Goal: Task Accomplishment & Management: Manage account settings

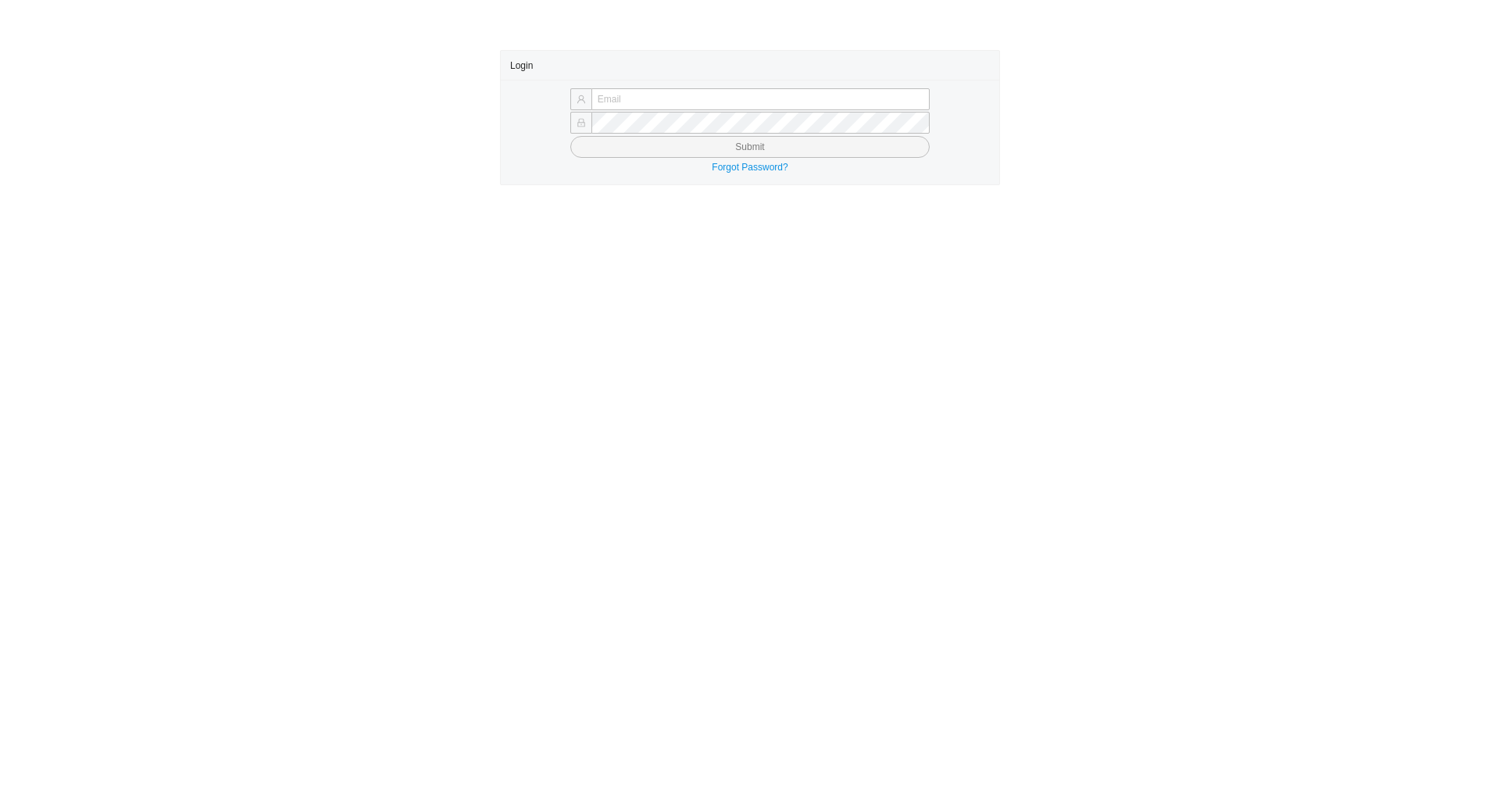
type input "chayaa@qualitybath.com"
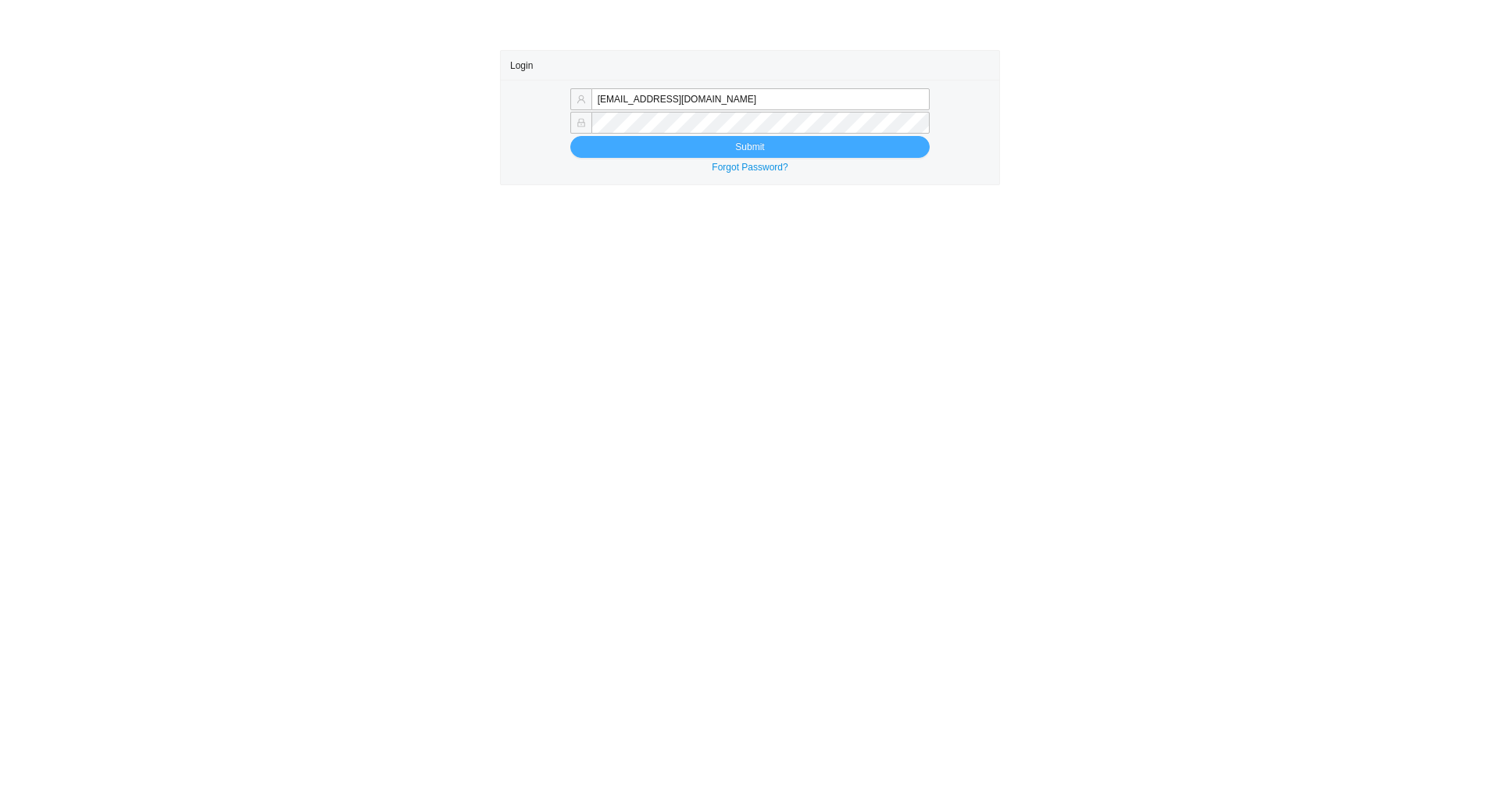
click at [614, 144] on button "Submit" at bounding box center [750, 147] width 359 height 22
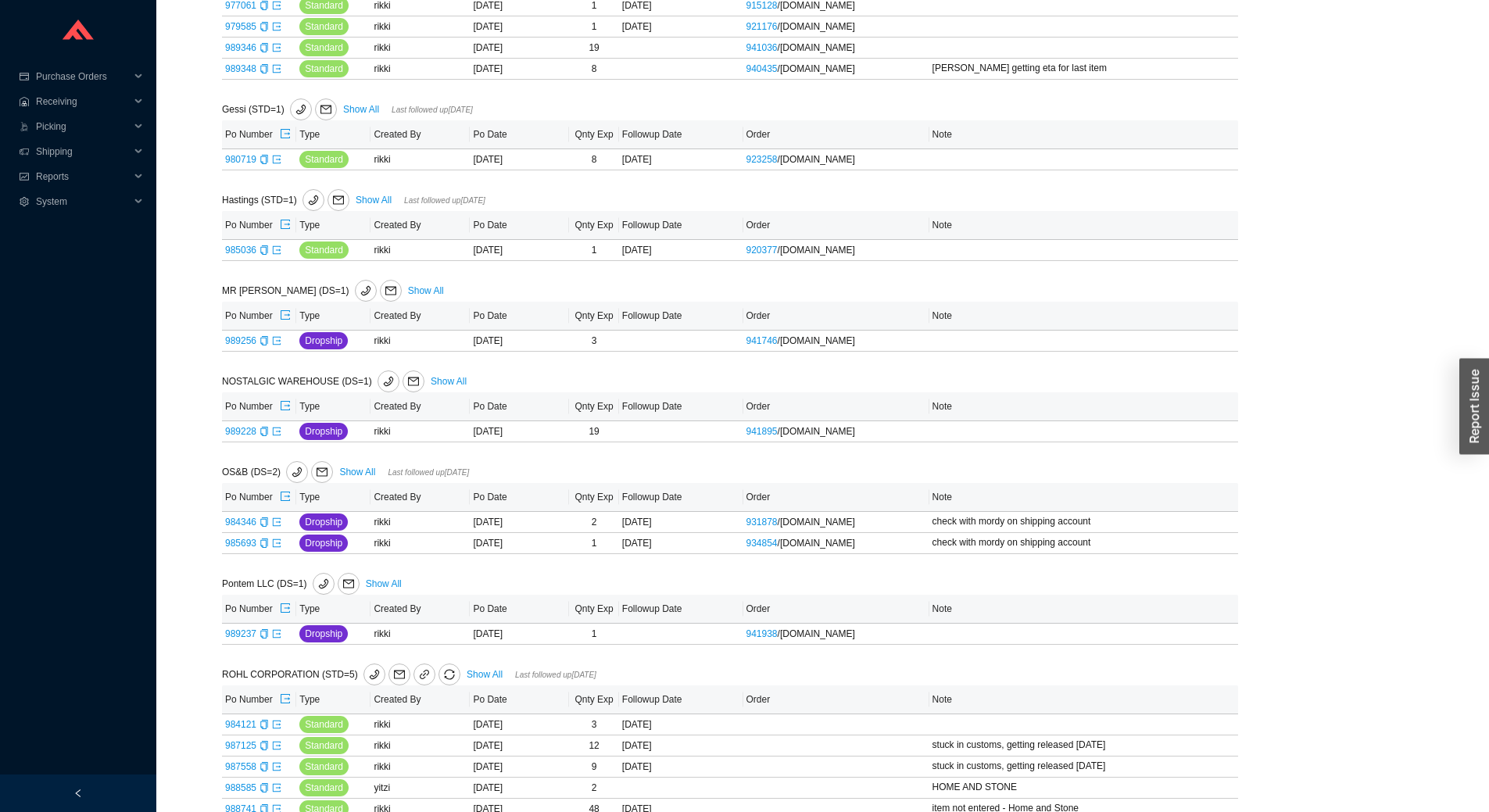
scroll to position [547, 0]
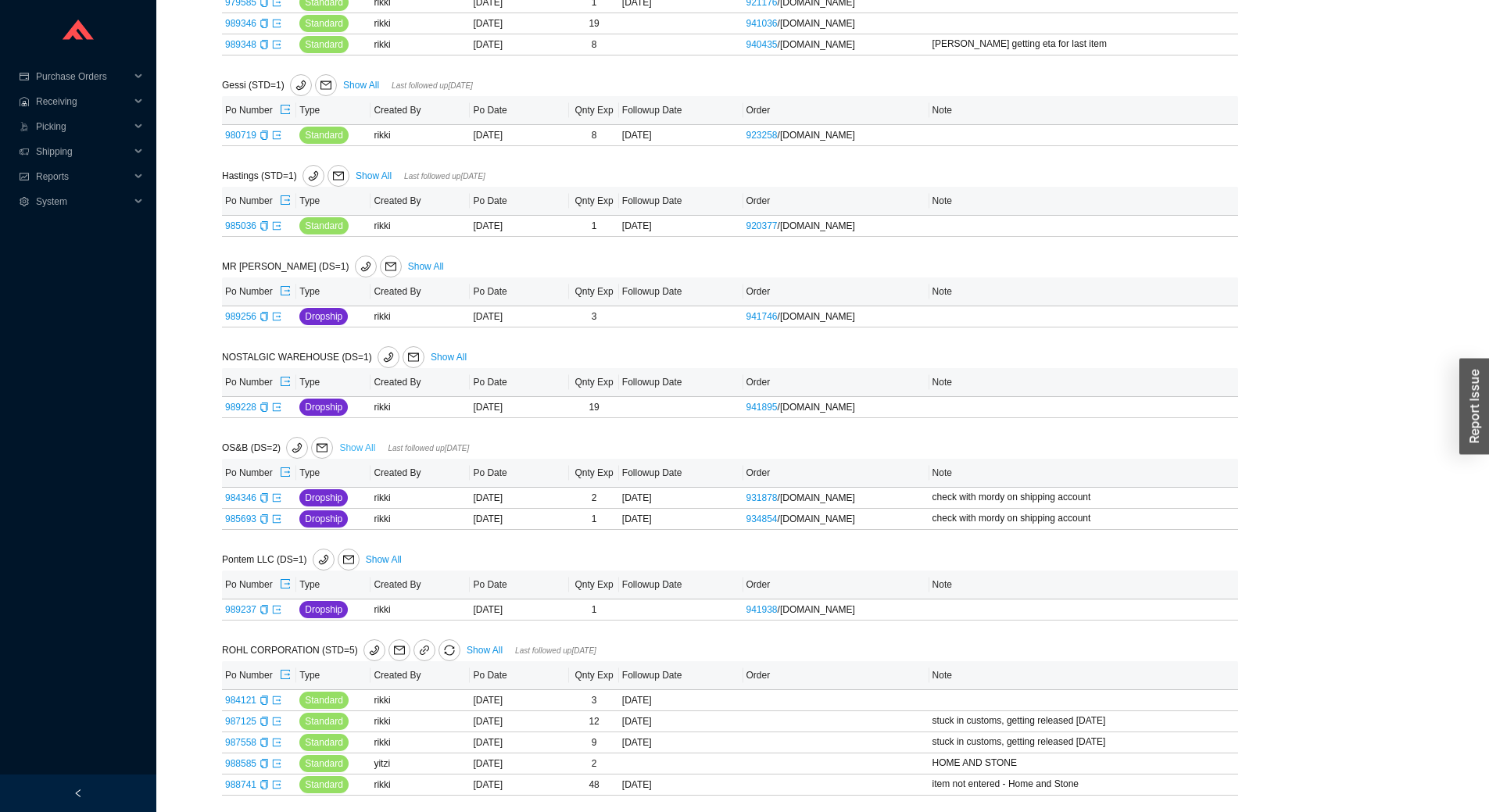
click at [361, 447] on link "Show All" at bounding box center [357, 447] width 36 height 11
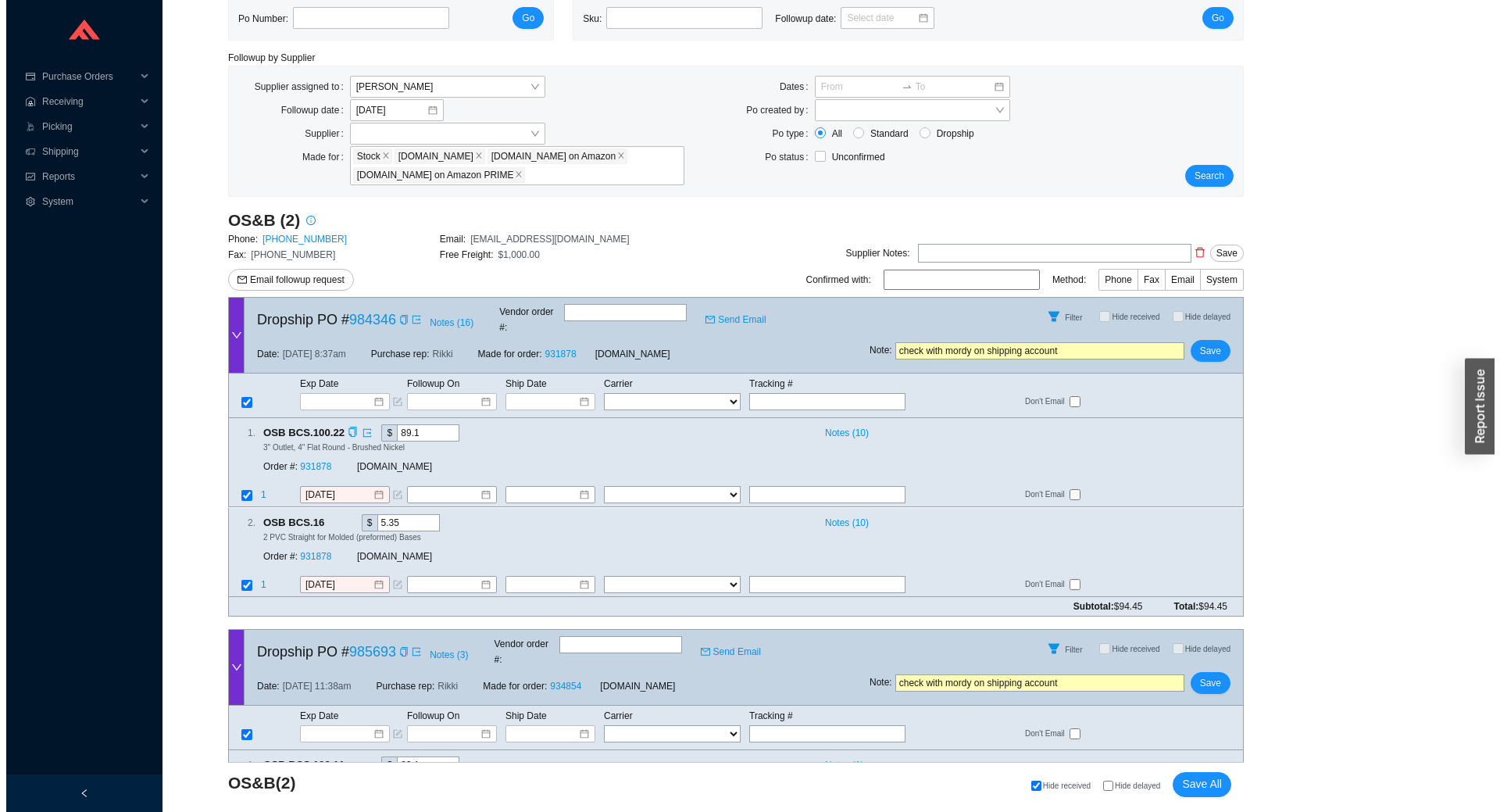
scroll to position [155, 0]
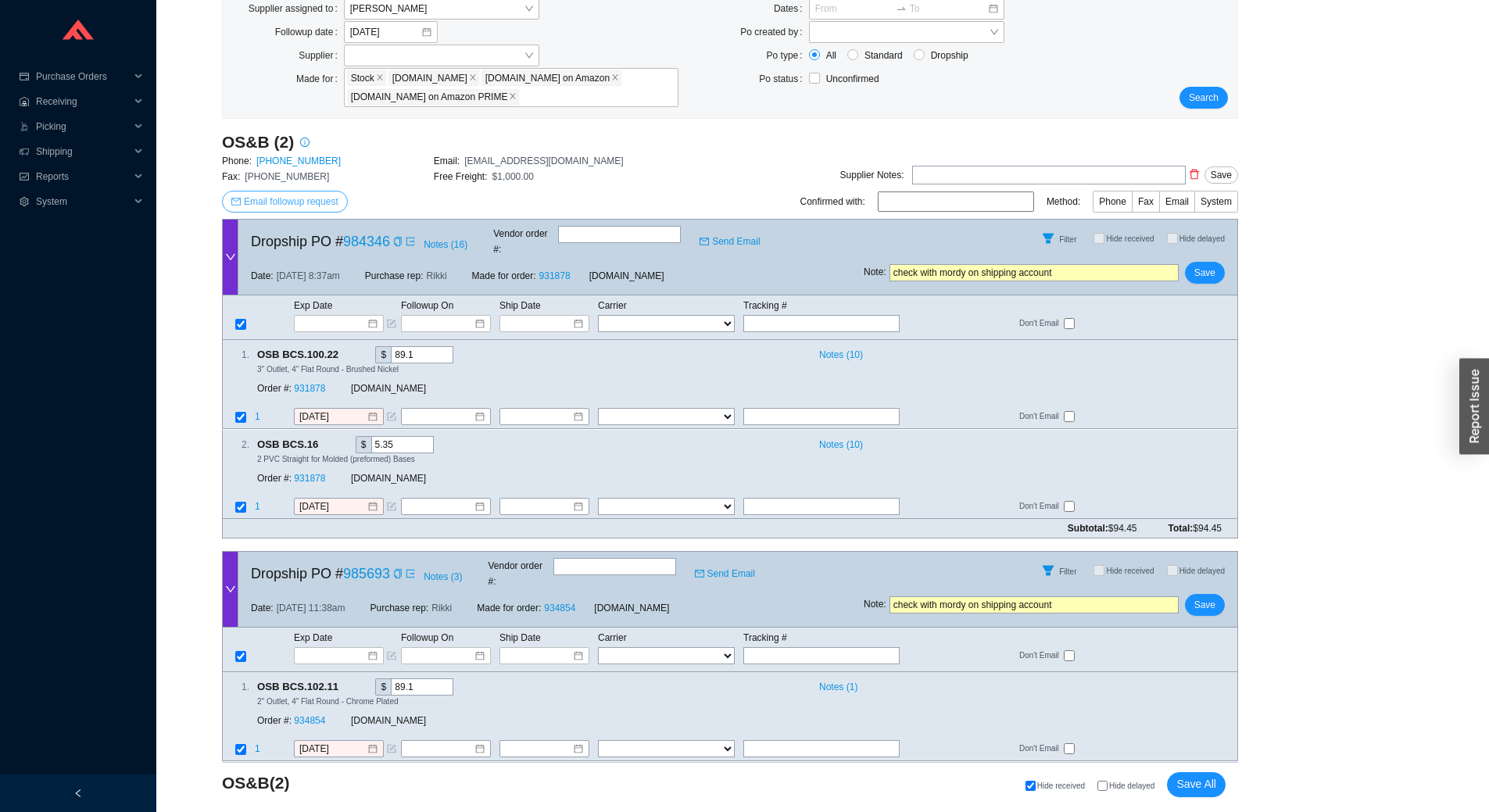
click at [266, 193] on button "Email followup request" at bounding box center [285, 202] width 126 height 22
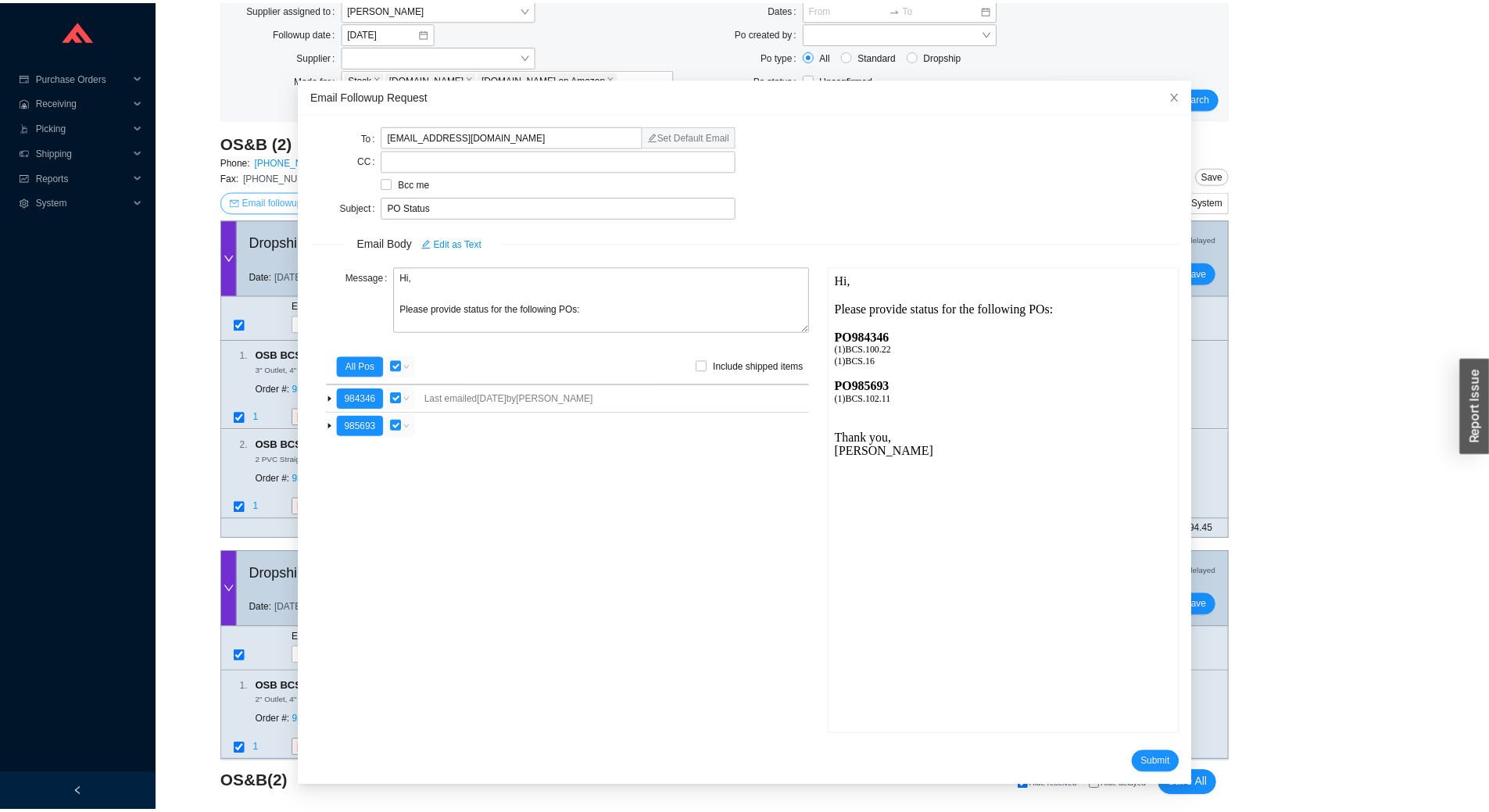
scroll to position [0, 0]
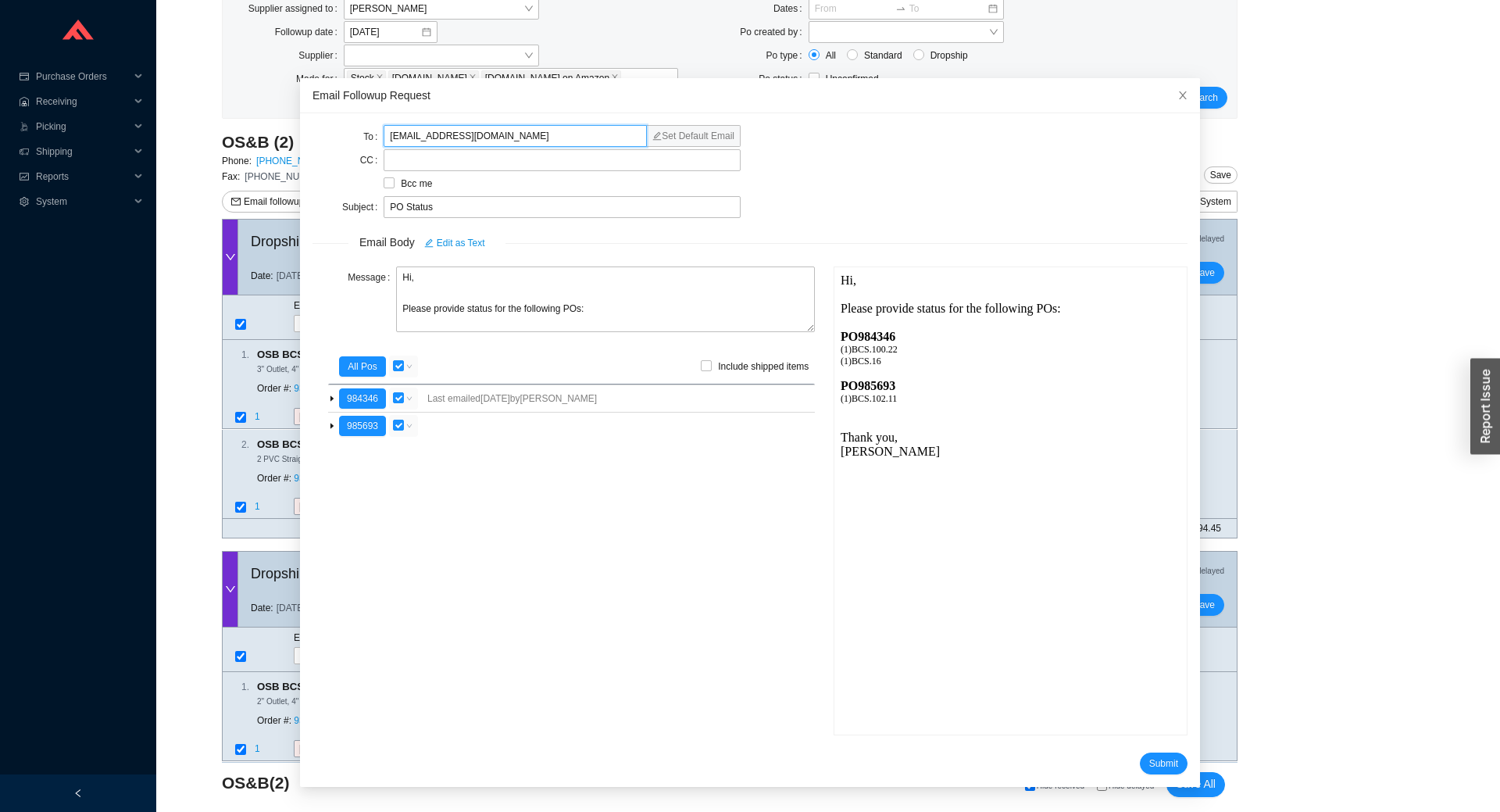
click at [513, 140] on input "customerservice@osb.ca" at bounding box center [515, 135] width 264 height 22
click at [489, 158] on label at bounding box center [562, 160] width 357 height 22
click at [397, 158] on input at bounding box center [391, 160] width 11 height 17
type input "greg@osbplumbing.com"
click at [608, 308] on textarea "Hi, Please provide status for the following POs:" at bounding box center [605, 299] width 419 height 65
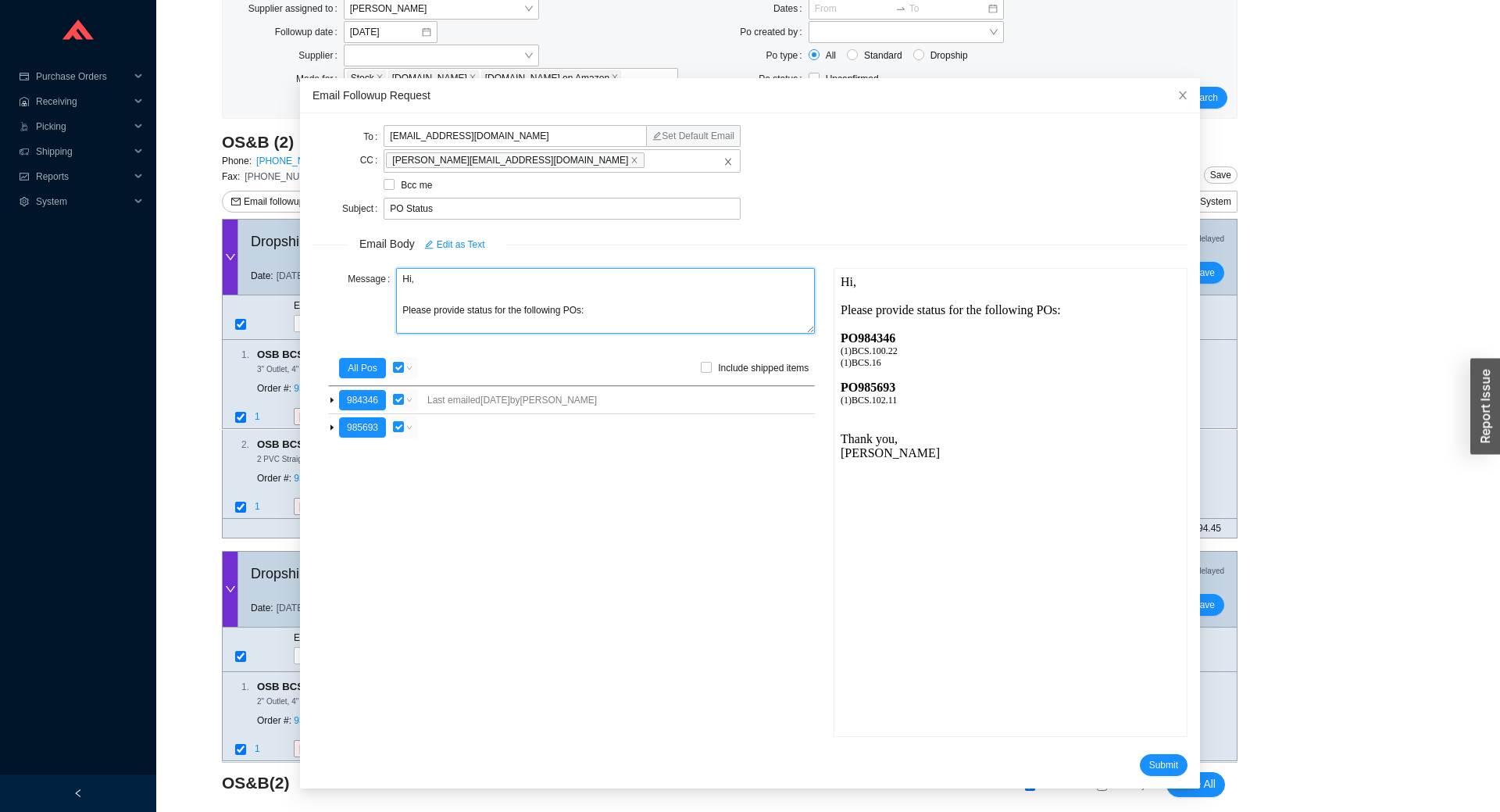
drag, startPoint x: 617, startPoint y: 314, endPoint x: 395, endPoint y: 322, distance: 222.1
click at [396, 322] on textarea "Hi, Please provide status for the following POs:" at bounding box center [605, 300] width 419 height 65
type textarea "Hi, Please ship the following pos on our account 379F25 and ship ASAP."
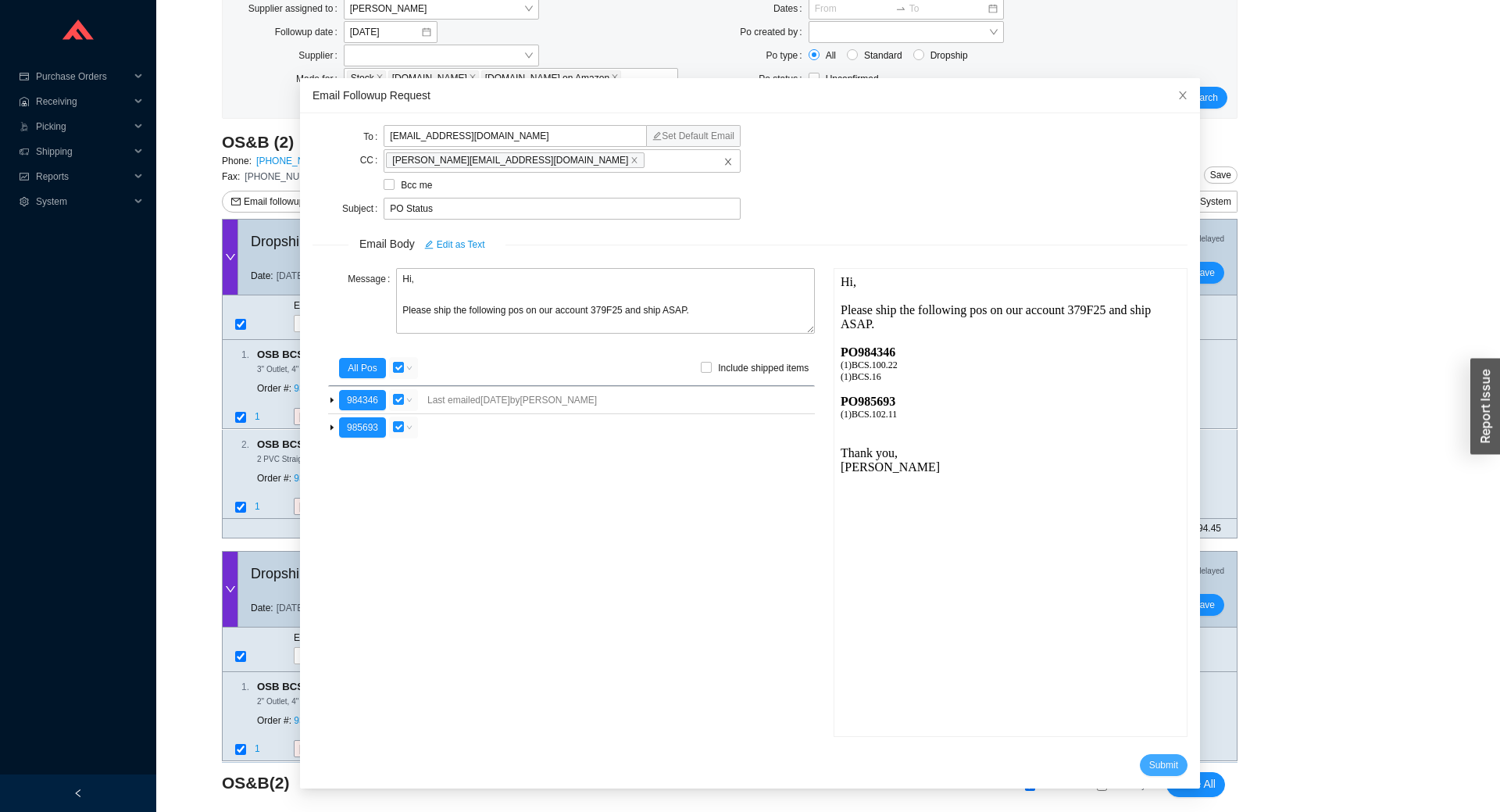
click at [1140, 764] on button "Submit" at bounding box center [1164, 765] width 47 height 22
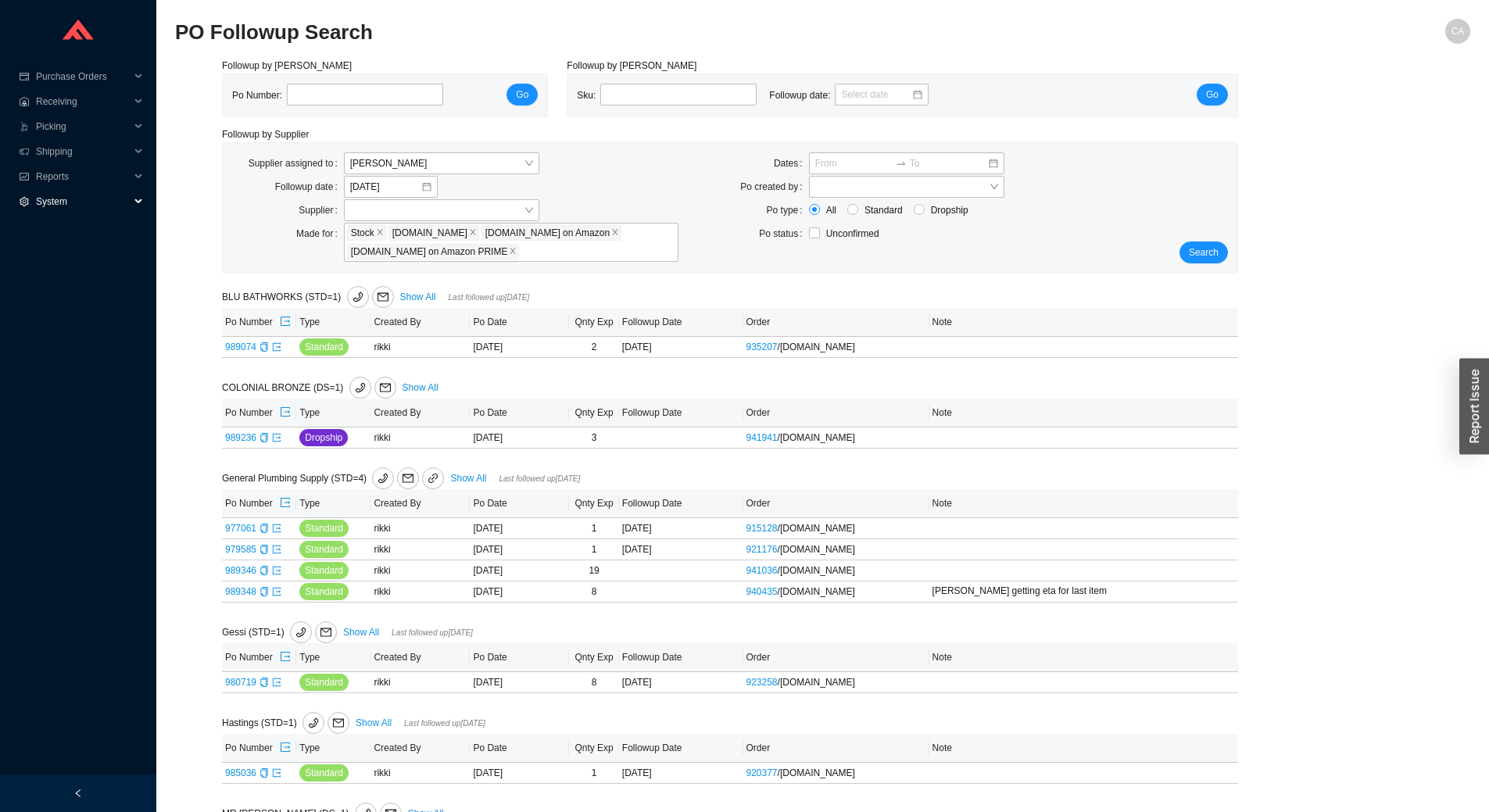
click at [70, 211] on span "System" at bounding box center [82, 202] width 94 height 25
click at [76, 257] on link "Suppliers" at bounding box center [57, 251] width 39 height 11
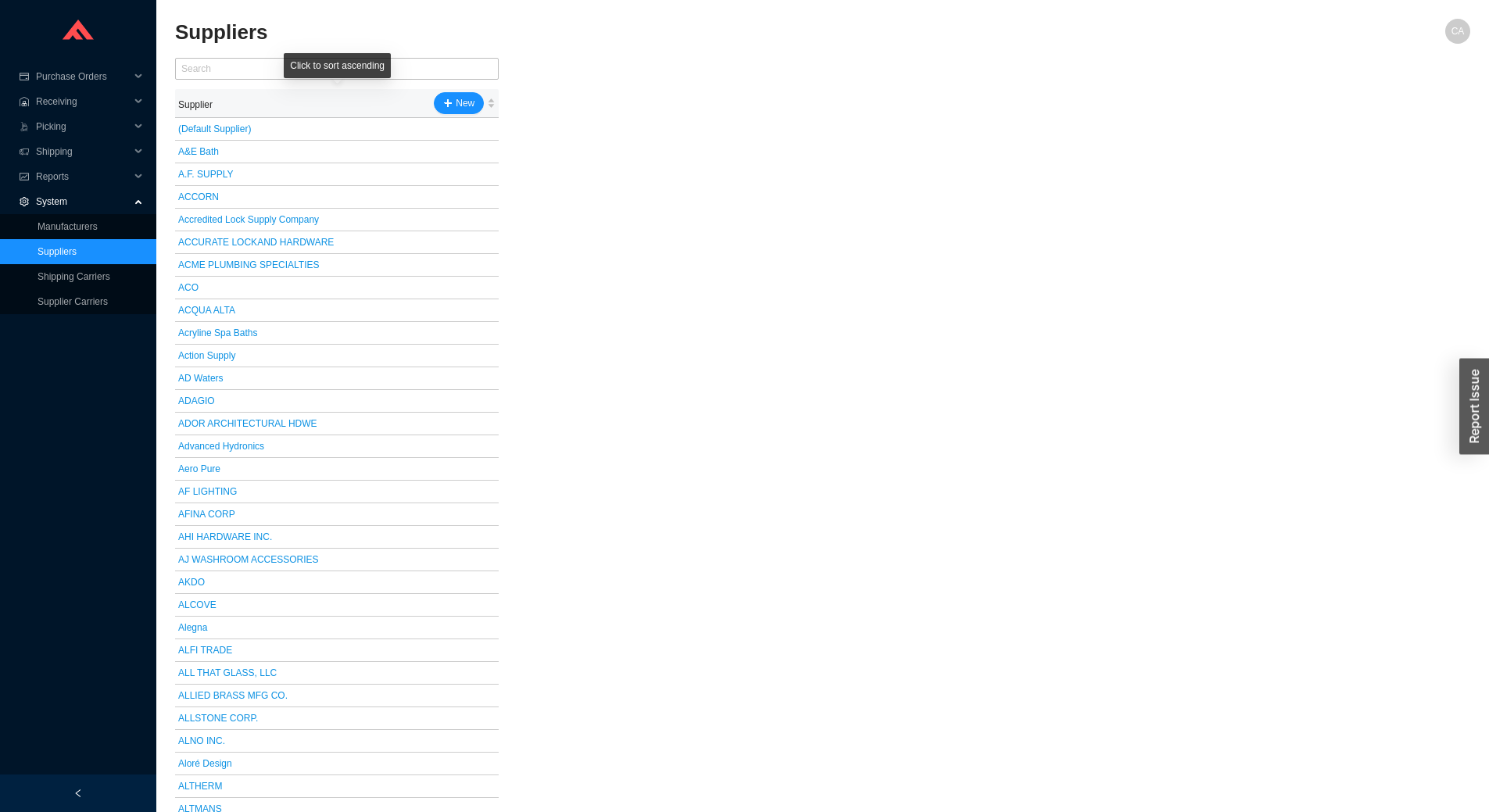
click at [339, 68] on div "Click to sort ascending" at bounding box center [337, 65] width 107 height 25
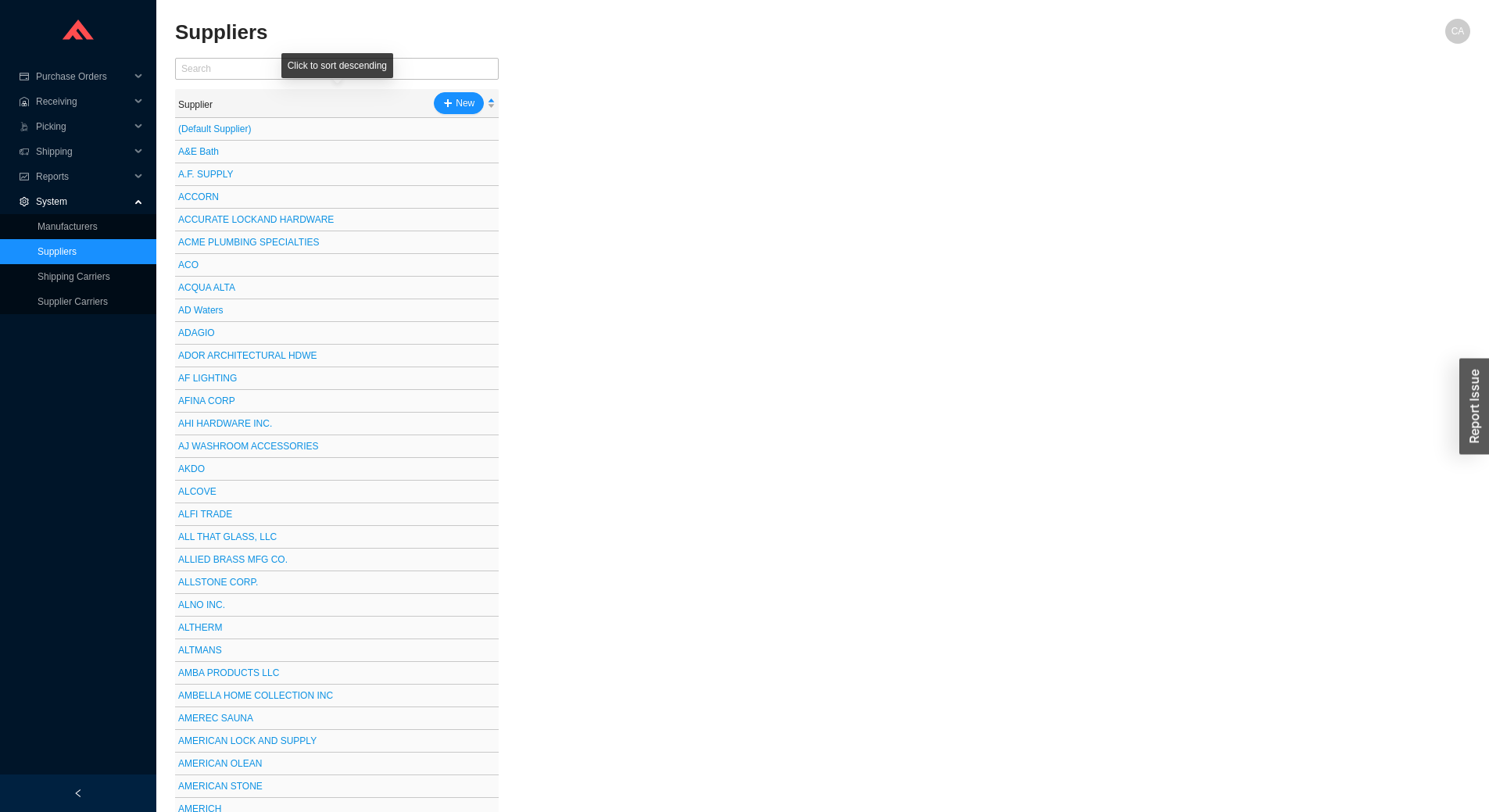
click at [340, 94] on div "Supplier New" at bounding box center [331, 103] width 305 height 22
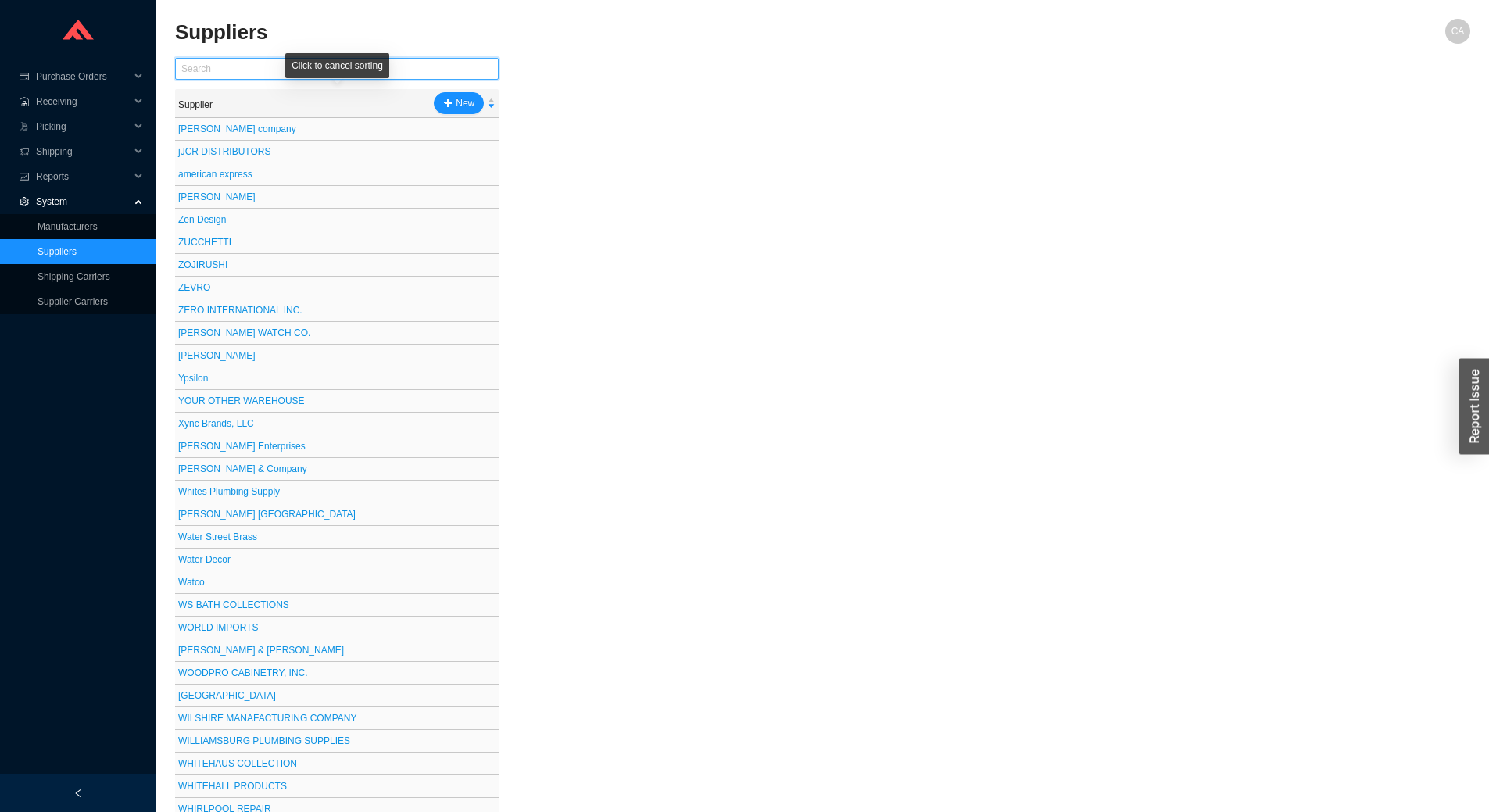
click at [272, 62] on input "text" at bounding box center [336, 69] width 323 height 22
click at [304, 94] on div "Supplier New" at bounding box center [331, 103] width 305 height 22
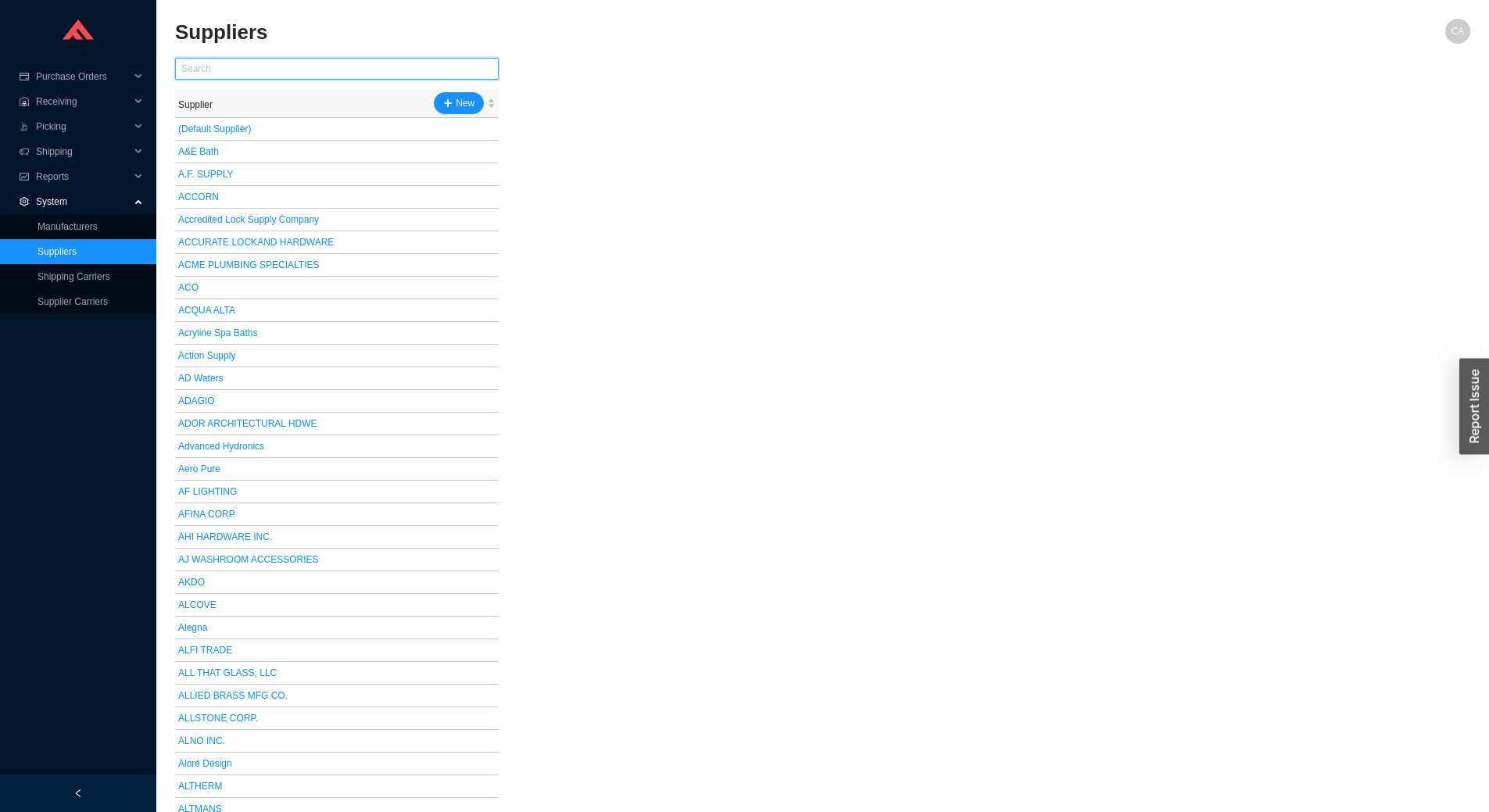
click at [246, 60] on input "text" at bounding box center [336, 69] width 323 height 22
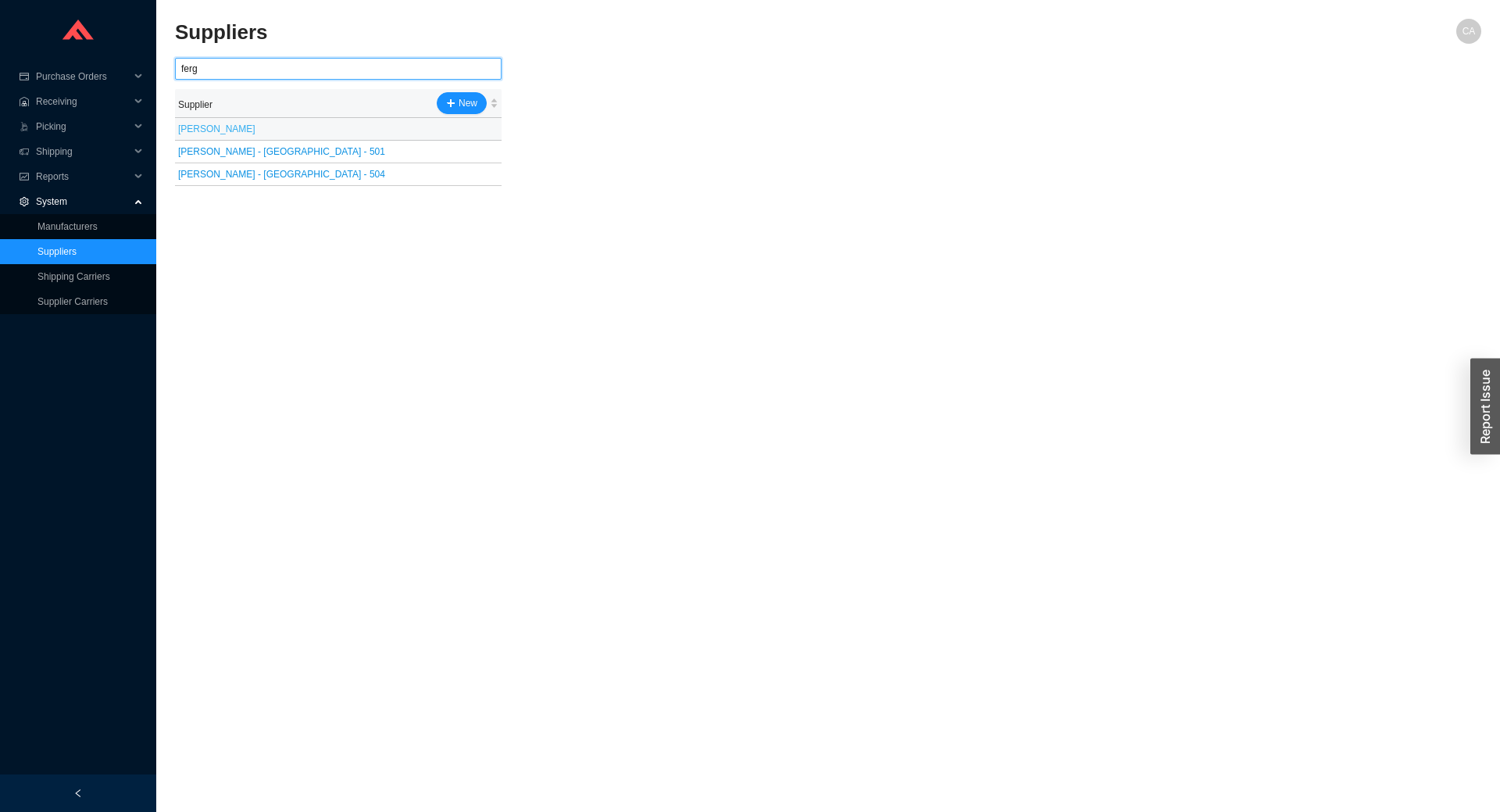
type input "ferg"
click at [193, 135] on link "Ferguson" at bounding box center [216, 128] width 78 height 11
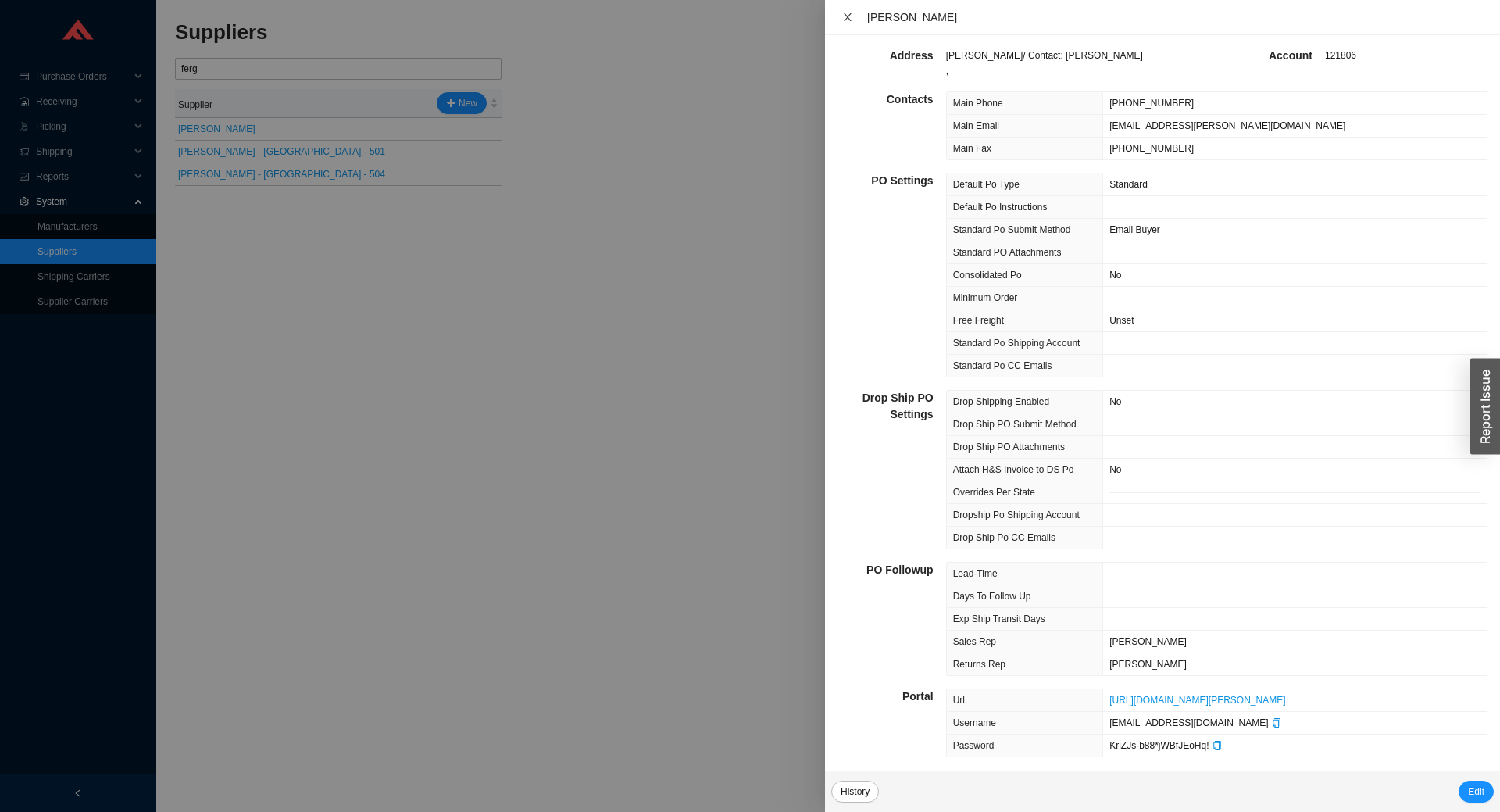
click at [846, 21] on icon "close" at bounding box center [847, 16] width 11 height 11
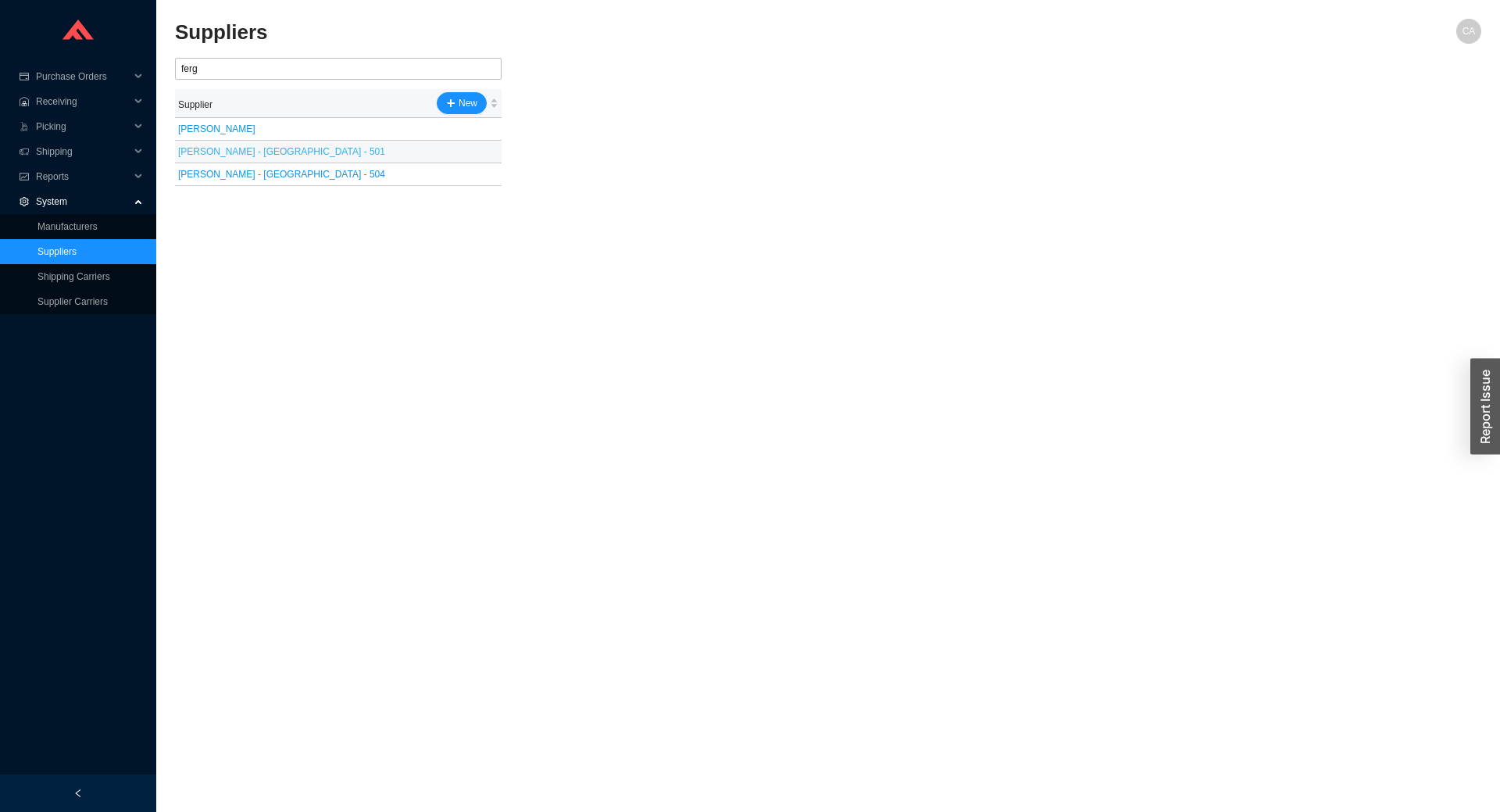
click at [223, 152] on link "Ferguson - Lakewood - 501" at bounding box center [282, 151] width 207 height 11
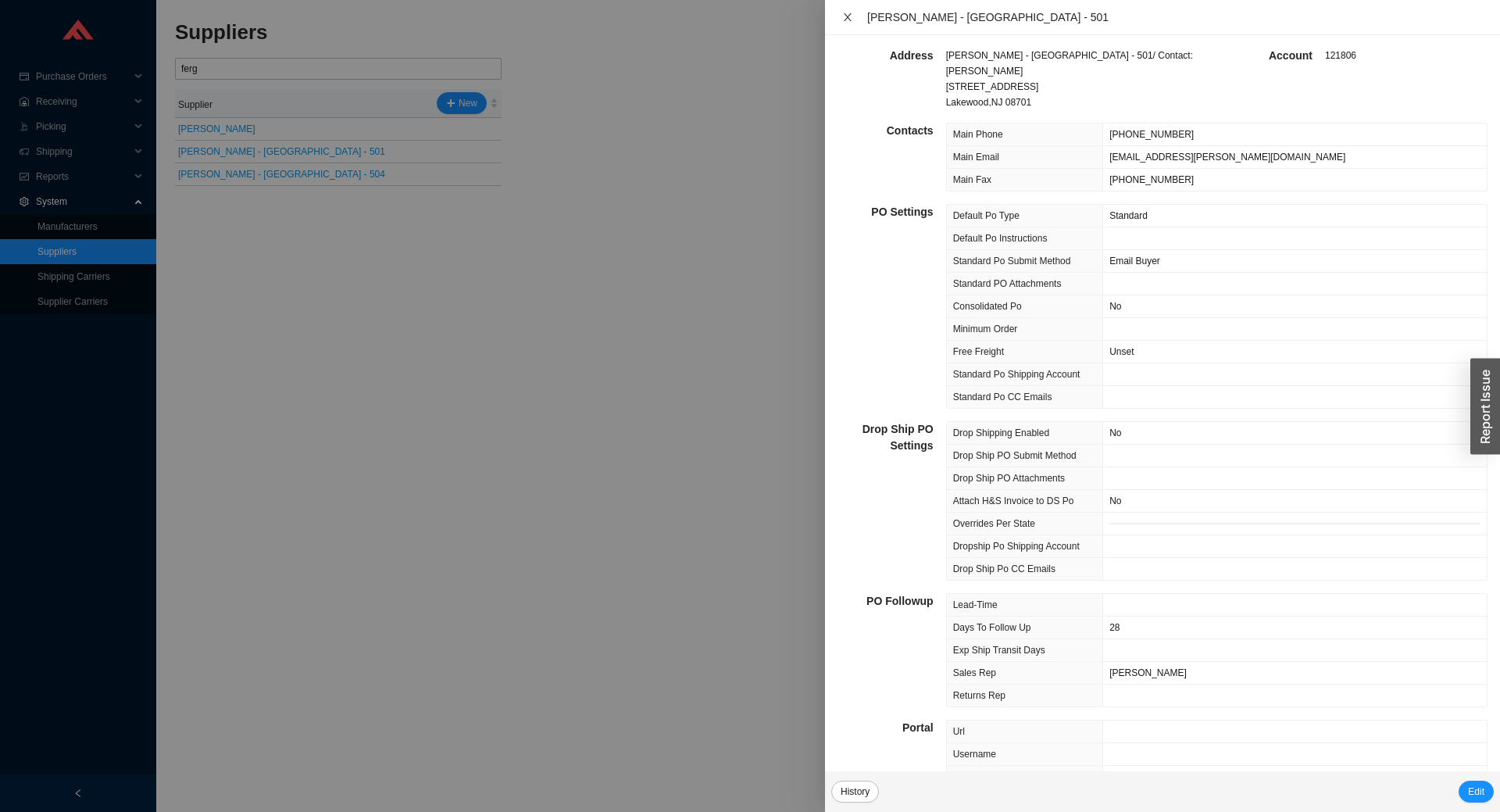
click at [849, 16] on icon "close" at bounding box center [848, 17] width 8 height 8
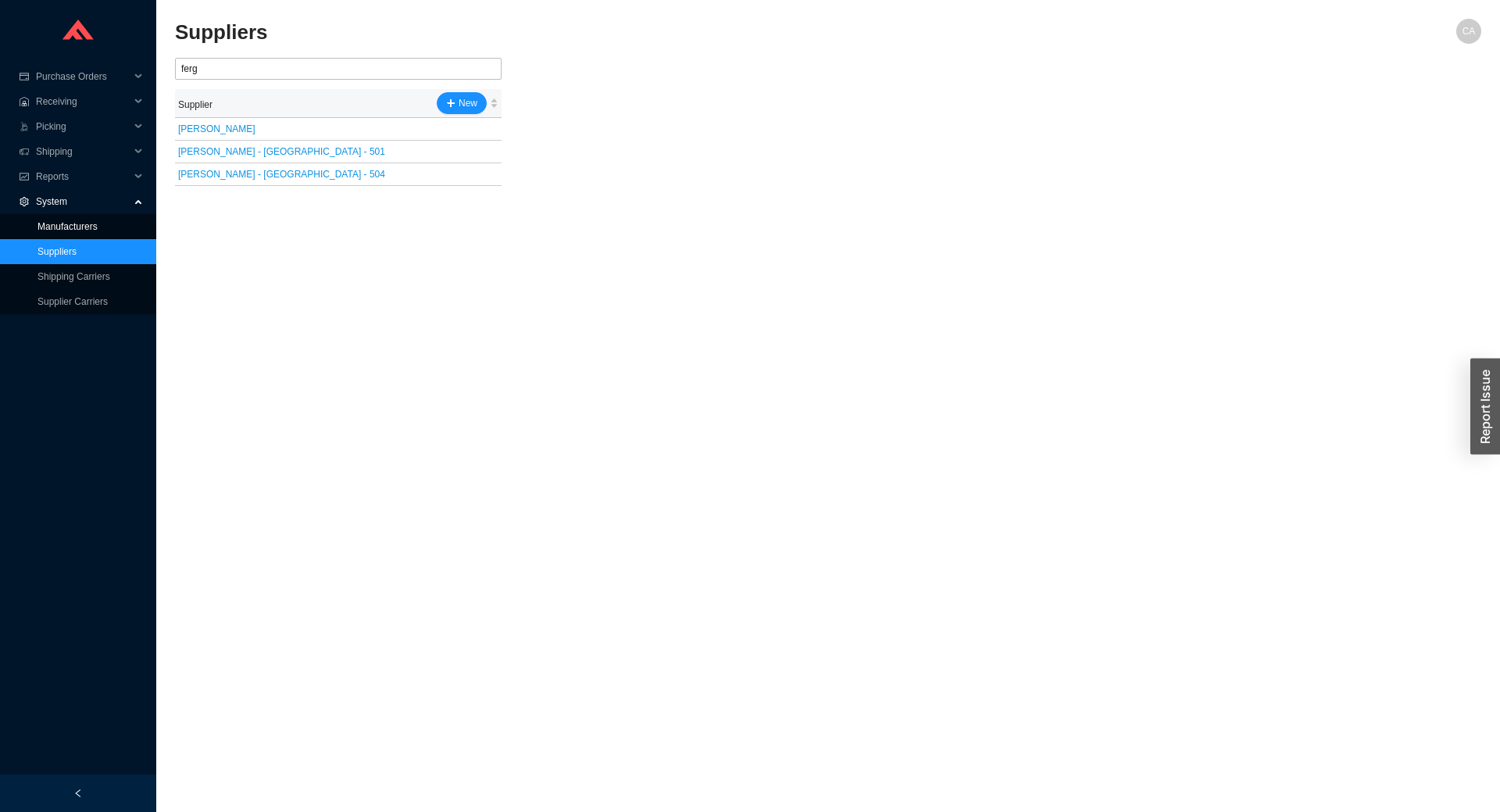
click at [63, 229] on link "Manufacturers" at bounding box center [68, 226] width 60 height 11
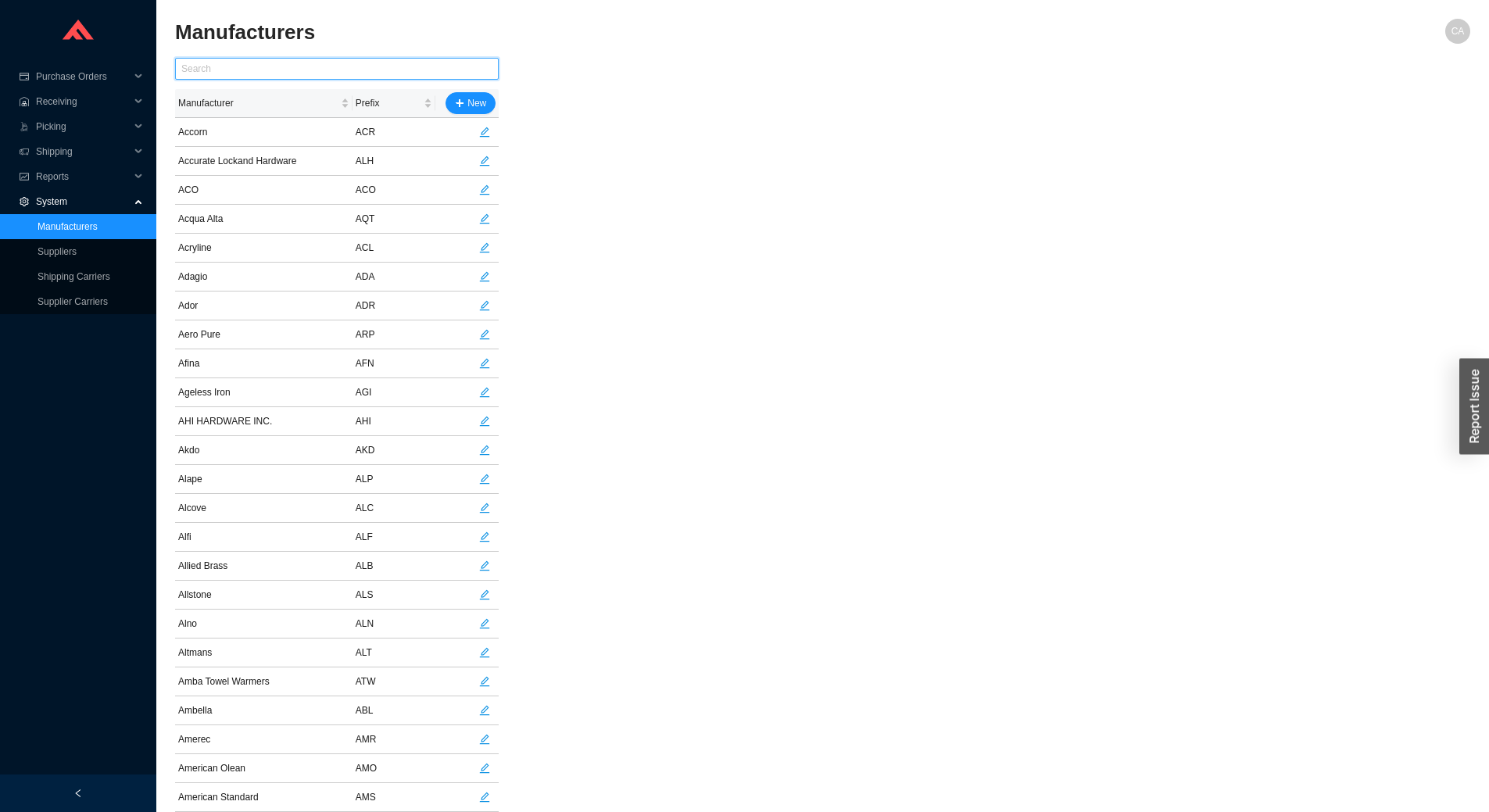
click at [256, 73] on input "text" at bounding box center [336, 69] width 323 height 22
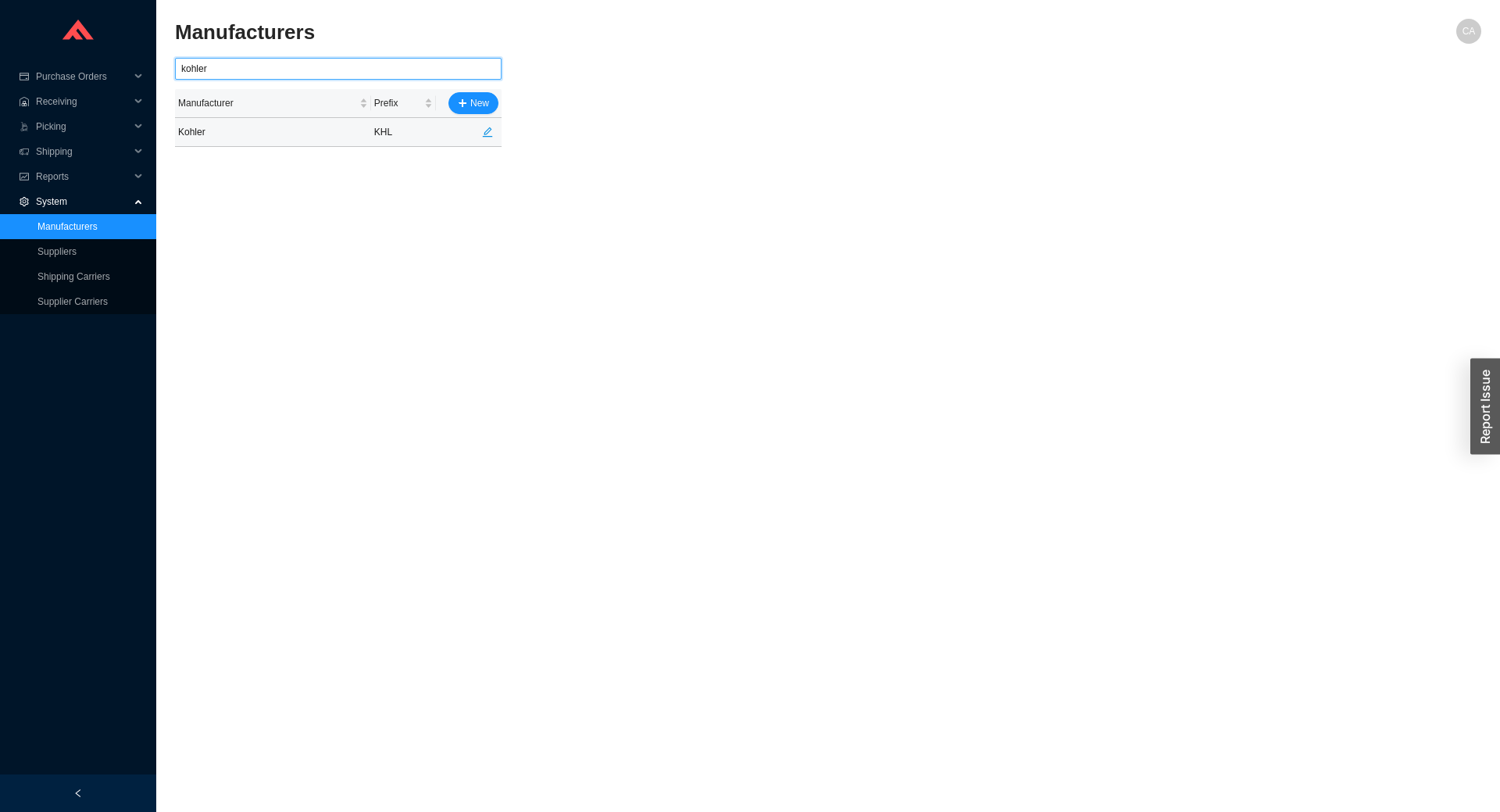
type input "kohler"
click at [181, 136] on td "Kohler" at bounding box center [273, 132] width 196 height 29
click at [485, 128] on icon "edit" at bounding box center [487, 131] width 11 height 11
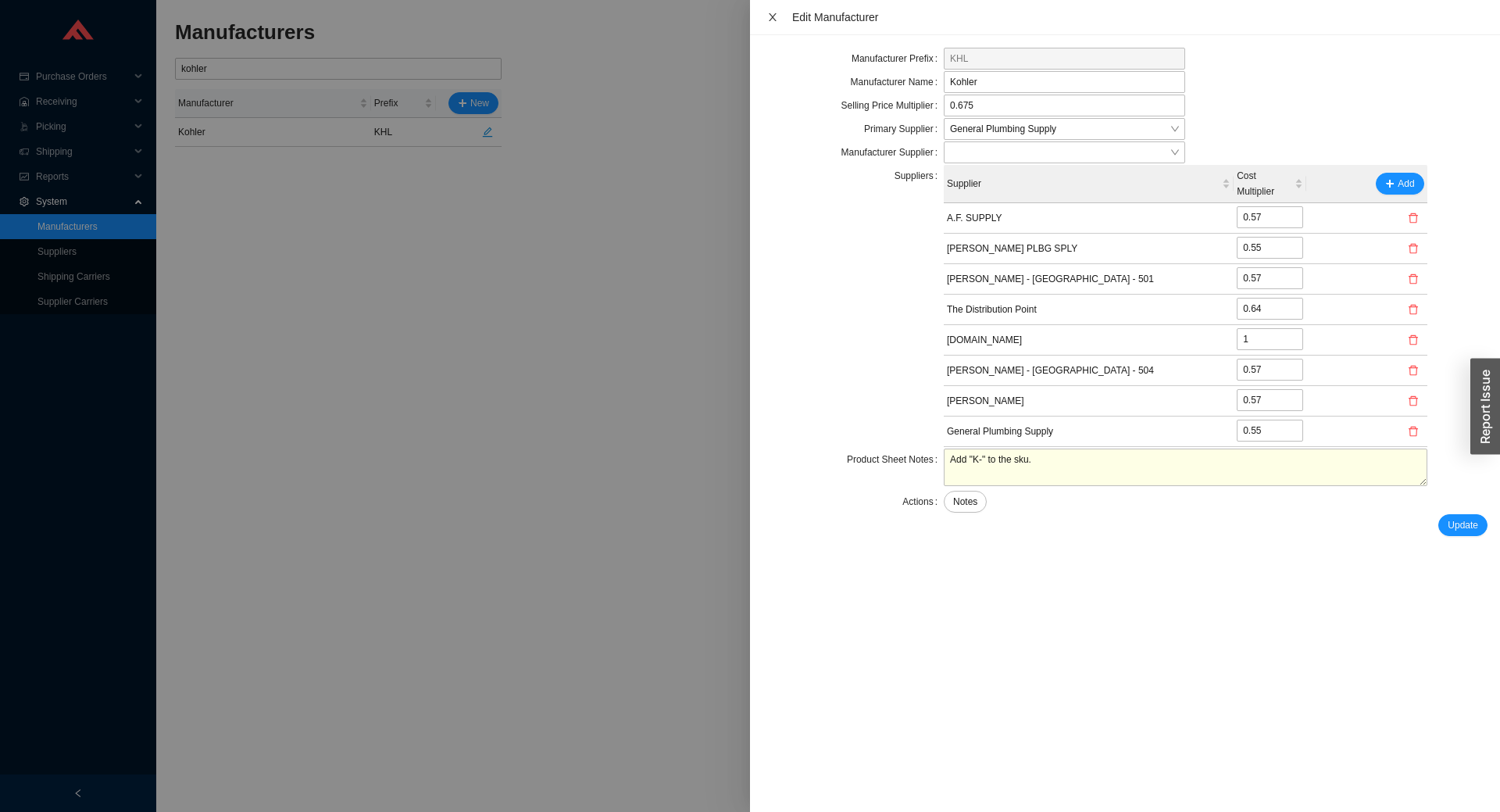
click at [770, 11] on icon "close" at bounding box center [772, 16] width 11 height 11
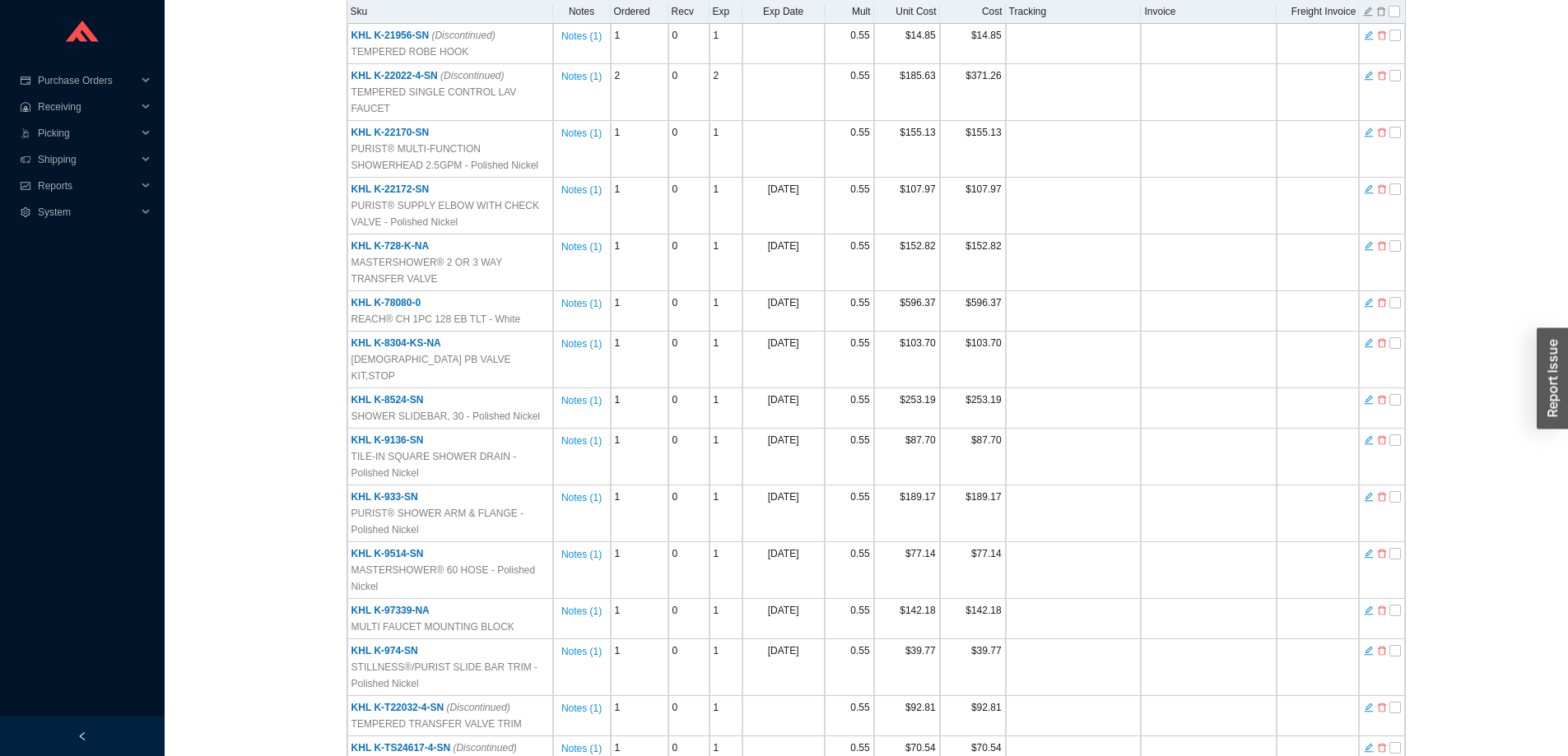
scroll to position [607, 0]
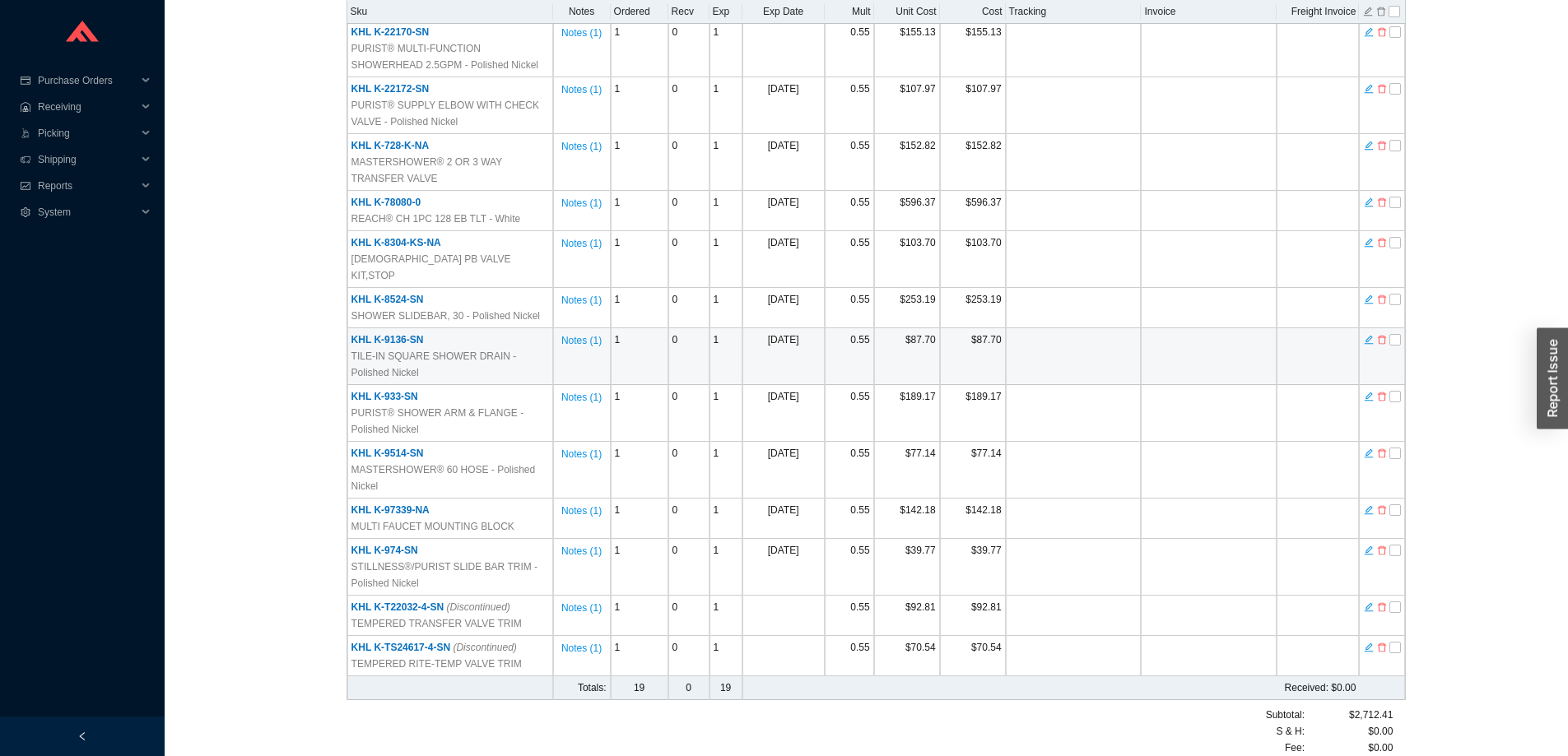
click at [1111, 330] on td at bounding box center [1074, 357] width 136 height 57
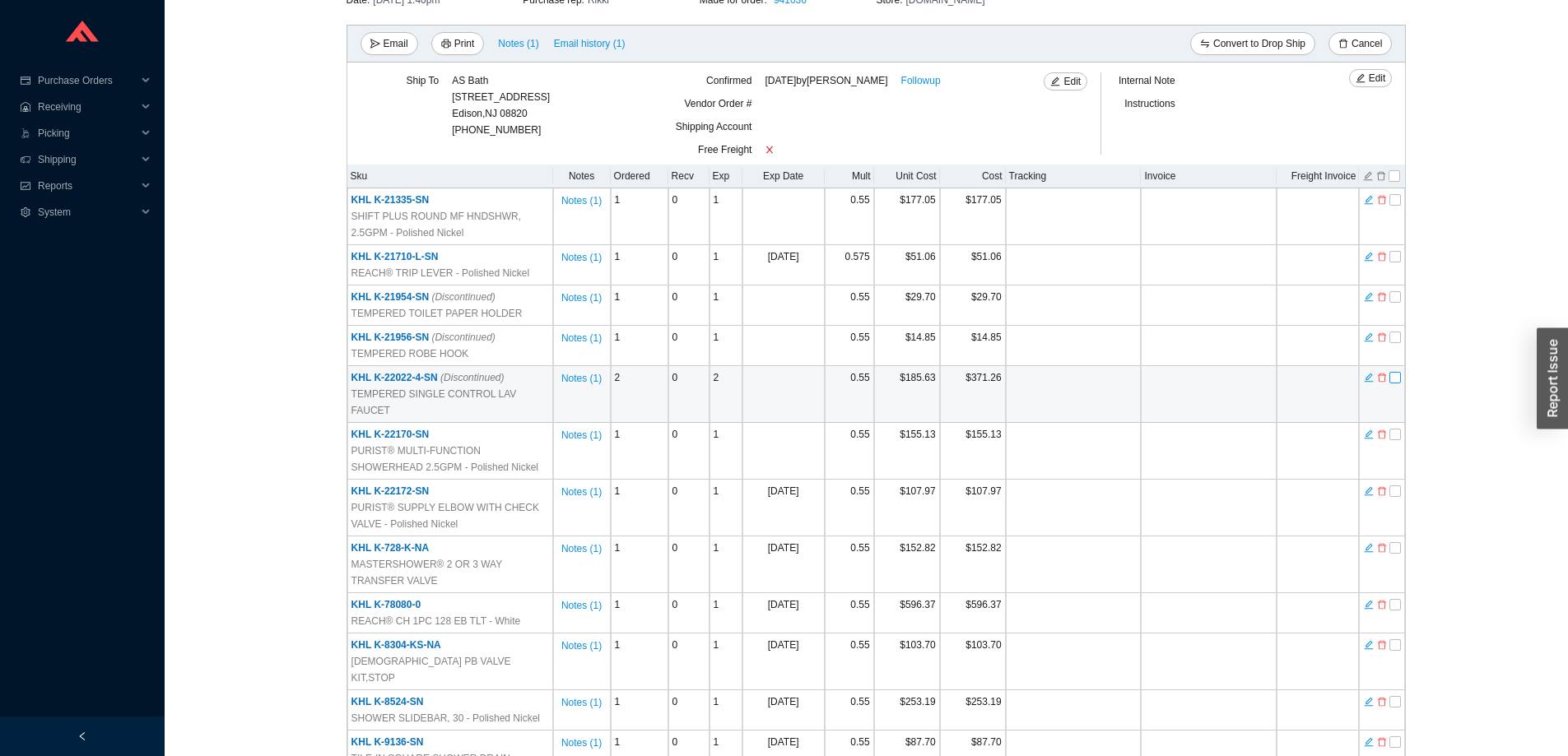
click at [1394, 378] on input "checkbox" at bounding box center [1394, 377] width 11 height 11
checkbox input "true"
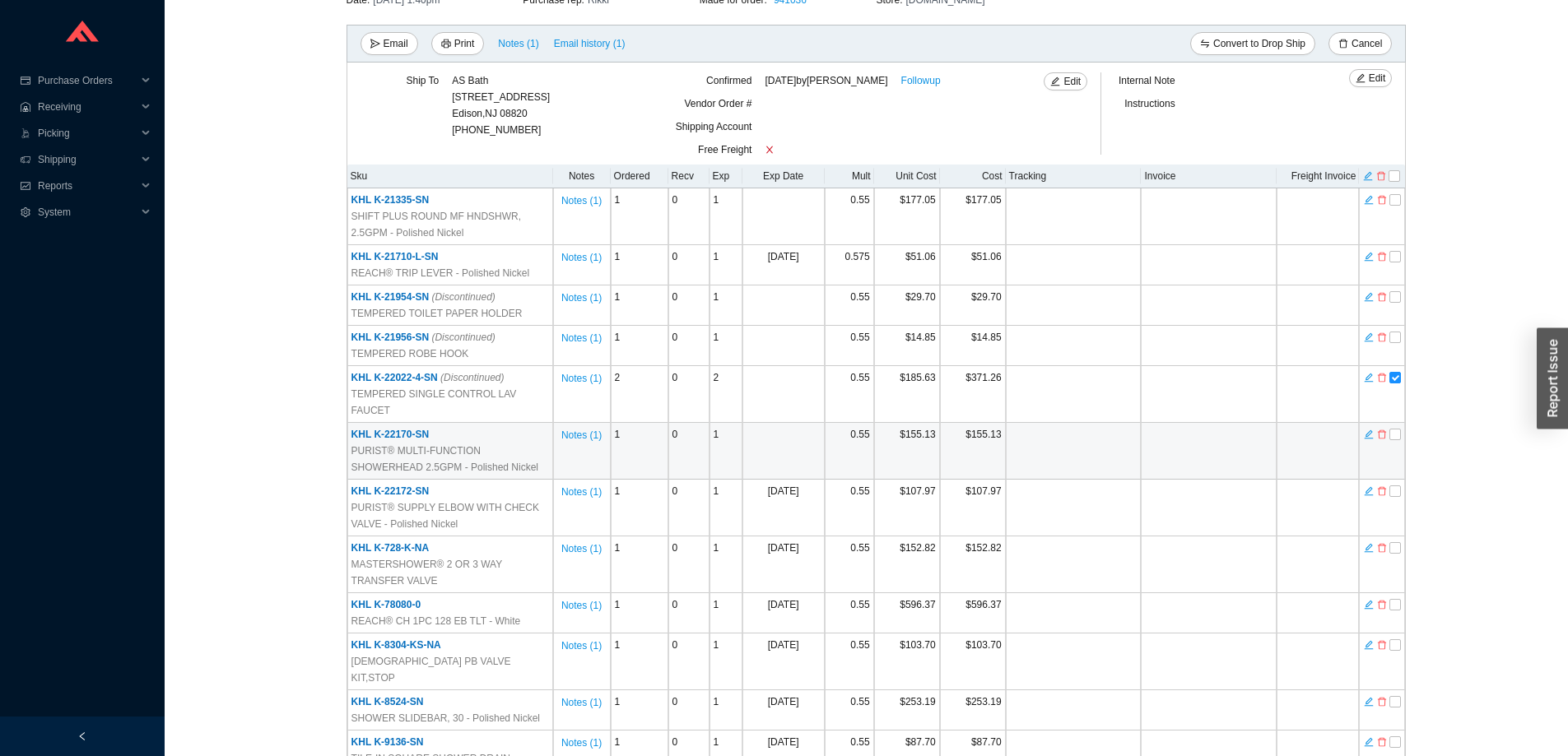
click at [1050, 457] on td at bounding box center [1074, 451] width 136 height 57
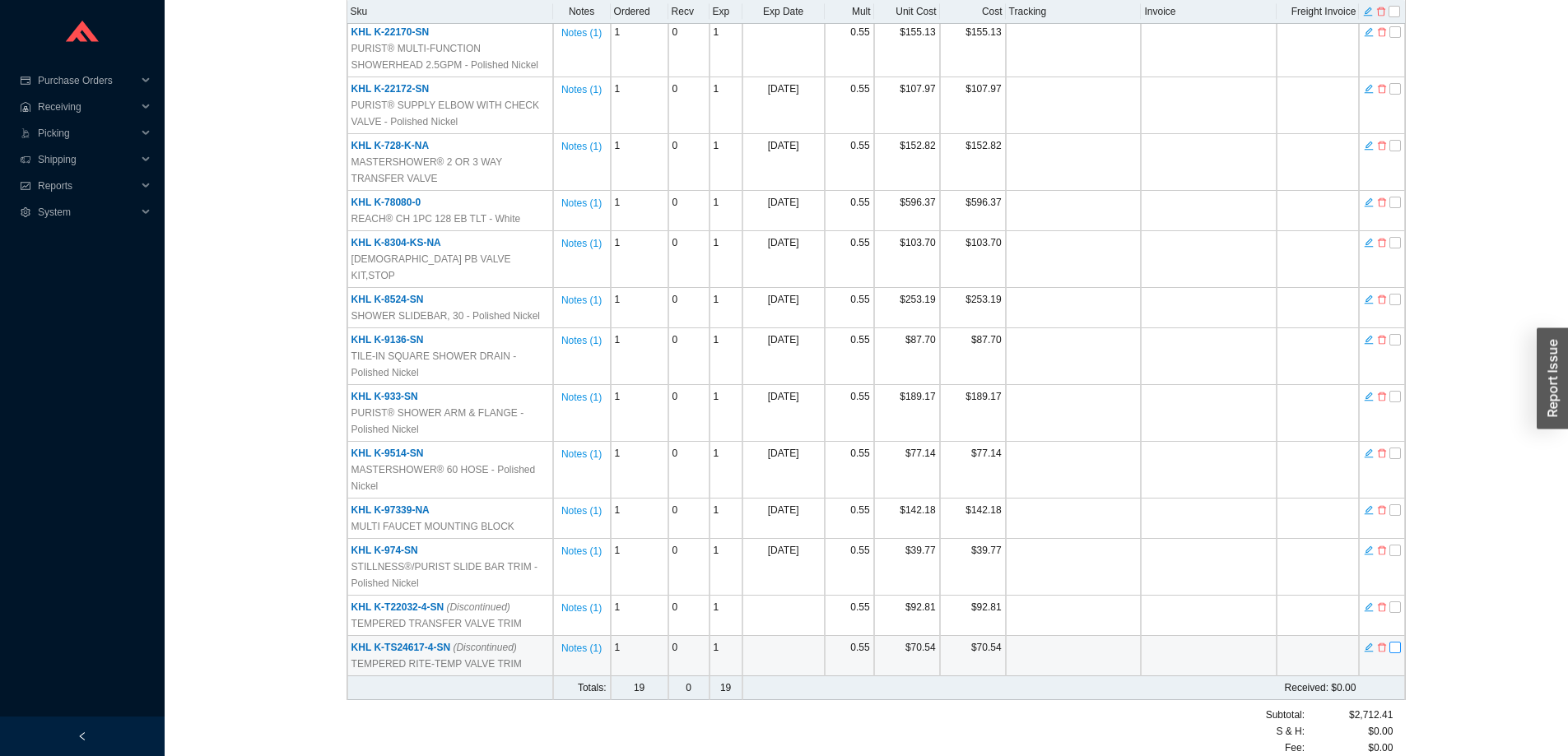
click at [1395, 642] on input "checkbox" at bounding box center [1394, 647] width 11 height 11
checkbox input "true"
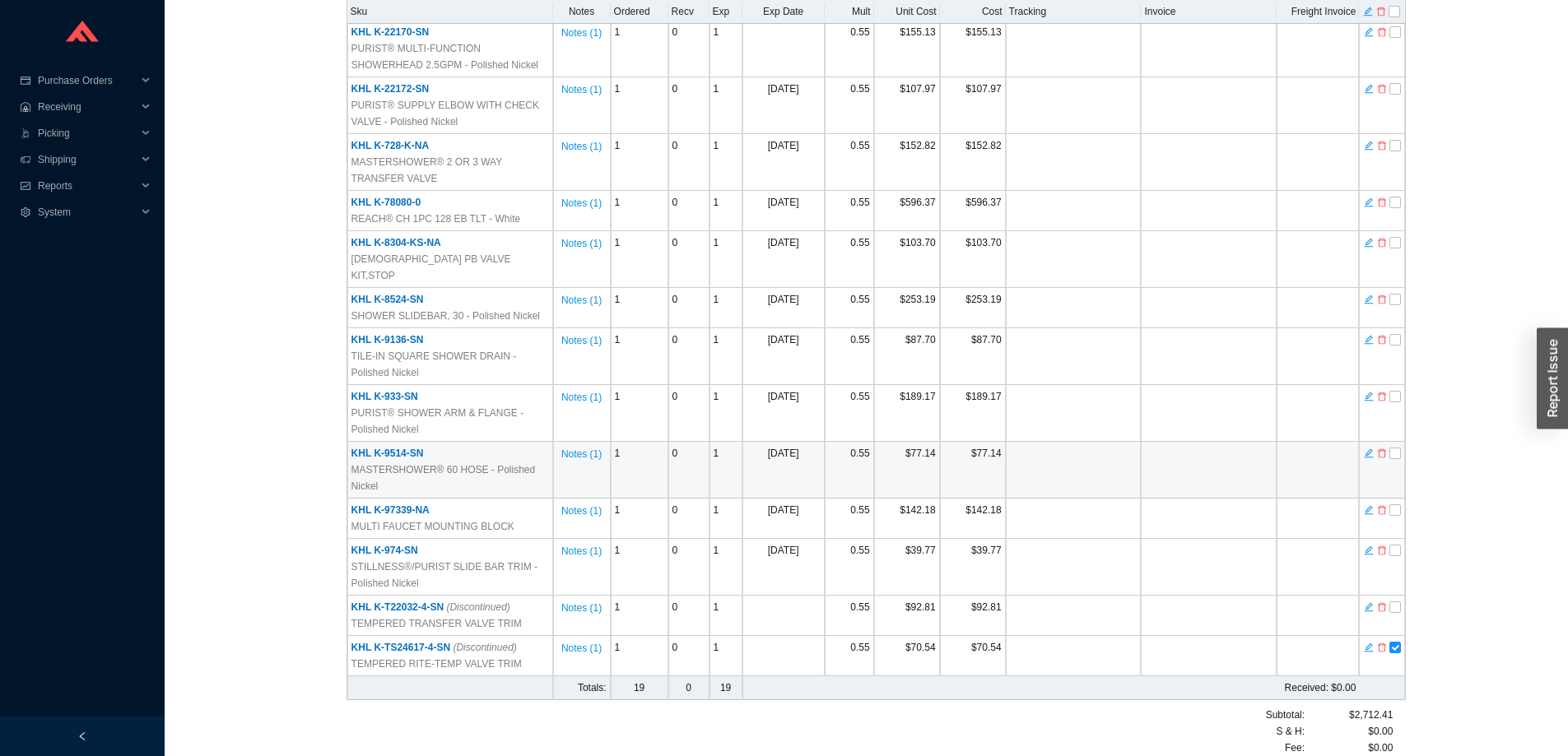
click at [1167, 442] on td at bounding box center [1209, 470] width 136 height 57
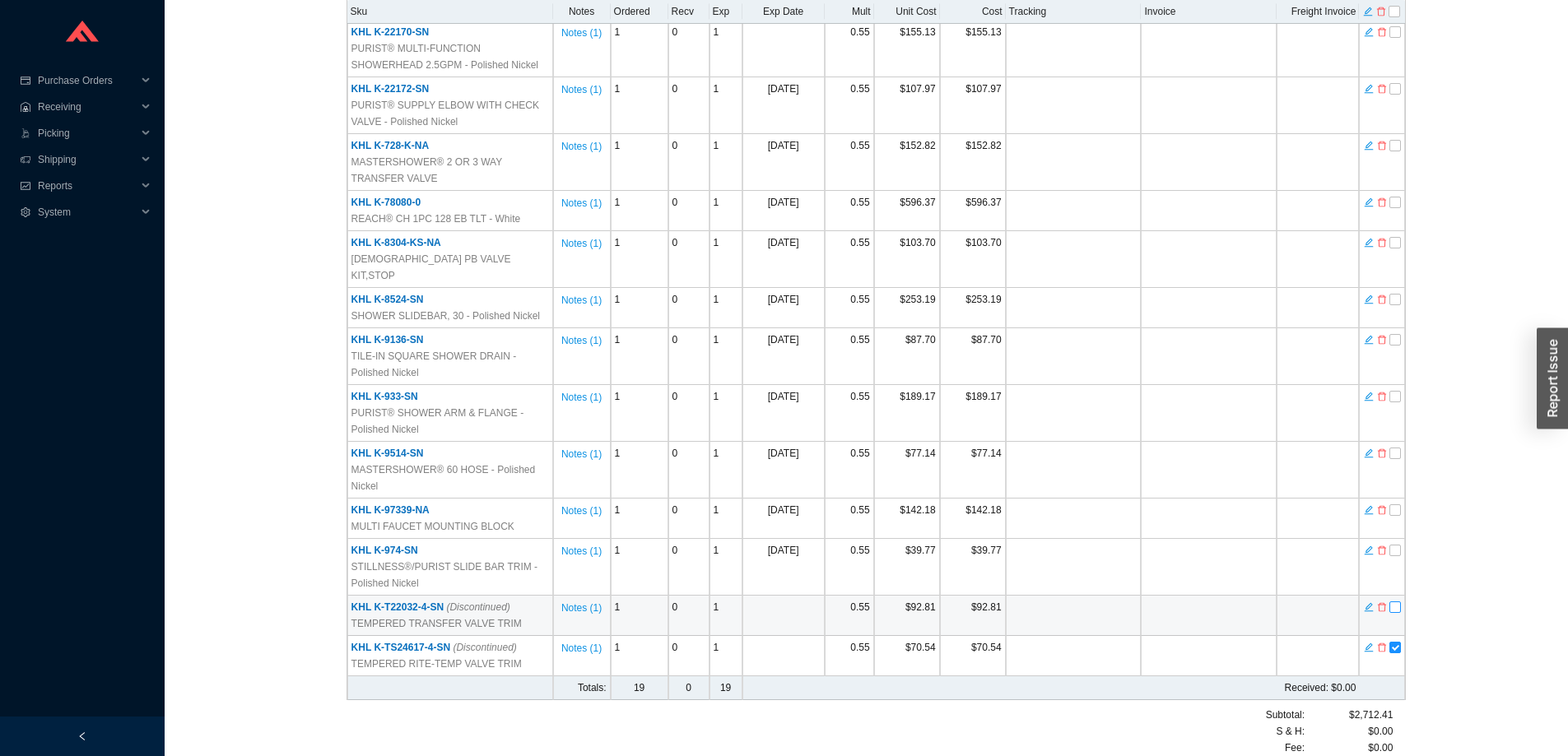
drag, startPoint x: 1392, startPoint y: 571, endPoint x: 1401, endPoint y: 595, distance: 25.6
click at [1396, 601] on input "checkbox" at bounding box center [1394, 607] width 11 height 11
checkbox input "true"
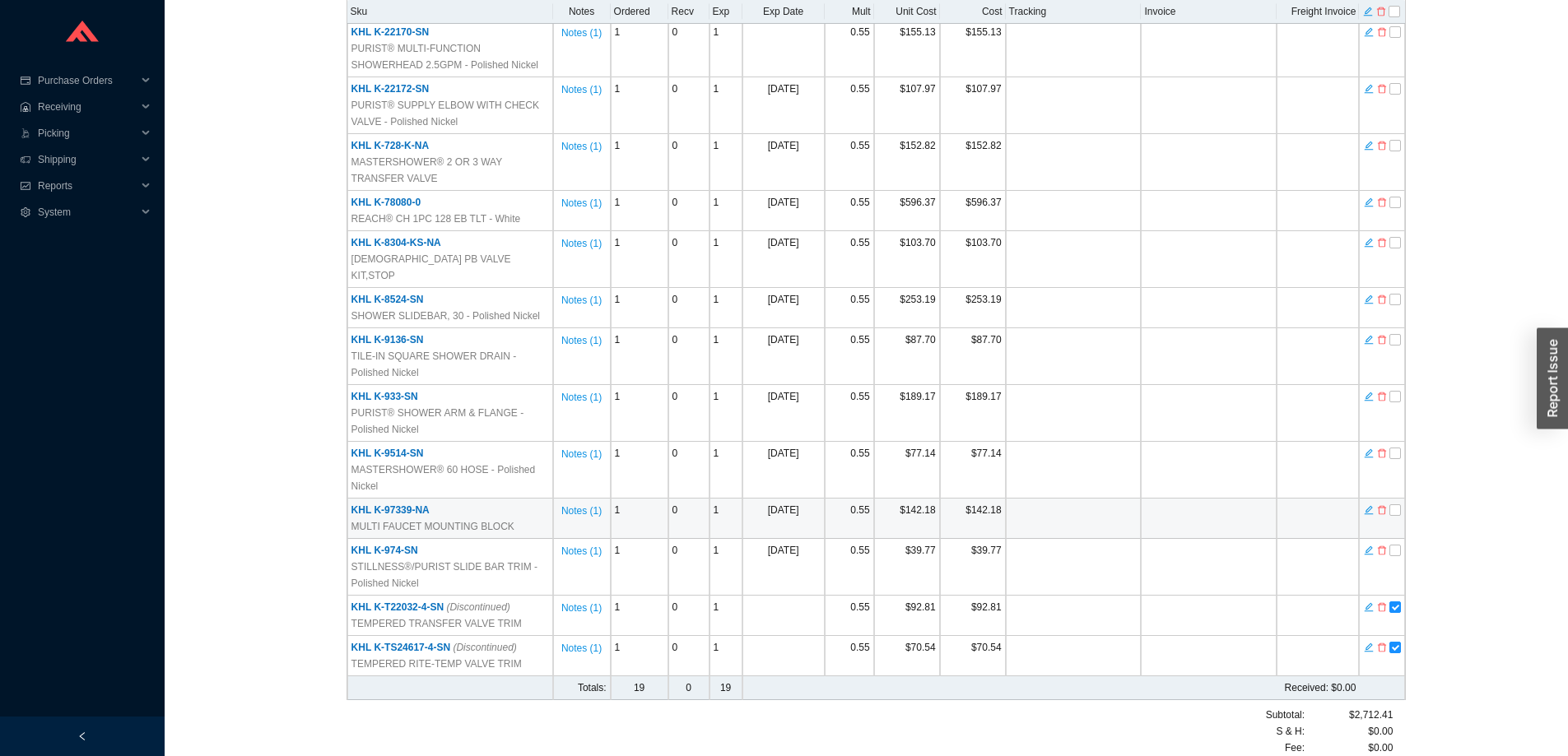
click at [1076, 498] on td at bounding box center [1074, 518] width 136 height 40
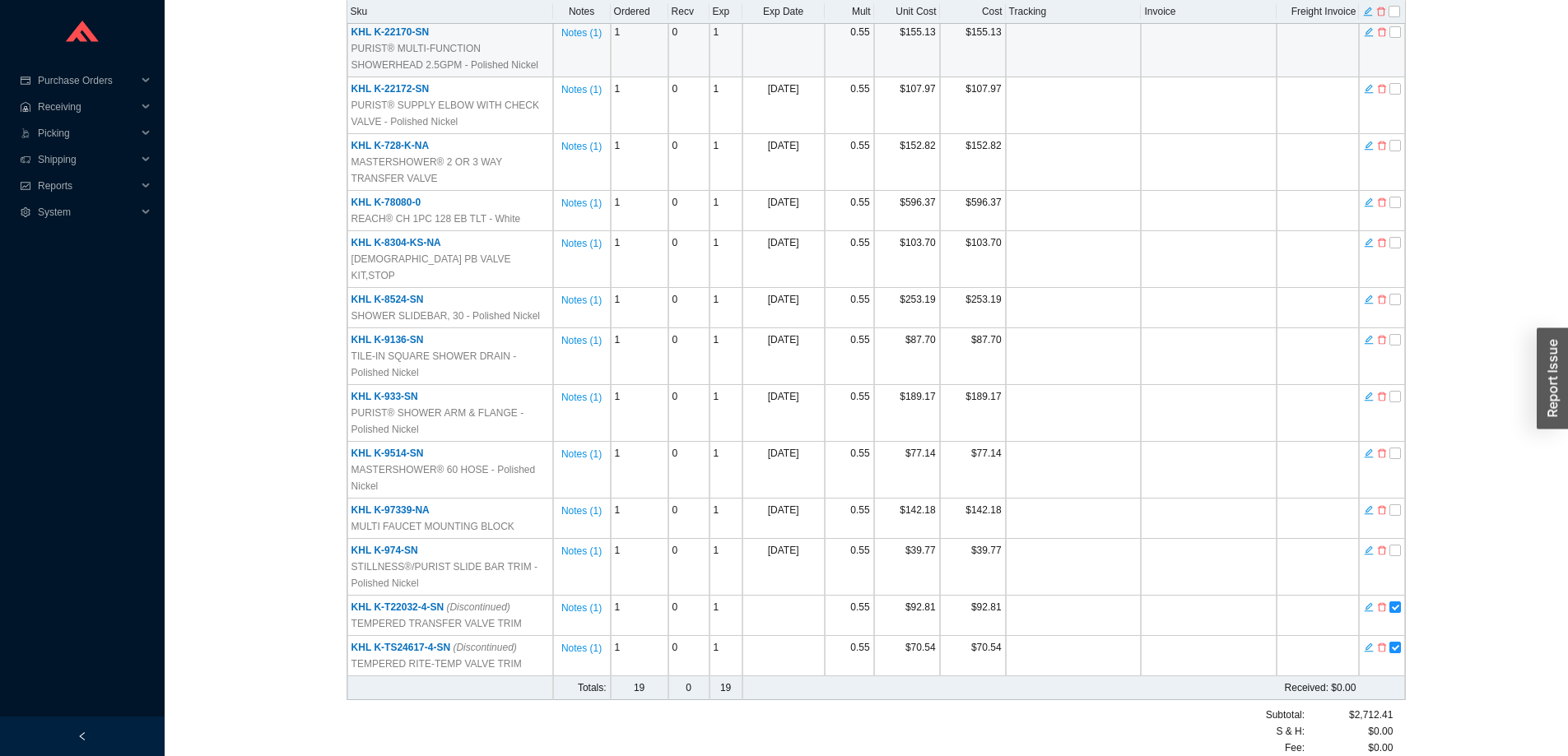
scroll to position [125, 0]
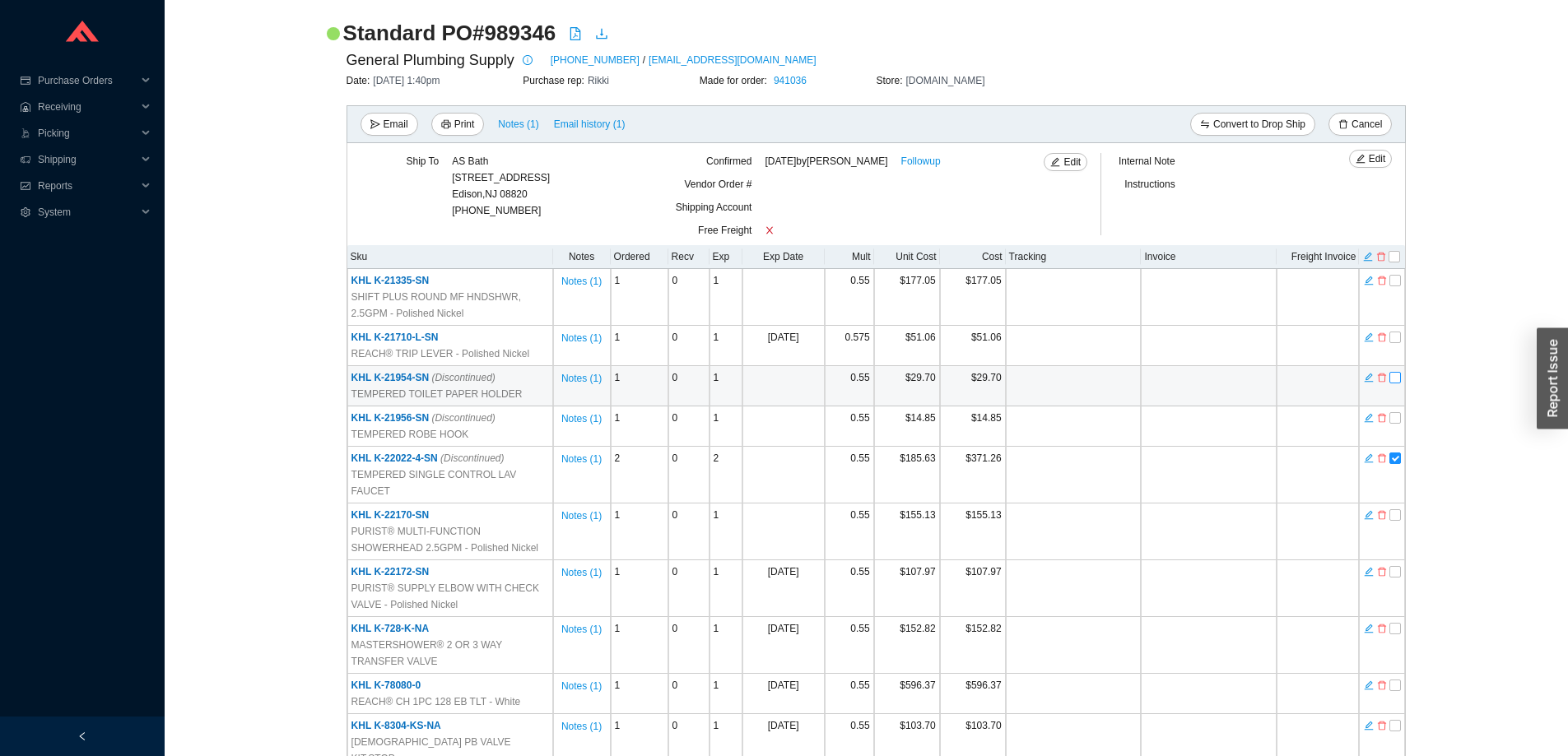
click at [1400, 375] on input "checkbox" at bounding box center [1394, 377] width 11 height 11
checkbox input "true"
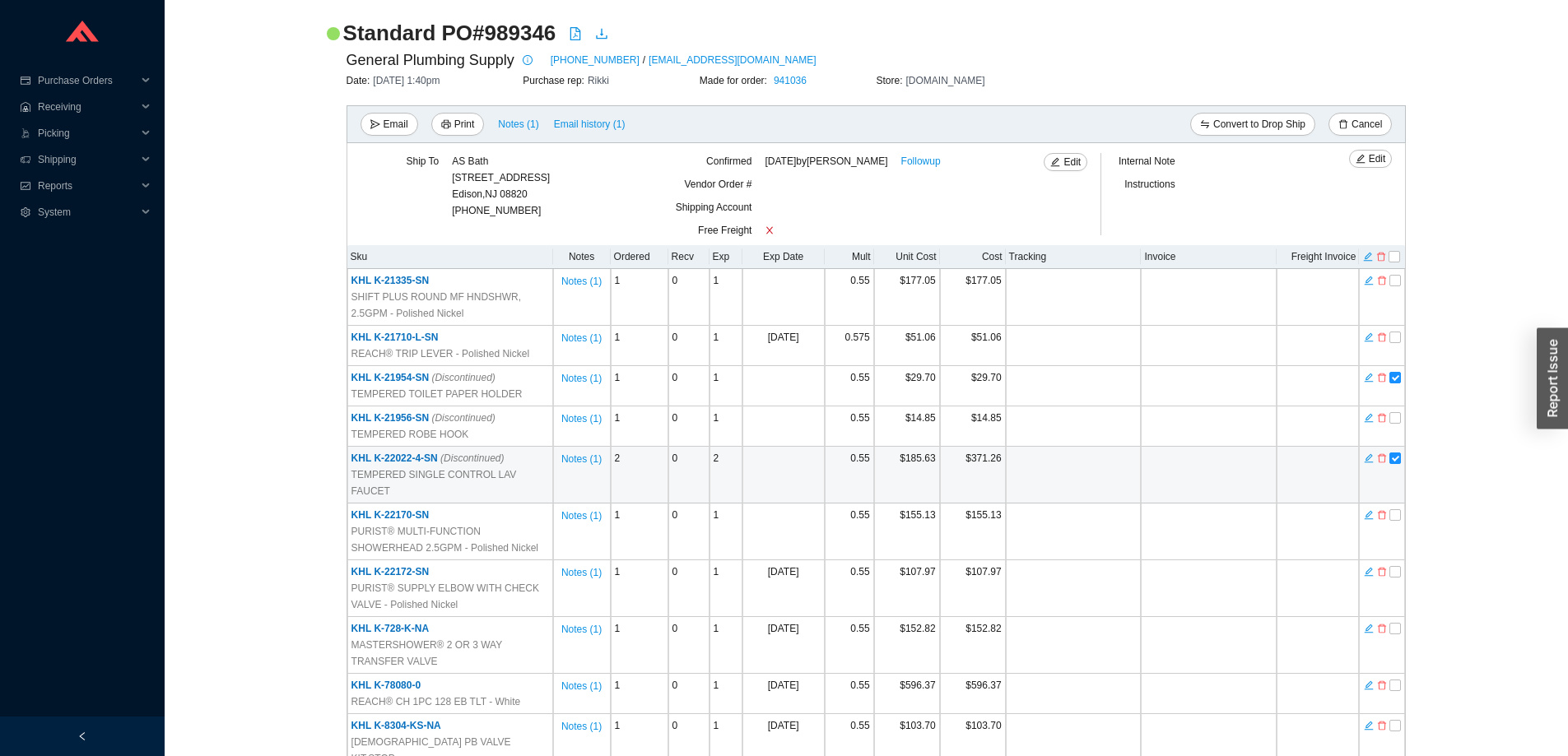
click at [1110, 463] on td at bounding box center [1074, 475] width 136 height 57
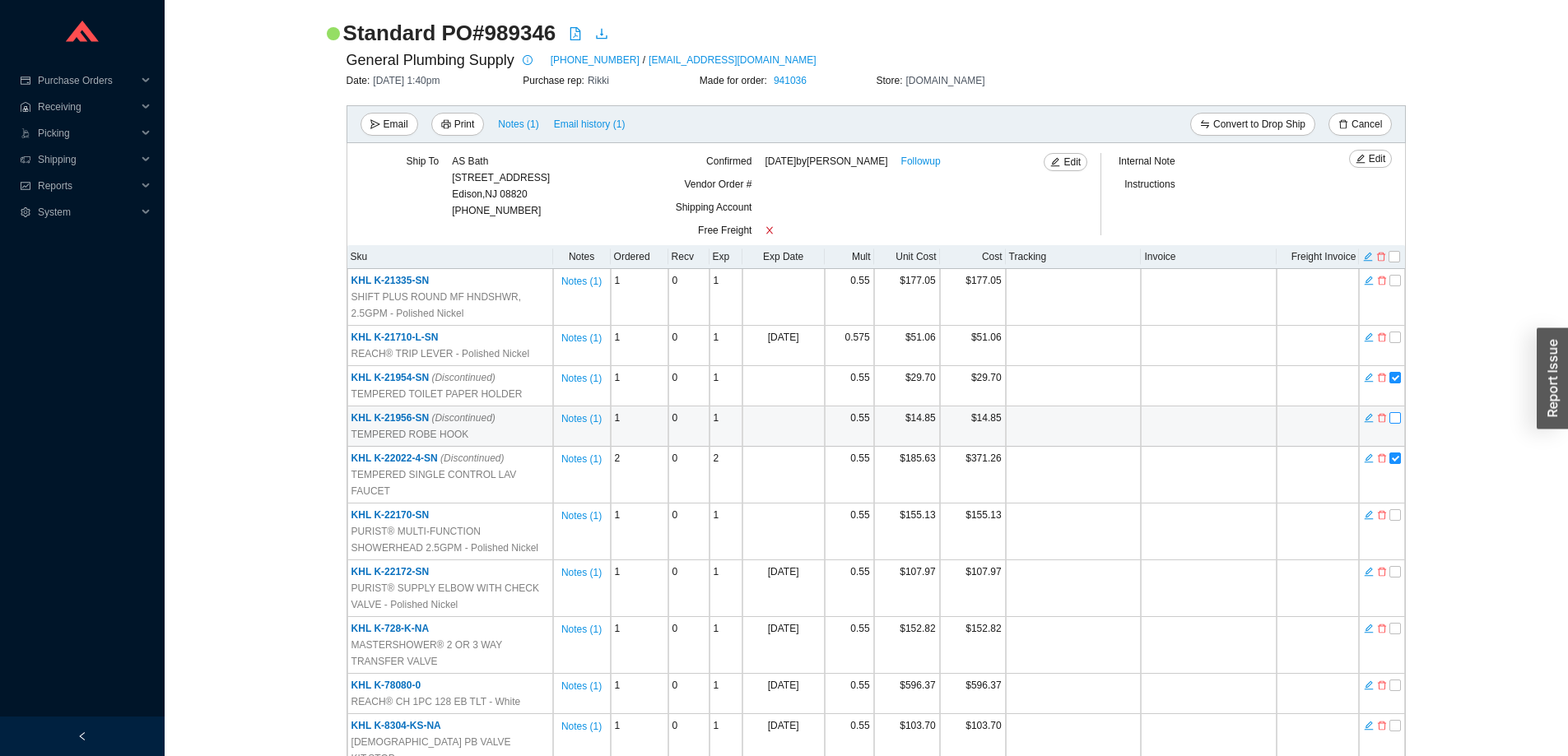
click at [1393, 415] on input "checkbox" at bounding box center [1394, 418] width 11 height 11
checkbox input "true"
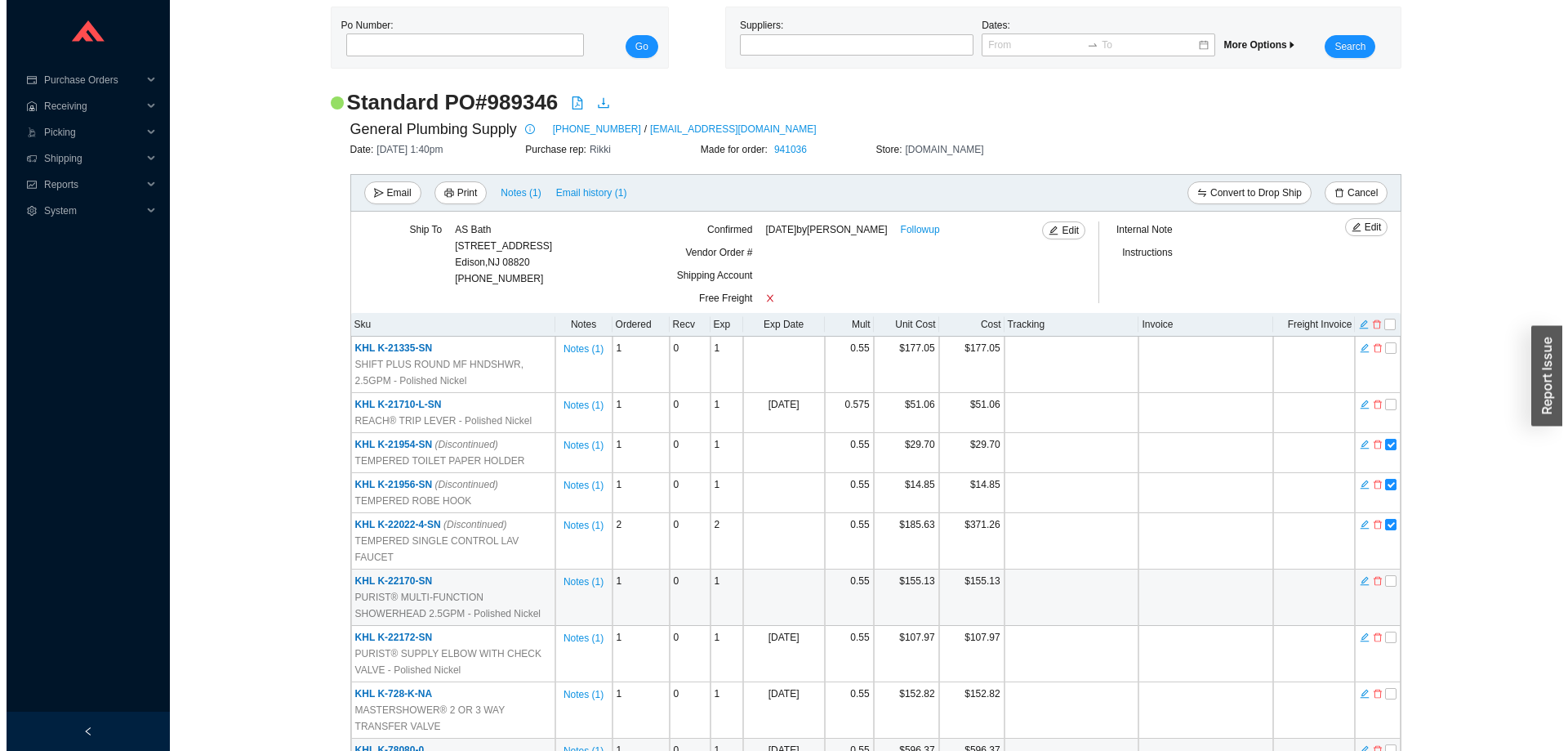
scroll to position [31, 0]
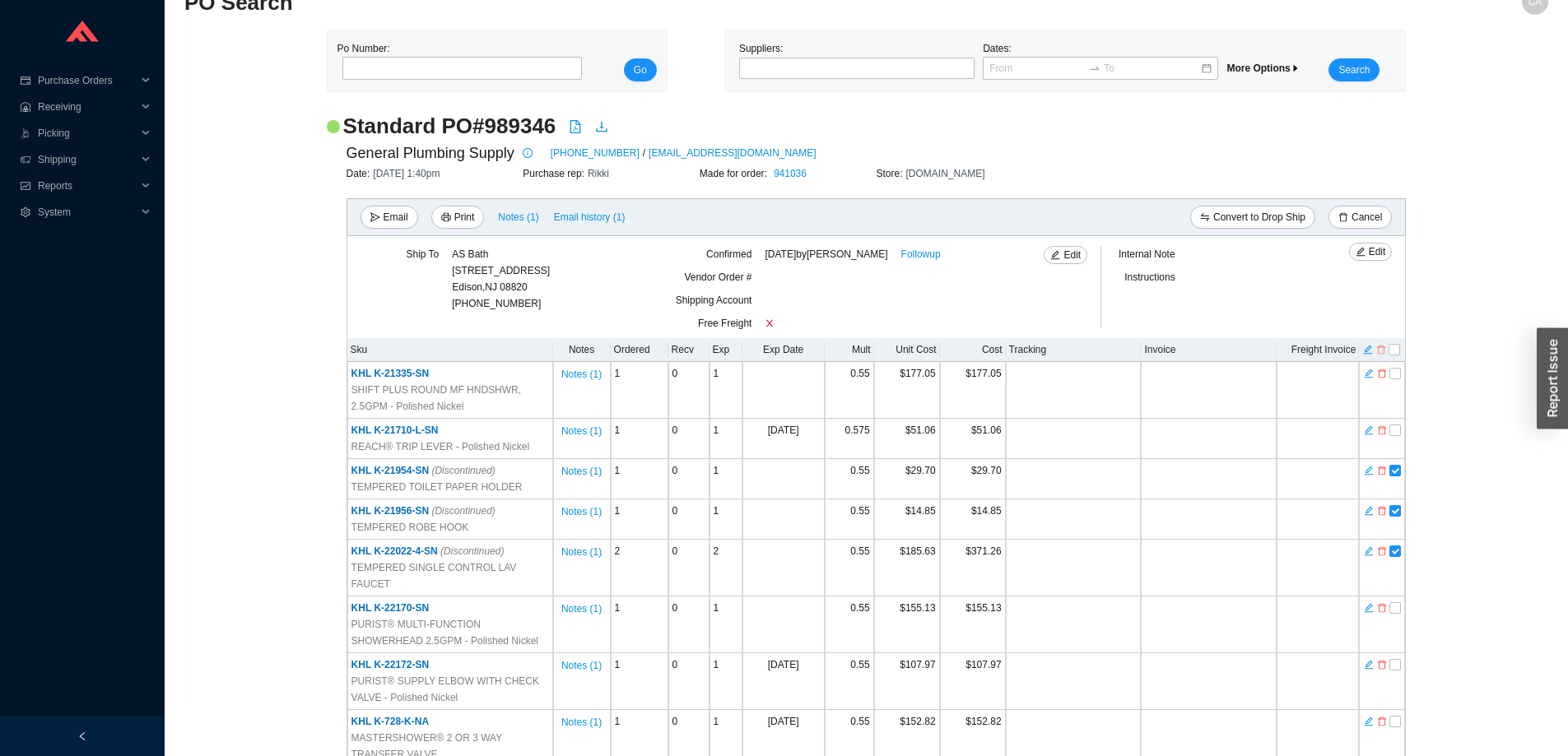
click at [1381, 351] on icon "delete" at bounding box center [1381, 349] width 9 height 11
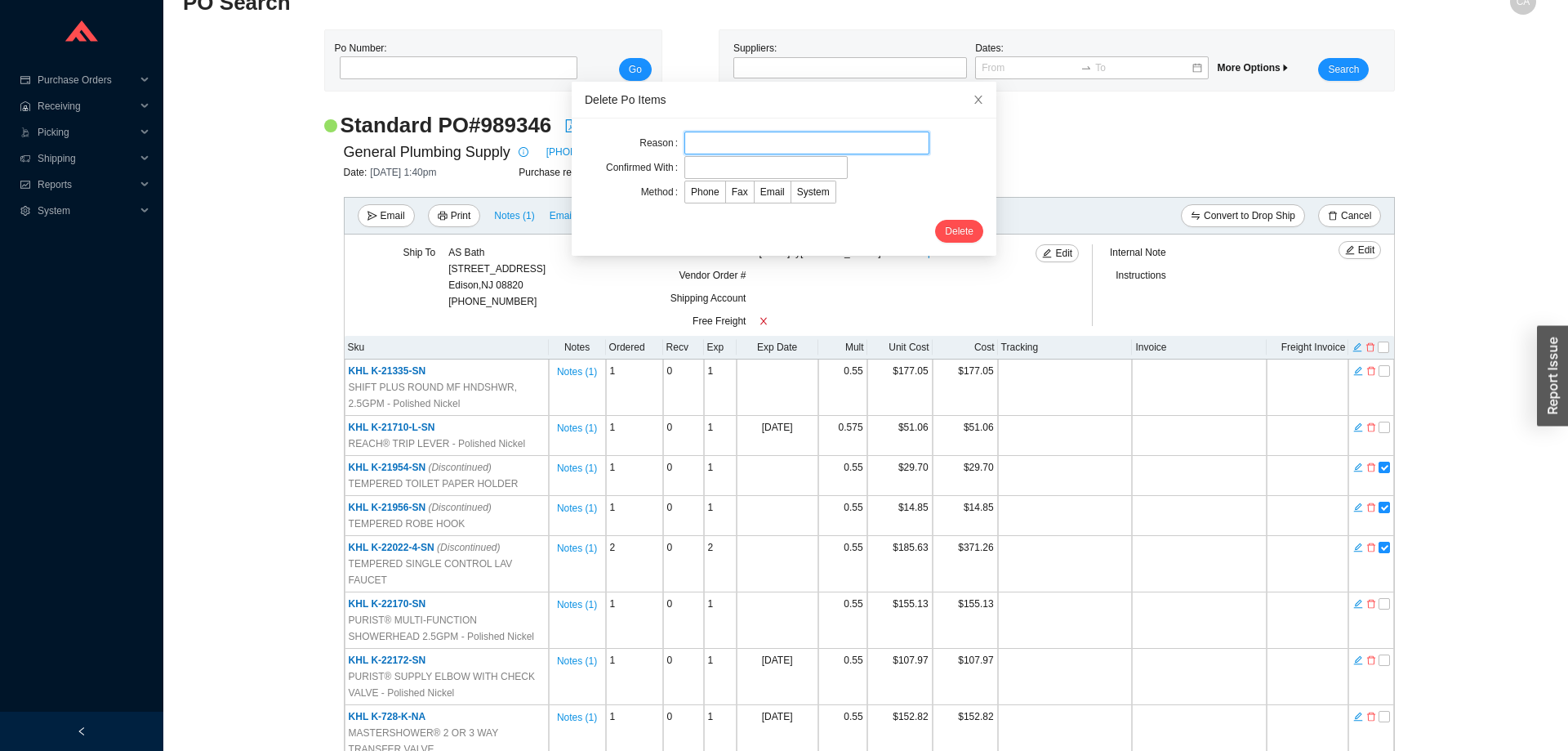
click at [735, 135] on input "text" at bounding box center [806, 143] width 245 height 23
type input "Ferguson Exclusive Items"
click at [744, 180] on form "Reason Ferguson Exclusive Items Confirmed With Method Phone Fax Email System De…" at bounding box center [783, 187] width 398 height 111
click at [747, 177] on input "text" at bounding box center [765, 167] width 163 height 23
type input "Laurie"
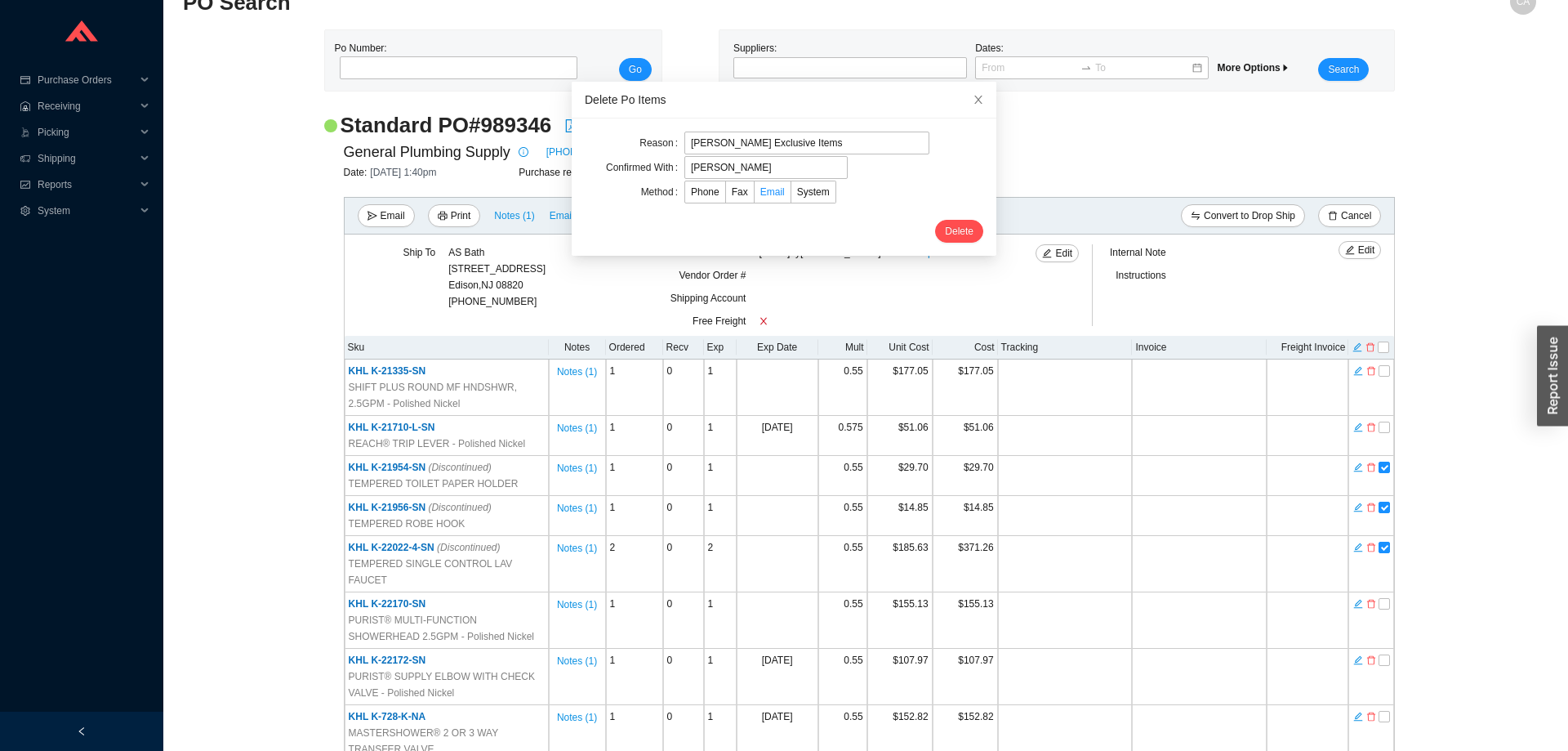
click at [760, 189] on span "Email" at bounding box center [772, 191] width 25 height 11
click at [755, 195] on input "Email" at bounding box center [755, 195] width 0 height 0
click at [945, 239] on span "Delete" at bounding box center [960, 230] width 29 height 16
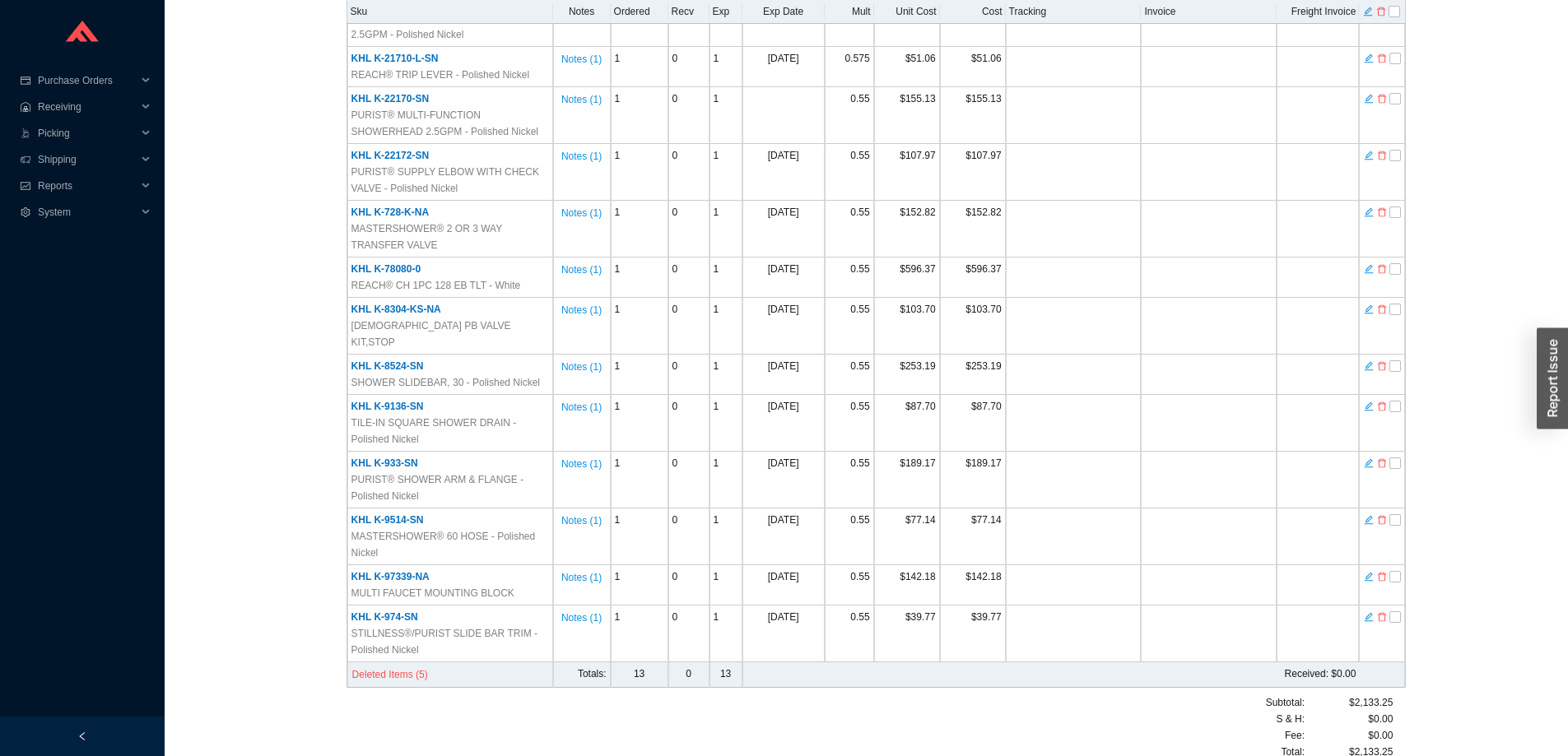
scroll to position [407, 0]
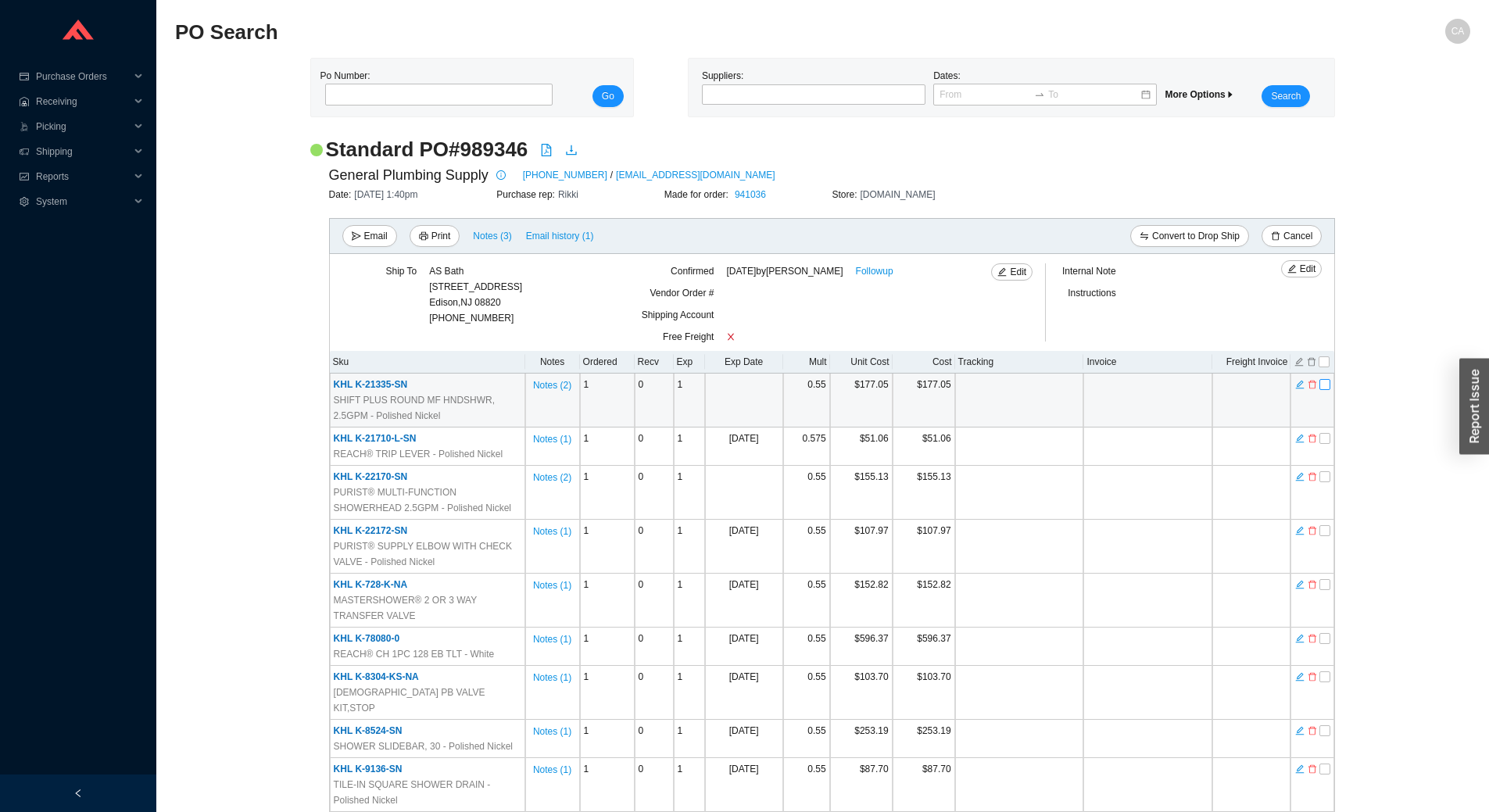
click at [1328, 387] on input "checkbox" at bounding box center [1324, 384] width 11 height 11
checkbox input "true"
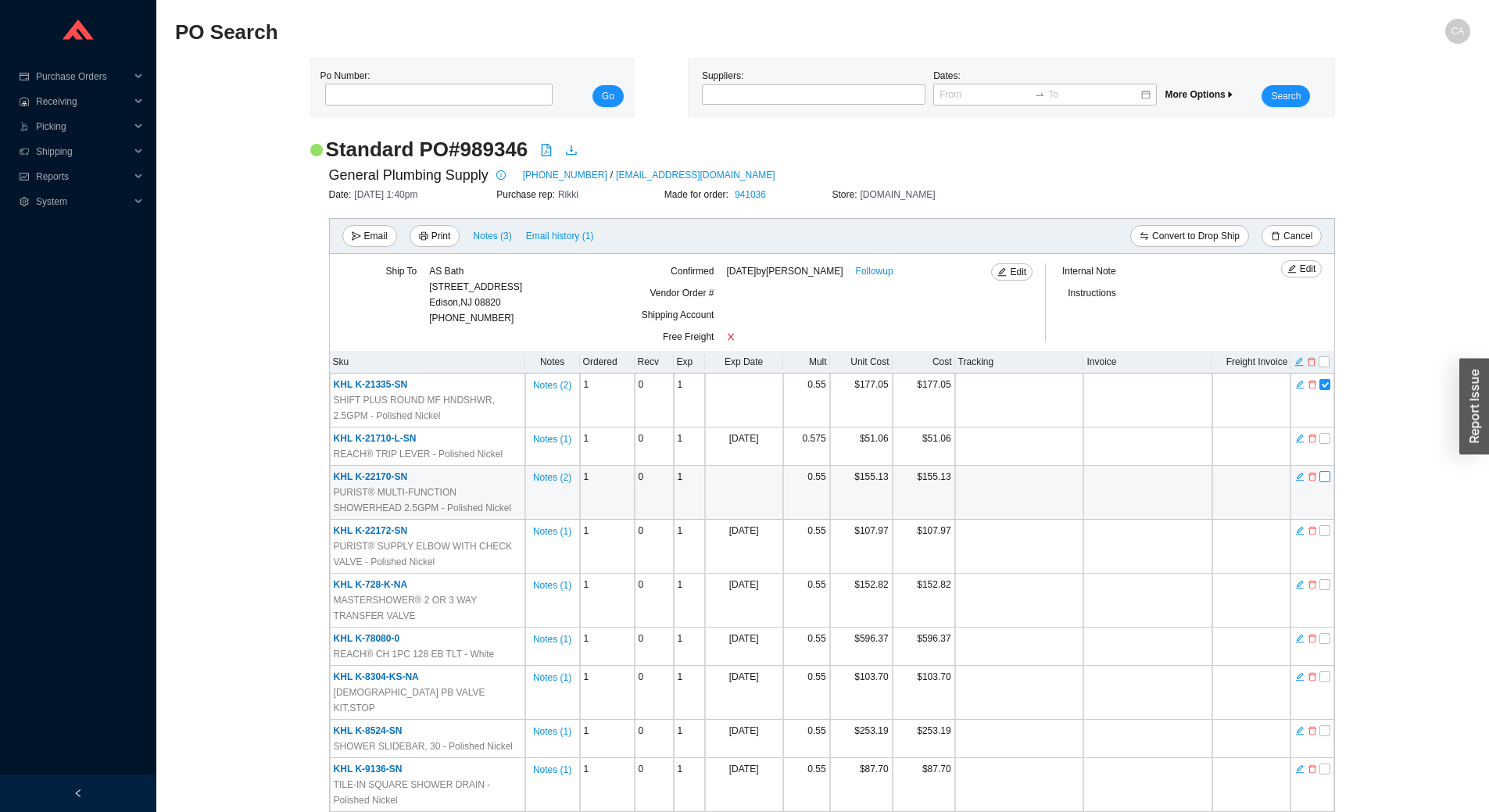
click at [1329, 480] on input "checkbox" at bounding box center [1324, 476] width 11 height 11
checkbox input "true"
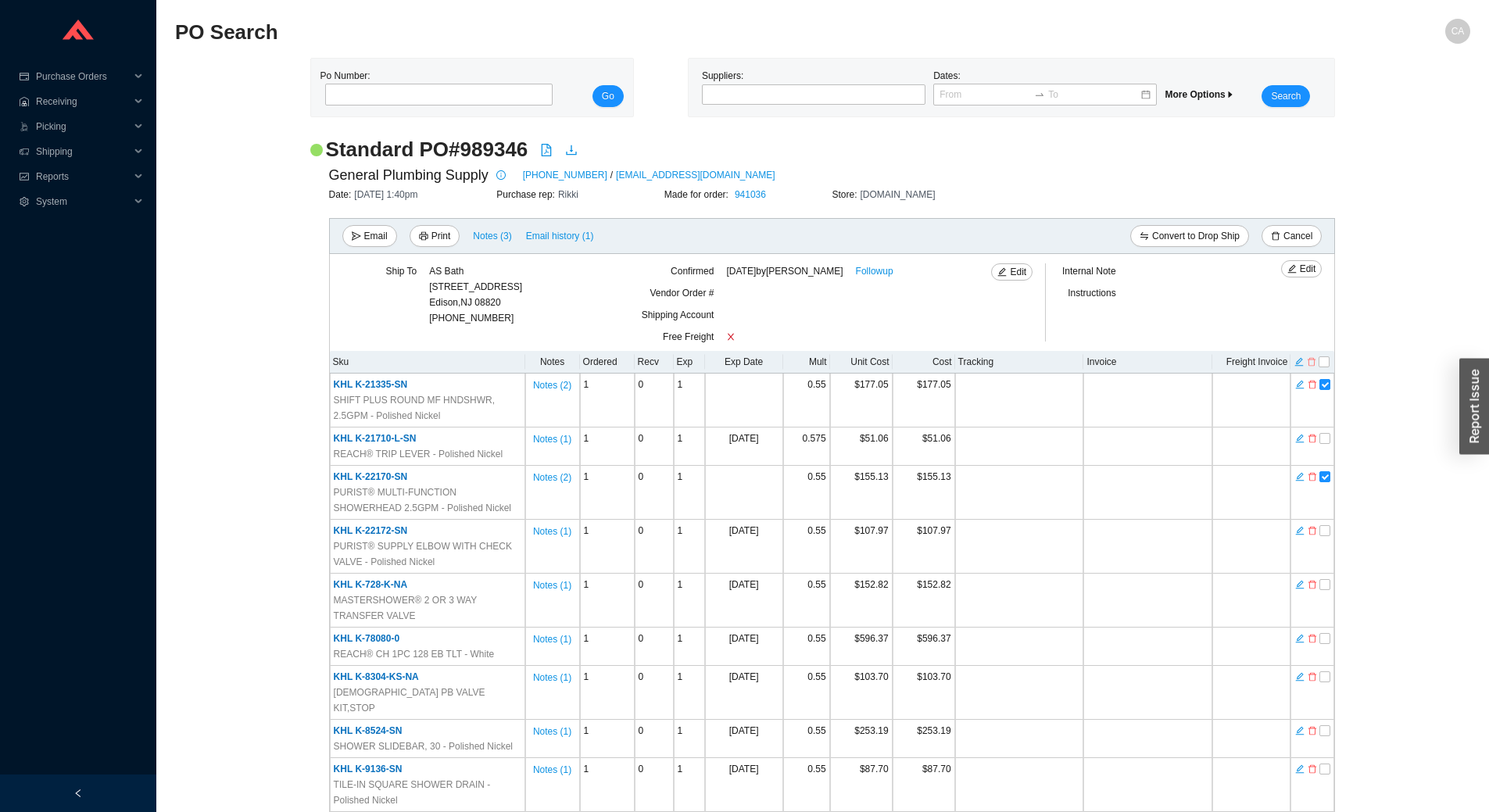
click at [1312, 362] on icon "delete" at bounding box center [1311, 362] width 9 height 11
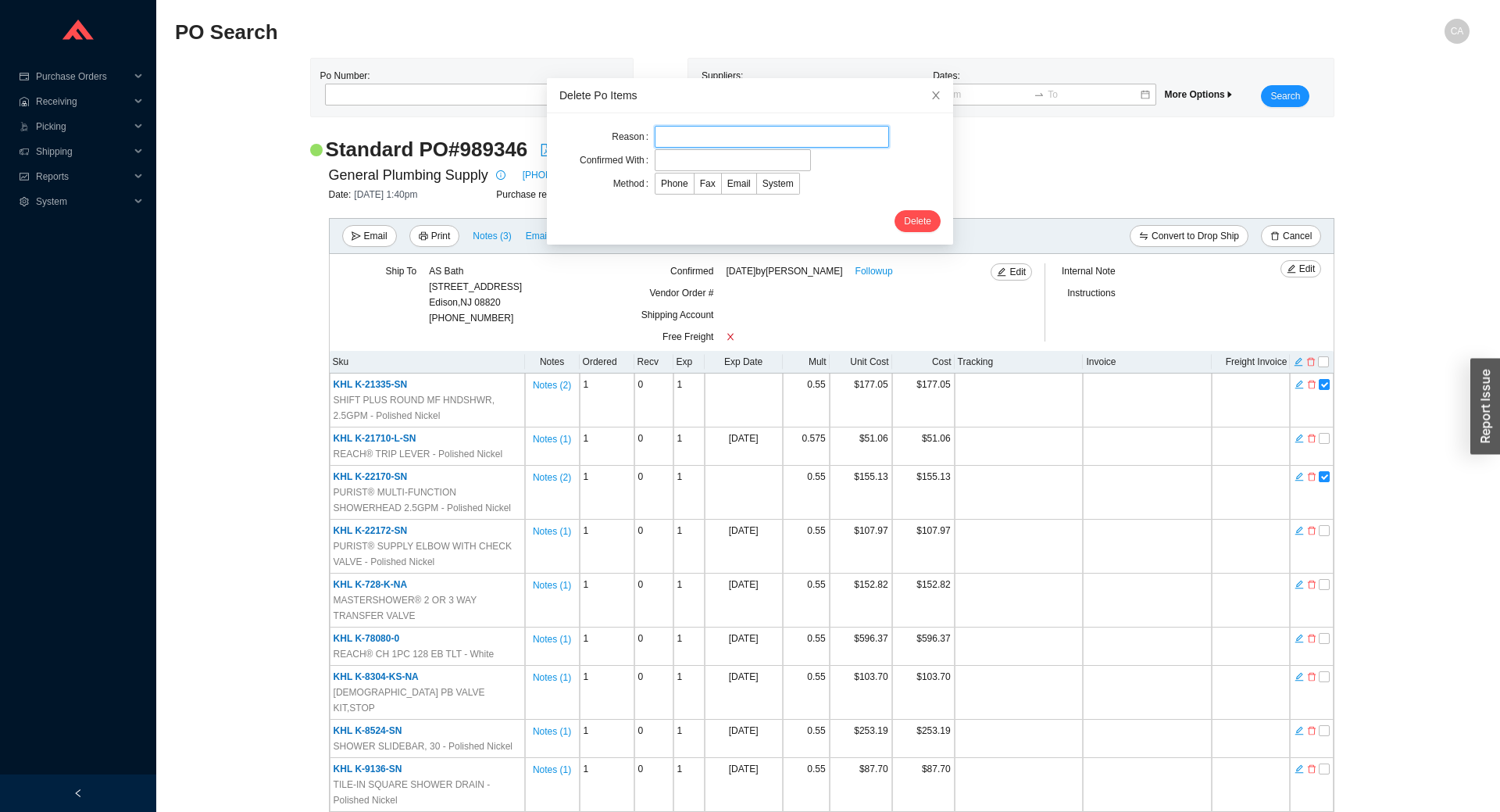
click at [727, 139] on input "text" at bounding box center [771, 136] width 234 height 22
type input "changing gpm"
click at [742, 157] on input "text" at bounding box center [732, 160] width 156 height 22
type input "Laurie"
click at [726, 191] on label "Email" at bounding box center [739, 184] width 35 height 22
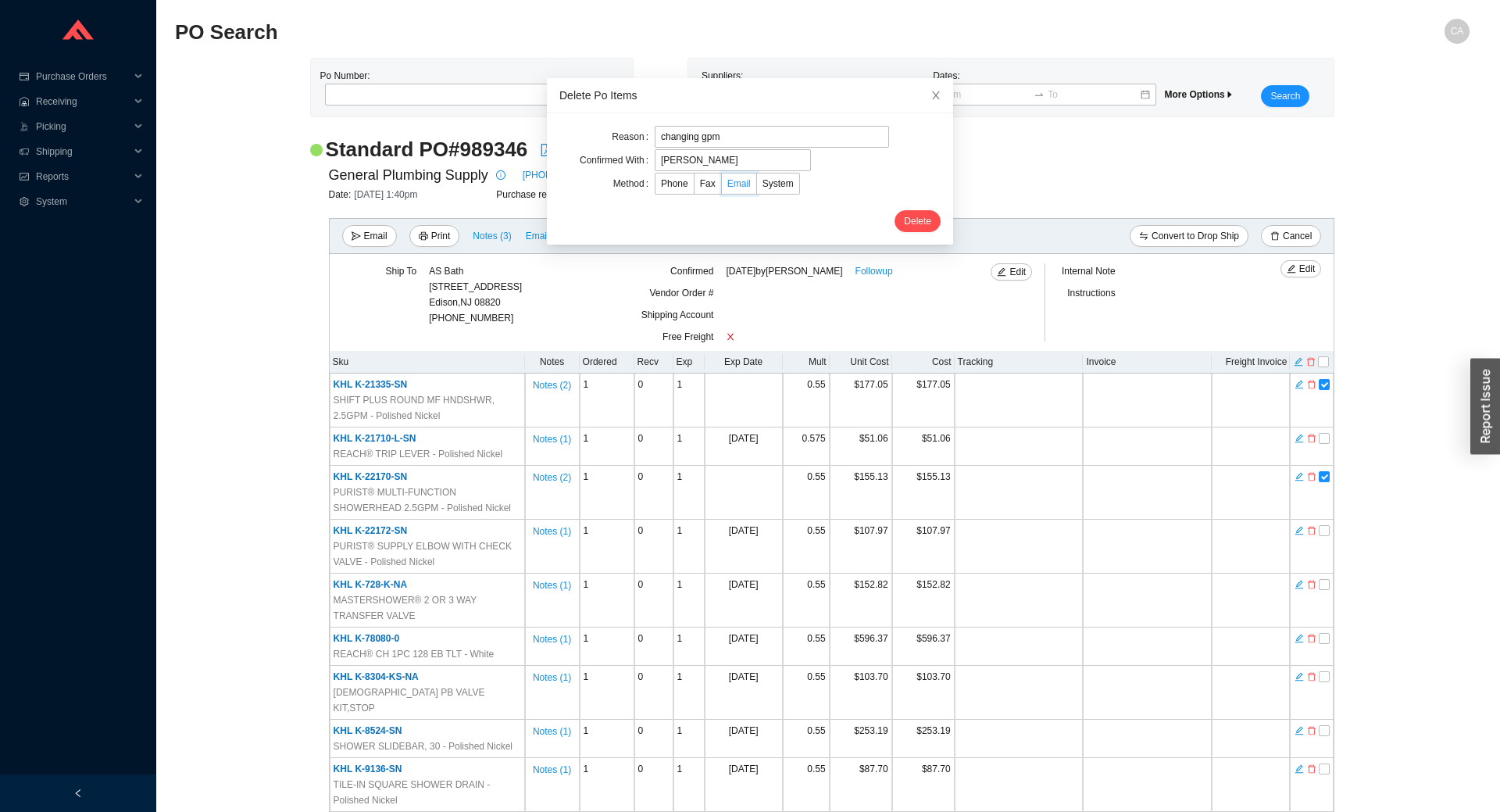
click at [722, 187] on input "Email" at bounding box center [722, 187] width 0 height 0
click at [904, 213] on span "Delete" at bounding box center [918, 220] width 28 height 16
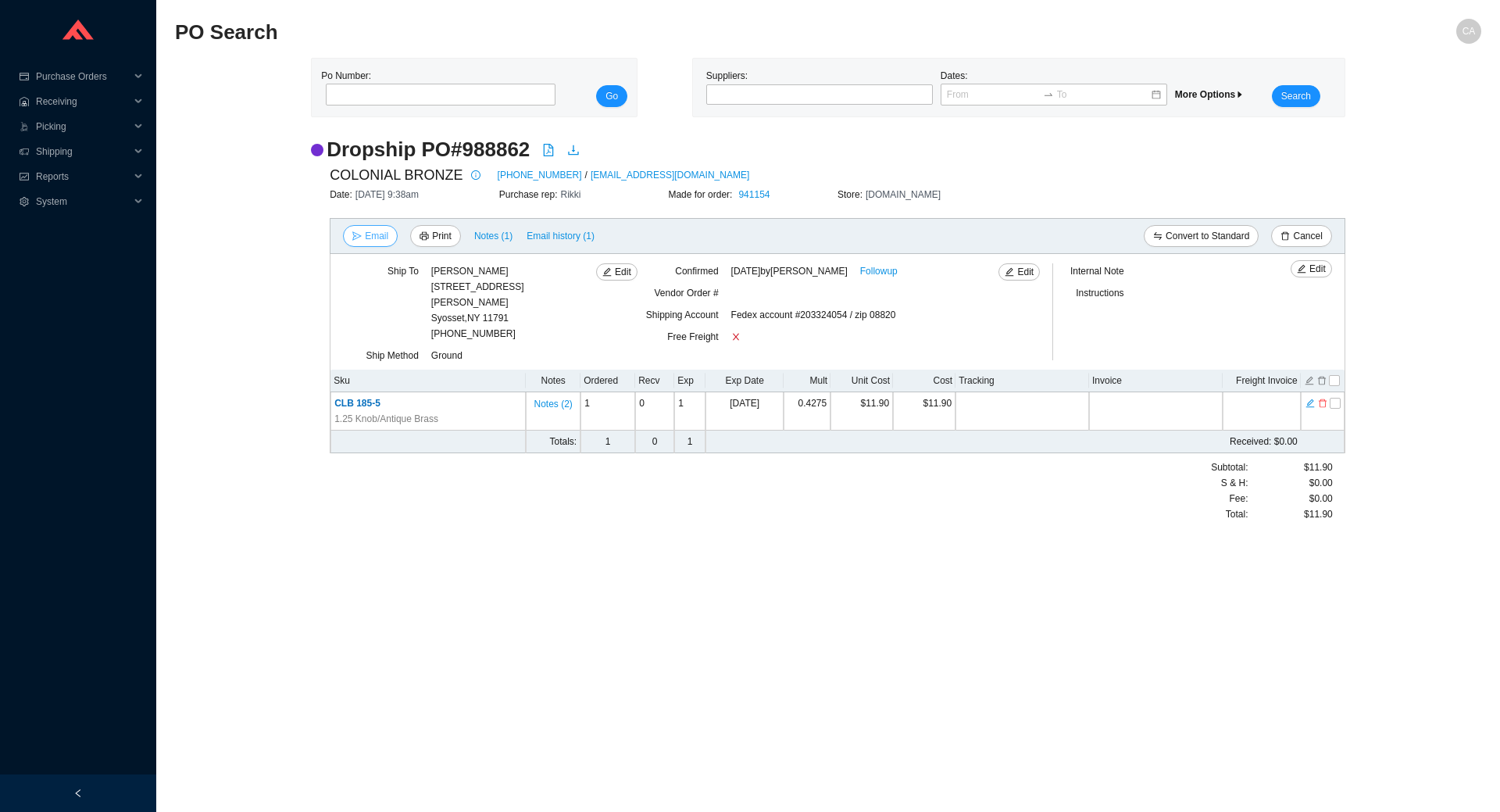
click at [373, 232] on span "Email" at bounding box center [376, 236] width 24 height 16
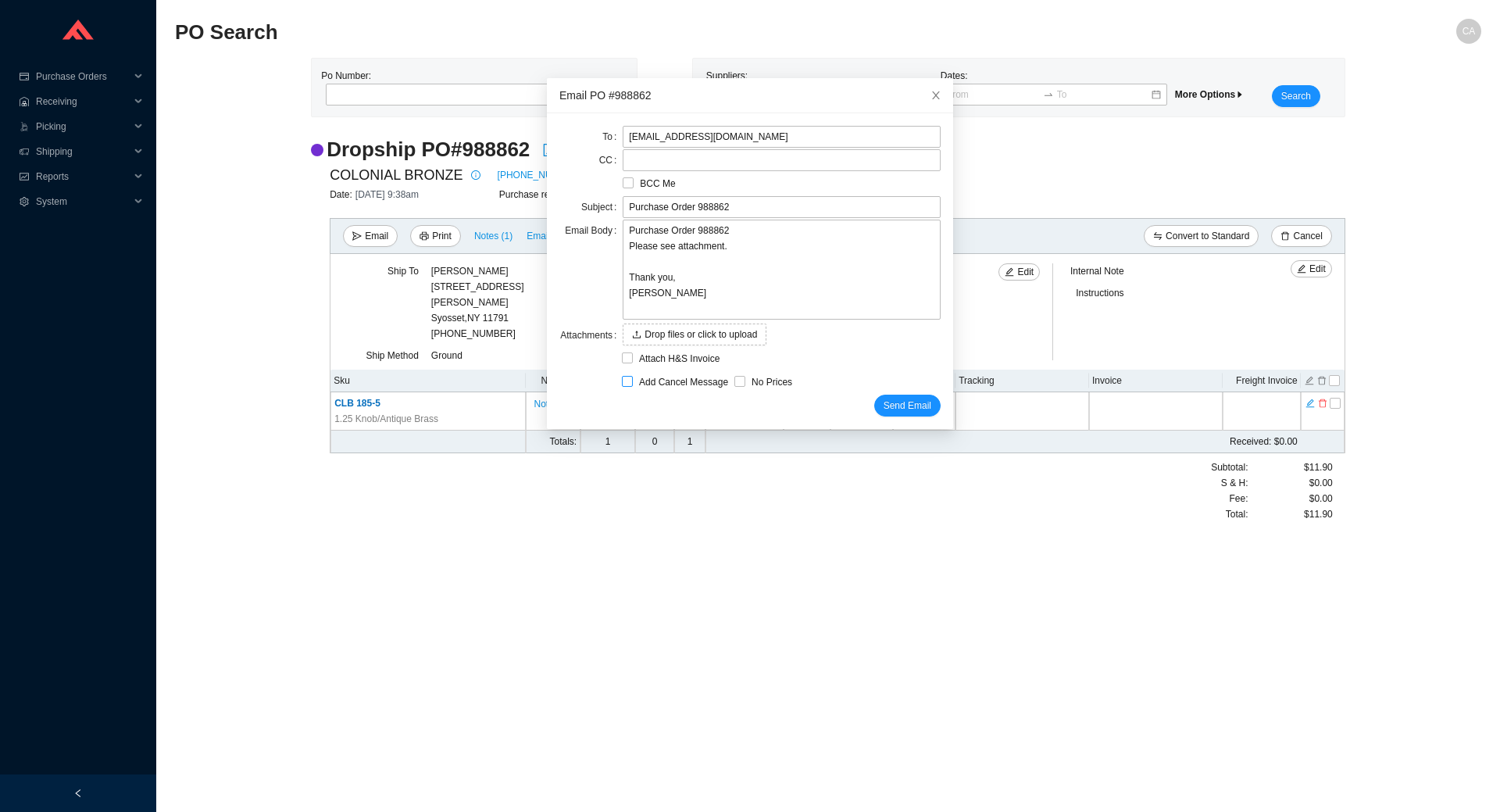
click at [632, 384] on span "Add Cancel Message" at bounding box center [683, 382] width 101 height 16
click at [629, 384] on input "Add Cancel Message" at bounding box center [627, 380] width 11 height 11
checkbox input "true"
type input "Purchase Order 988862 - PLEASE CANCEL"
type textarea "Please cancel and confirm via email. Thank you, [PERSON_NAME]"
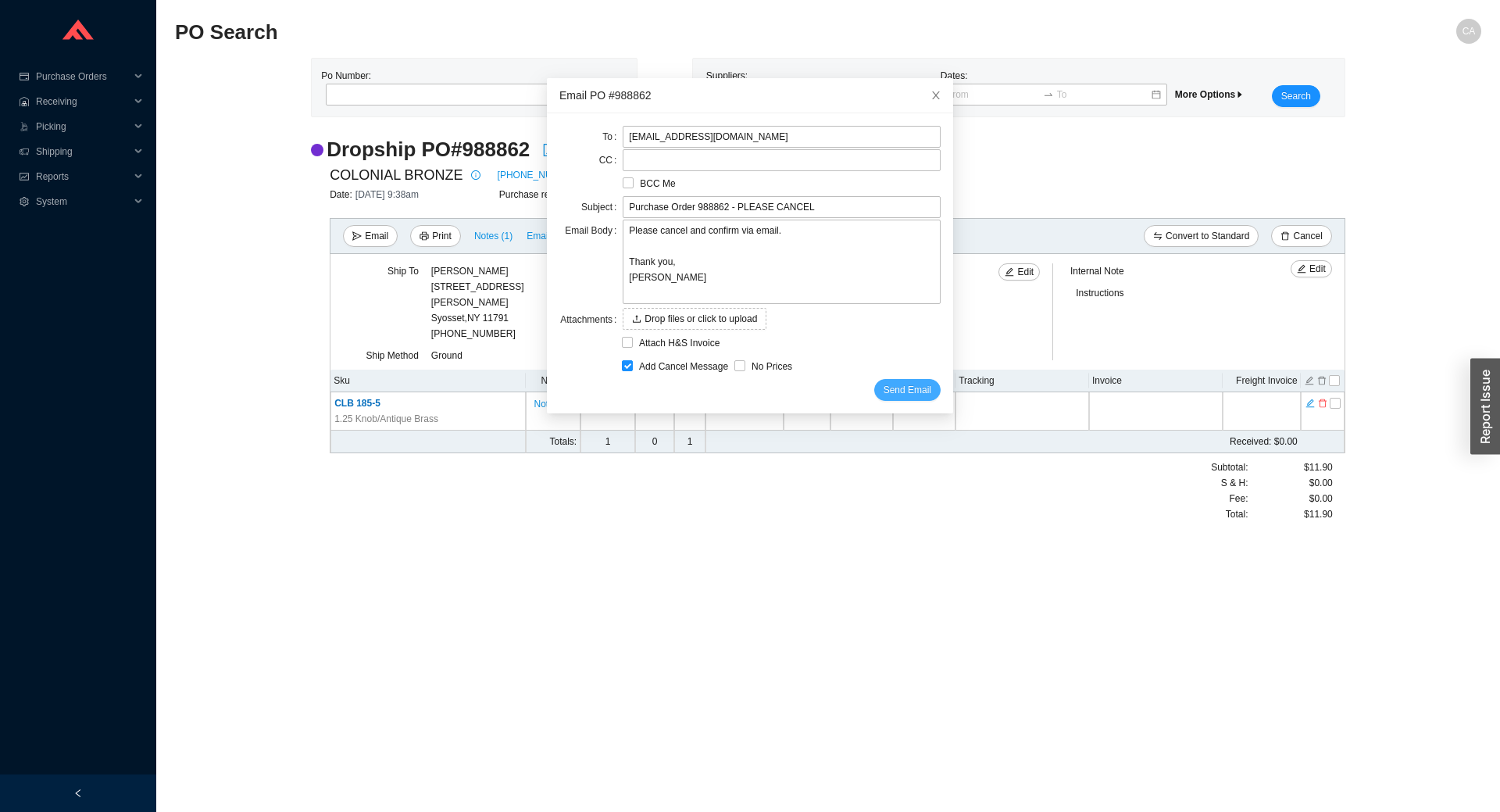
click at [889, 381] on button "Send Email" at bounding box center [907, 389] width 66 height 22
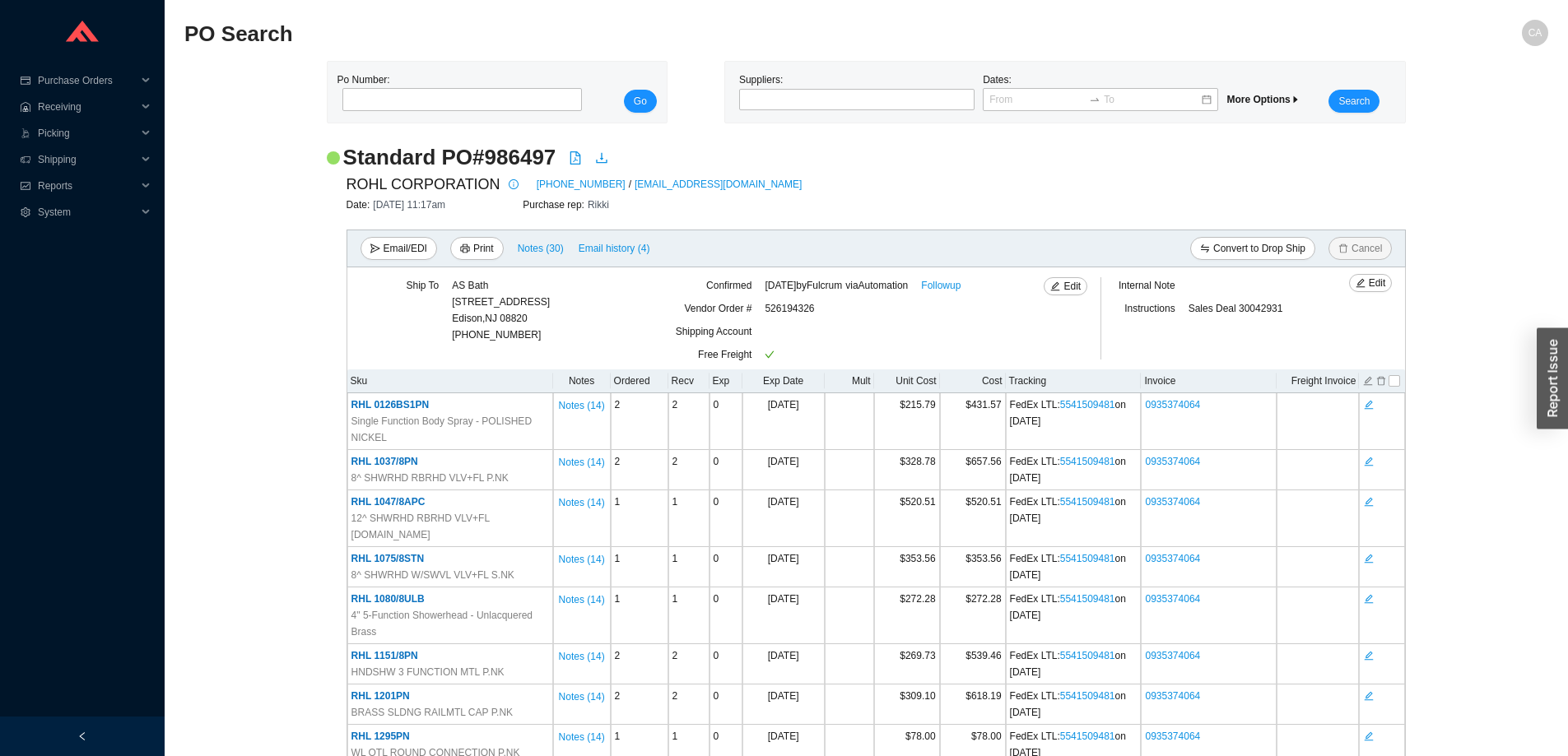
click at [384, 246] on span "Email/EDI" at bounding box center [405, 248] width 44 height 16
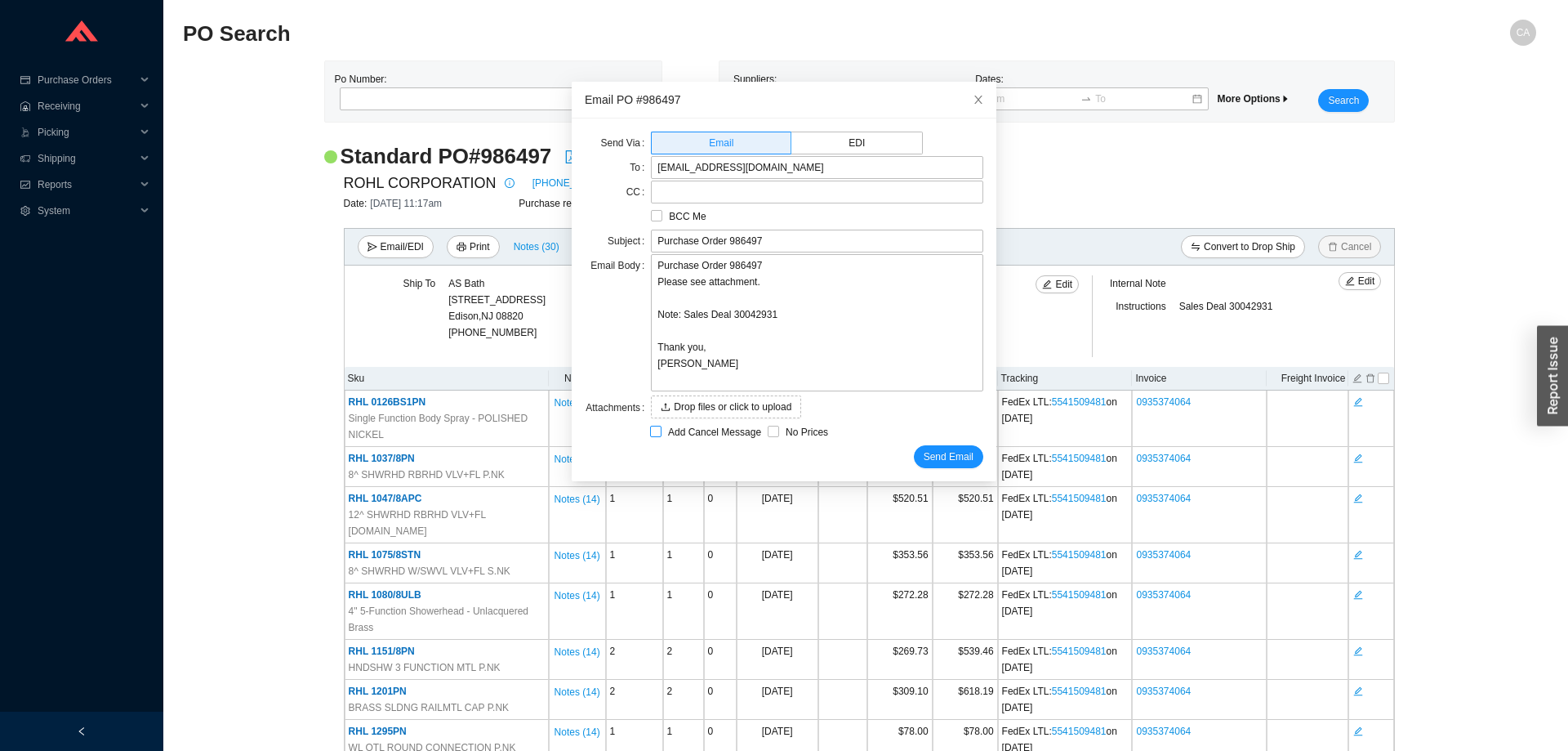
click at [661, 428] on span "Add Cancel Message" at bounding box center [714, 432] width 106 height 16
click at [658, 428] on input "Add Cancel Message" at bounding box center [655, 431] width 11 height 11
checkbox input "true"
type input "Purchase Order 986497 - PLEASE CANCEL"
type textarea "Please cancel and confirm via email. Thank you, [PERSON_NAME]"
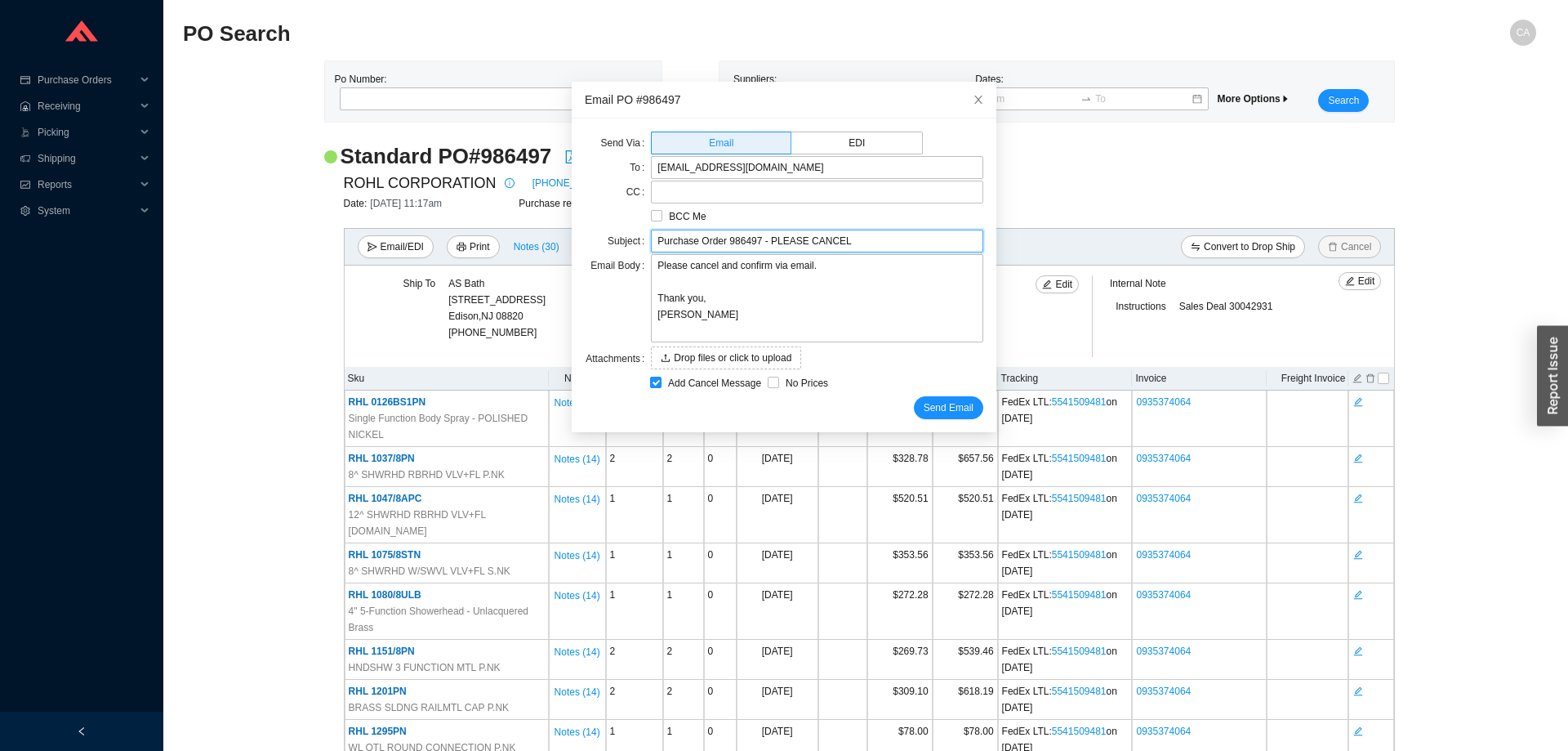
click at [861, 235] on input "Purchase Order 986497 - PLEASE CANCEL" at bounding box center [817, 241] width 333 height 23
paste input "TMD06W3LMULB"
type input "Purchase Order 986497 - PLEASE CANCEL item TMD06W3LMULB"
click at [711, 262] on textarea "Please cancel and confirm via email. Thank you, [PERSON_NAME]" at bounding box center [817, 298] width 333 height 88
type textarea "Please cancel [PERSON_NAME] confirm via email. Thank you, [PERSON_NAME]"
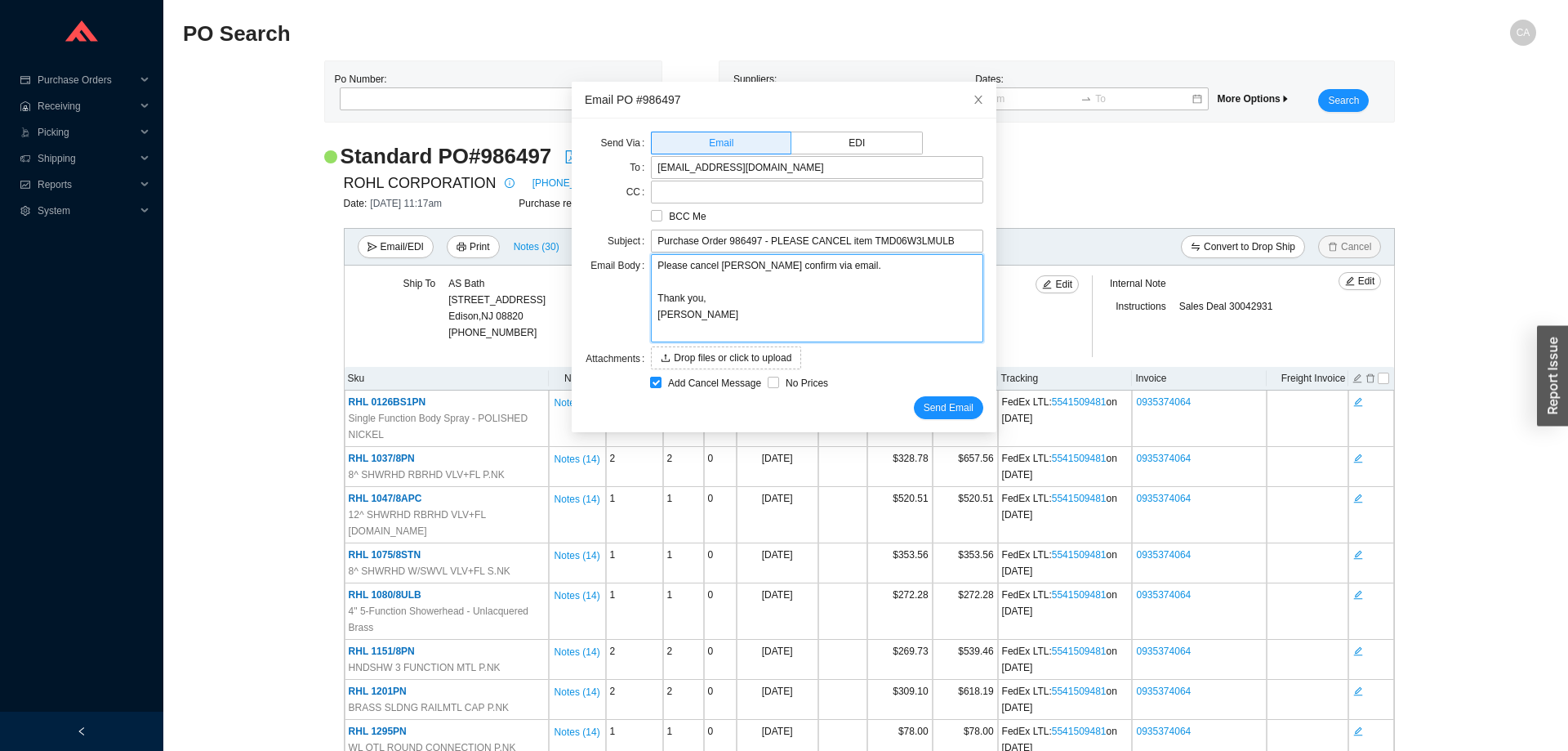
type textarea "Please cancel itand confirm via email. Thank you, [PERSON_NAME]"
type textarea "Please cancel iteand confirm via email. Thank you, [PERSON_NAME]"
type textarea "Please cancel itemand confirm via email. Thank you, [PERSON_NAME]"
type textarea "Please cancel item and confirm via email. Thank you, [PERSON_NAME]"
paste textarea "TMD06W3LMULB"
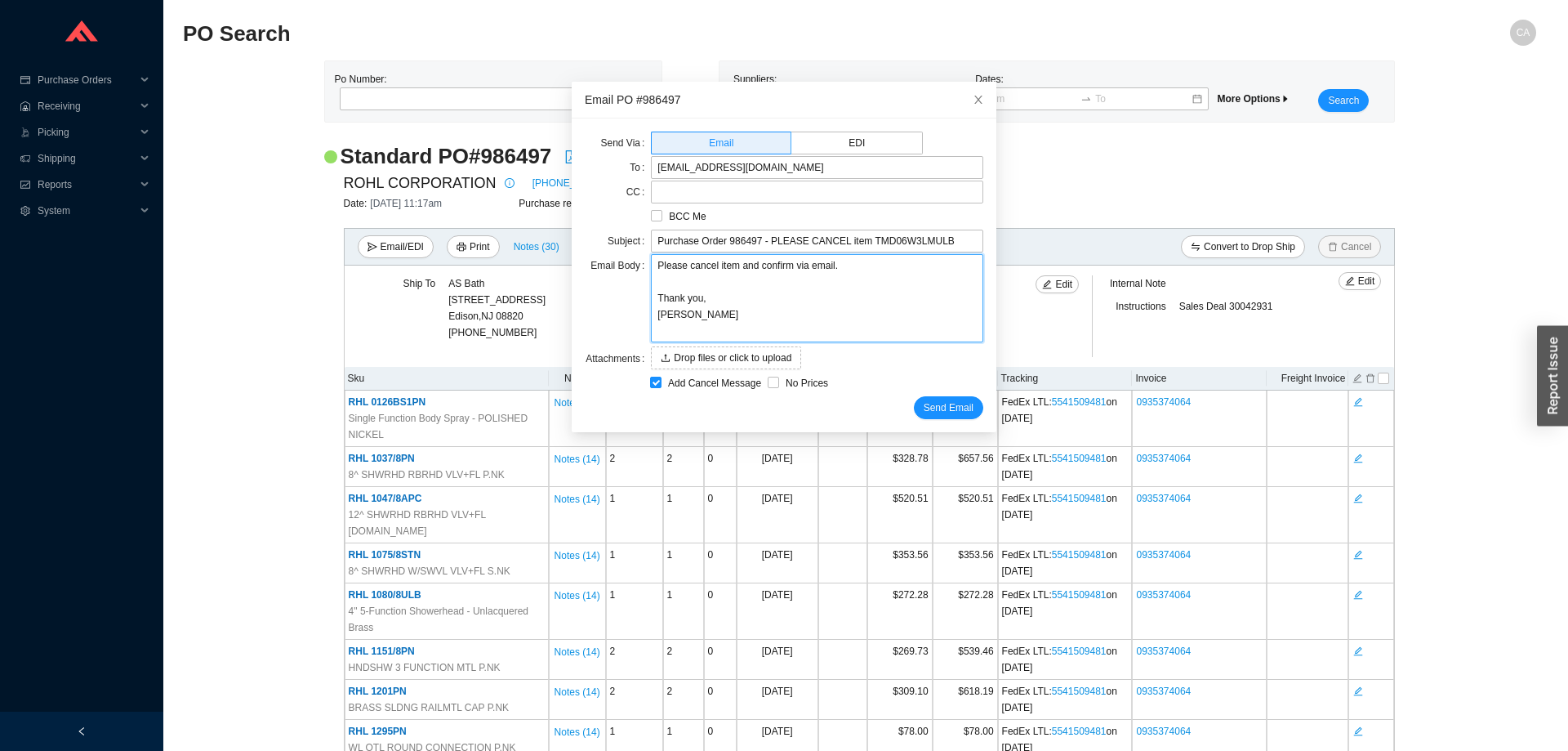
type textarea "Please cancel item TMD06W3LMULBand confirm via email. Thank you, Chaya"
type textarea "Please cancel item TMD06W3LMULB and confirm via email. Thank you, Chaya"
type textarea "Please cancel item TMD06W3LMULB fand confirm via email. Thank you, Chaya"
type textarea "Please cancel item TMD06W3LMULB frand confirm via email. Thank you, Chaya"
type textarea "Please cancel item TMD06W3LMULB froand confirm via email. Thank you, Chaya"
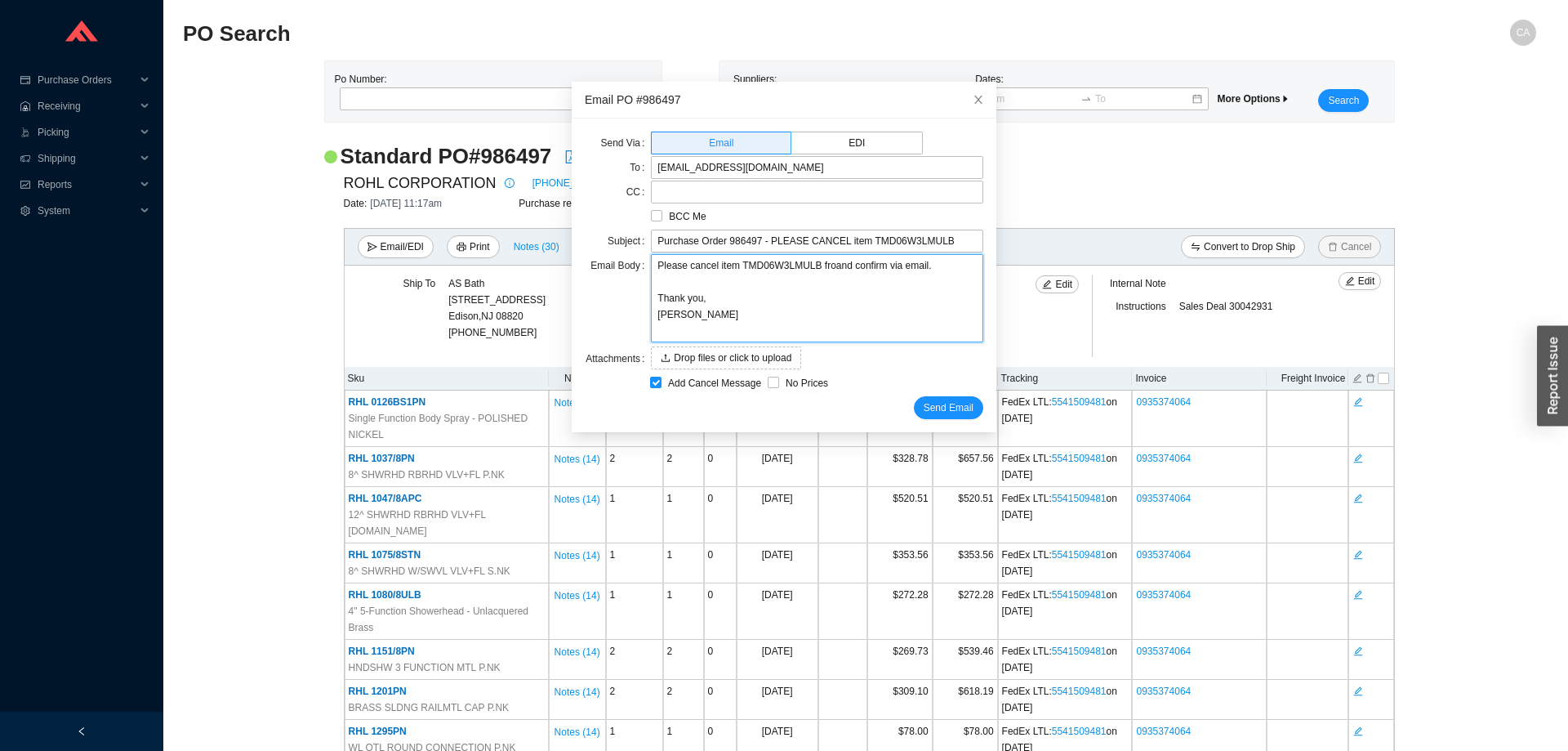
type textarea "Please cancel item TMD06W3LMULB fromand confirm via email. Thank you, Chaya"
type textarea "Please cancel item TMD06W3LMULB from and confirm via email. Thank you, Chaya"
type textarea "Please cancel item TMD06W3LMULB from pand confirm via email. Thank you, Chaya"
type textarea "Please cancel item TMD06W3LMULB from puand confirm via email. Thank you, Chaya"
type textarea "Please cancel item TMD06W3LMULB from purand confirm via email. Thank you, Chaya"
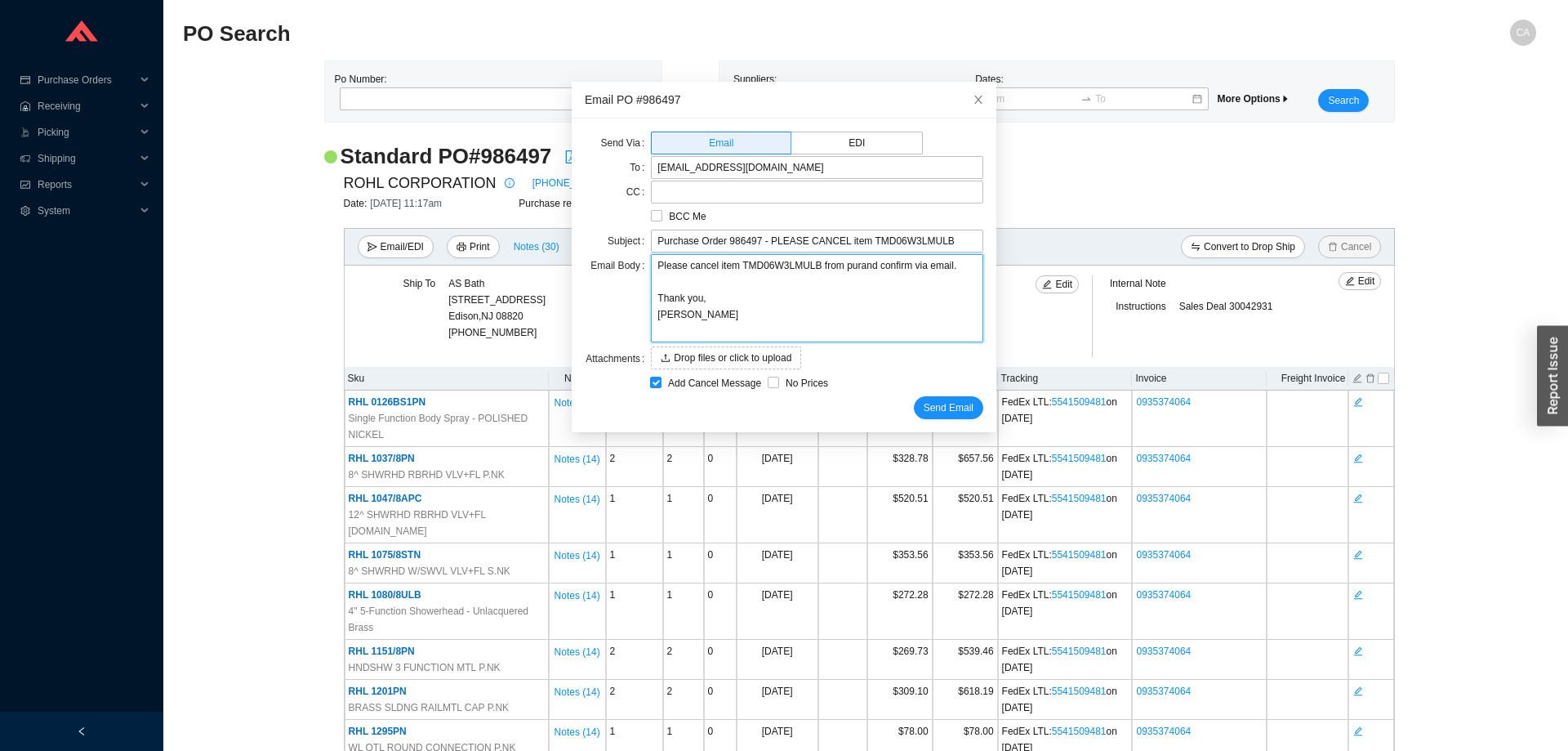
type textarea "Please cancel item TMD06W3LMULB from purcand confirm via email. Thank you, Chaya"
type textarea "Please cancel item TMD06W3LMULB from purchand confirm via email. Thank you, Cha…"
type textarea "Please cancel item TMD06W3LMULB from purchaand confirm via email. Thank you, Ch…"
type textarea "Please cancel item TMD06W3LMULB from purchasand confirm via email. Thank you, C…"
type textarea "Please cancel item TMD06W3LMULB from purchaseand confirm via email. Thank you, …"
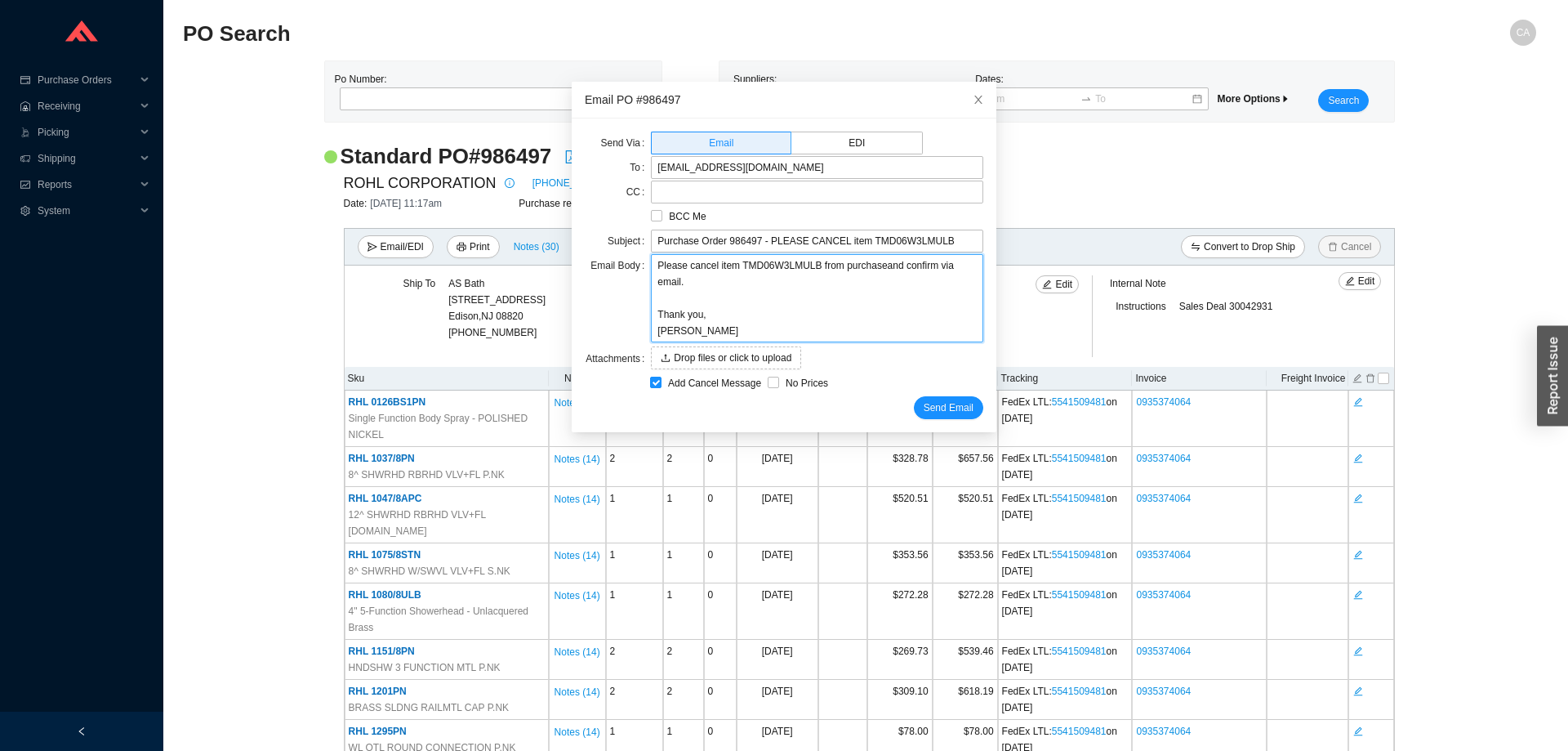
type textarea "Please cancel item TMD06W3LMULB from purchase and confirm via email. Thank you,…"
type textarea "Please cancel item TMD06W3LMULB from purchase oand confirm via email. Thank you…"
type textarea "Please cancel item TMD06W3LMULB from purchase orand confirm via email. Thank yo…"
type textarea "Please cancel item TMD06W3LMULB from purchase ordand confirm via email. Thank y…"
type textarea "Please cancel item TMD06W3LMULB from purchase ordeand confirm via email. Thank …"
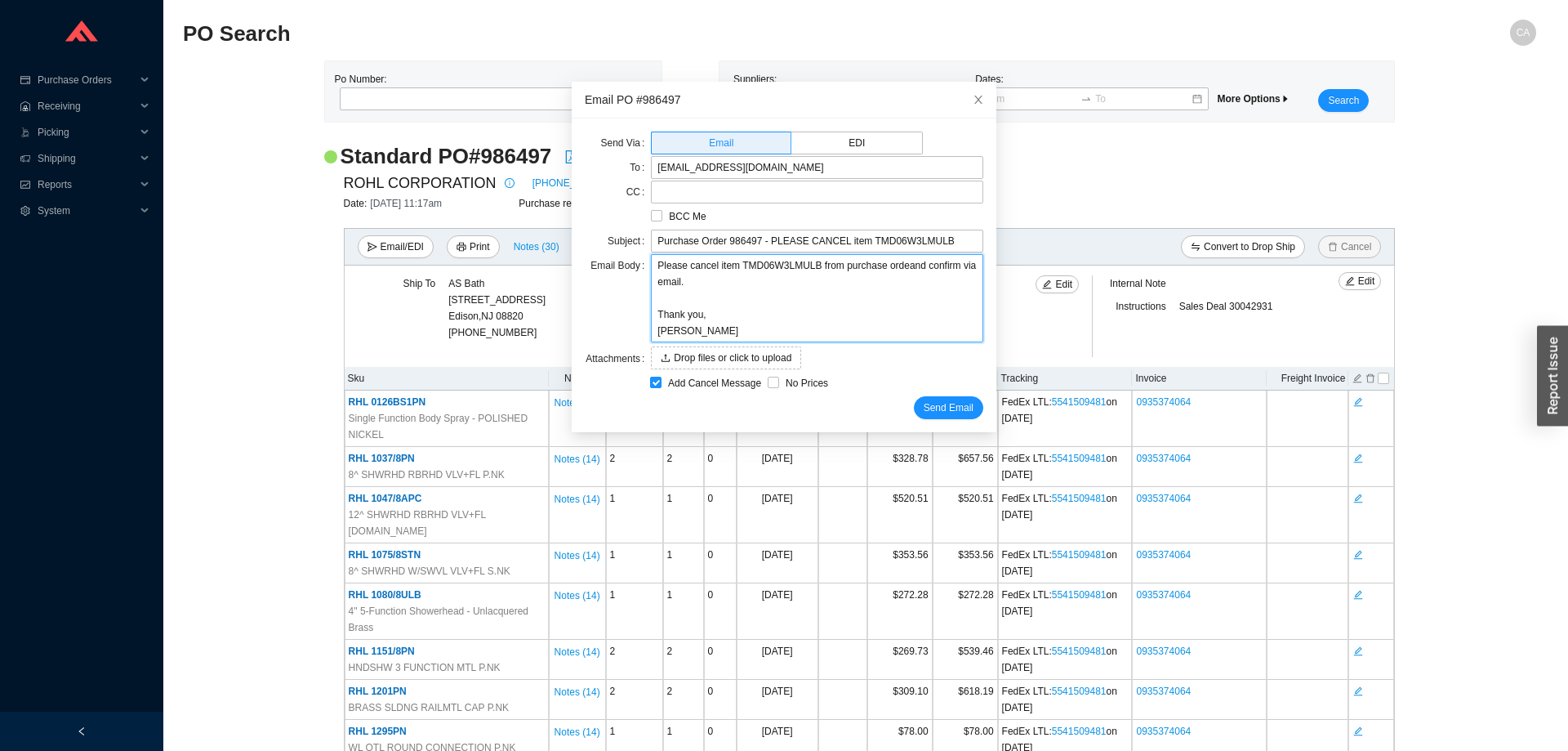
type textarea "Please cancel item TMD06W3LMULB from purchase orderand confirm via email. Thank…"
type textarea "Please cancel item TMD06W3LMULB from purchase order and confirm via email. Than…"
type textarea "Please cancel item TMD06W3LMULB from purchase order 9and confirm via email. Tha…"
type textarea "Please cancel item TMD06W3LMULB from purchase order 98and confirm via email. Th…"
type textarea "Please cancel item TMD06W3LMULB from purchase order 986and confirm via email. T…"
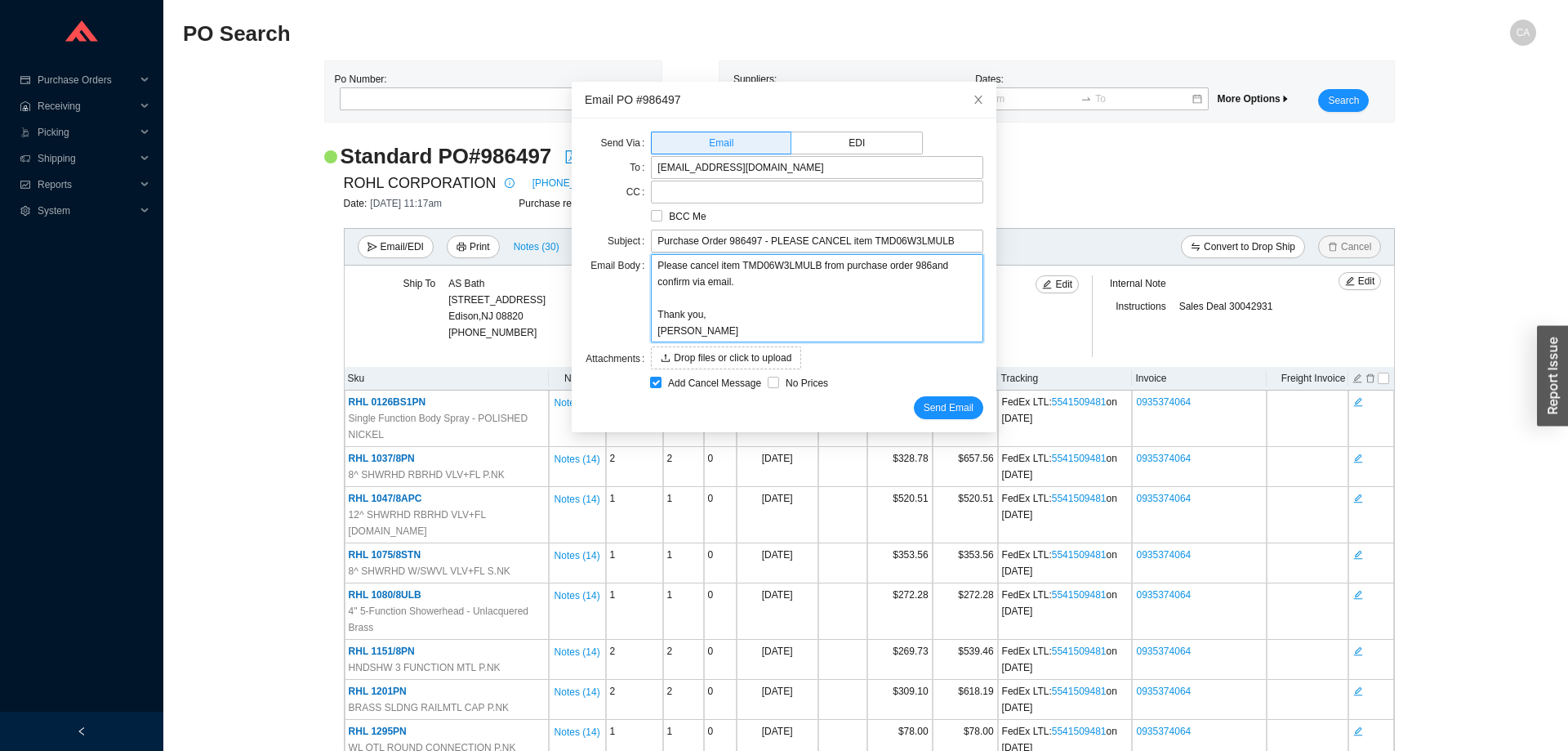
type textarea "Please cancel item TMD06W3LMULB from purchase order 9864and confirm via email. …"
type textarea "Please cancel item TMD06W3LMULB from purchase order 98649and confirm via email.…"
type textarea "Please cancel item TMD06W3LMULB from purchase order 986497and confirm via email…"
type textarea "Please cancel item TMD06W3LMULB from purchase order 986497 and confirm via emai…"
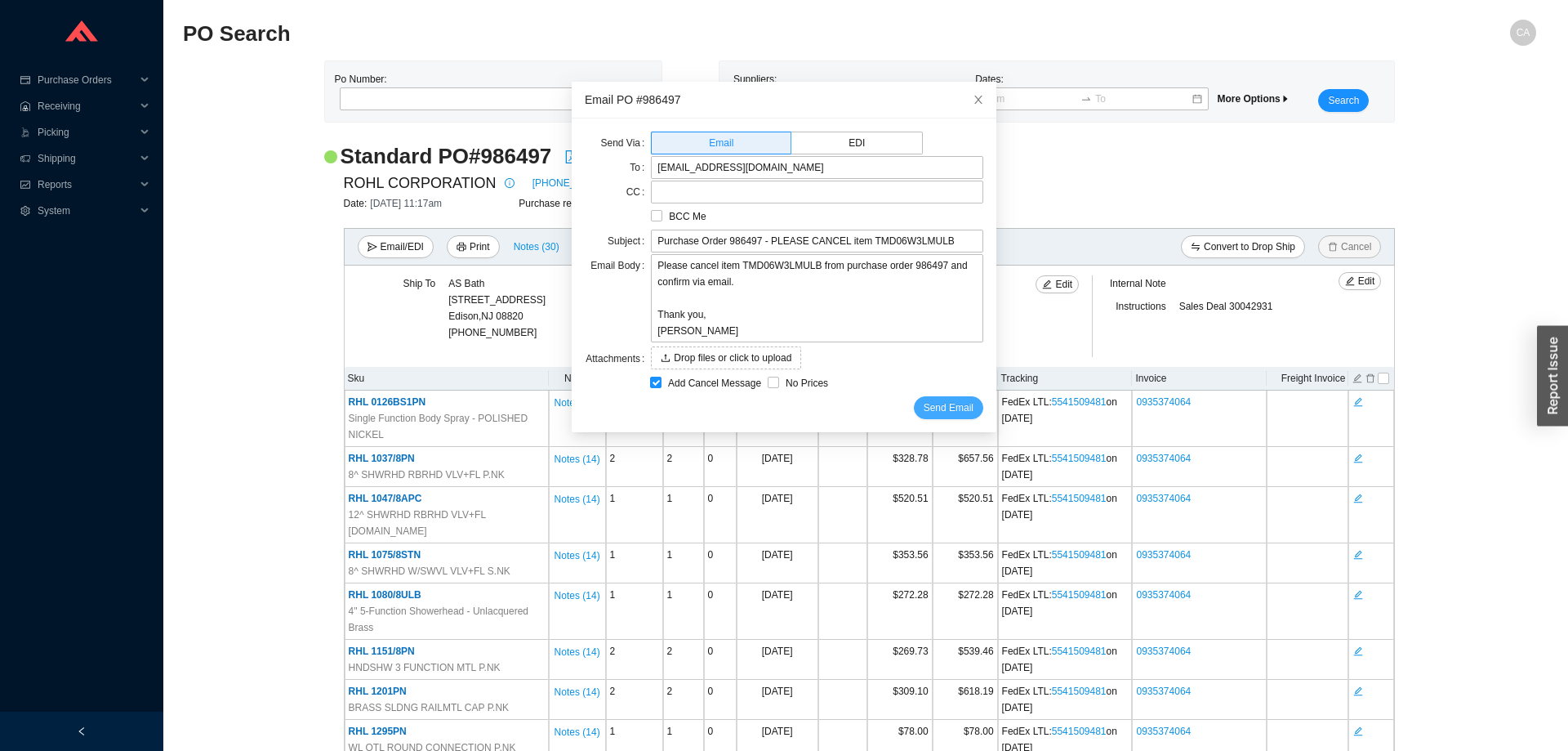
click at [929, 406] on span "Send Email" at bounding box center [949, 407] width 49 height 16
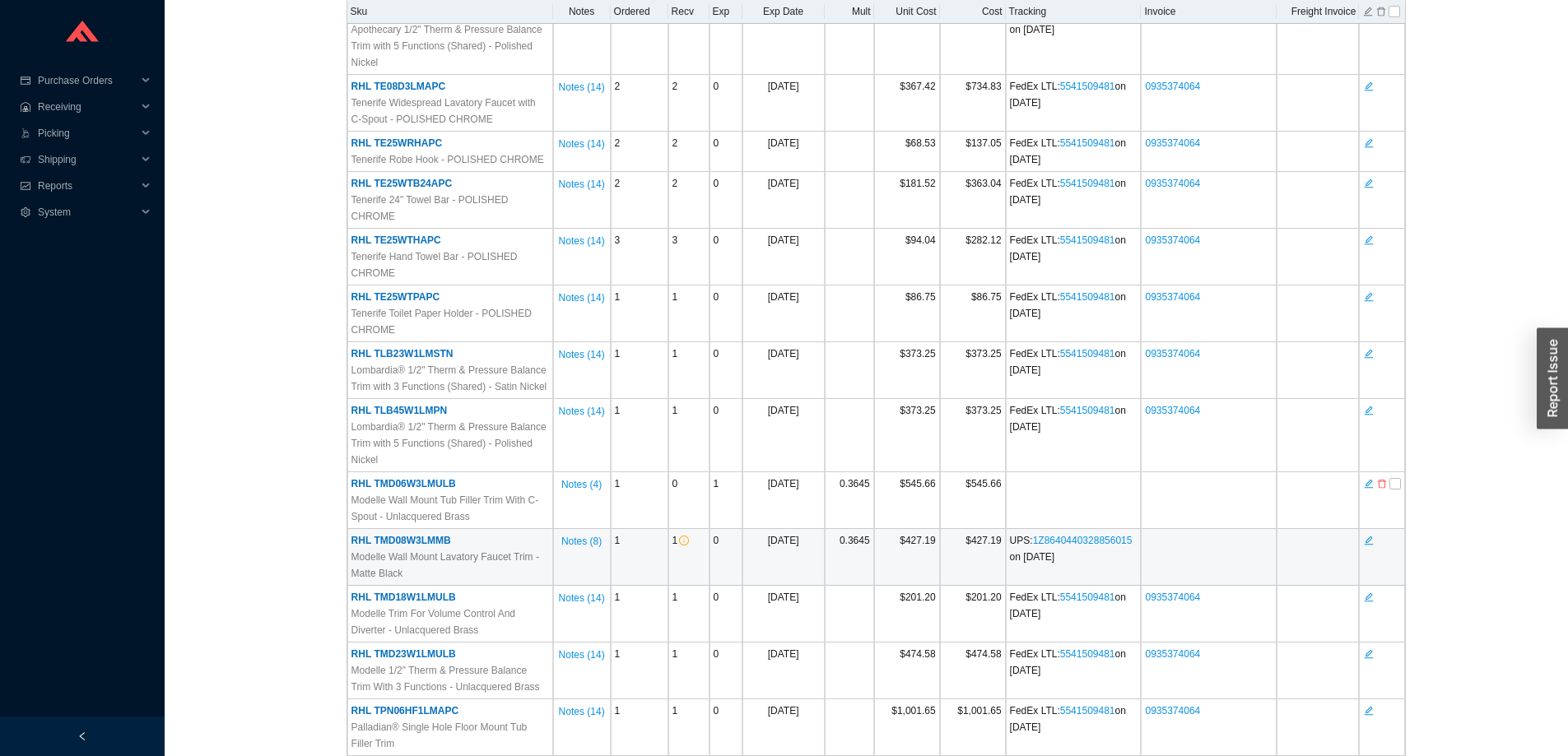
scroll to position [4852, 0]
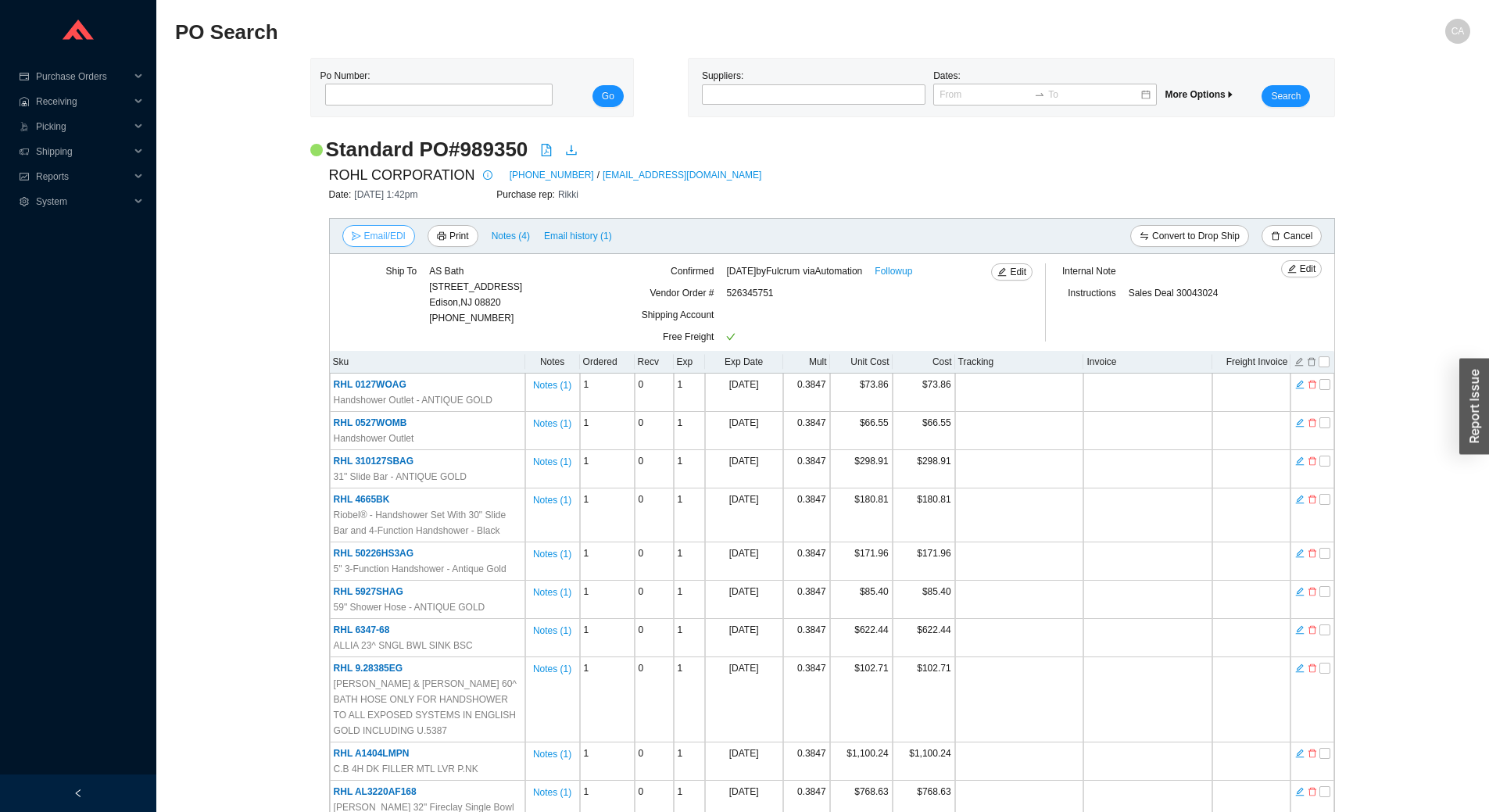
click at [387, 237] on span "Email/EDI" at bounding box center [384, 236] width 42 height 16
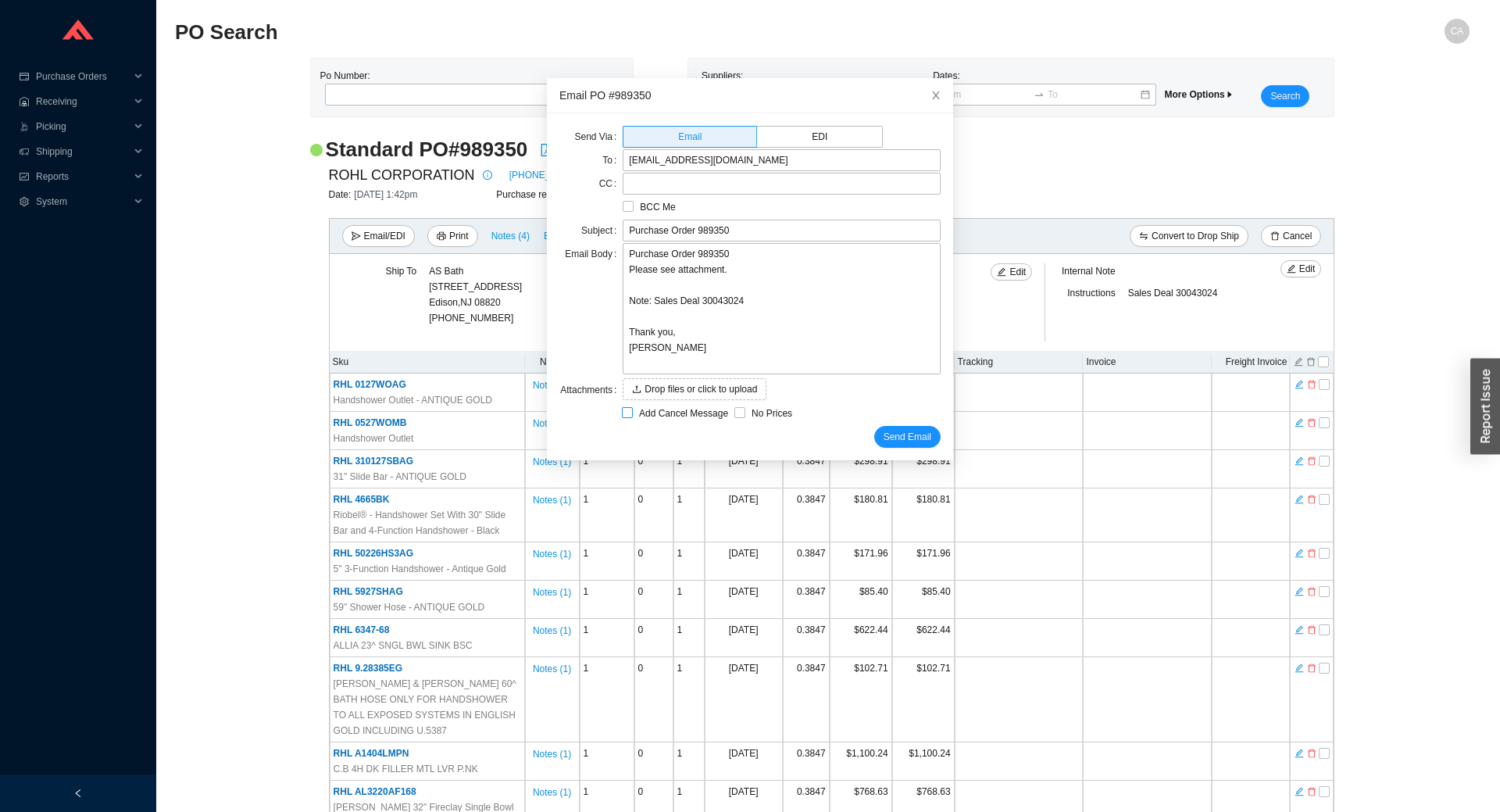
click at [680, 420] on span "Add Cancel Message" at bounding box center [683, 413] width 101 height 16
click at [632, 418] on input "Add Cancel Message" at bounding box center [627, 412] width 11 height 11
checkbox input "true"
type input "Purchase Order 989350 - PLEASE CANCEL"
type textarea "Please cancel and confirm via email. Thank you, [PERSON_NAME]"
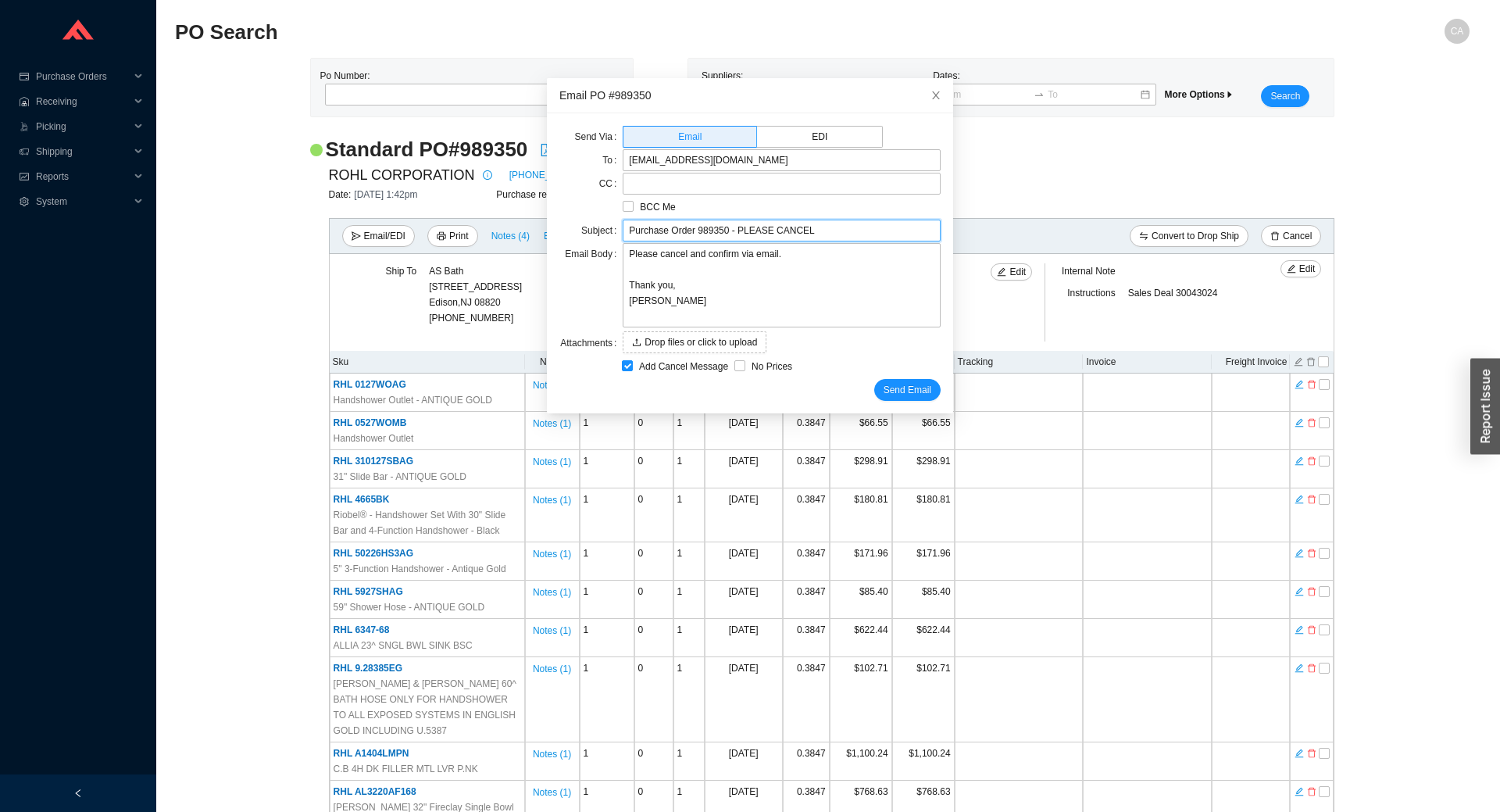
click at [837, 237] on input "Purchase Order 989350 - PLEASE CANCEL" at bounding box center [782, 230] width 318 height 22
paste input "AL3220AF168"
type input "Purchase Order 989350 - PLEASE CANCEL item AL3220AF168"
click at [677, 260] on textarea "Please cancel and confirm via email. Thank you, [PERSON_NAME]" at bounding box center [782, 285] width 318 height 84
type textarea "Please cancel [PERSON_NAME] confirm via email. Thank you, [PERSON_NAME]"
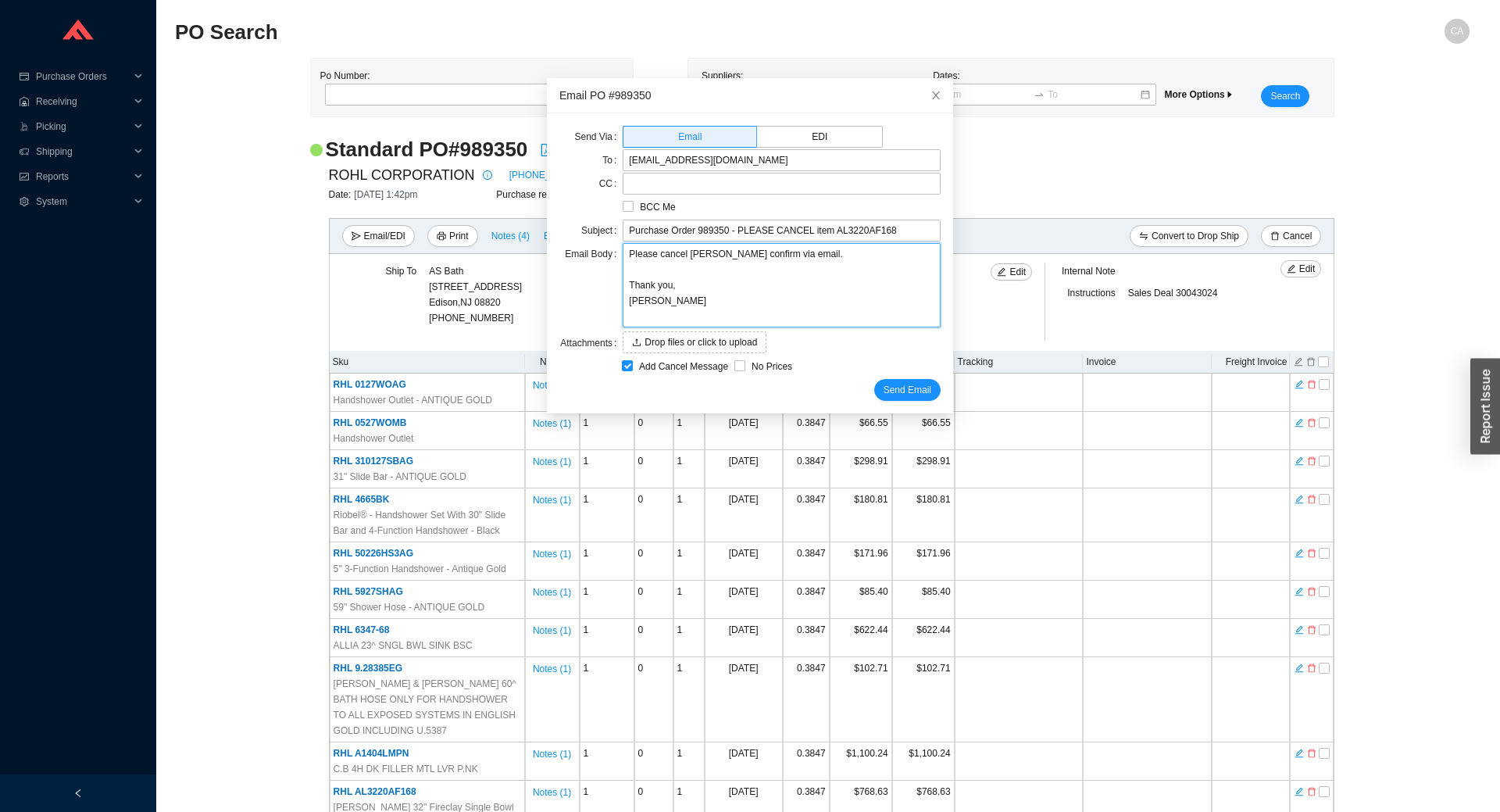
type textarea "Please cancel itand confirm via email. Thank you, [PERSON_NAME]"
type textarea "Please cancel iteand confirm via email. Thank you, [PERSON_NAME]"
type textarea "Please cancel itemand confirm via email. Thank you, [PERSON_NAME]"
type textarea "Please cancel item and confirm via email. Thank you, [PERSON_NAME]"
paste textarea "AL3220AF168"
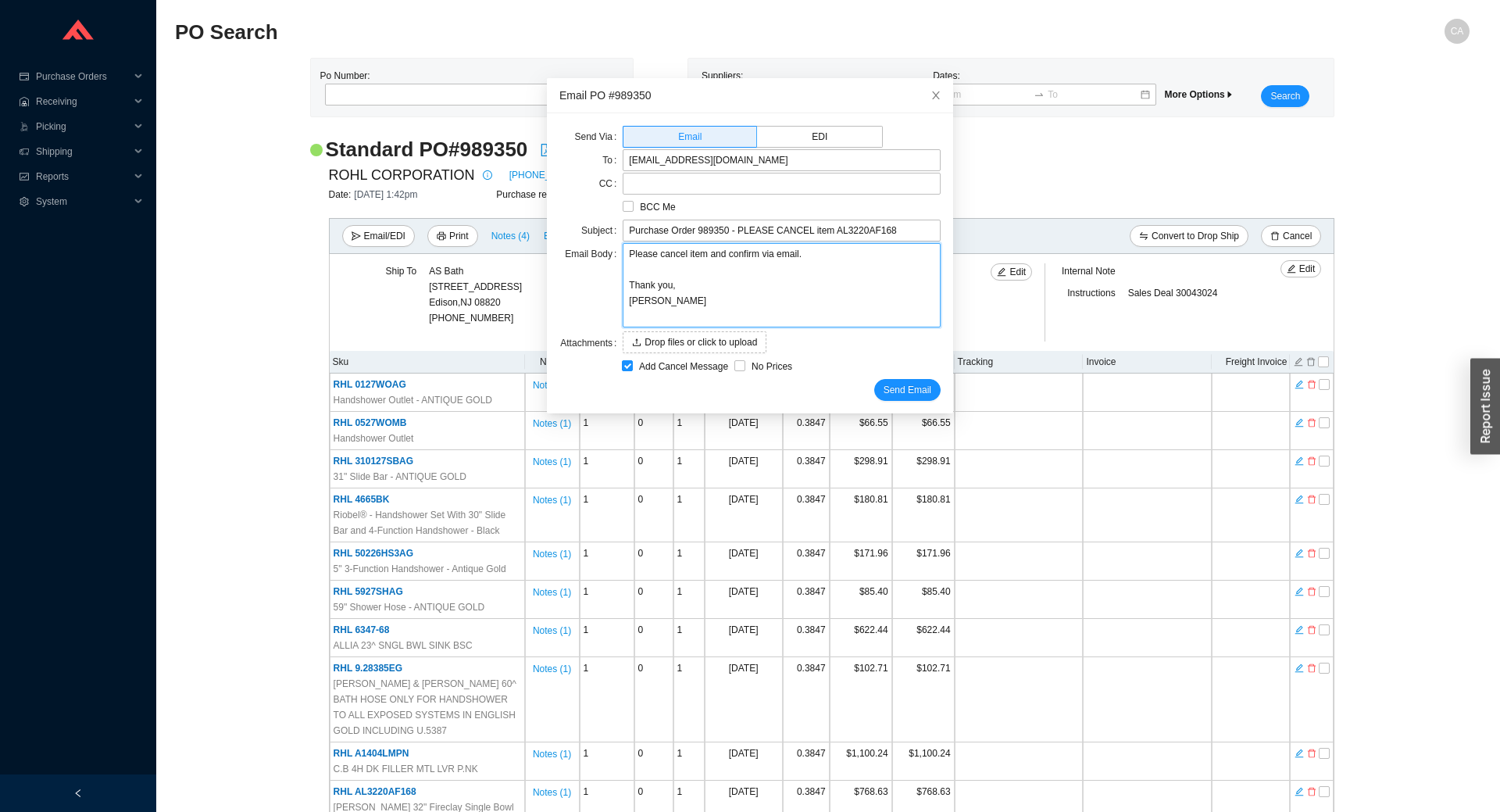
type textarea "Please cancel item AL3220AF168and confirm via email. Thank you, [PERSON_NAME]"
type textarea "Please cancel item AL3220AF168 and confirm via email. Thank you, [PERSON_NAME]"
type textarea "Please cancel item AL3220AF168 fand confirm via email. Thank you, [PERSON_NAME]"
type textarea "Please cancel item AL3220AF168 frand confirm via email. Thank you, [PERSON_NAME]"
type textarea "Please cancel item AL3220AF168 froand confirm via email. Thank you, [PERSON_NAM…"
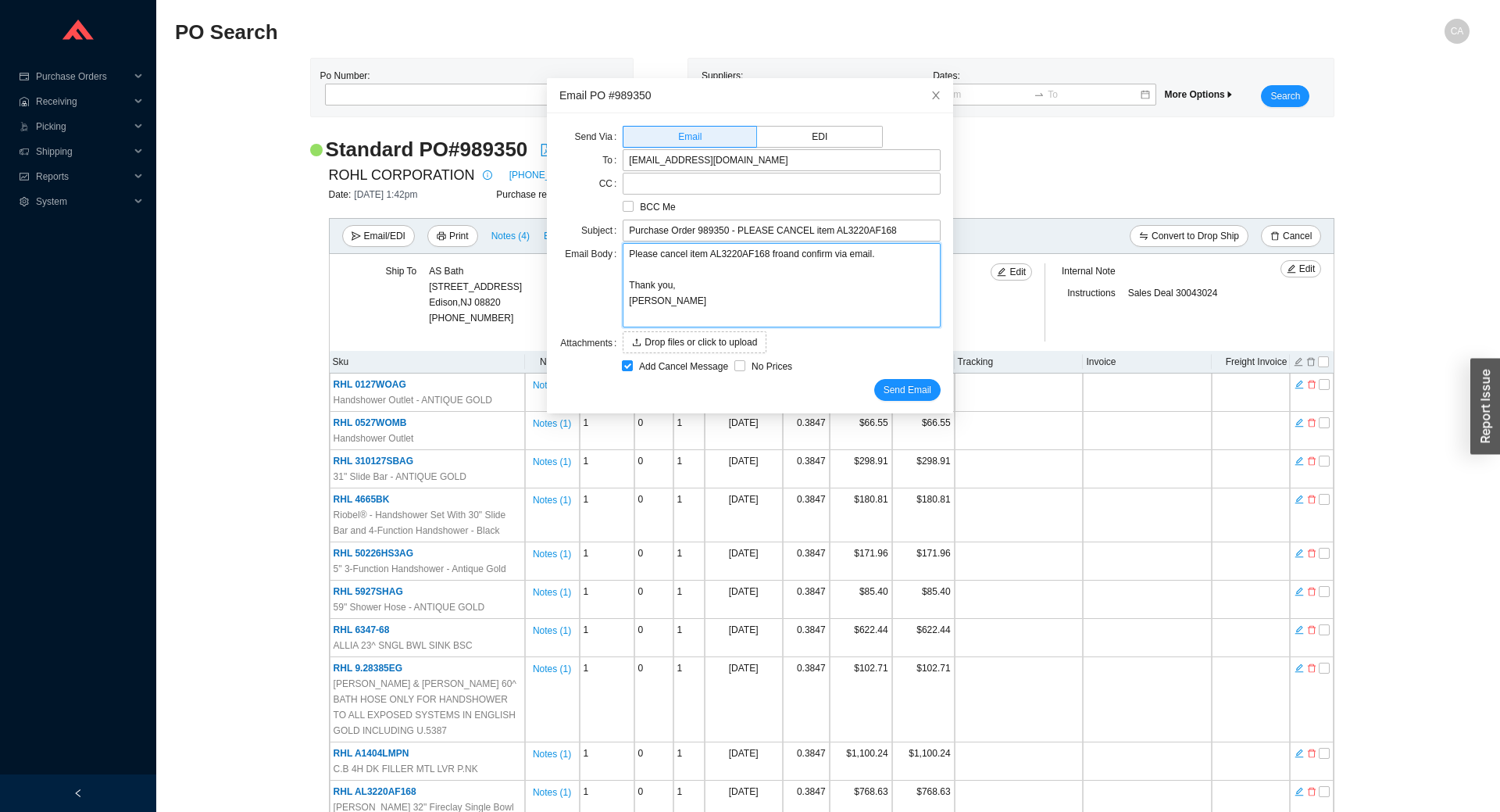
type textarea "Please cancel item AL3220AF168 fromand confirm via email. Thank you, [PERSON_NA…"
type textarea "Please cancel item AL3220AF168 from and confirm via email. Thank you, [PERSON_N…"
type textarea "Please cancel item AL3220AF168 from pand confirm via email. Thank you, [PERSON_…"
type textarea "Please cancel item AL3220AF168 from poand confirm via email. Thank you, [PERSON…"
type textarea "Please cancel item AL3220AF168 from po and confirm via email. Thank you, [PERSO…"
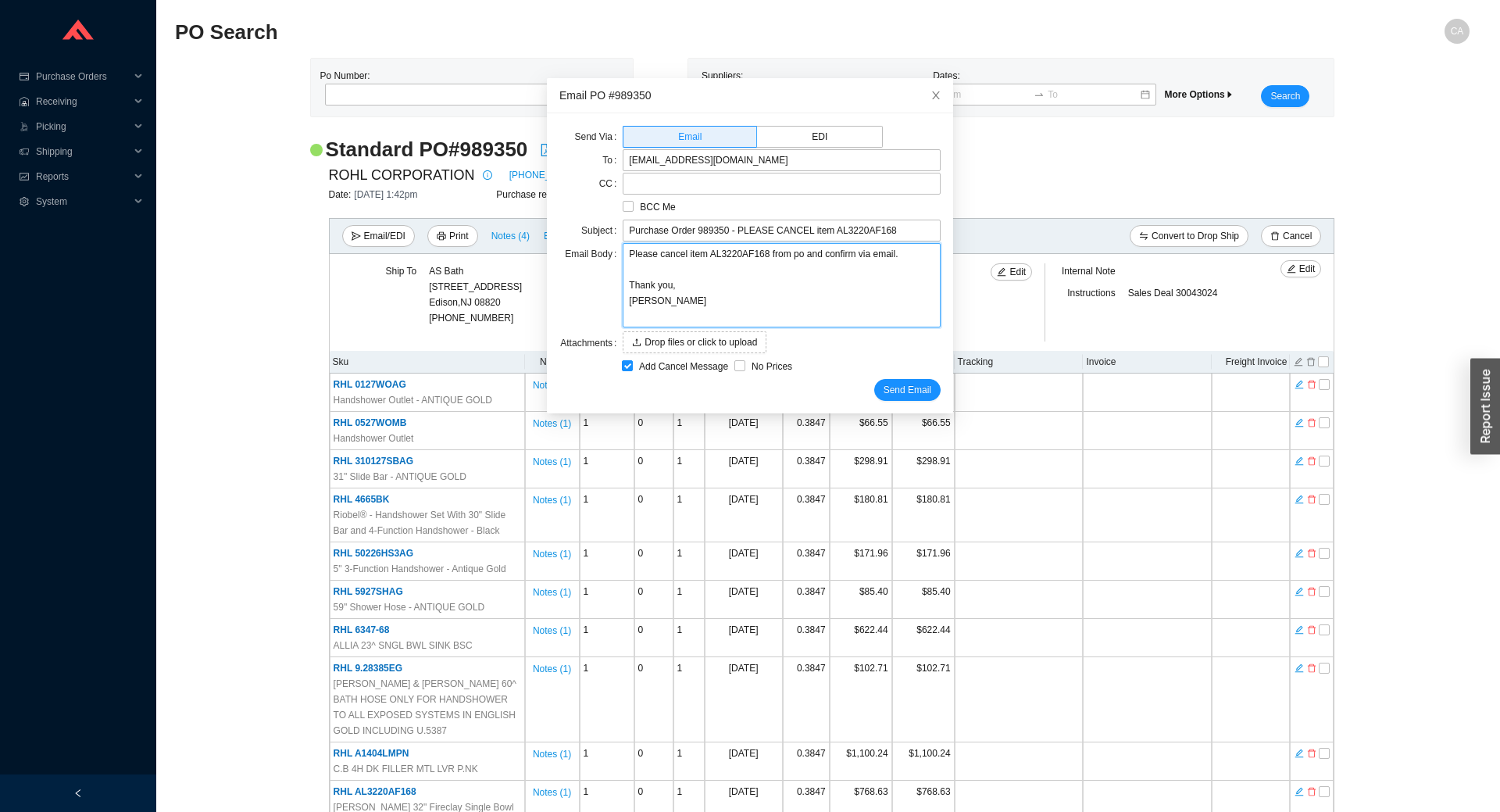
type textarea "Please cancel item AL3220AF168 from po 9and confirm via email. Thank you, [PERS…"
type textarea "Please cancel item AL3220AF168 from po 98and confirm via email. Thank you, [PER…"
type textarea "Please cancel item AL3220AF168 from po 989and confirm via email. Thank you, [PE…"
type textarea "Please cancel item AL3220AF168 from po 9893and confirm via email. Thank you, [P…"
type textarea "Please cancel item AL3220AF168 from po 98935and confirm via email. Thank you, […"
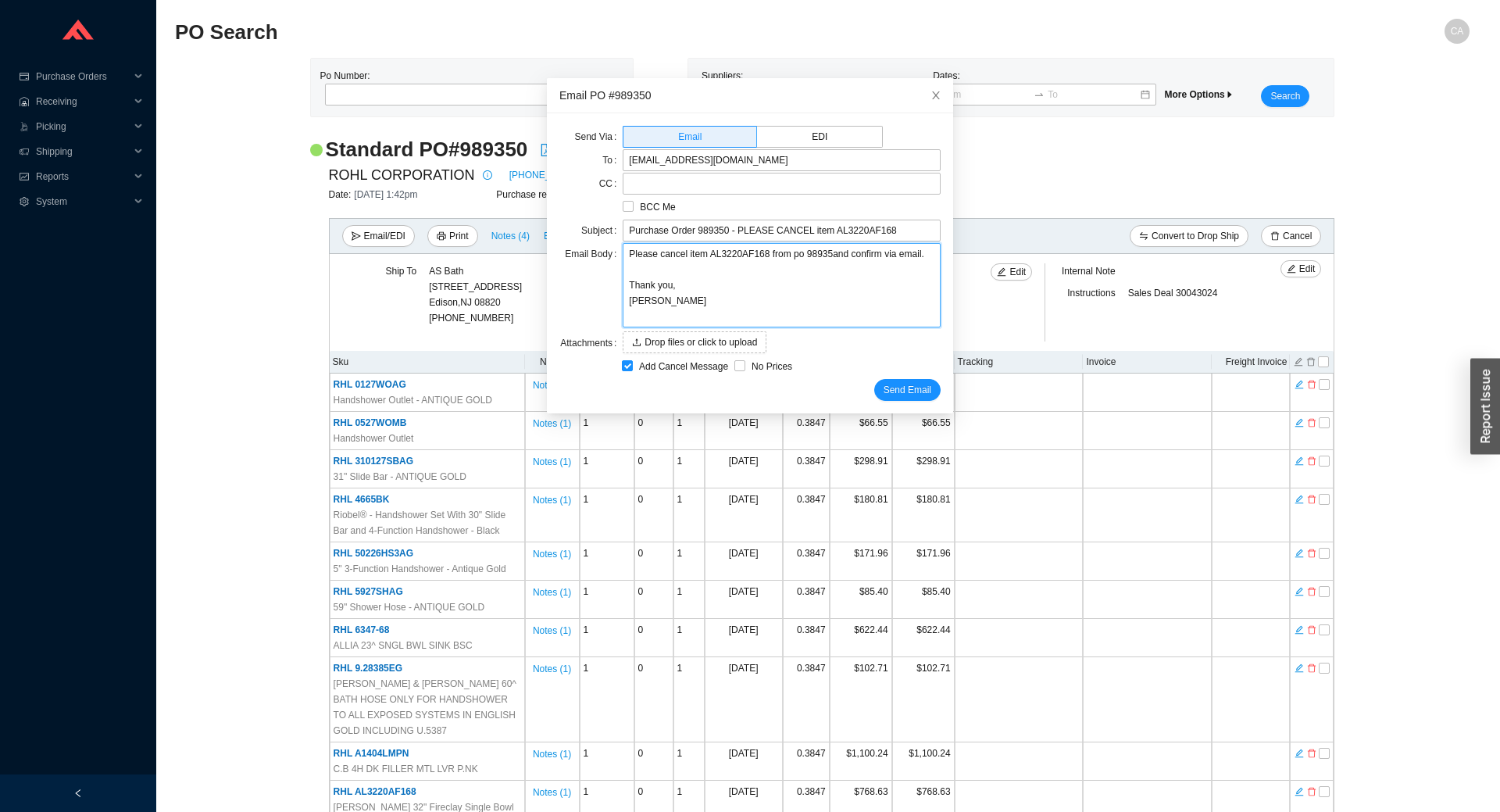
type textarea "Please cancel item AL3220AF168 from po 989350and confirm via email. Thank you, …"
type textarea "Please cancel item AL3220AF168 from po 989350 and confirm via email. Thank you,…"
click at [894, 388] on span "Send Email" at bounding box center [908, 389] width 47 height 16
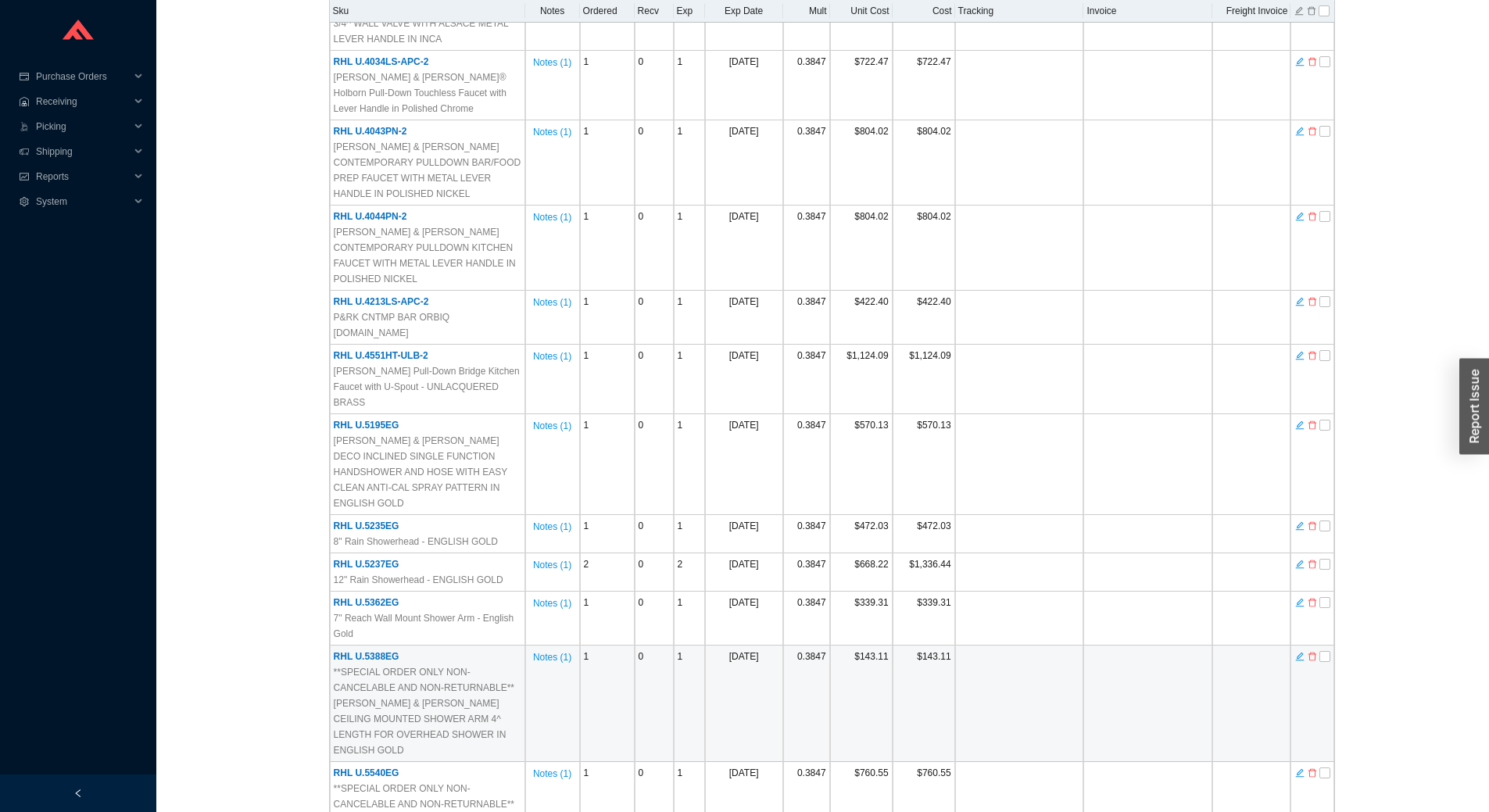
scroll to position [2188, 0]
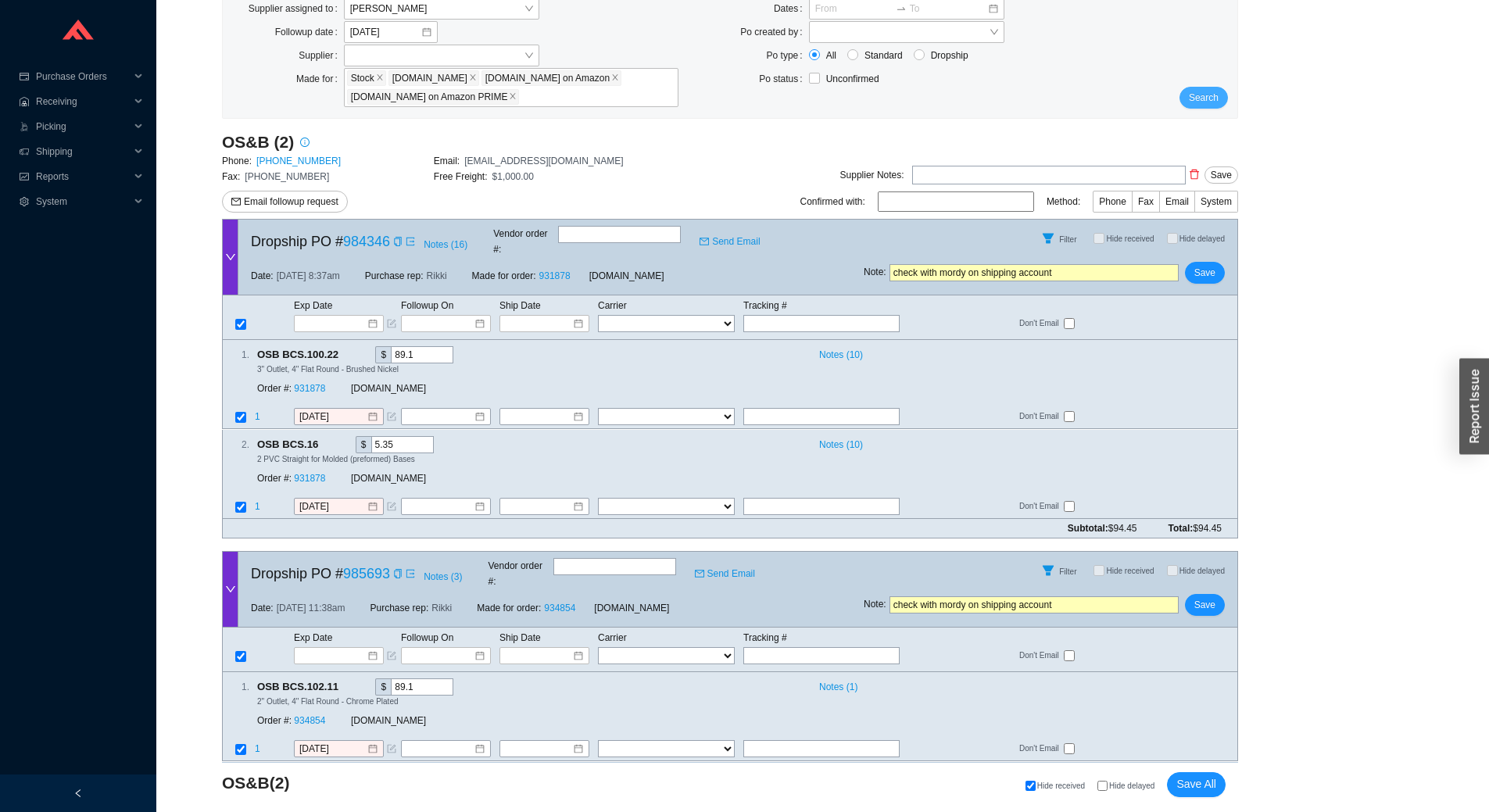
click at [1208, 96] on span "Search" at bounding box center [1203, 97] width 29 height 16
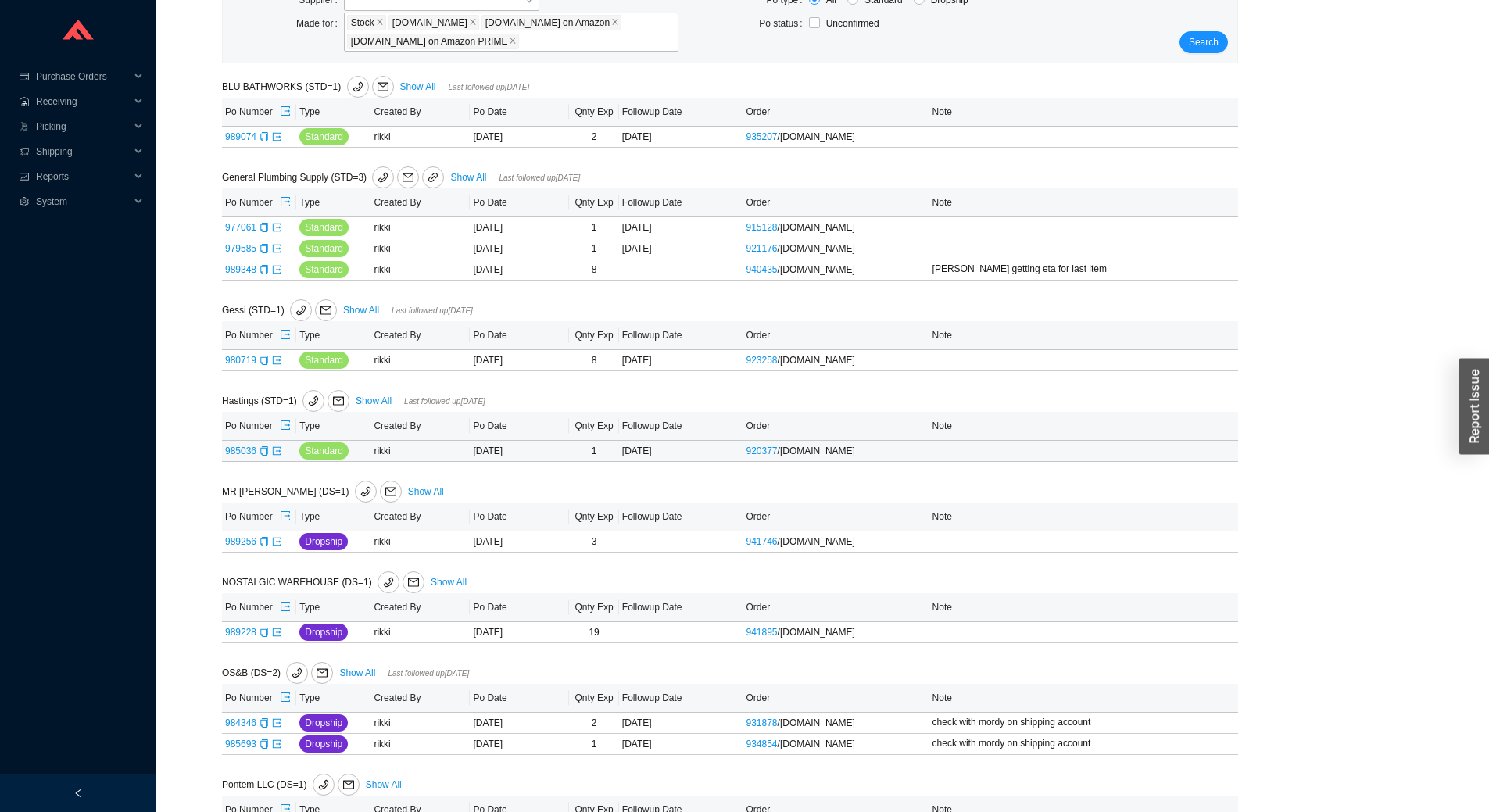
scroll to position [183, 0]
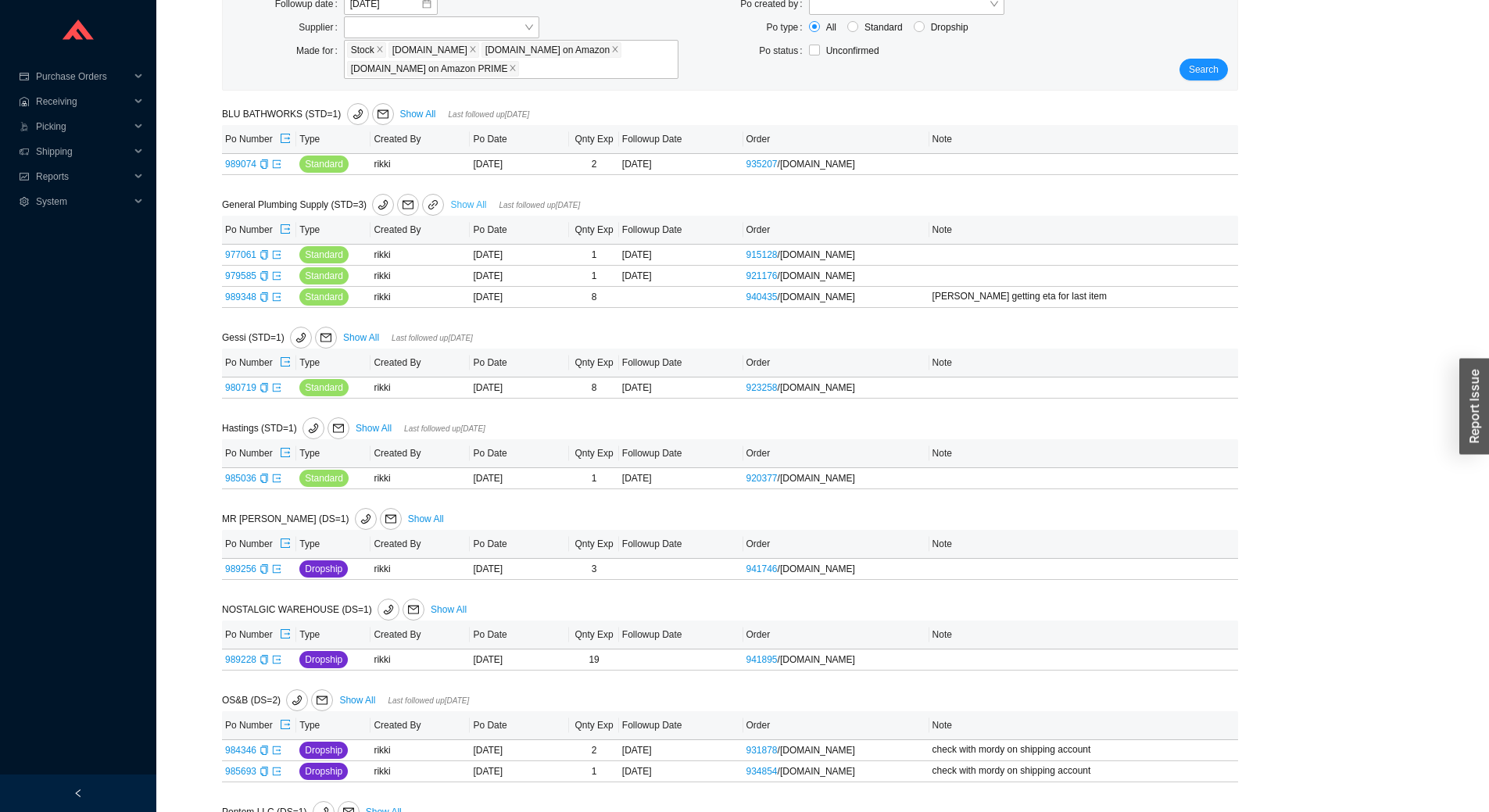
click at [473, 199] on link "Show All" at bounding box center [468, 204] width 36 height 11
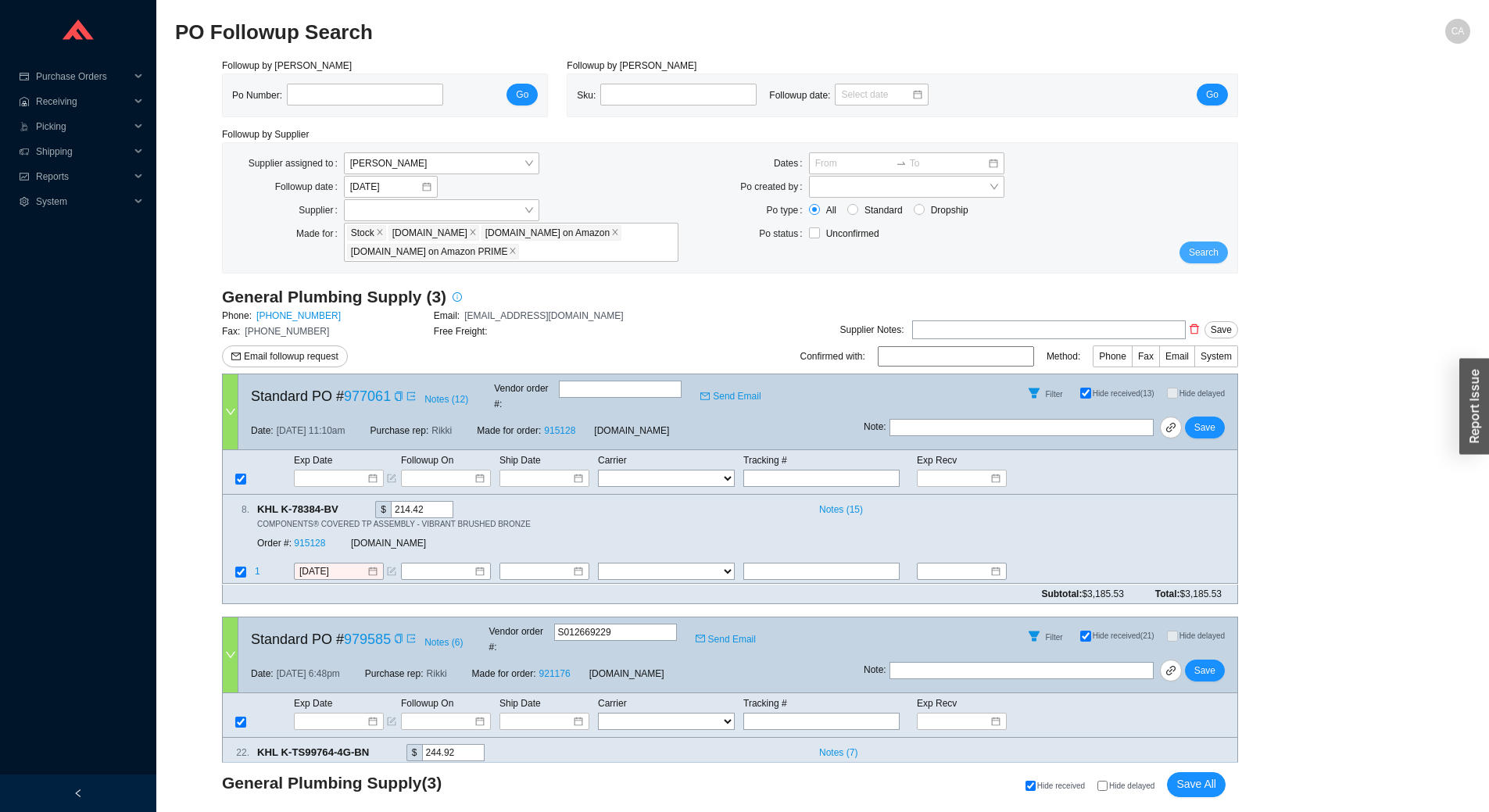
click at [1188, 247] on button "Search" at bounding box center [1203, 252] width 48 height 22
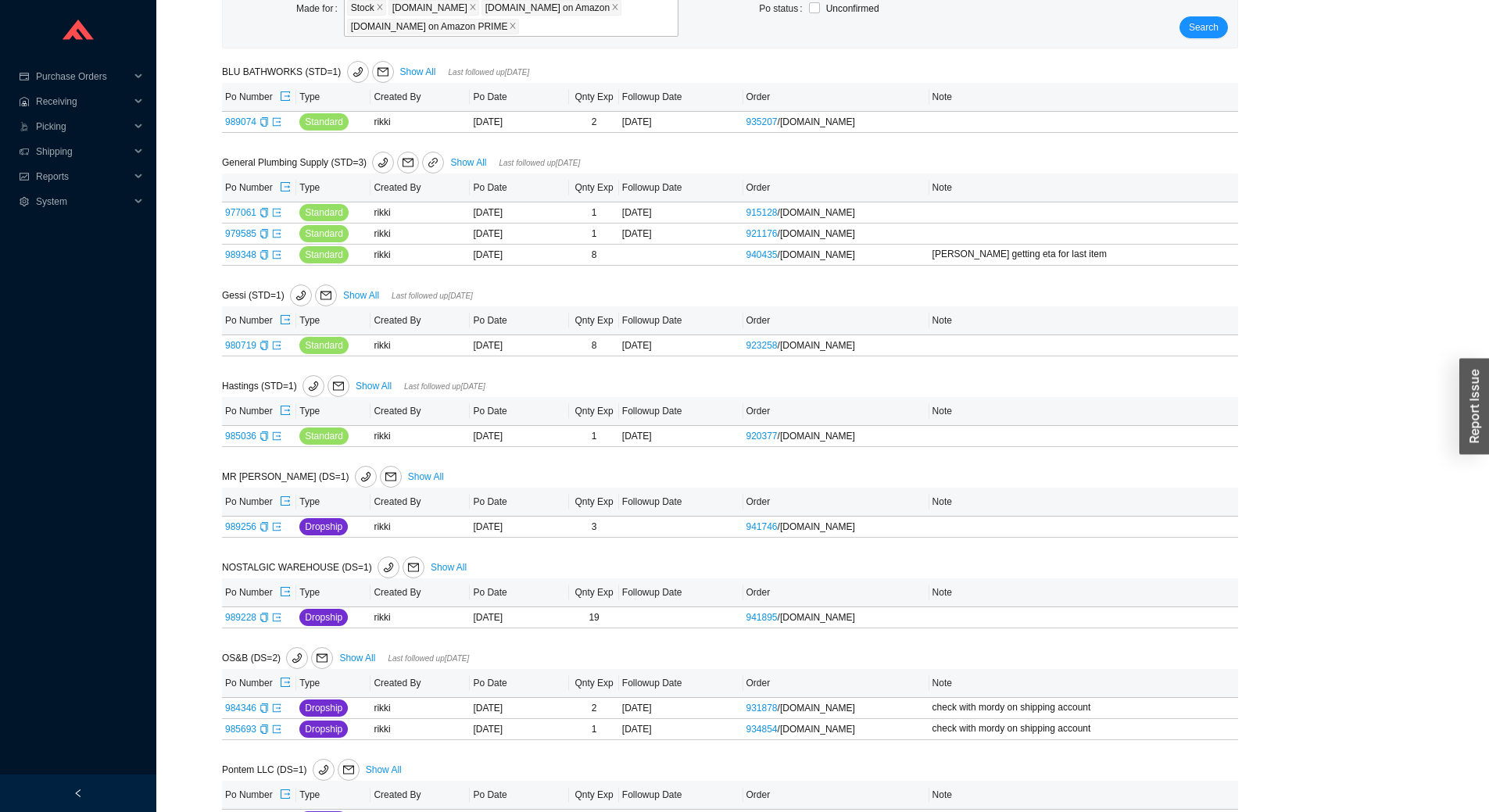
scroll to position [234, 0]
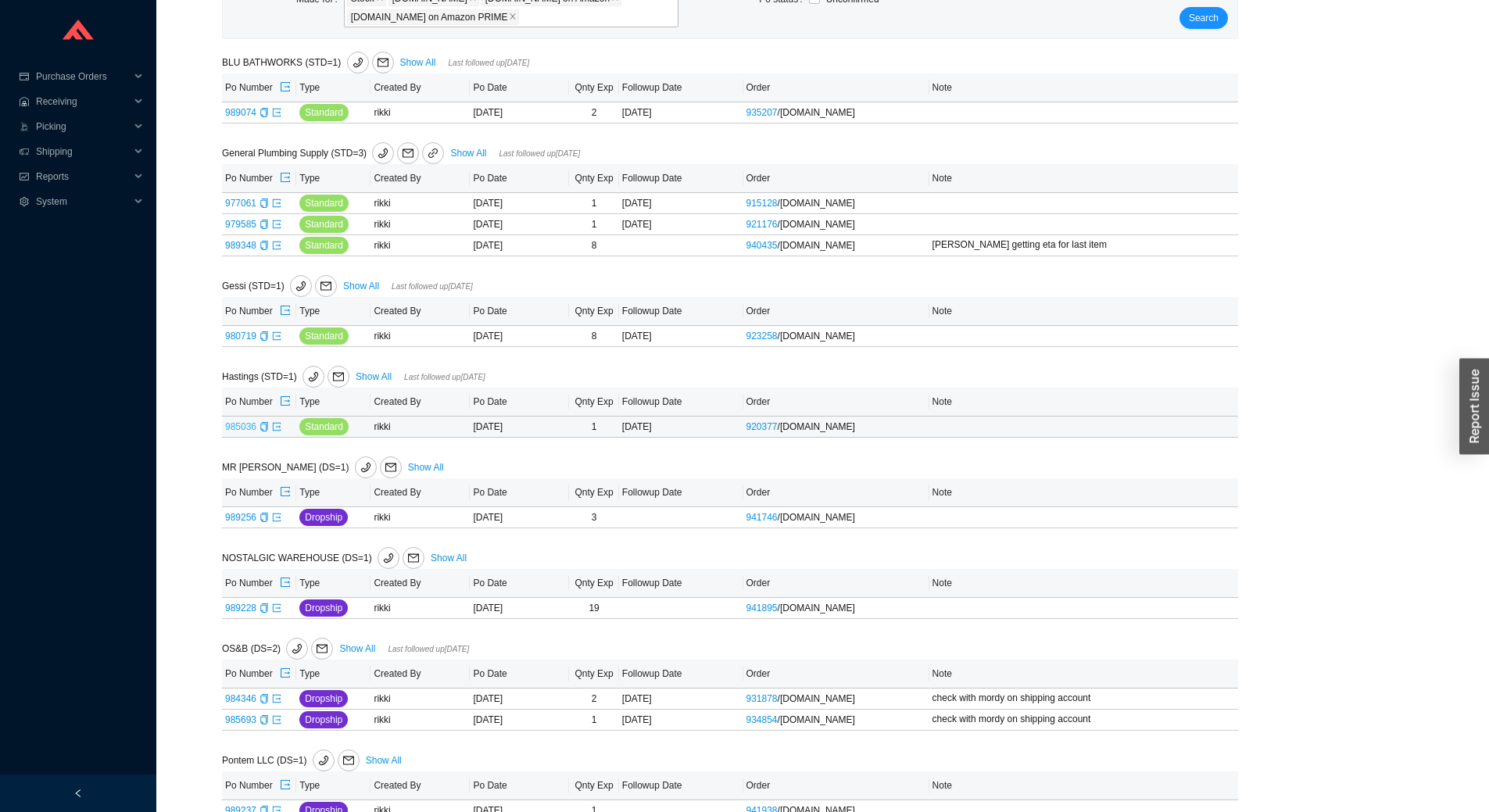
click at [229, 431] on link "985036" at bounding box center [241, 426] width 31 height 11
type input "985036"
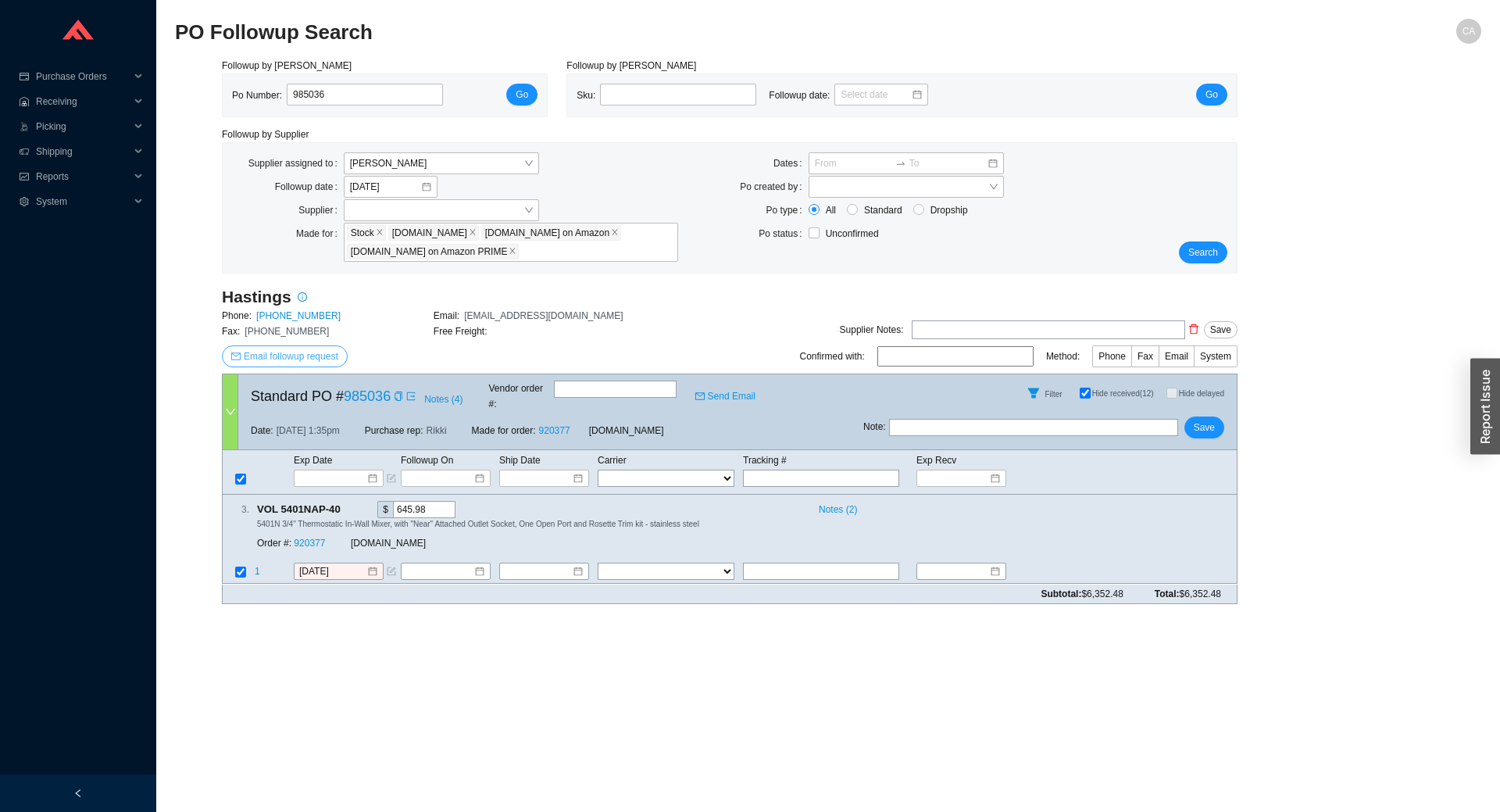
click at [303, 349] on span "Email followup request" at bounding box center [291, 356] width 95 height 16
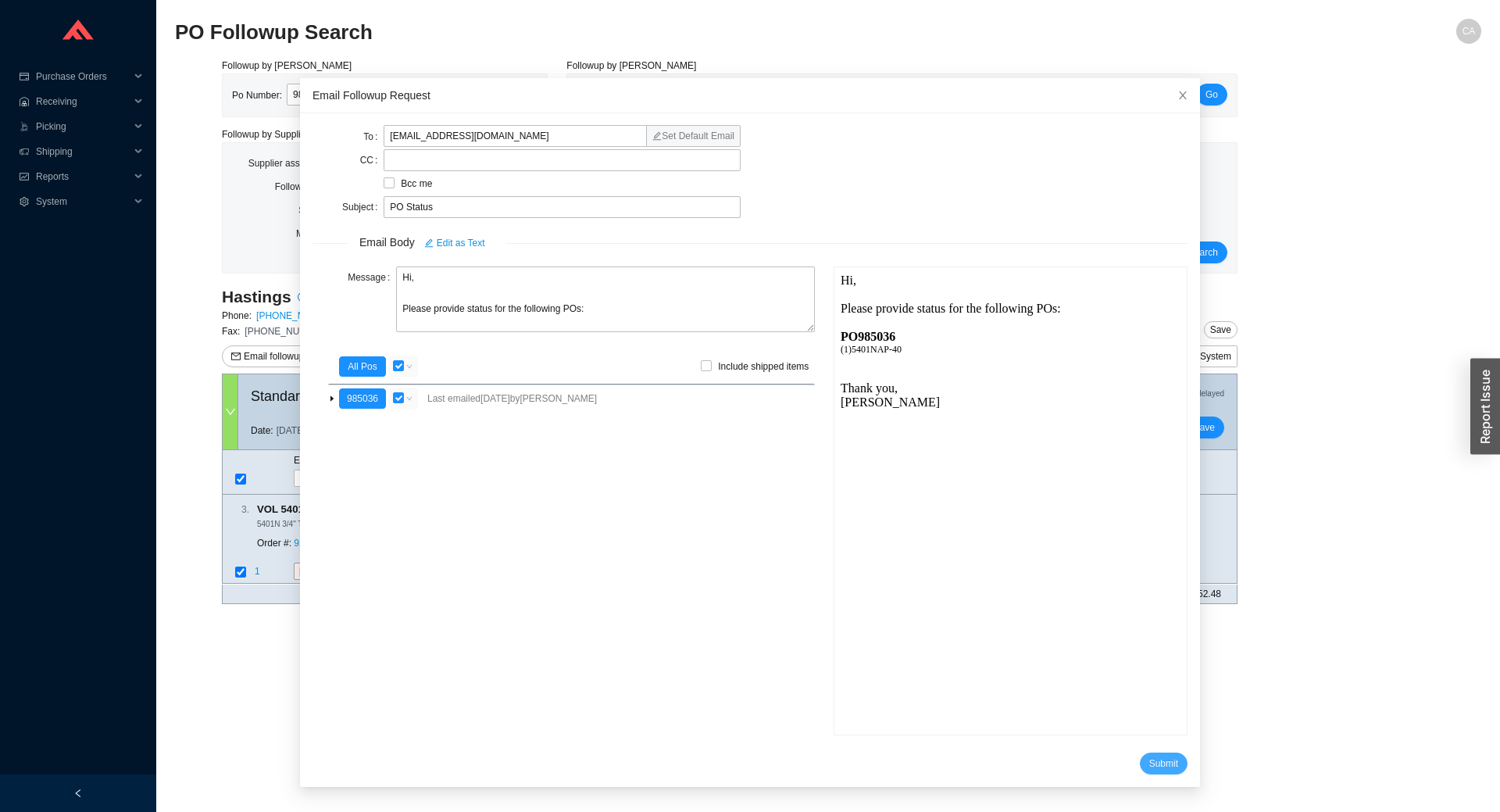
click at [1149, 758] on span "Submit" at bounding box center [1163, 763] width 29 height 16
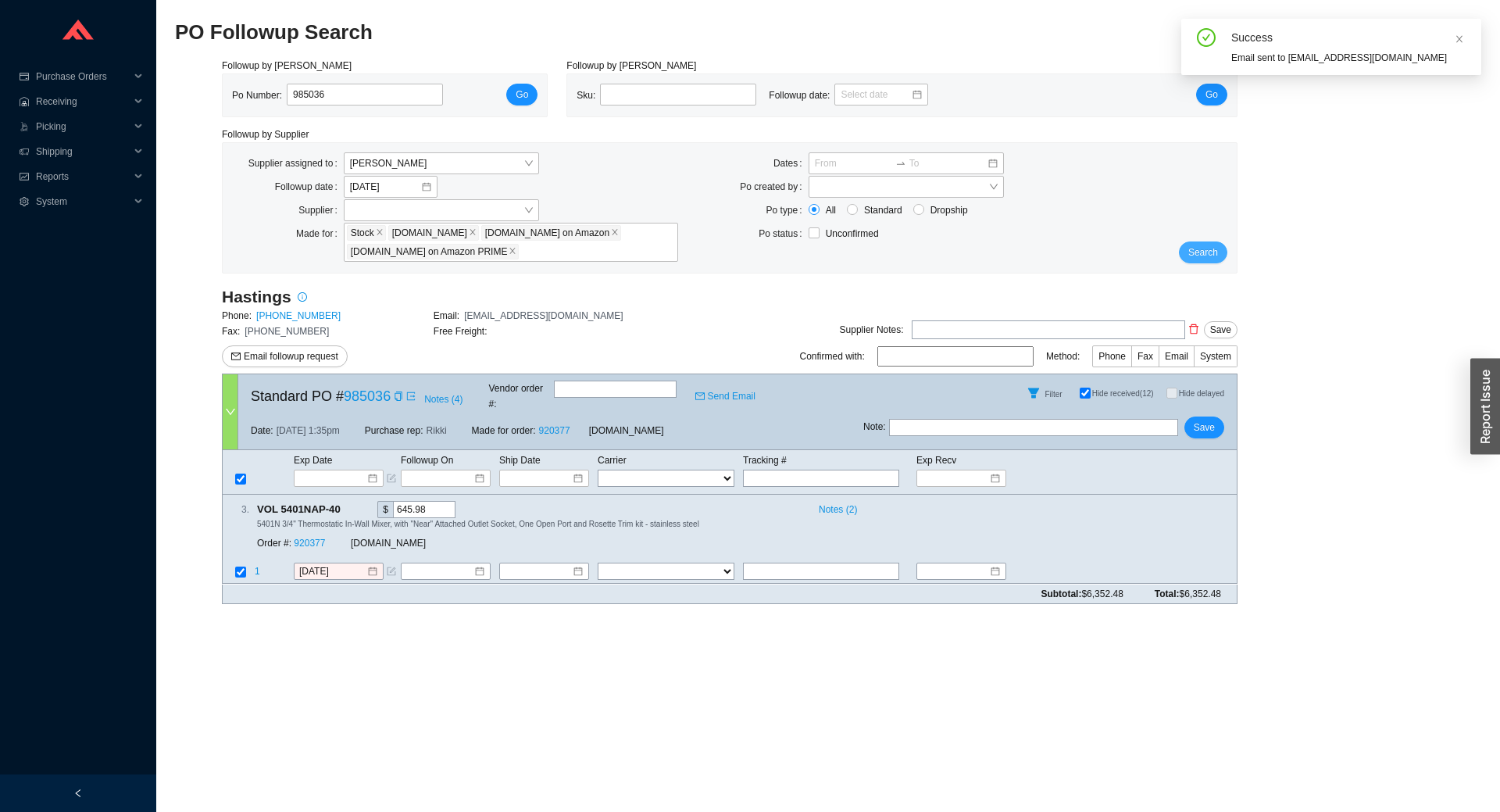
click at [1205, 247] on span "Search" at bounding box center [1203, 252] width 29 height 16
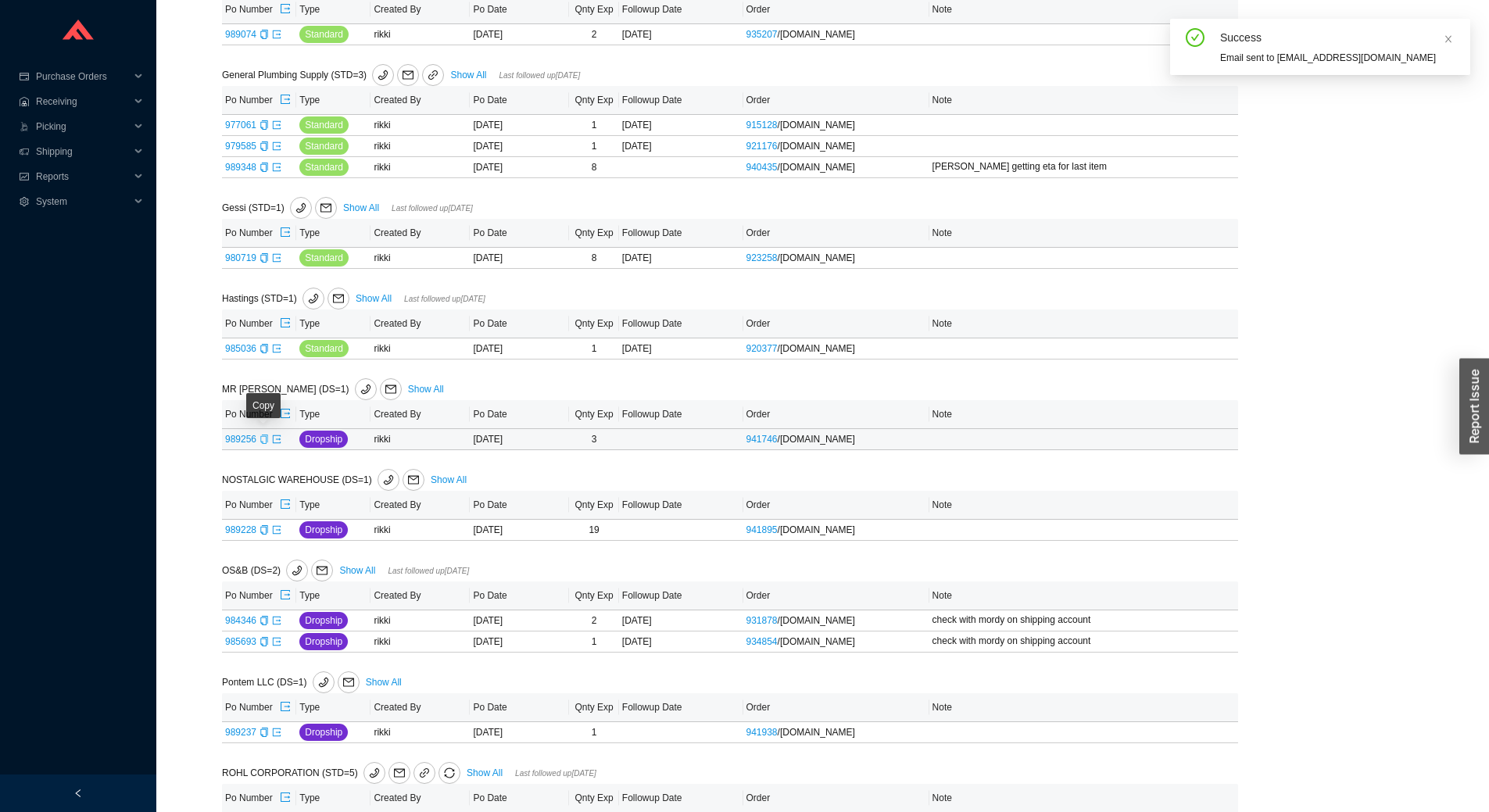
scroll to position [391, 0]
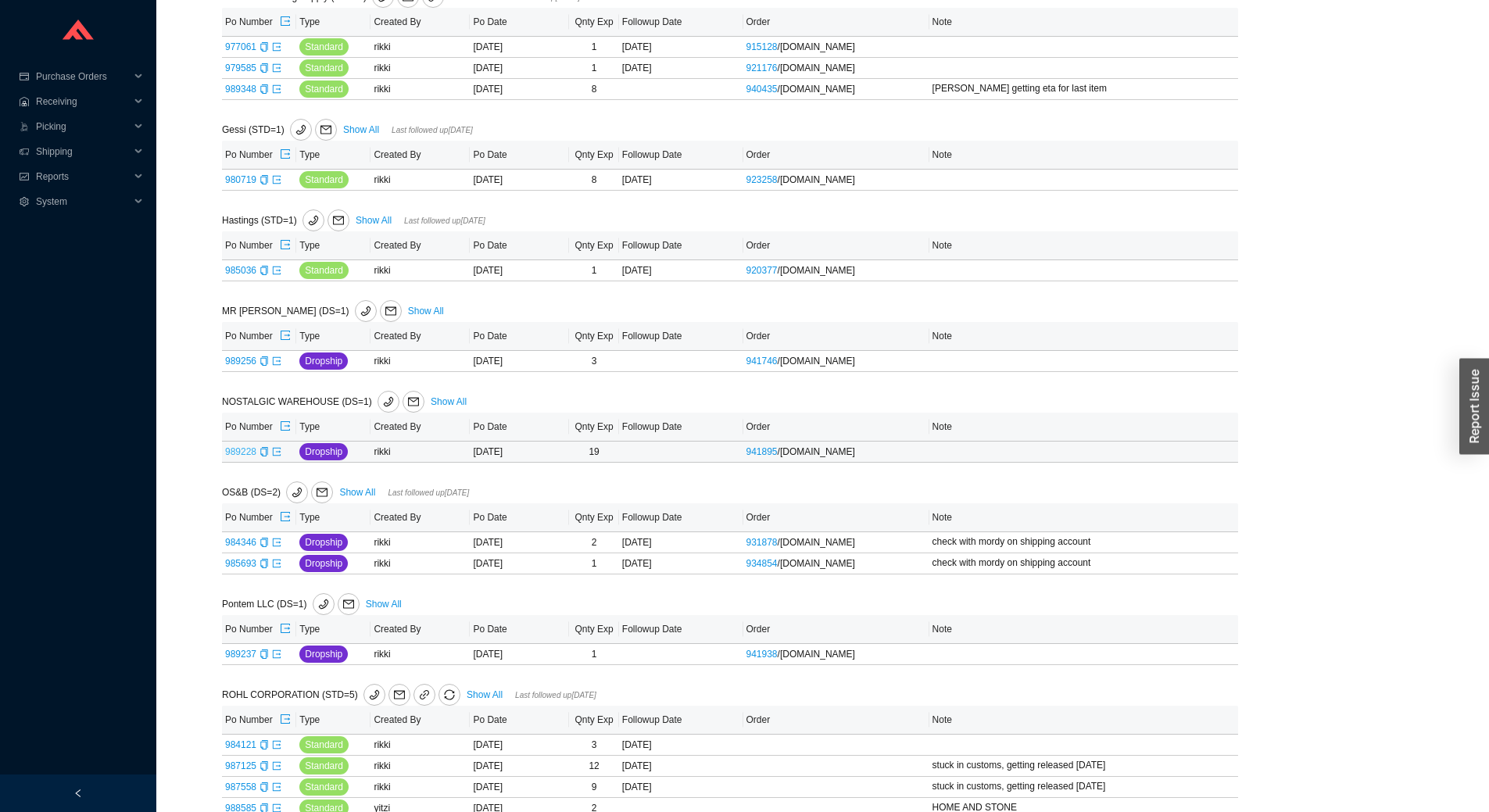
click at [247, 447] on link "989228" at bounding box center [241, 451] width 31 height 11
type input "989228"
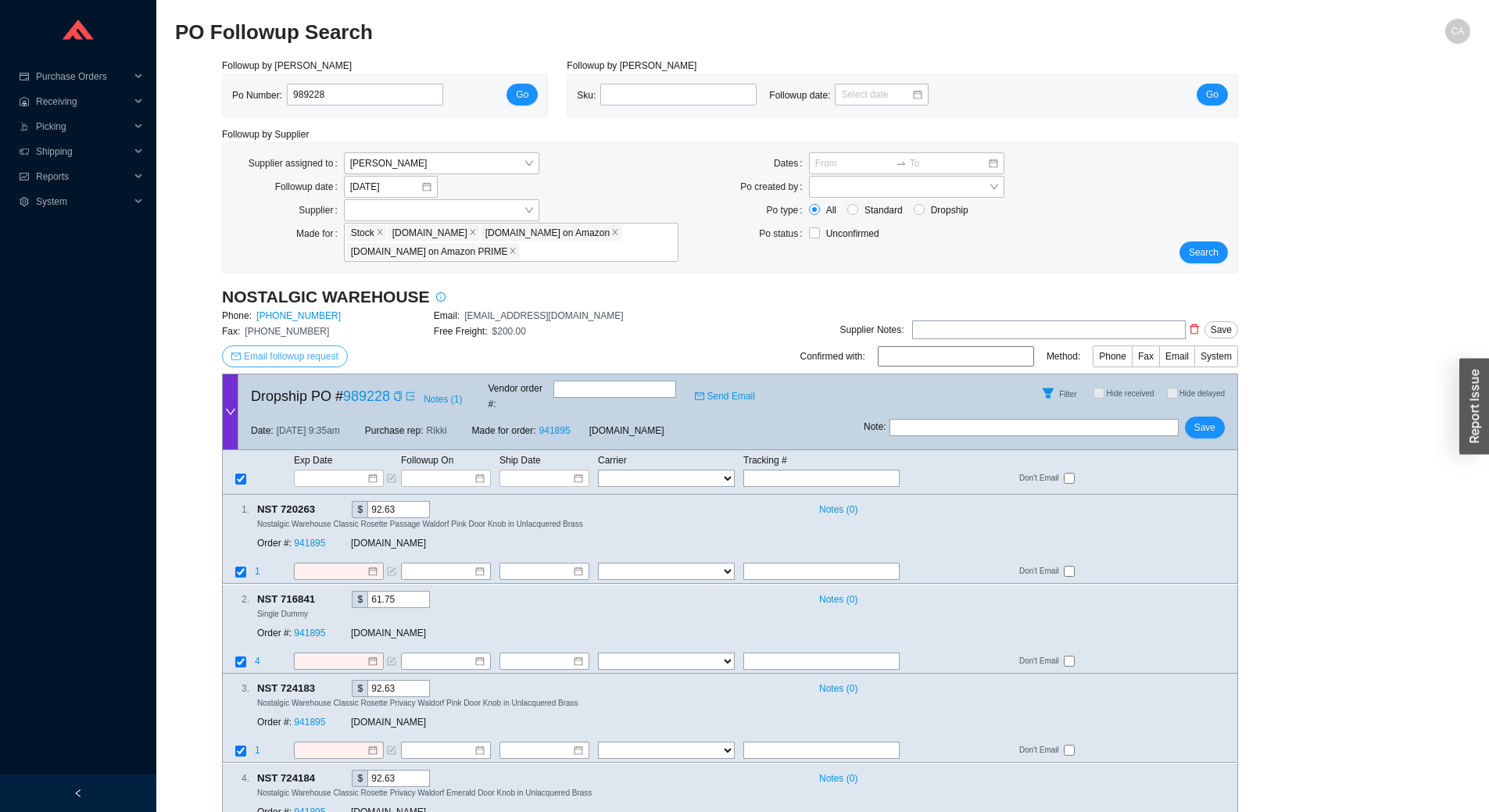
click at [305, 364] on span "Email followup request" at bounding box center [291, 356] width 95 height 16
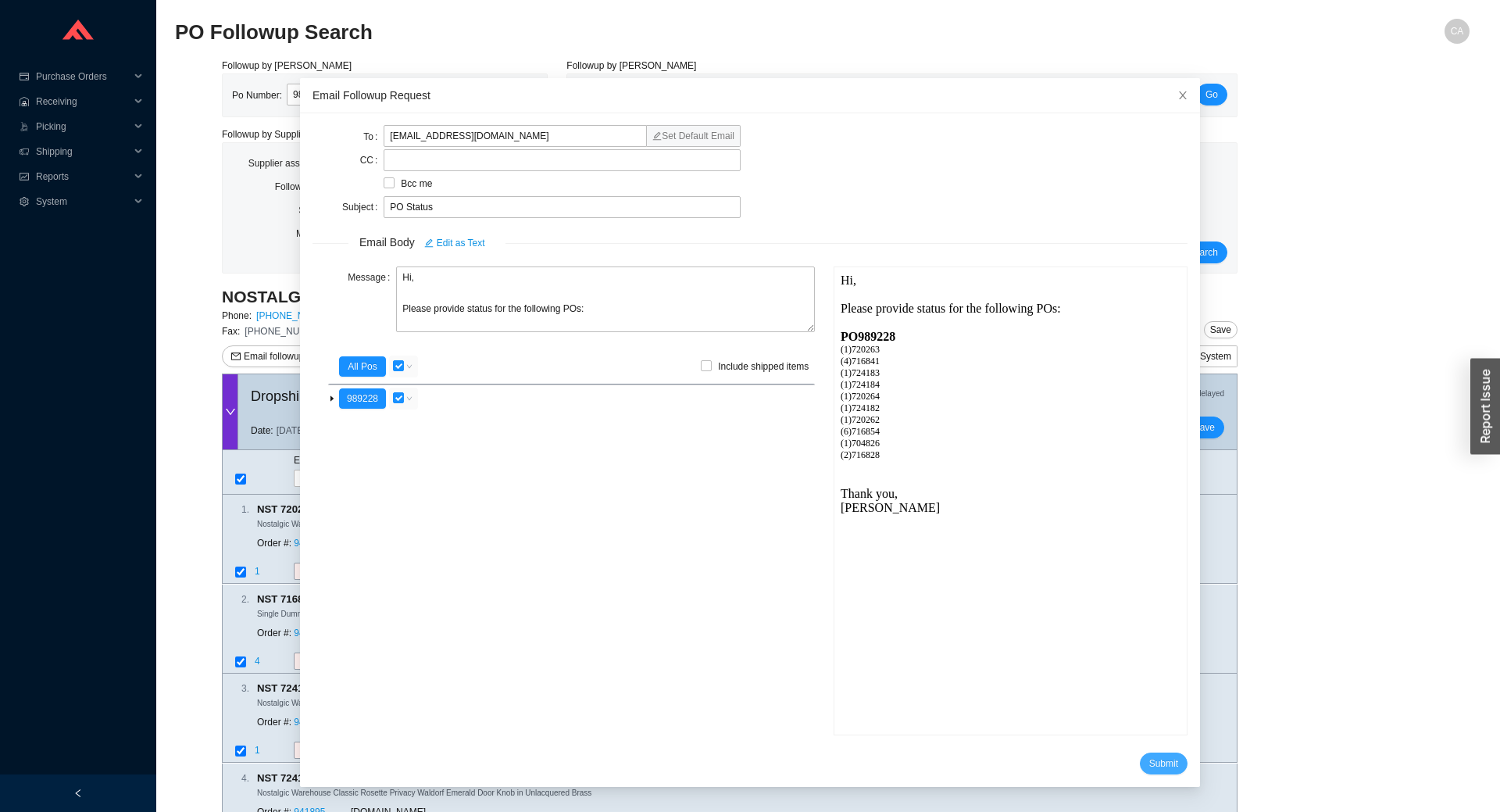
click at [1149, 765] on span "Submit" at bounding box center [1163, 763] width 29 height 16
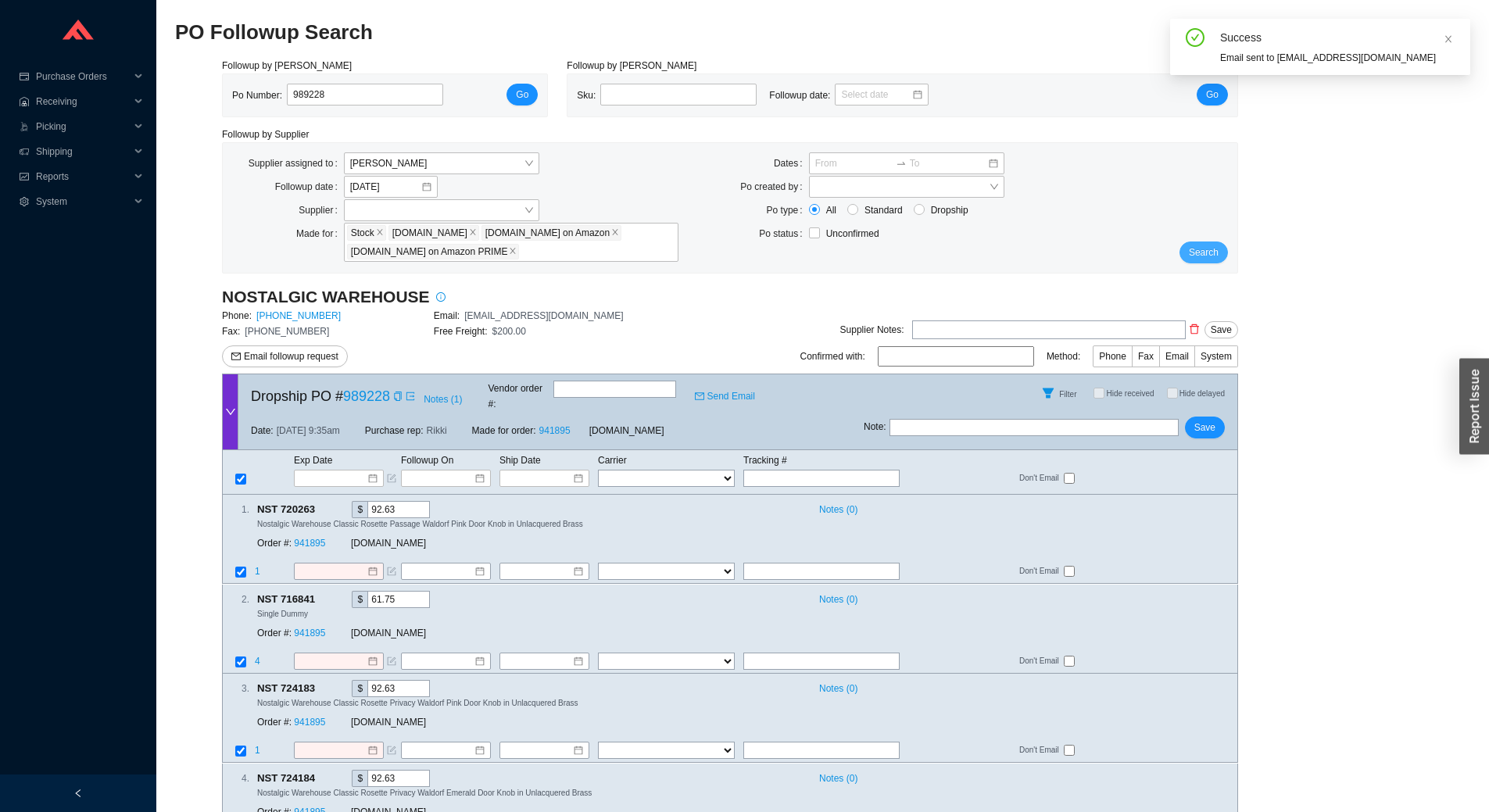
click at [1211, 246] on span "Search" at bounding box center [1203, 252] width 29 height 16
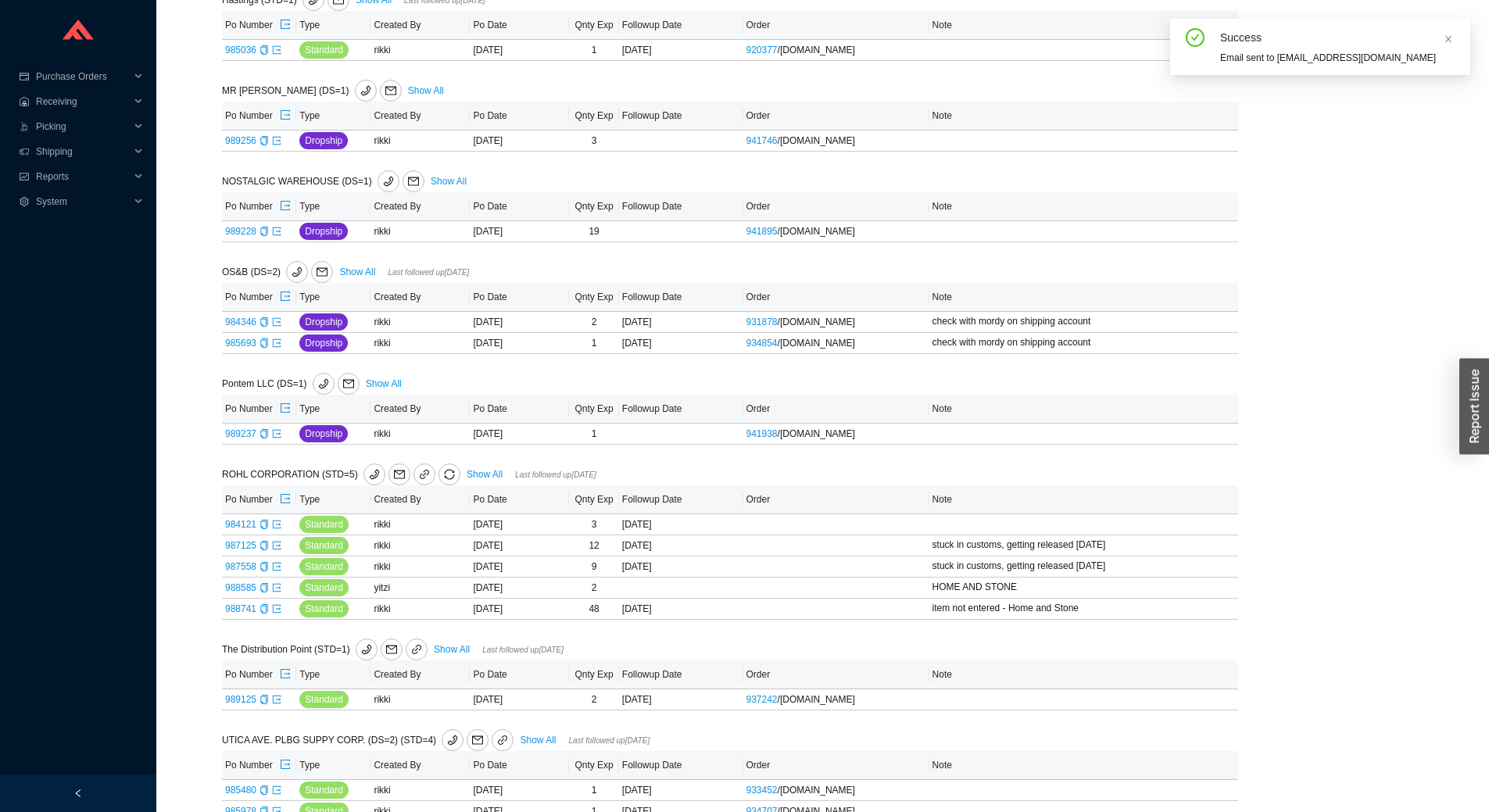
scroll to position [625, 0]
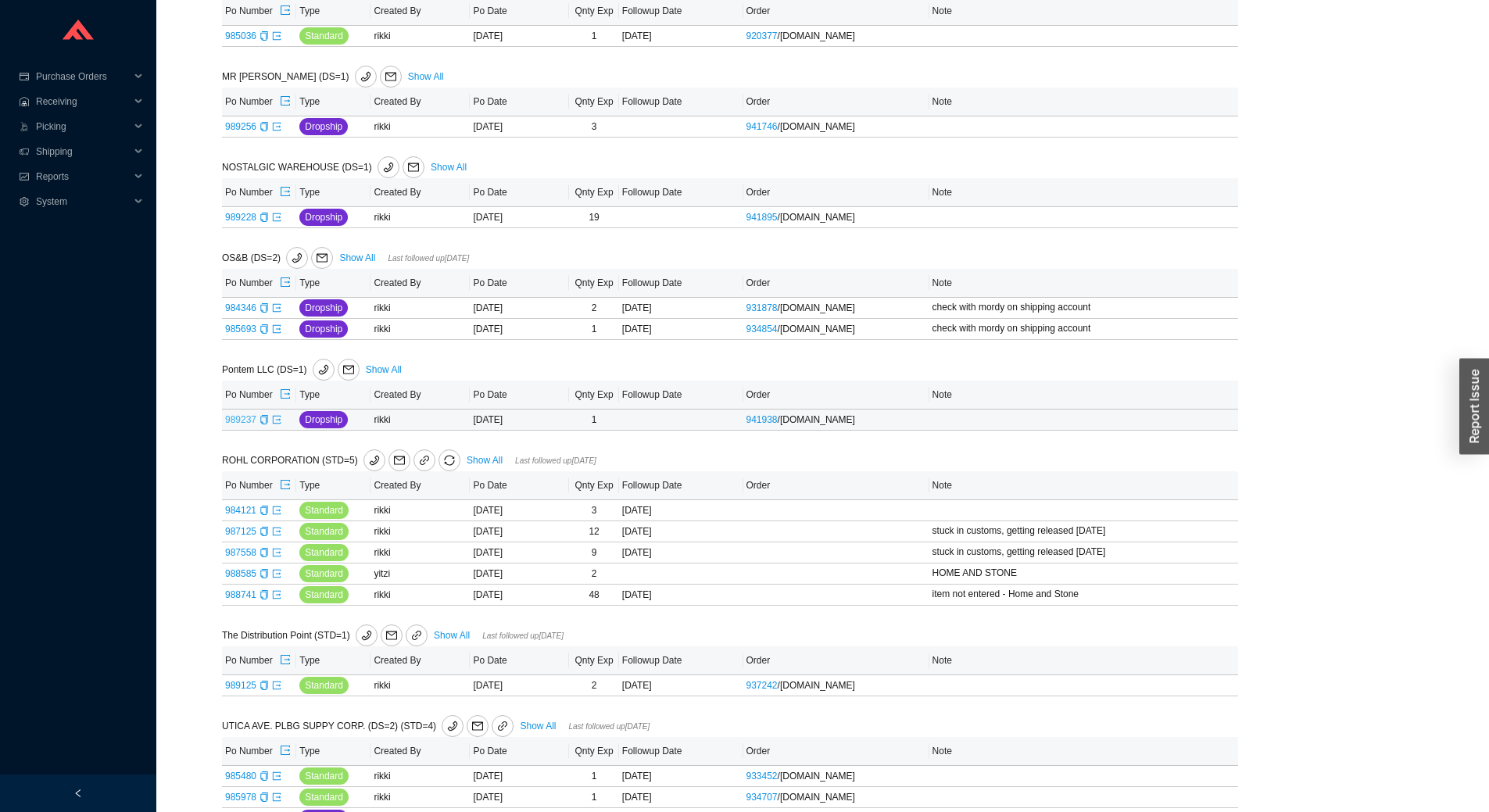
click at [242, 417] on link "989237" at bounding box center [241, 419] width 31 height 11
type input "989237"
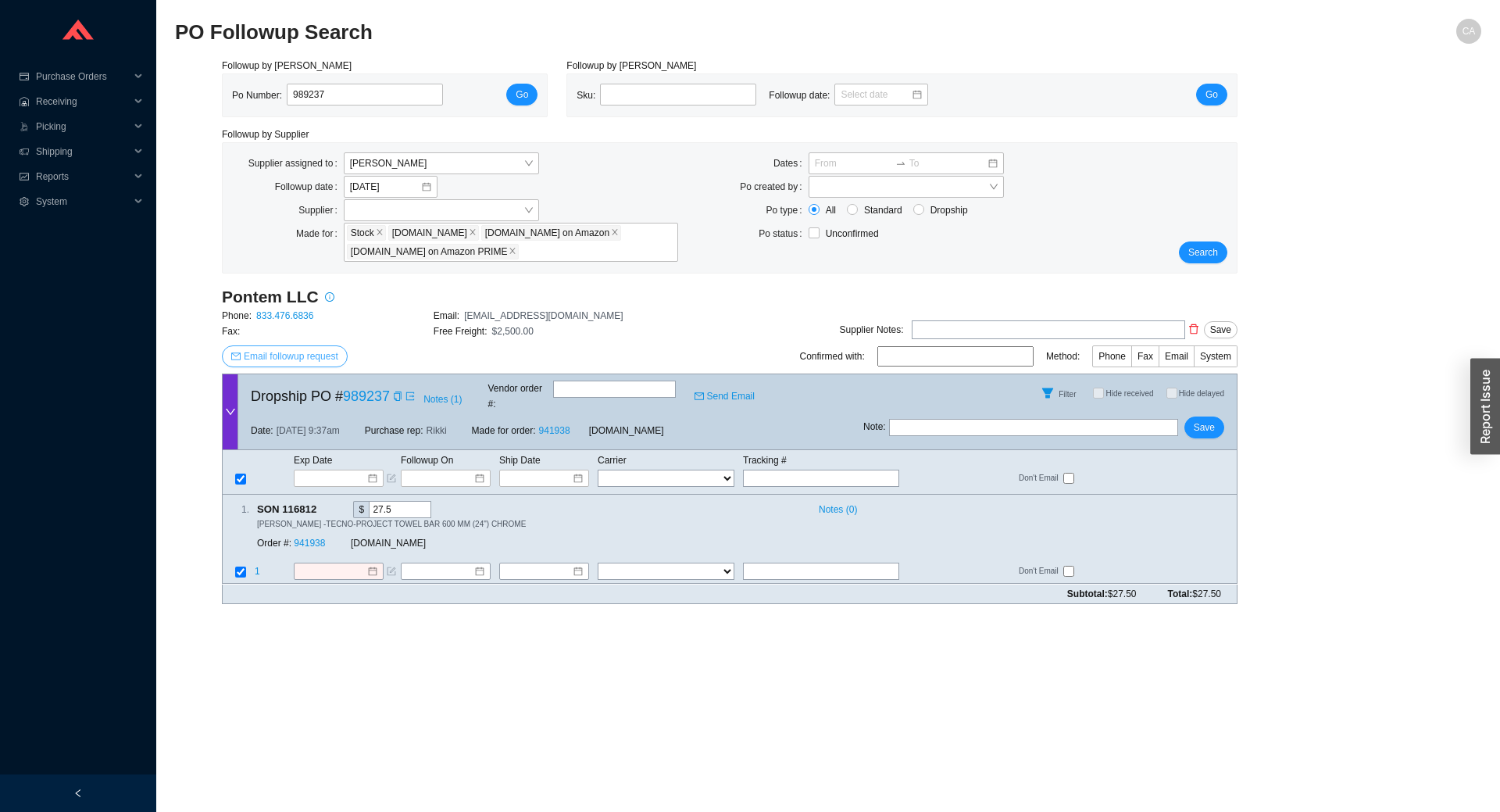
click at [314, 355] on span "Email followup request" at bounding box center [291, 356] width 95 height 16
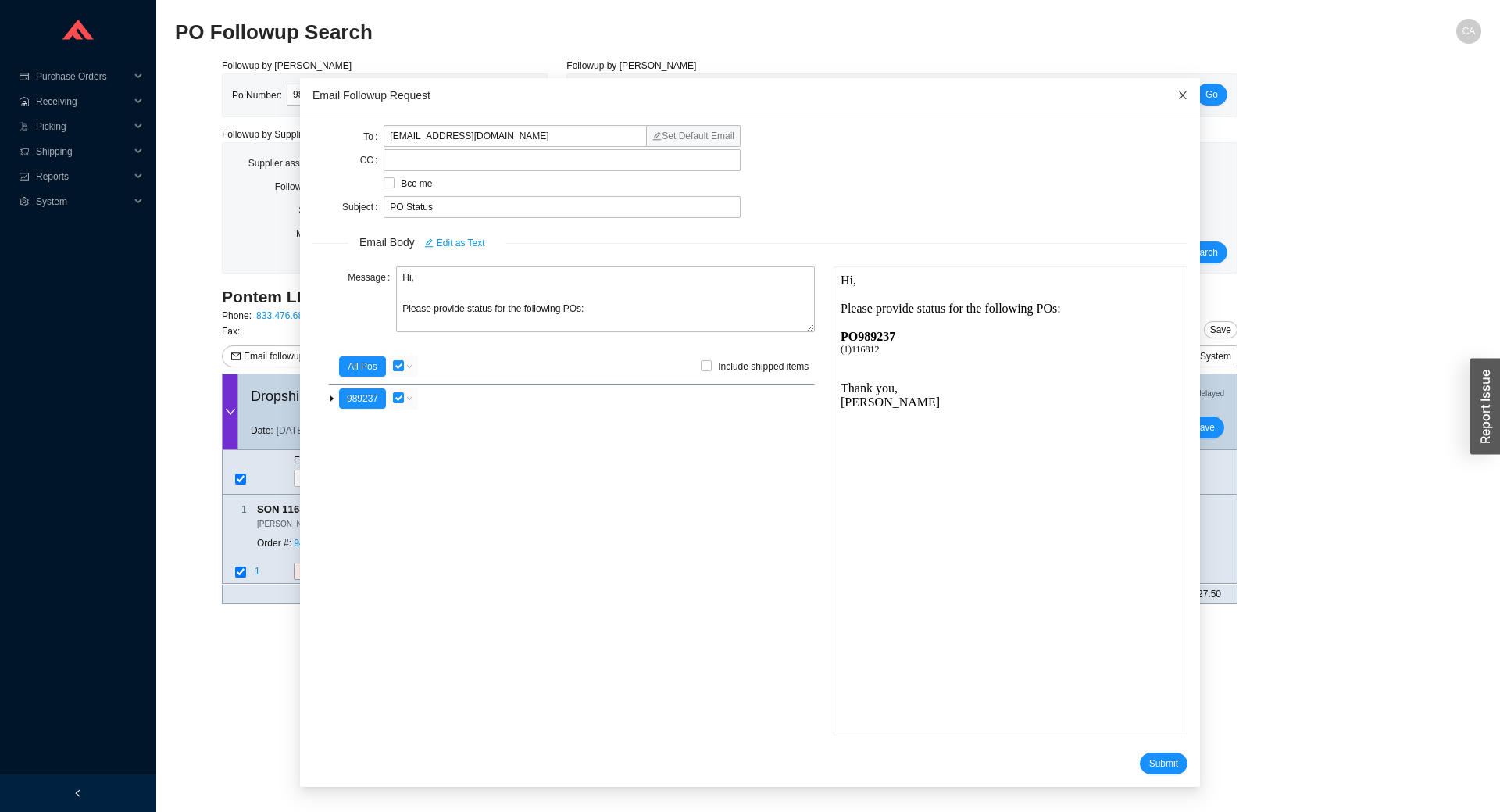
click at [1179, 93] on icon "close" at bounding box center [1183, 95] width 8 height 8
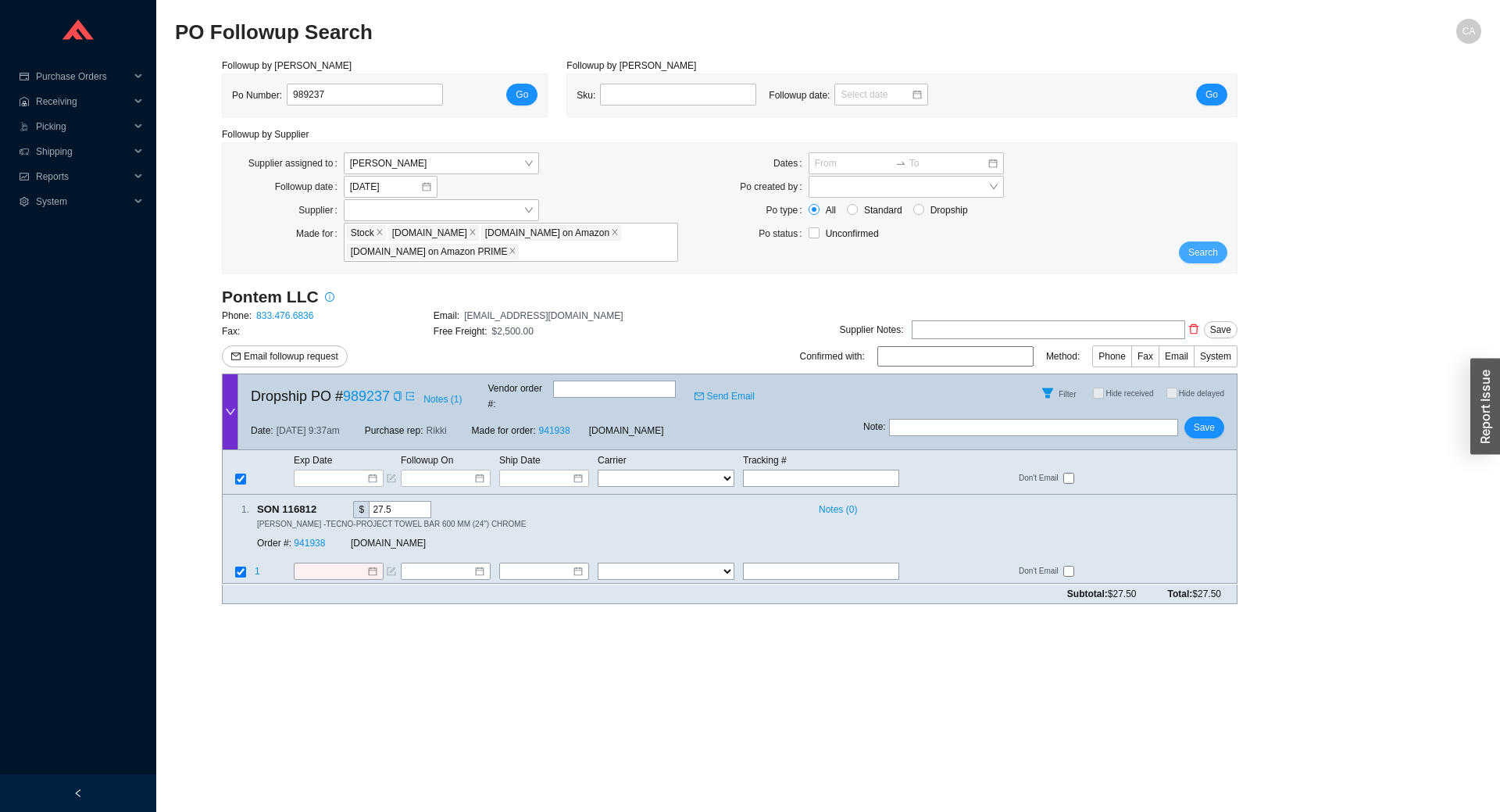
click at [1203, 251] on span "Search" at bounding box center [1203, 252] width 29 height 16
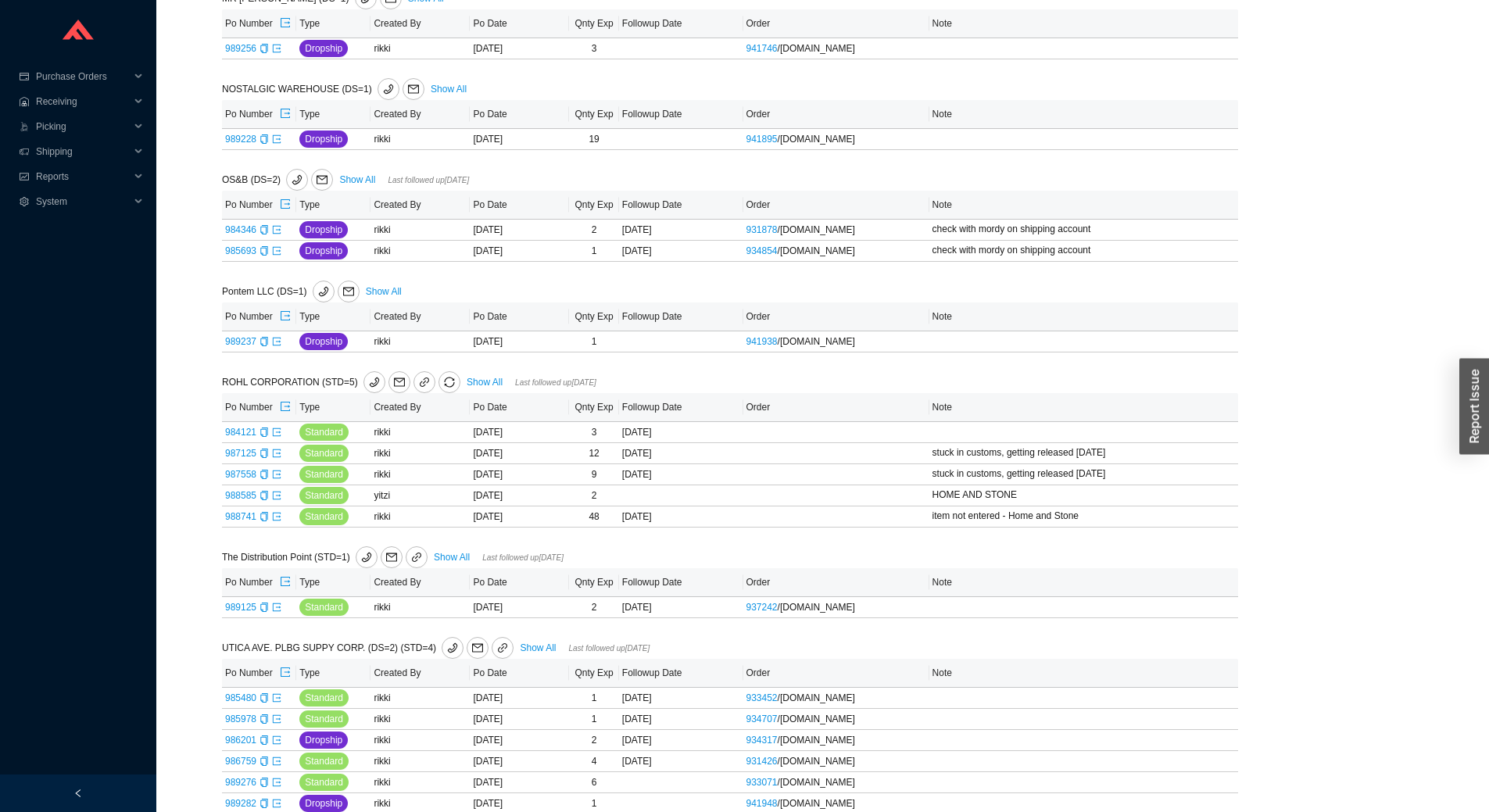
scroll to position [730, 0]
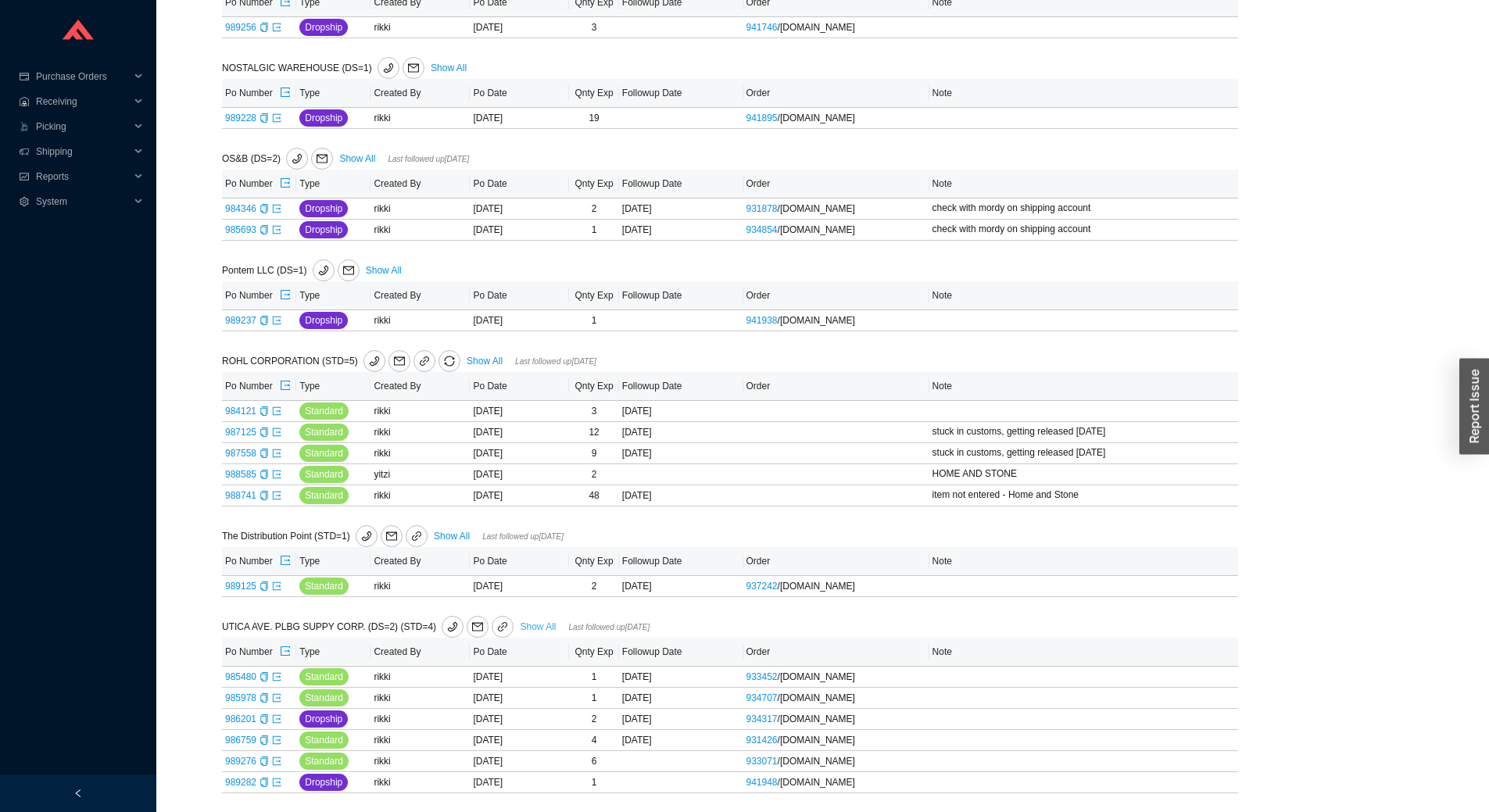
click at [532, 624] on link "Show All" at bounding box center [538, 626] width 36 height 11
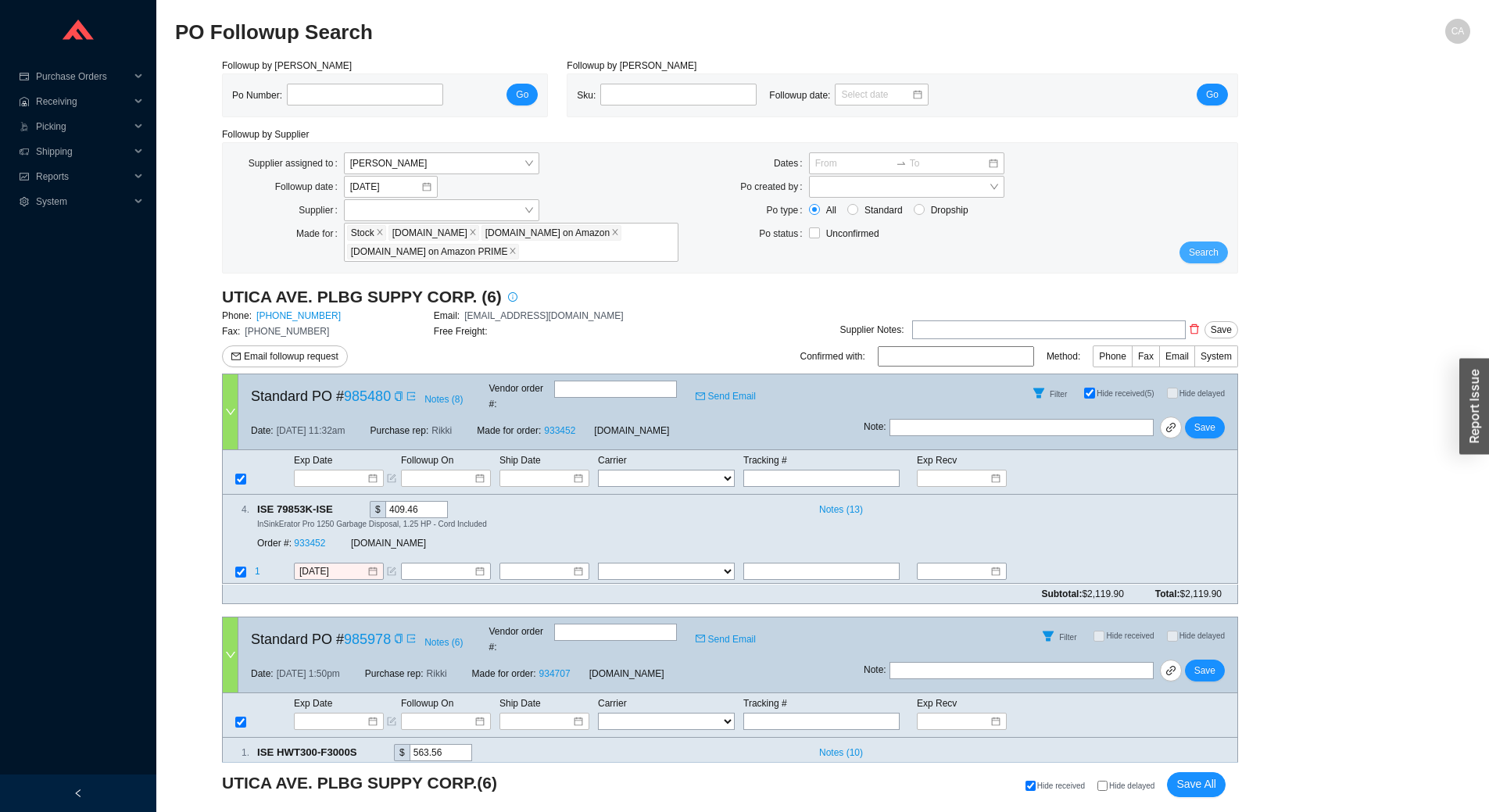
click at [1209, 259] on span "Search" at bounding box center [1203, 252] width 29 height 16
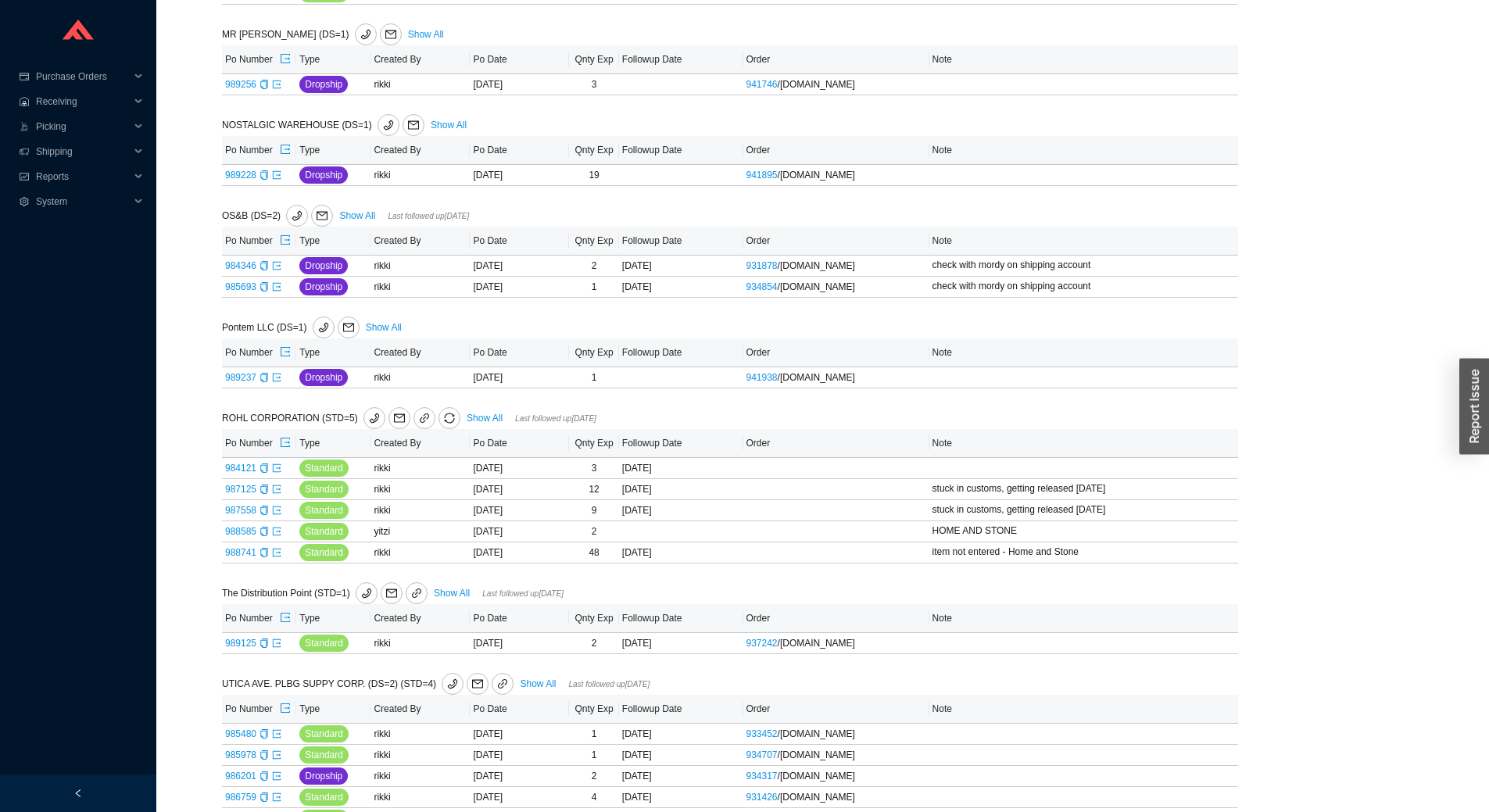
scroll to position [730, 0]
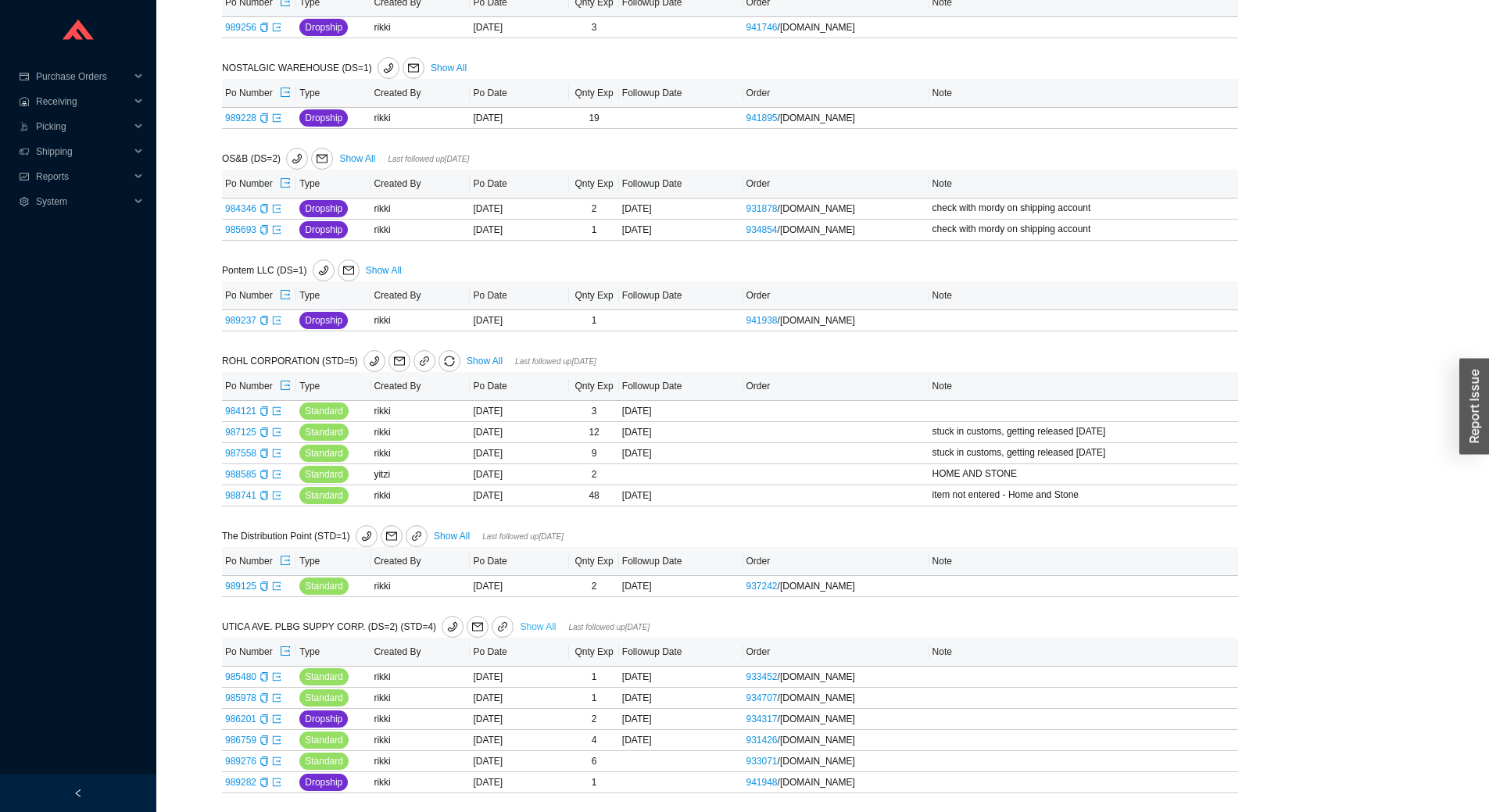
click at [535, 627] on link "Show All" at bounding box center [538, 626] width 36 height 11
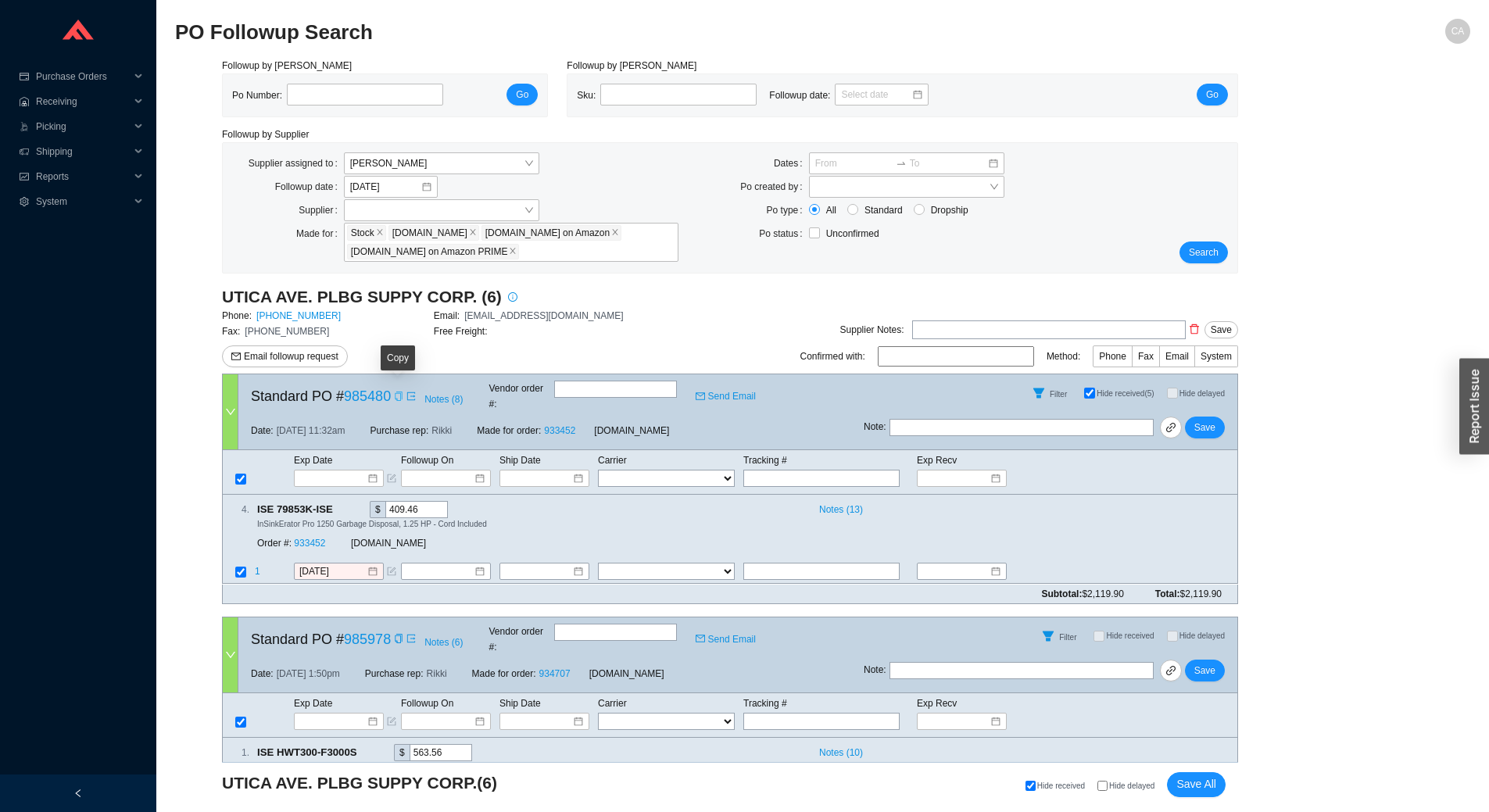
click at [395, 394] on icon "copy" at bounding box center [398, 396] width 9 height 9
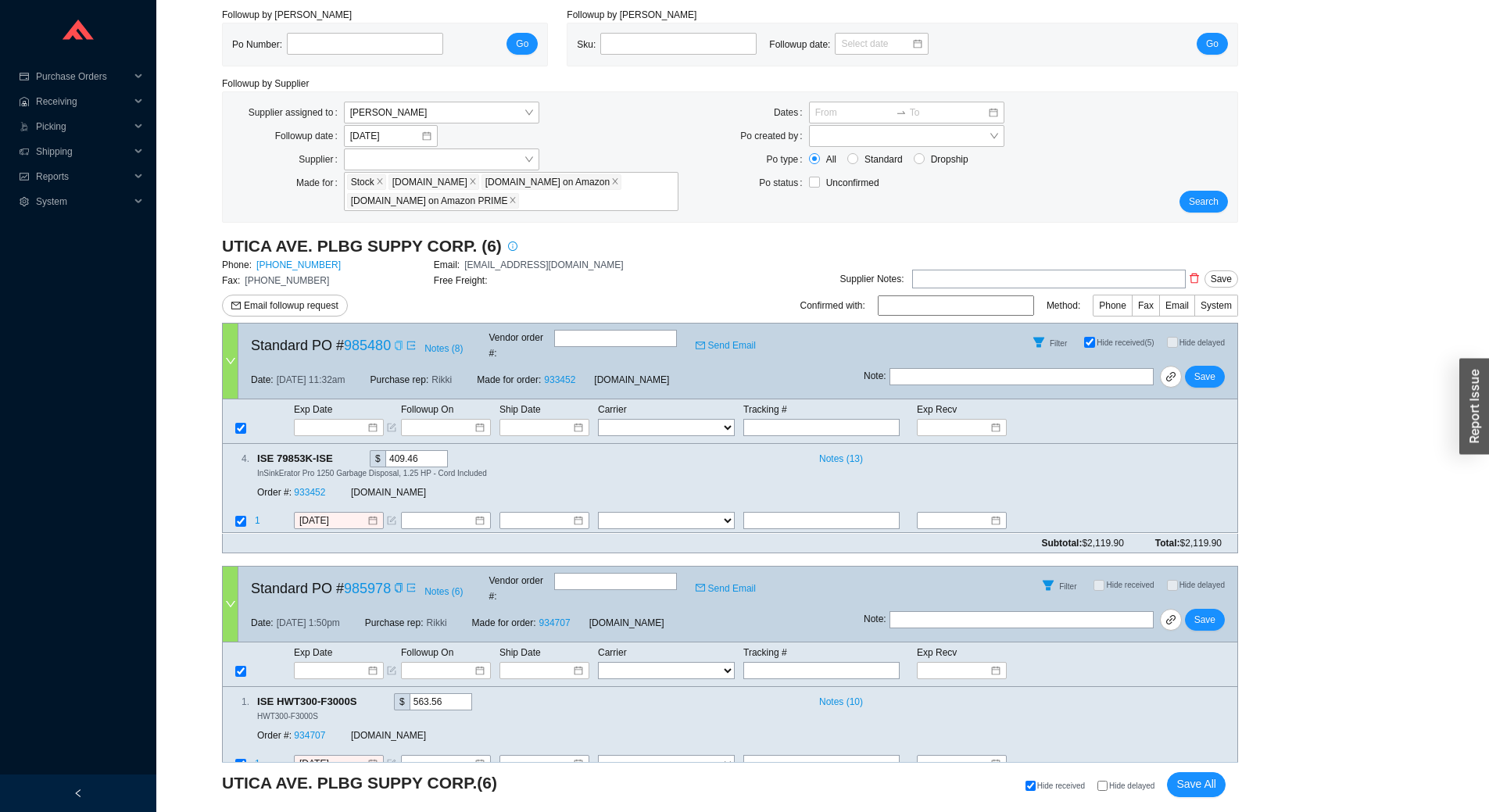
scroll to position [78, 0]
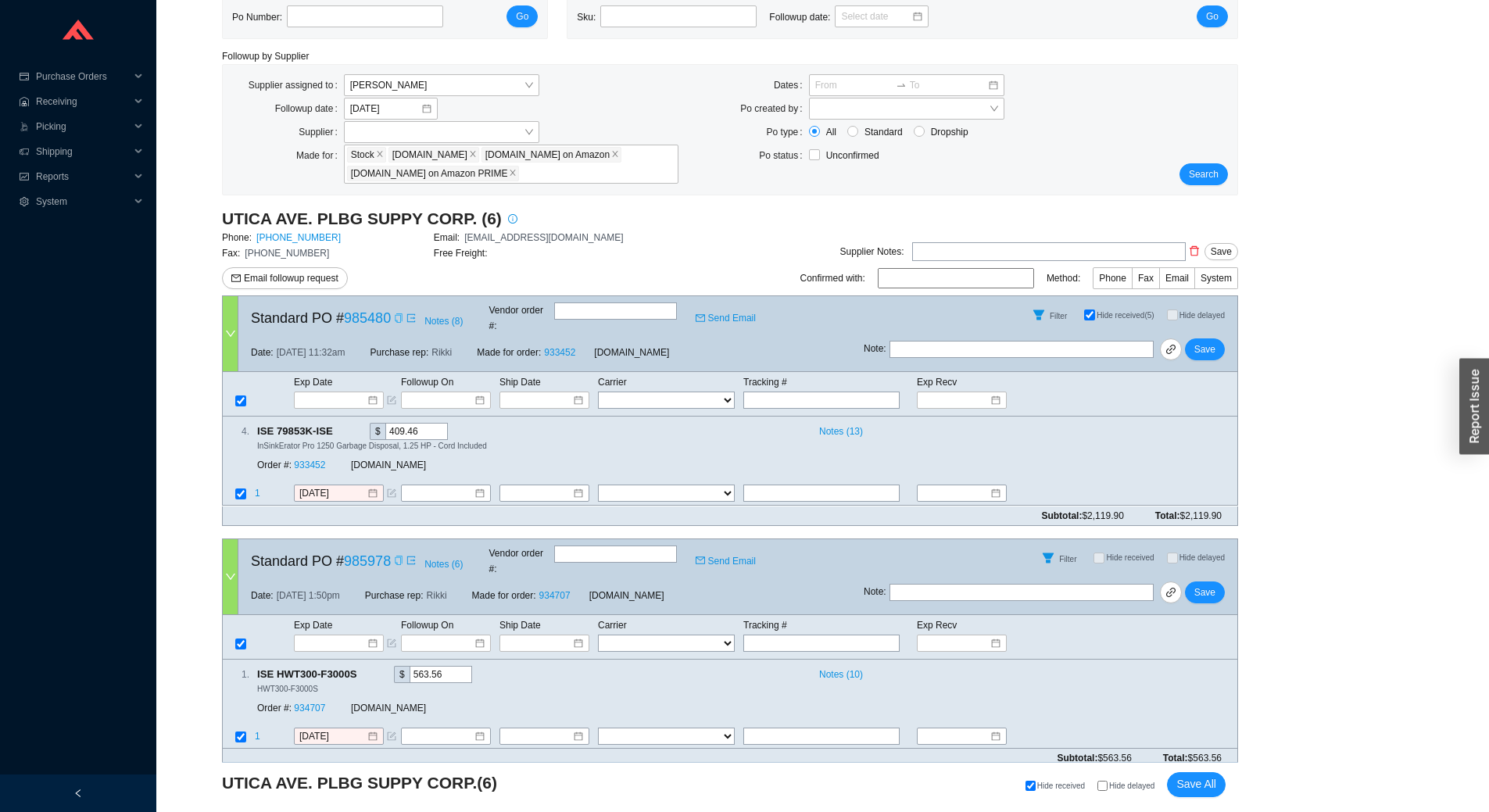
click at [397, 556] on icon "copy" at bounding box center [398, 560] width 9 height 9
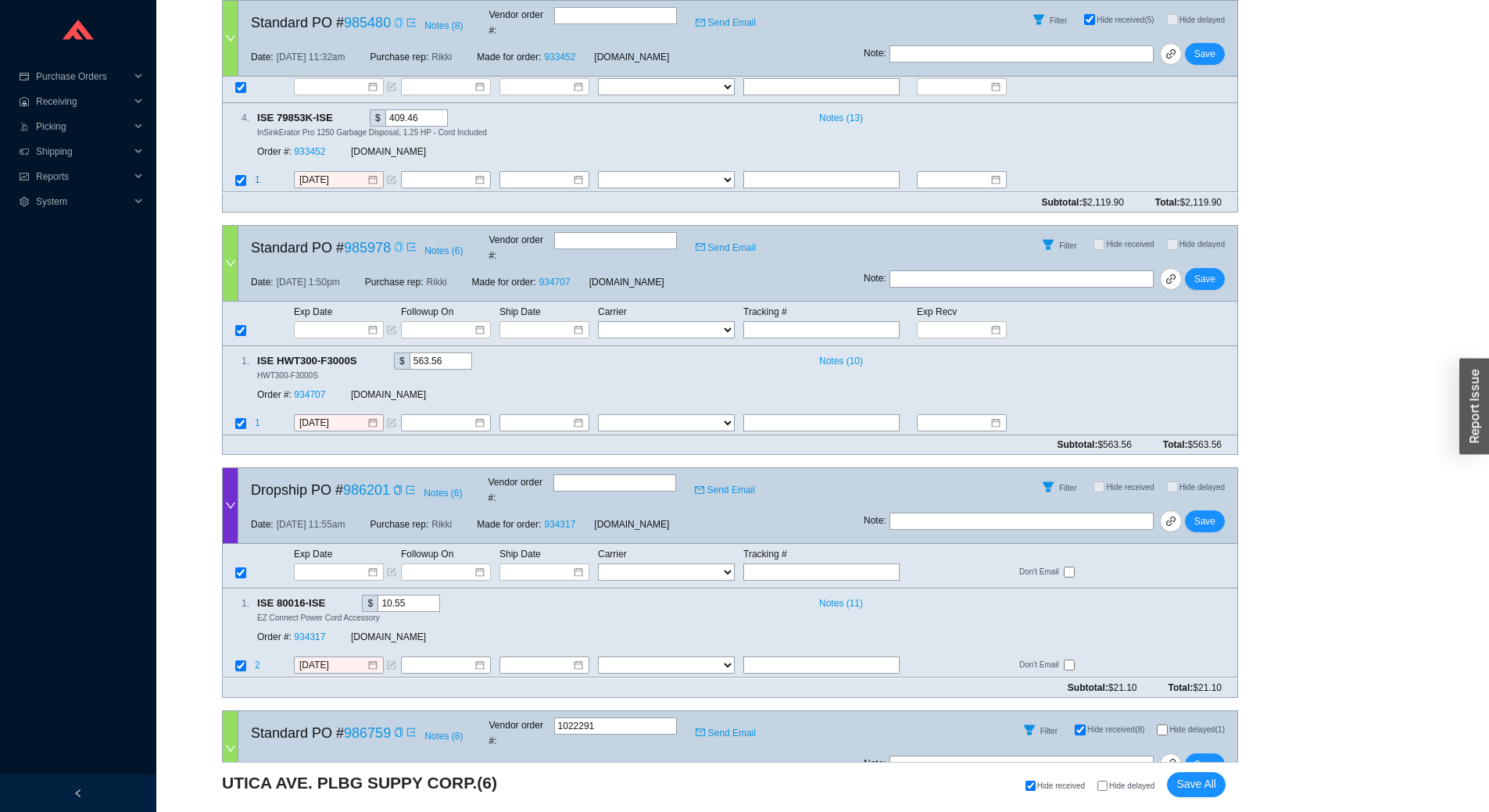
scroll to position [547, 0]
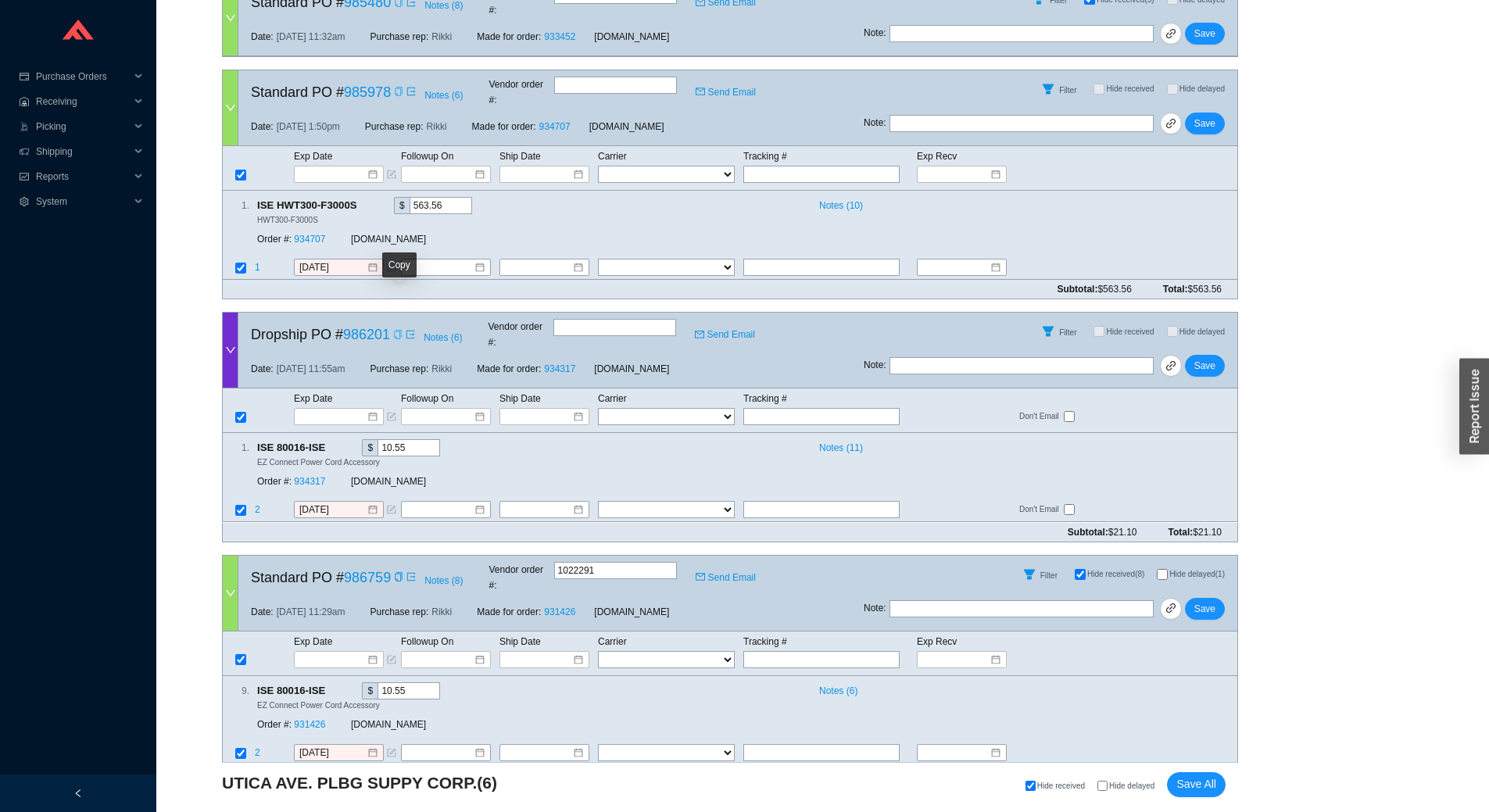
click at [398, 330] on icon "copy" at bounding box center [398, 334] width 9 height 9
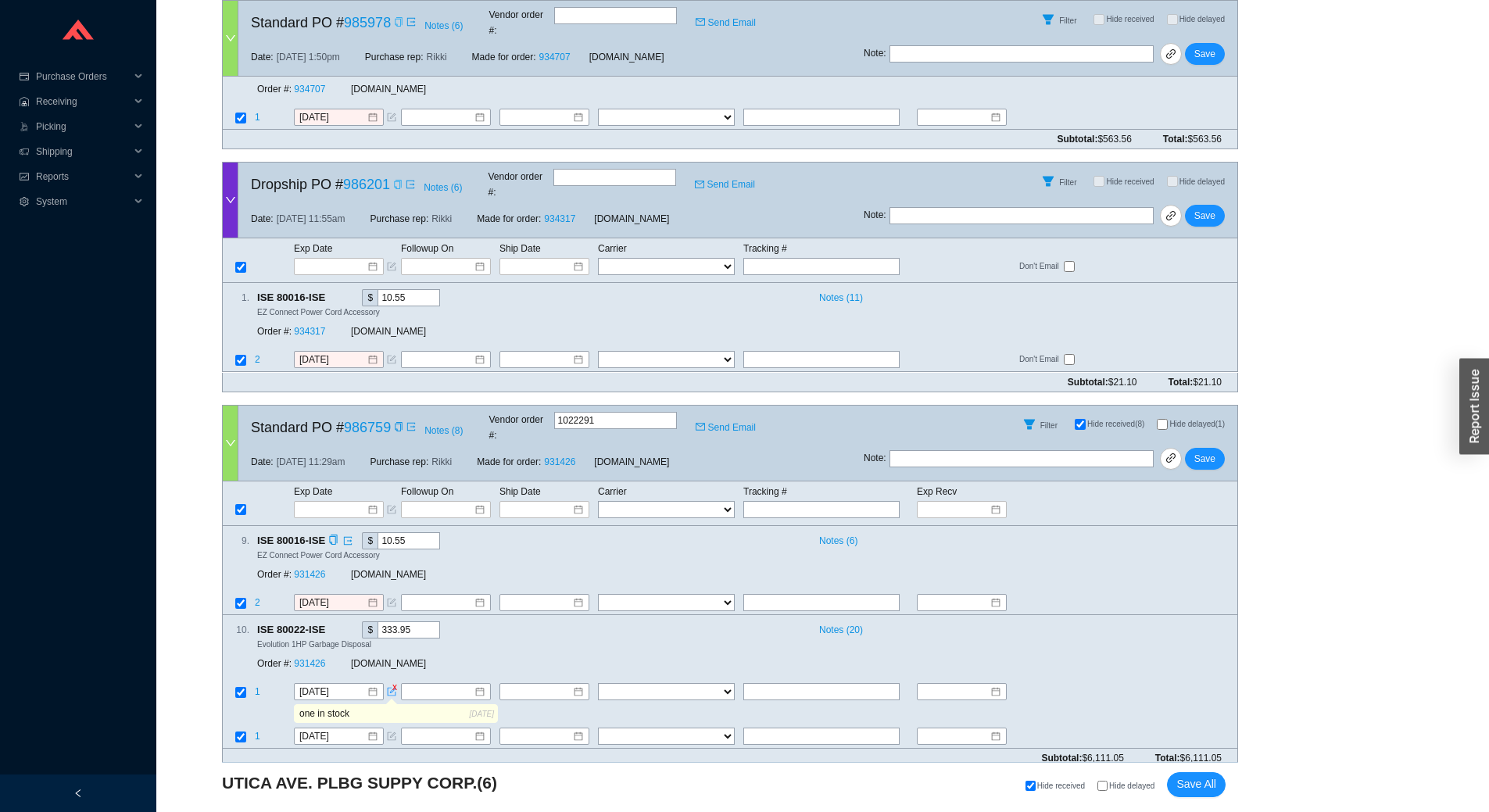
scroll to position [703, 0]
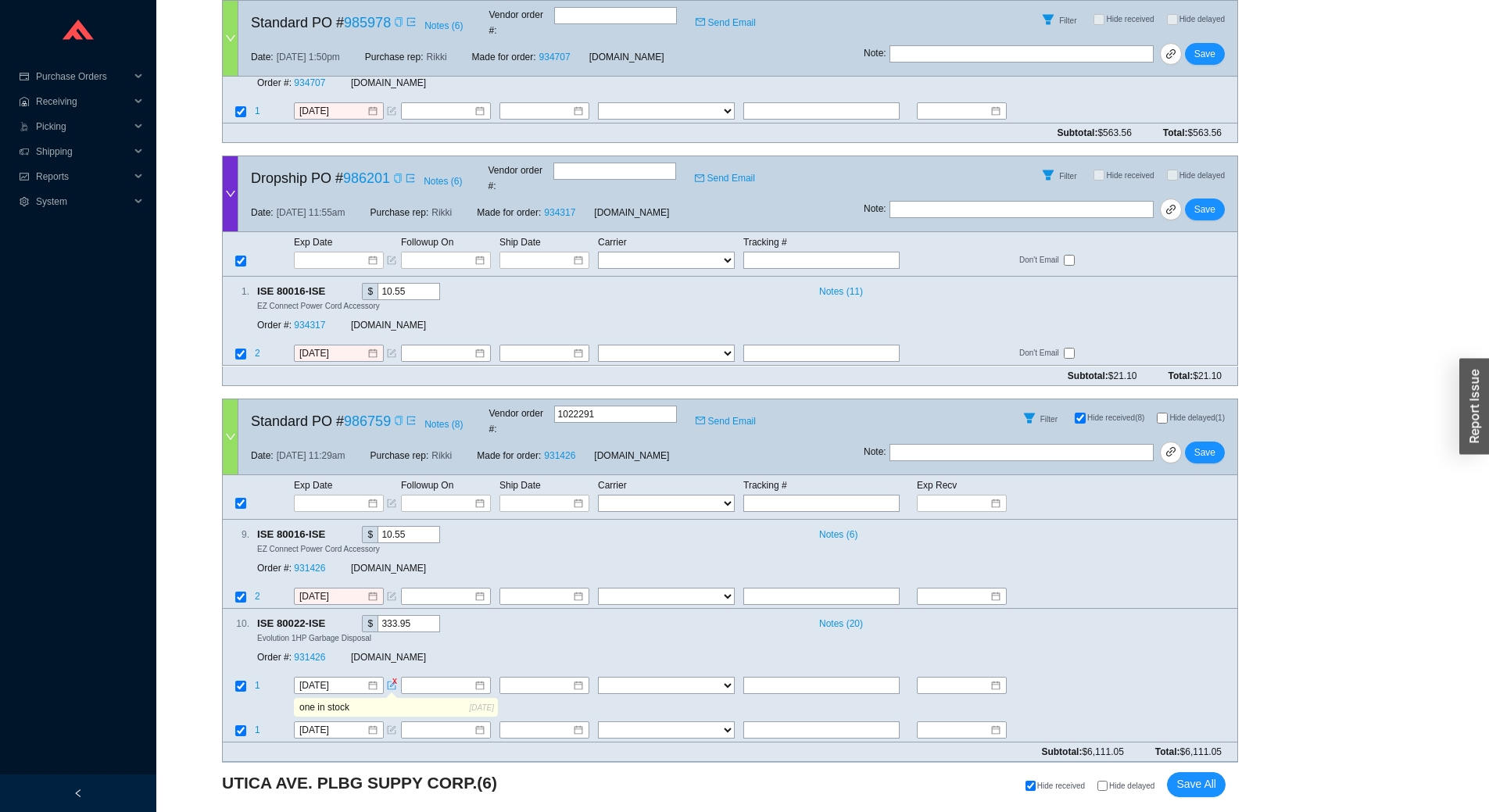
click at [396, 415] on icon "copy" at bounding box center [398, 419] width 9 height 9
click at [331, 528] on icon "copy" at bounding box center [333, 533] width 10 height 10
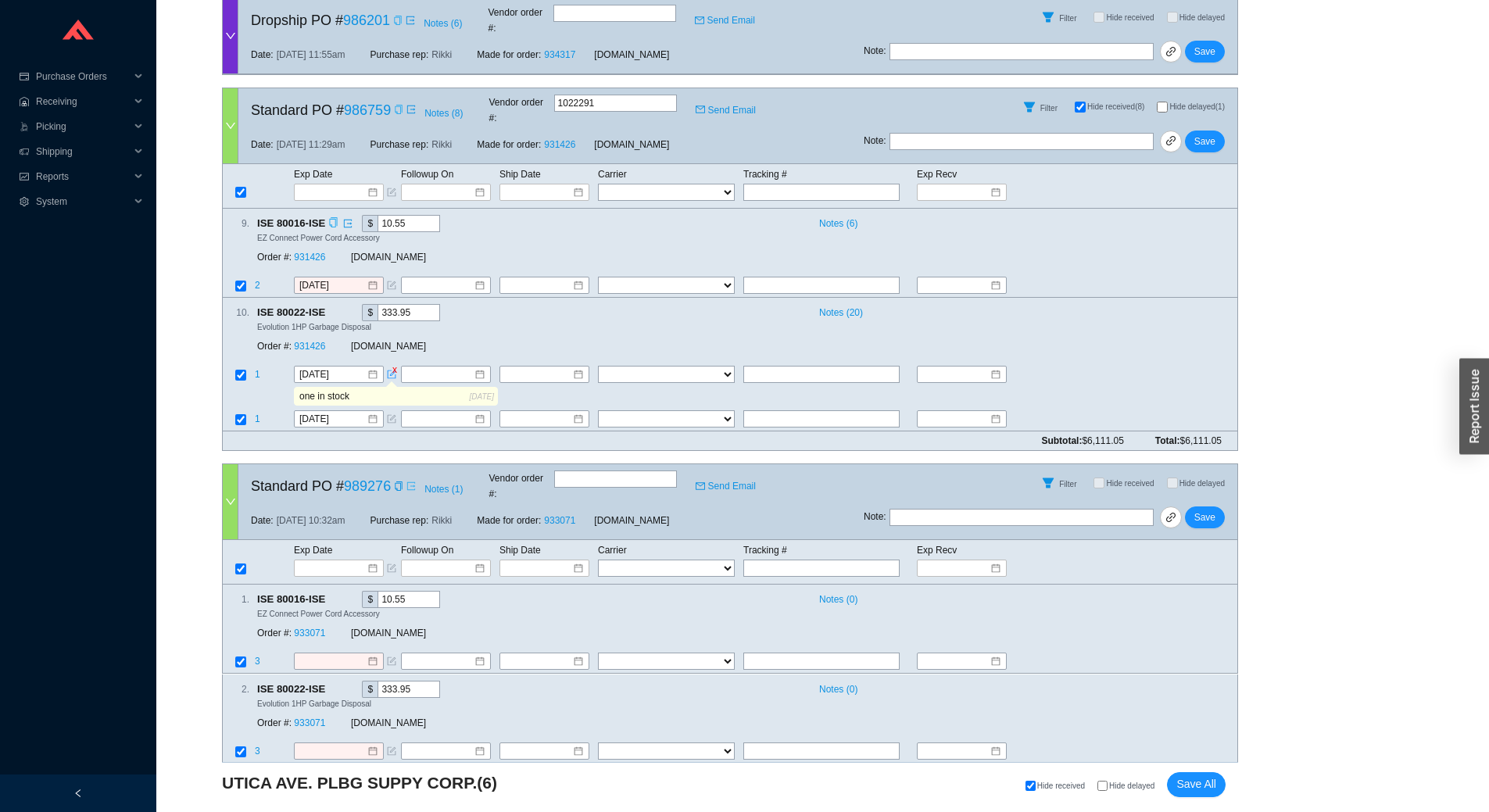
scroll to position [1016, 0]
click at [396, 480] on icon "copy" at bounding box center [398, 484] width 9 height 9
click at [359, 559] on input at bounding box center [333, 566] width 66 height 16
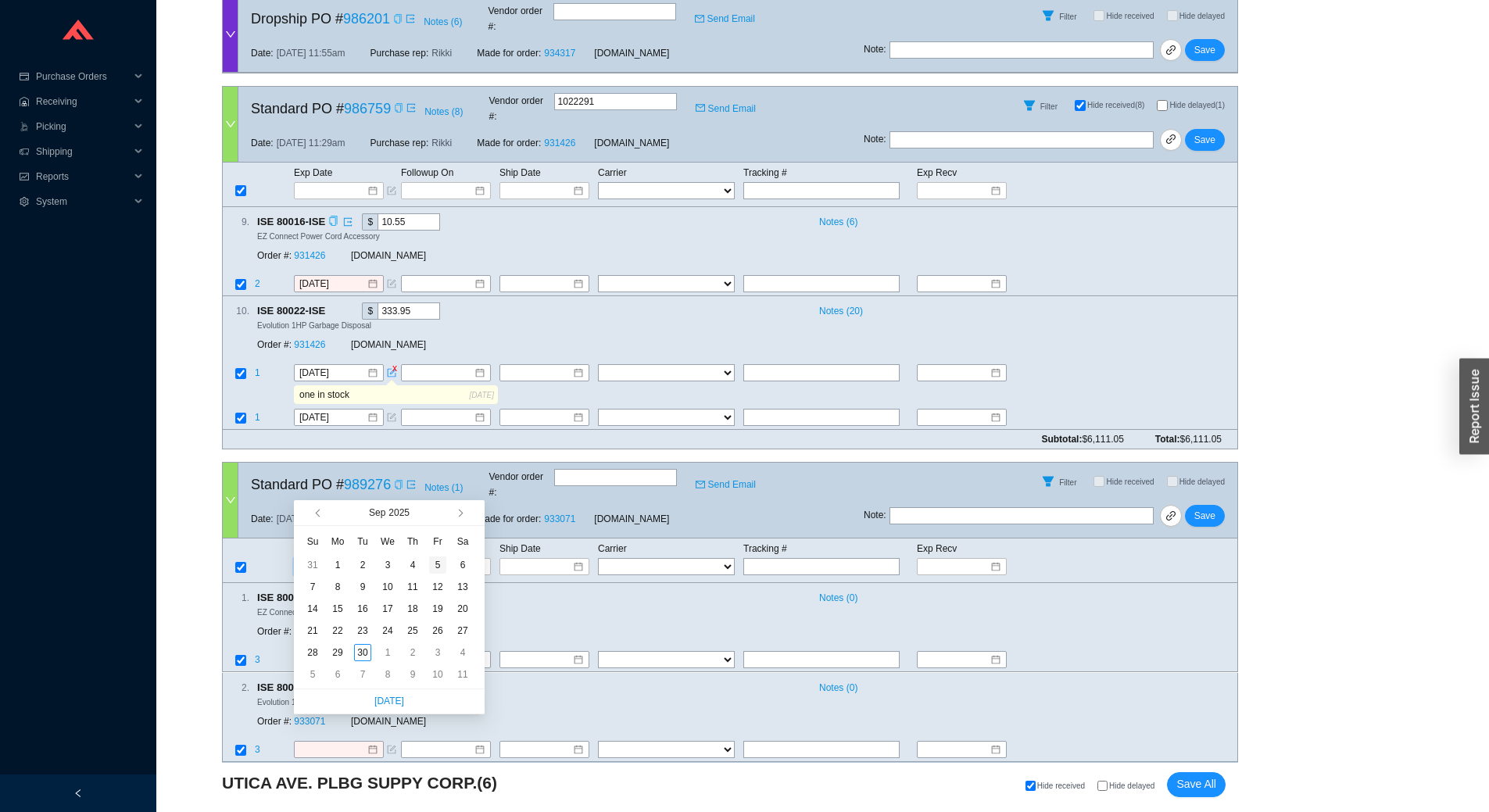
type input "9/5/2025"
click at [459, 512] on span "button" at bounding box center [459, 513] width 8 height 8
type input "10/21/2025"
click at [358, 634] on div "21" at bounding box center [362, 630] width 17 height 17
type input "10/21/2025"
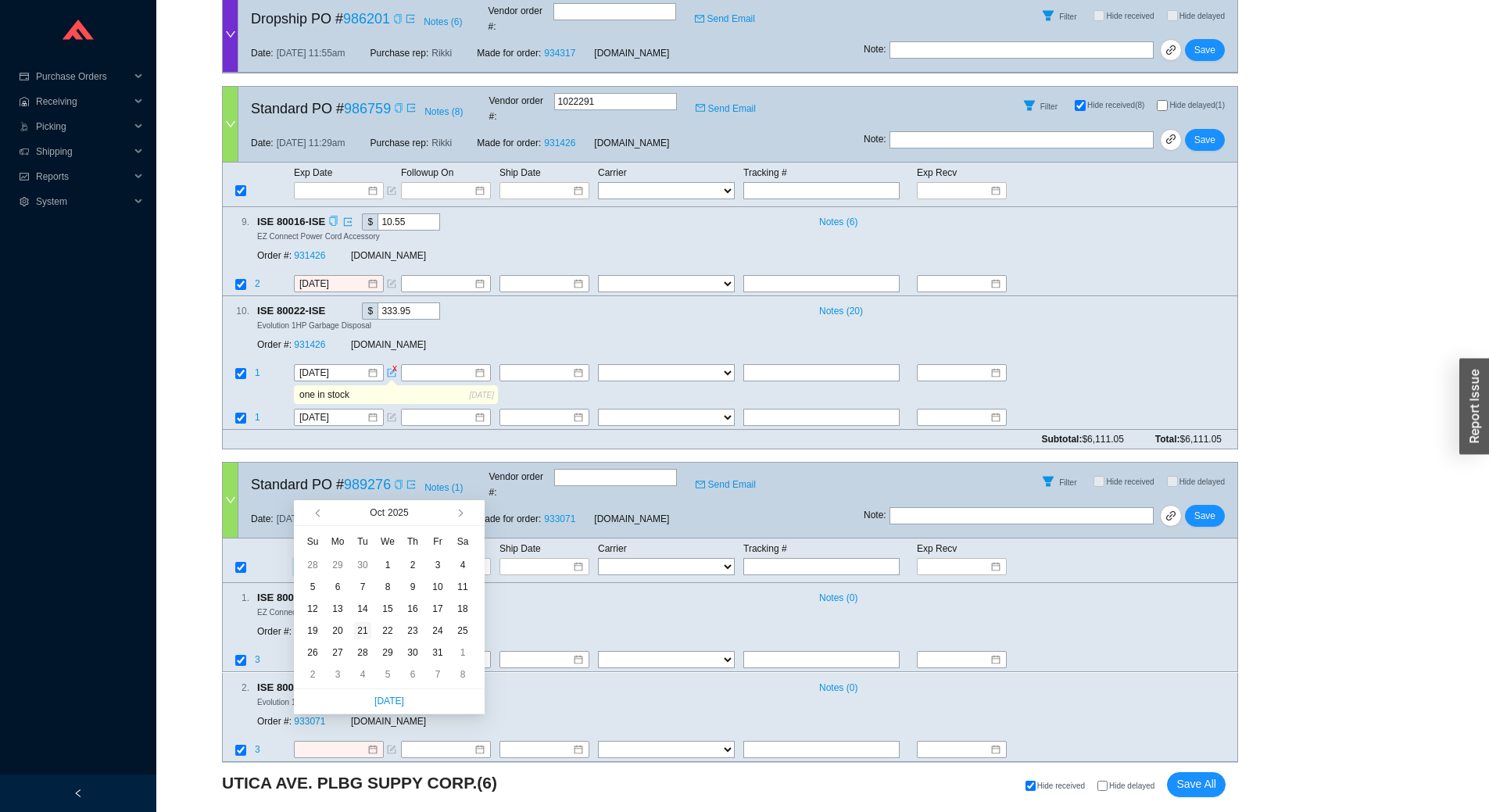
type input "10/21/2025"
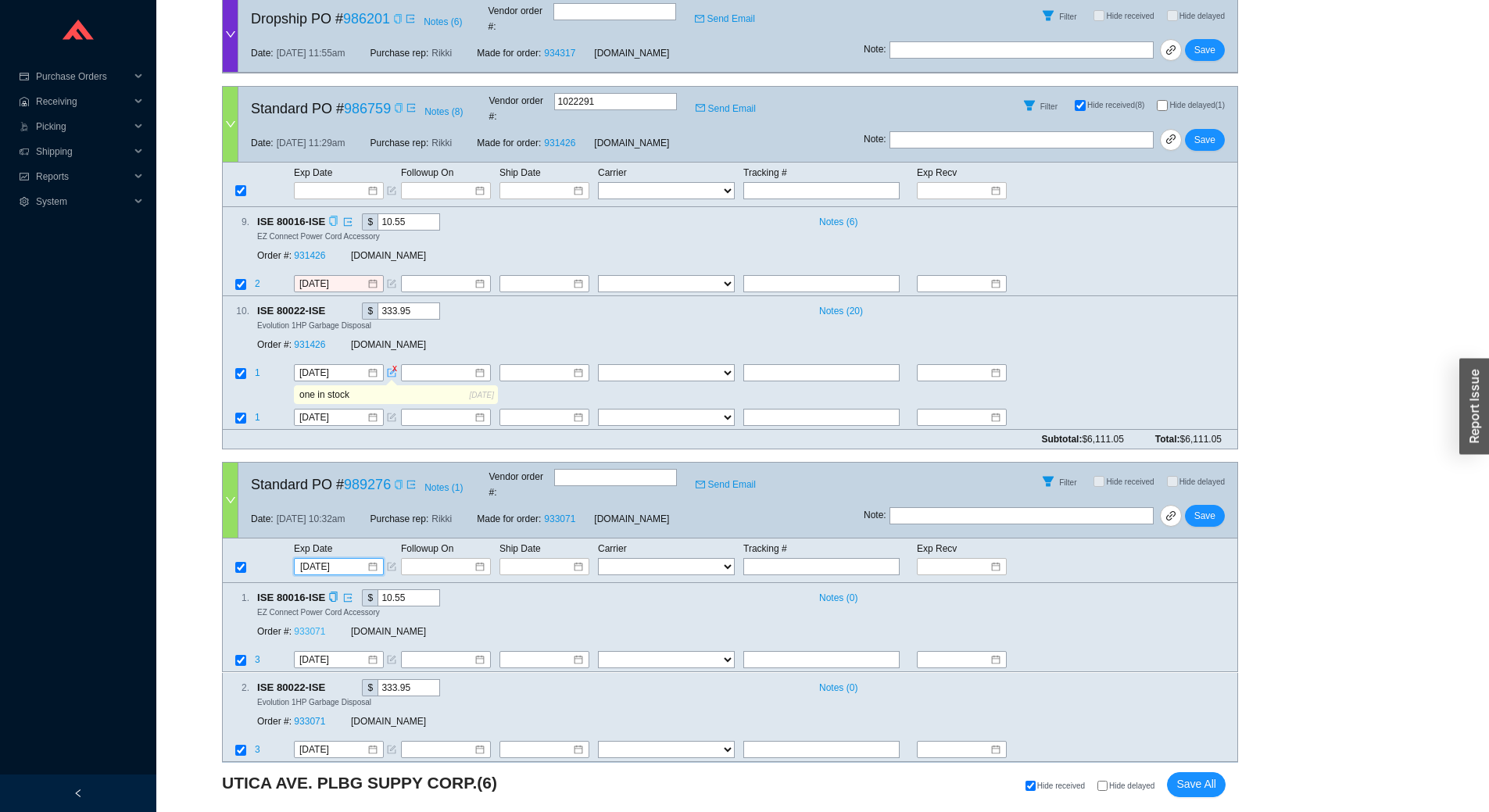
click at [313, 627] on link "933071" at bounding box center [309, 632] width 31 height 11
click at [1205, 508] on span "Save" at bounding box center [1205, 515] width 21 height 16
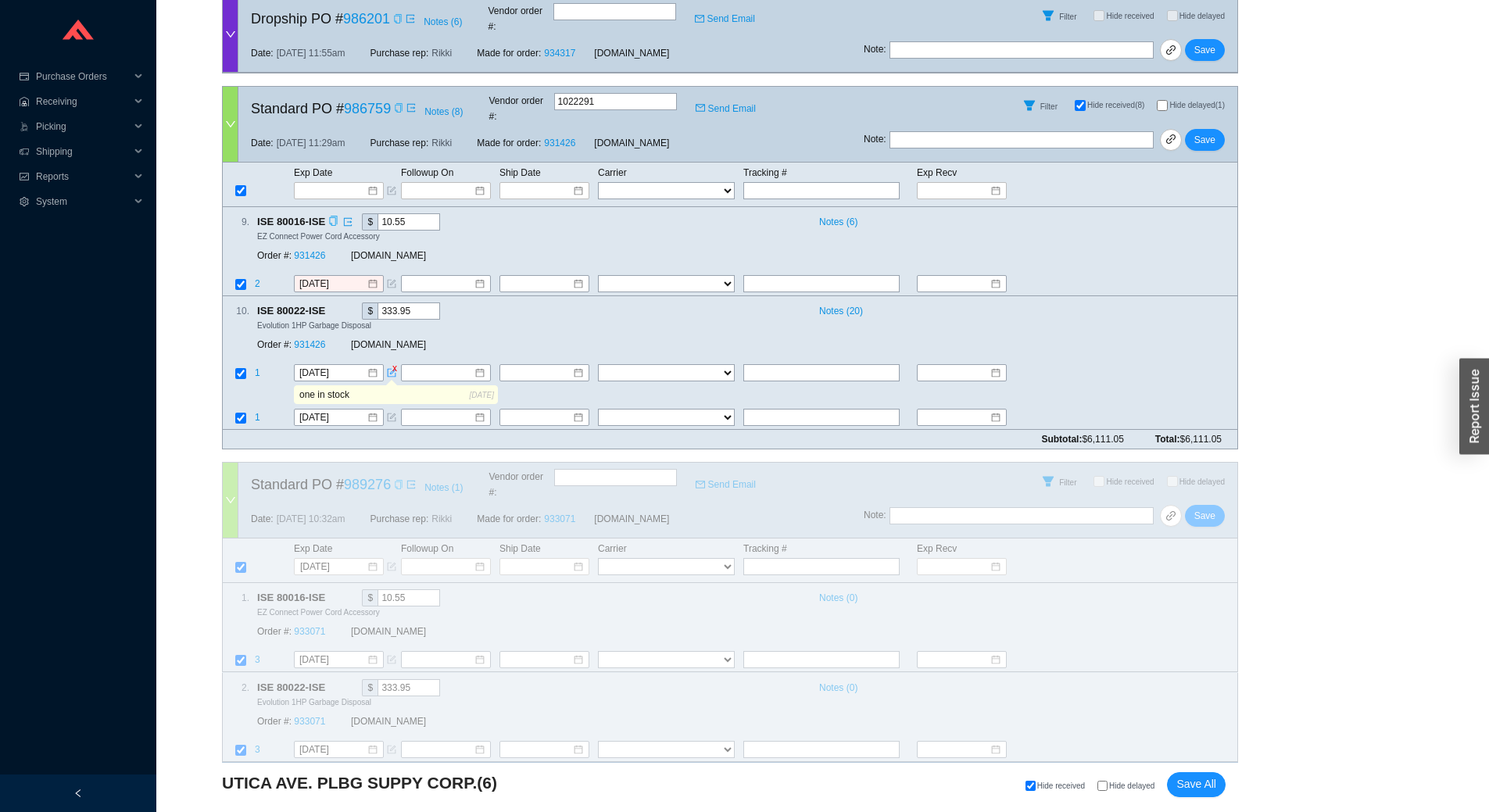
scroll to position [881, 0]
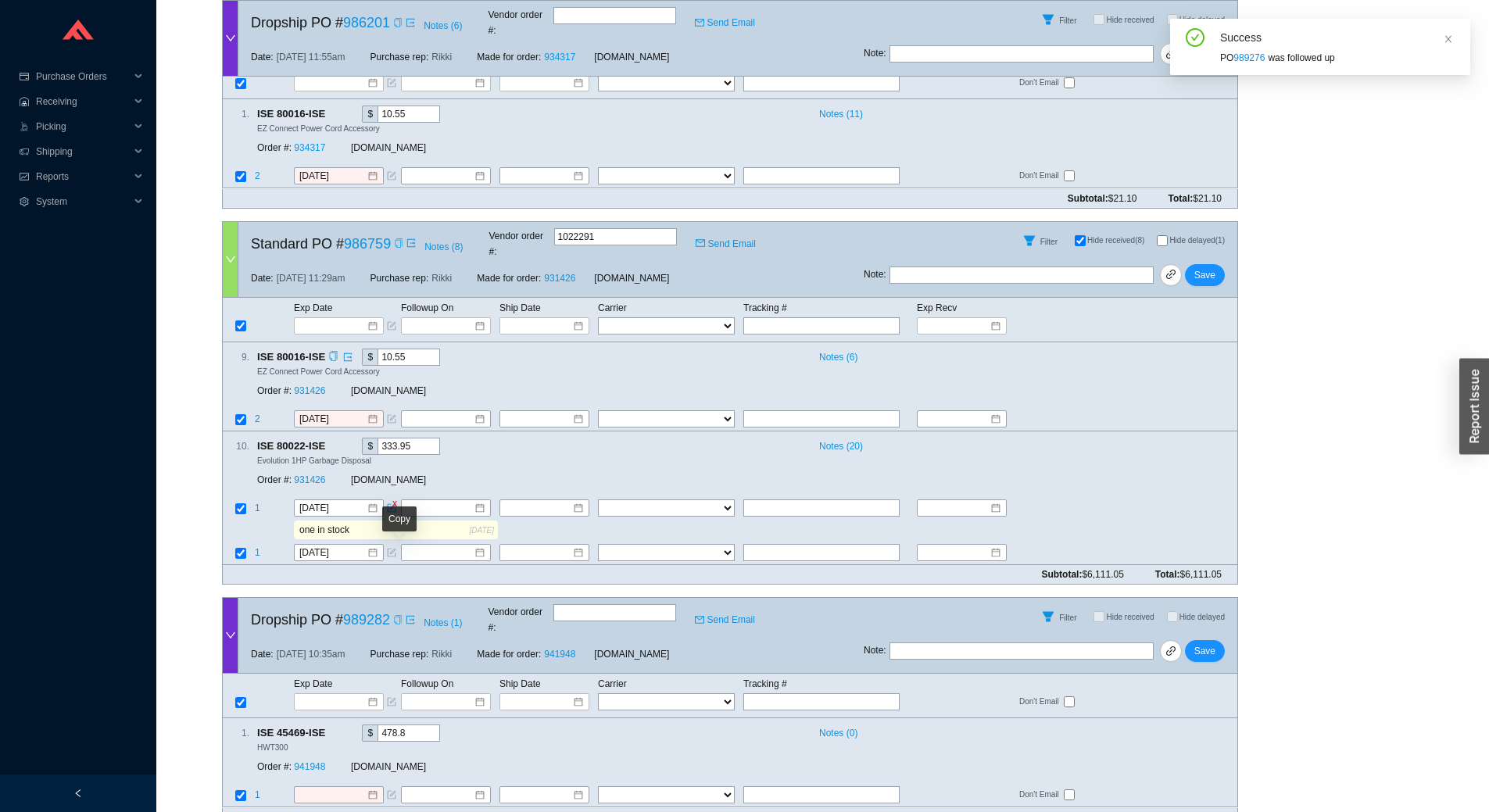
click at [398, 615] on icon "copy" at bounding box center [398, 619] width 9 height 9
click at [329, 693] on div at bounding box center [339, 701] width 90 height 17
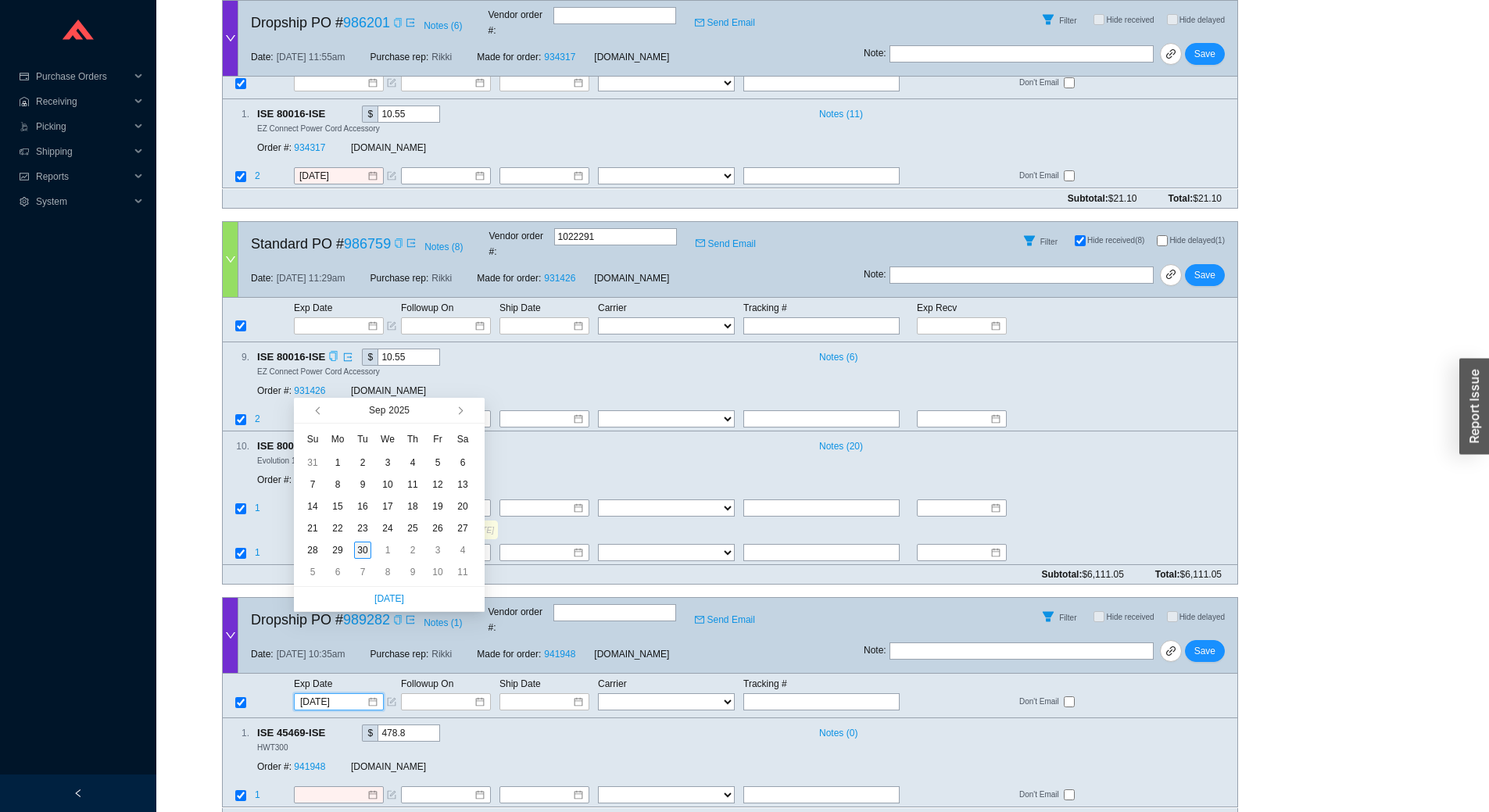
type input "[DATE]"
click at [366, 554] on div "30" at bounding box center [362, 549] width 17 height 17
type input "[DATE]"
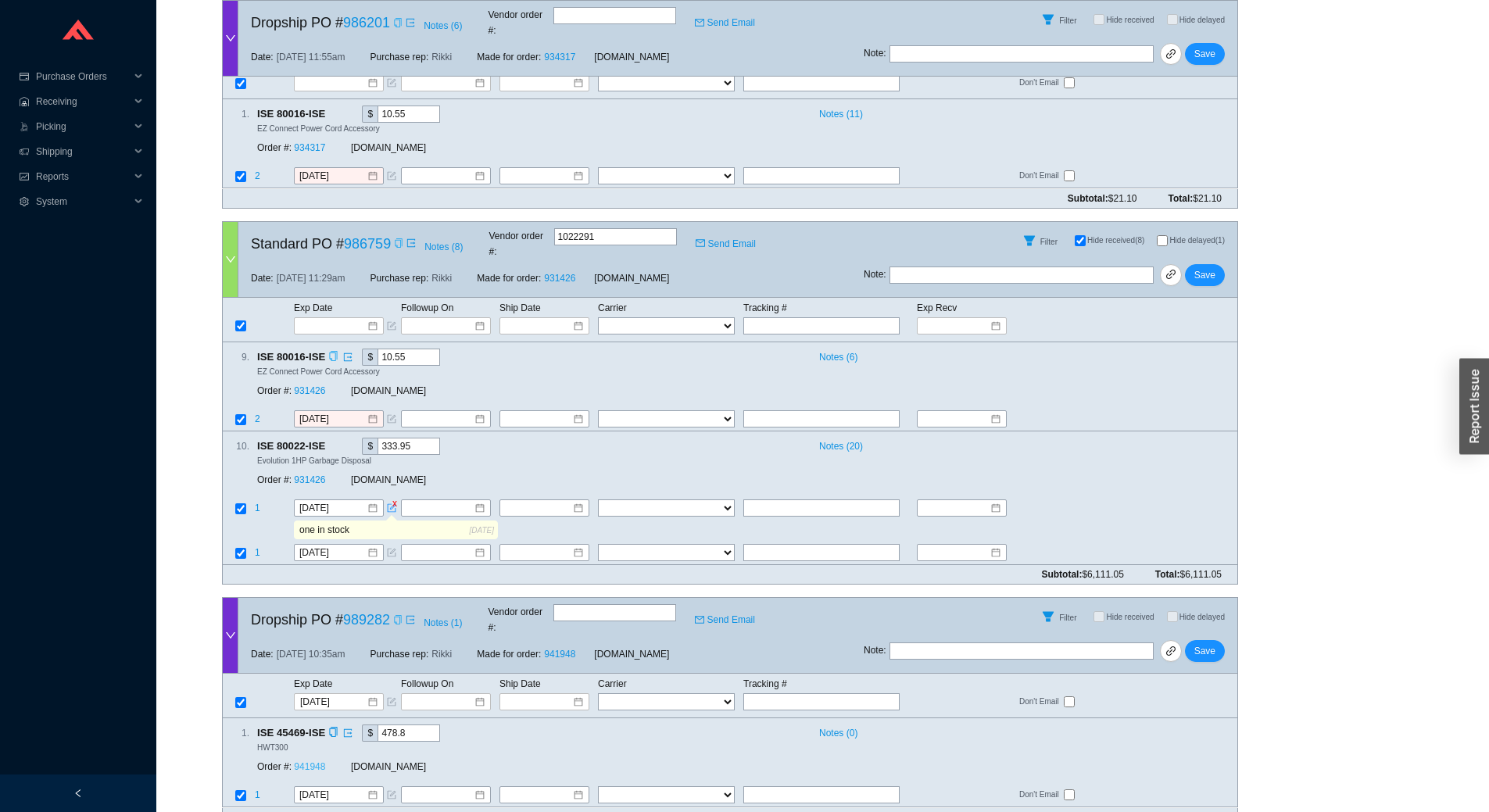
click at [315, 761] on link "941948" at bounding box center [309, 766] width 31 height 11
click at [1216, 640] on button "Save" at bounding box center [1204, 650] width 40 height 22
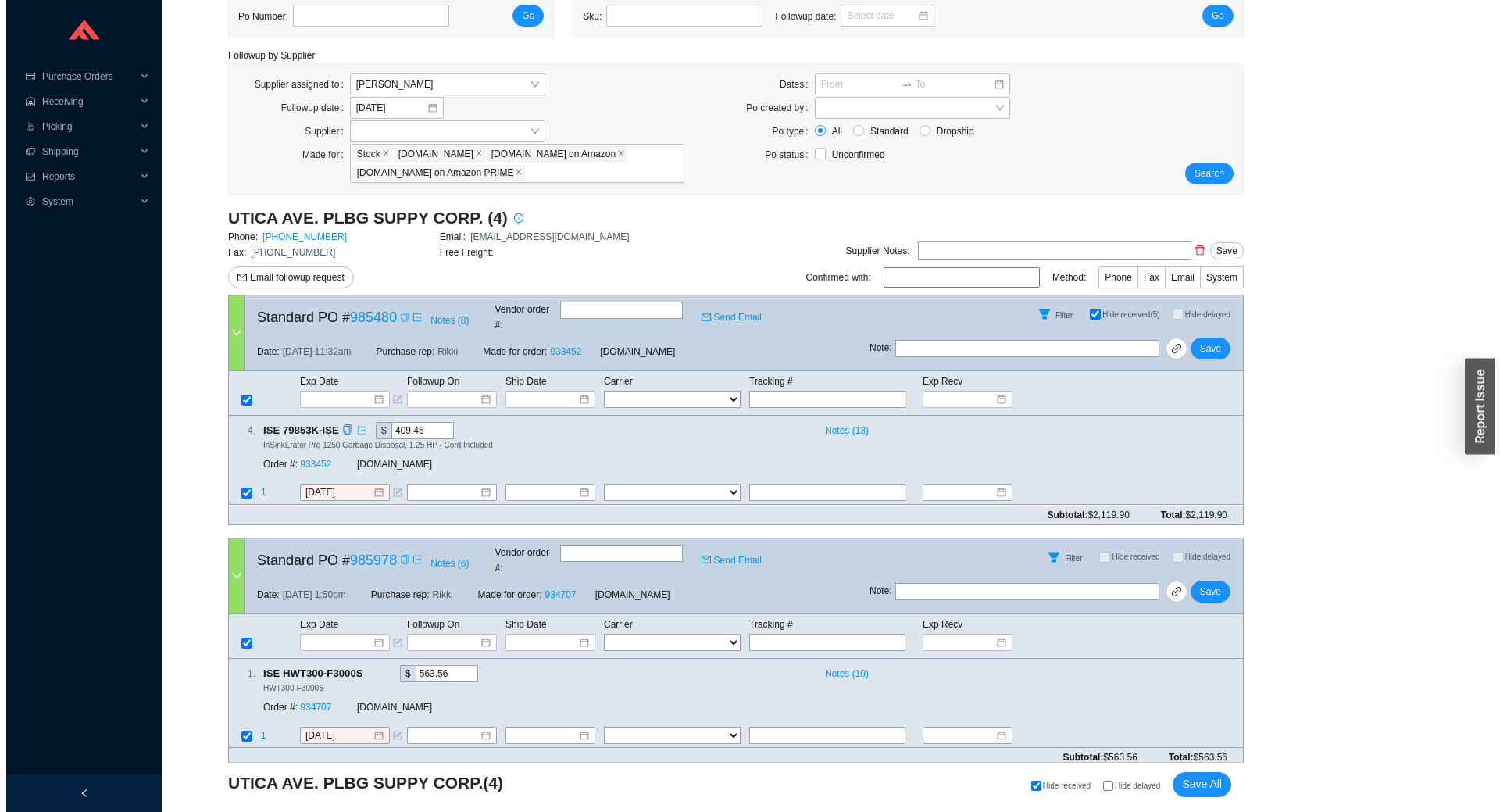
scroll to position [106, 0]
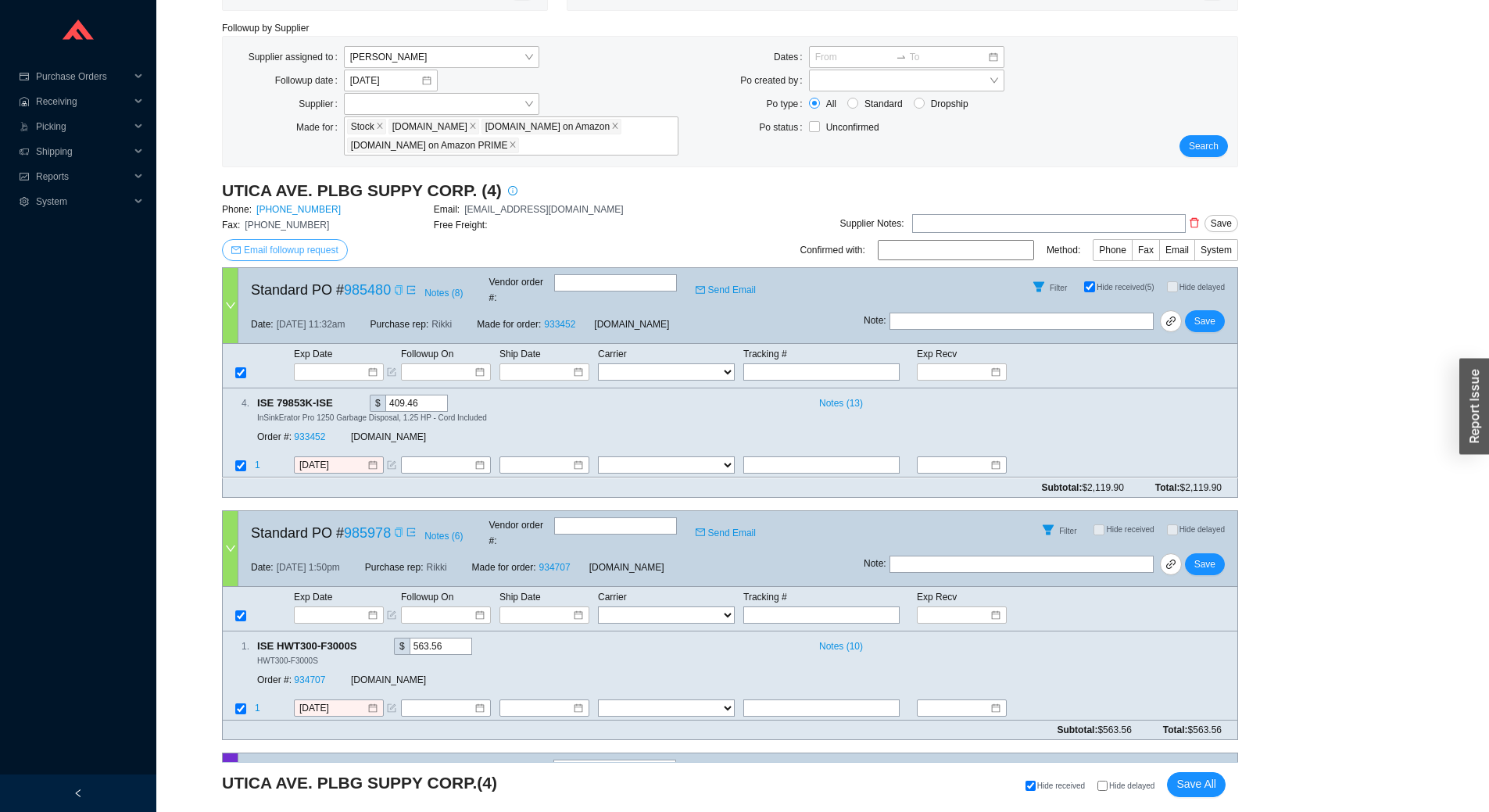
click at [325, 248] on span "Email followup request" at bounding box center [291, 250] width 95 height 16
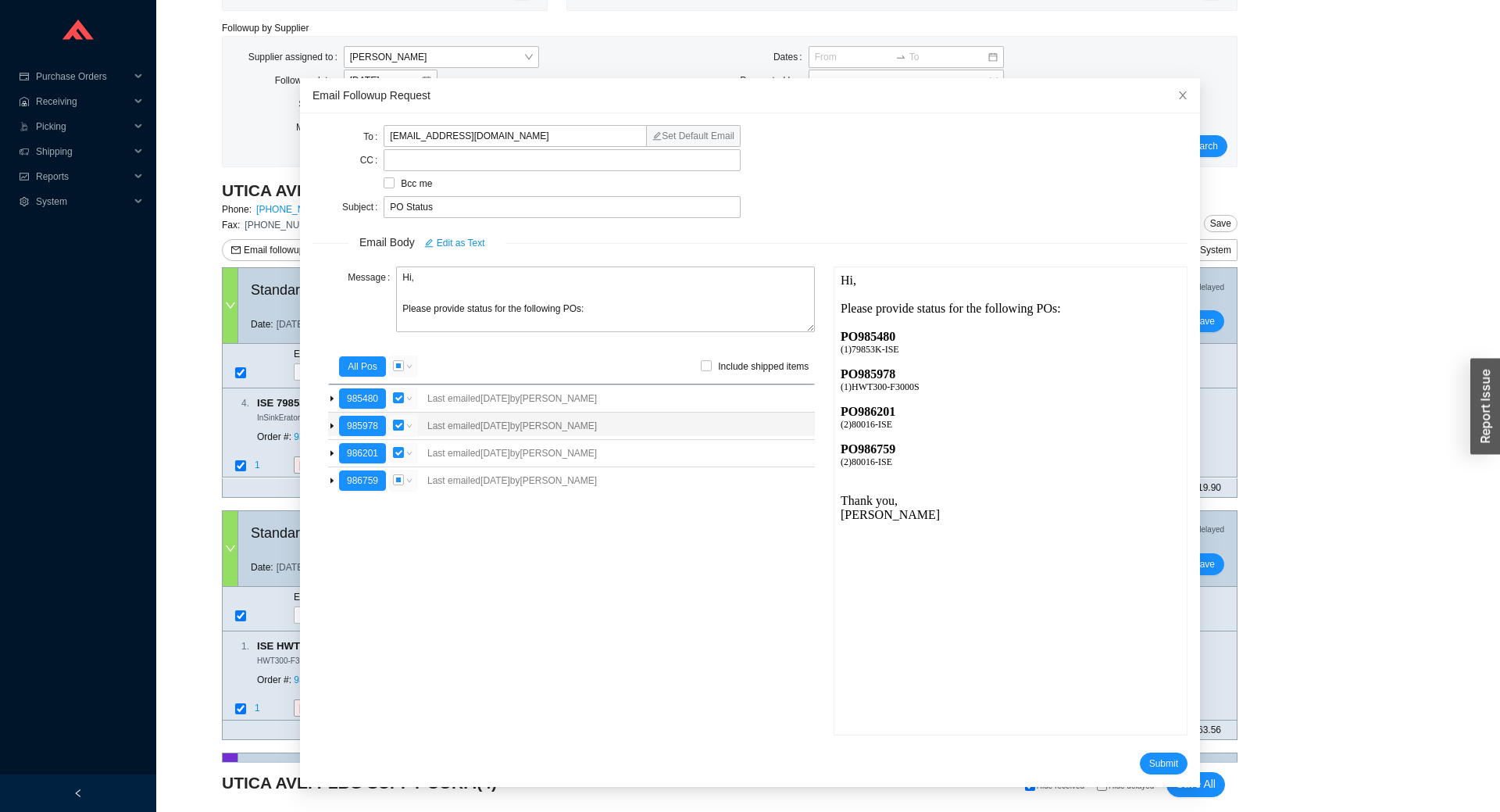
scroll to position [0, 0]
click at [354, 455] on button "986201" at bounding box center [362, 453] width 47 height 20
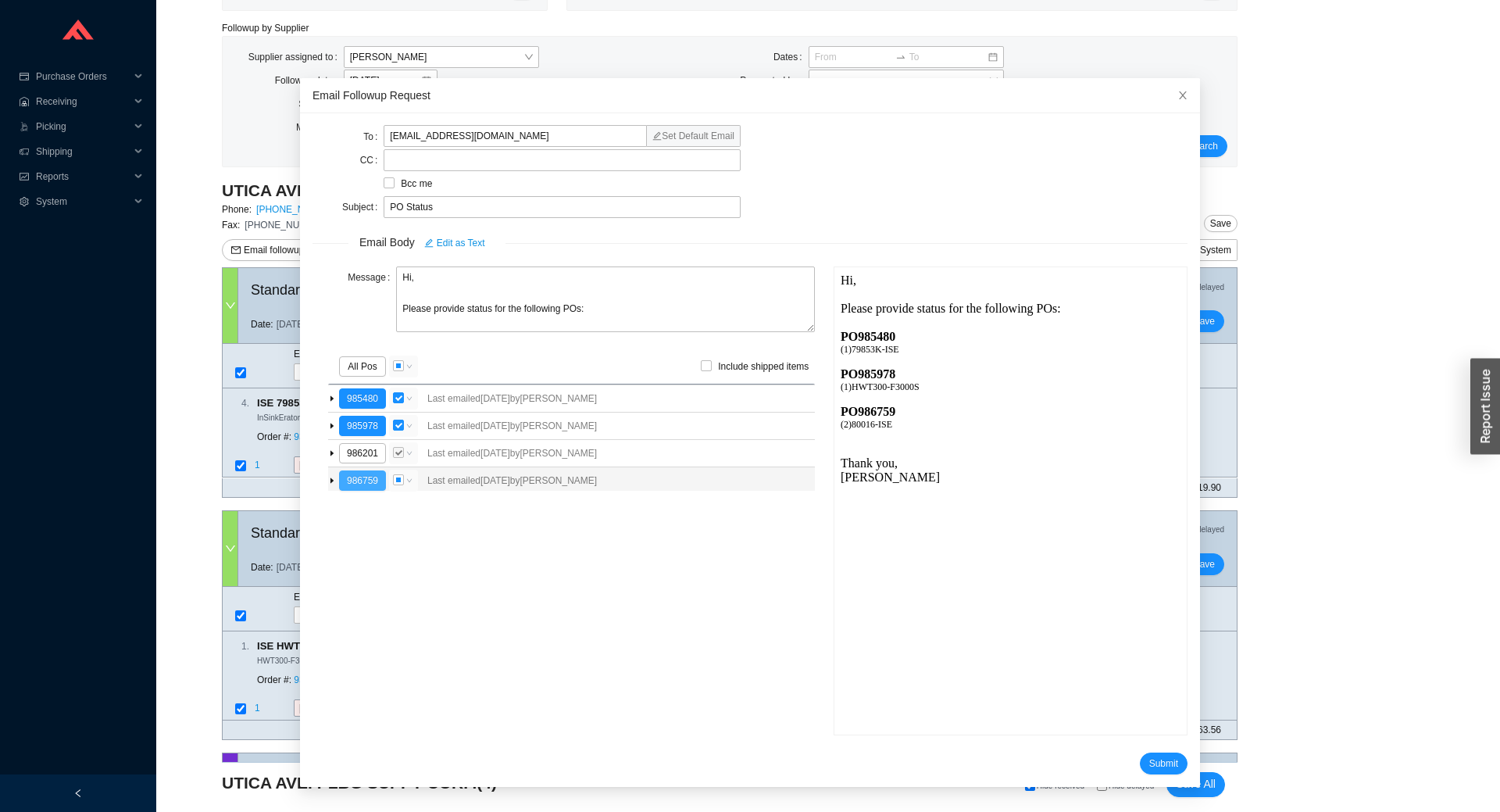
click at [357, 476] on button "986759" at bounding box center [362, 480] width 47 height 20
click at [1149, 764] on span "Submit" at bounding box center [1163, 763] width 29 height 16
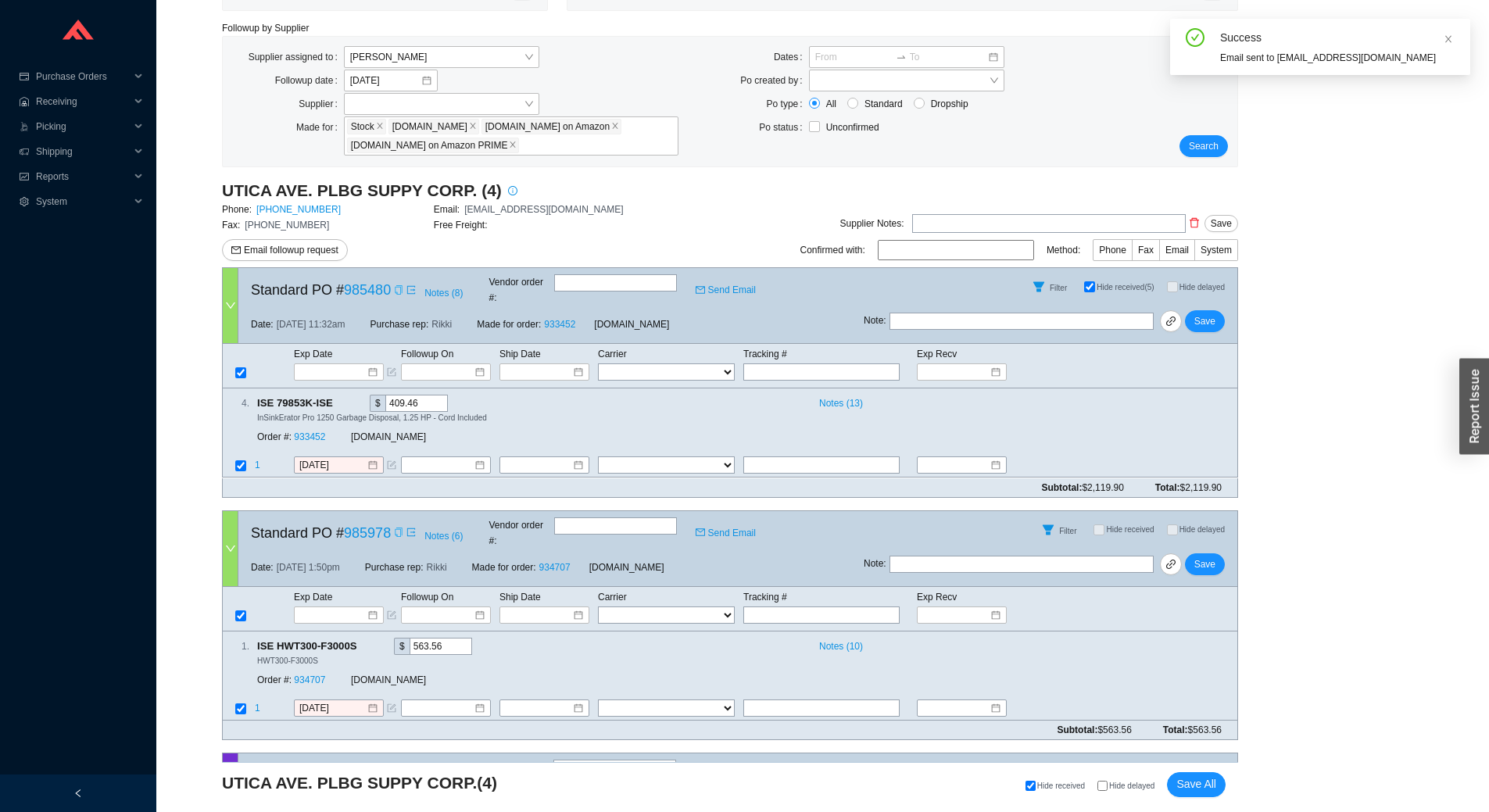
click at [287, 233] on div "UTICA AVE. PLBG SUPPY CORP. (4) Phone: 718-774-3200 Email: orders@uticaps.com F…" at bounding box center [433, 223] width 424 height 87
click at [284, 250] on span "Email followup request" at bounding box center [291, 250] width 95 height 16
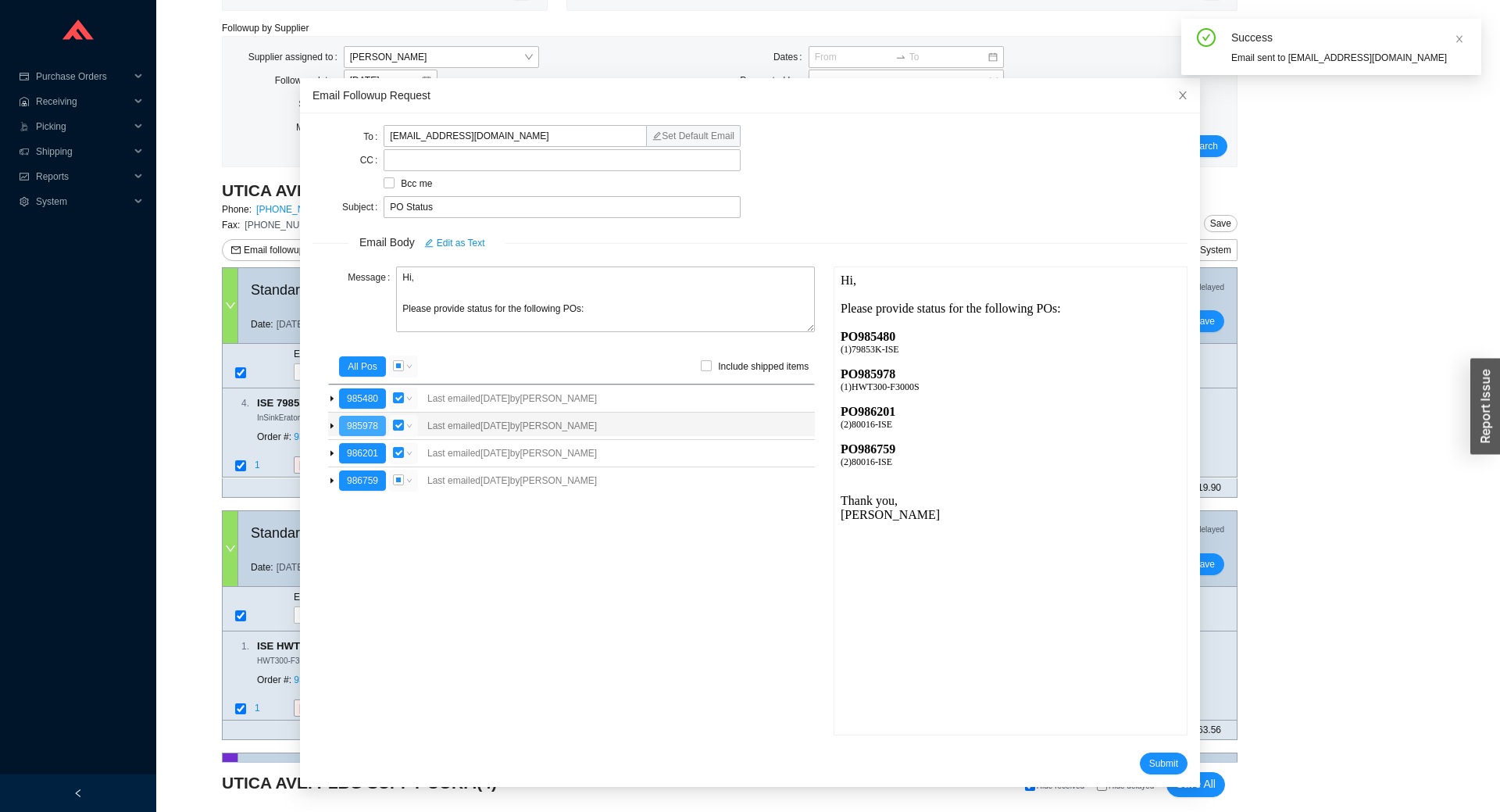
click at [375, 423] on button "985978" at bounding box center [362, 425] width 47 height 20
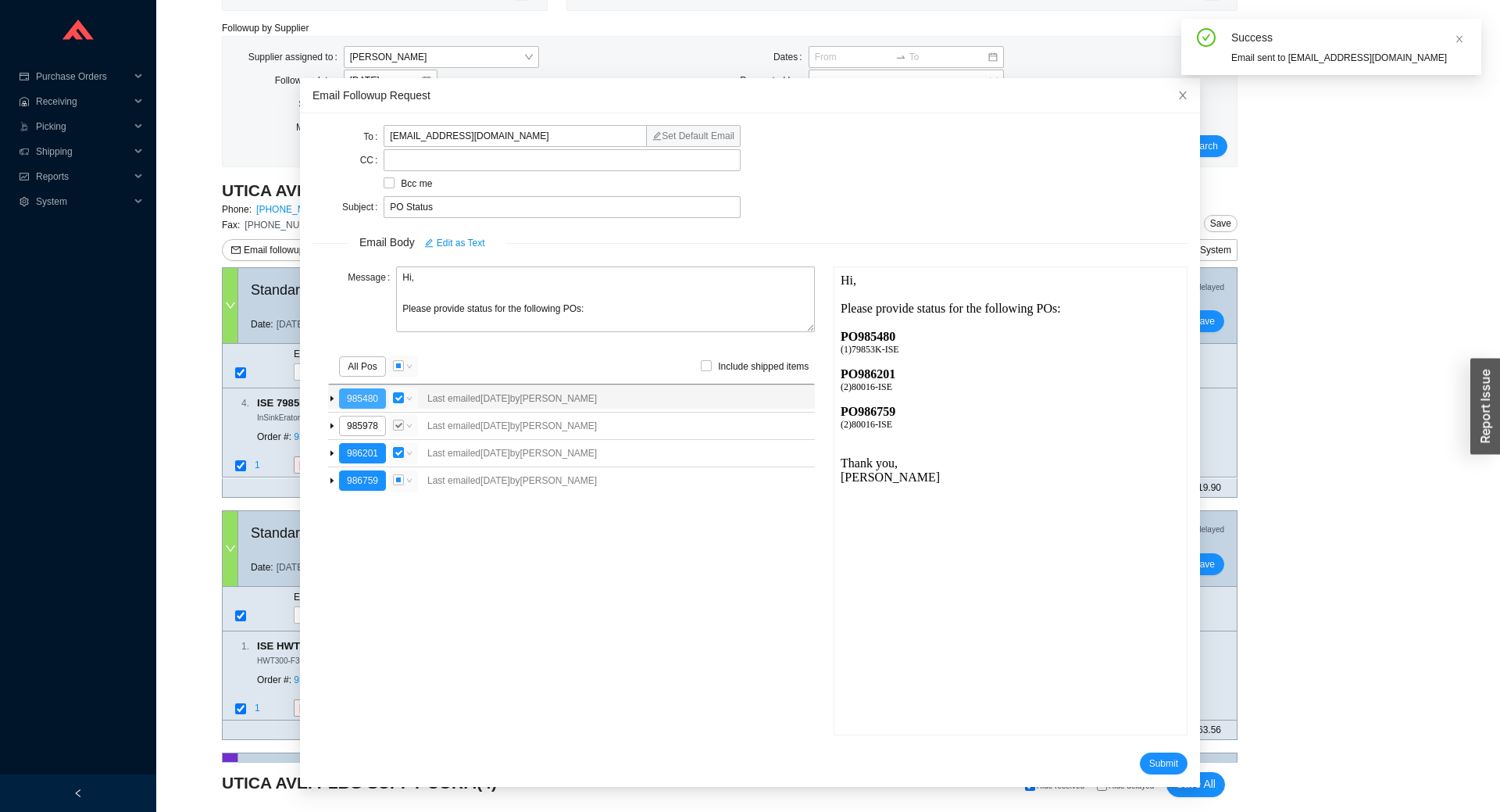
click at [366, 393] on button "985480" at bounding box center [362, 398] width 47 height 20
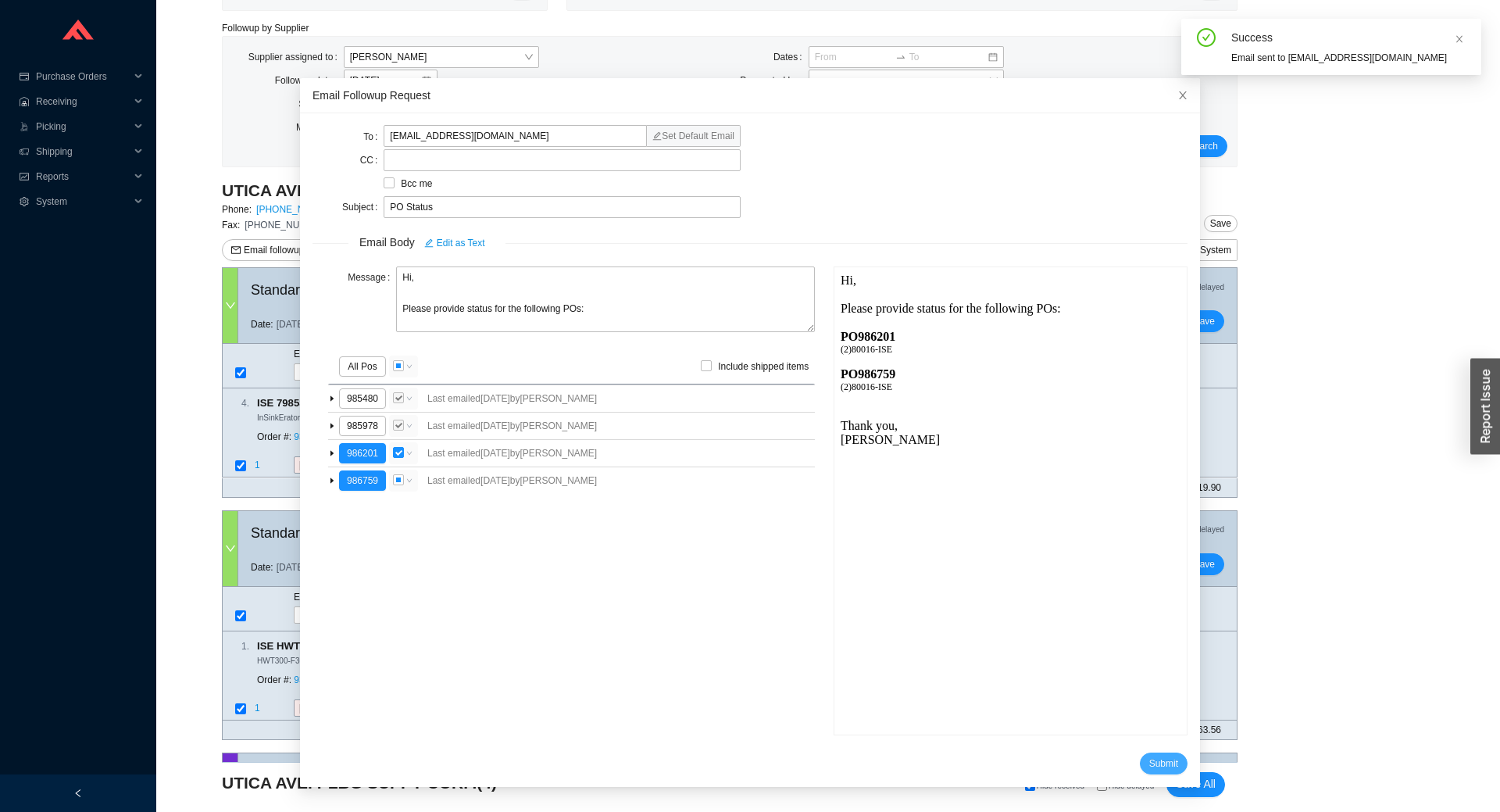
click at [1159, 764] on button "Submit" at bounding box center [1164, 763] width 47 height 22
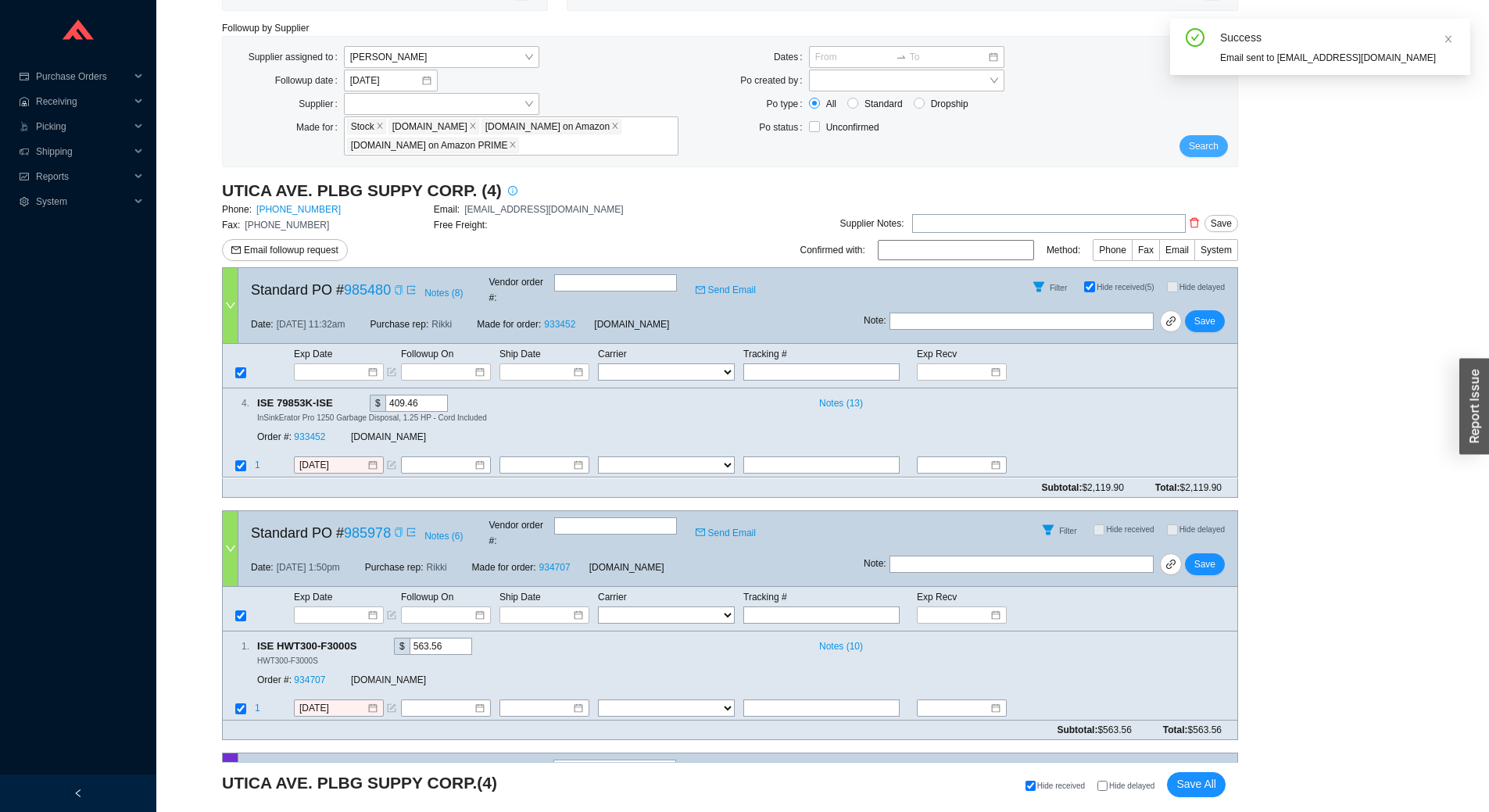
click at [1202, 149] on span "Search" at bounding box center [1203, 145] width 29 height 16
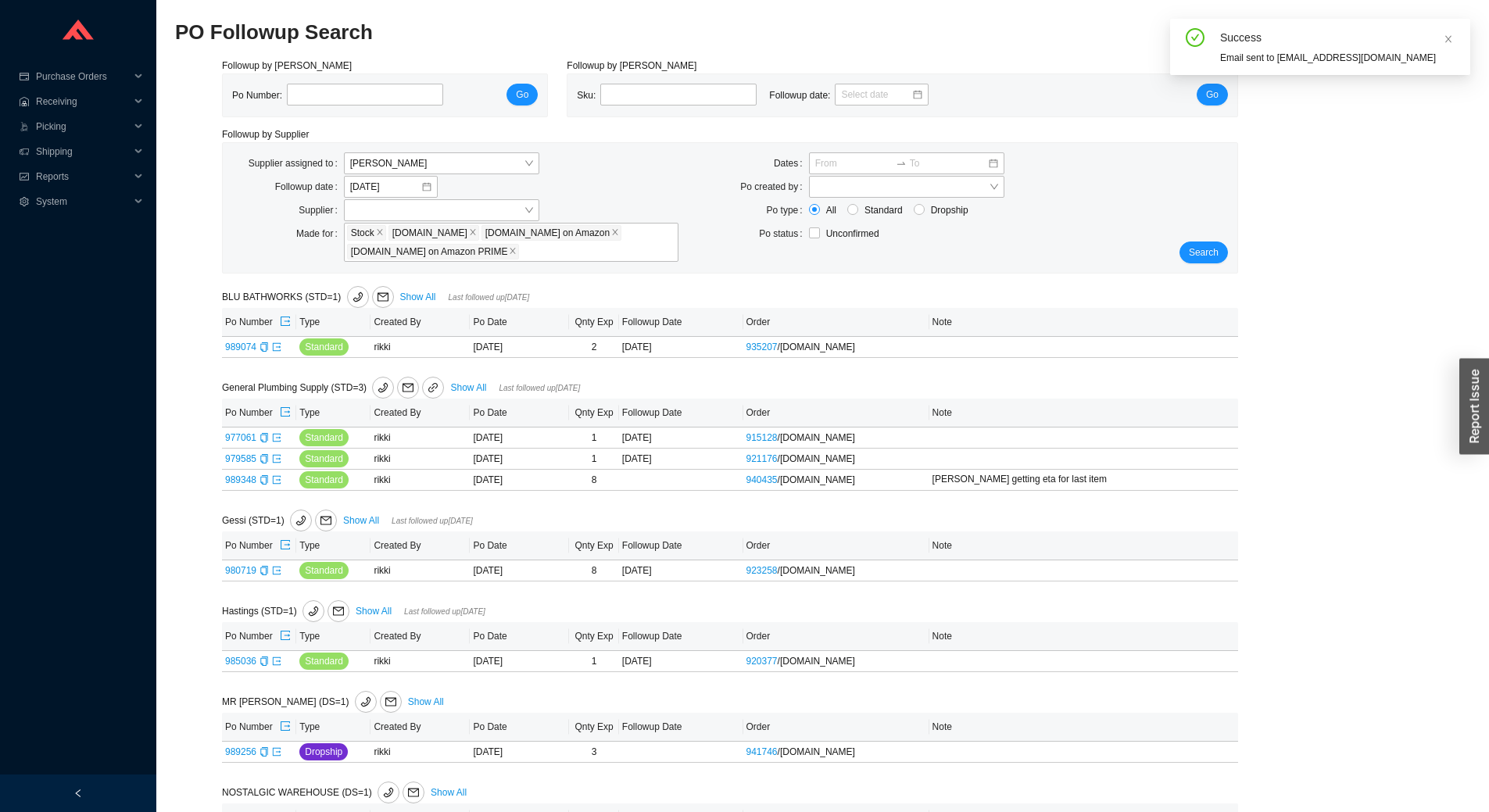
scroll to position [78, 0]
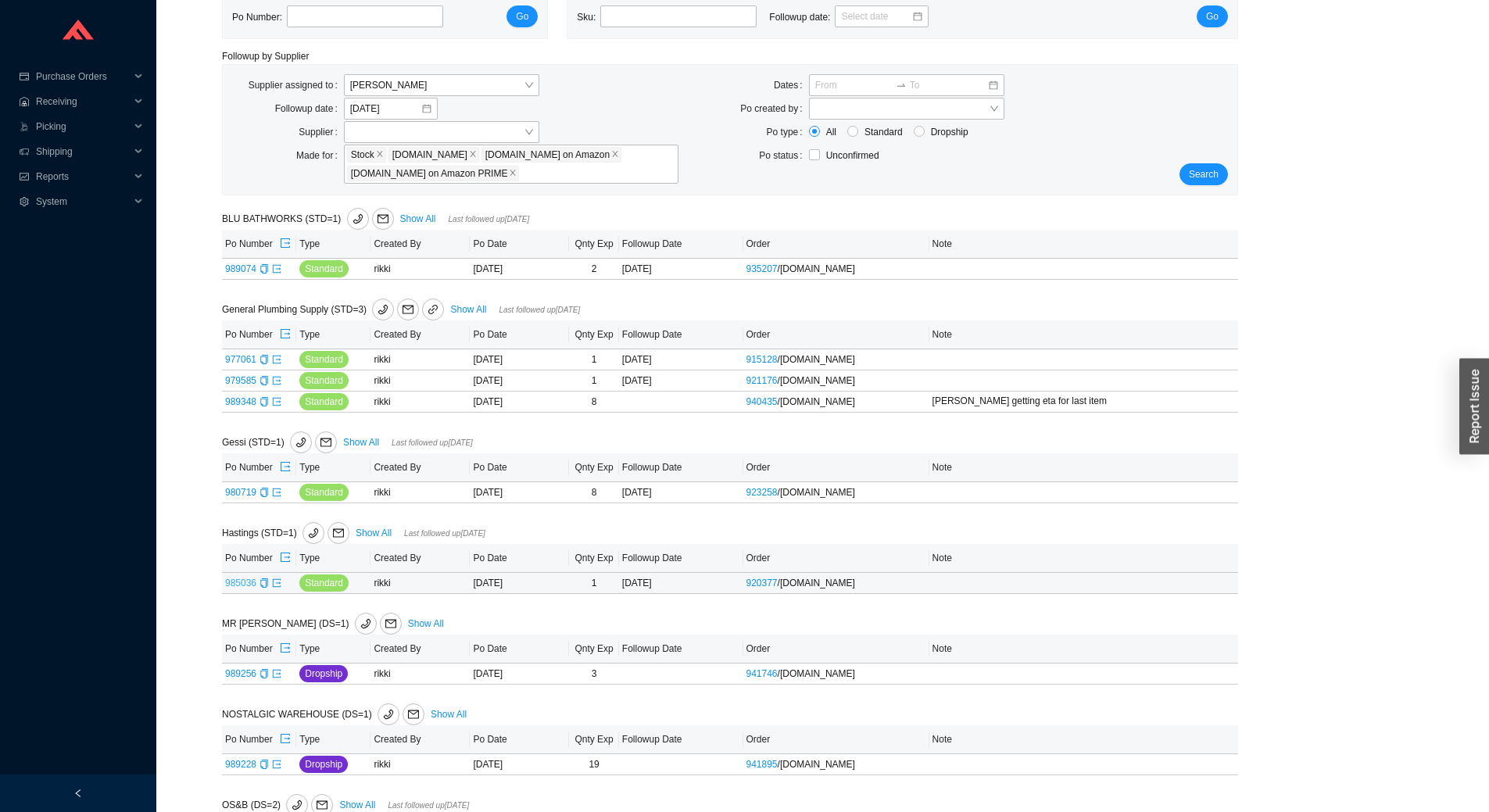
click at [241, 578] on link "985036" at bounding box center [241, 582] width 31 height 11
type input "985036"
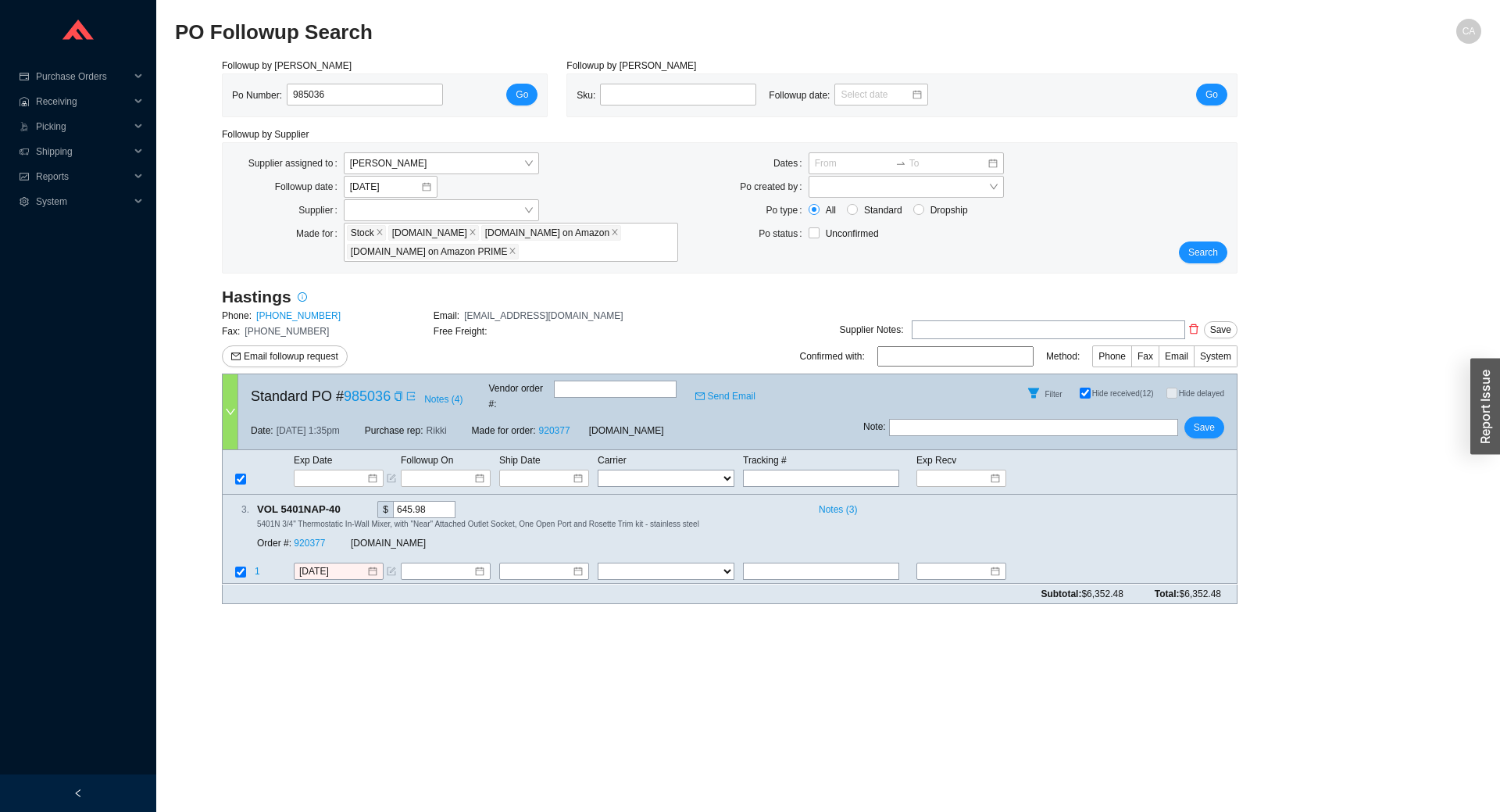
click at [1080, 388] on input "Hide received (12)" at bounding box center [1085, 393] width 11 height 11
checkbox input "false"
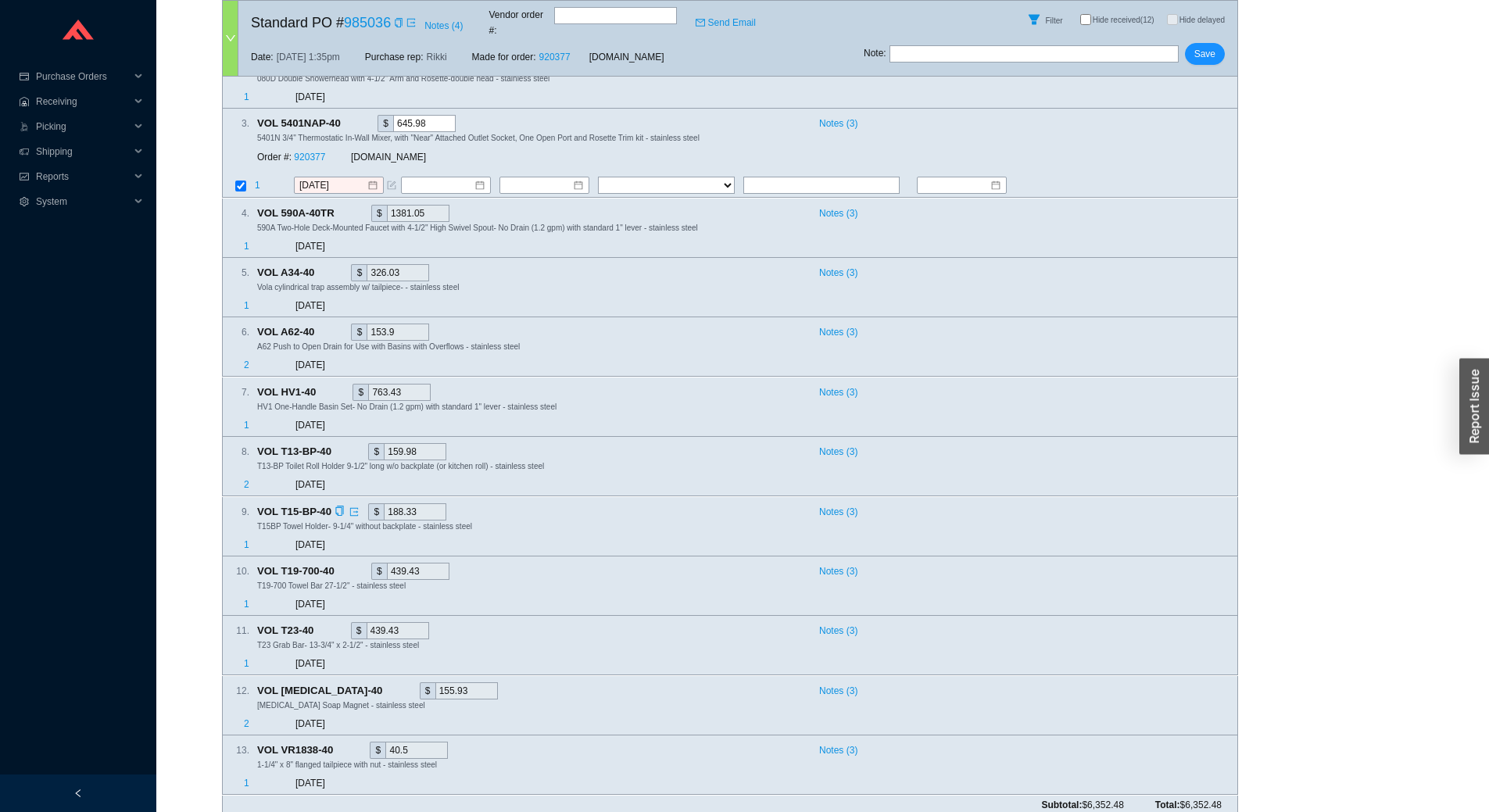
scroll to position [428, 0]
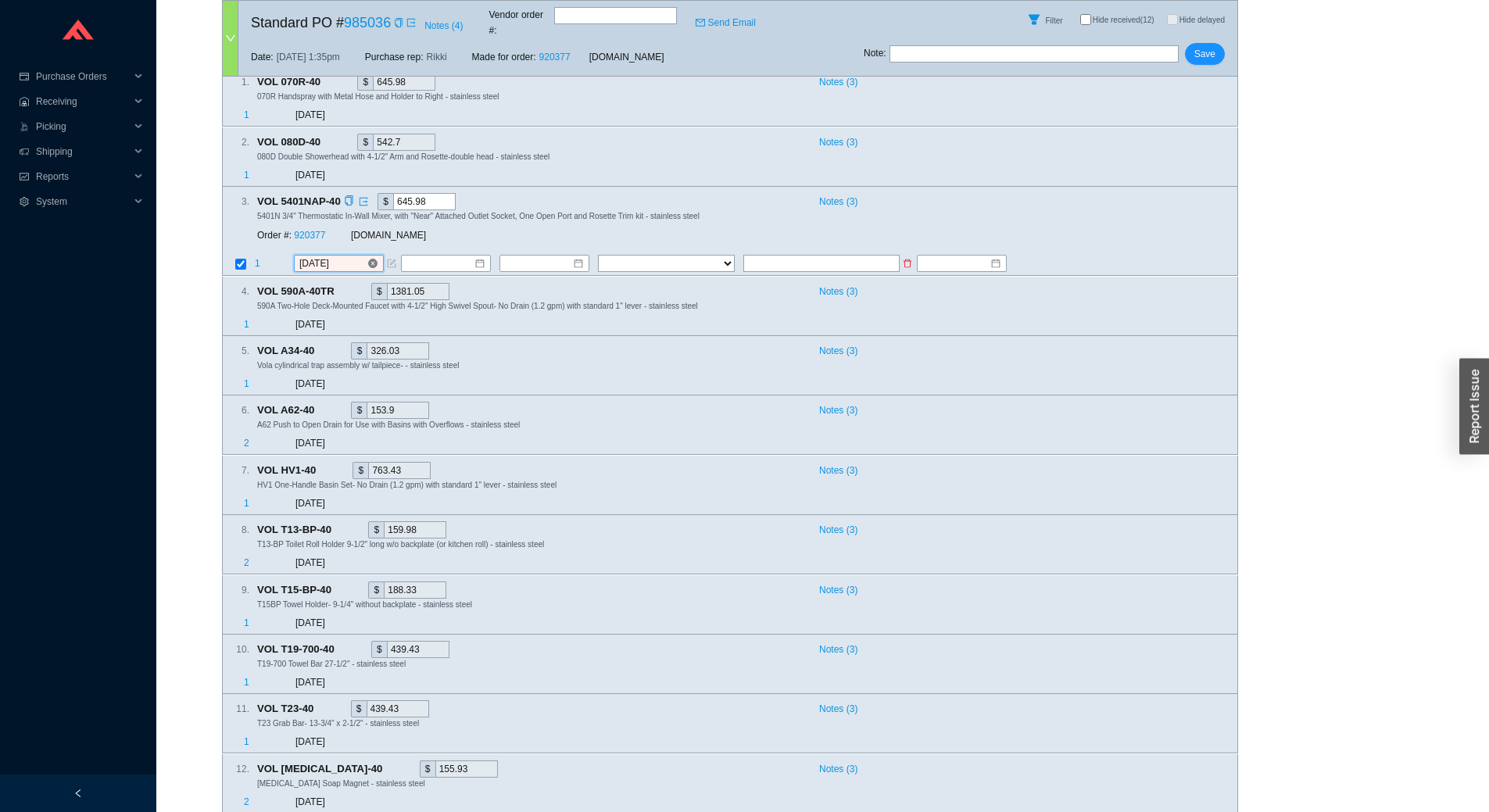
click at [354, 256] on input "[DATE]" at bounding box center [333, 264] width 67 height 16
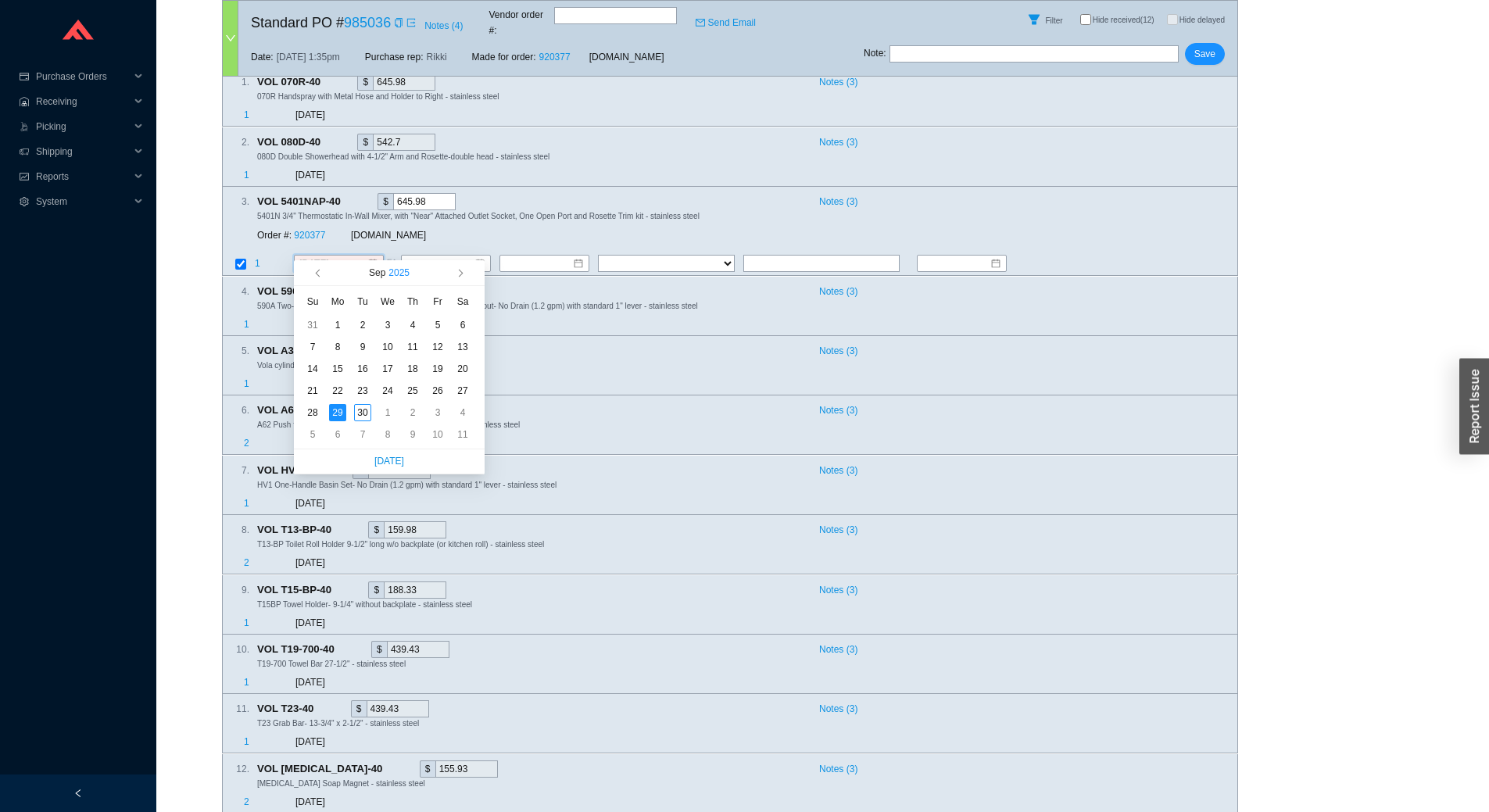
type input "[DATE]"
click at [390, 260] on icon "form" at bounding box center [391, 264] width 9 height 9
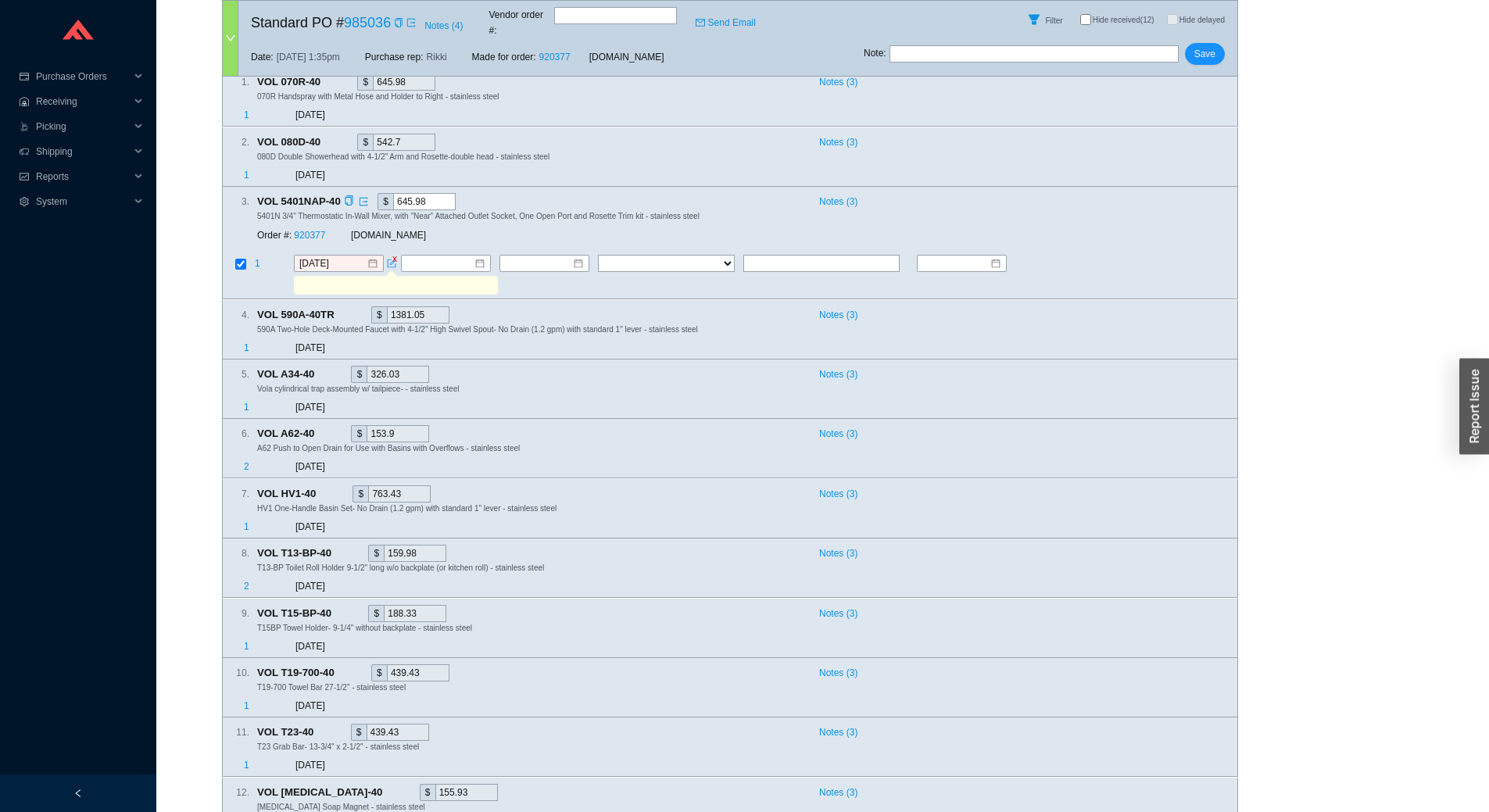
click at [384, 277] on input "text" at bounding box center [395, 286] width 198 height 17
type input "waiting for warehouse to receive, they got without rosette so we reordered that…"
click at [347, 256] on input "[DATE]" at bounding box center [333, 264] width 67 height 16
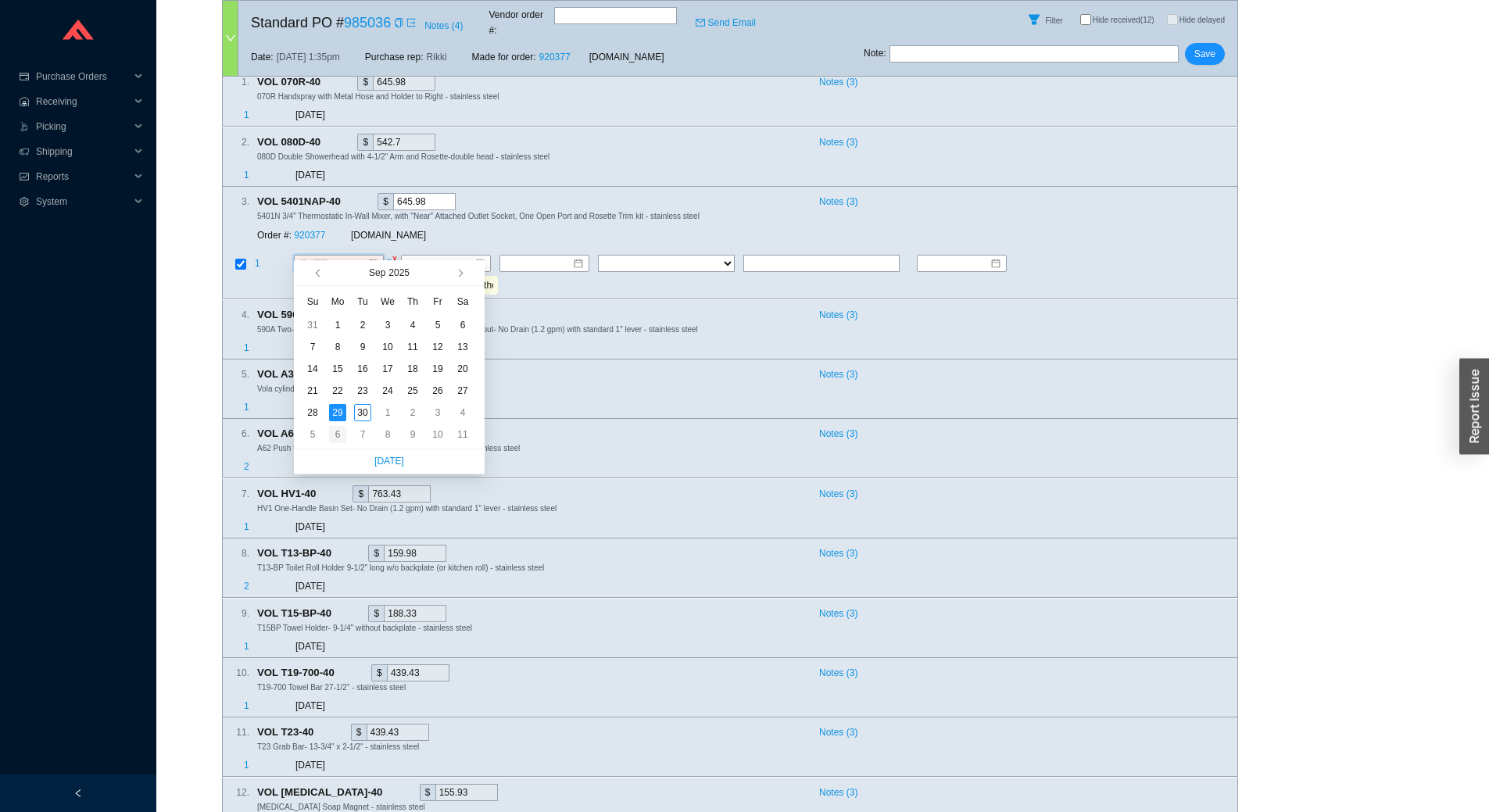
type input "[DATE]"
click at [343, 431] on div "6" at bounding box center [337, 434] width 17 height 17
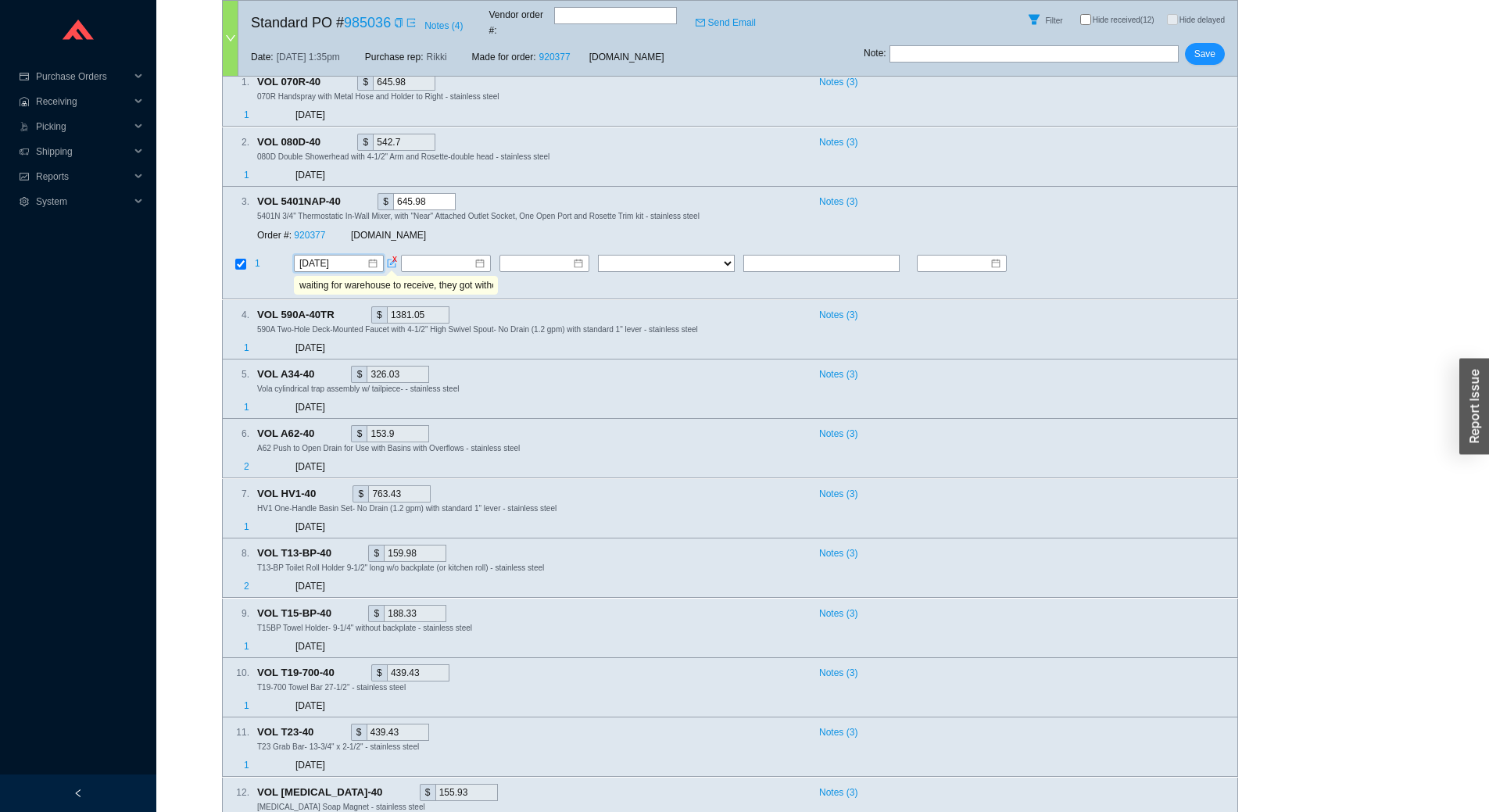
click at [1197, 59] on div "Note : Save" at bounding box center [1051, 57] width 374 height 38
click at [1207, 48] on span "Save" at bounding box center [1205, 53] width 21 height 16
checkbox input "true"
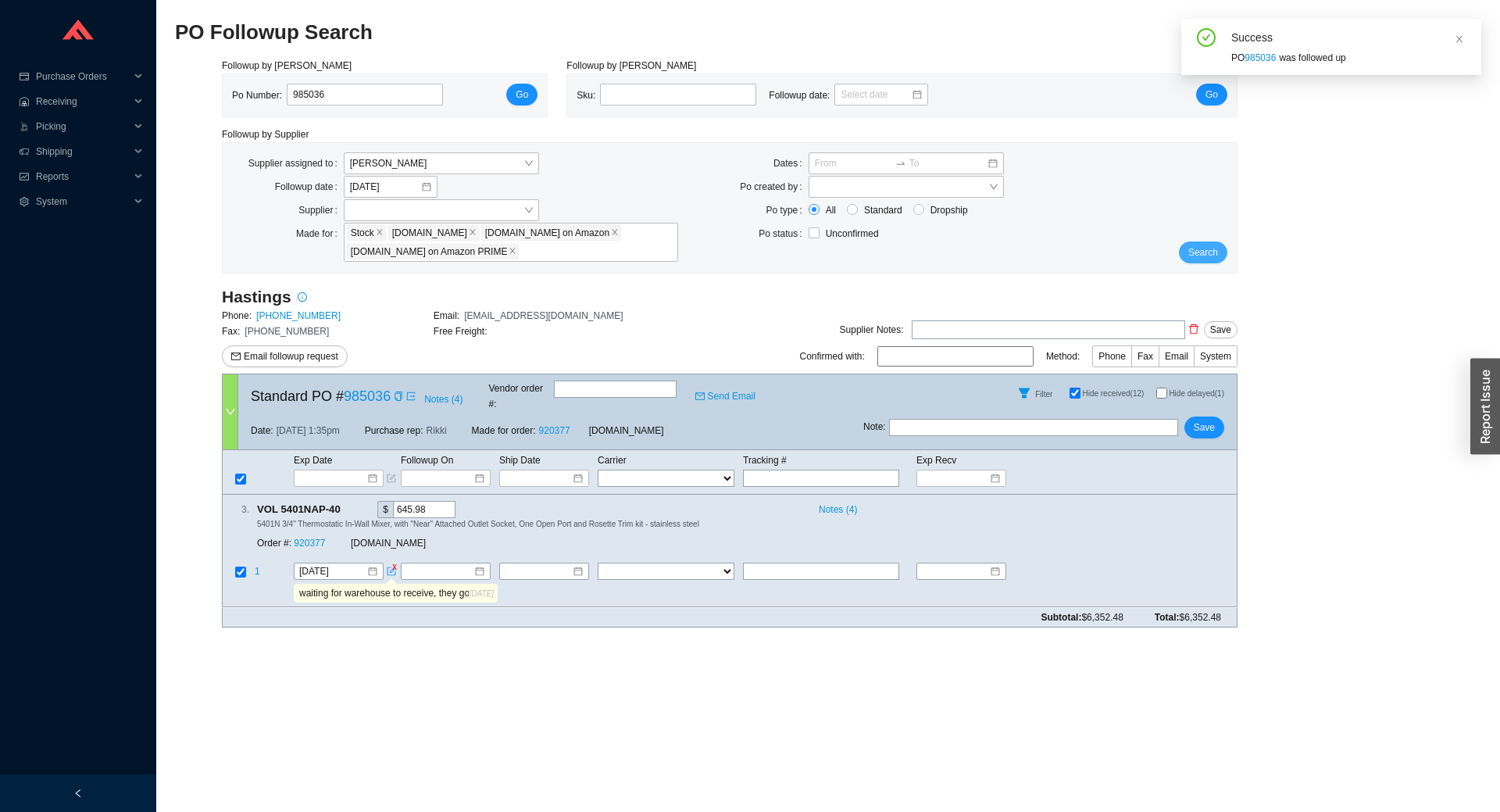
click at [1218, 247] on span "Search" at bounding box center [1203, 252] width 29 height 16
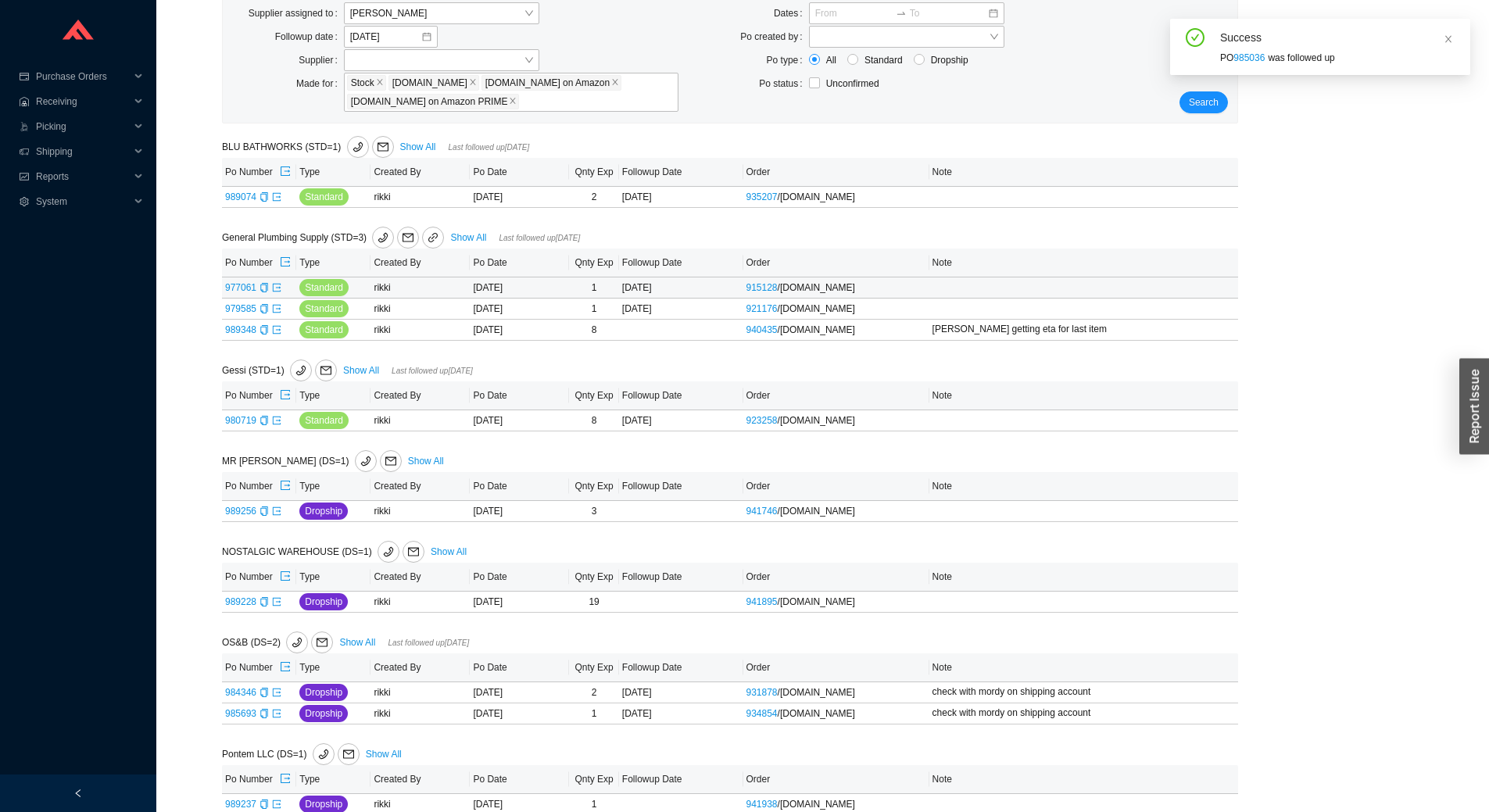
scroll to position [156, 0]
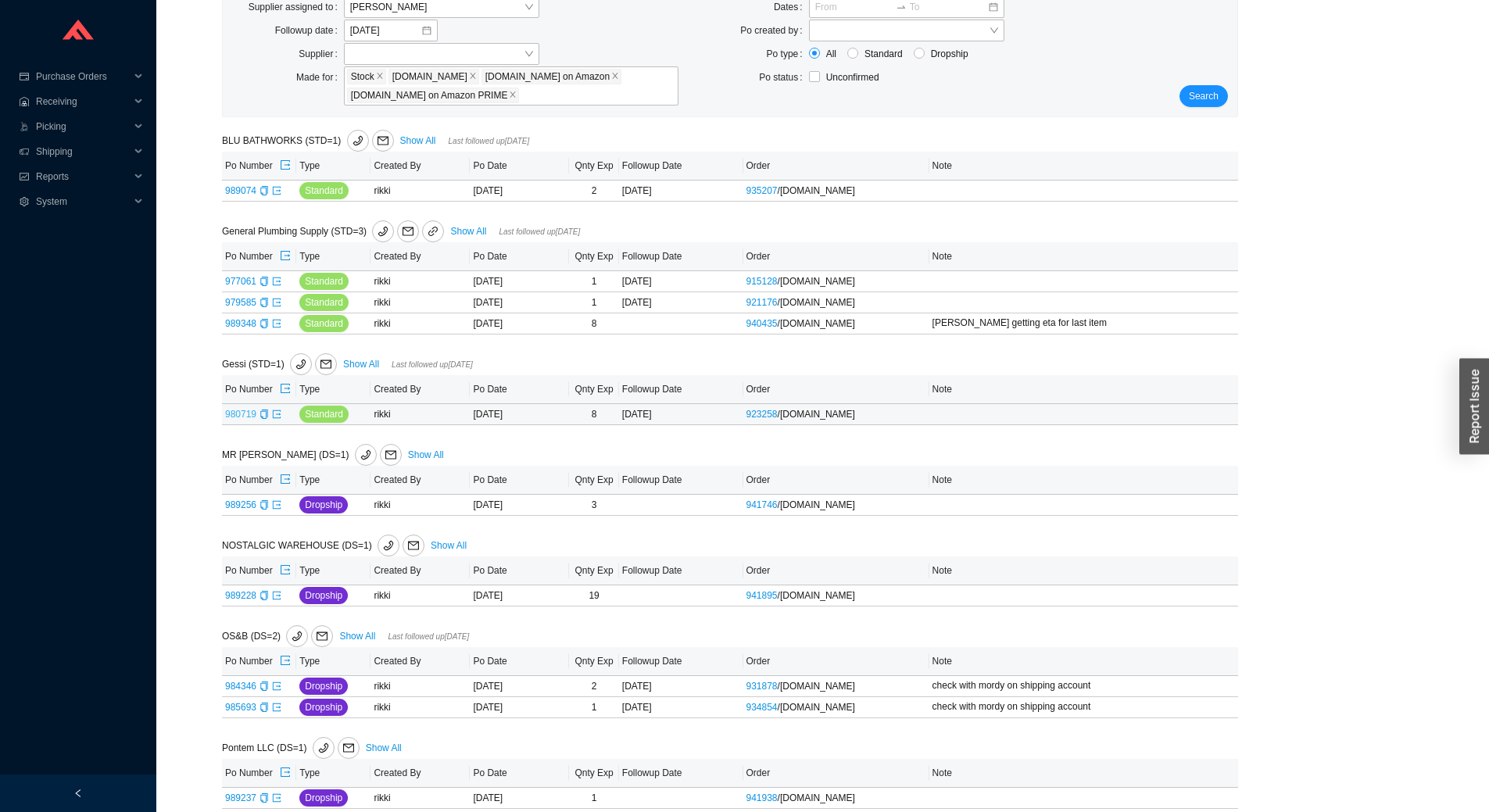
click at [237, 413] on link "980719" at bounding box center [241, 414] width 31 height 11
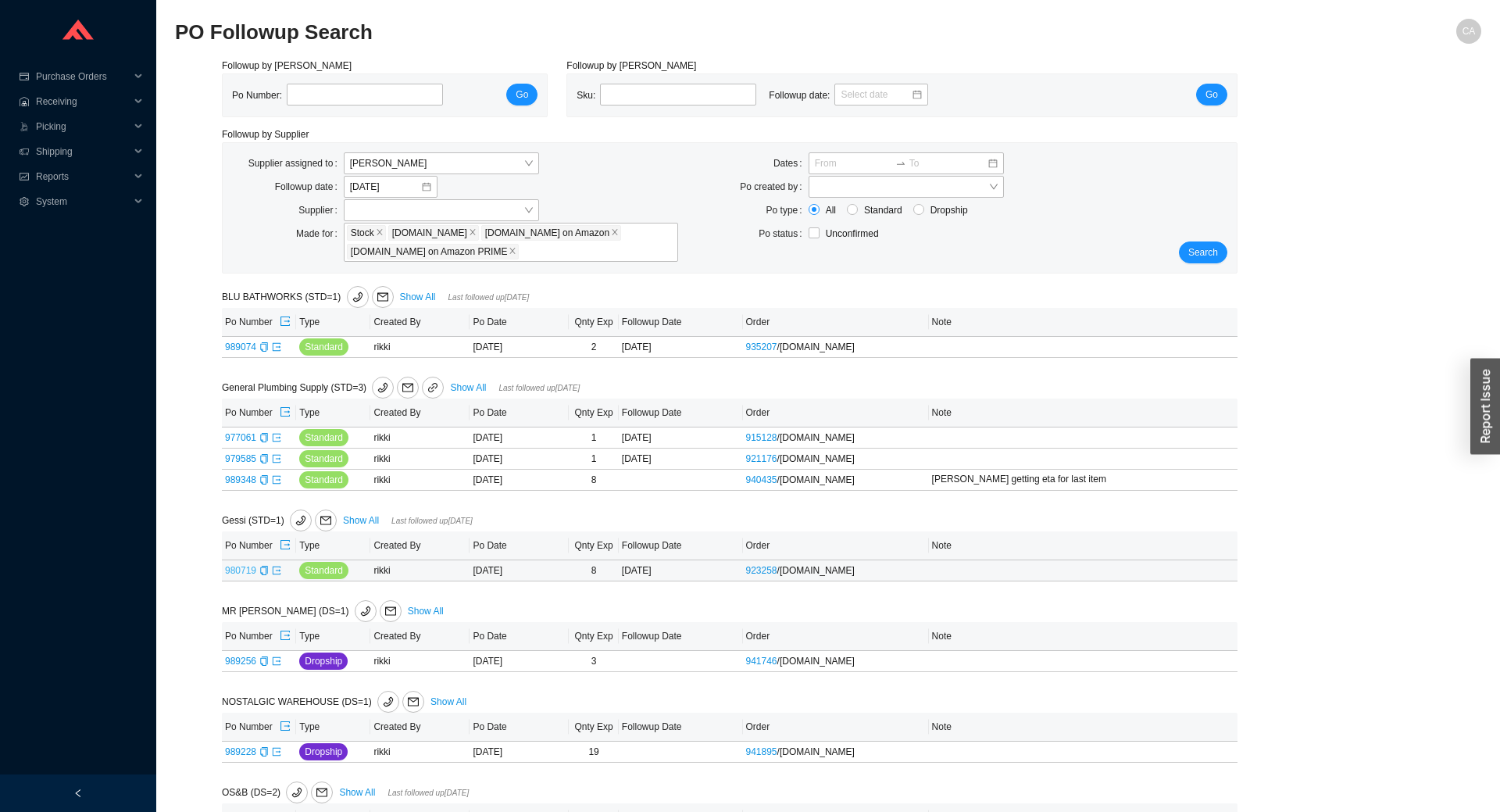
type input "980719"
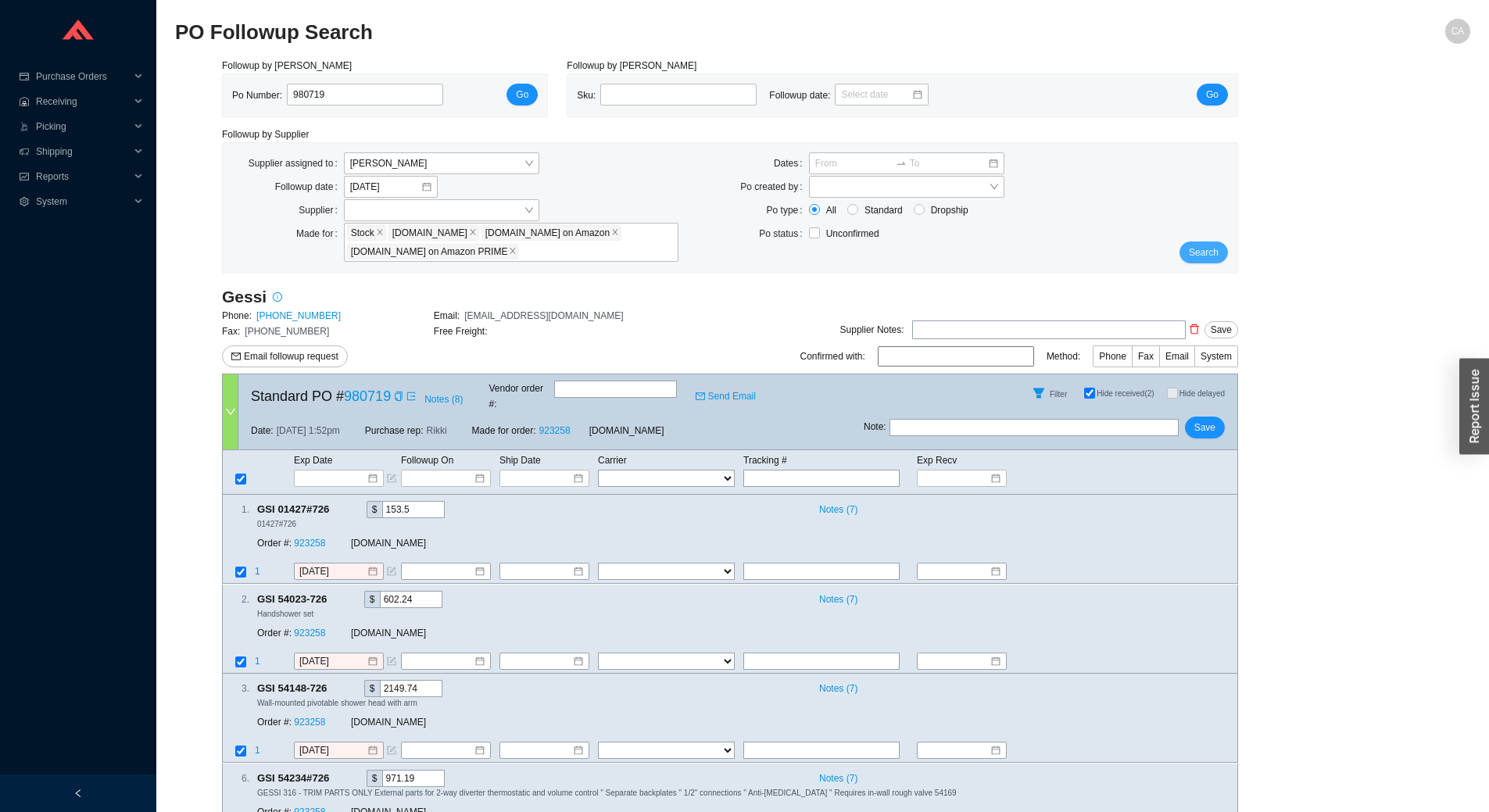
click at [1206, 256] on span "Search" at bounding box center [1203, 252] width 29 height 16
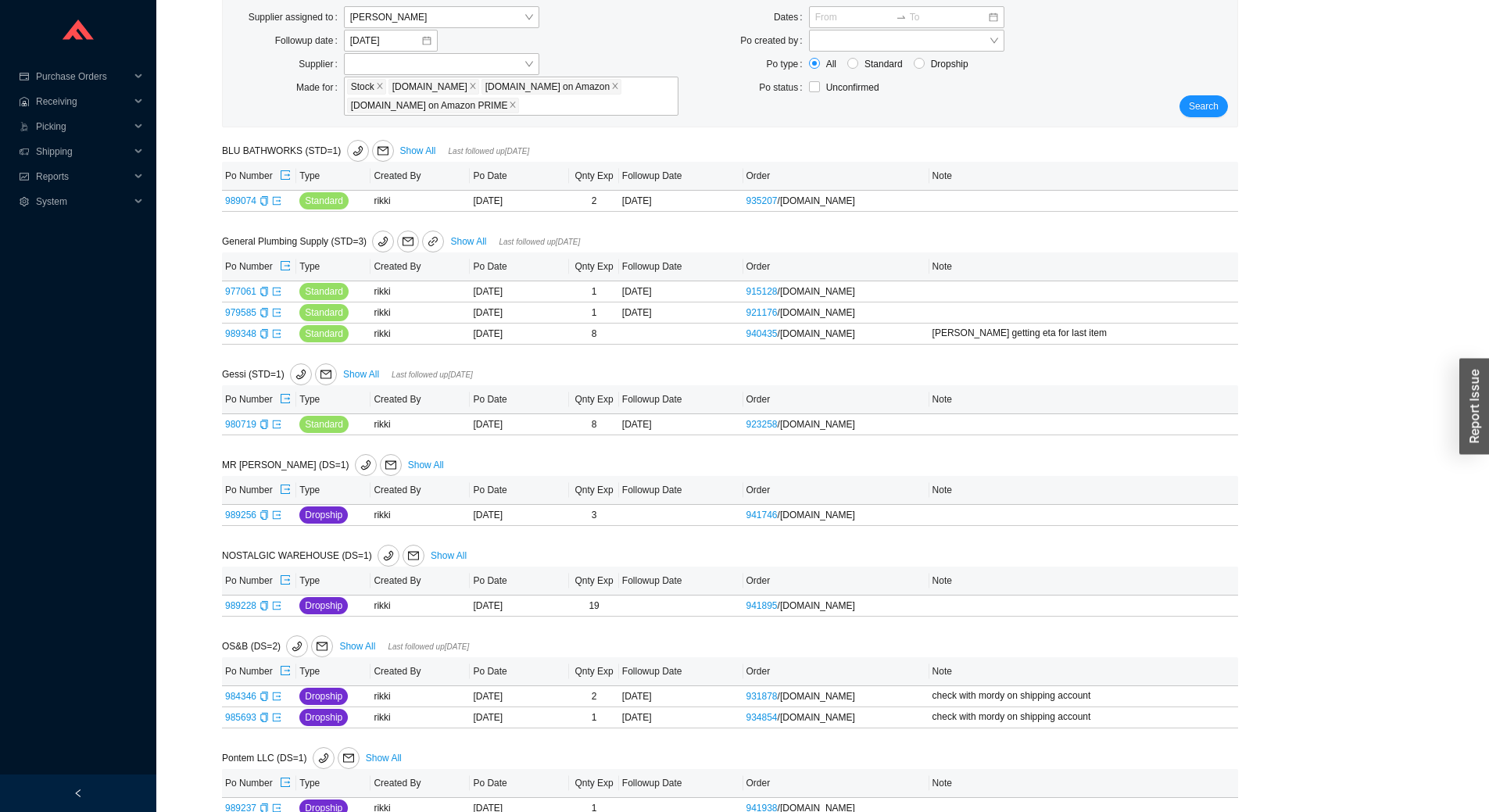
scroll to position [156, 0]
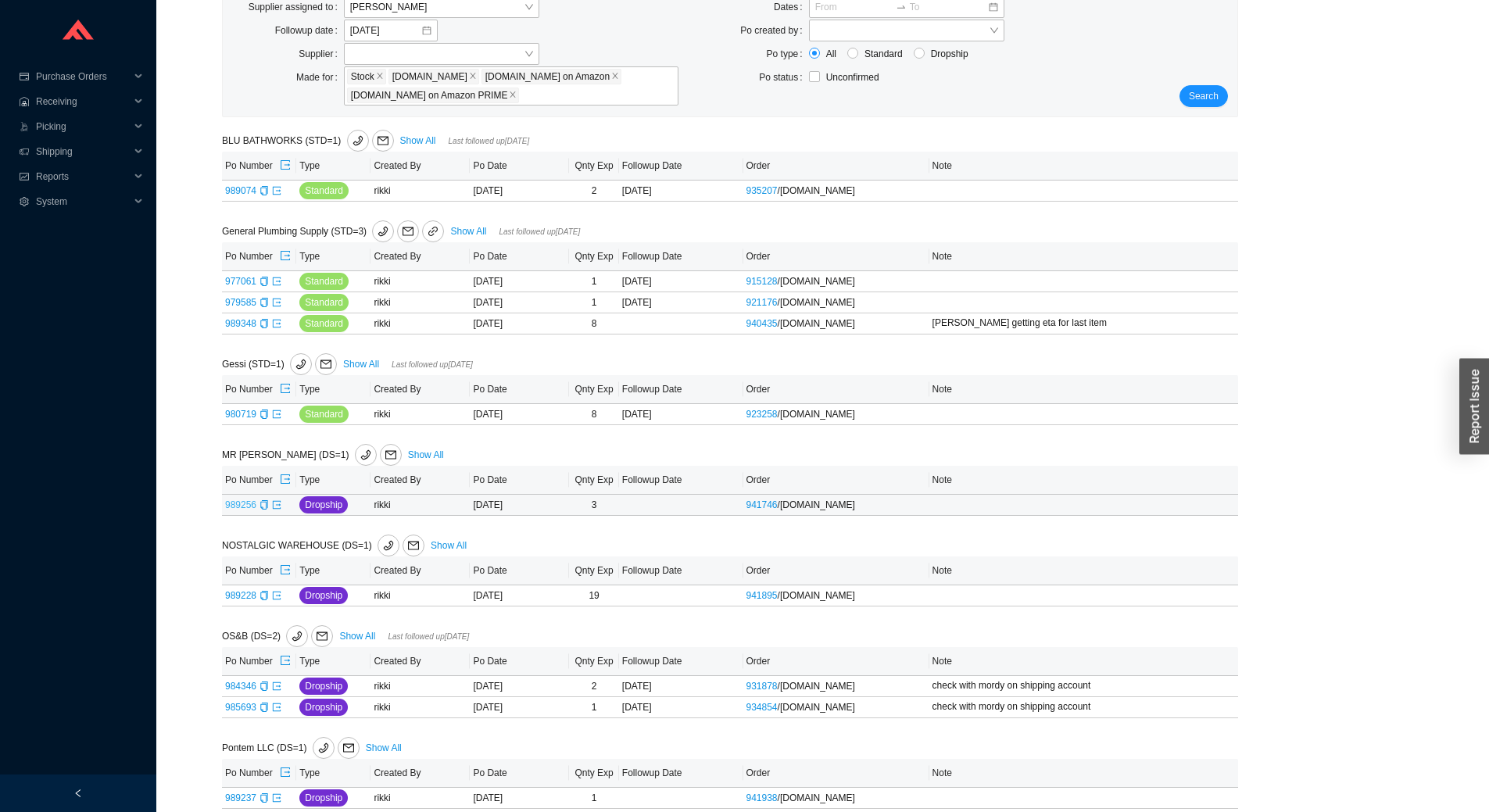
click at [247, 507] on link "989256" at bounding box center [241, 504] width 31 height 11
type input "989256"
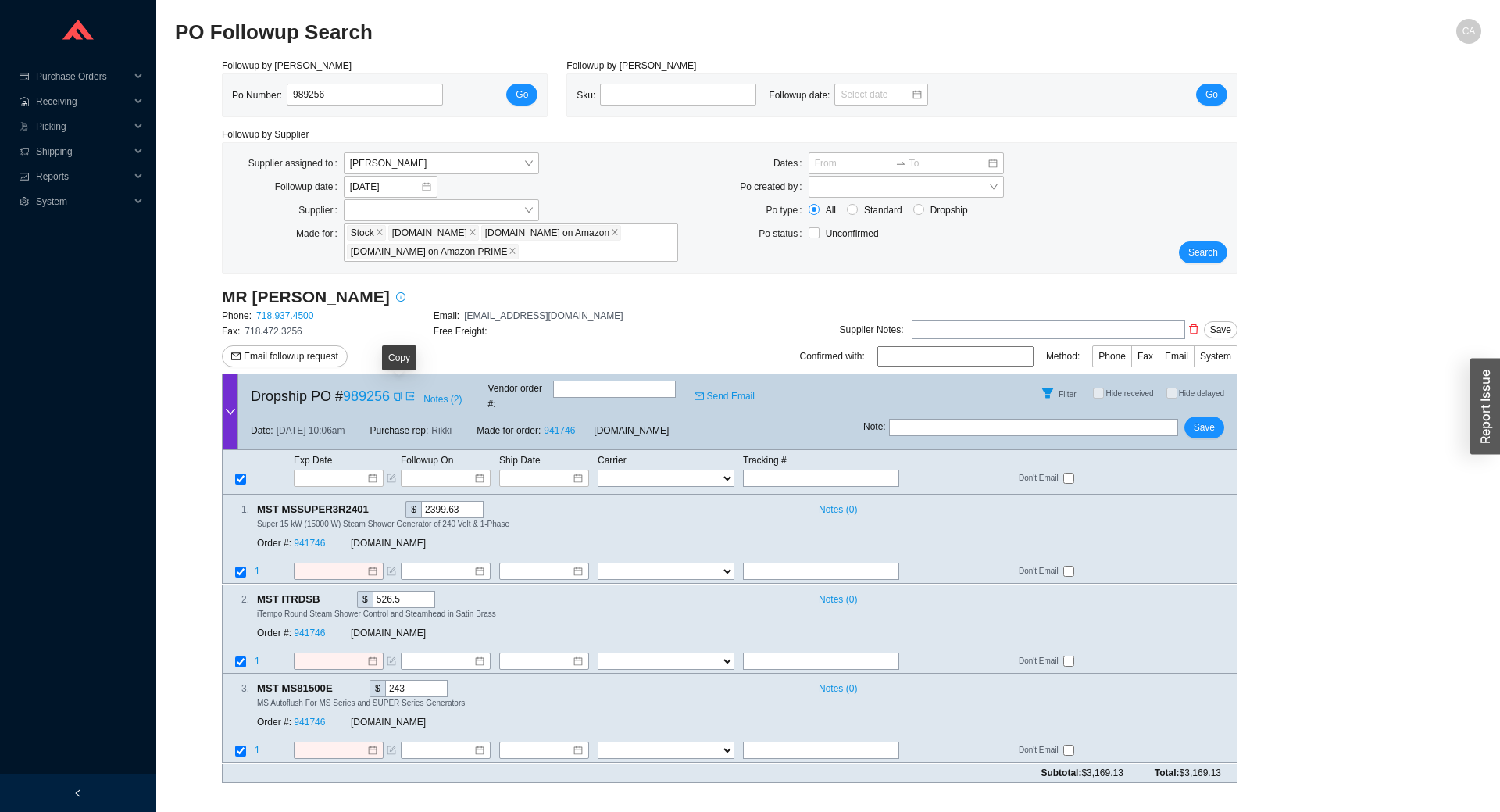
click at [393, 393] on span at bounding box center [396, 396] width 12 height 16
click at [397, 394] on icon "copy" at bounding box center [397, 396] width 9 height 9
click at [307, 628] on link "941746" at bounding box center [309, 632] width 31 height 11
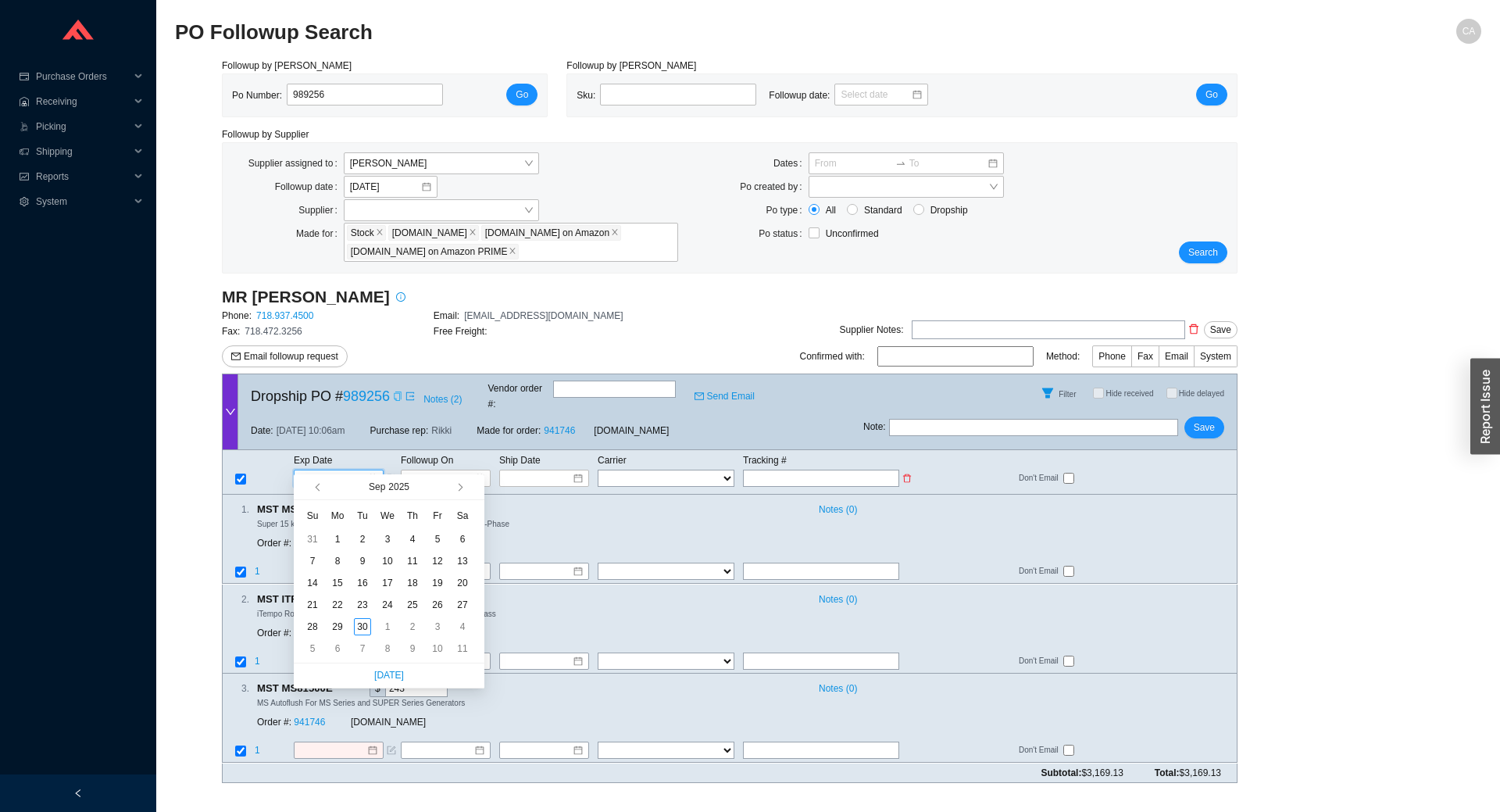
click at [328, 470] on input at bounding box center [333, 477] width 66 height 16
type input "[DATE]"
click at [359, 623] on div "30" at bounding box center [362, 626] width 17 height 17
type input "[DATE]"
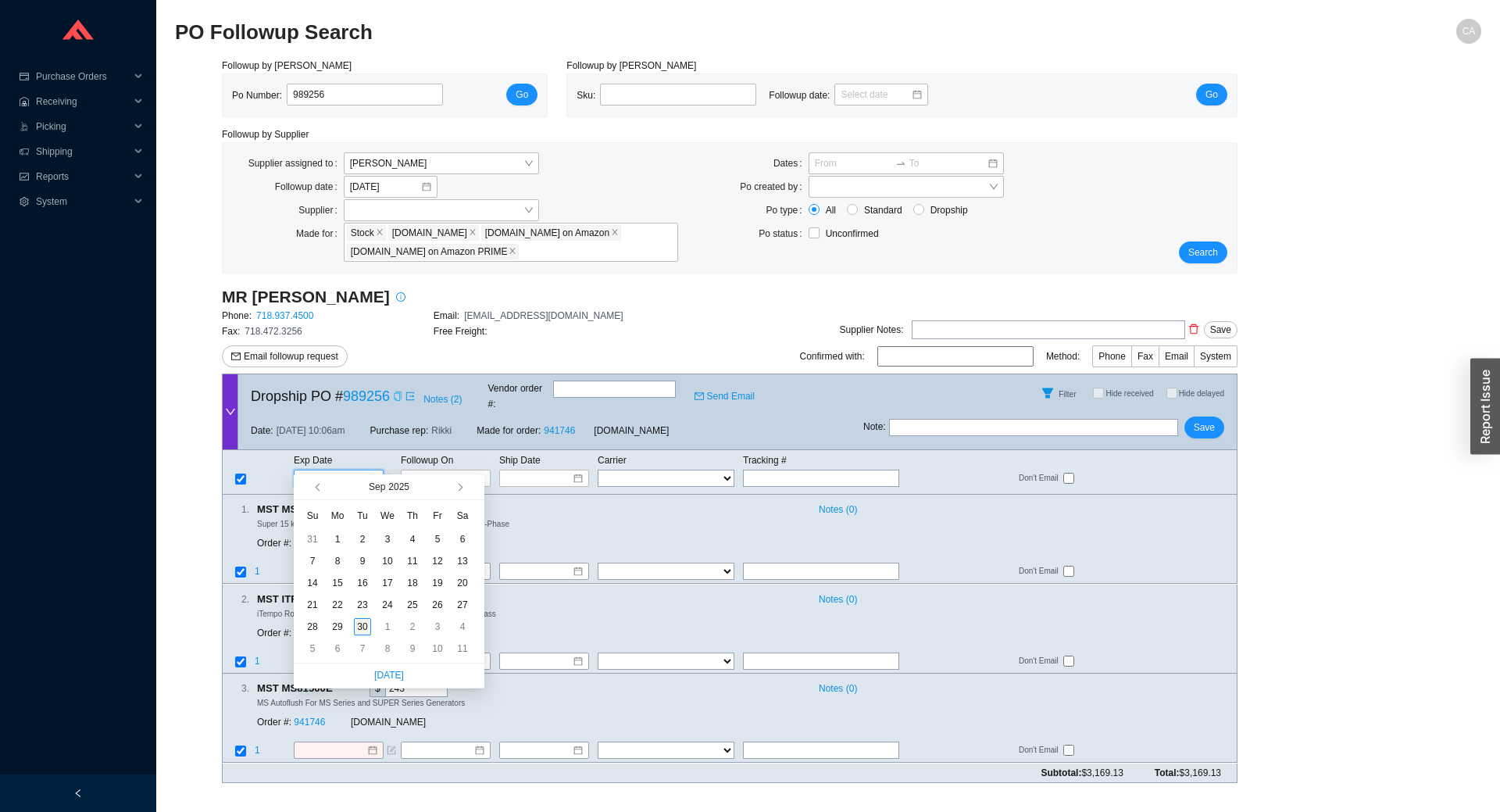
type input "[DATE]"
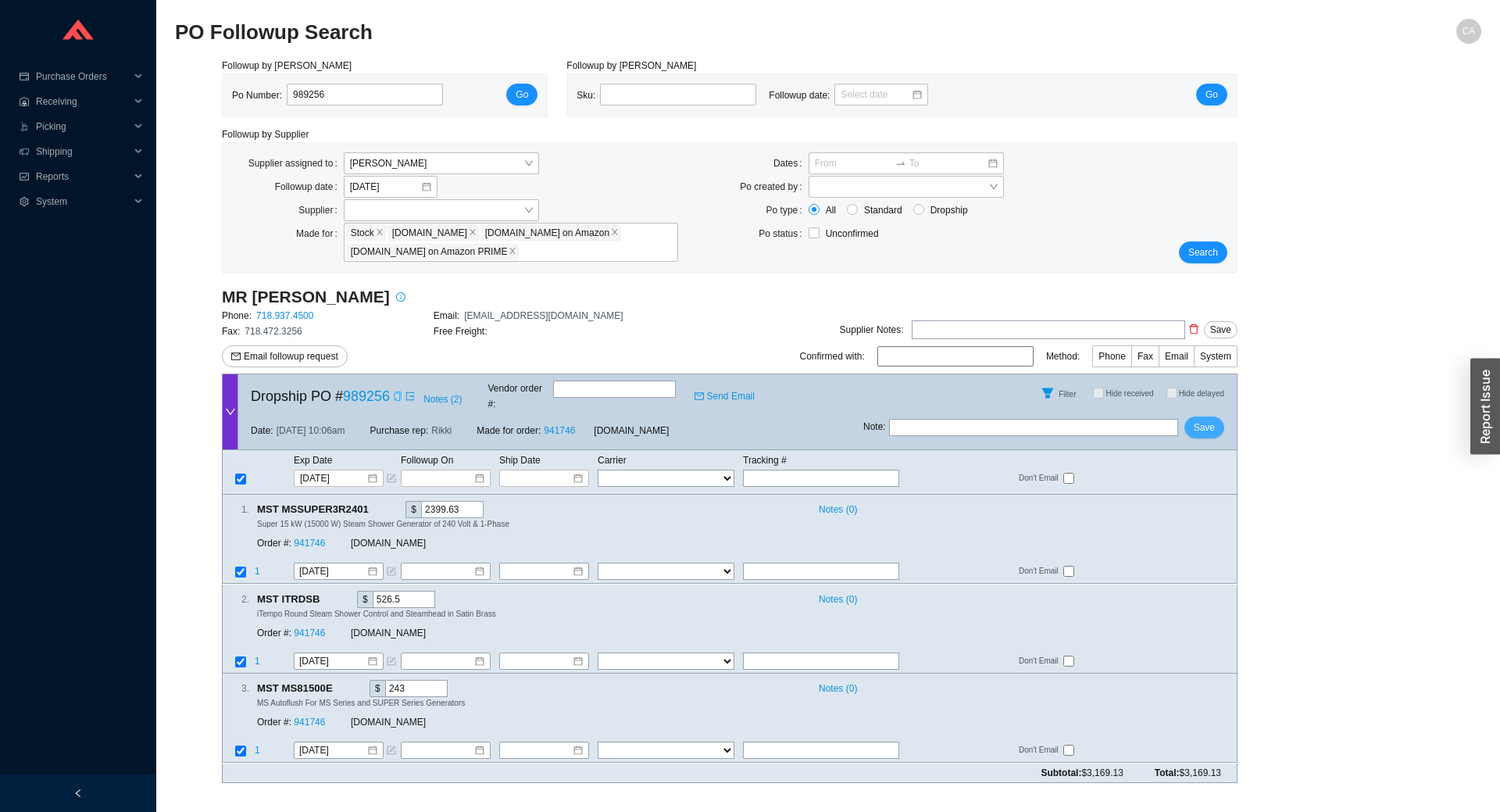
click at [1216, 424] on button "Save" at bounding box center [1204, 427] width 40 height 22
click at [1213, 246] on span "Search" at bounding box center [1203, 252] width 29 height 16
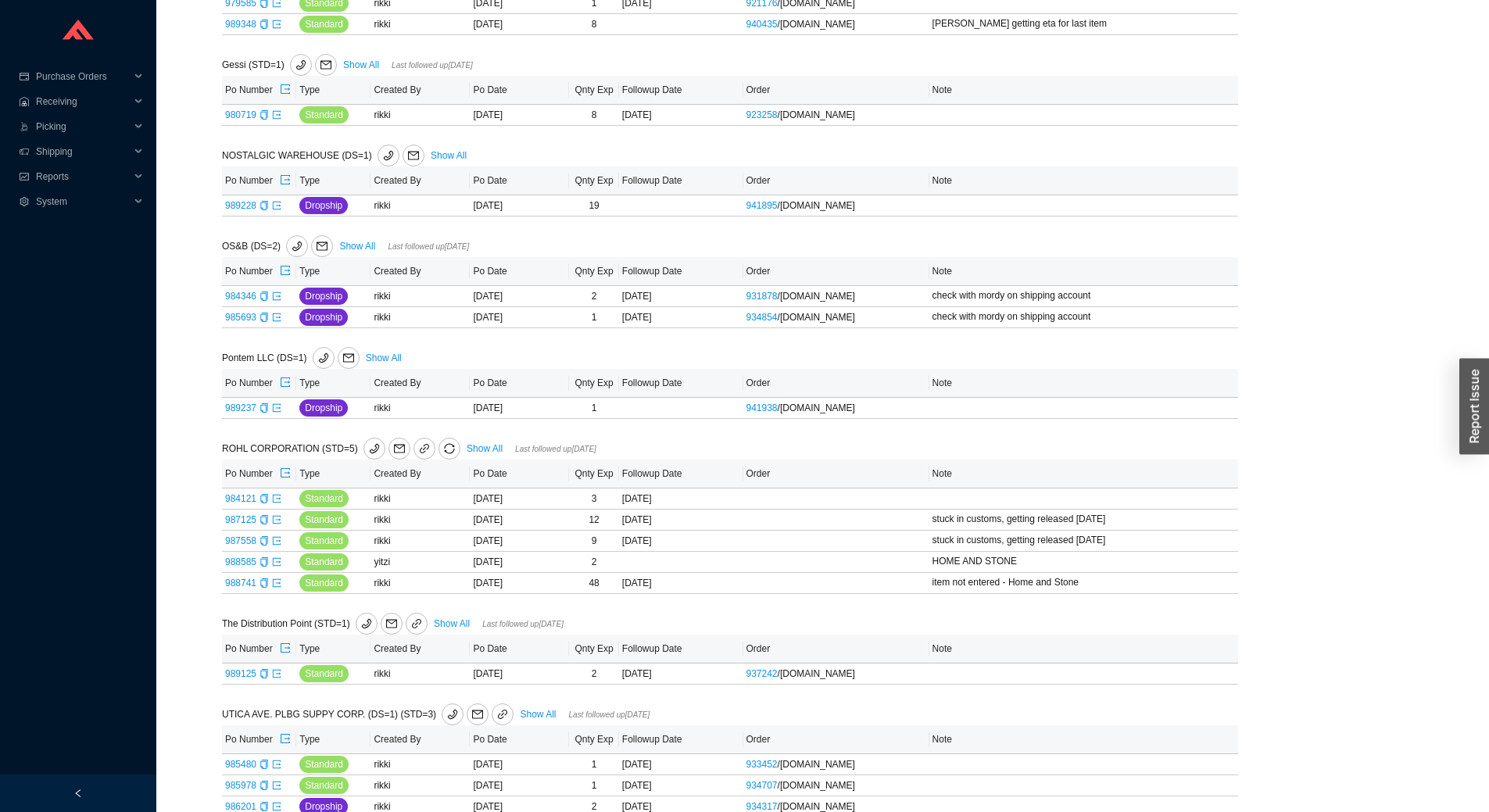
scroll to position [428, 0]
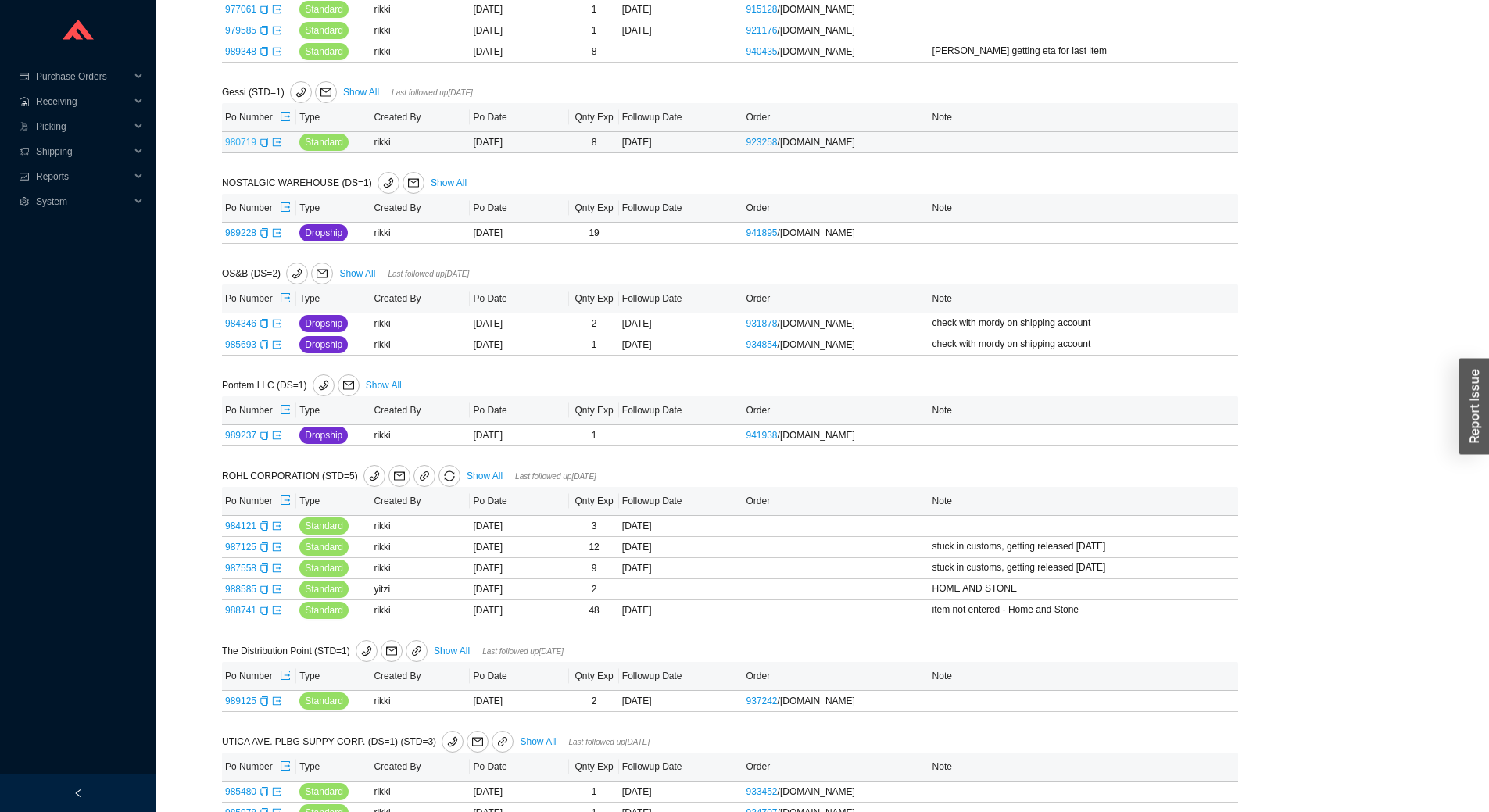
click at [239, 144] on link "980719" at bounding box center [241, 142] width 31 height 11
type input "980719"
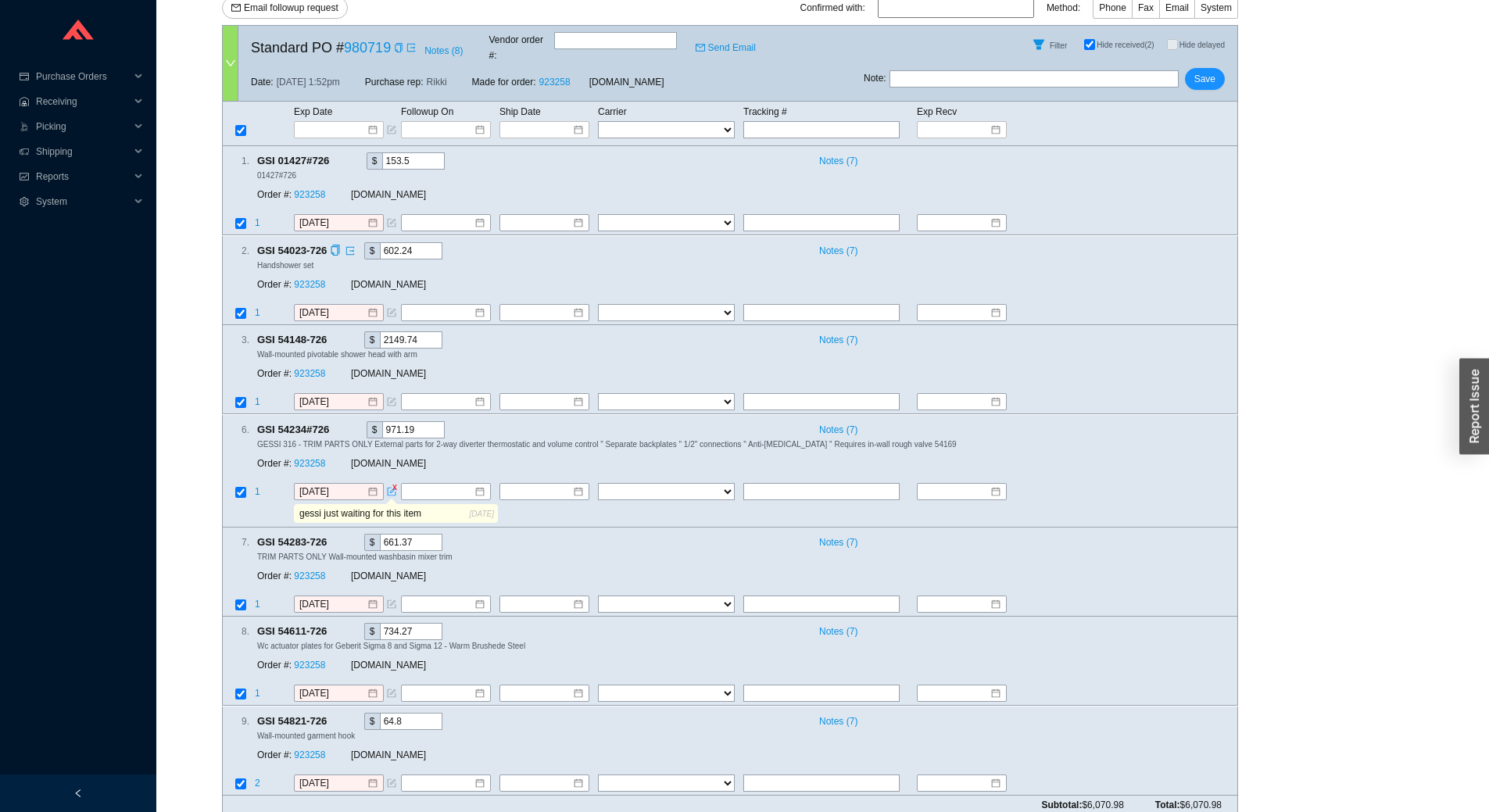
scroll to position [270, 0]
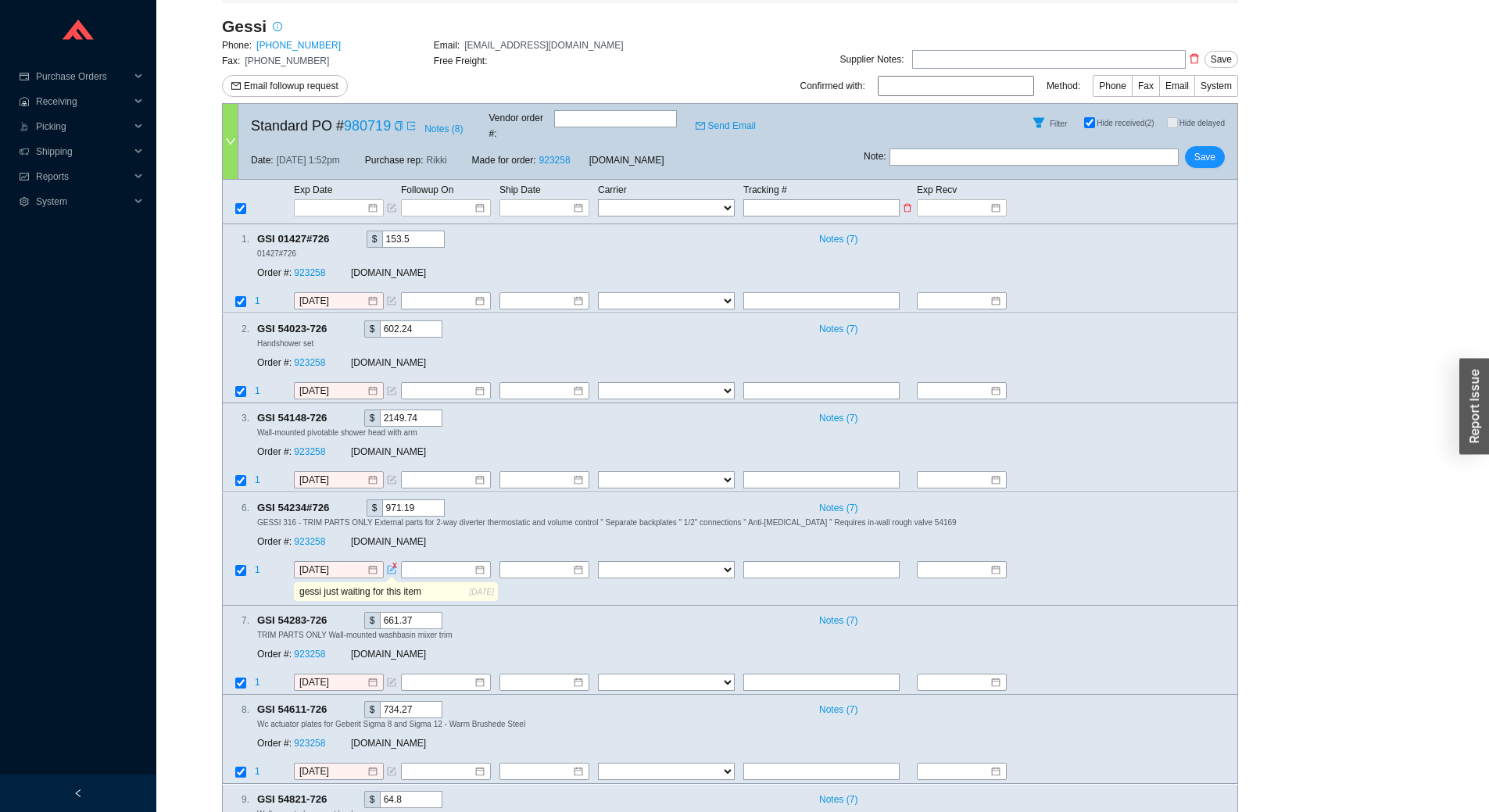
click at [775, 199] on input "text" at bounding box center [820, 207] width 156 height 17
click at [666, 199] on select "FedEx UPS ---------------- 2 Day Transportation INC A&B Freight A. Duie Pyle AA…" at bounding box center [666, 207] width 137 height 17
select select "2"
click at [598, 199] on select "FedEx UPS ---------------- 2 Day Transportation INC A&B Freight A. Duie Pyle AA…" at bounding box center [666, 207] width 137 height 17
select select "2"
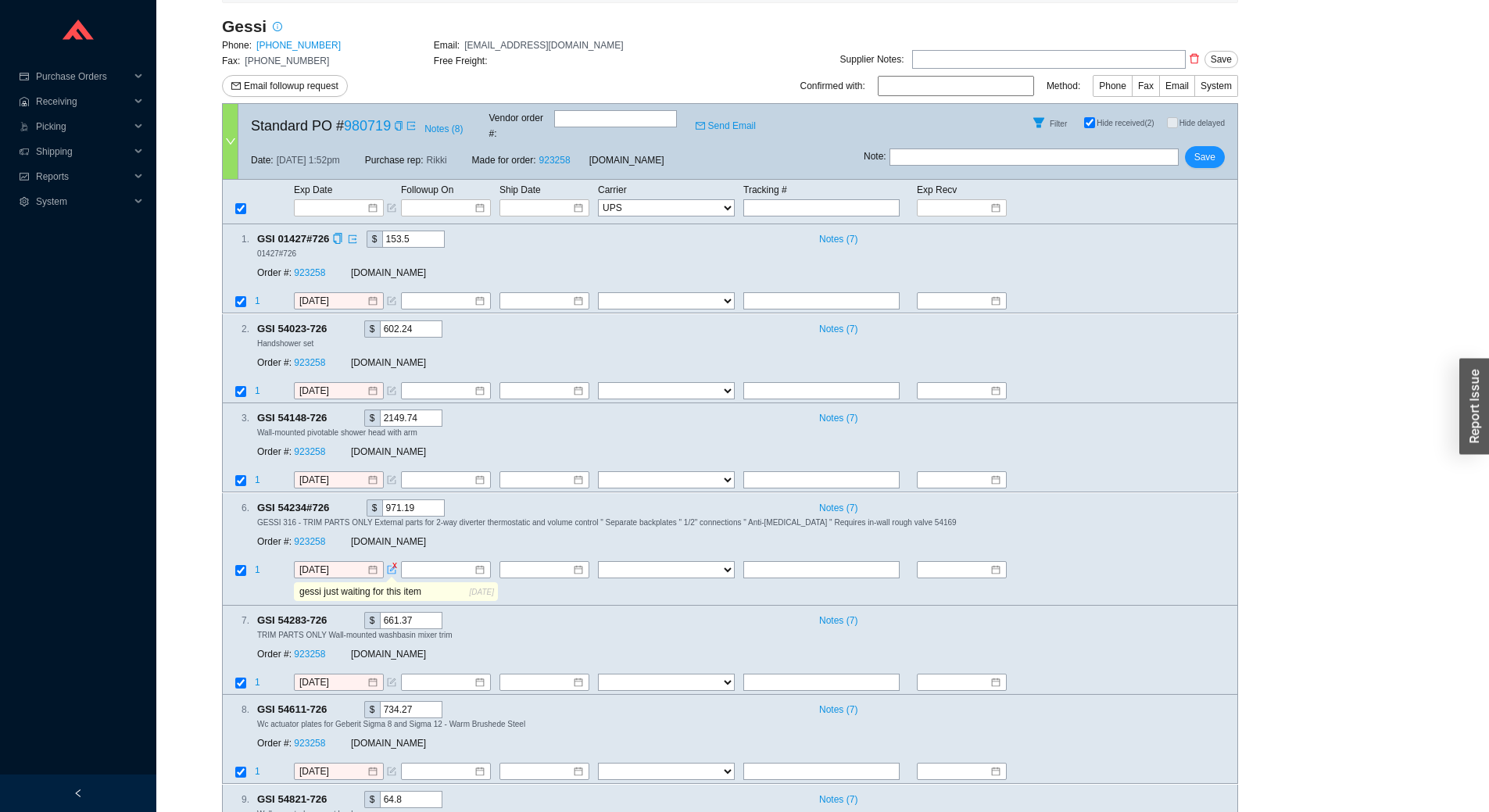
select select "2"
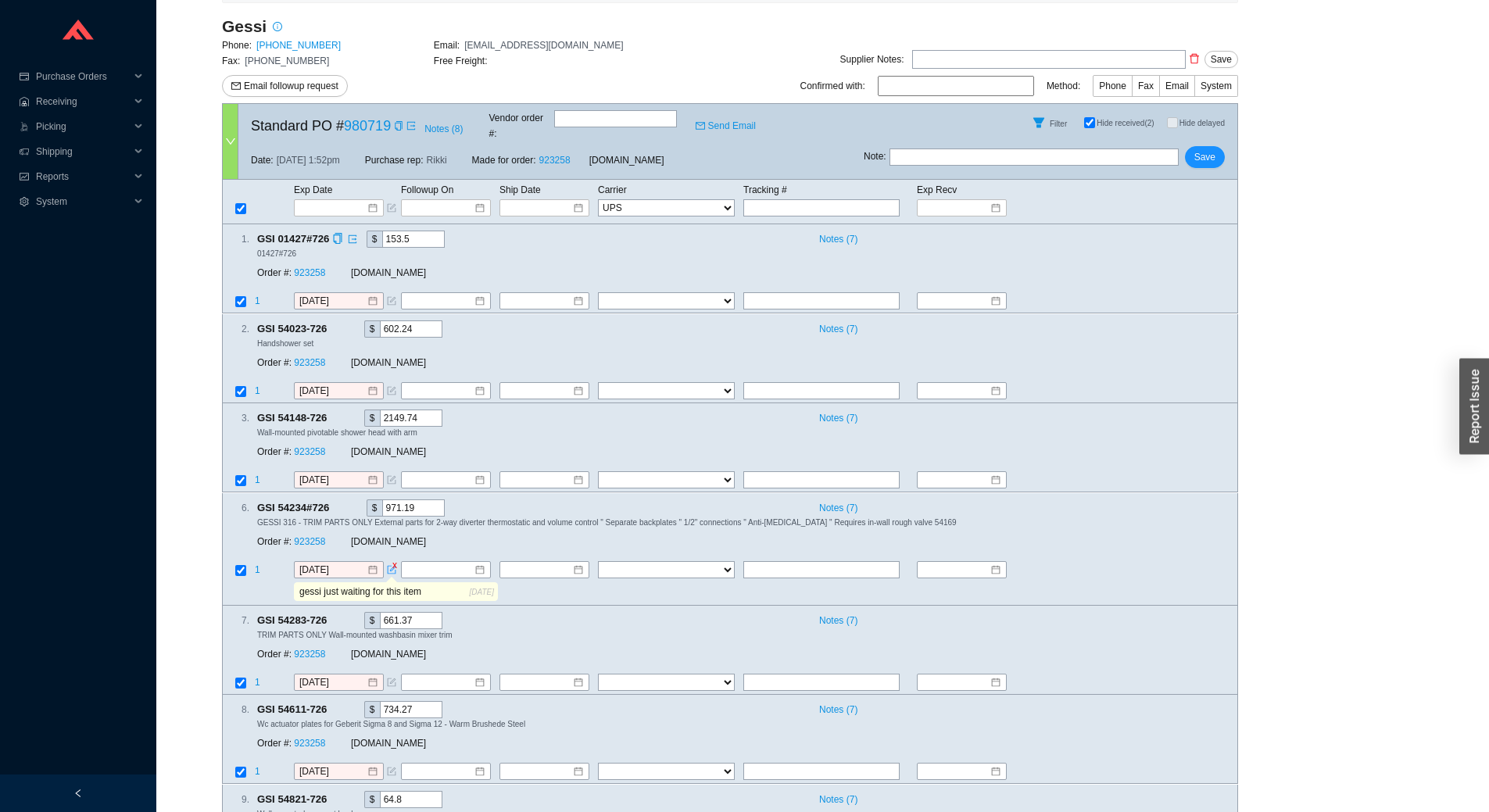
select select "2"
click at [779, 184] on span "Tracking #" at bounding box center [765, 189] width 44 height 11
click at [769, 199] on input "text" at bounding box center [820, 207] width 156 height 17
type input "1"
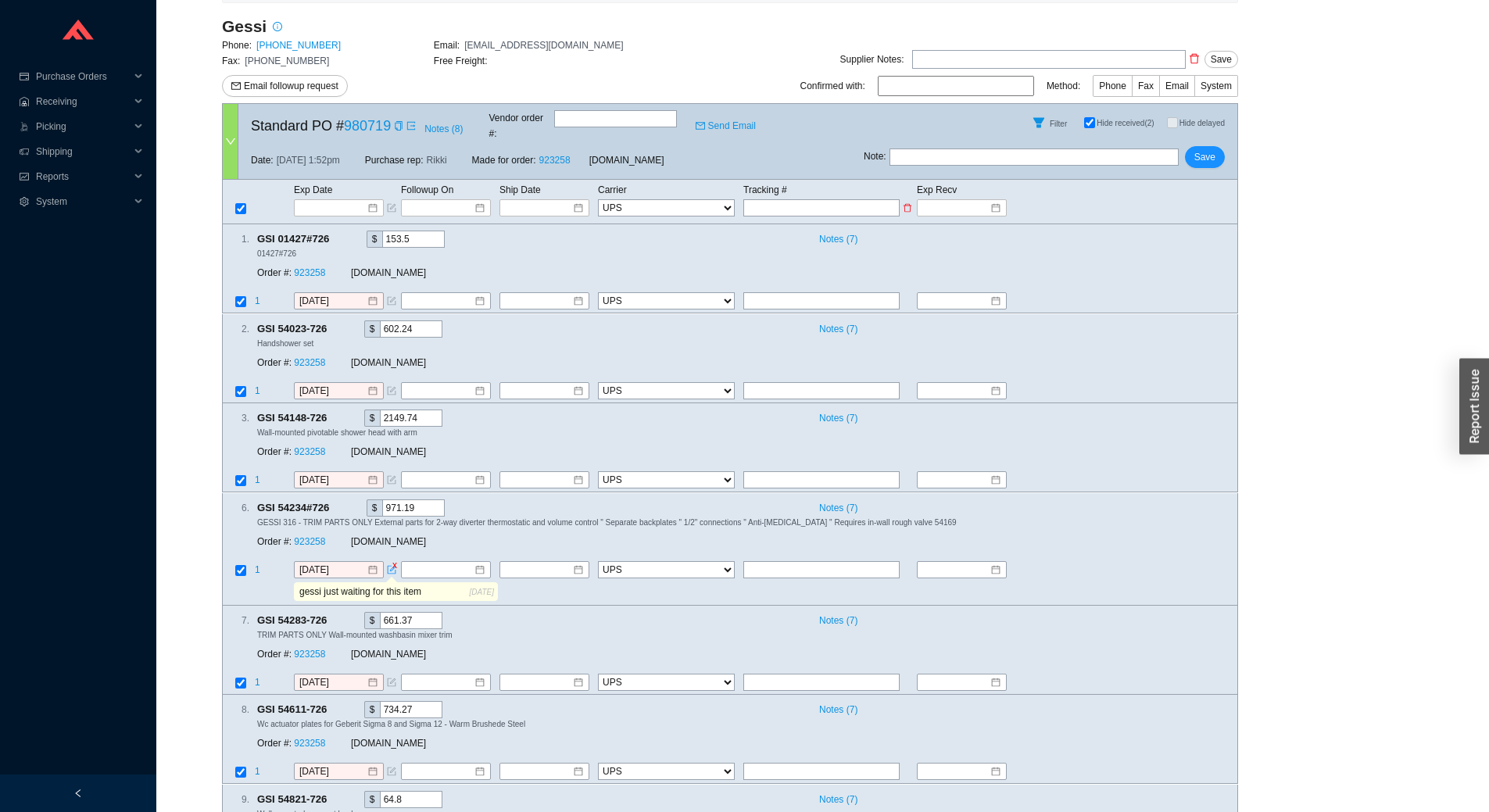
type input "1"
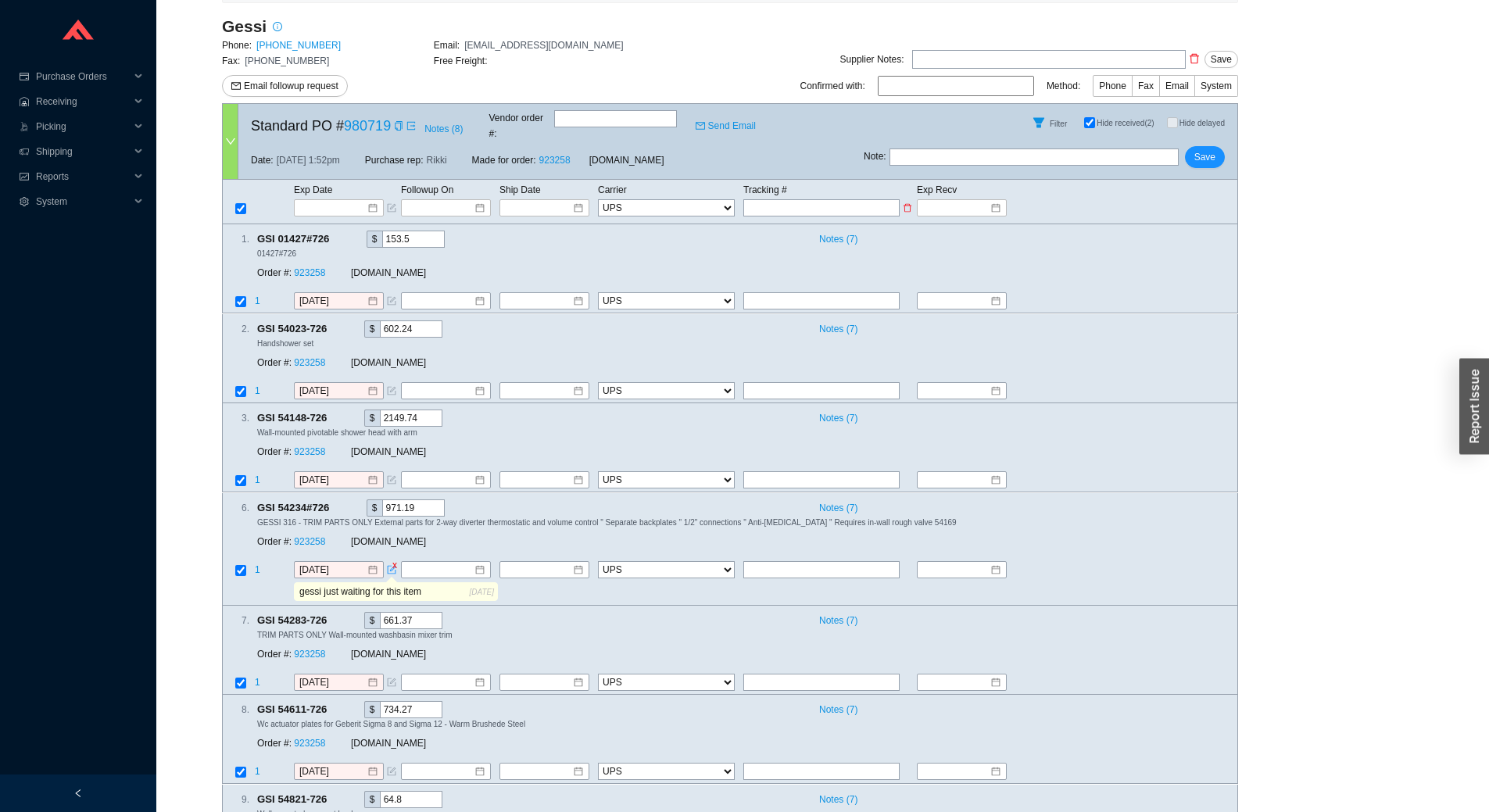
type input "1"
type input "1Z"
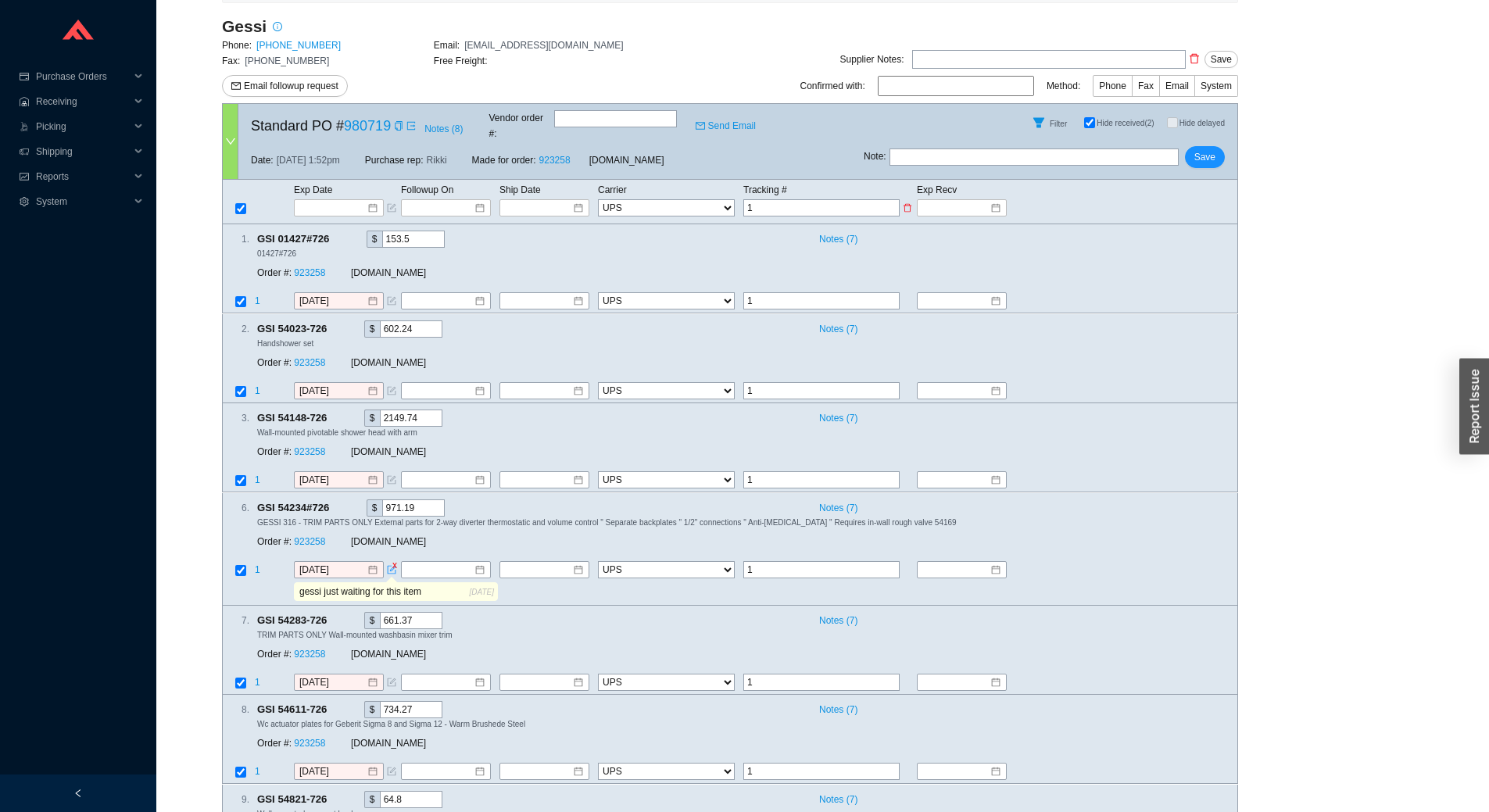
type input "1Z"
type input "1Z0"
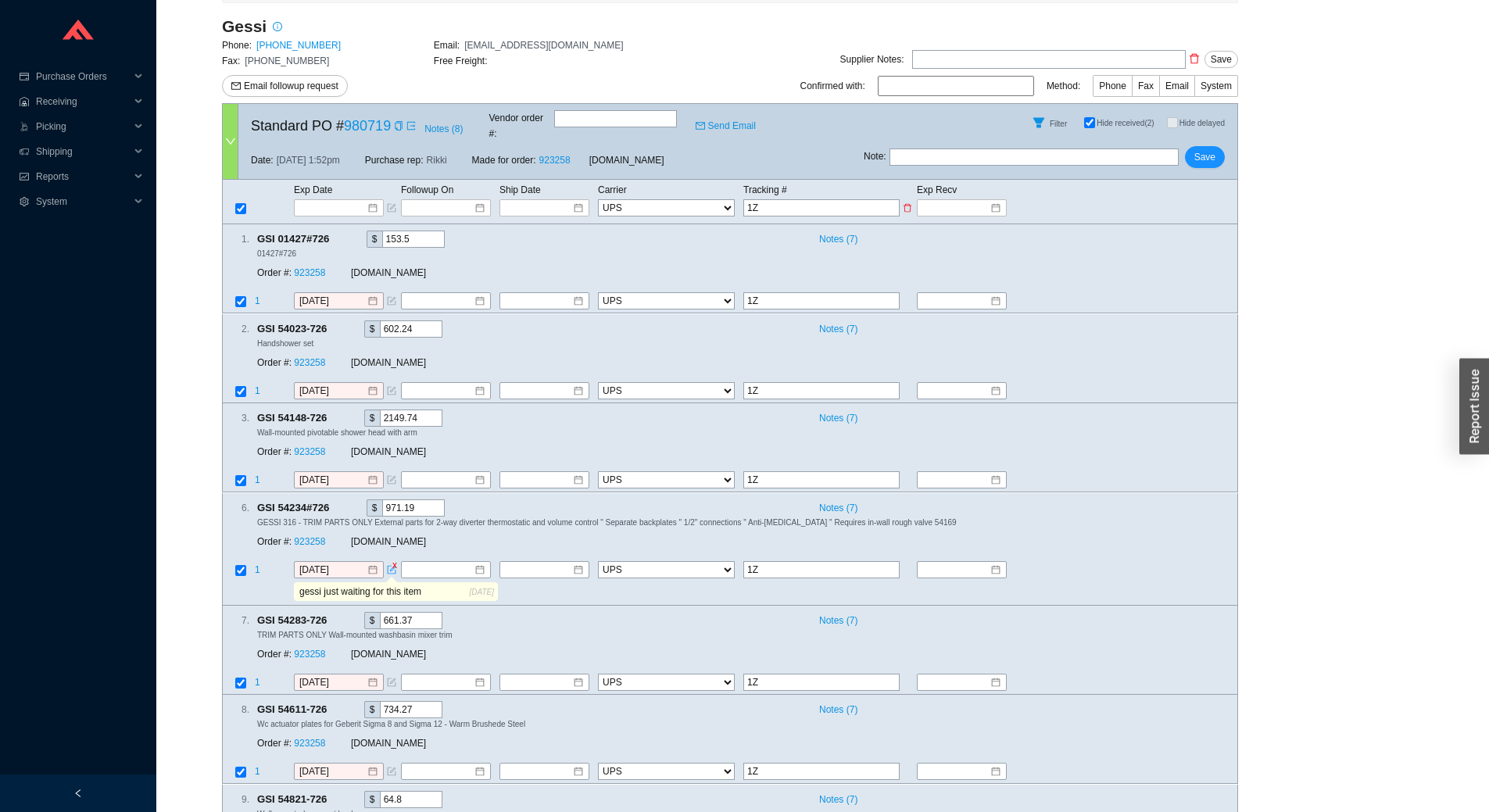
type input "1Z0"
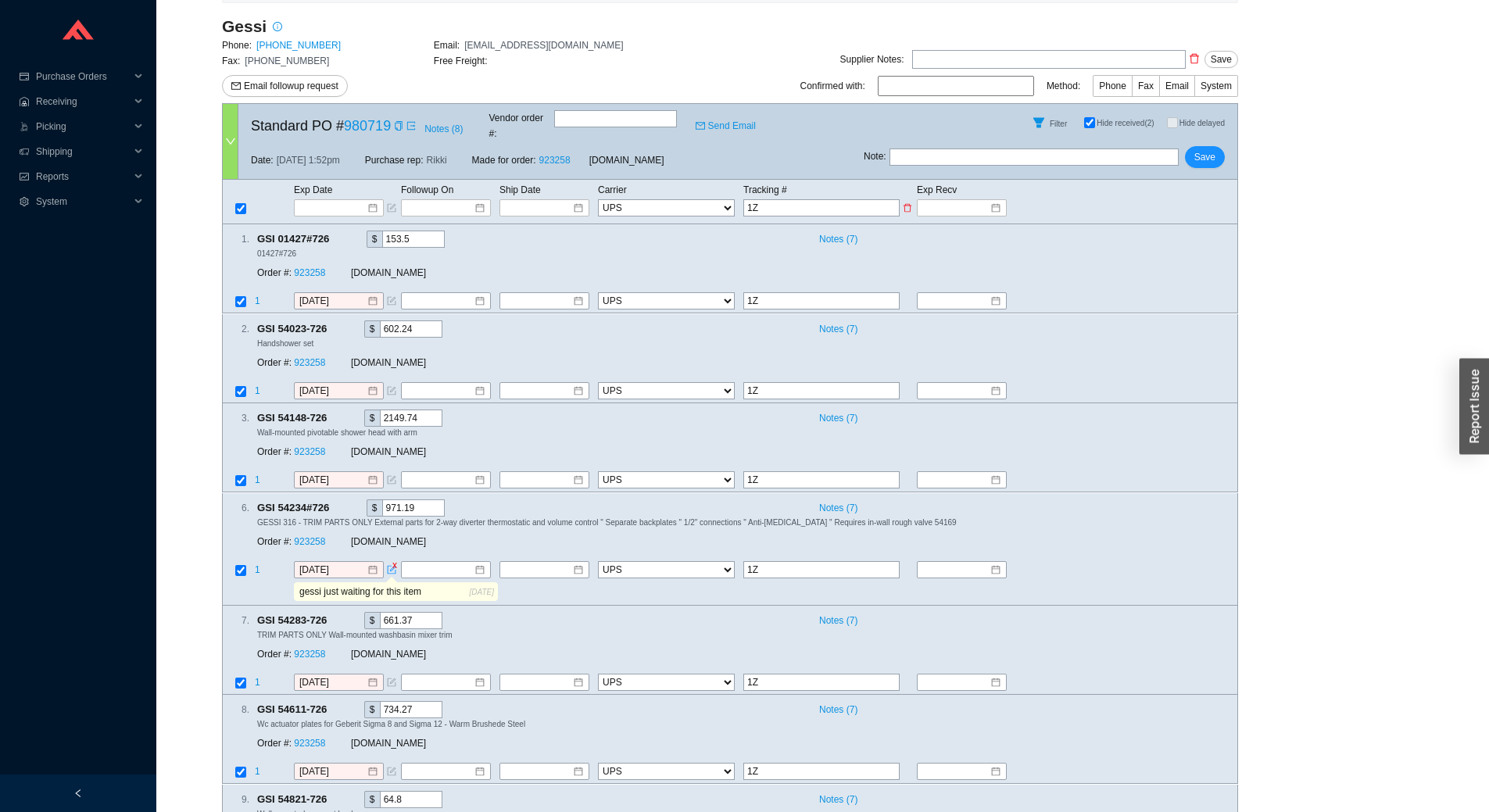
type input "1Z0"
type input "1Z04"
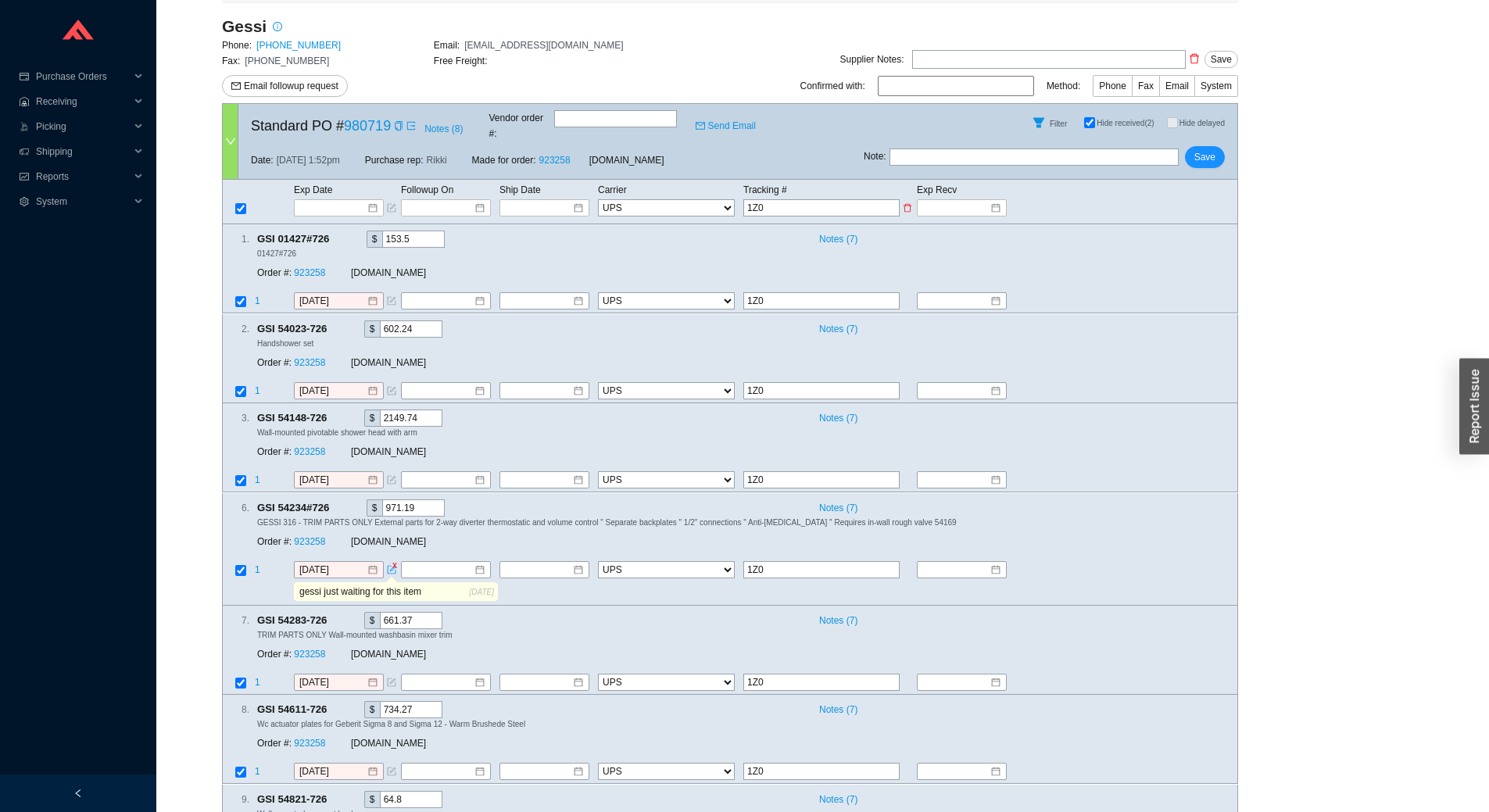
type input "1Z04"
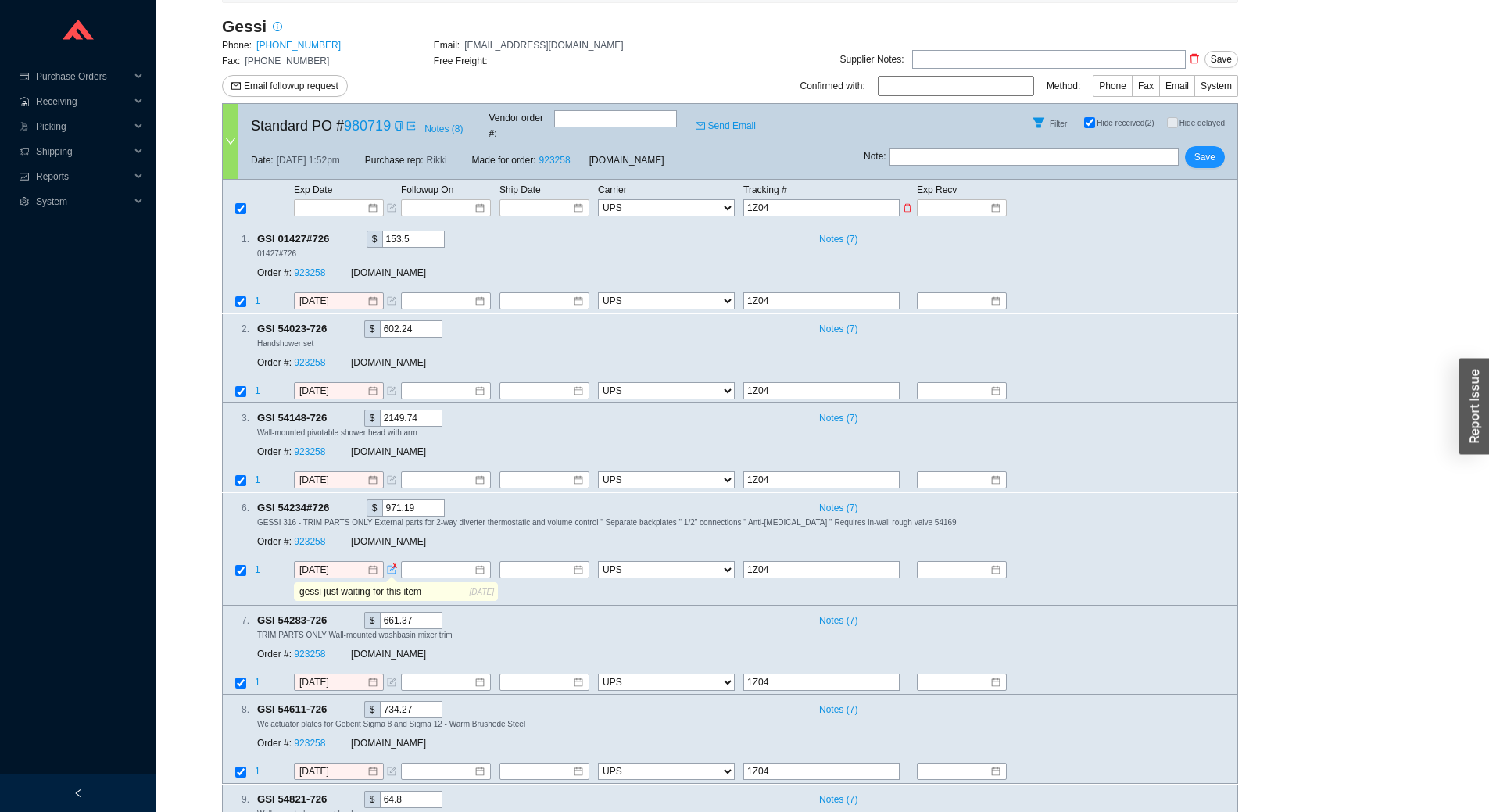
type input "1Z04W"
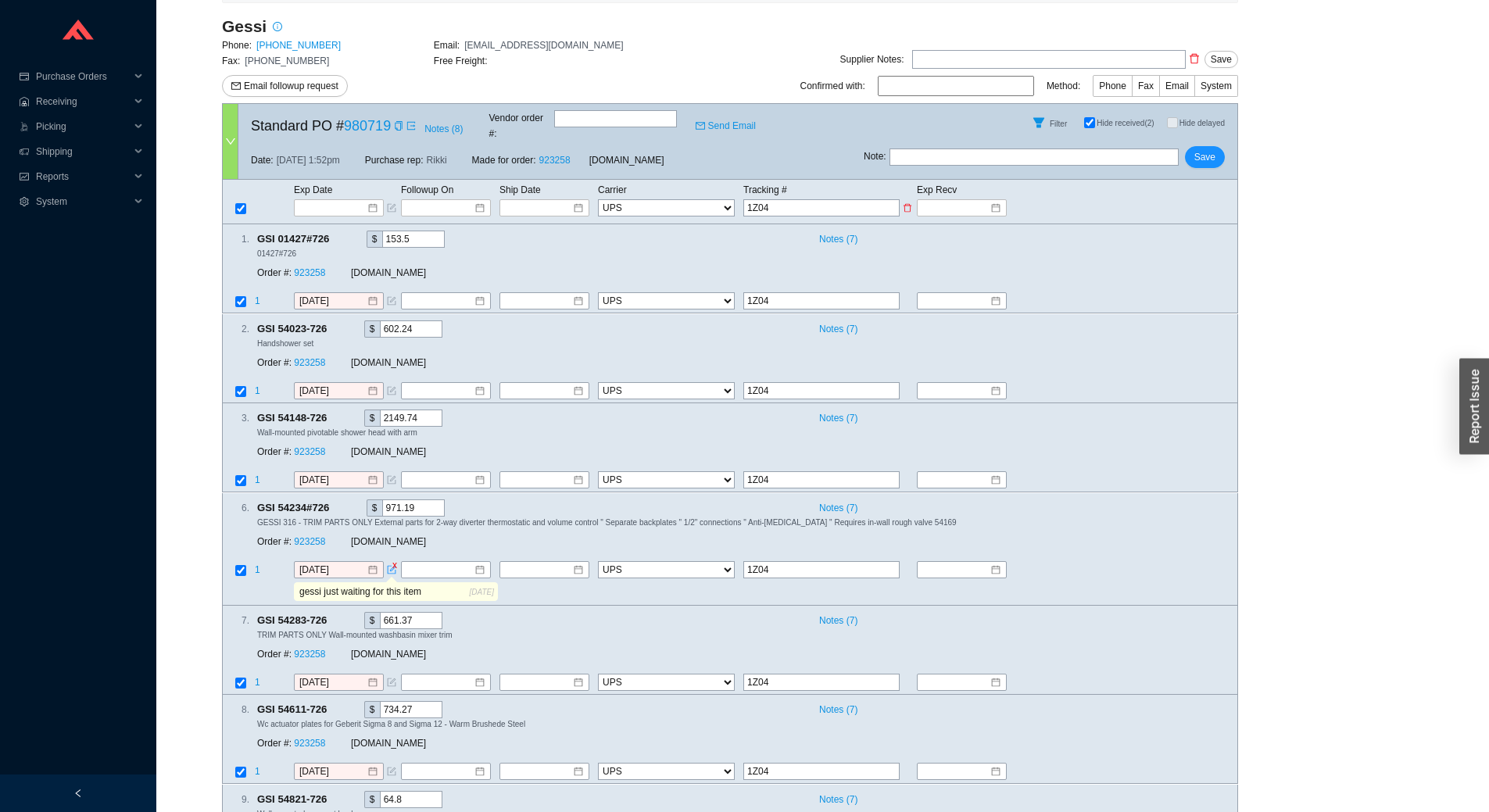
type input "1Z04W"
type input "1Z04W3"
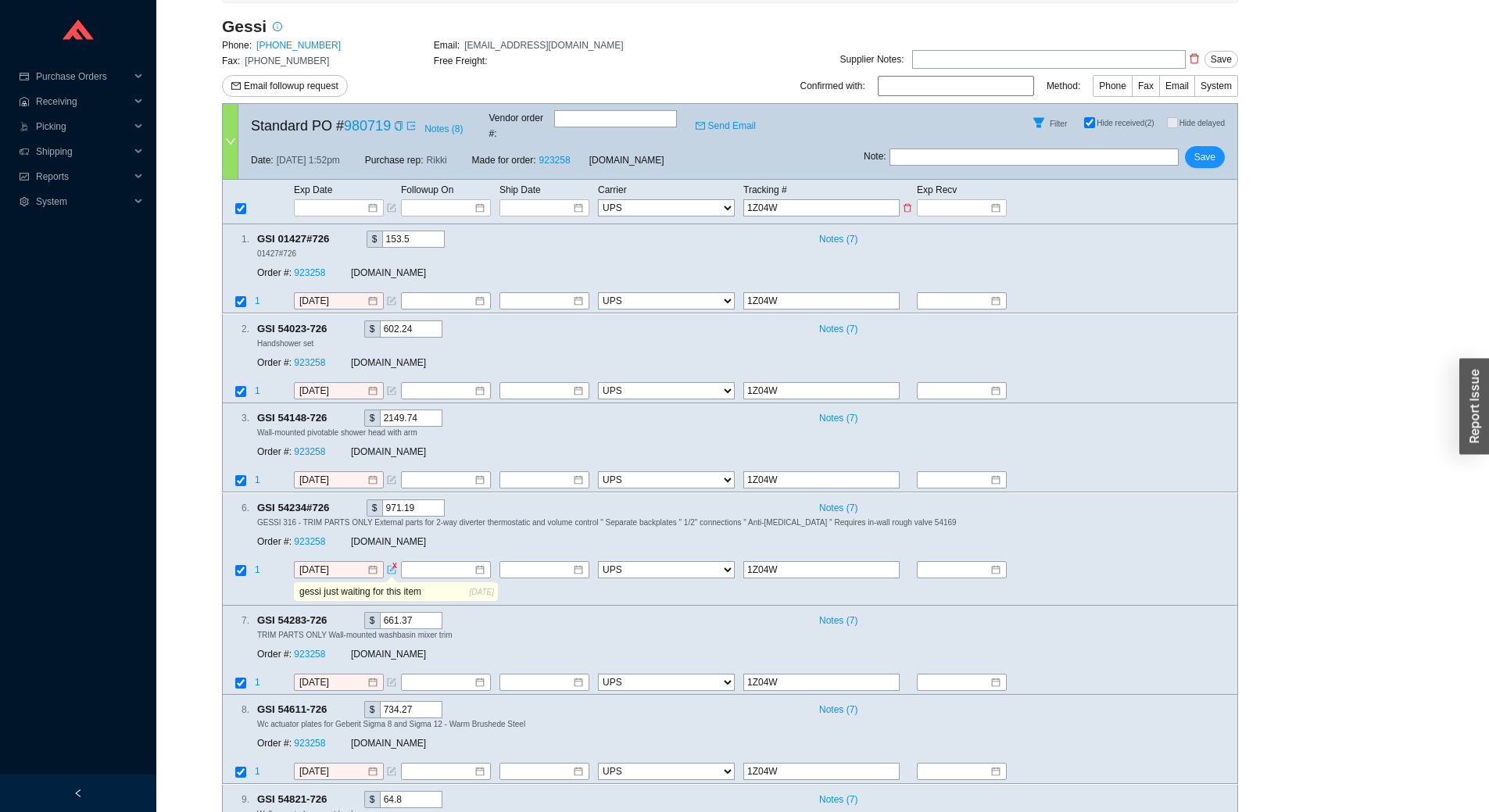
type input "1Z04W3"
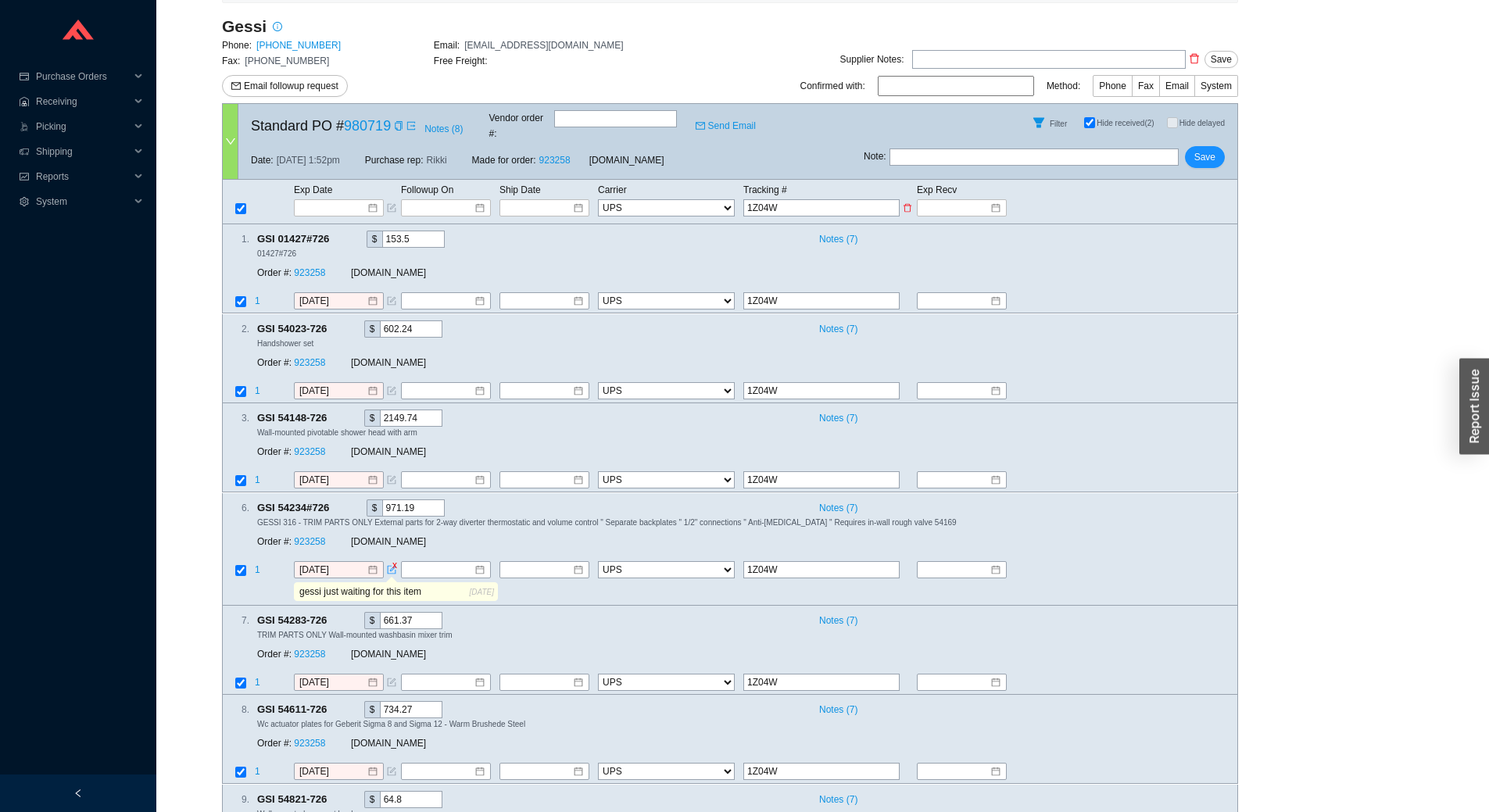
type input "1Z04W3"
type input "1Z04W32"
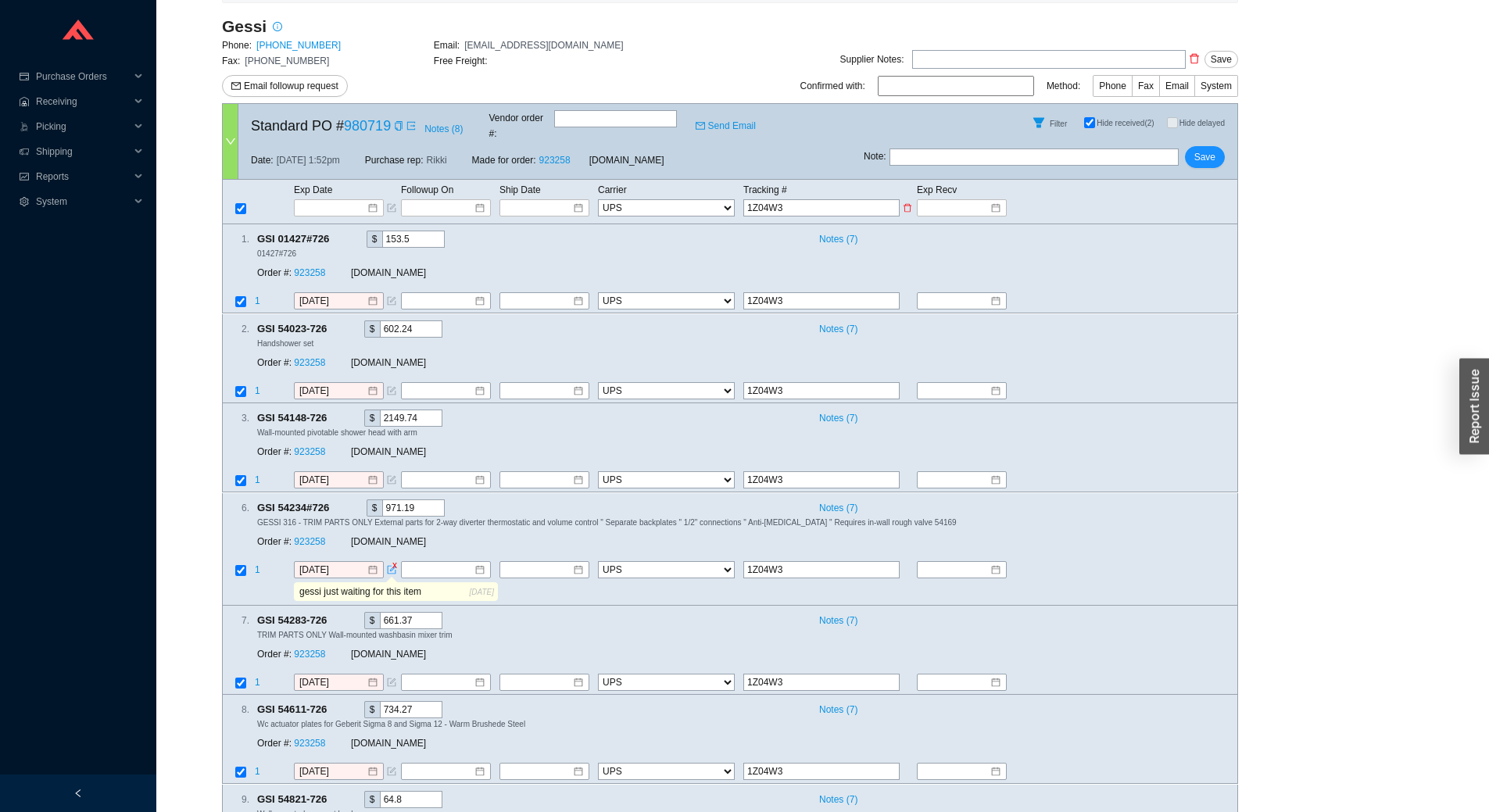
type input "1Z04W32"
type input "1Z04W327"
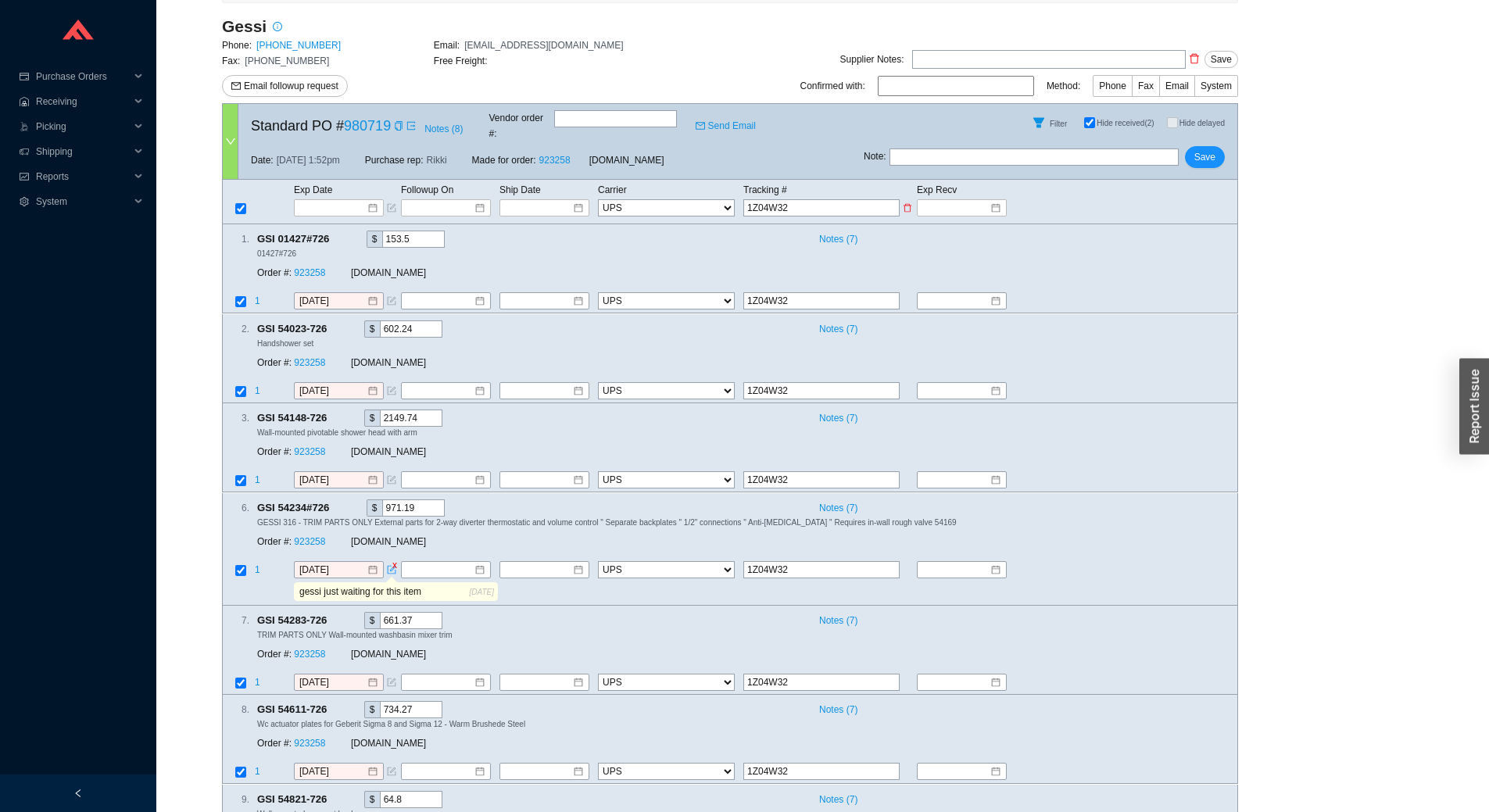
type input "1Z04W327"
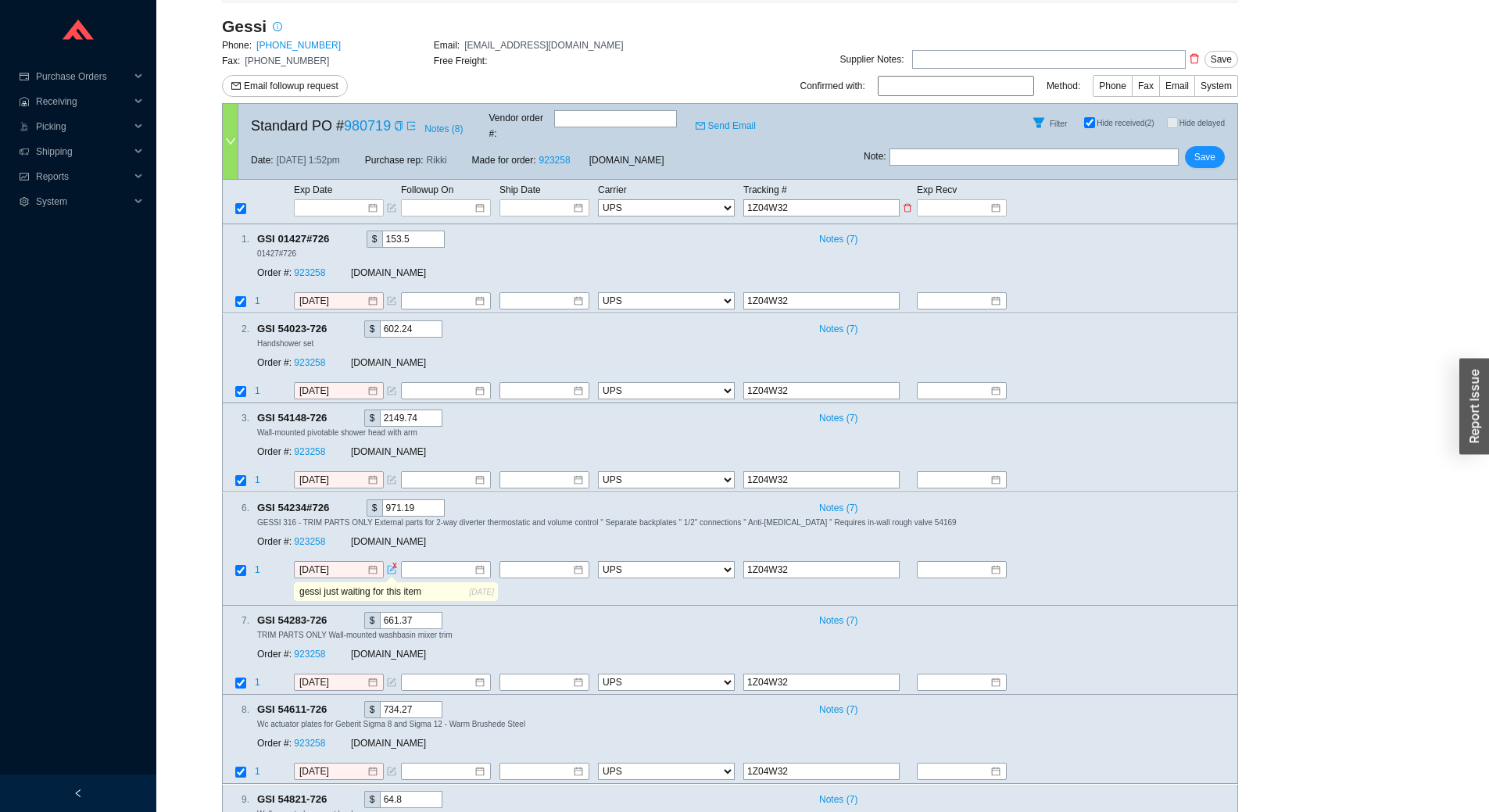
type input "1Z04W327"
type input "1Z04W3270"
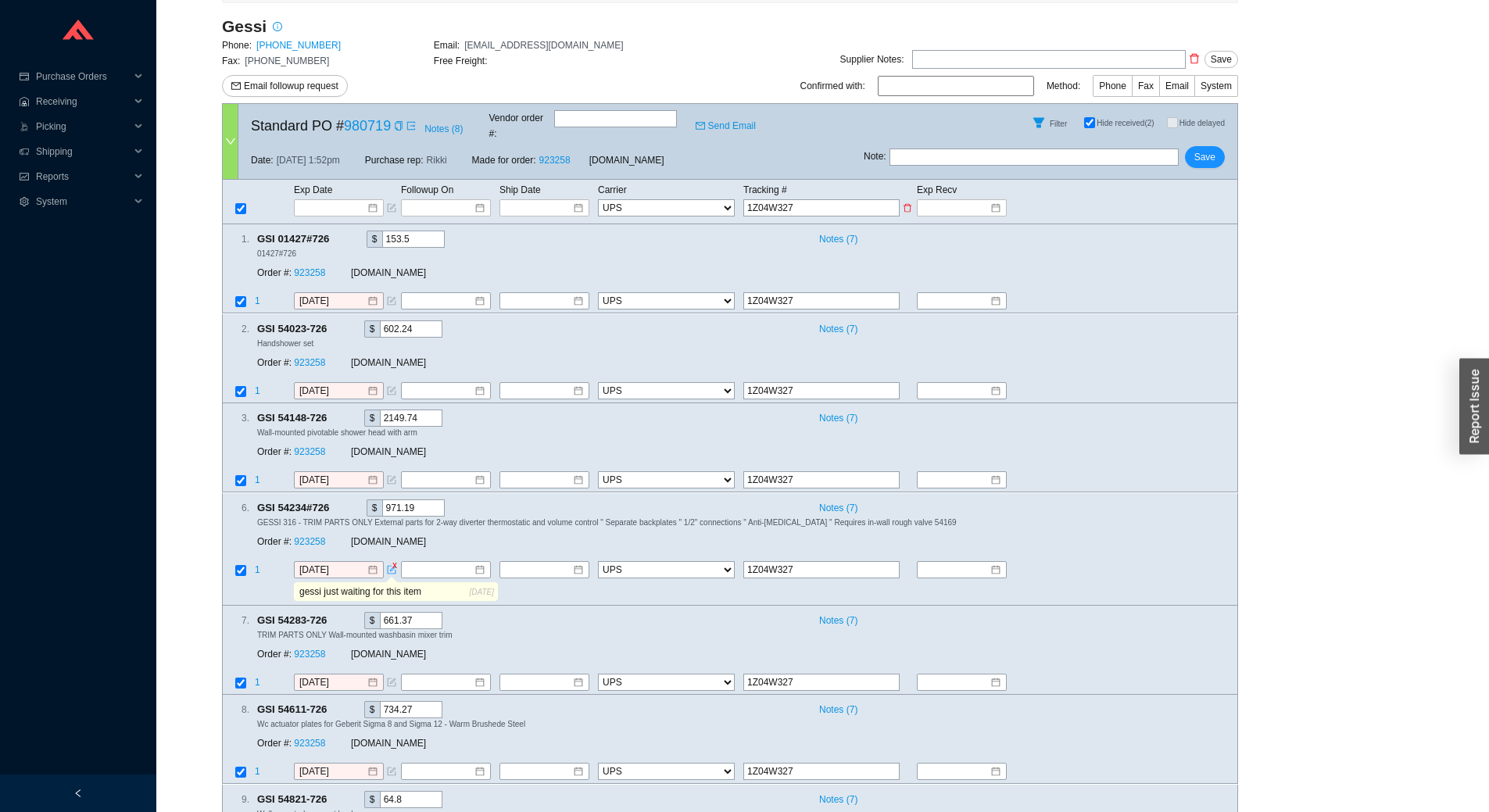
type input "1Z04W3270"
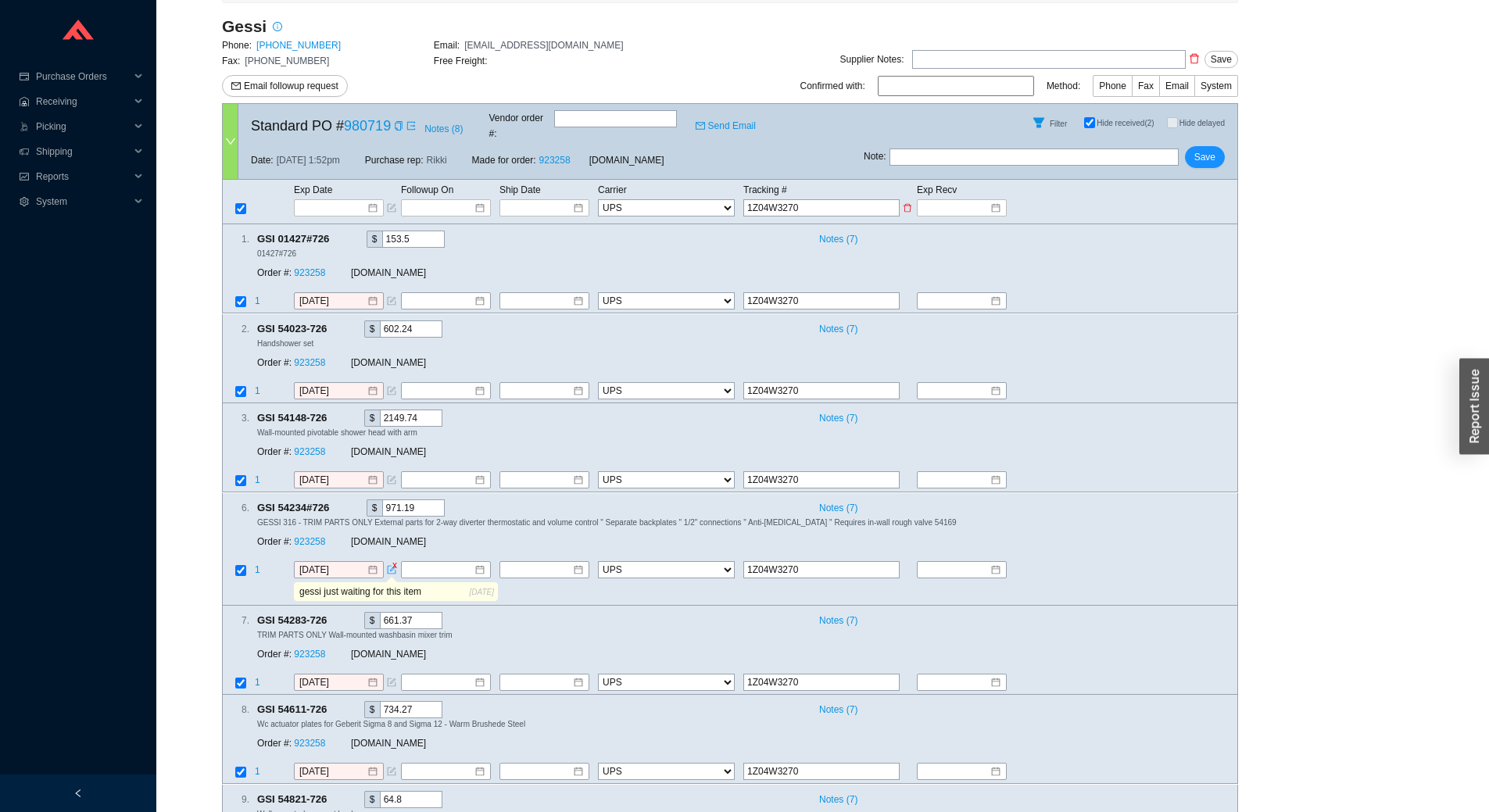
type input "1Z04W32704"
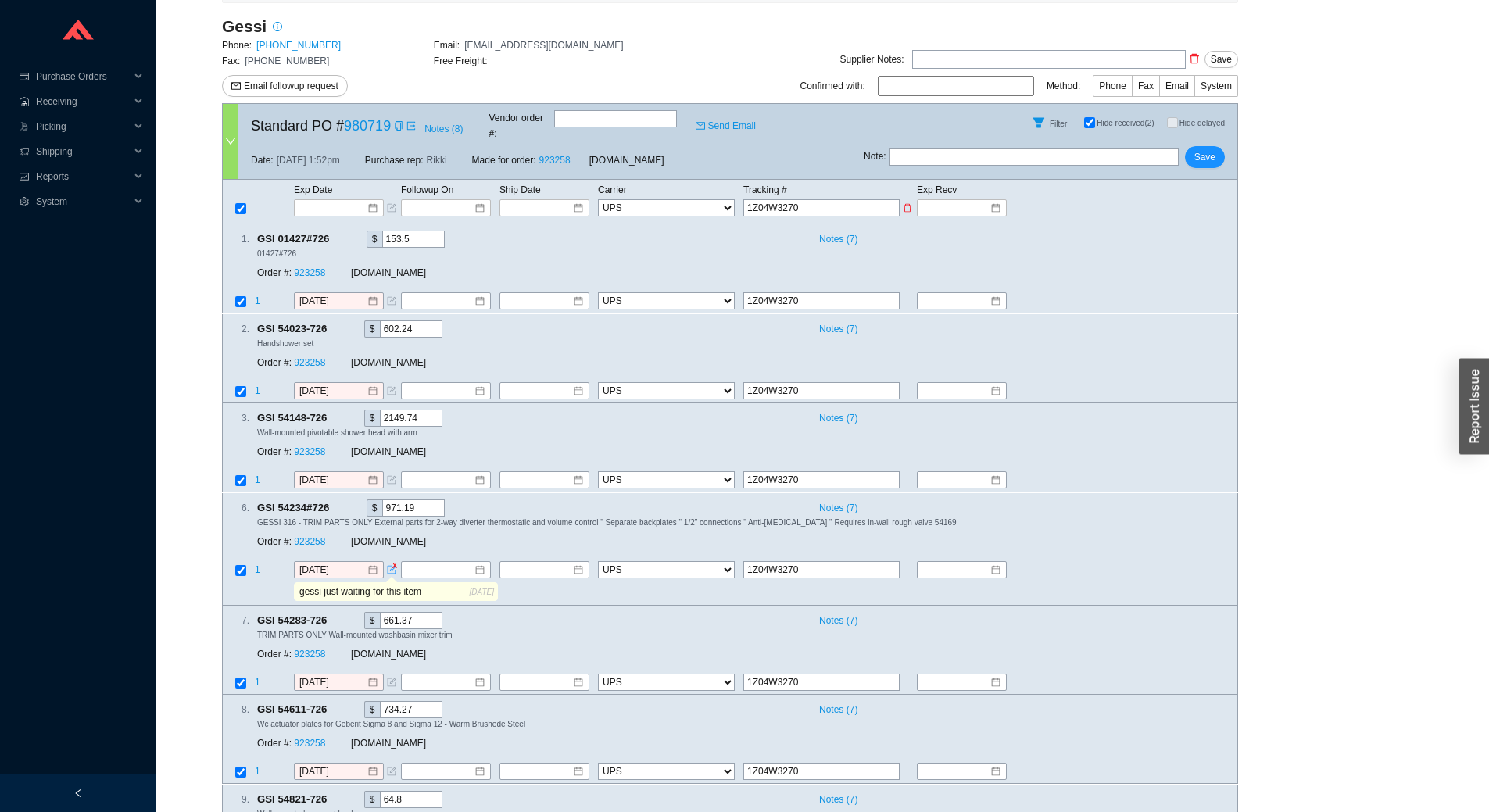
type input "1Z04W32704"
type input "1Z04W327042"
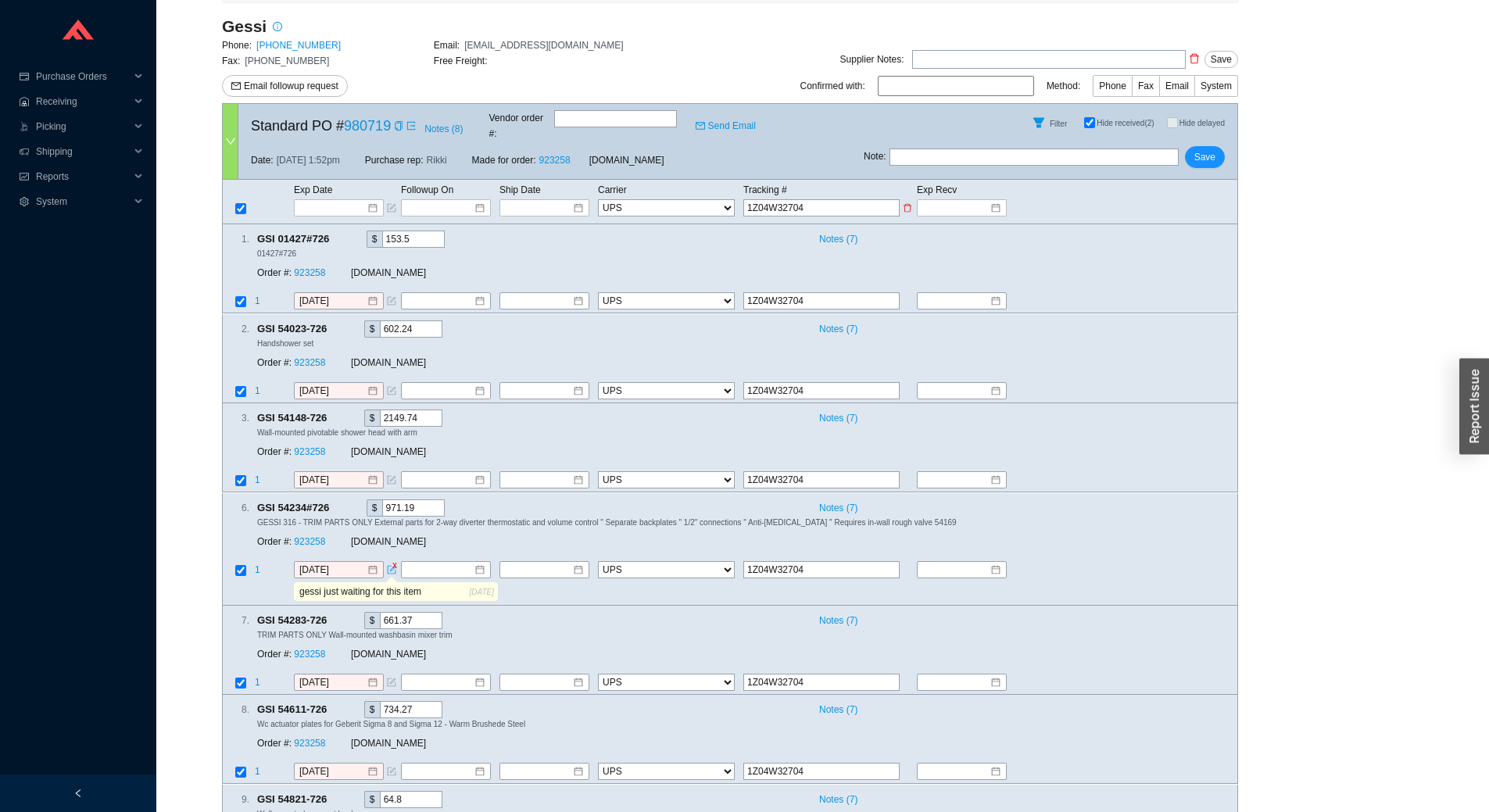
type input "1Z04W327042"
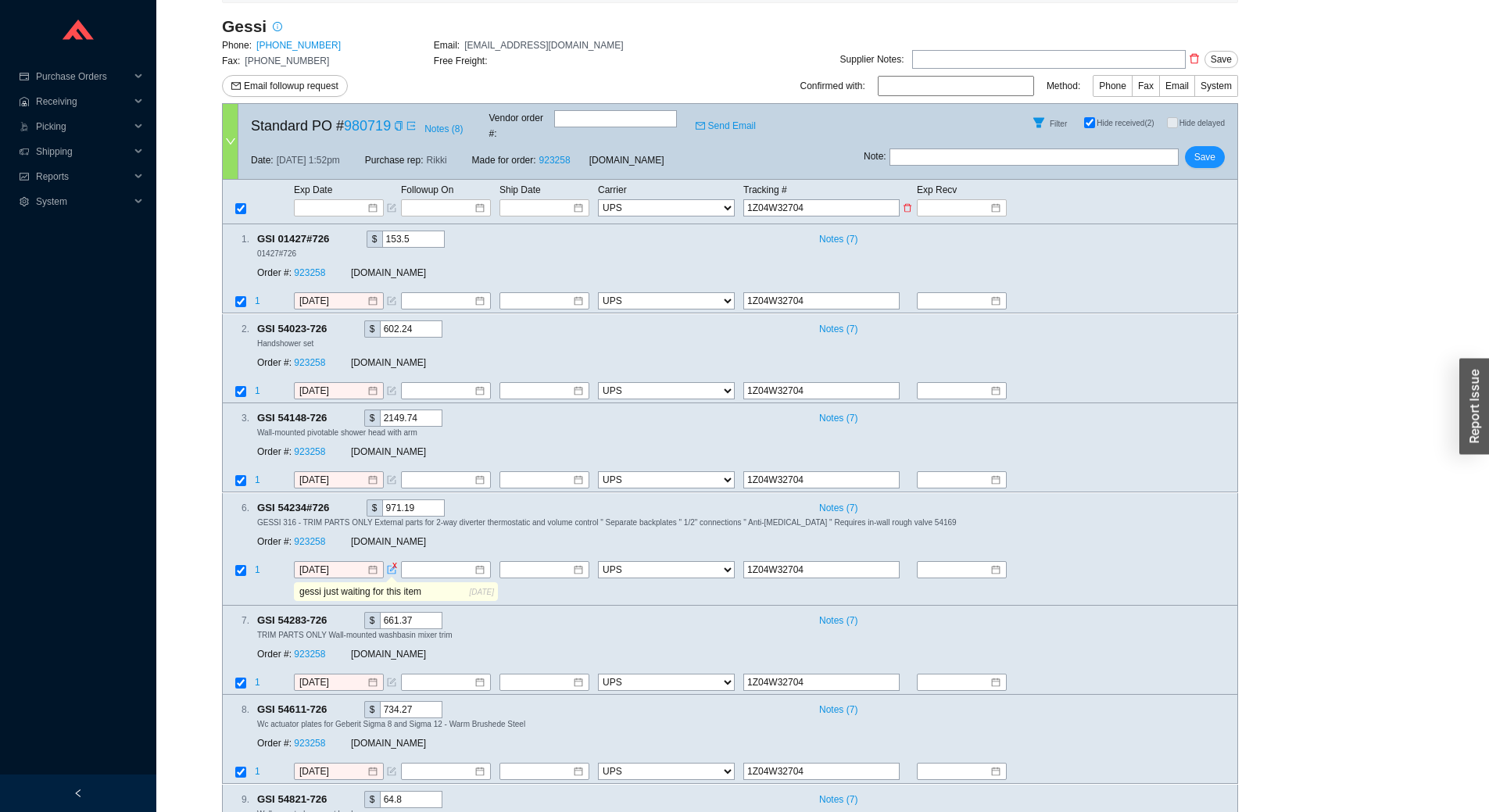
type input "1Z04W327042"
type input "1Z04W3270421"
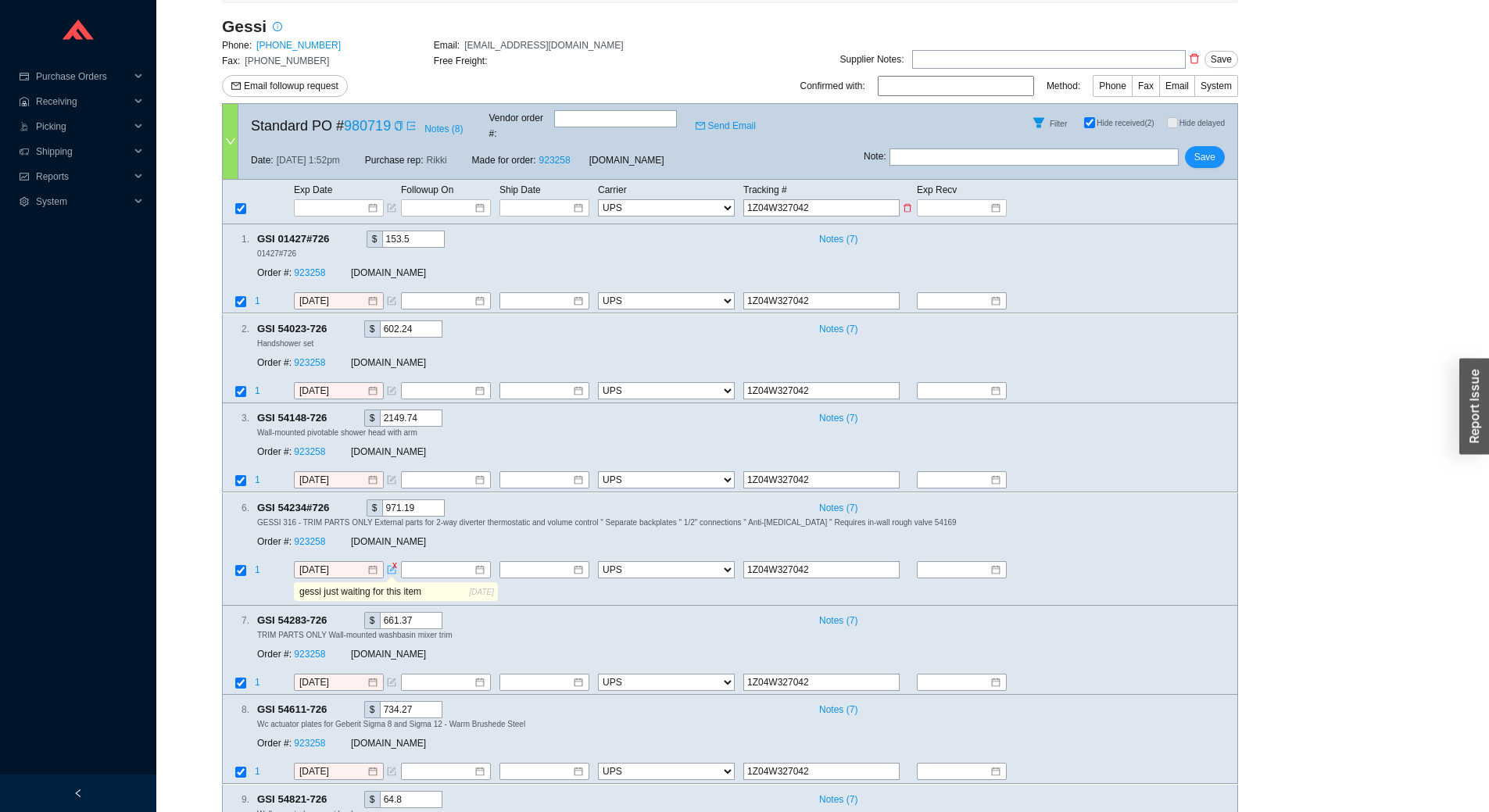
type input "1Z04W3270421"
type input "1Z04W32704215"
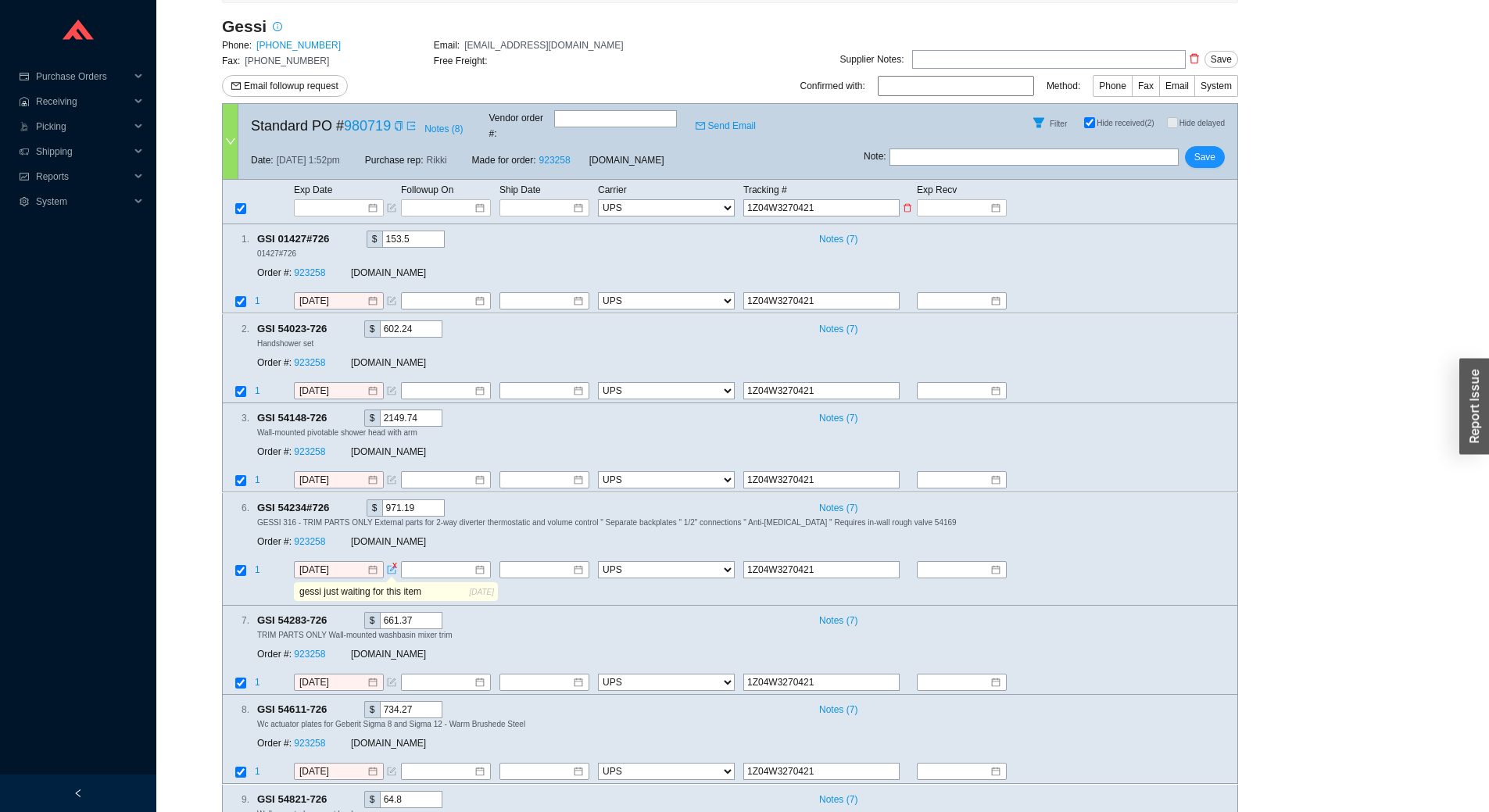
type input "1Z04W32704215"
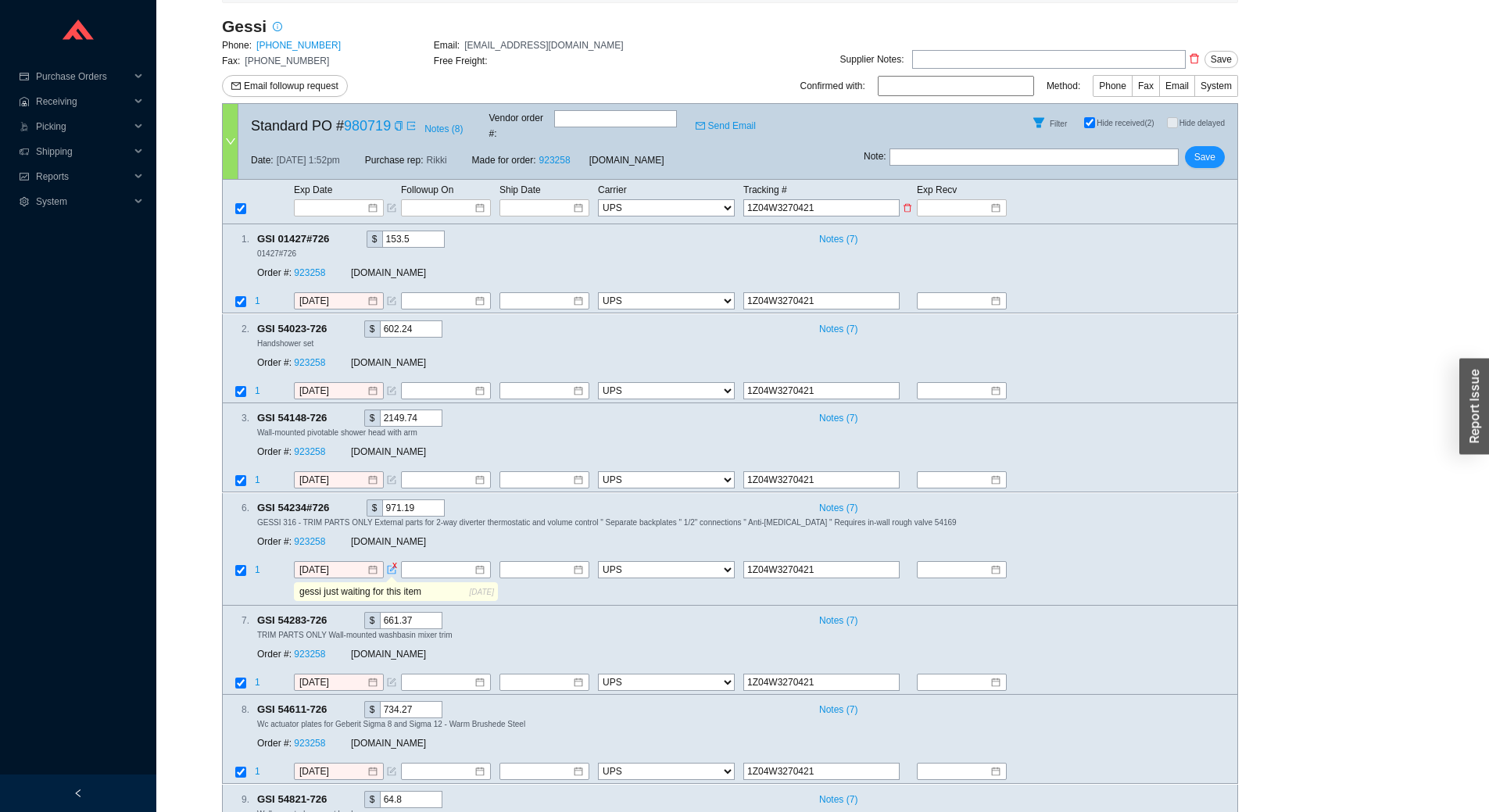
type input "1Z04W32704215"
type input "1Z04W327042158"
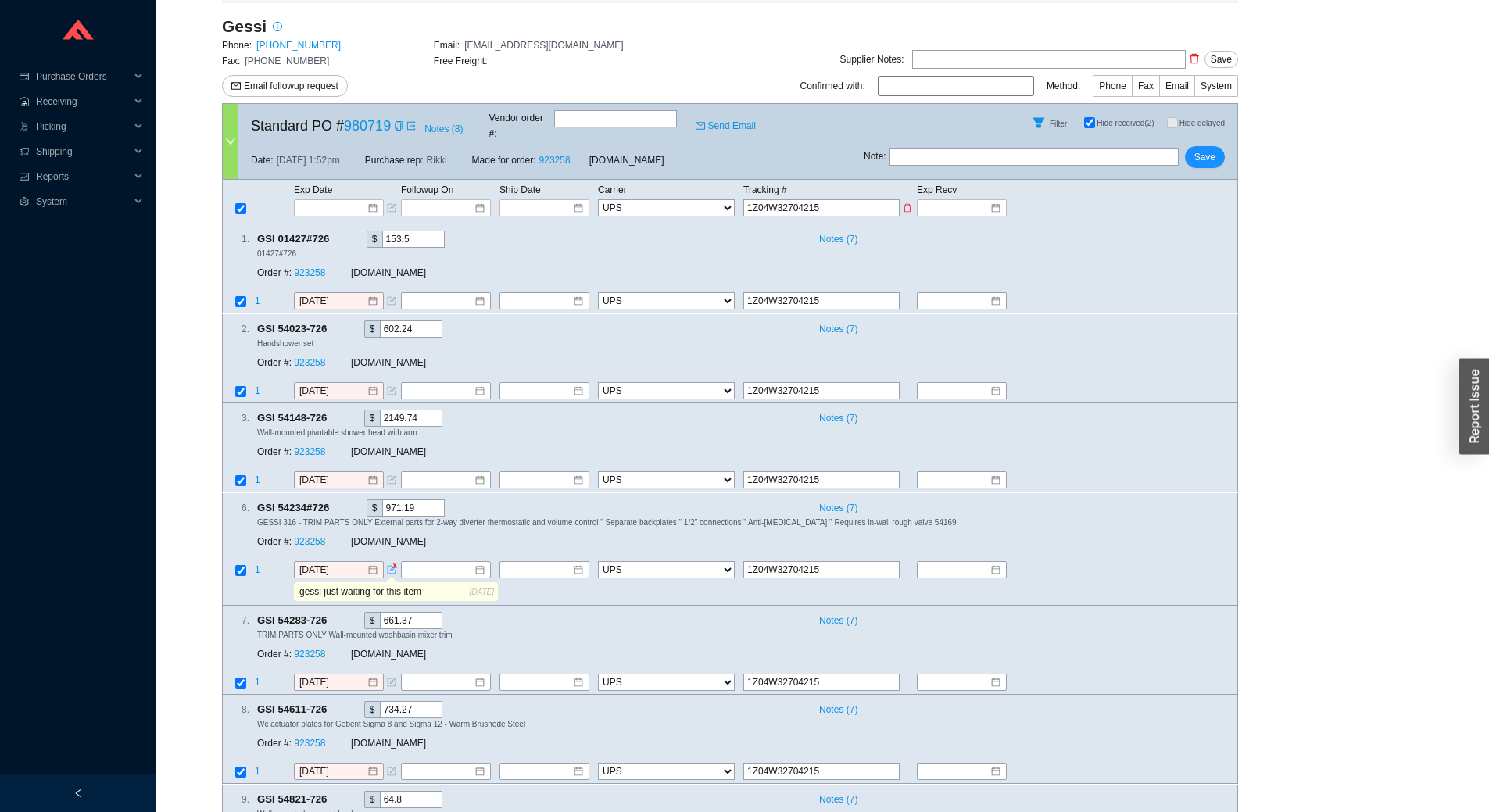
type input "1Z04W327042158"
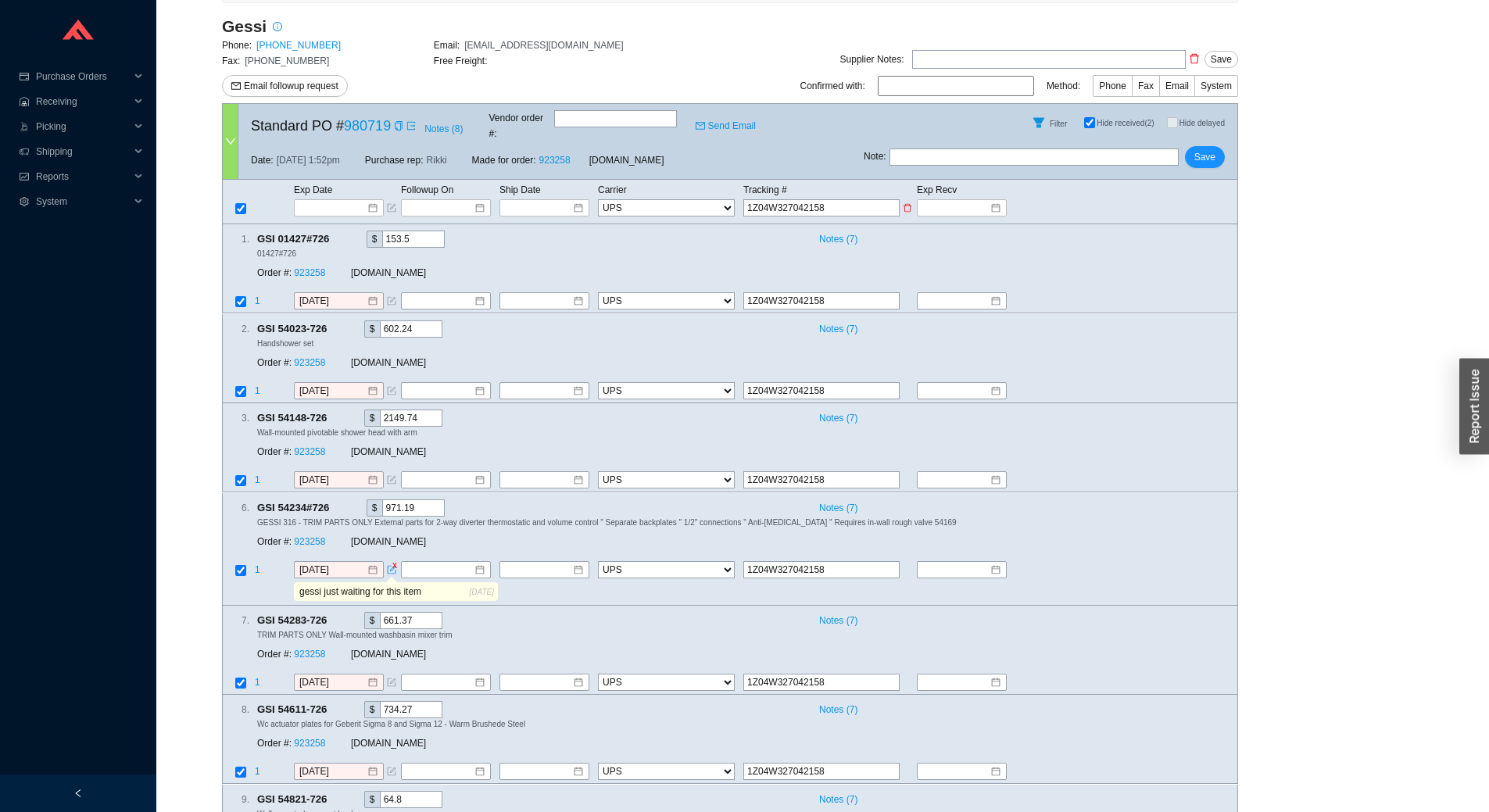
type input "1Z04W3270421582"
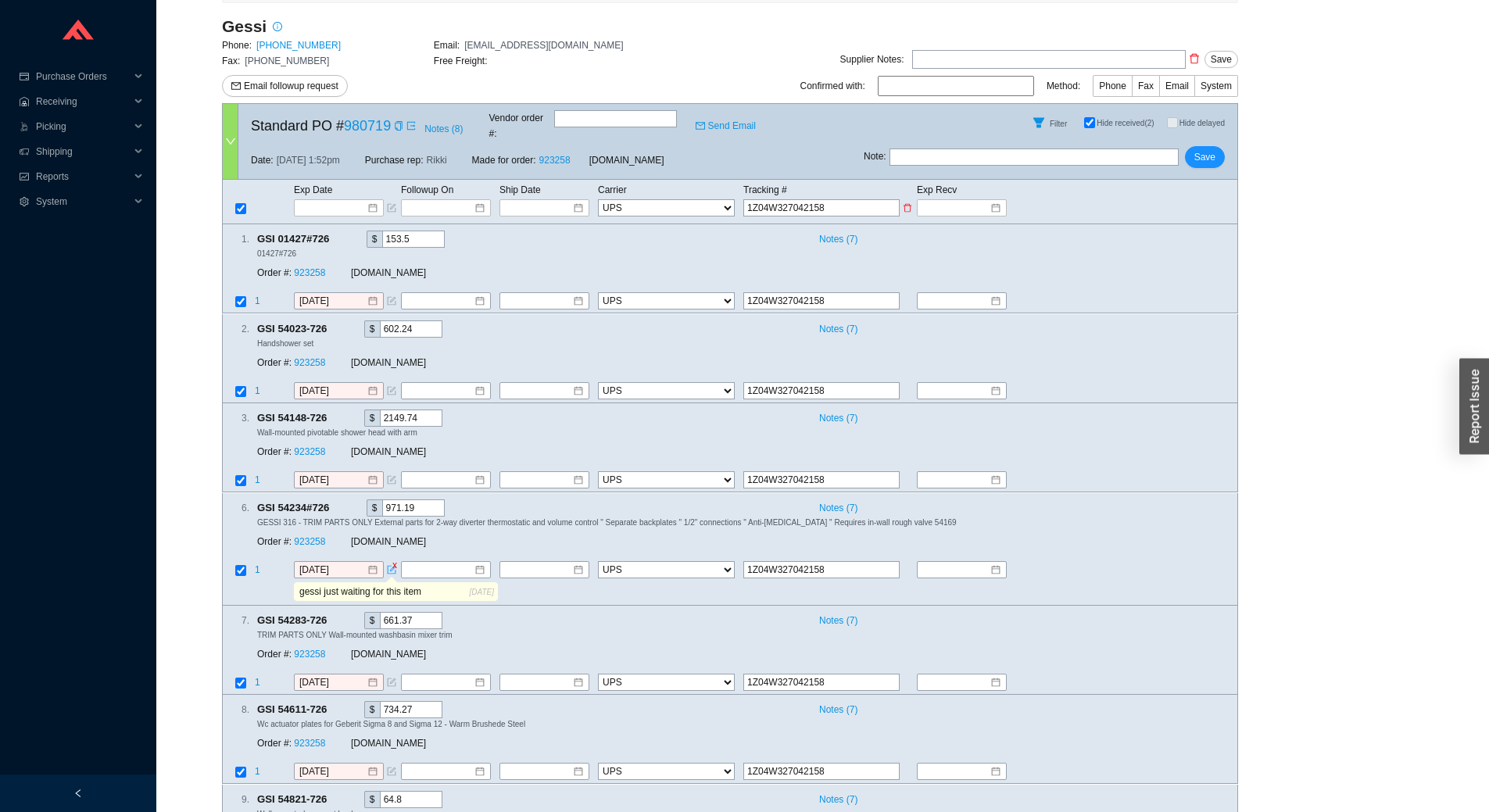
type input "1Z04W3270421582"
type input "1Z04W32704215820"
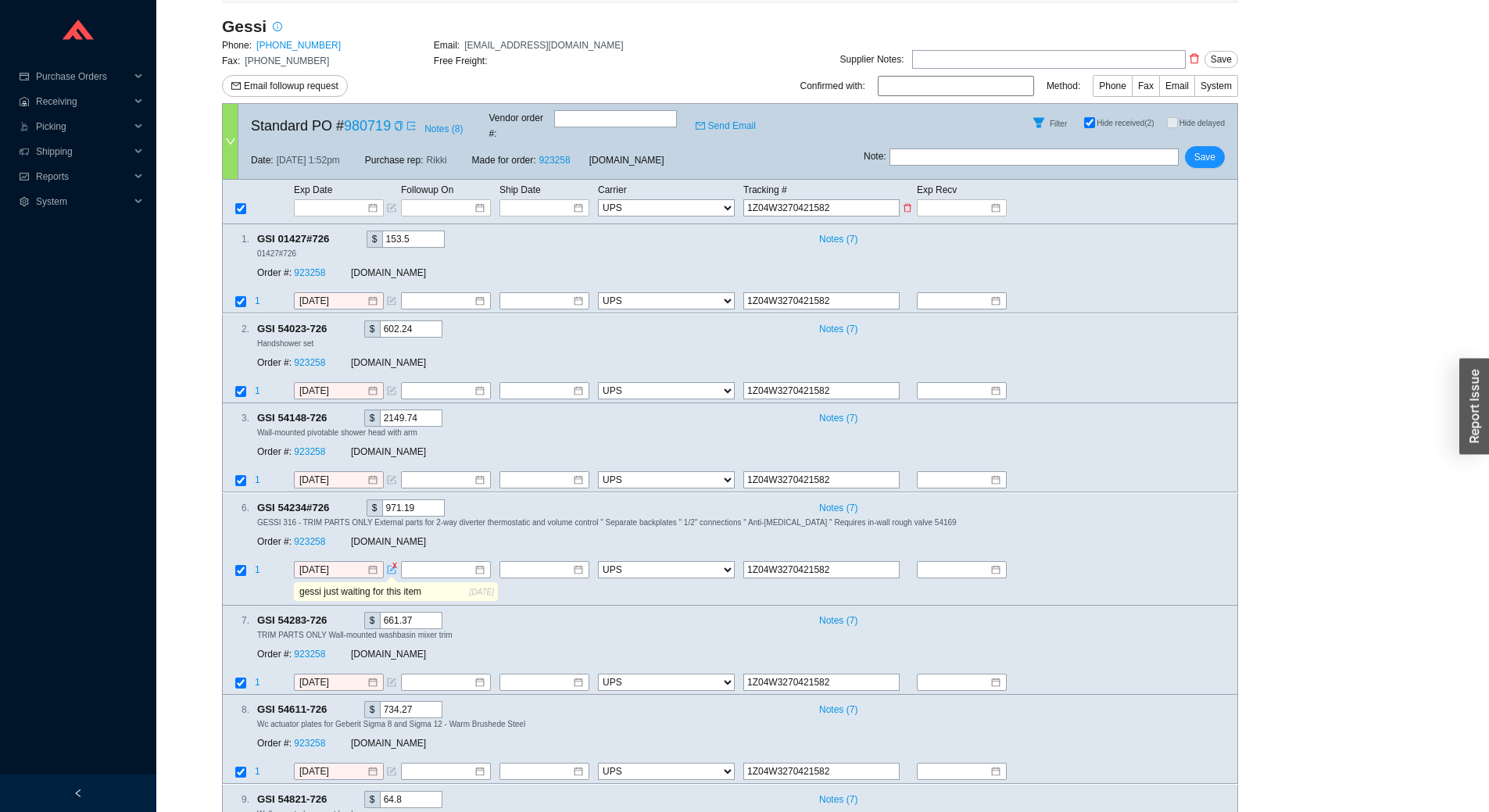
type input "1Z04W32704215820"
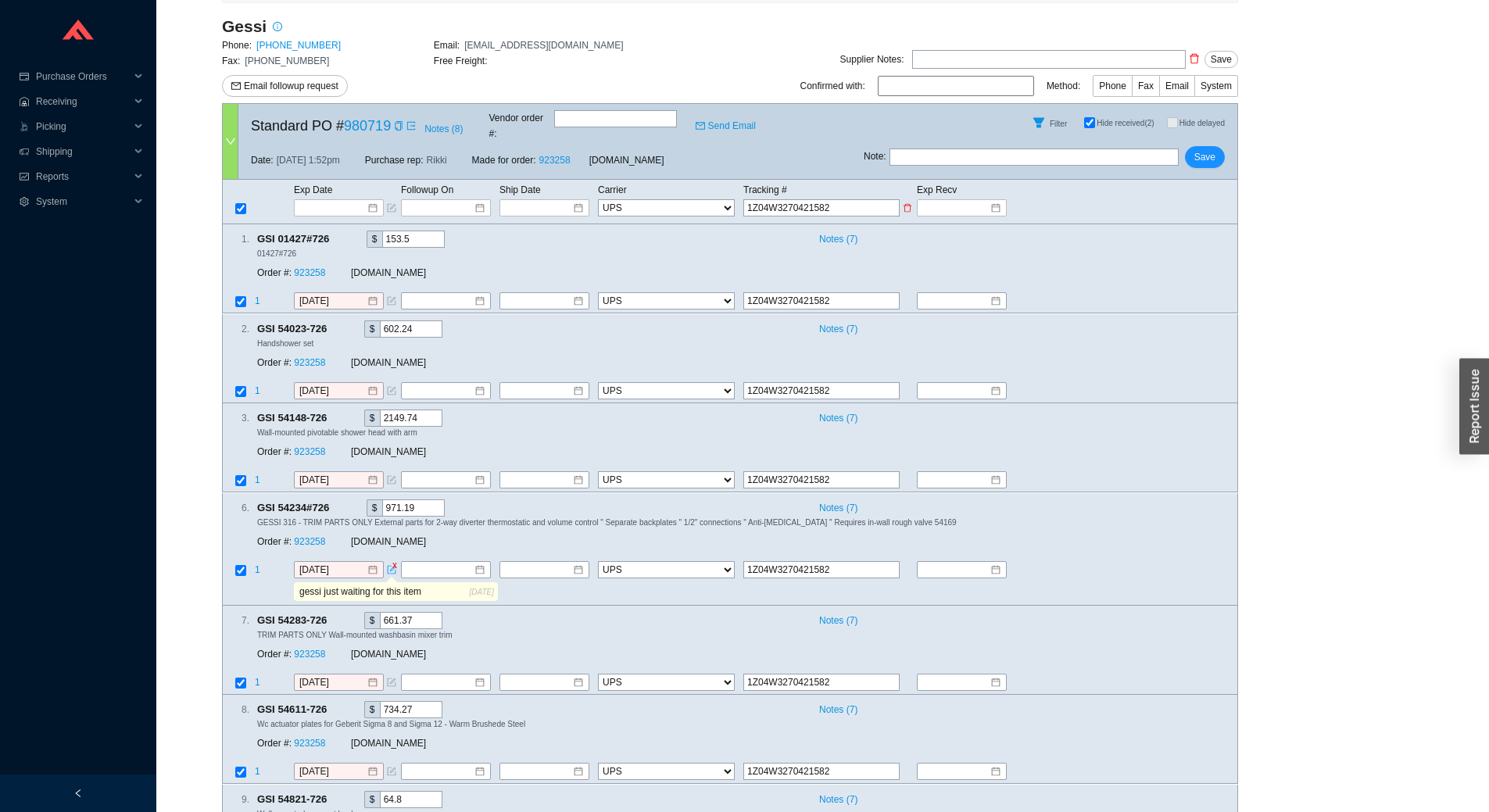
type input "1Z04W32704215820"
type input "1Z04W327042158209"
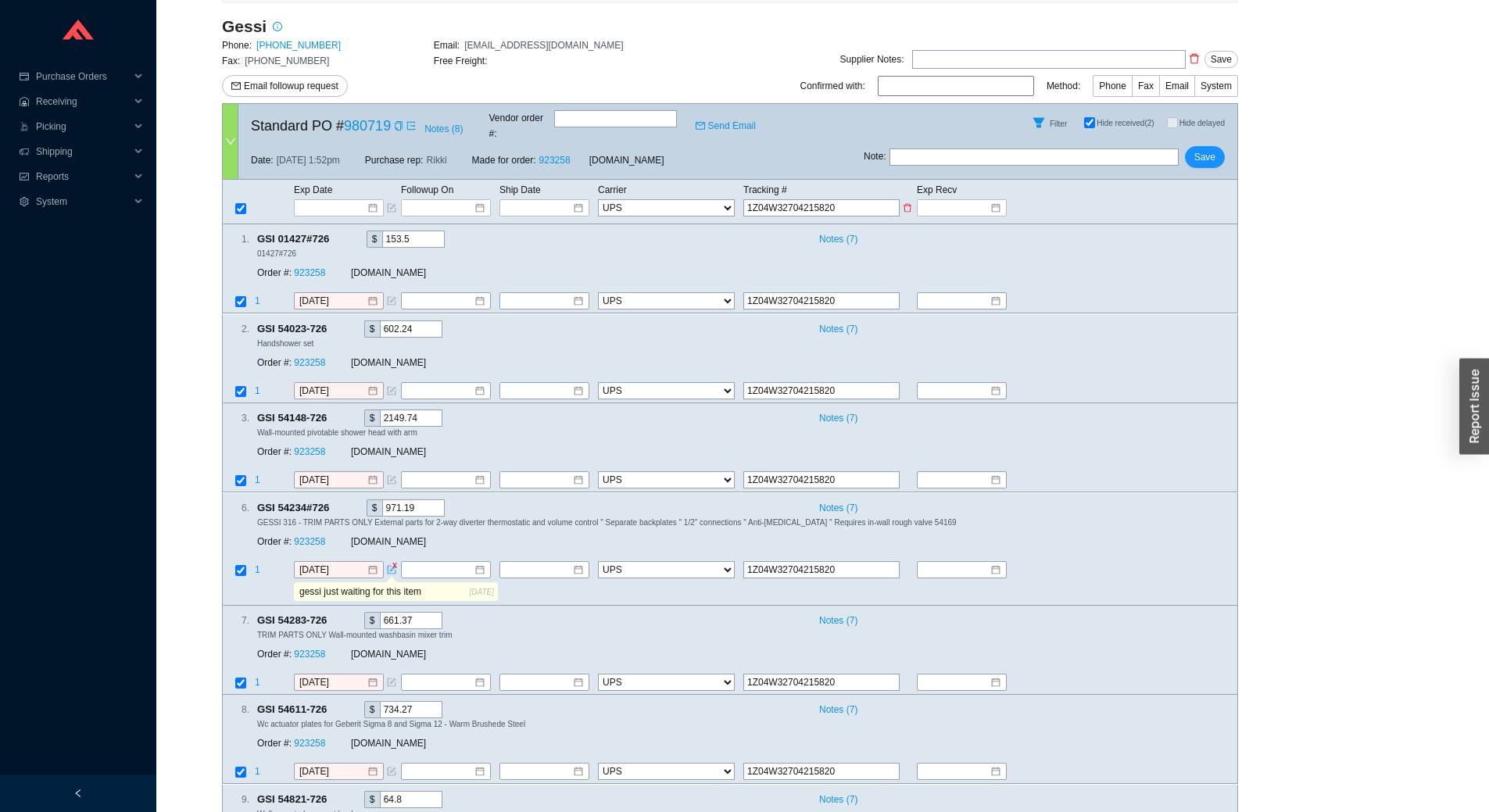
type input "1Z04W327042158209"
type input "1Z04W3270421582092"
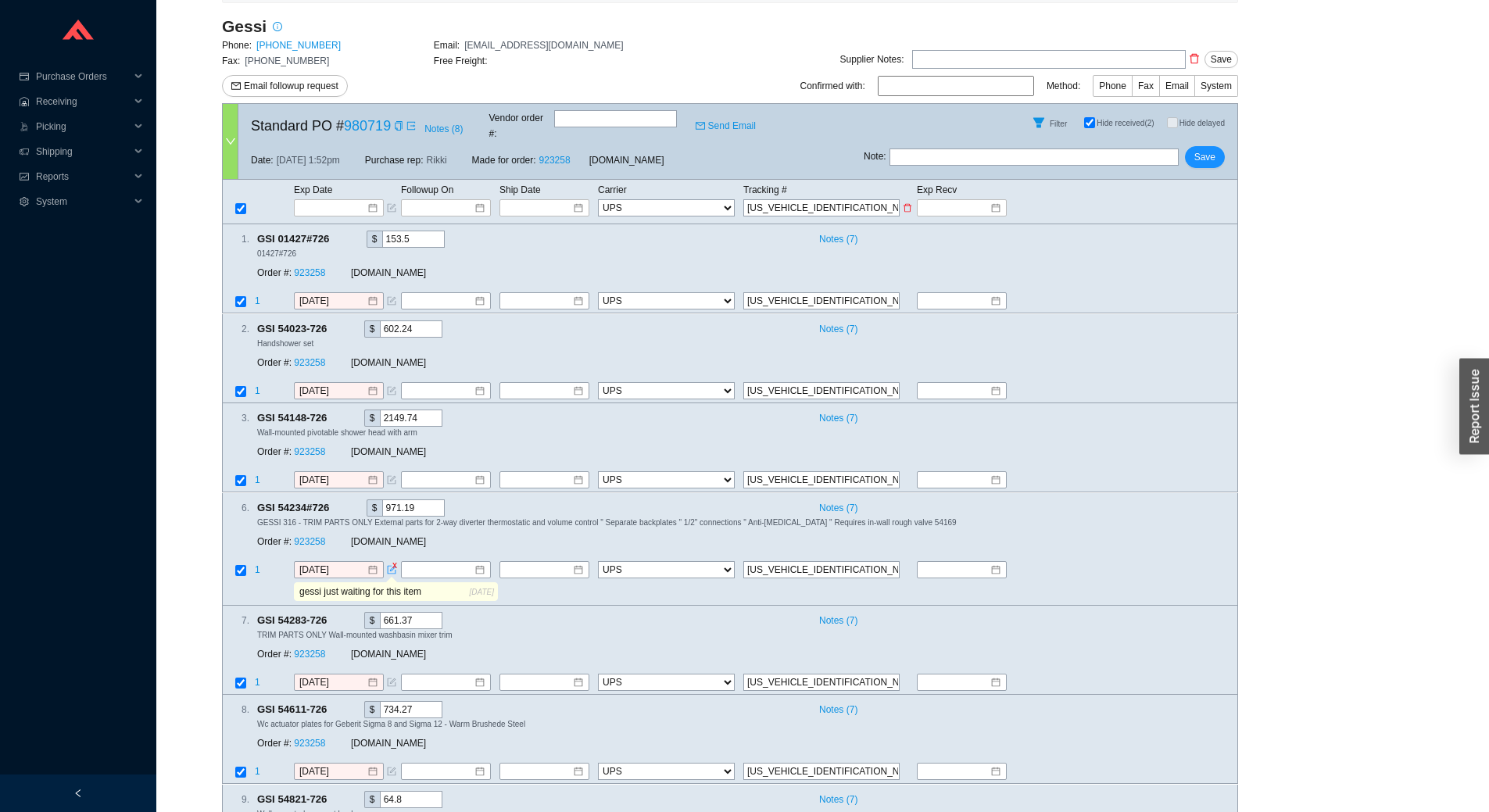
type input "1Z04W3270421582092"
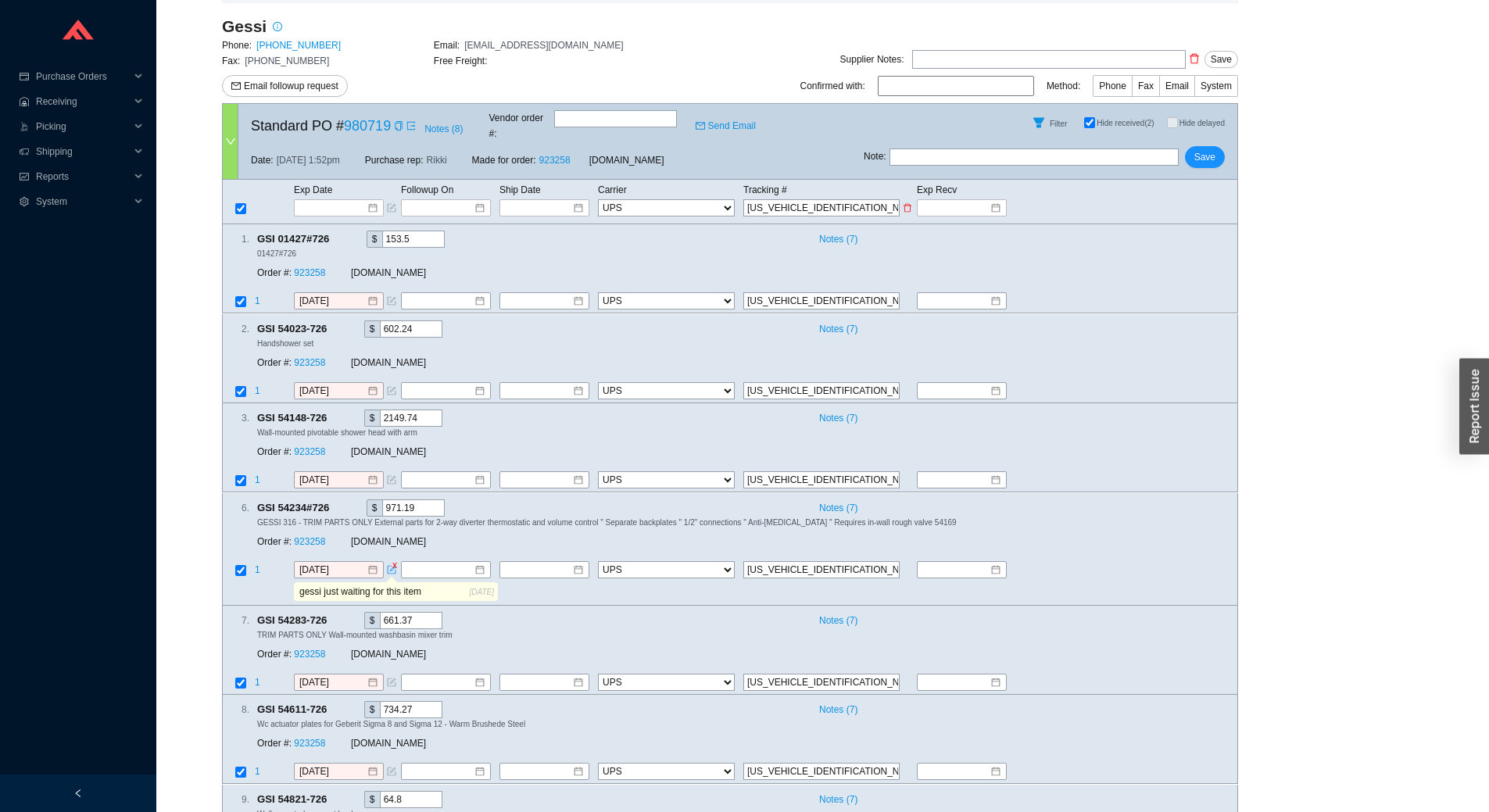
type input "1Z04W3270421582092"
click at [522, 200] on input at bounding box center [538, 207] width 66 height 16
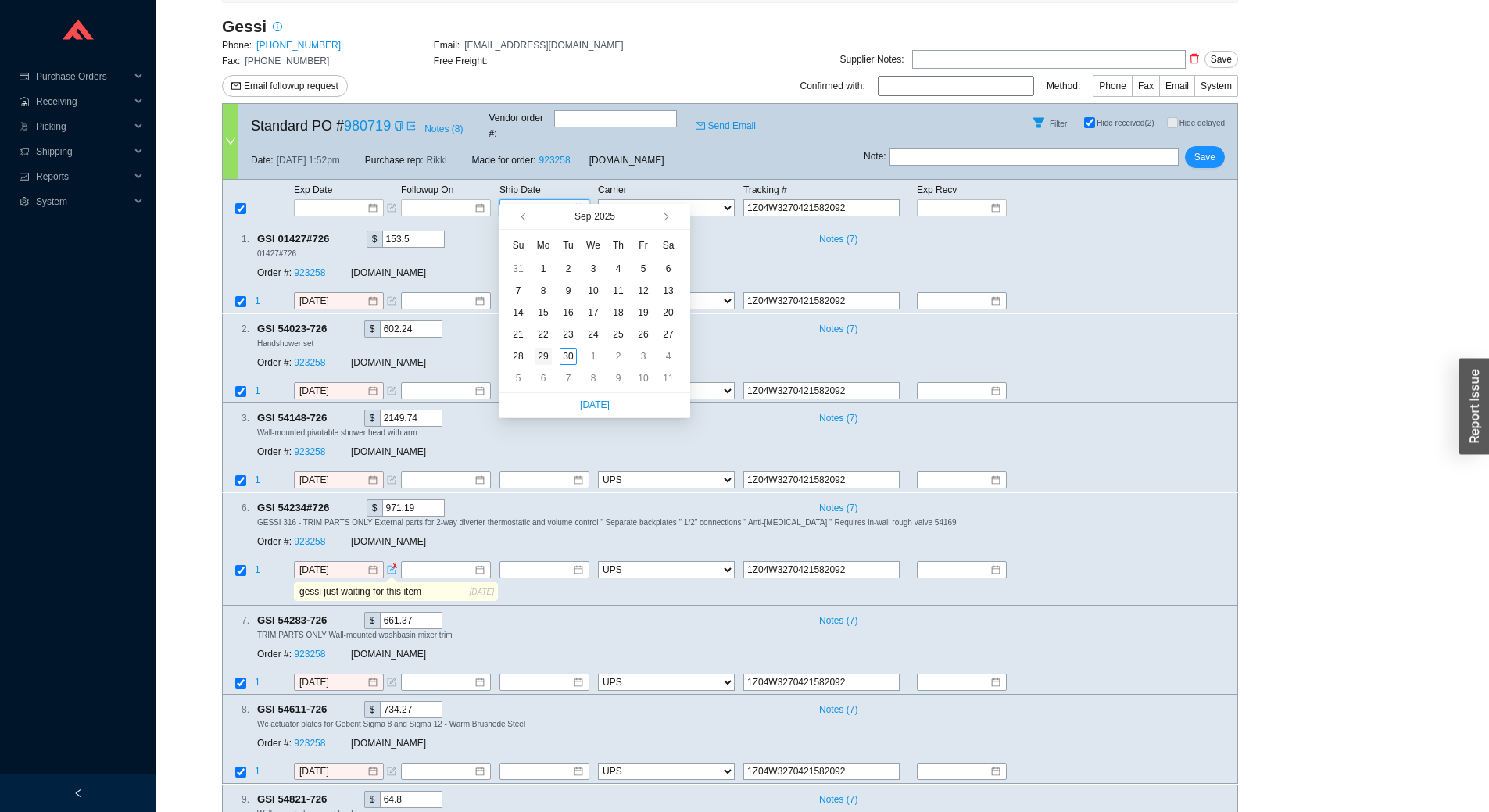
type input "9/29/2025"
click at [541, 357] on div "29" at bounding box center [543, 356] width 17 height 17
type input "9/29/2025"
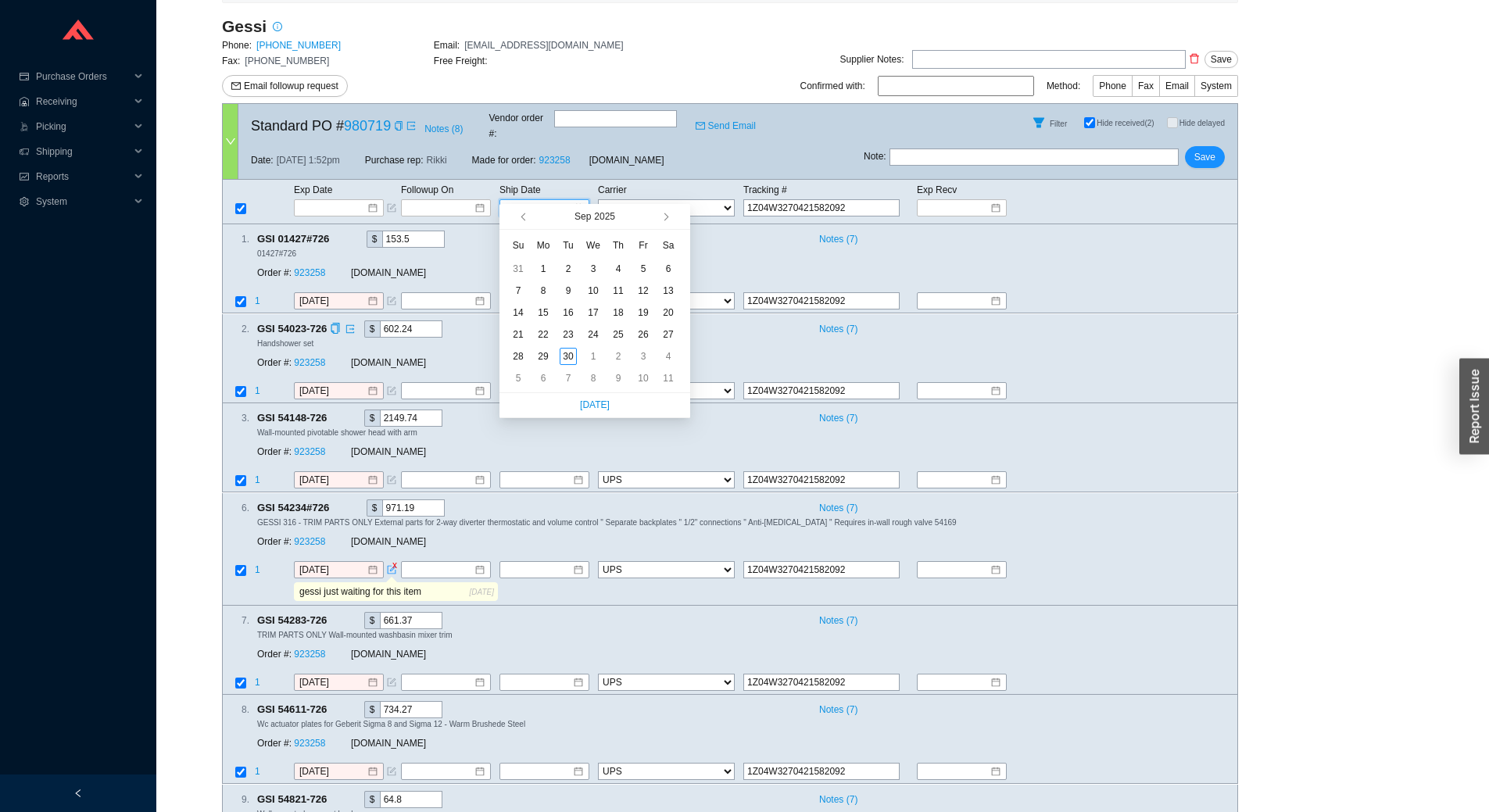
type input "9/29/2025"
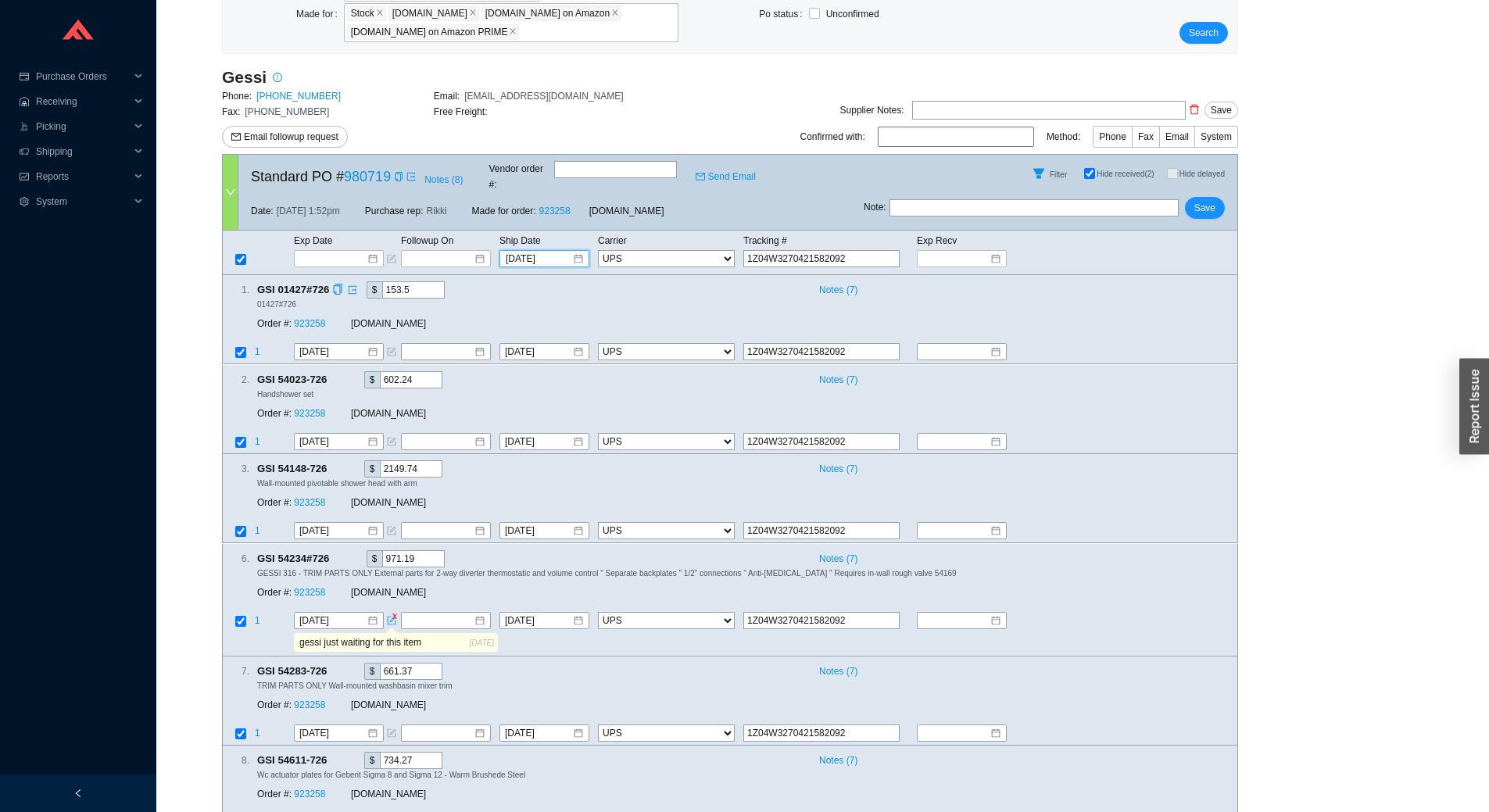
scroll to position [0, 0]
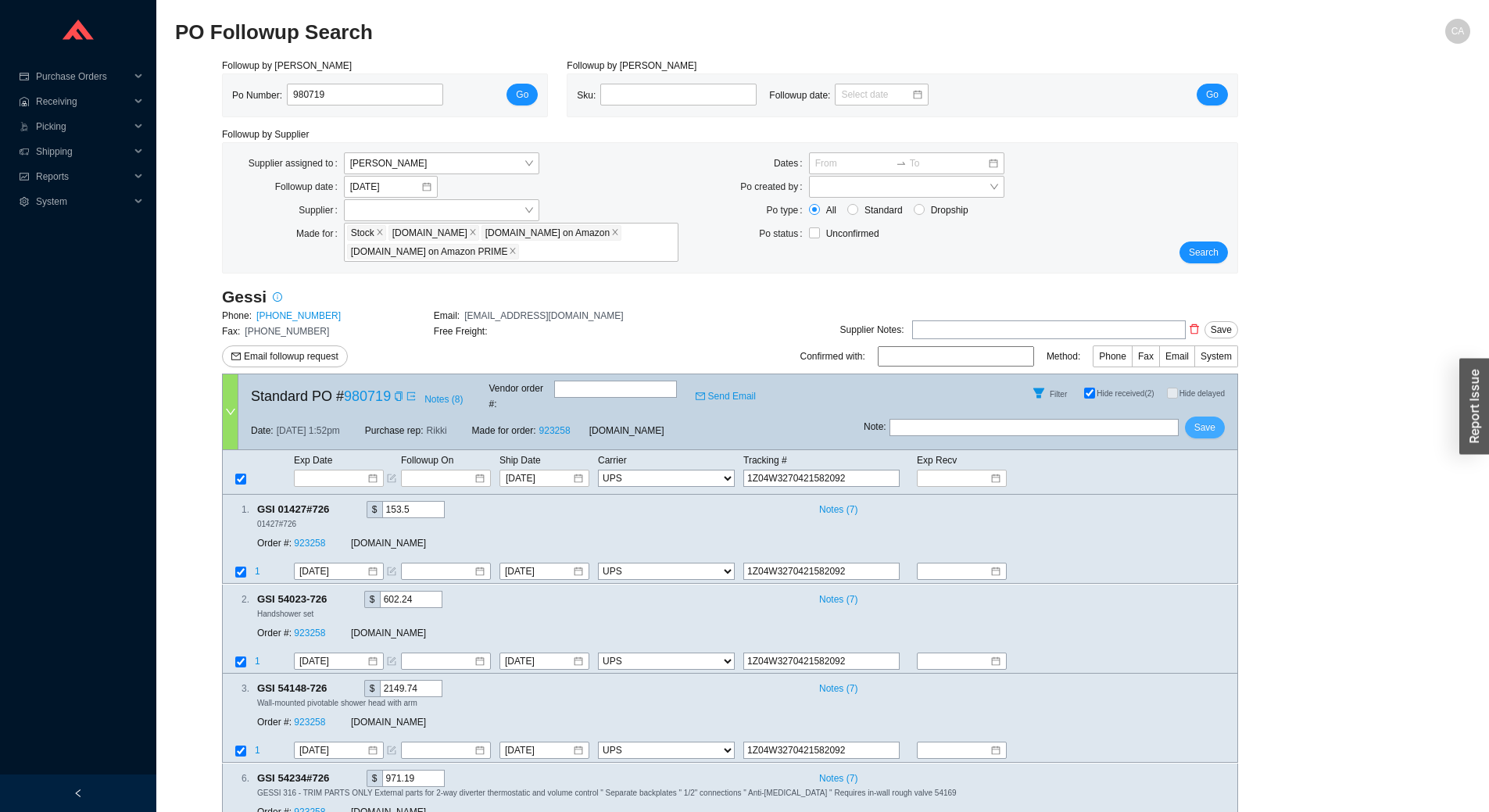
click at [1207, 419] on span "Save" at bounding box center [1205, 427] width 21 height 16
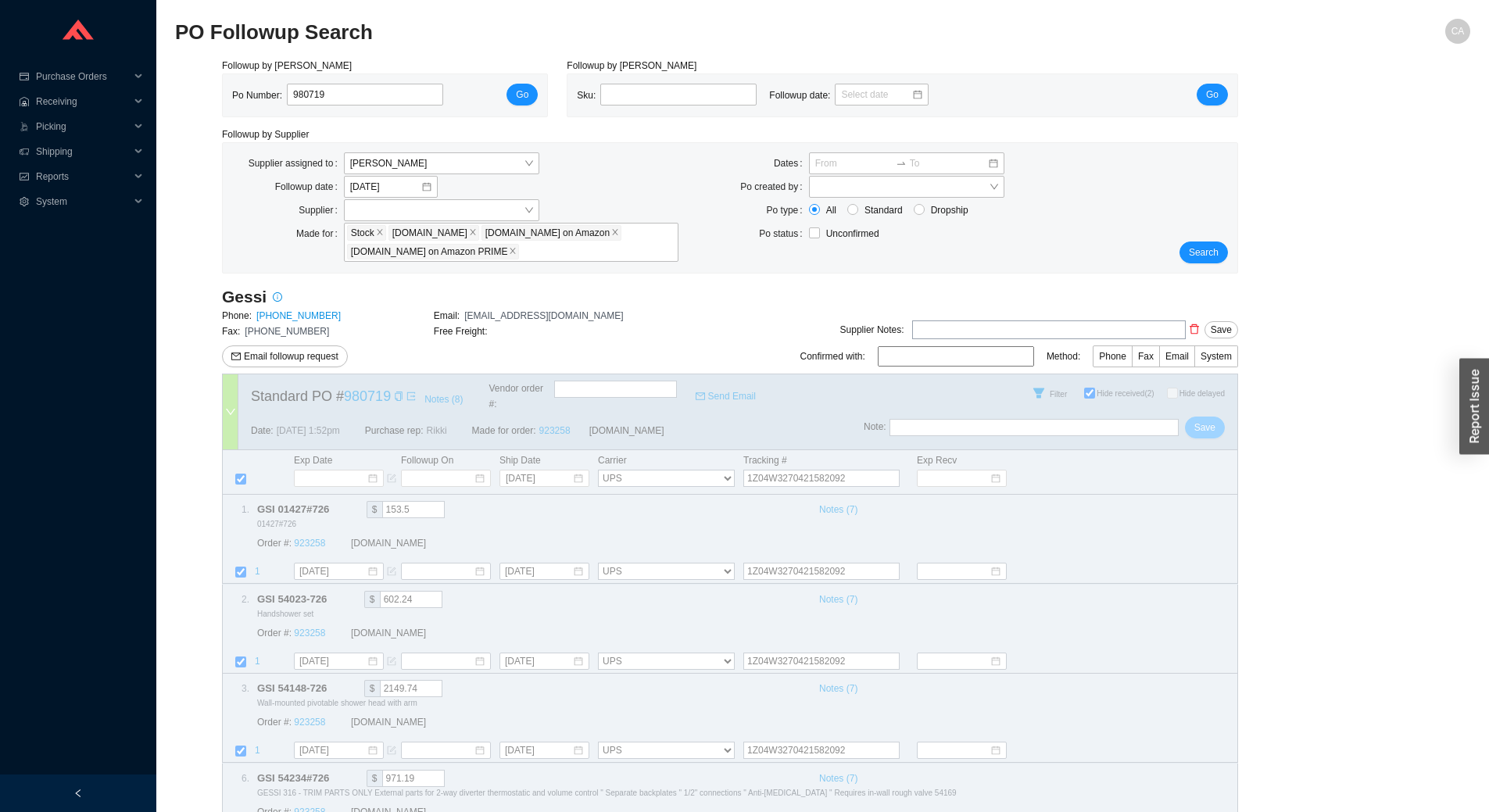
select select "2"
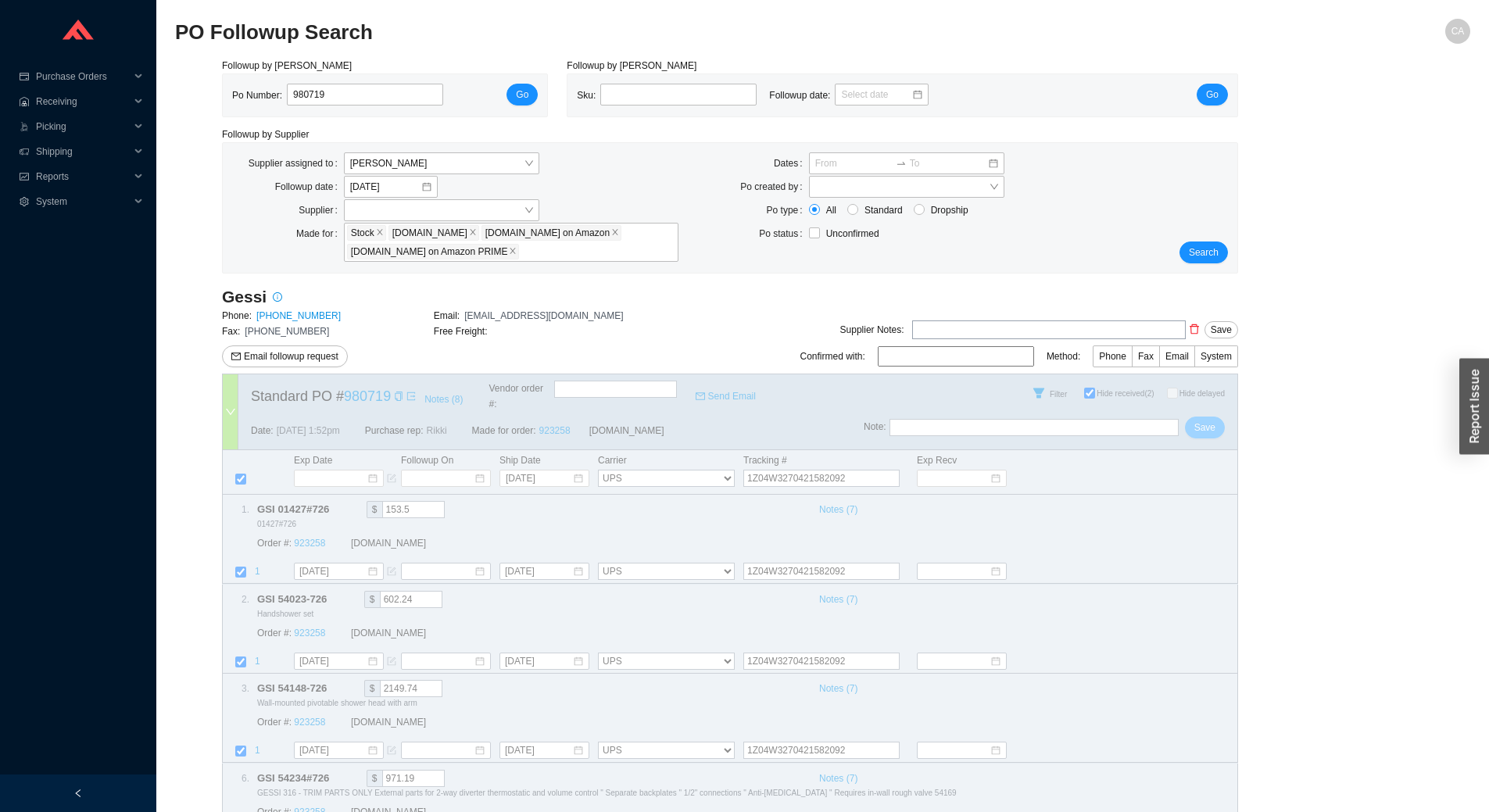
select select "2"
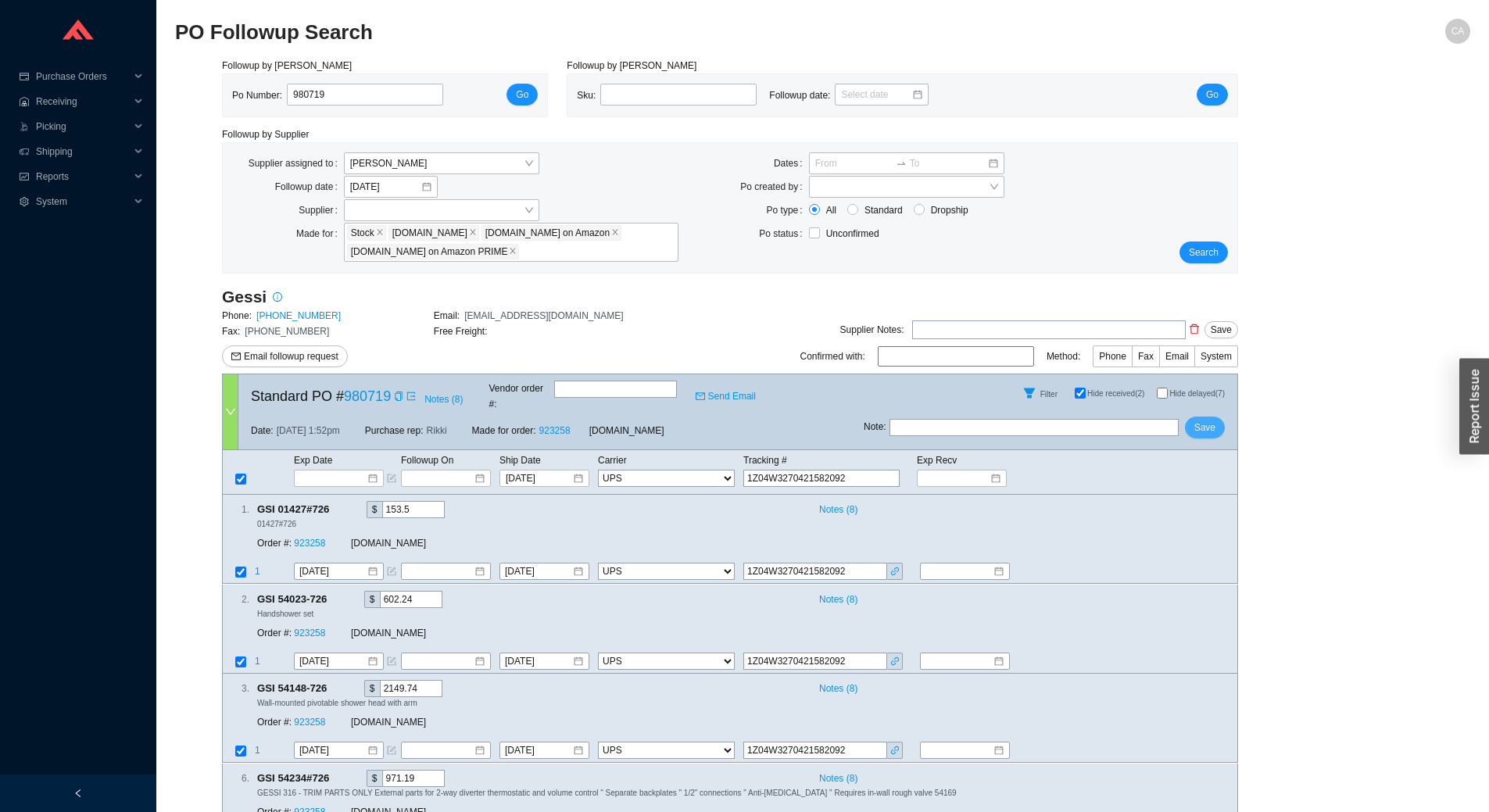
click at [1207, 419] on span "Save" at bounding box center [1205, 427] width 21 height 16
click at [1230, 247] on div "Search" at bounding box center [1194, 208] width 84 height 111
click at [1222, 249] on button "Search" at bounding box center [1203, 252] width 48 height 22
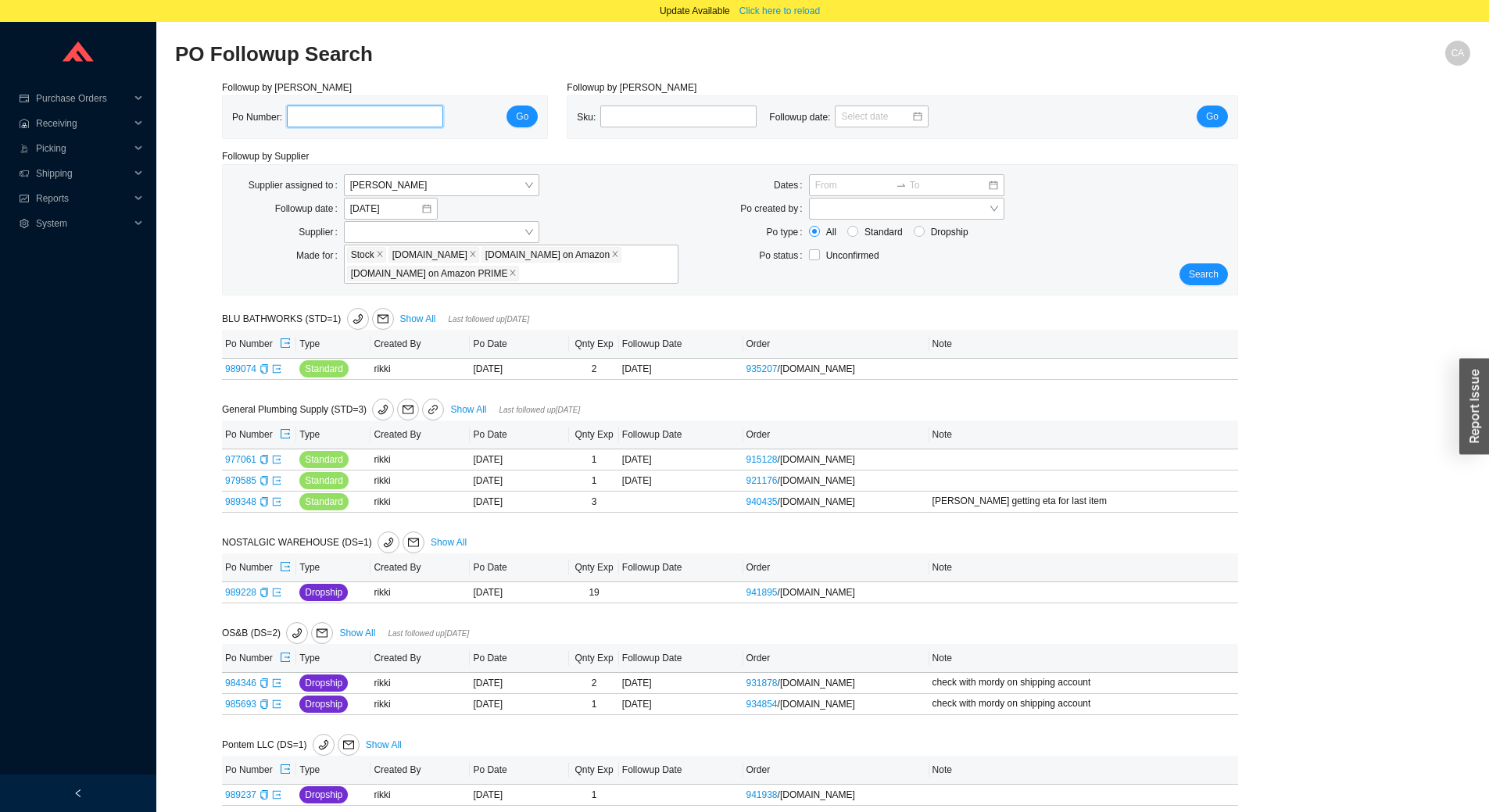
click at [345, 124] on input "tel" at bounding box center [364, 116] width 156 height 22
paste input "989425"
type input "989425"
click at [528, 115] on span "Go" at bounding box center [522, 116] width 12 height 16
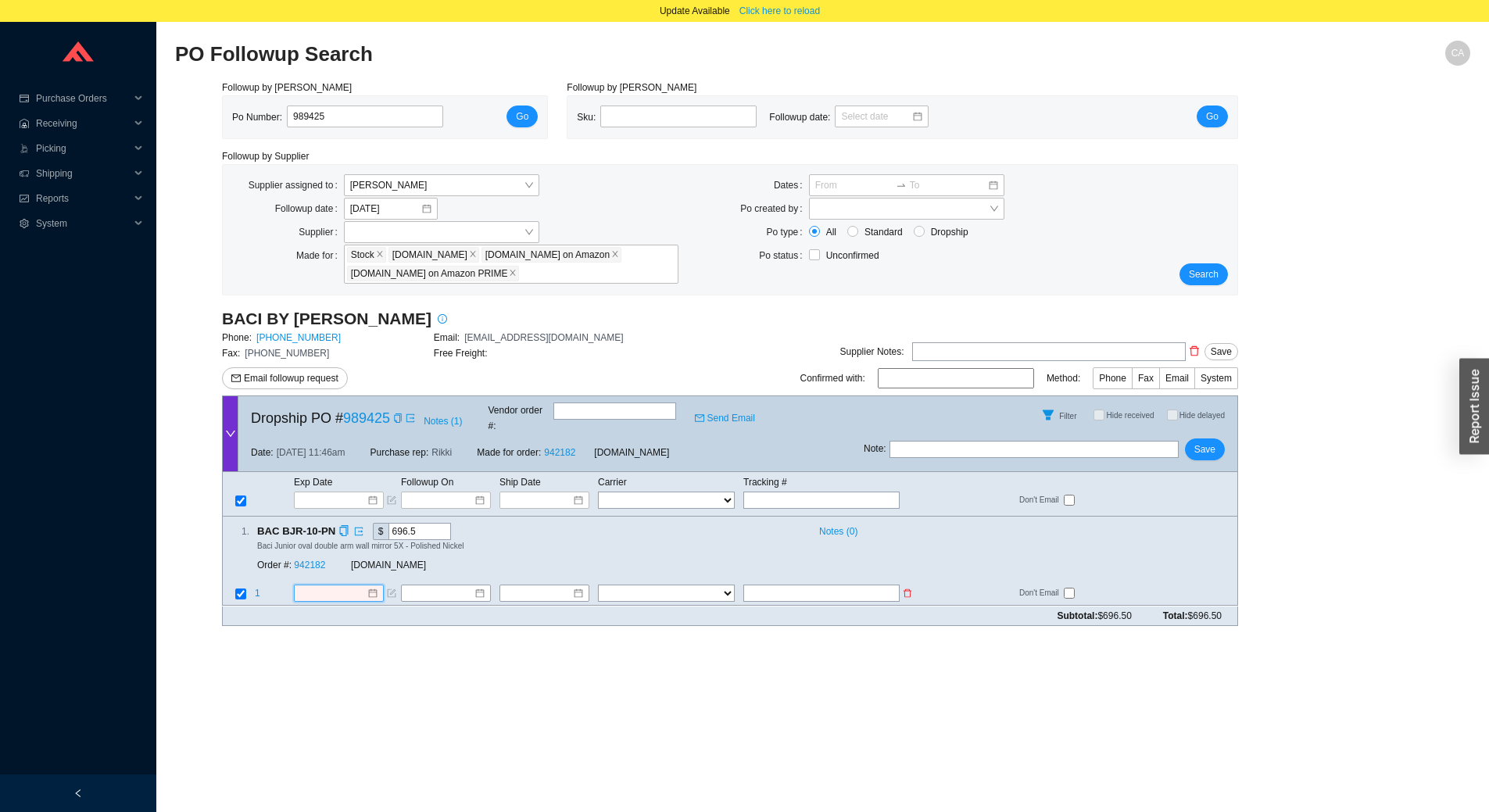
click at [323, 586] on input at bounding box center [333, 593] width 67 height 16
type input "10/7/2025"
click at [359, 761] on div "7" at bounding box center [362, 764] width 17 height 17
click at [313, 558] on div "Order #: 942182" at bounding box center [304, 566] width 94 height 16
click at [309, 560] on link "942182" at bounding box center [309, 565] width 31 height 11
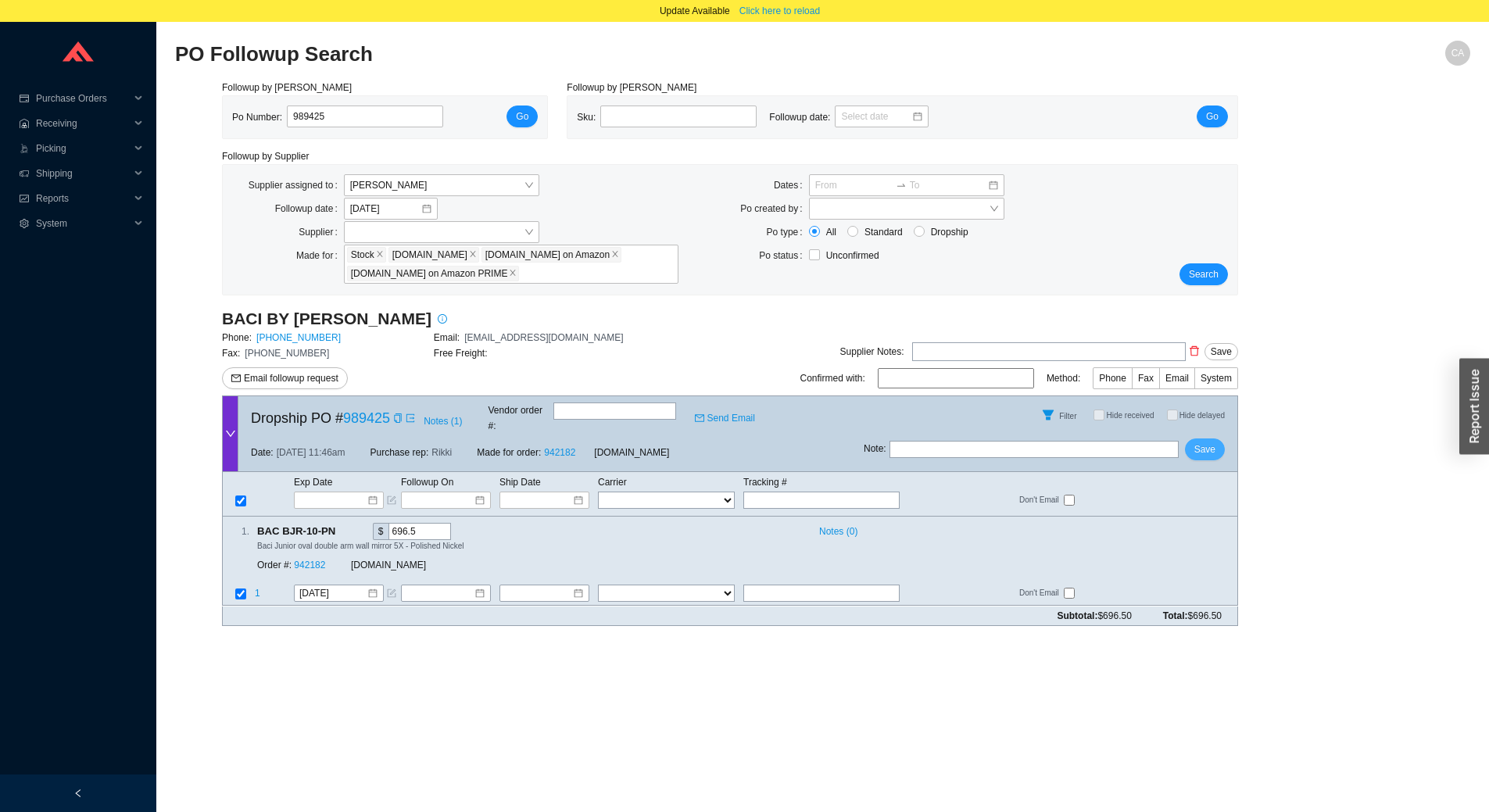
click at [1218, 438] on button "Save" at bounding box center [1204, 449] width 40 height 22
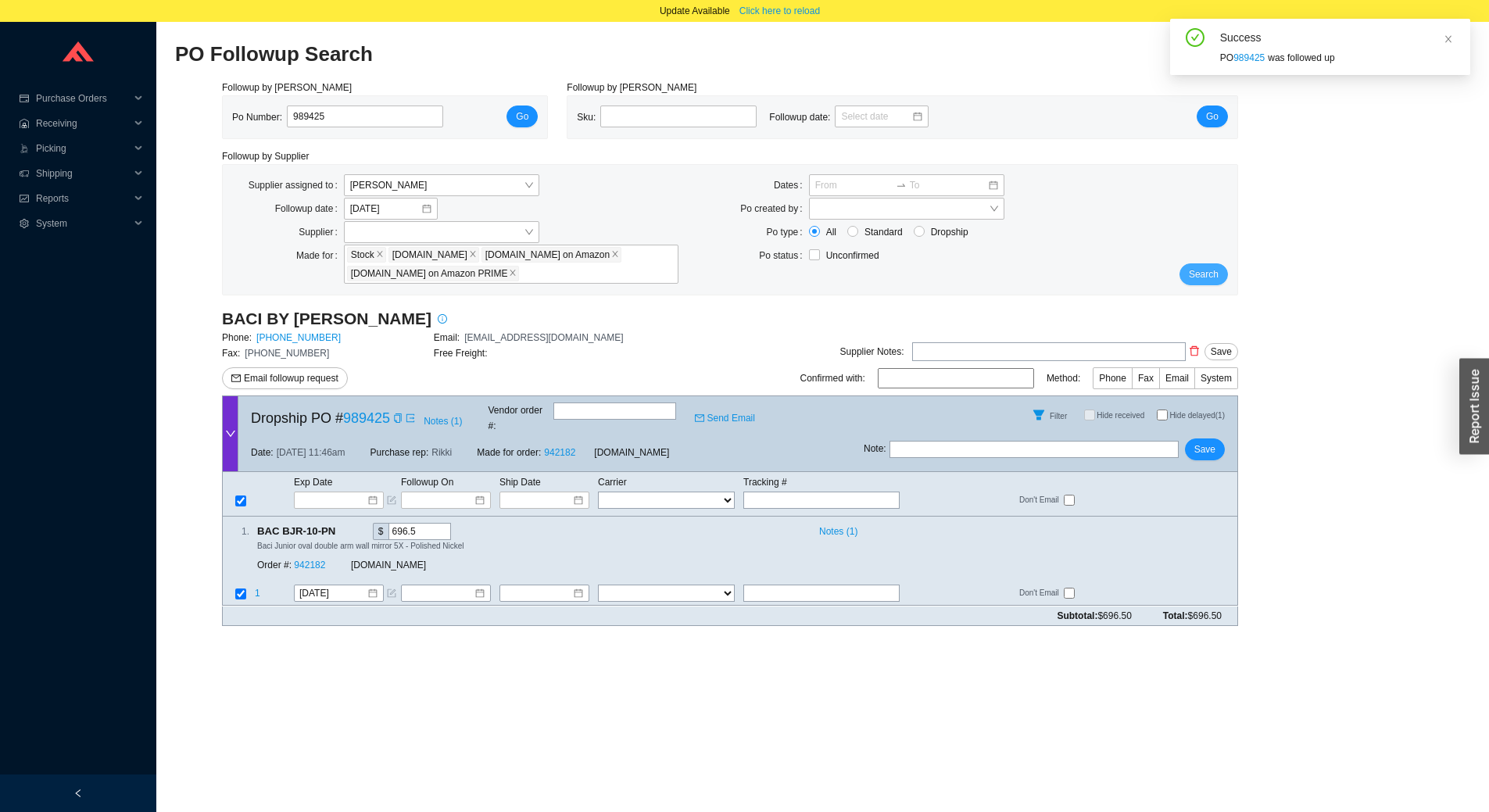
click at [1218, 266] on span "Search" at bounding box center [1203, 273] width 29 height 16
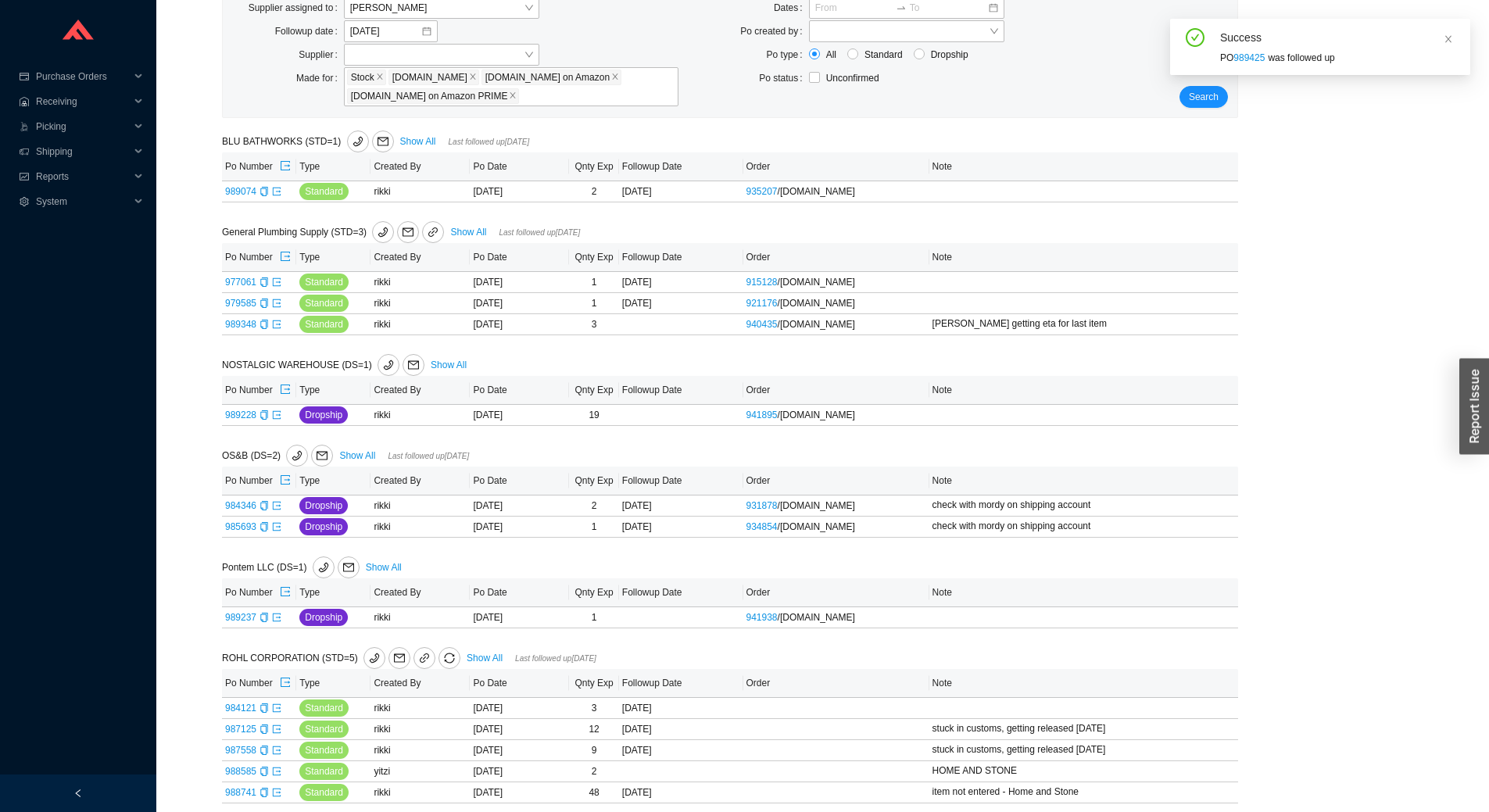
scroll to position [437, 0]
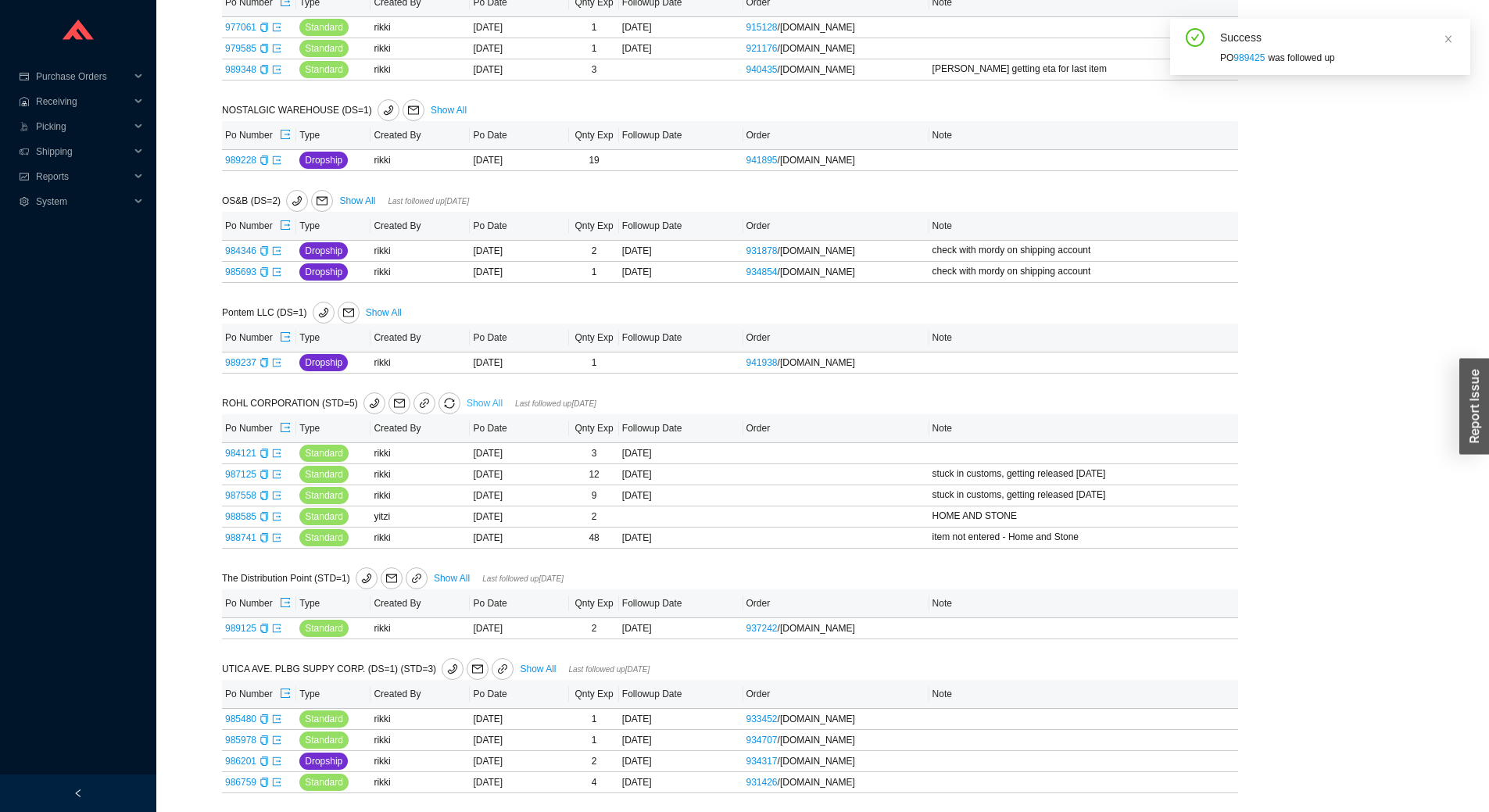
click at [472, 400] on link "Show All" at bounding box center [485, 402] width 36 height 11
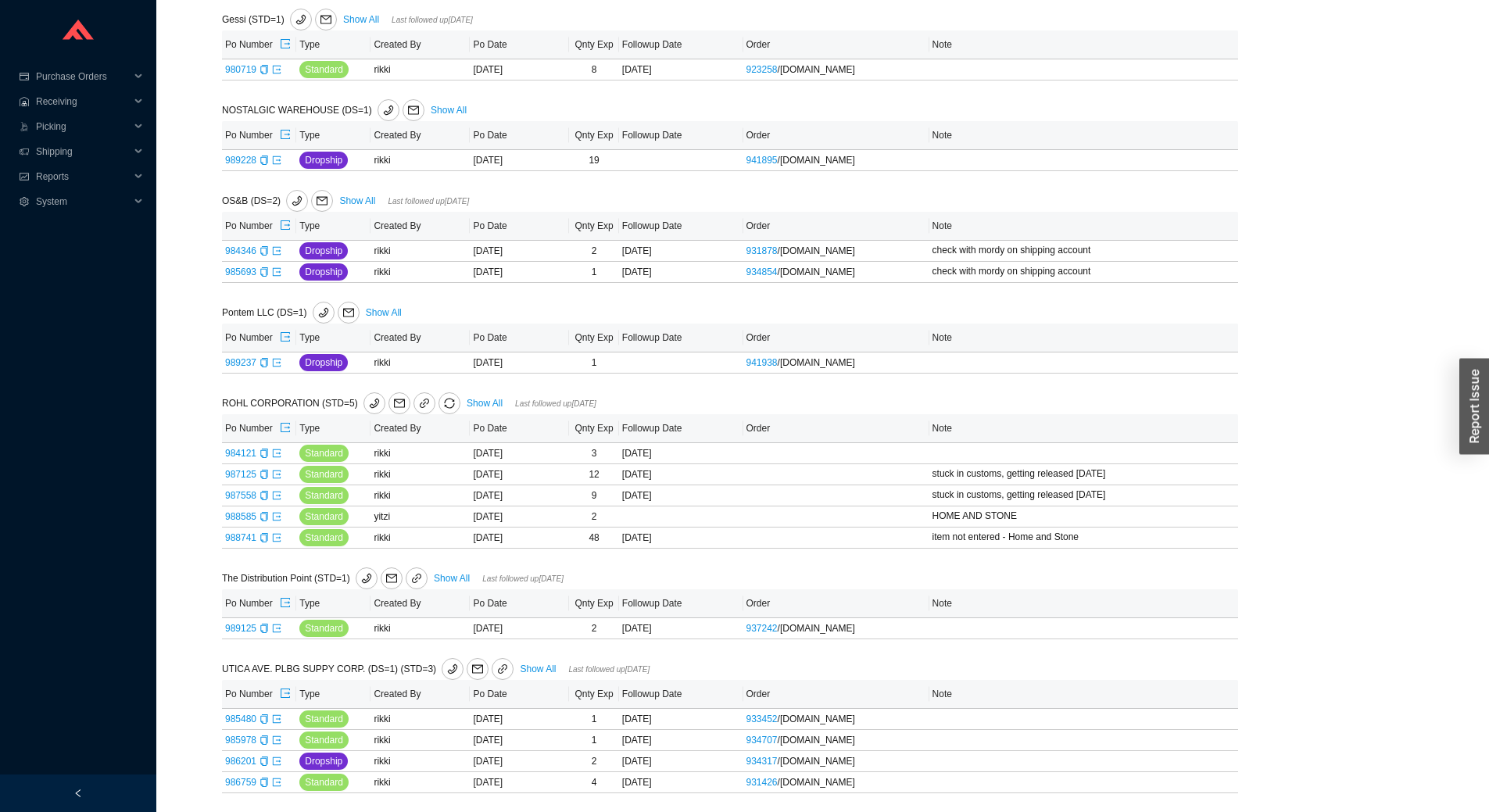
scroll to position [506, 0]
click at [243, 628] on link "989125" at bounding box center [241, 628] width 31 height 11
type input "989125"
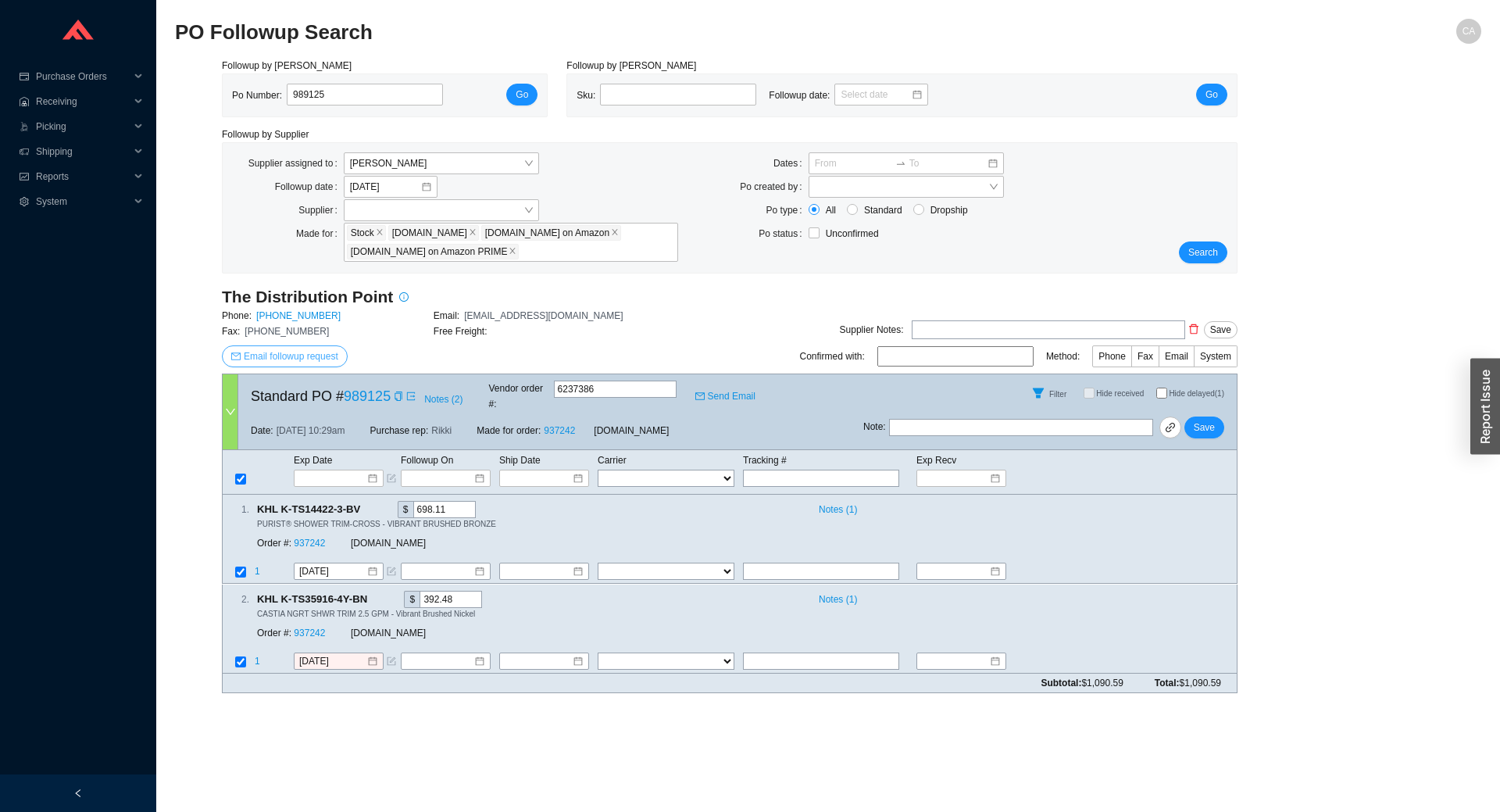
click at [305, 349] on span "Email followup request" at bounding box center [291, 356] width 95 height 16
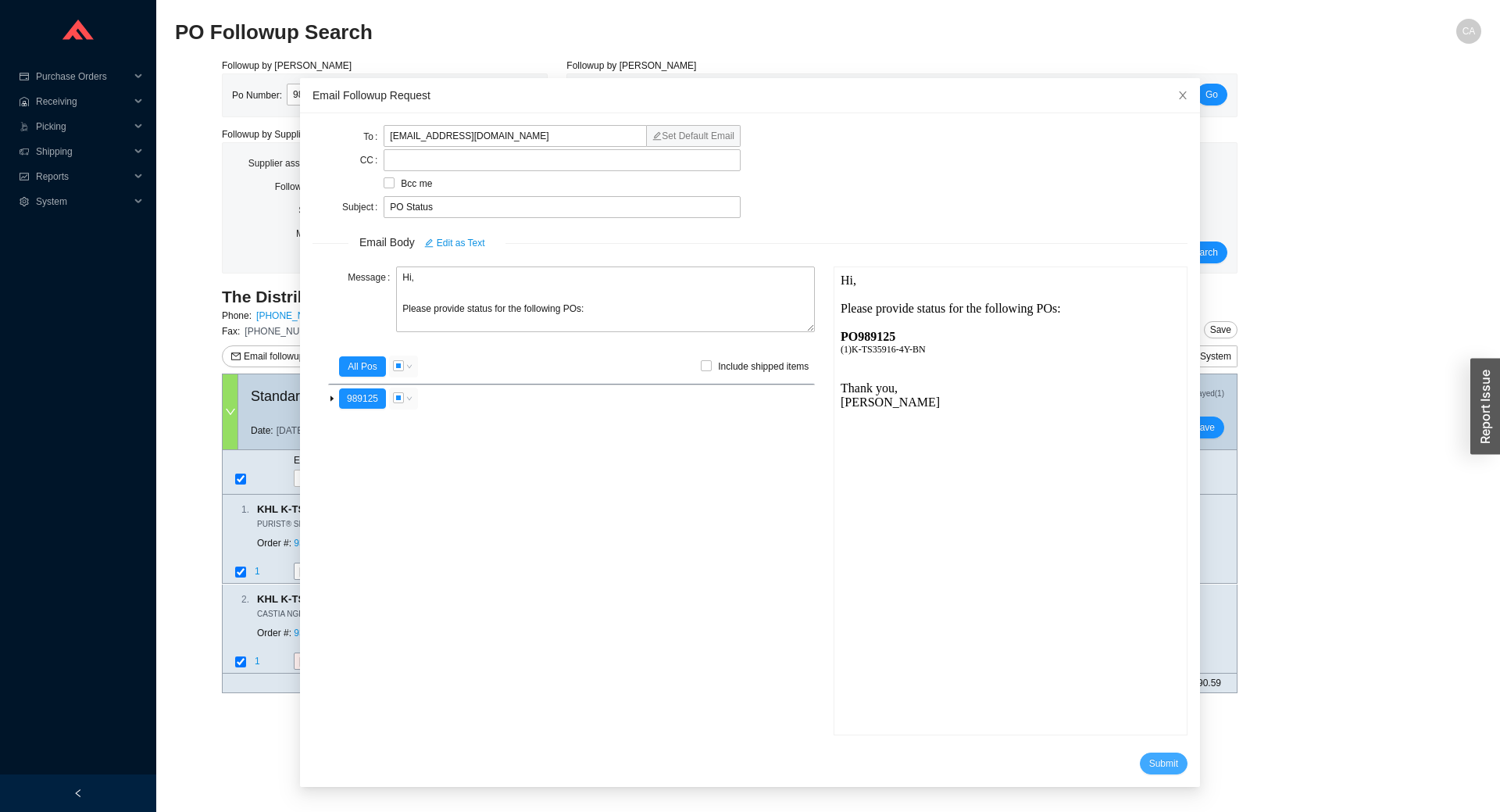
click at [1149, 761] on span "Submit" at bounding box center [1163, 763] width 29 height 16
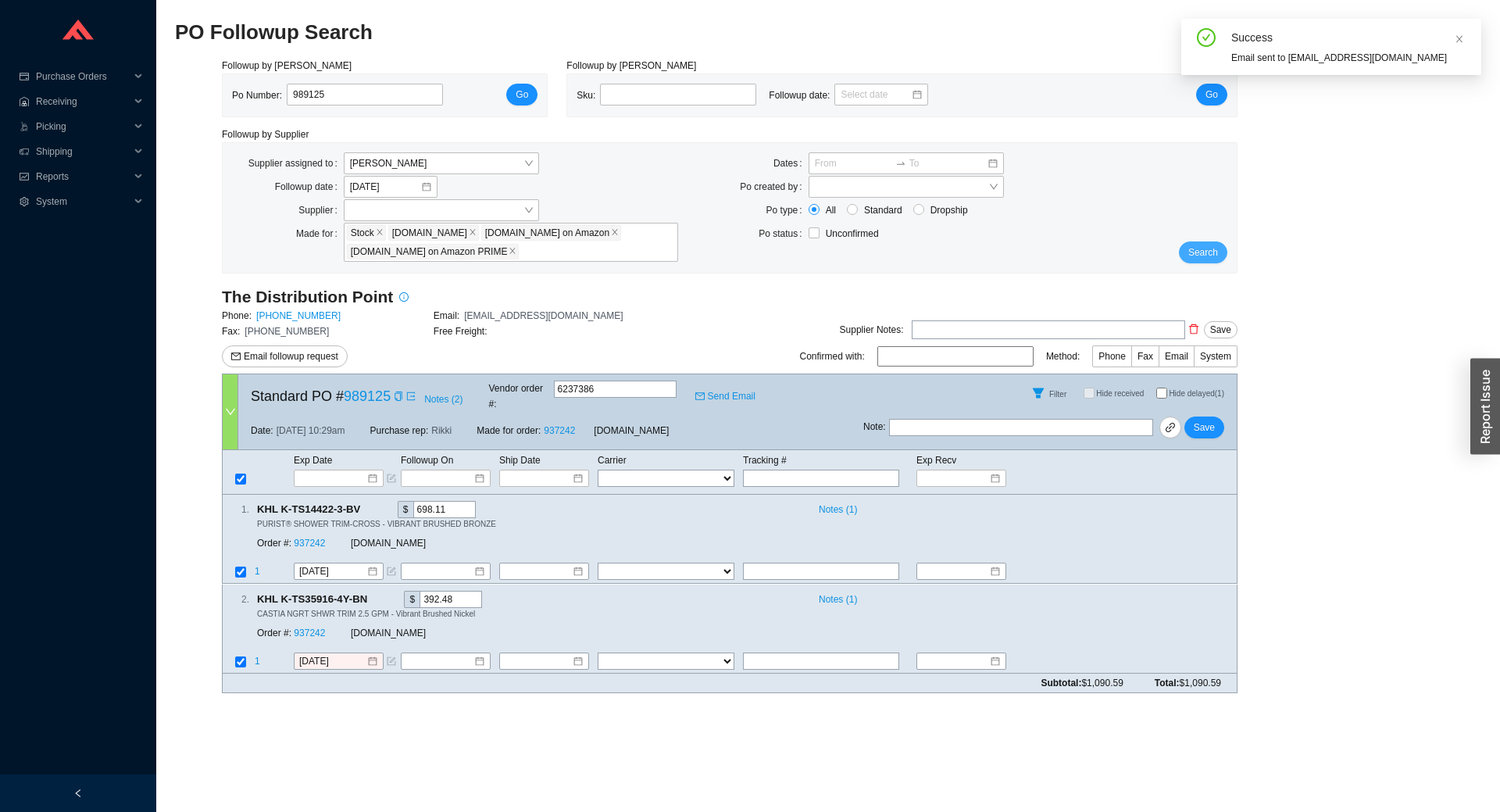
click at [1212, 248] on span "Search" at bounding box center [1203, 252] width 29 height 16
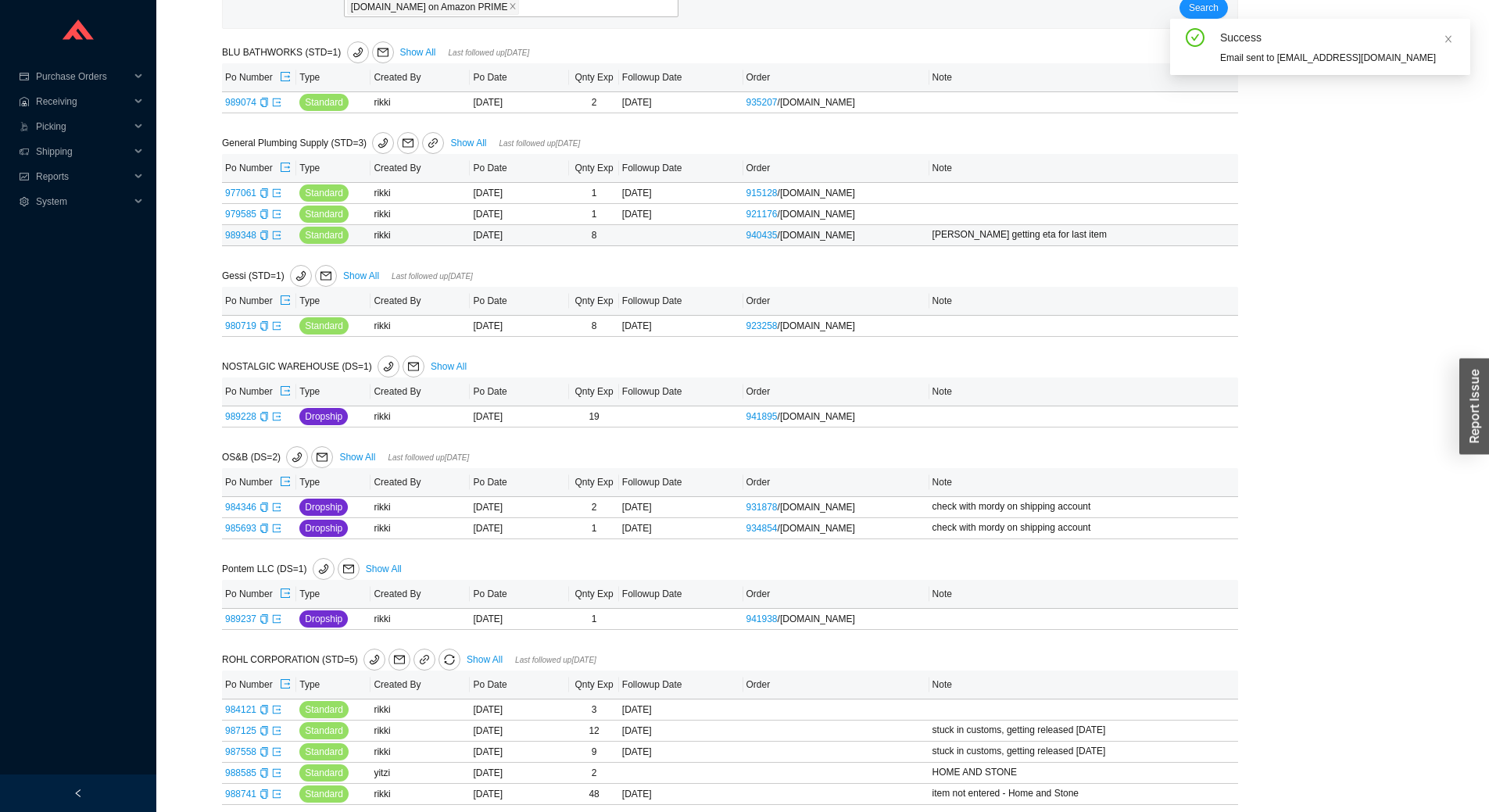
scroll to position [506, 0]
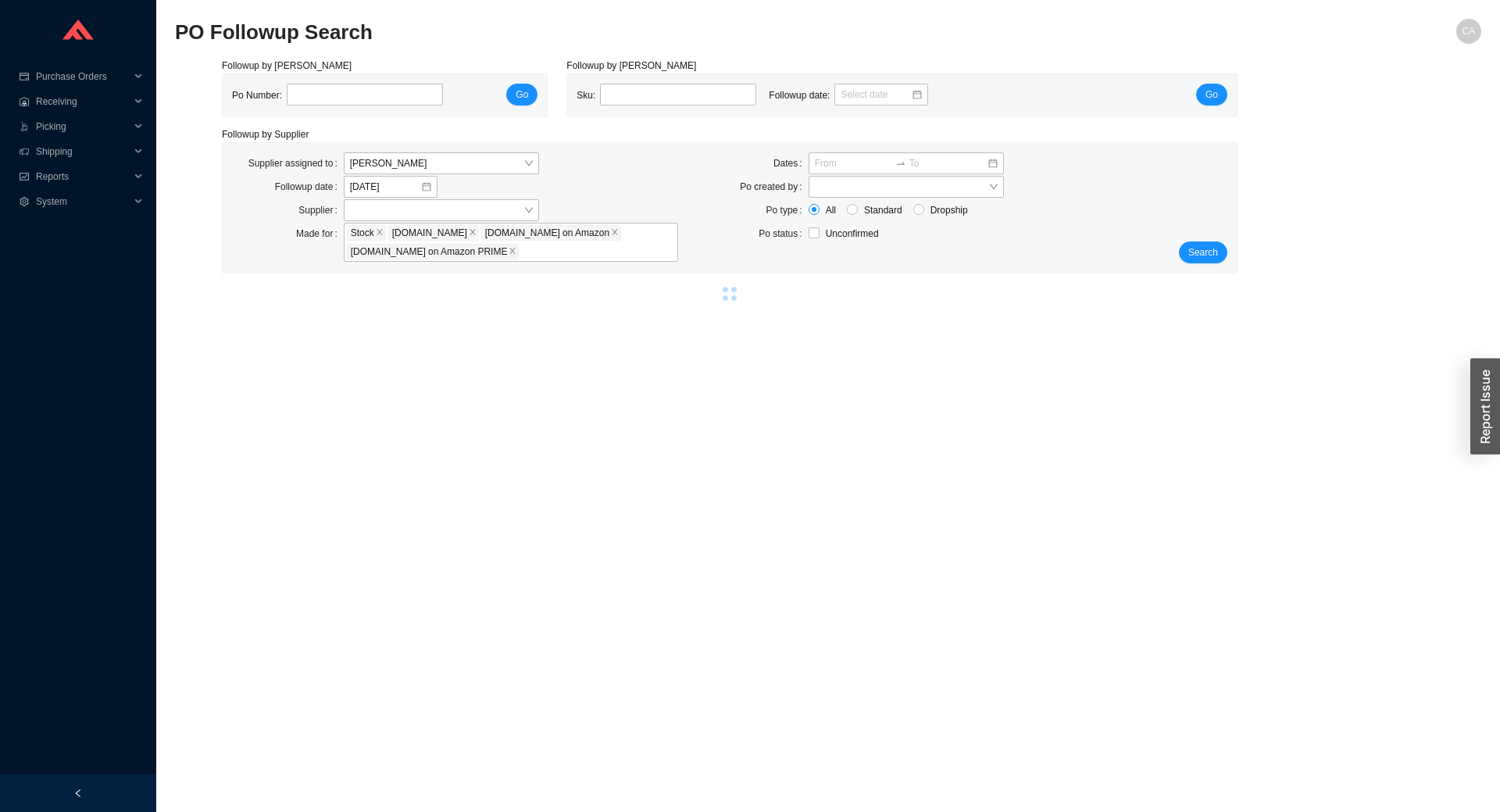
select select "2"
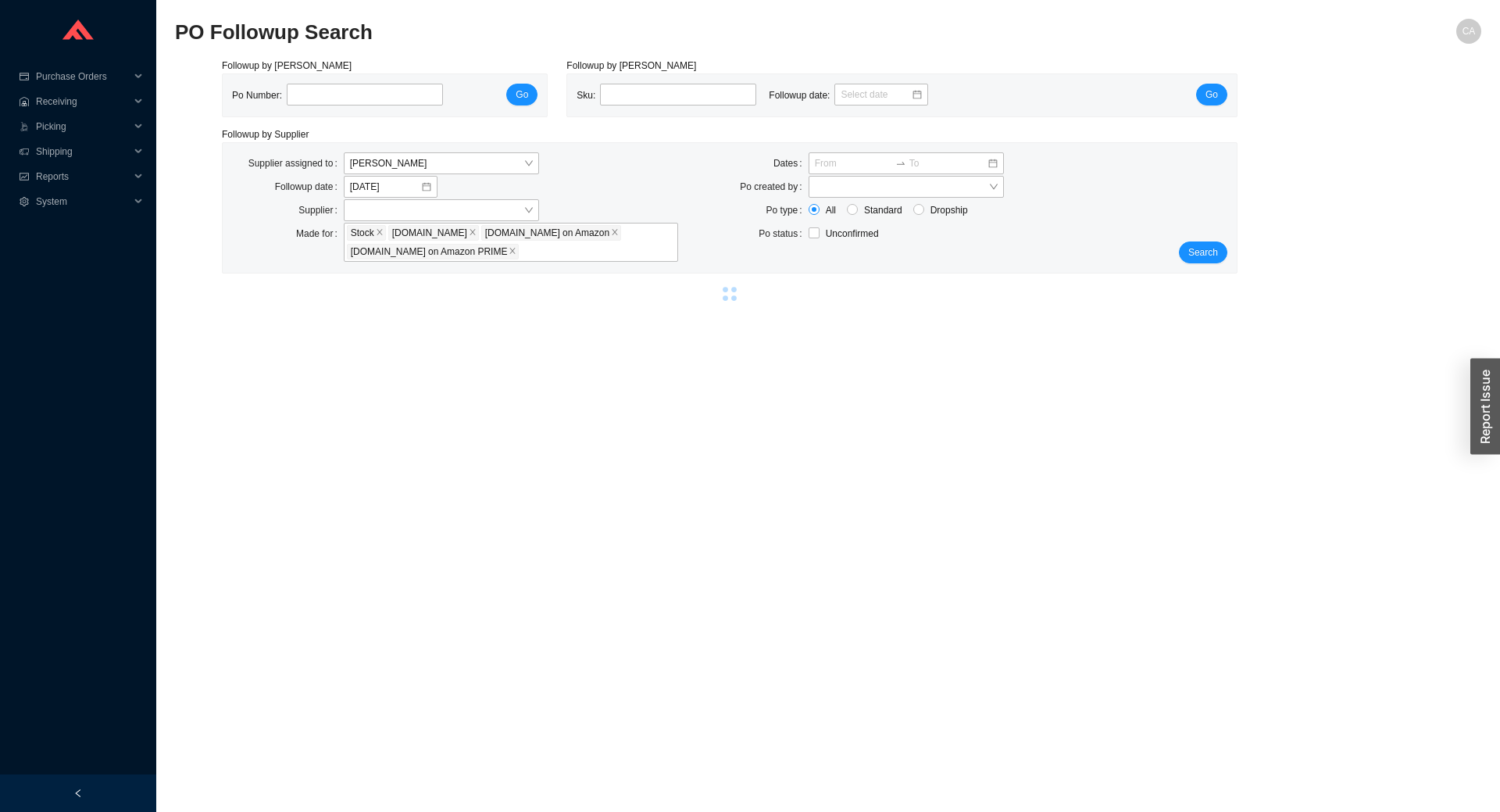
select select "2"
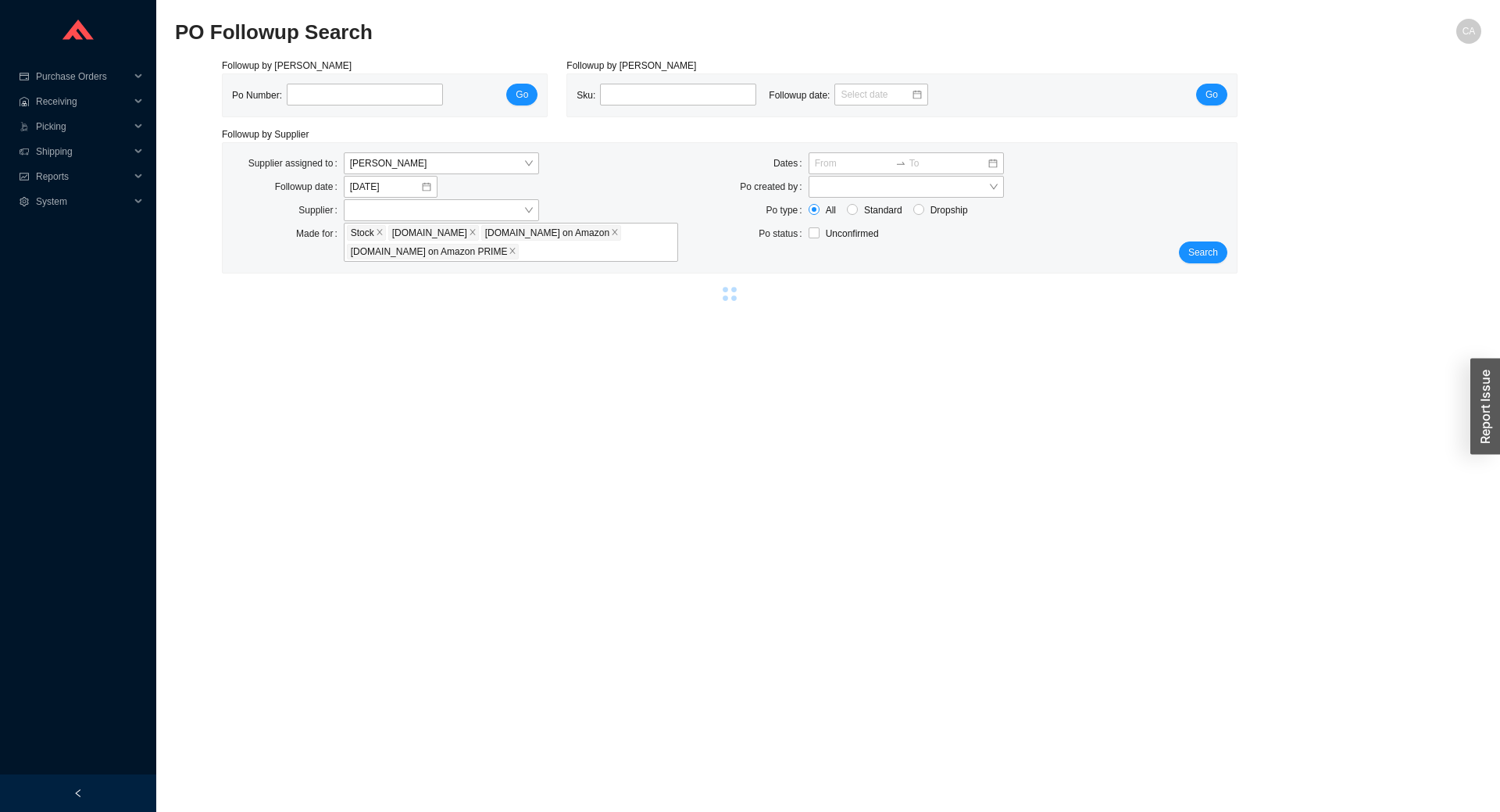
select select "2"
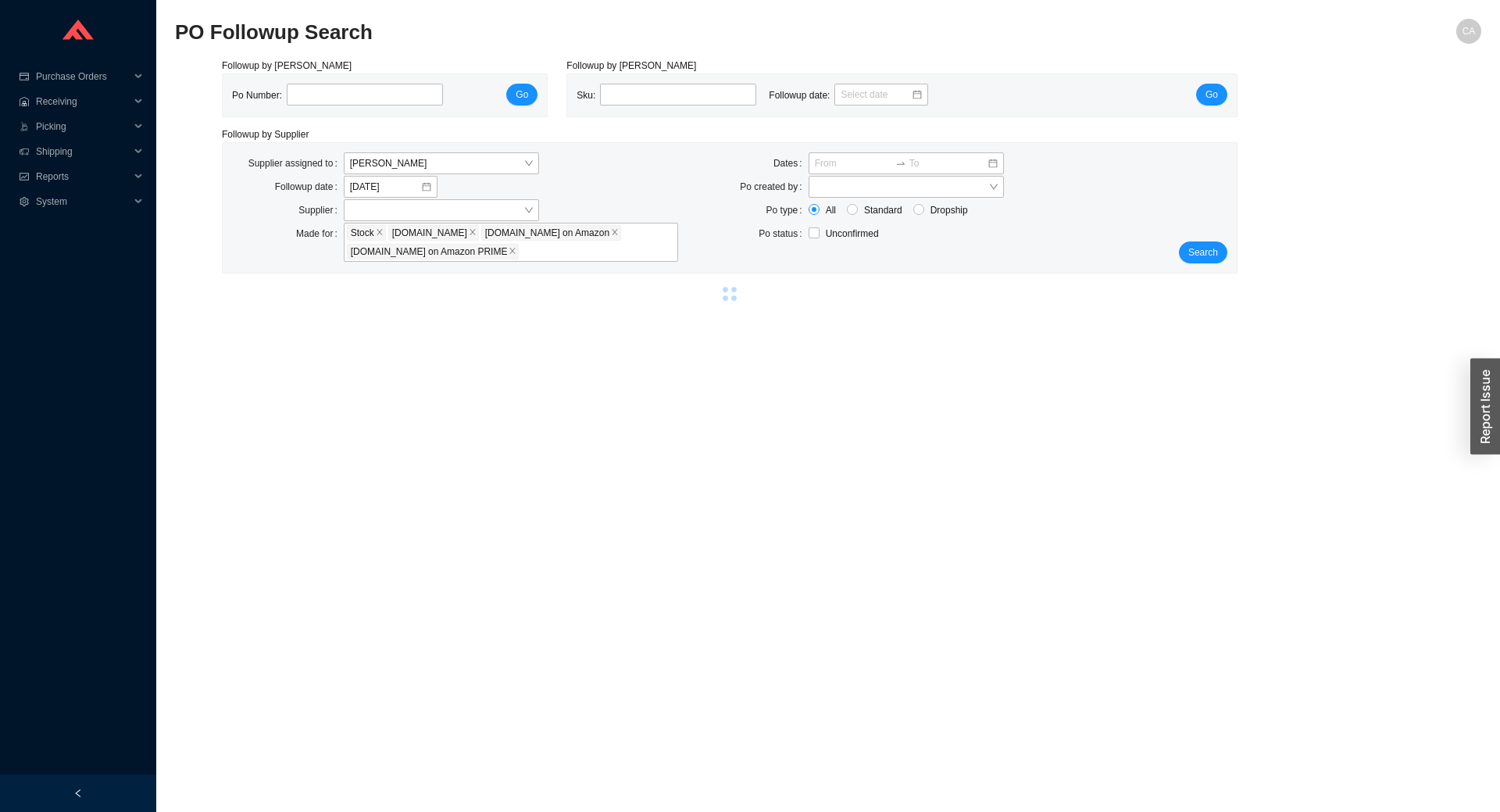
select select "2"
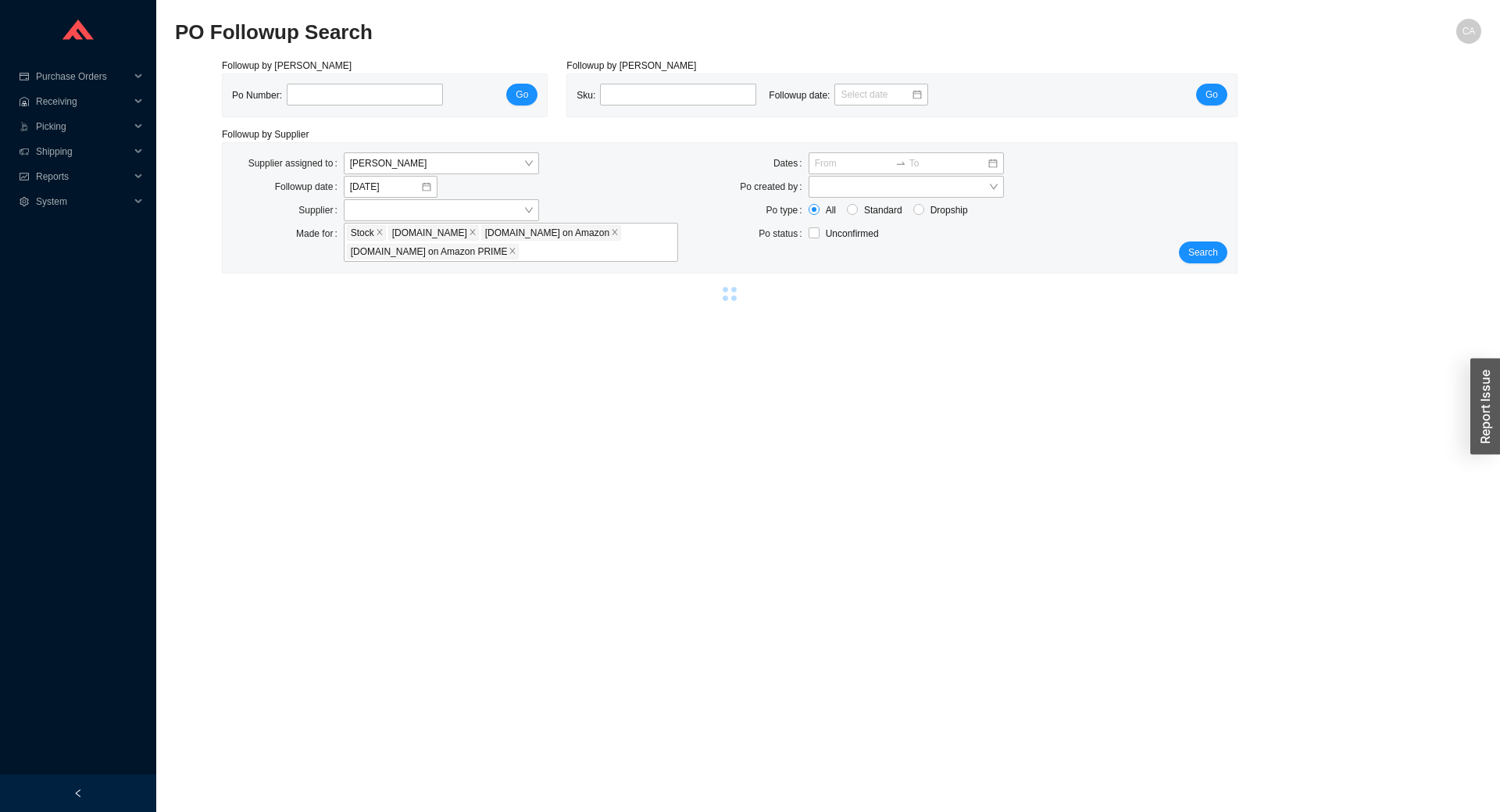
select select "2"
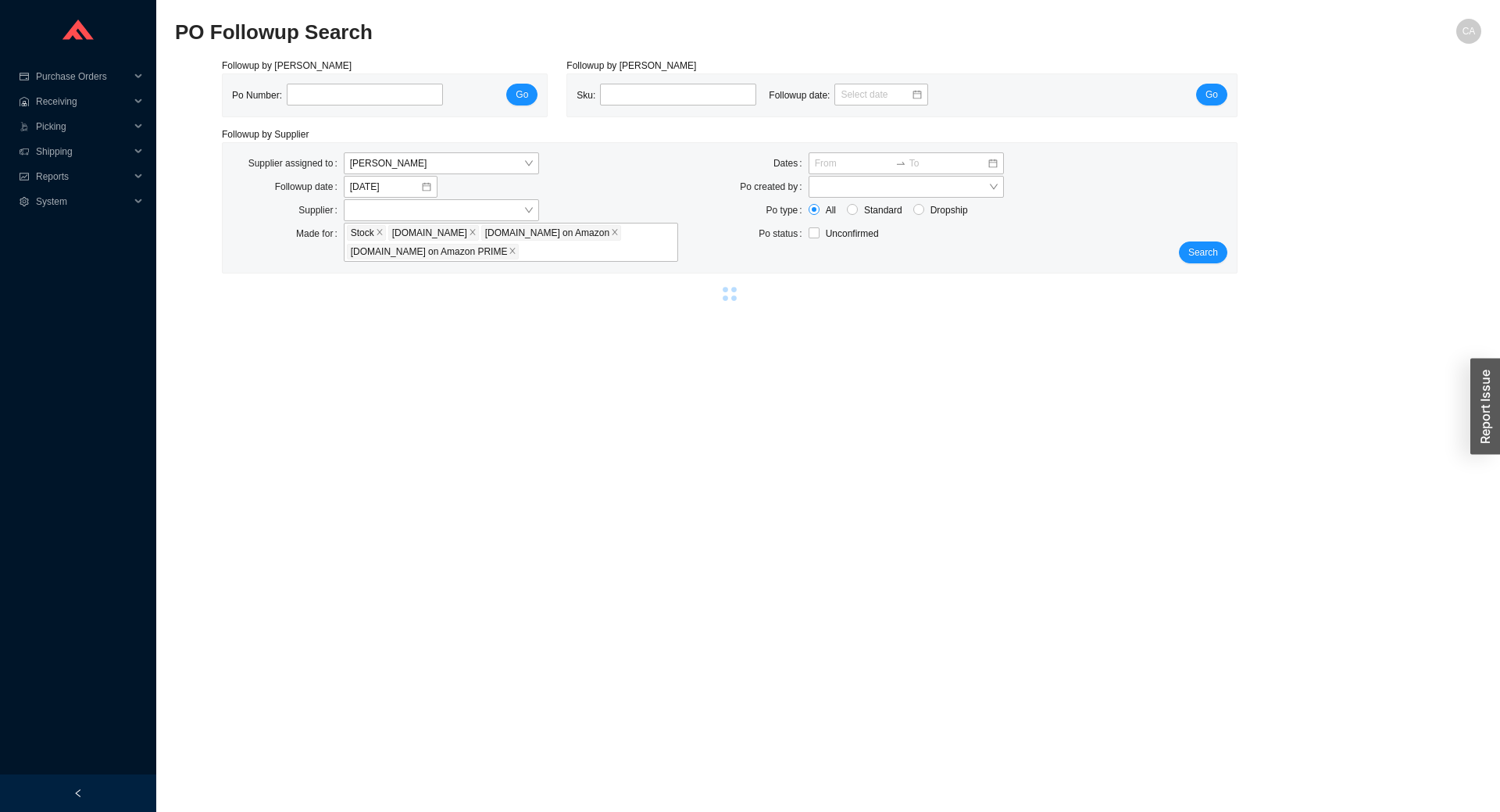
select select "2"
select select "5"
select select "2"
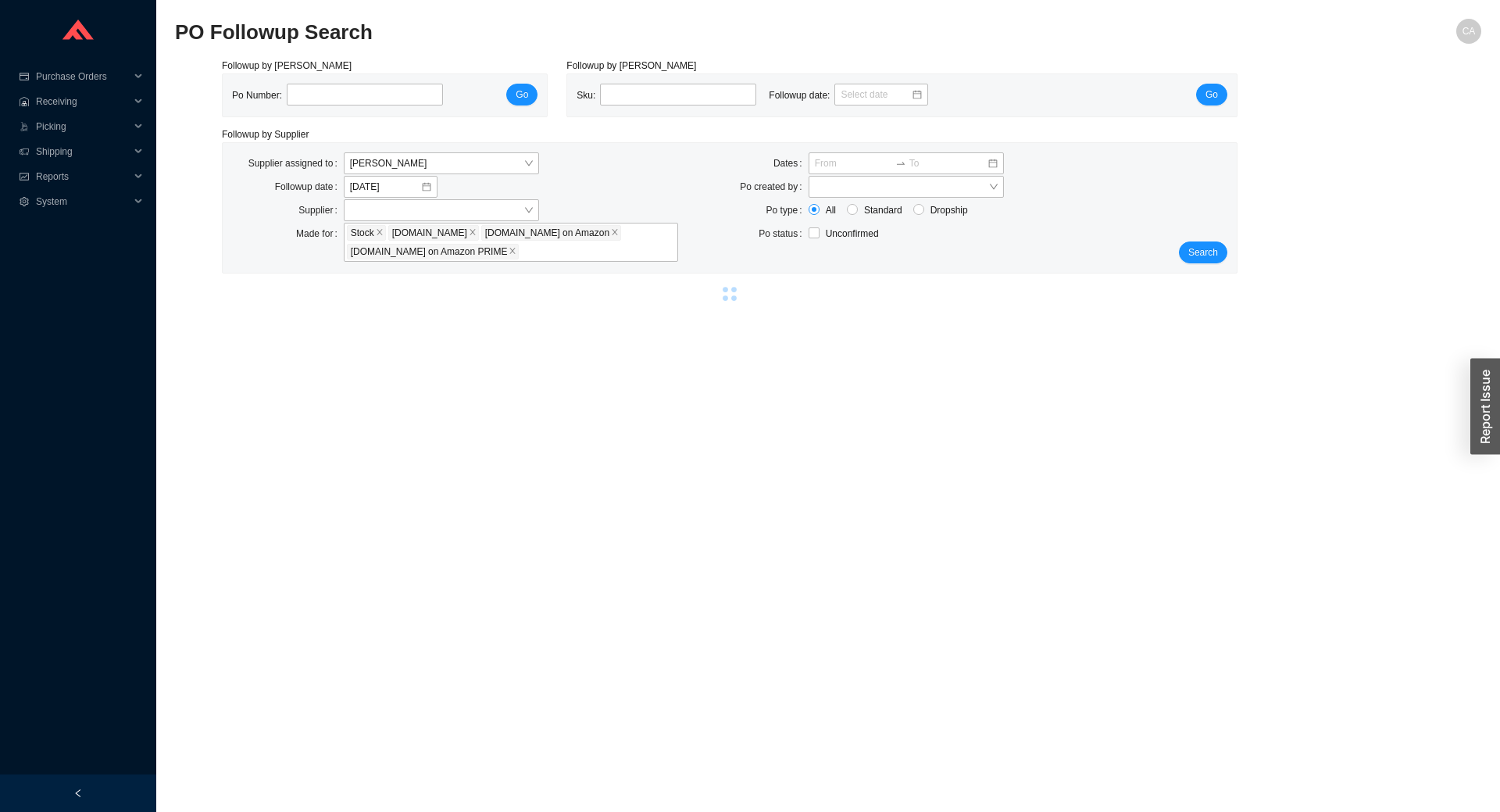
select select "2"
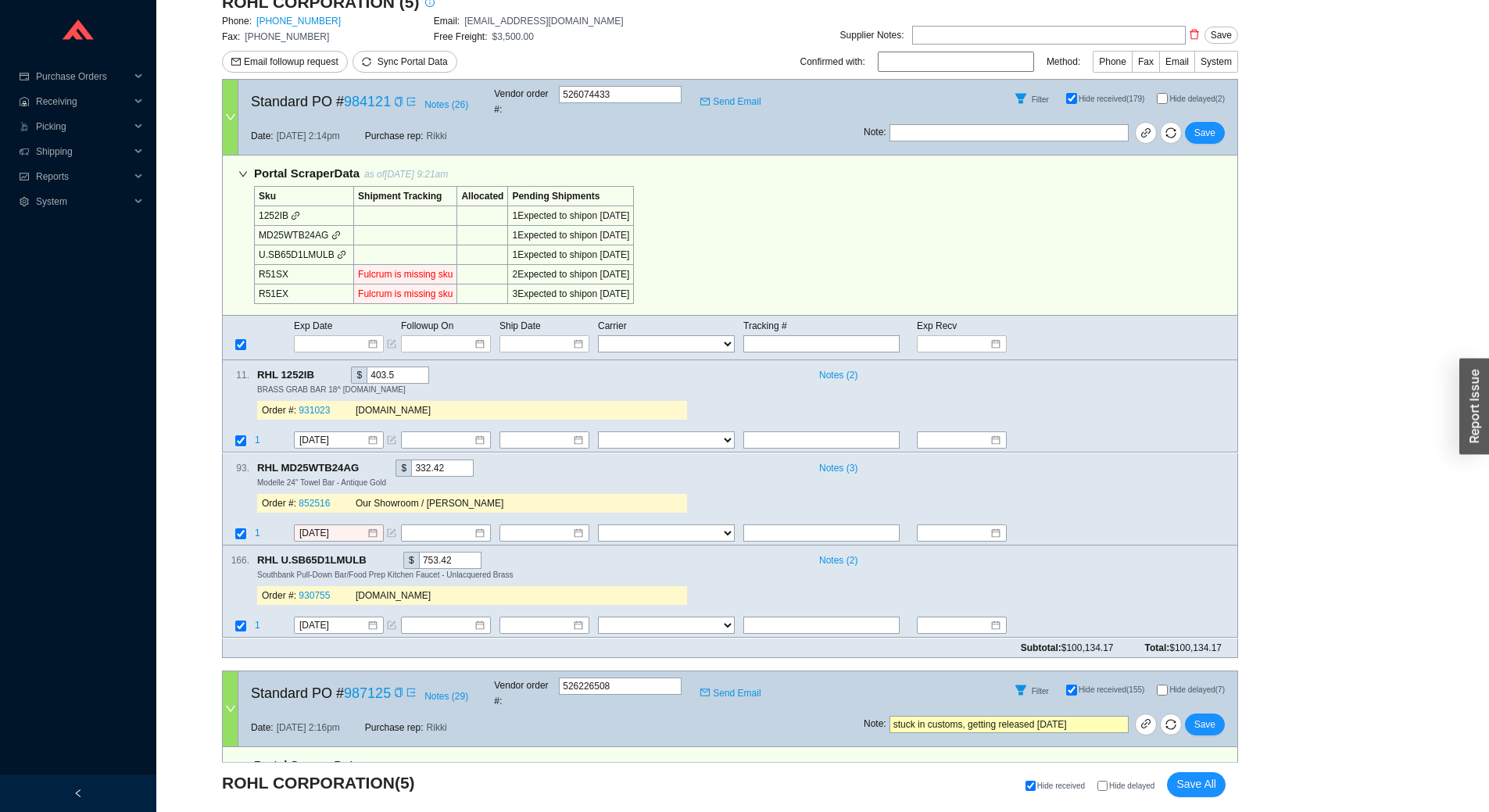
scroll to position [313, 0]
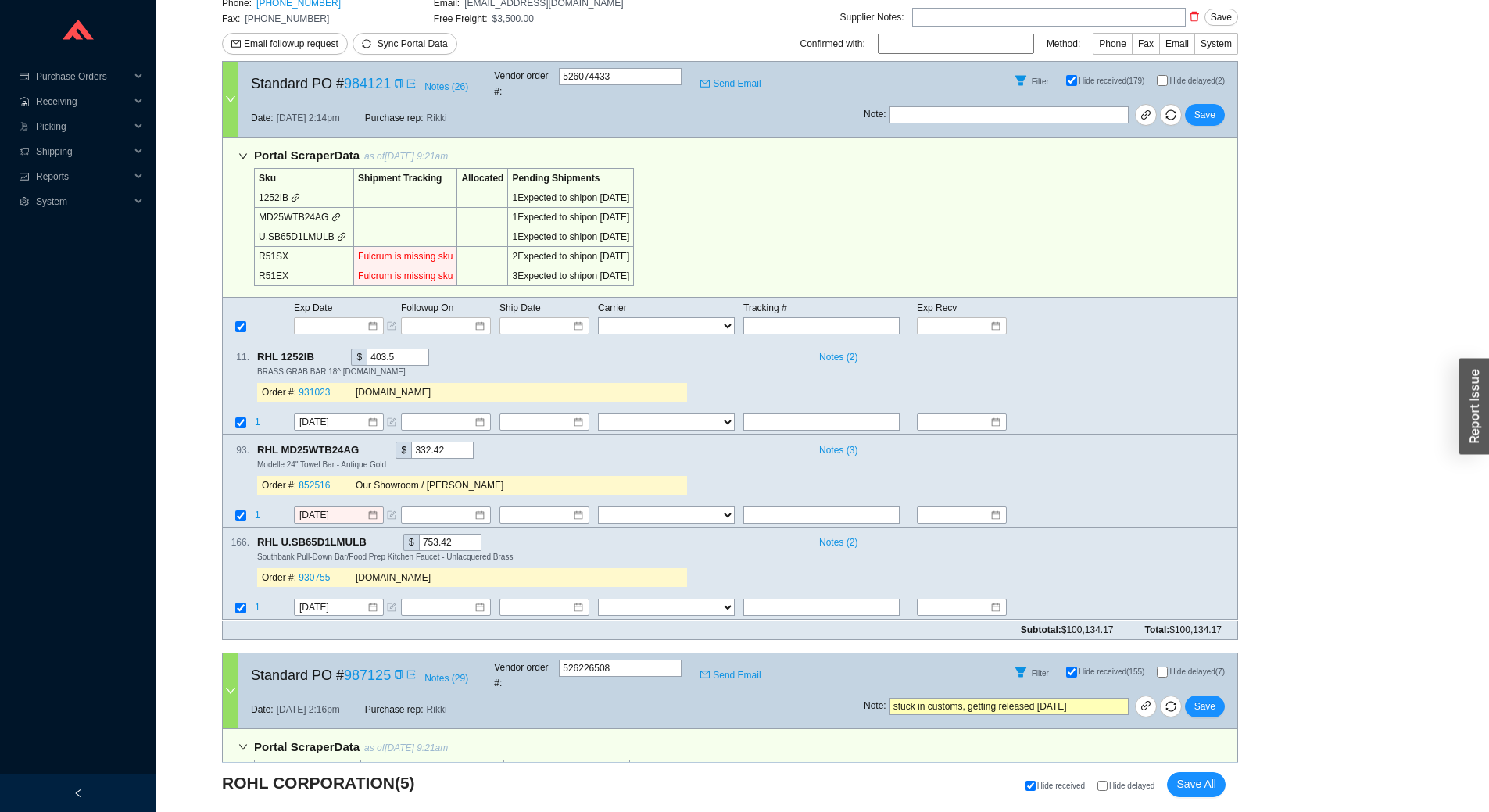
click at [1109, 788] on label "Hide delayed" at bounding box center [1131, 785] width 69 height 10
click at [1108, 788] on input "Hide delayed" at bounding box center [1102, 785] width 10 height 10
checkbox input "true"
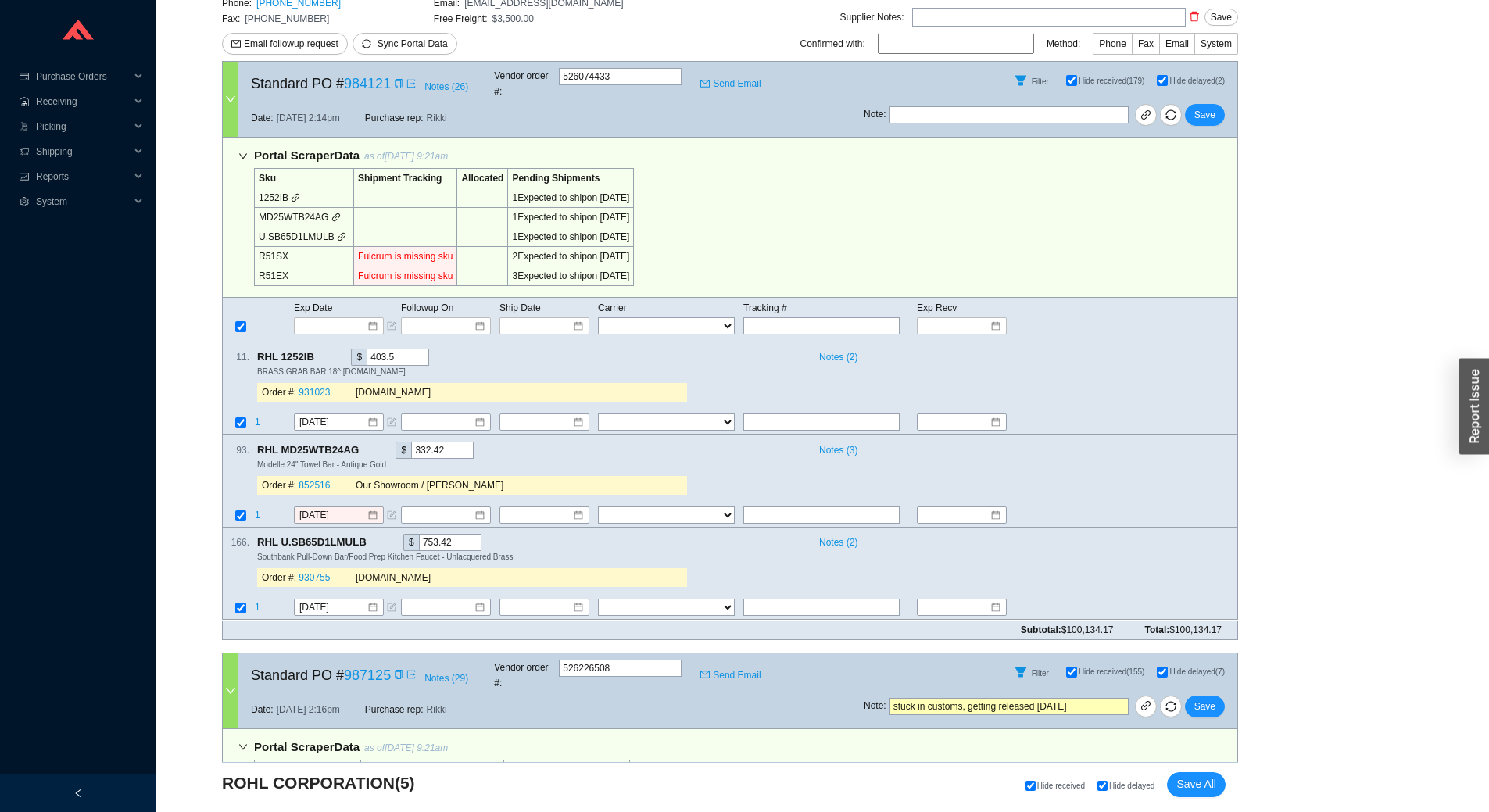
checkbox input "true"
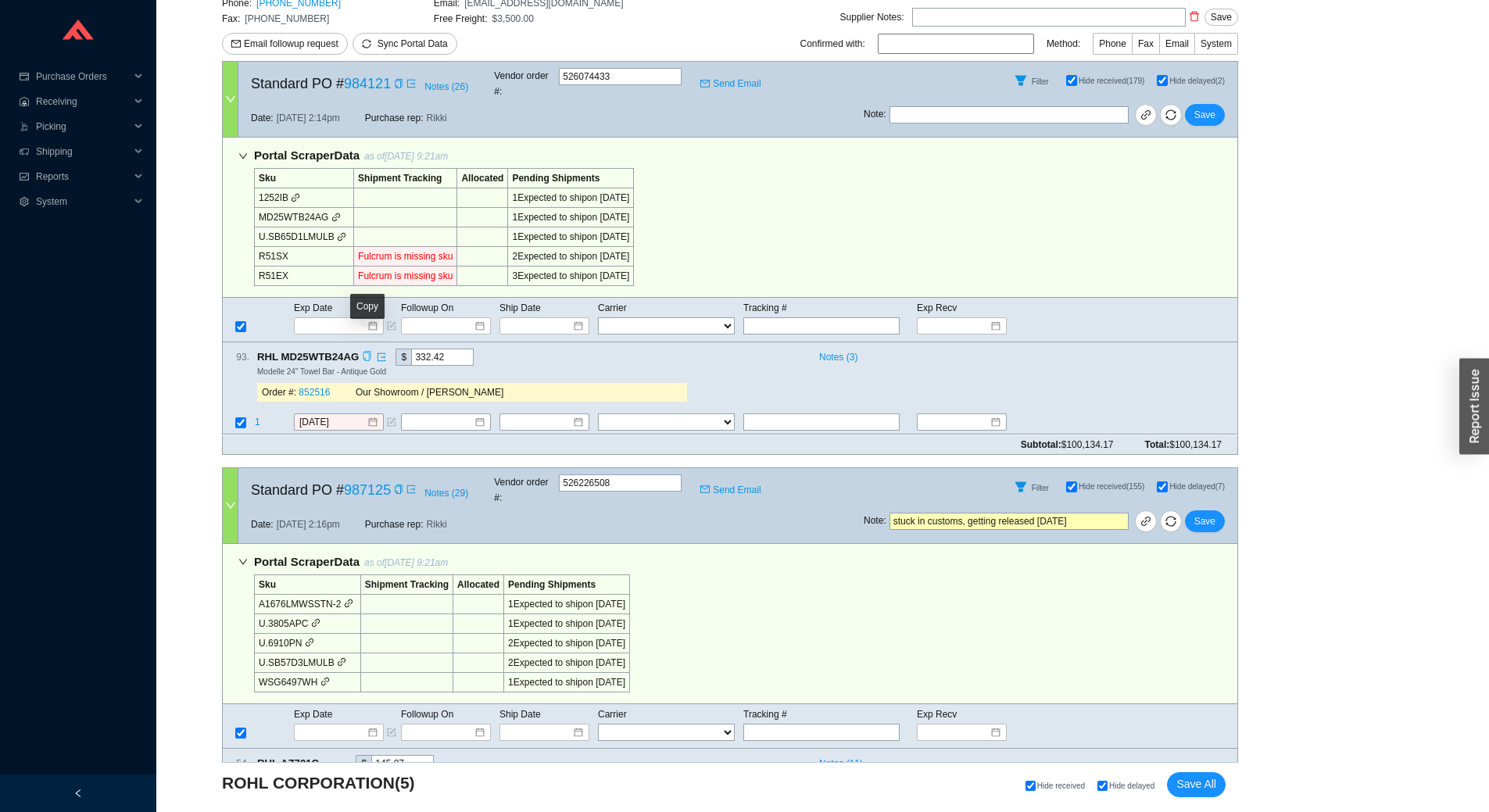
click at [367, 352] on icon "copy" at bounding box center [367, 357] width 10 height 10
click at [351, 415] on input "9/29/2025" at bounding box center [333, 422] width 67 height 16
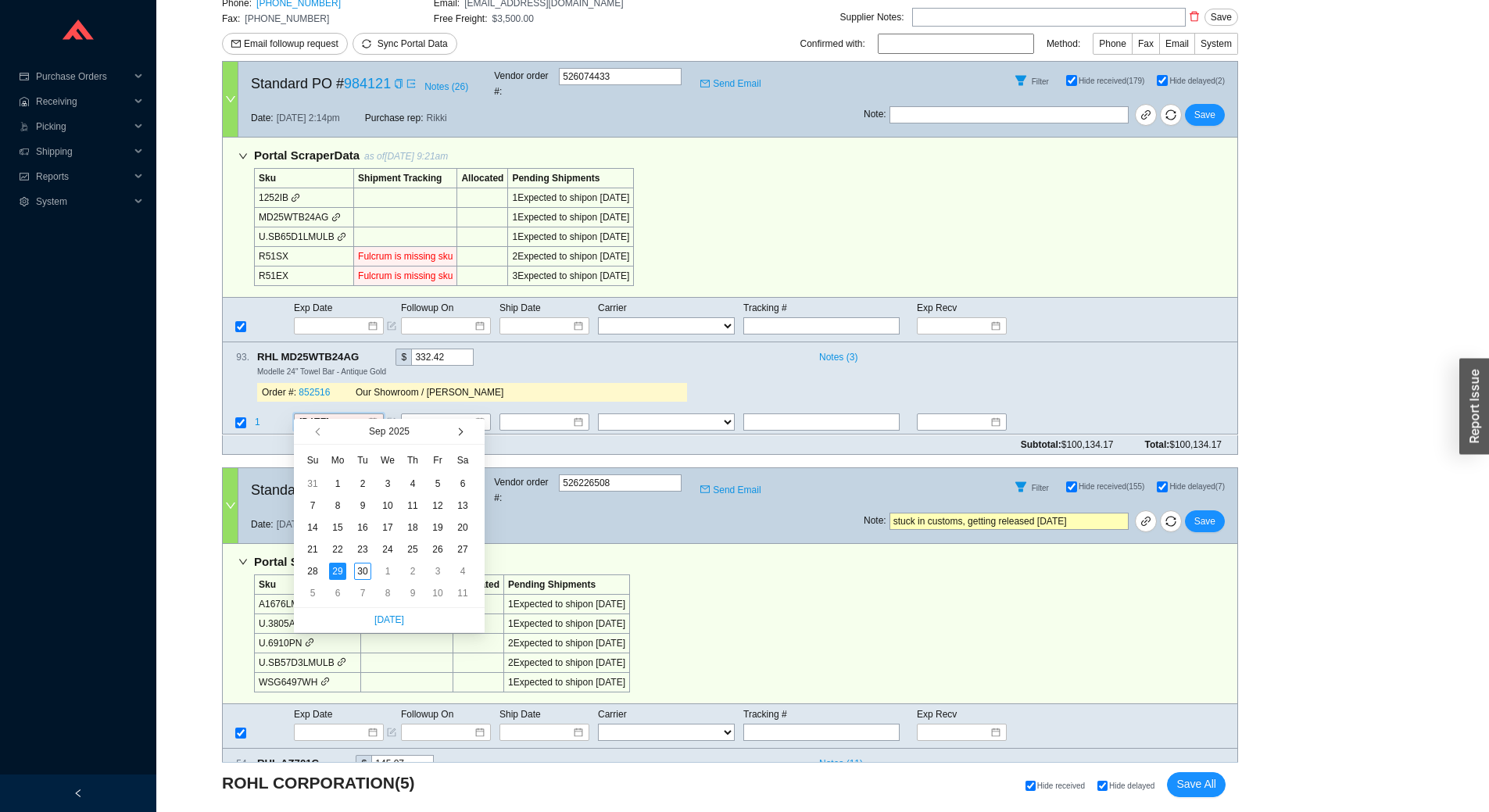
click at [462, 432] on span "button" at bounding box center [459, 432] width 8 height 8
type input "12/4/2025"
click at [407, 481] on div "4" at bounding box center [412, 483] width 17 height 17
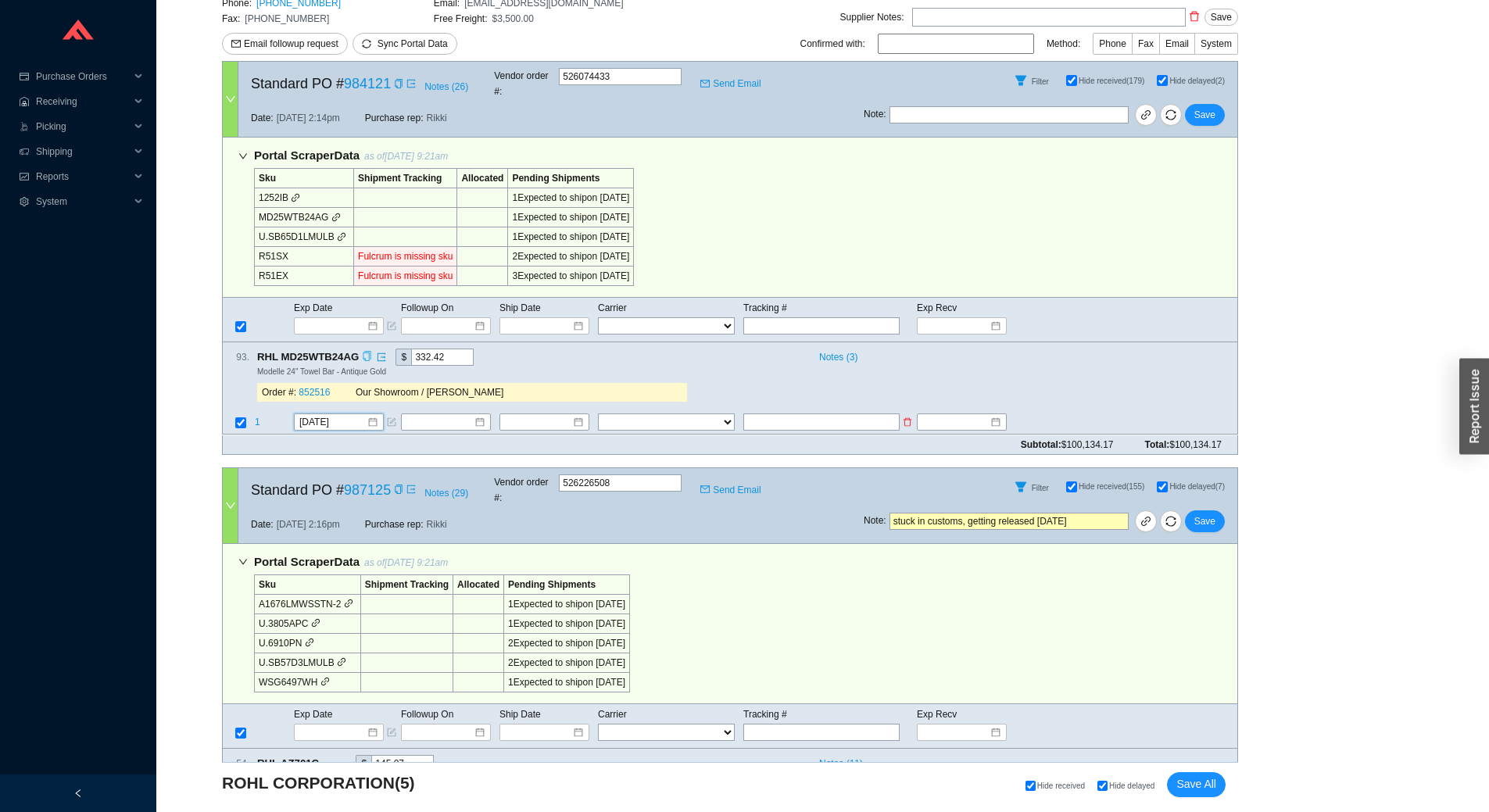
click at [262, 413] on td "1" at bounding box center [273, 424] width 39 height 21
click at [260, 413] on td "1" at bounding box center [273, 424] width 39 height 21
click at [260, 417] on span "1" at bounding box center [257, 422] width 6 height 11
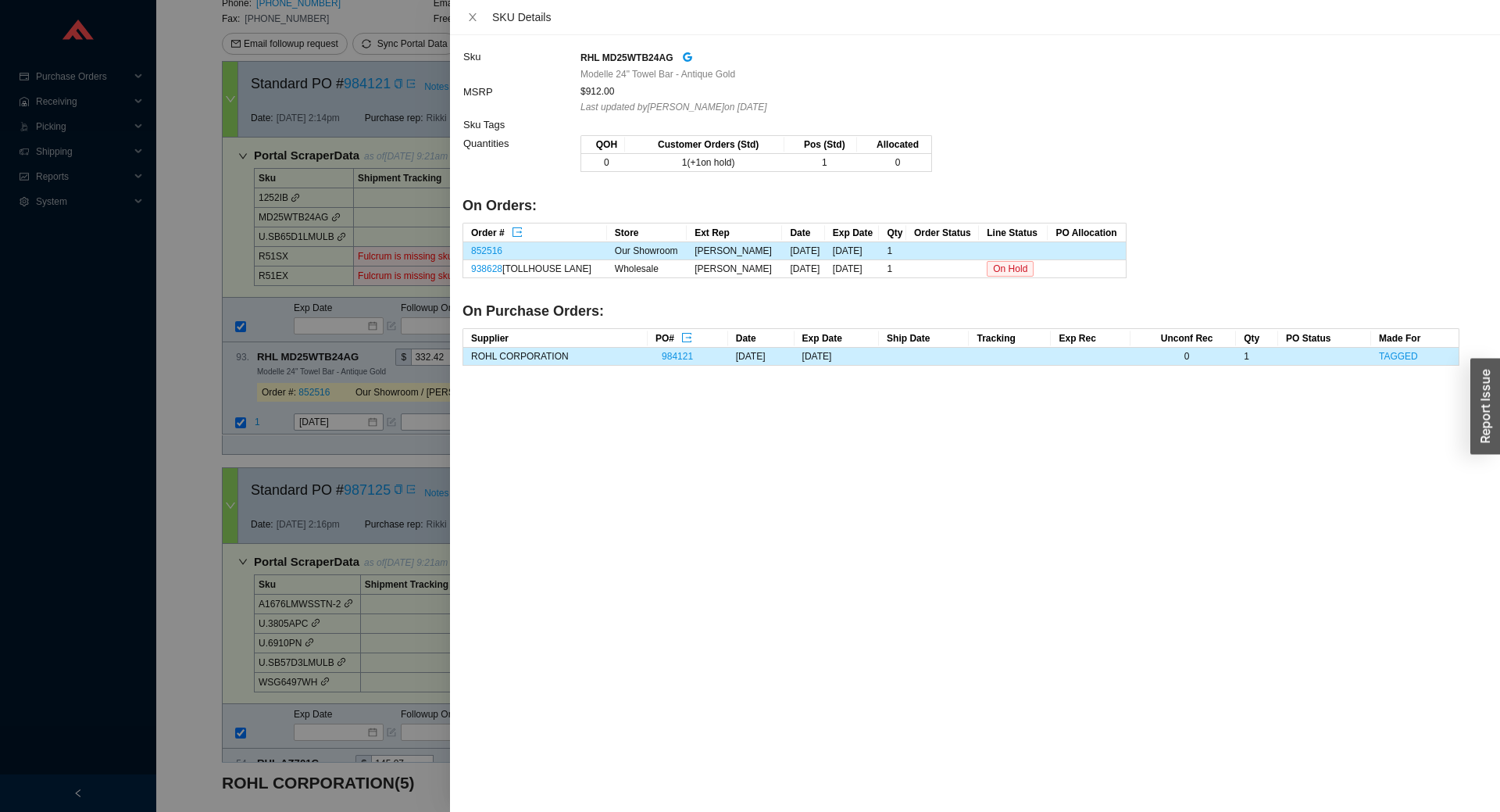
click at [459, 11] on div "SKU Details" at bounding box center [974, 17] width 1050 height 35
click at [470, 16] on icon "close" at bounding box center [473, 16] width 11 height 11
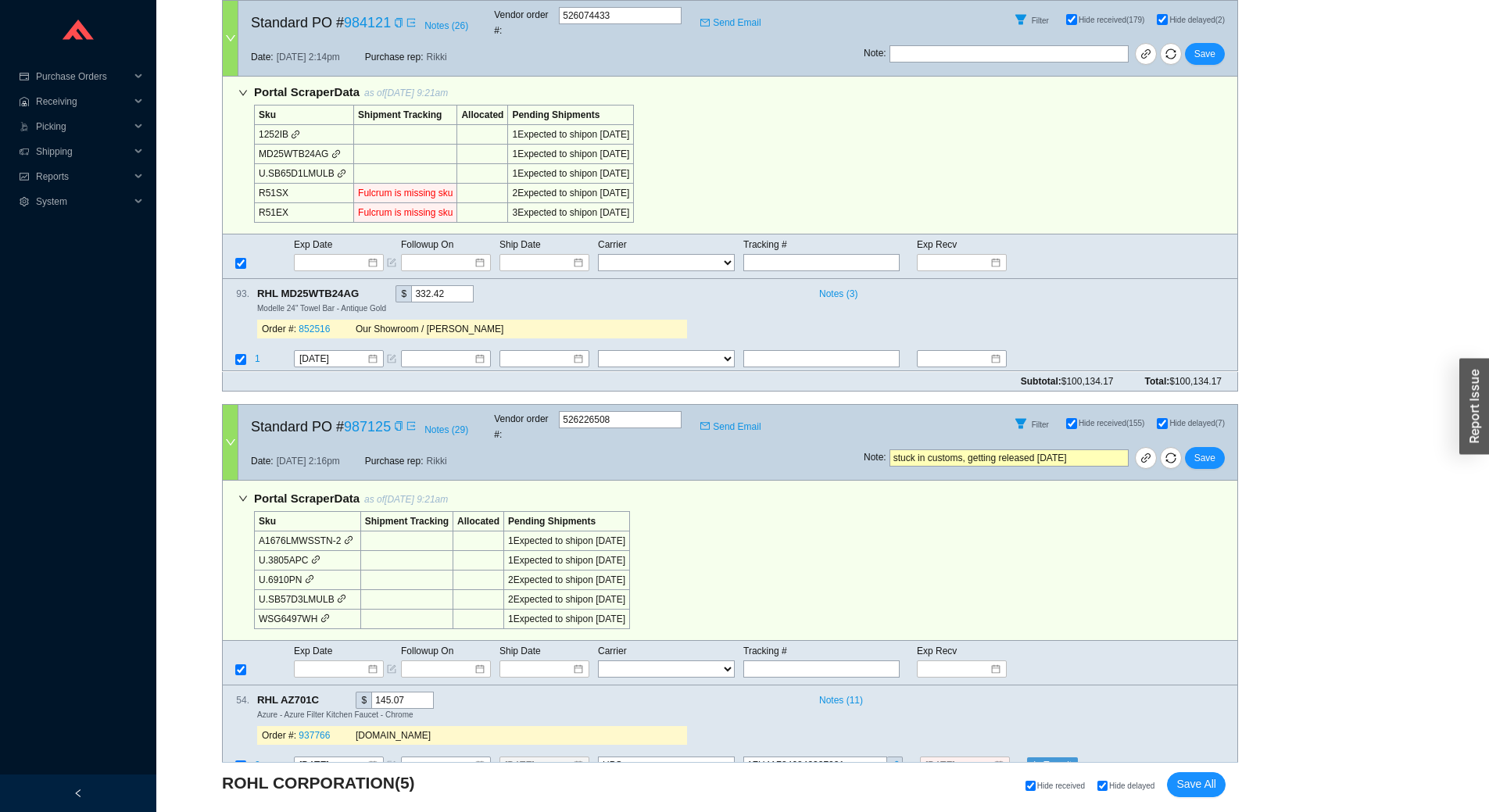
scroll to position [547, 0]
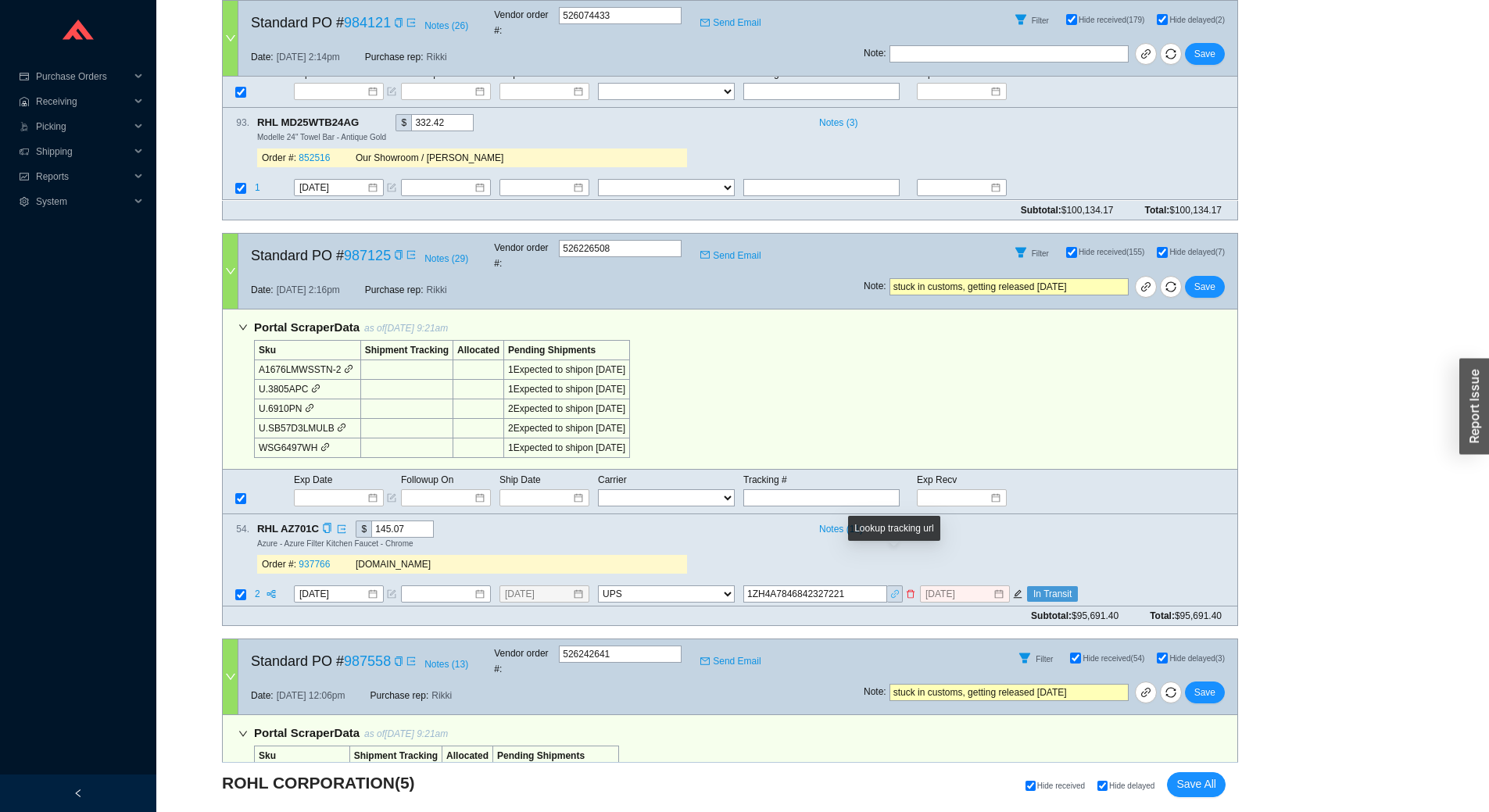
click at [893, 589] on icon "link" at bounding box center [894, 593] width 9 height 9
click at [1017, 590] on icon "edit" at bounding box center [1018, 594] width 9 height 9
click at [972, 586] on input "9/23/2025" at bounding box center [959, 593] width 67 height 16
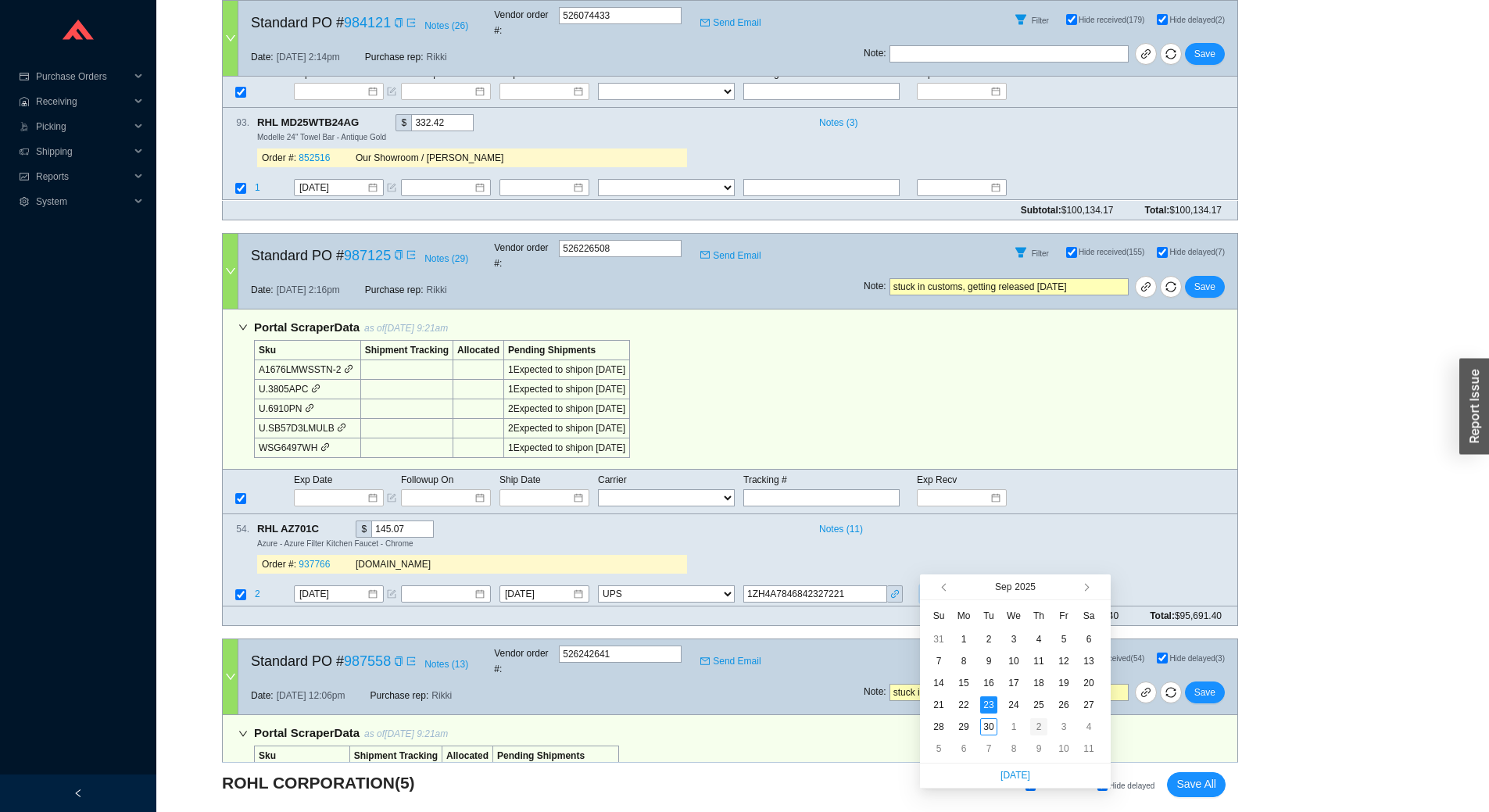
type input "10/2/2025"
click at [1043, 728] on div "2" at bounding box center [1038, 726] width 17 height 17
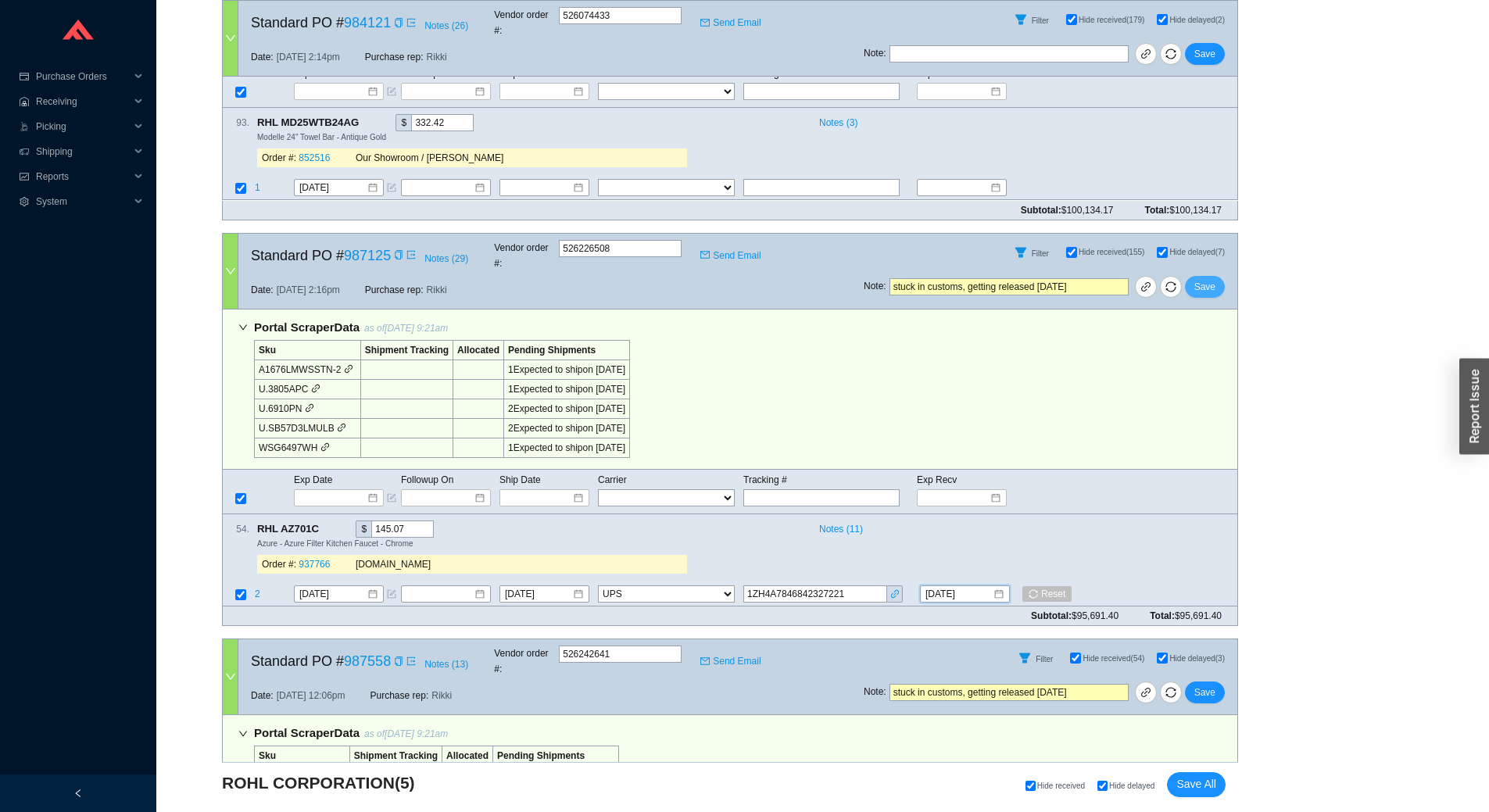
click at [1203, 279] on span "Save" at bounding box center [1205, 286] width 21 height 16
click at [1233, 219] on span "No" at bounding box center [1229, 215] width 11 height 16
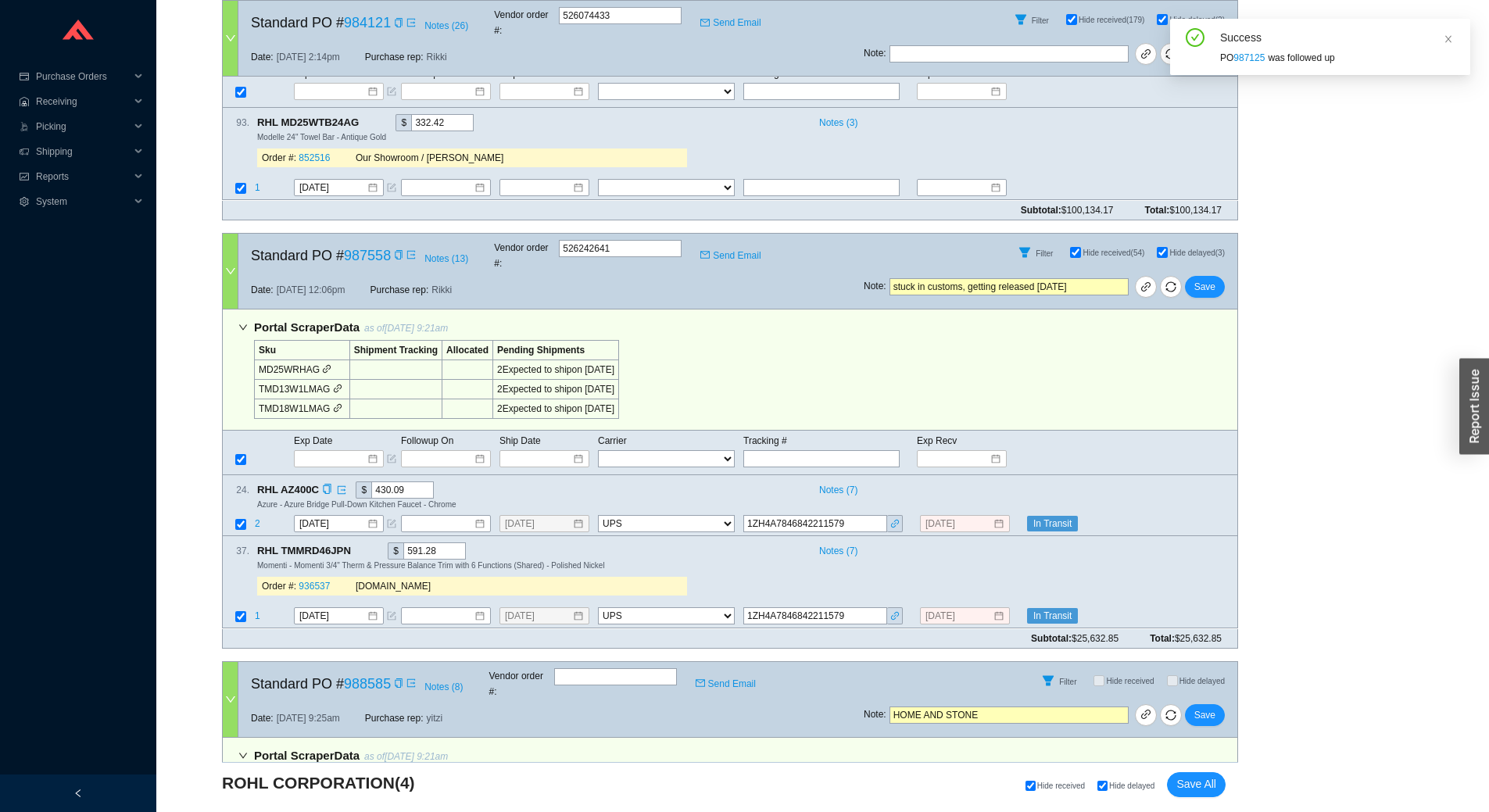
scroll to position [625, 0]
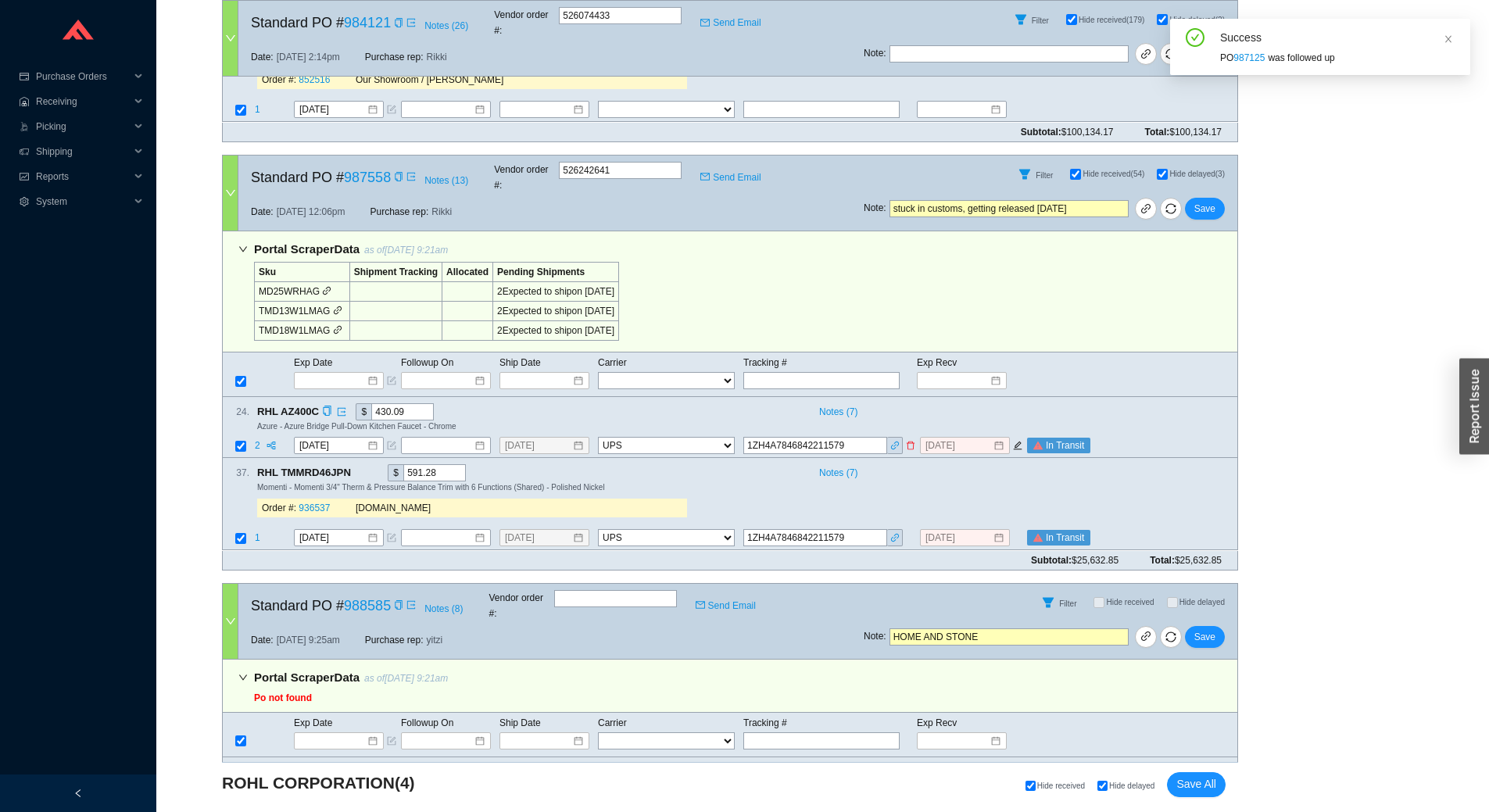
click at [1019, 441] on icon "edit" at bounding box center [1017, 445] width 9 height 9
click at [1018, 534] on icon "edit" at bounding box center [1017, 538] width 9 height 9
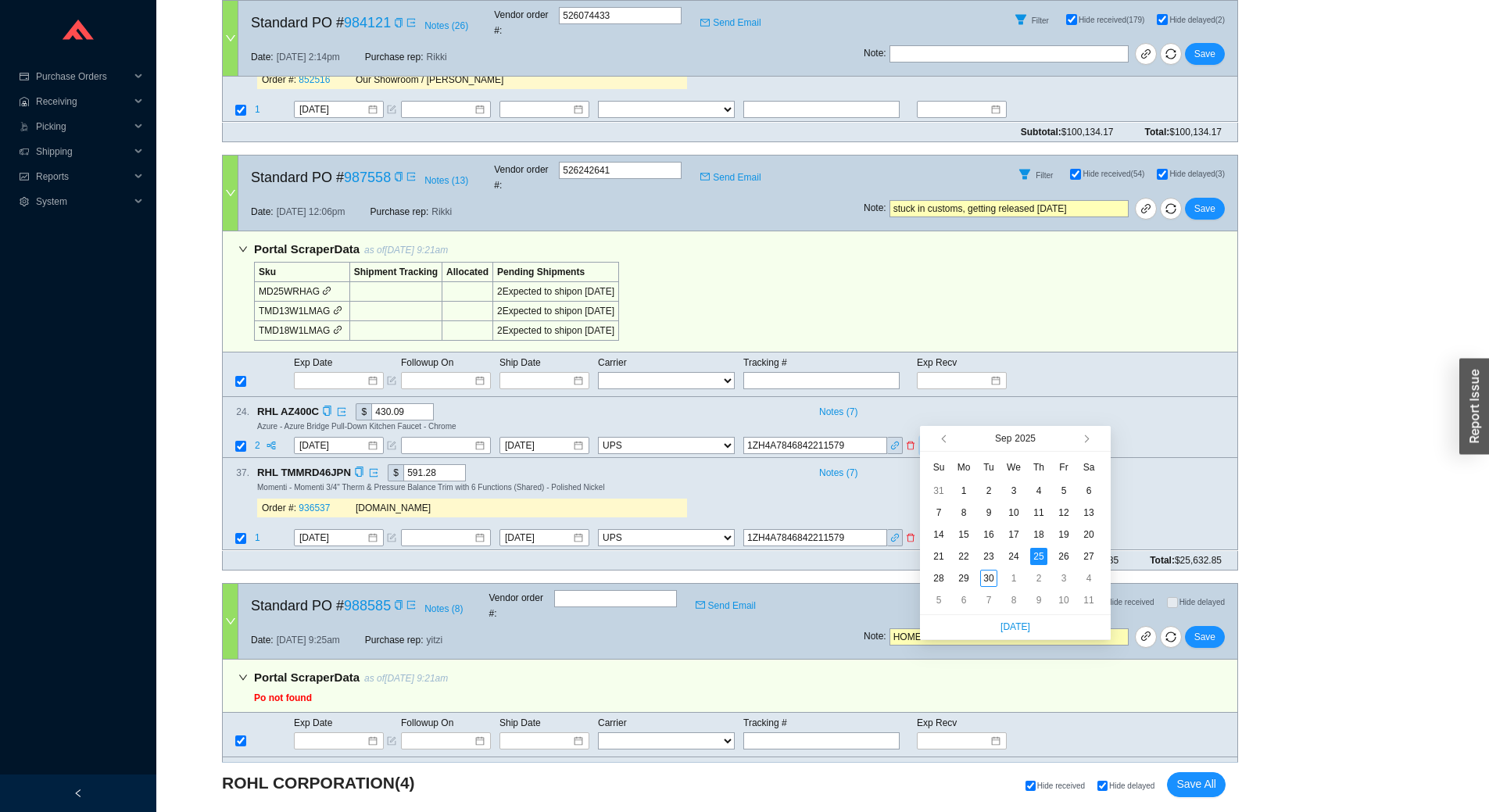
click at [980, 437] on input "9/25/2025" at bounding box center [959, 445] width 67 height 16
type input "[DATE]"
click at [1035, 576] on div "2" at bounding box center [1038, 578] width 17 height 17
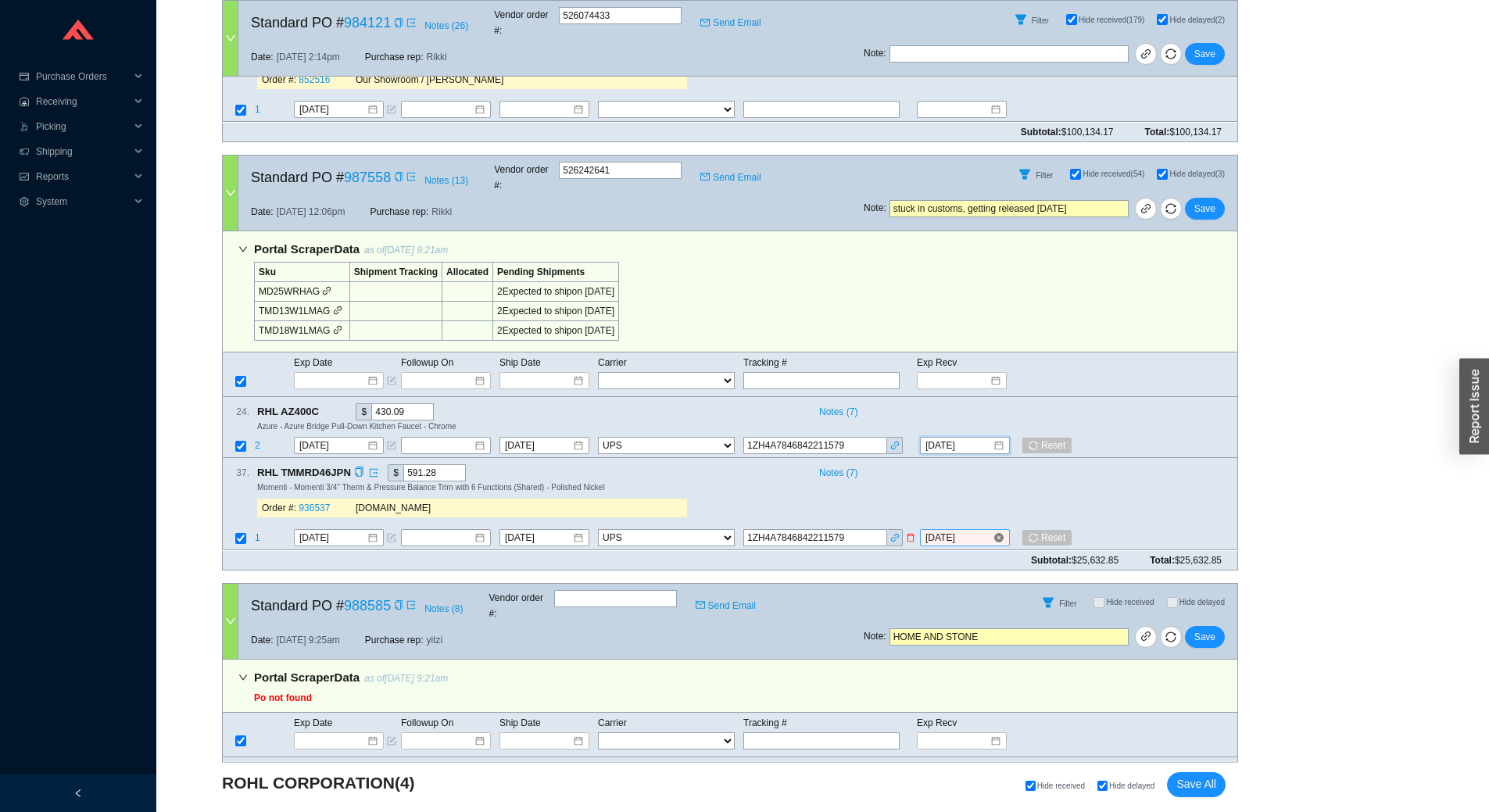
click at [977, 530] on input "9/25/2025" at bounding box center [959, 538] width 67 height 16
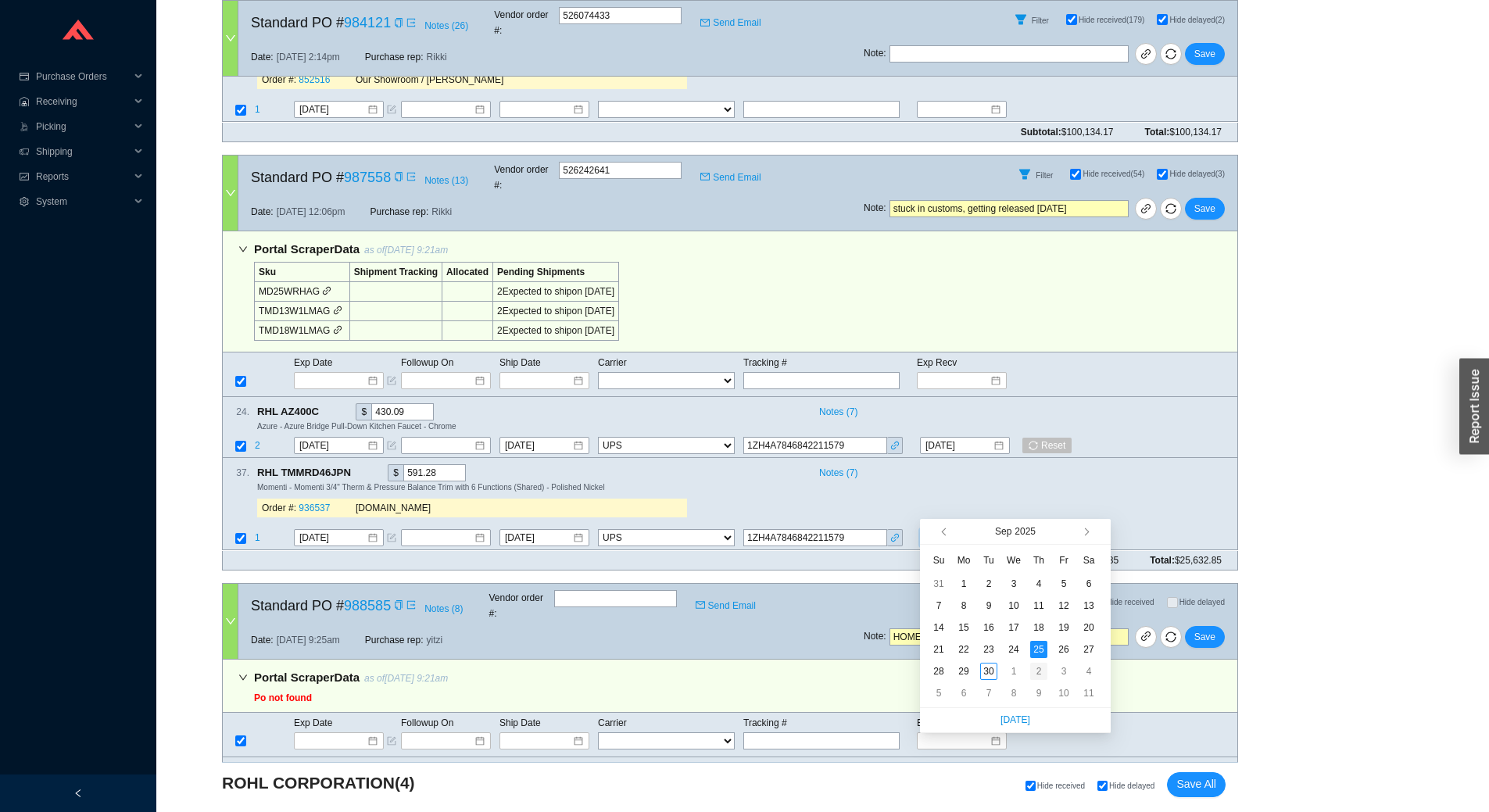
type input "[DATE]"
click at [1033, 676] on div "2" at bounding box center [1038, 671] width 17 height 17
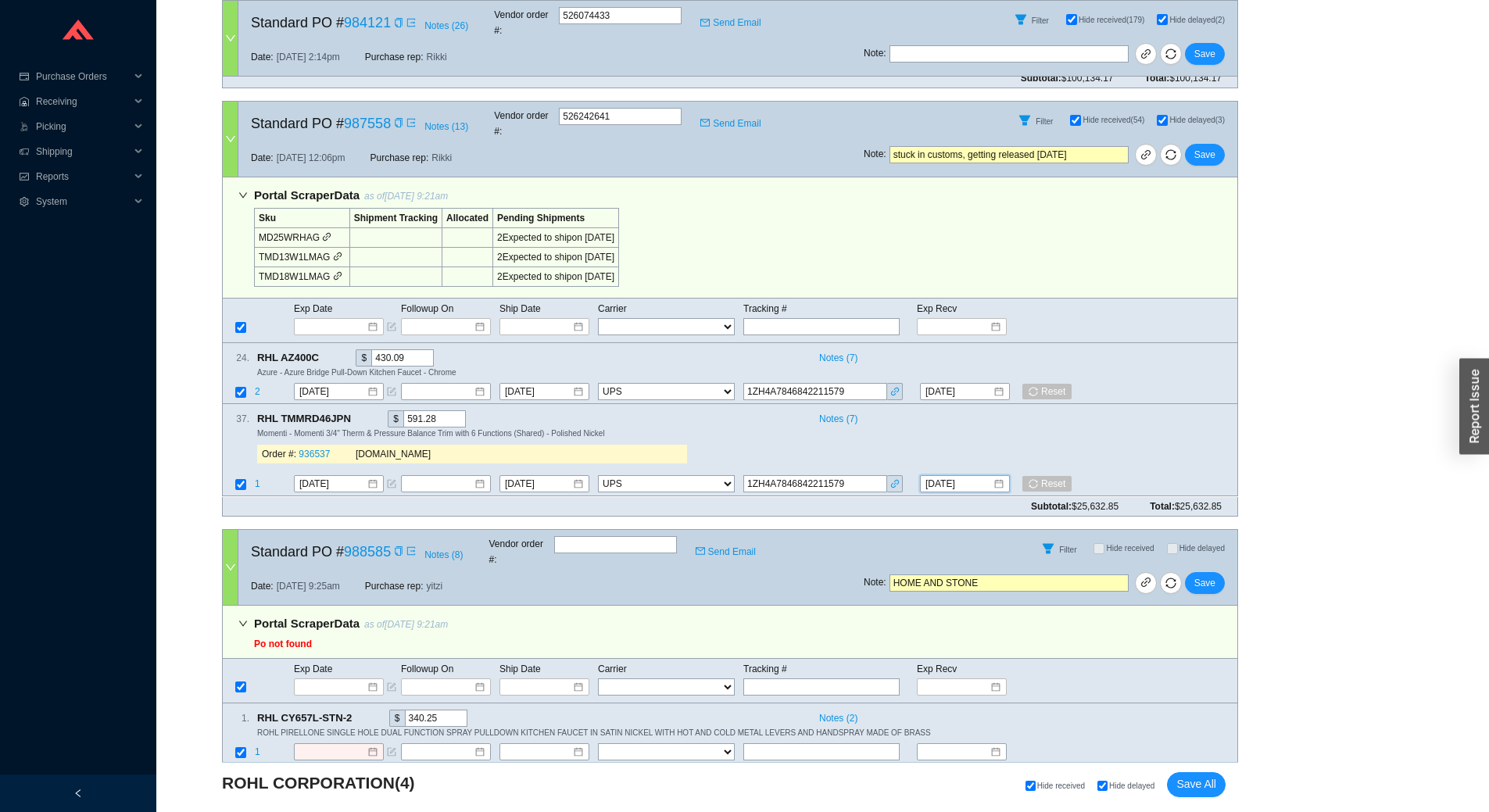
scroll to position [703, 0]
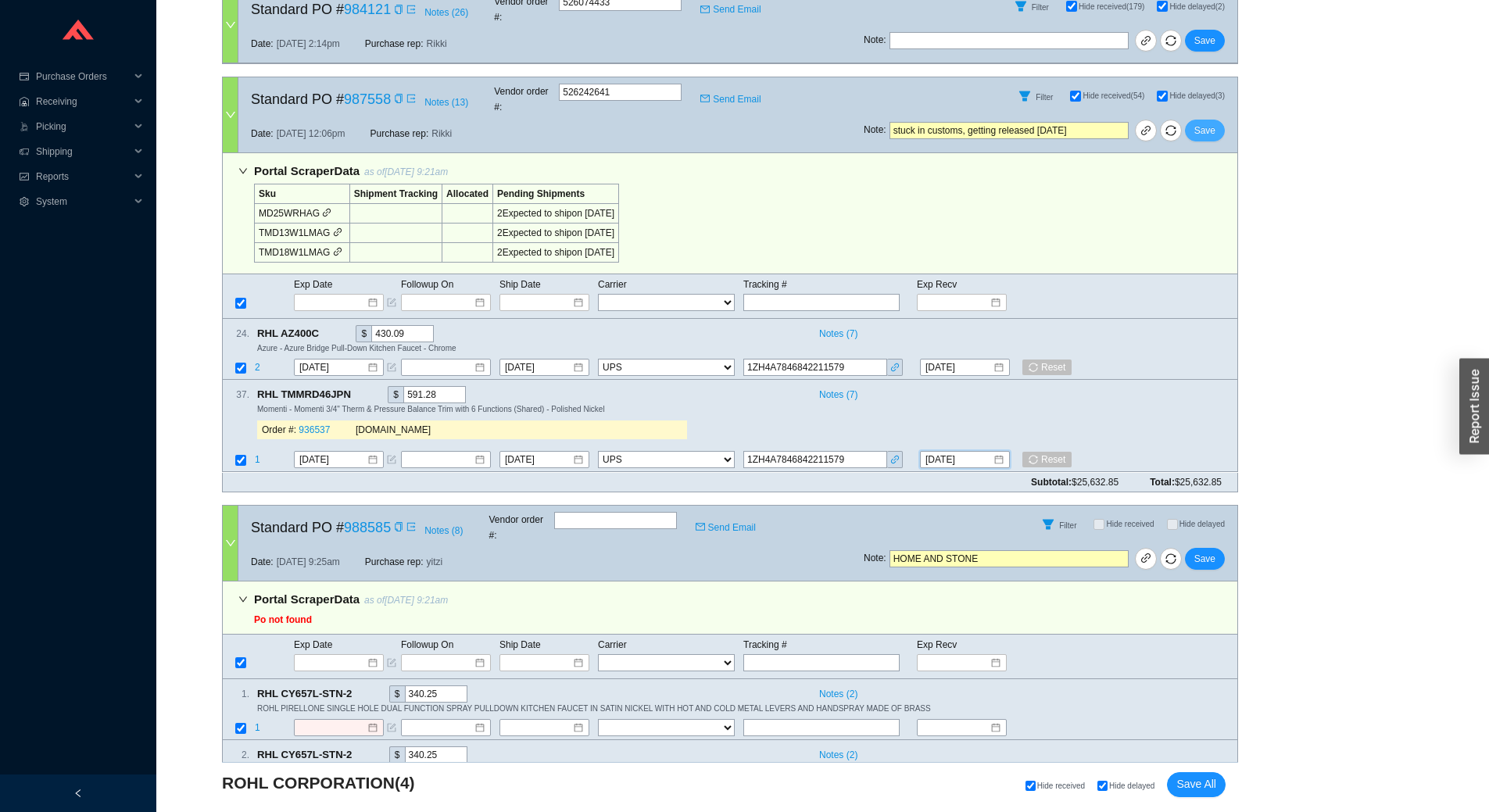
click at [1211, 122] on span "Save" at bounding box center [1205, 130] width 21 height 16
click at [1239, 60] on button "No" at bounding box center [1230, 59] width 24 height 17
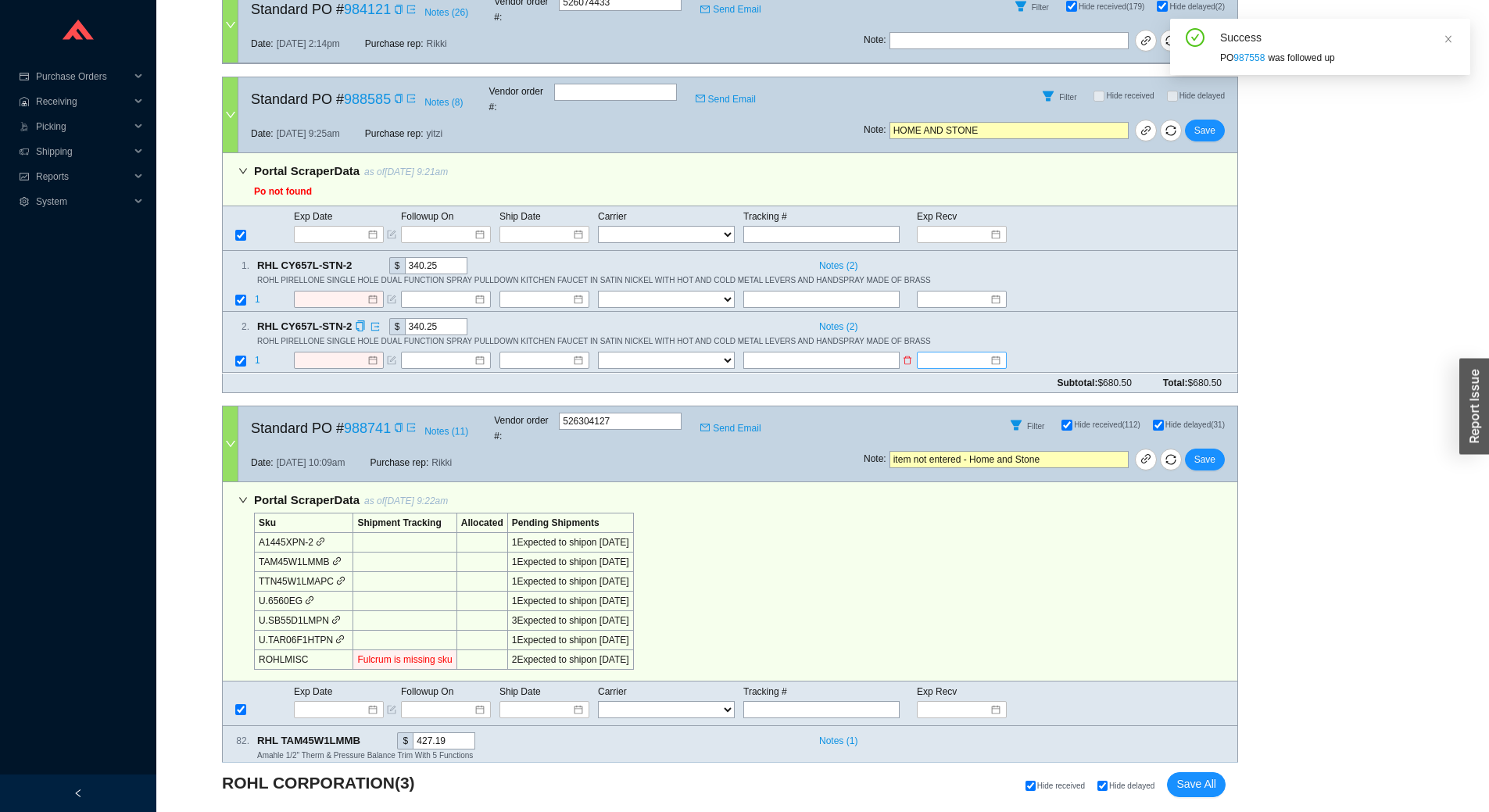
scroll to position [744, 0]
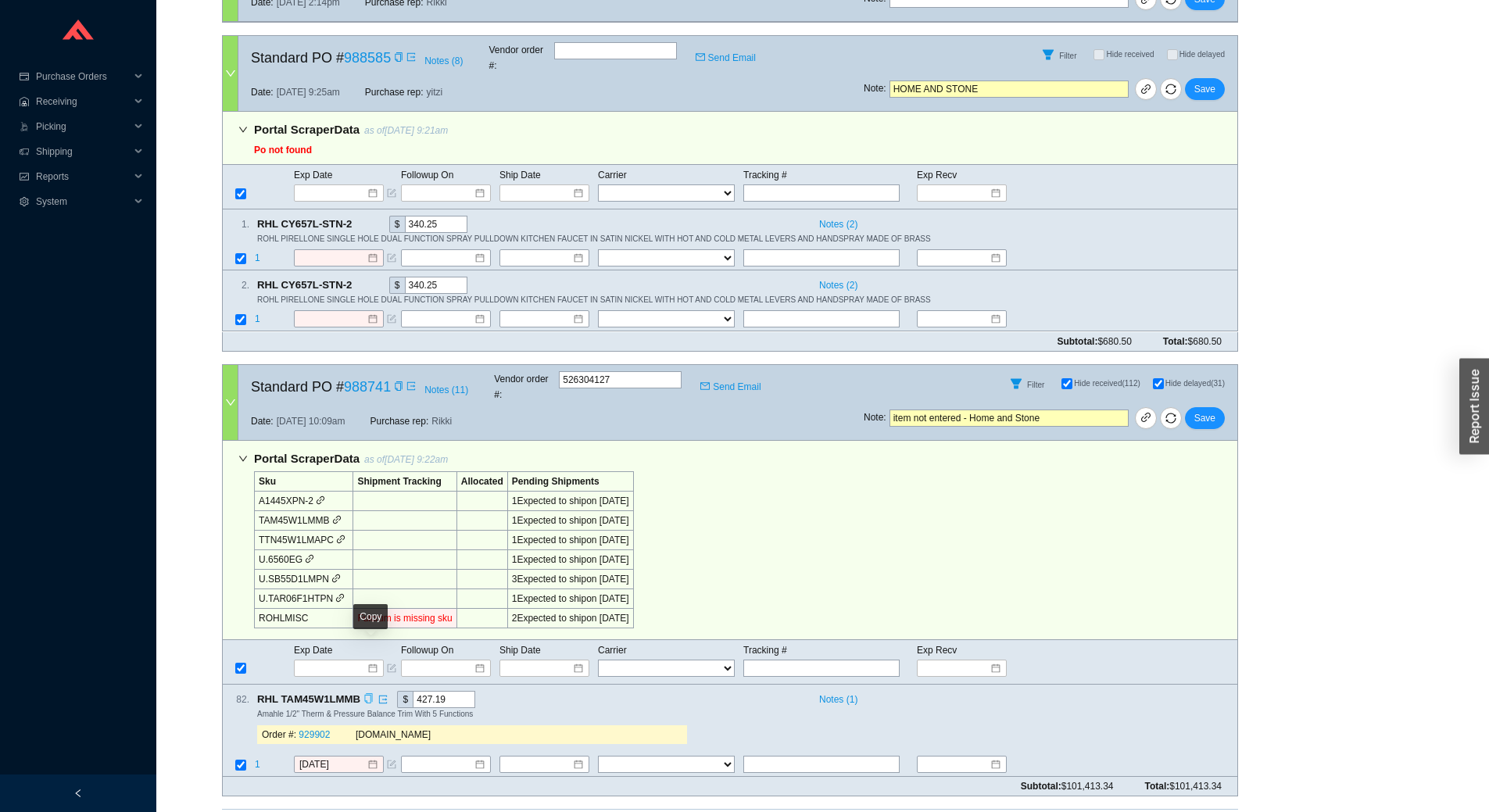
click at [370, 693] on icon "copy" at bounding box center [368, 698] width 10 height 10
click at [346, 757] on input "9/29/2025" at bounding box center [333, 764] width 67 height 16
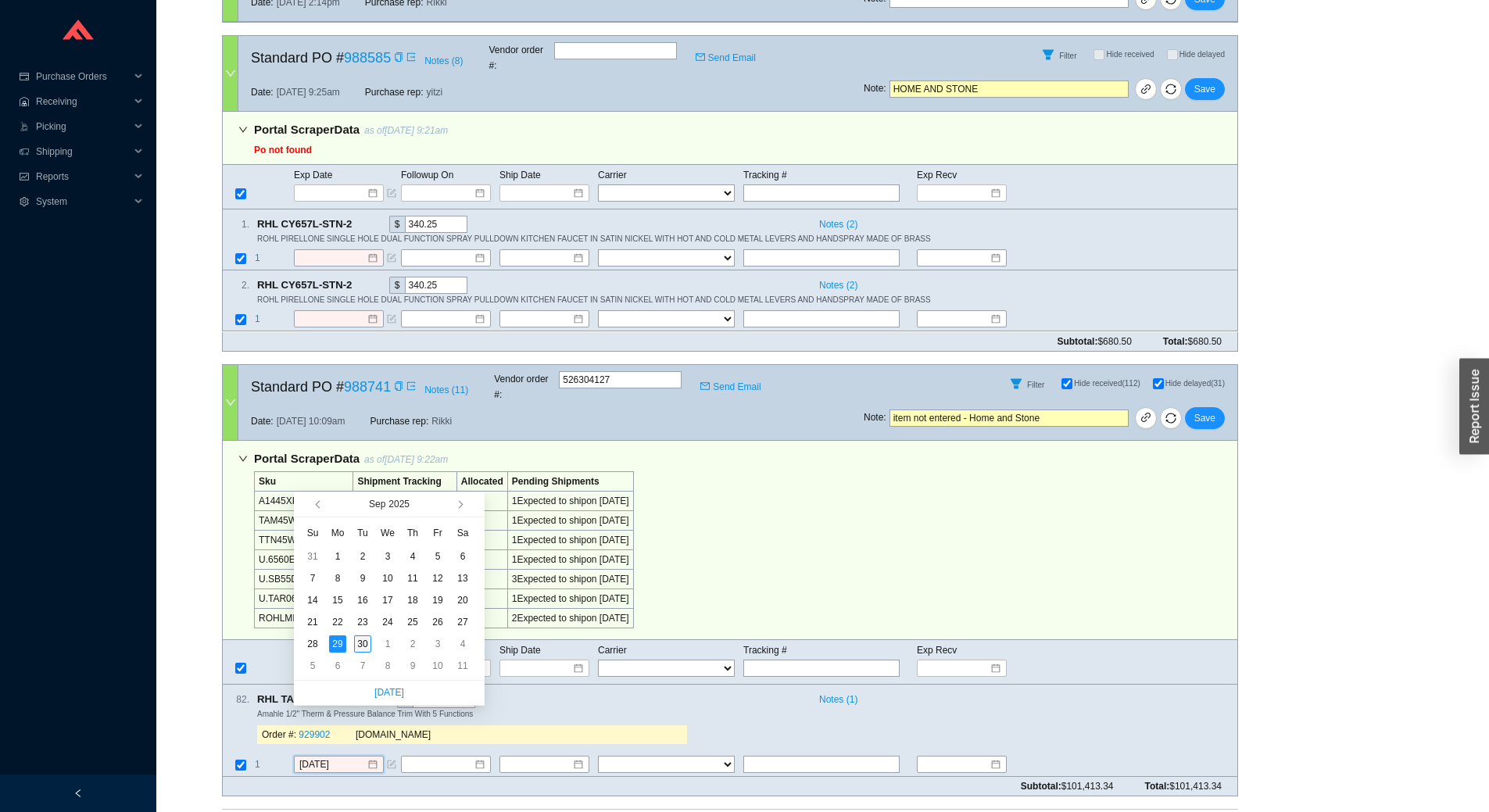
type input "[DATE]"
click at [359, 646] on div "30" at bounding box center [362, 643] width 17 height 17
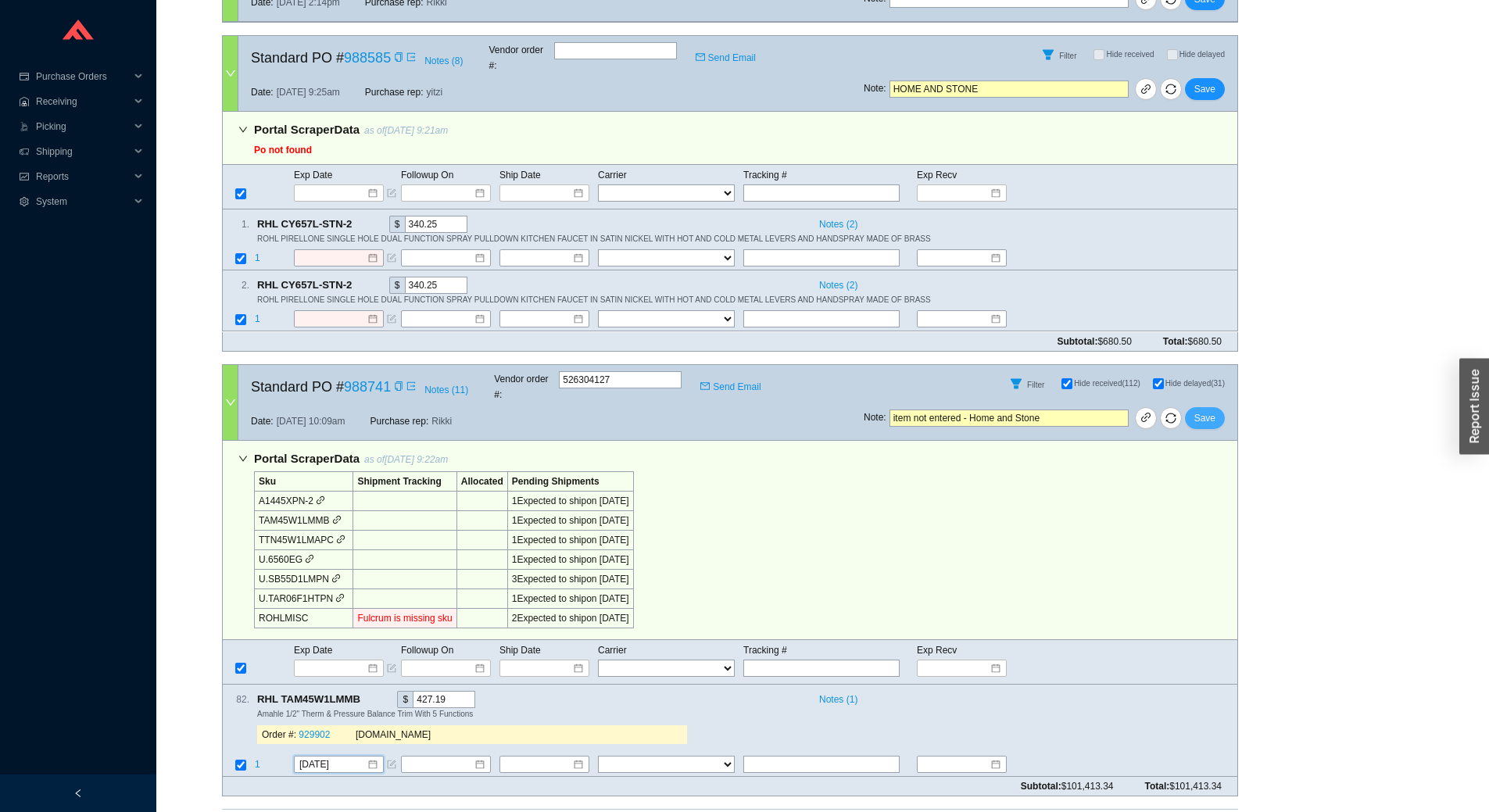
click at [1209, 410] on span "Save" at bounding box center [1205, 418] width 21 height 16
click at [1235, 333] on span "No" at bounding box center [1229, 330] width 11 height 16
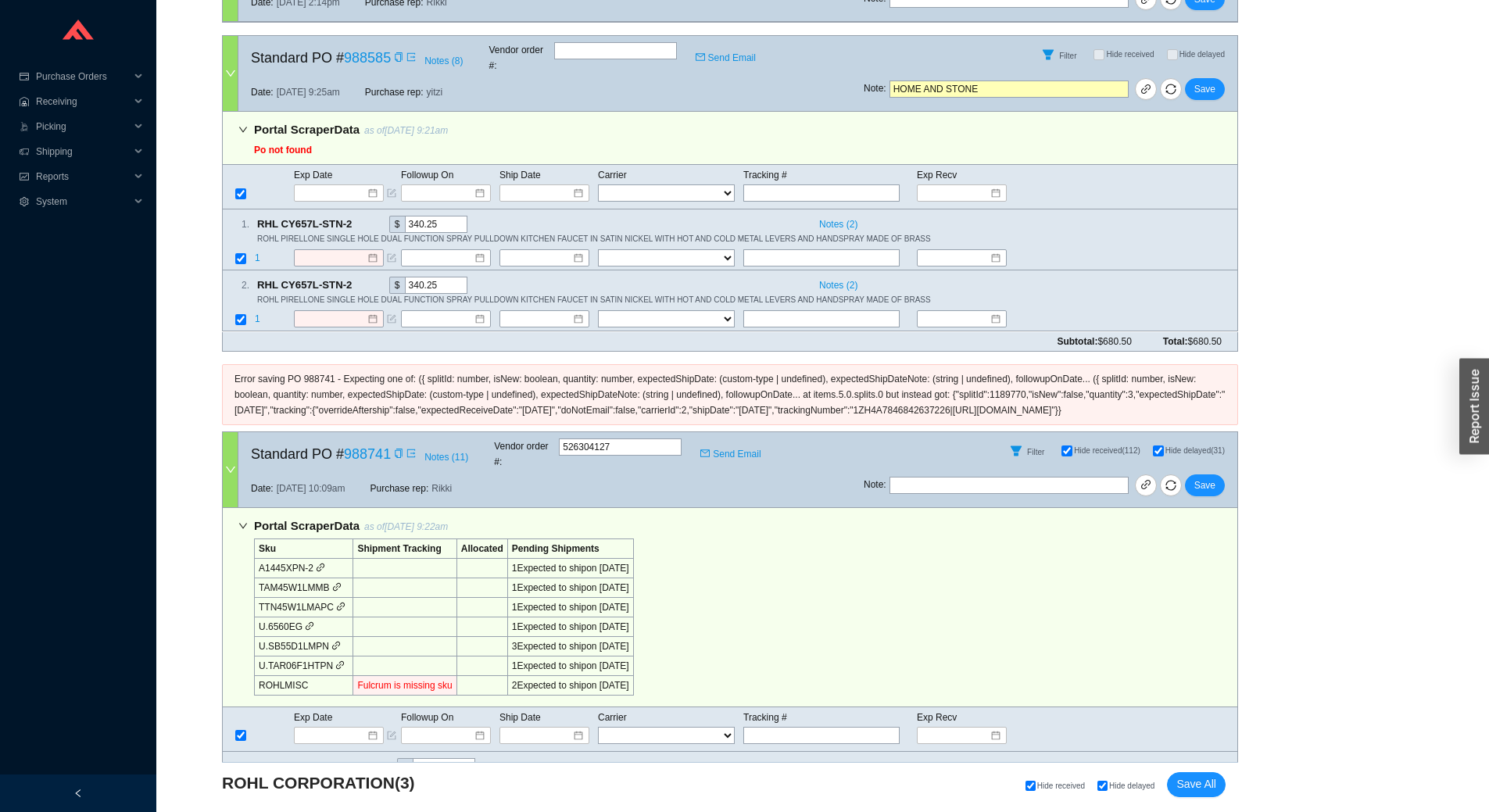
scroll to position [828, 0]
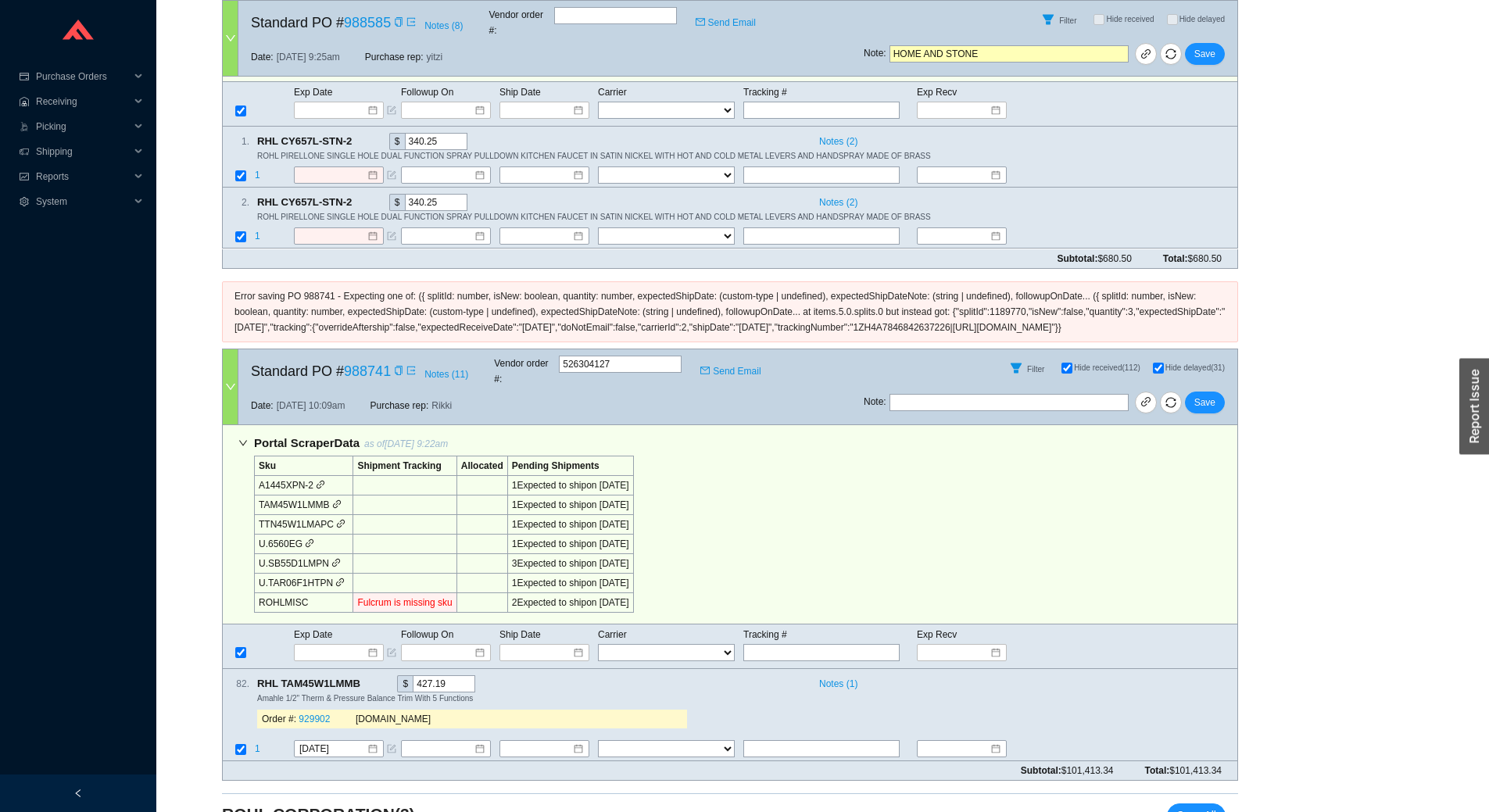
click at [1469, 422] on div "button" at bounding box center [1473, 406] width 29 height 96
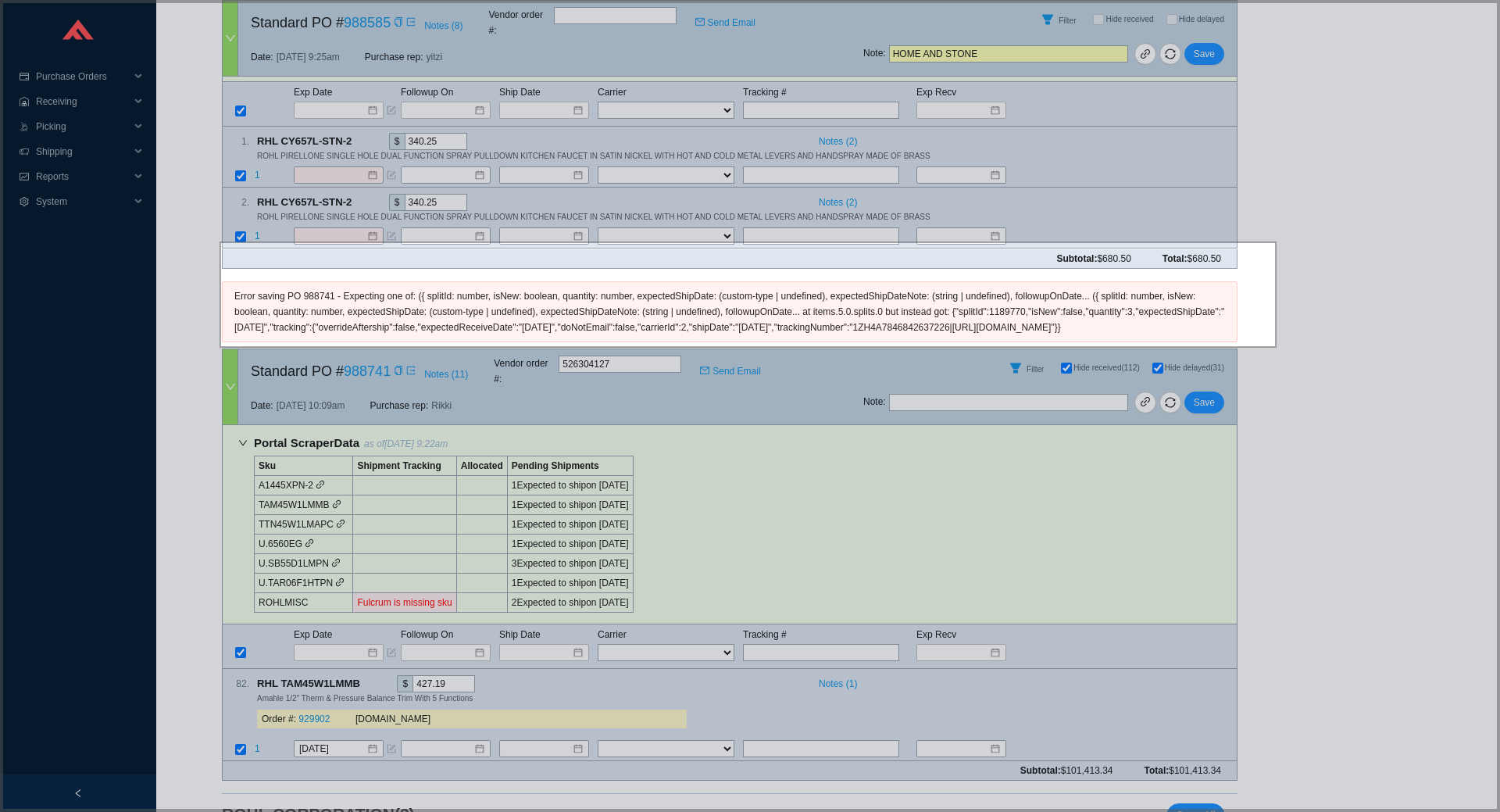
drag, startPoint x: 220, startPoint y: 242, endPoint x: 1273, endPoint y: 346, distance: 1058.1
click at [1273, 346] on icon at bounding box center [750, 406] width 1500 height 812
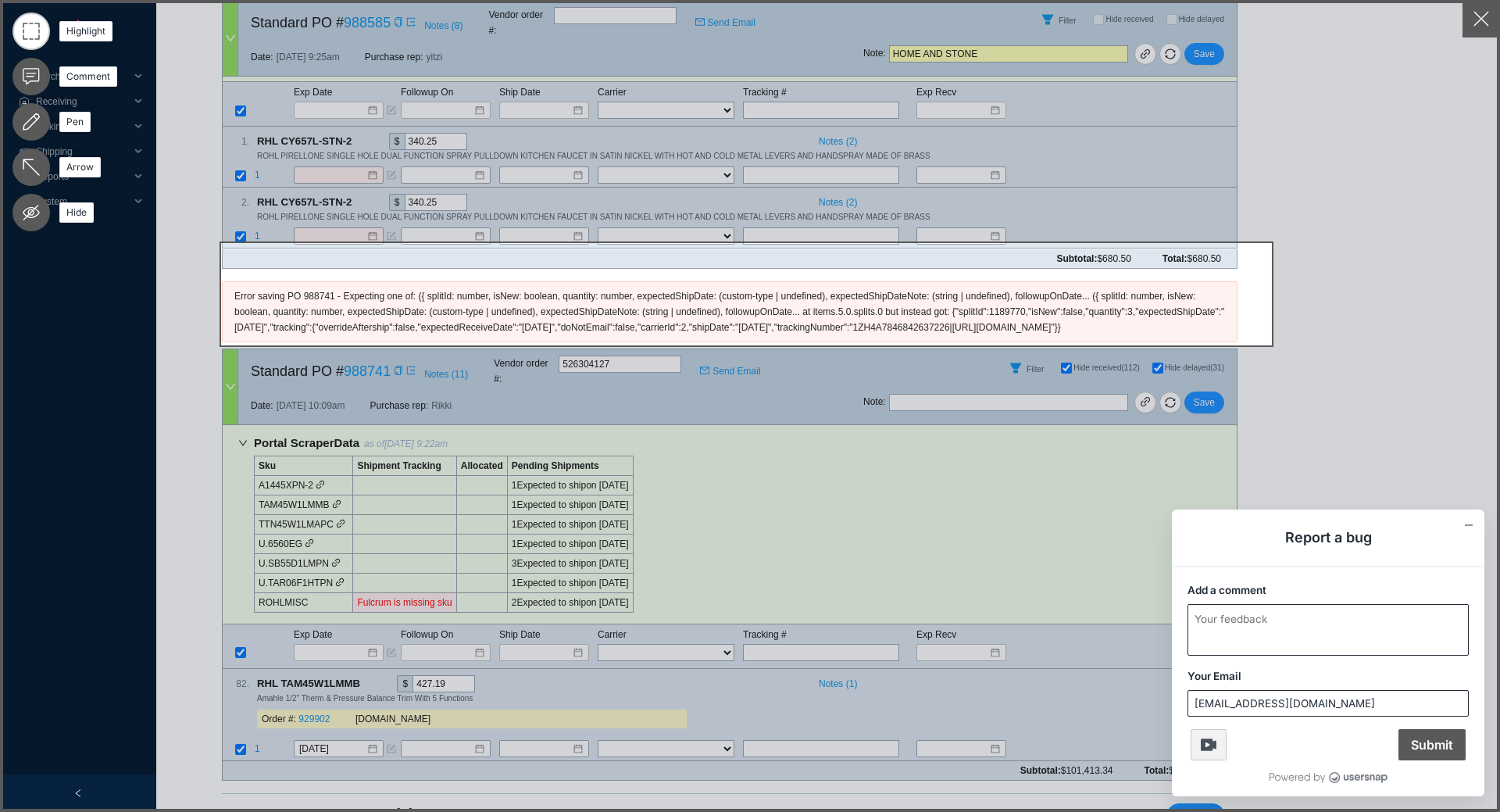
click at [1316, 643] on textarea "Add a comment" at bounding box center [1328, 629] width 280 height 50
type textarea "getting code"
click at [1425, 743] on span "Submit" at bounding box center [1432, 744] width 67 height 31
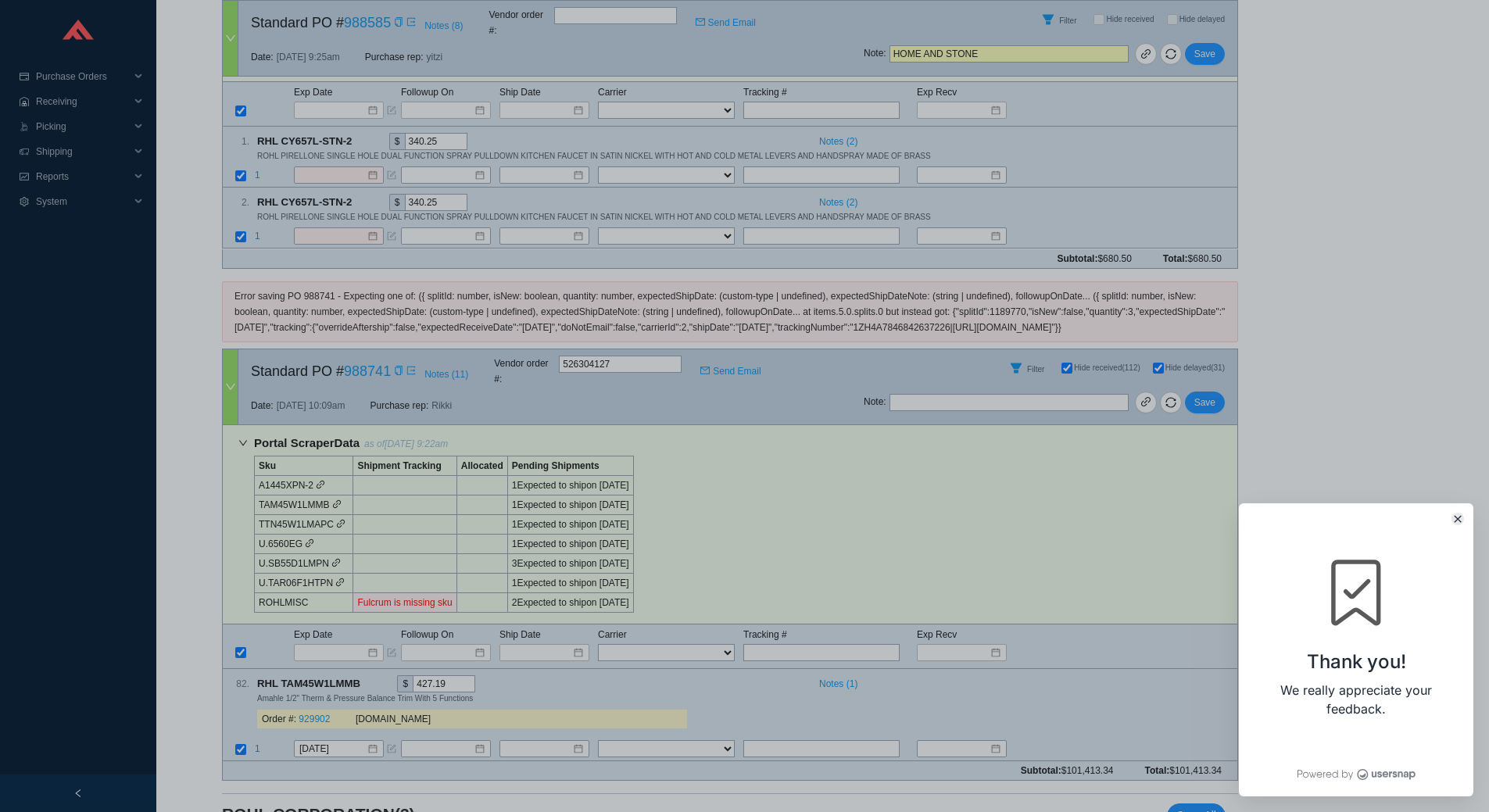
click at [1456, 521] on icon "Close" at bounding box center [1458, 519] width 7 height 7
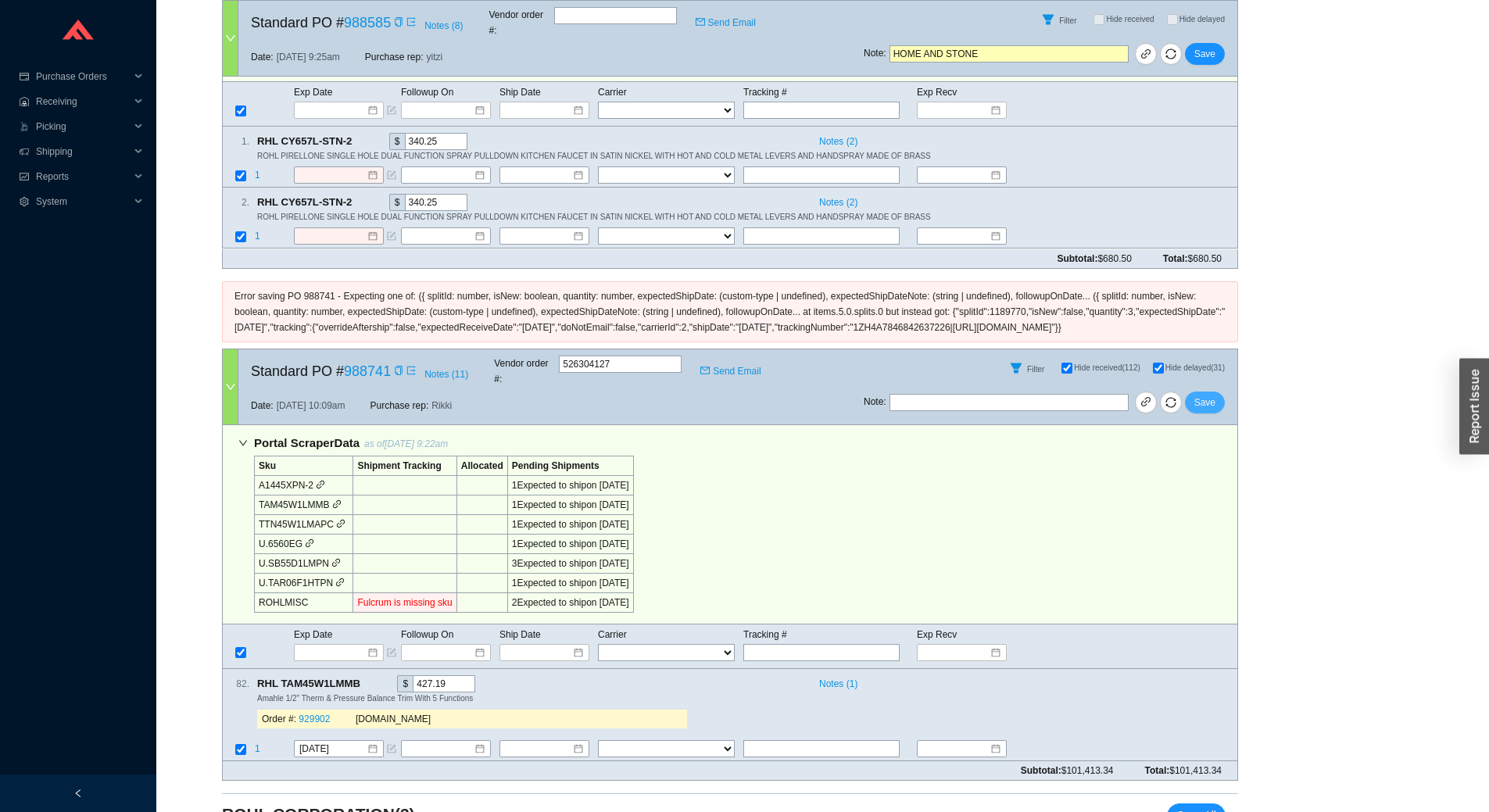
click at [1216, 392] on button "Save" at bounding box center [1204, 402] width 40 height 22
click at [1465, 393] on div "button" at bounding box center [1473, 406] width 29 height 96
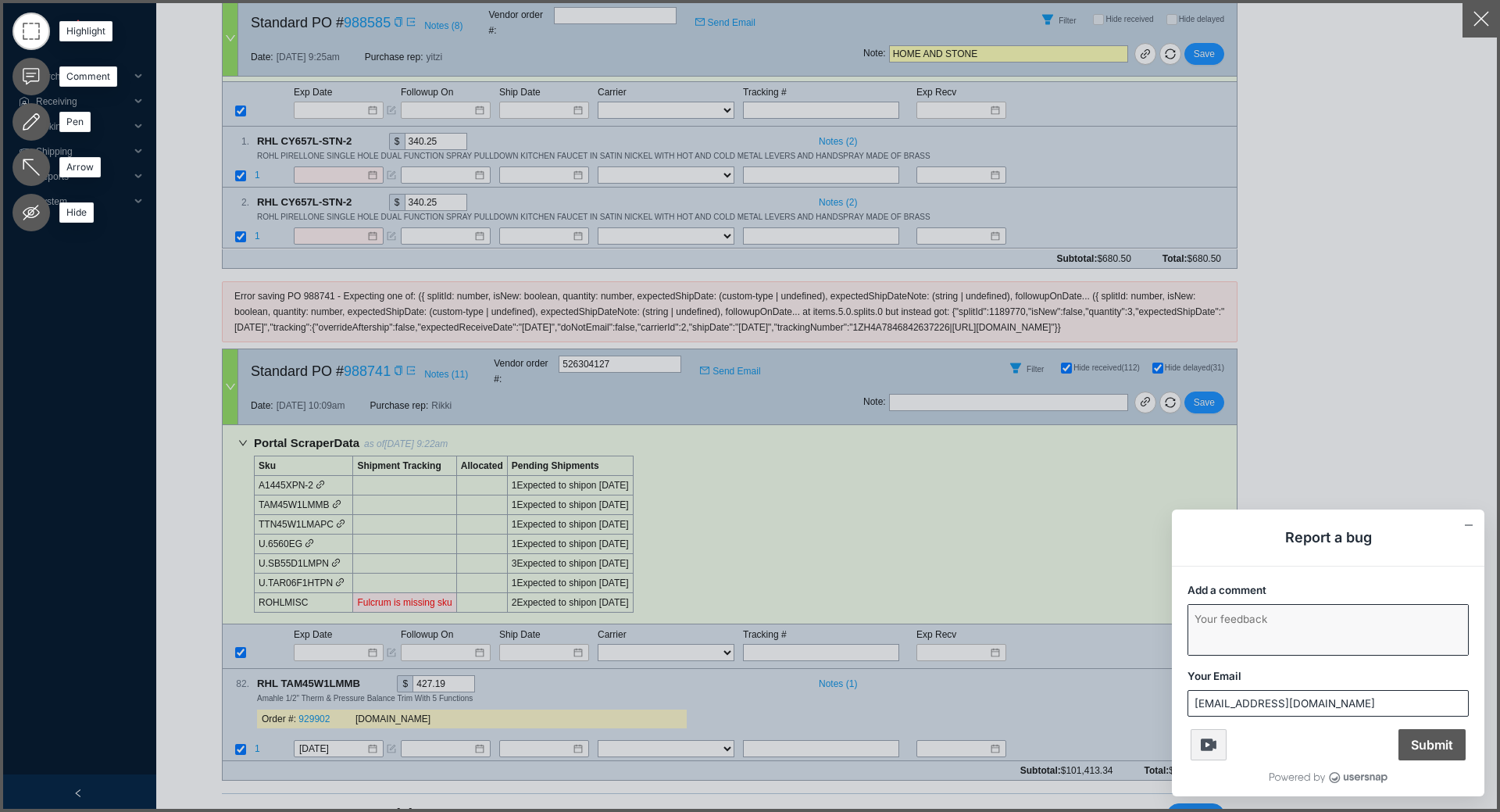
click at [1236, 631] on textarea "Add a comment" at bounding box center [1328, 629] width 280 height 50
type textarea "and error :)"
click at [1494, 15] on button "button" at bounding box center [1481, 19] width 38 height 38
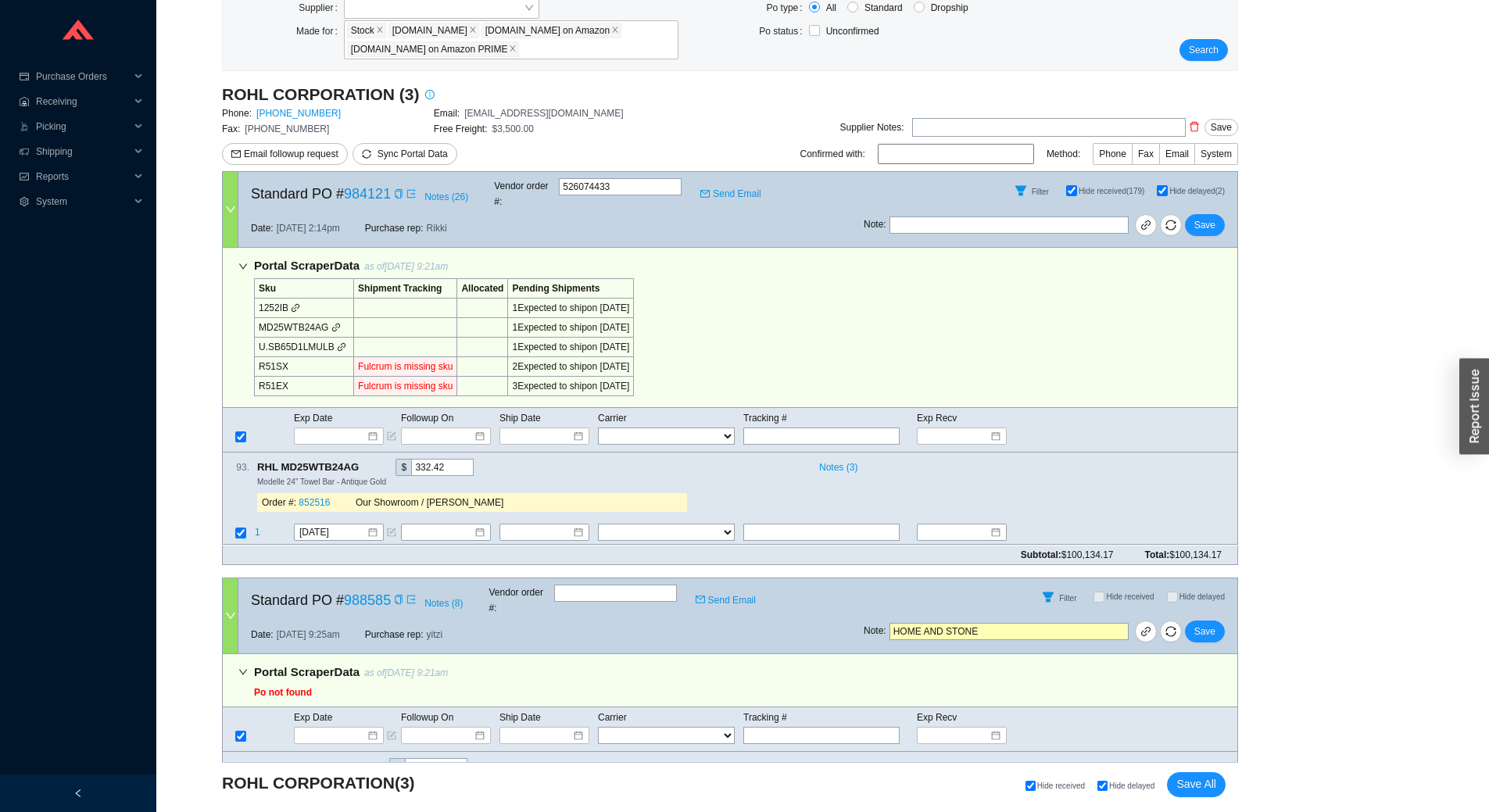
scroll to position [124, 0]
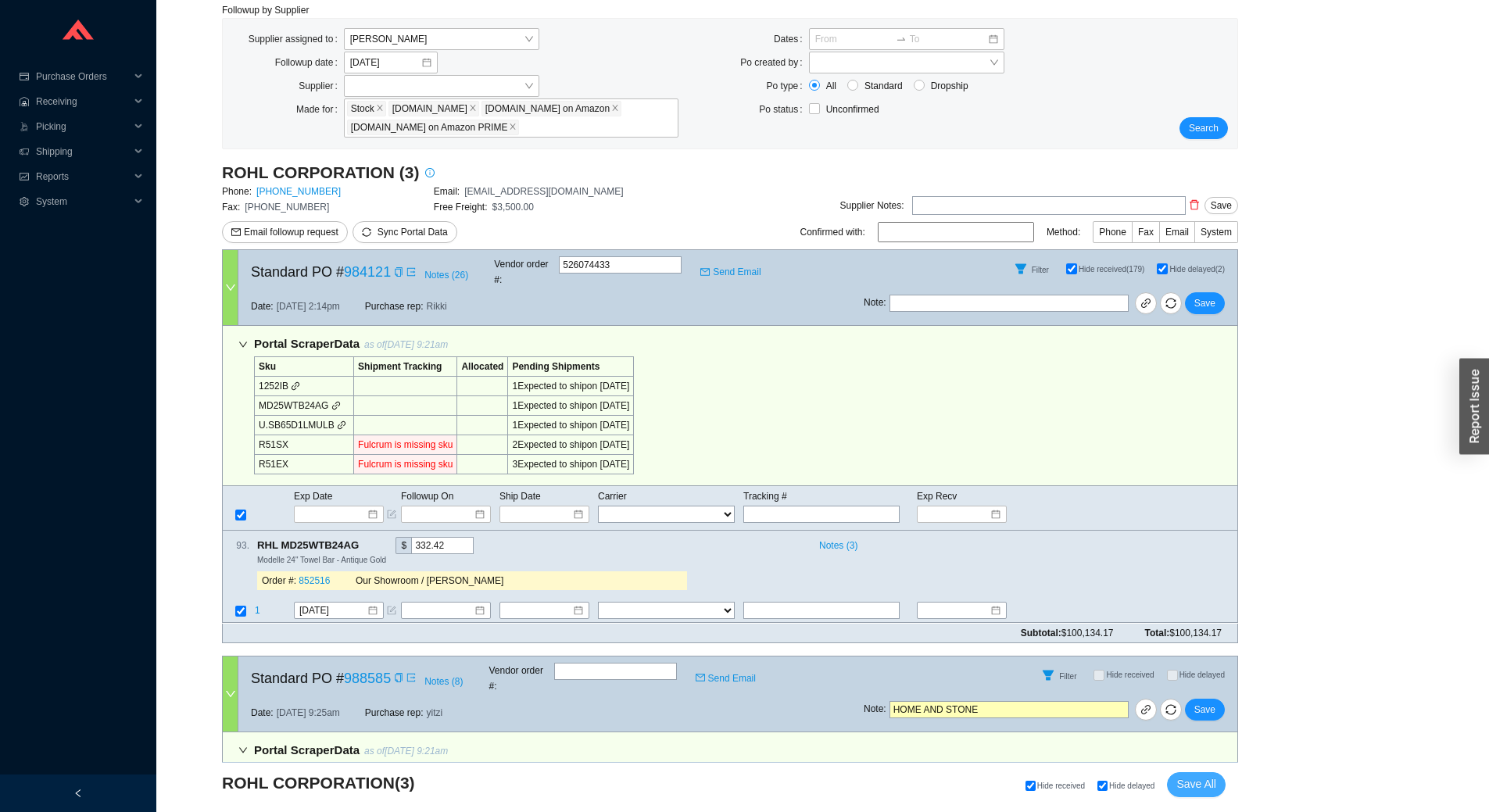
click at [1195, 777] on span "Save All" at bounding box center [1196, 784] width 40 height 18
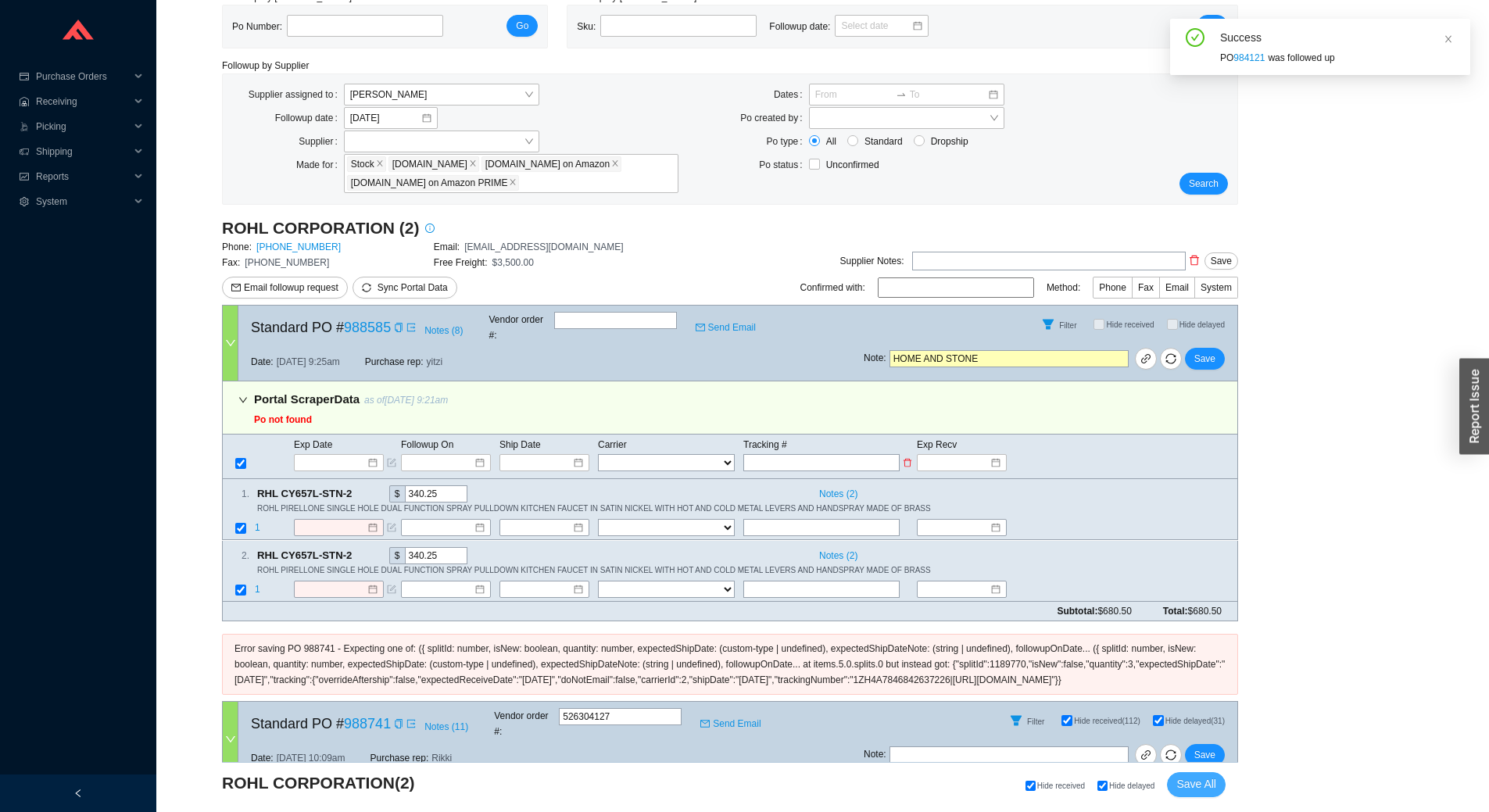
scroll to position [0, 0]
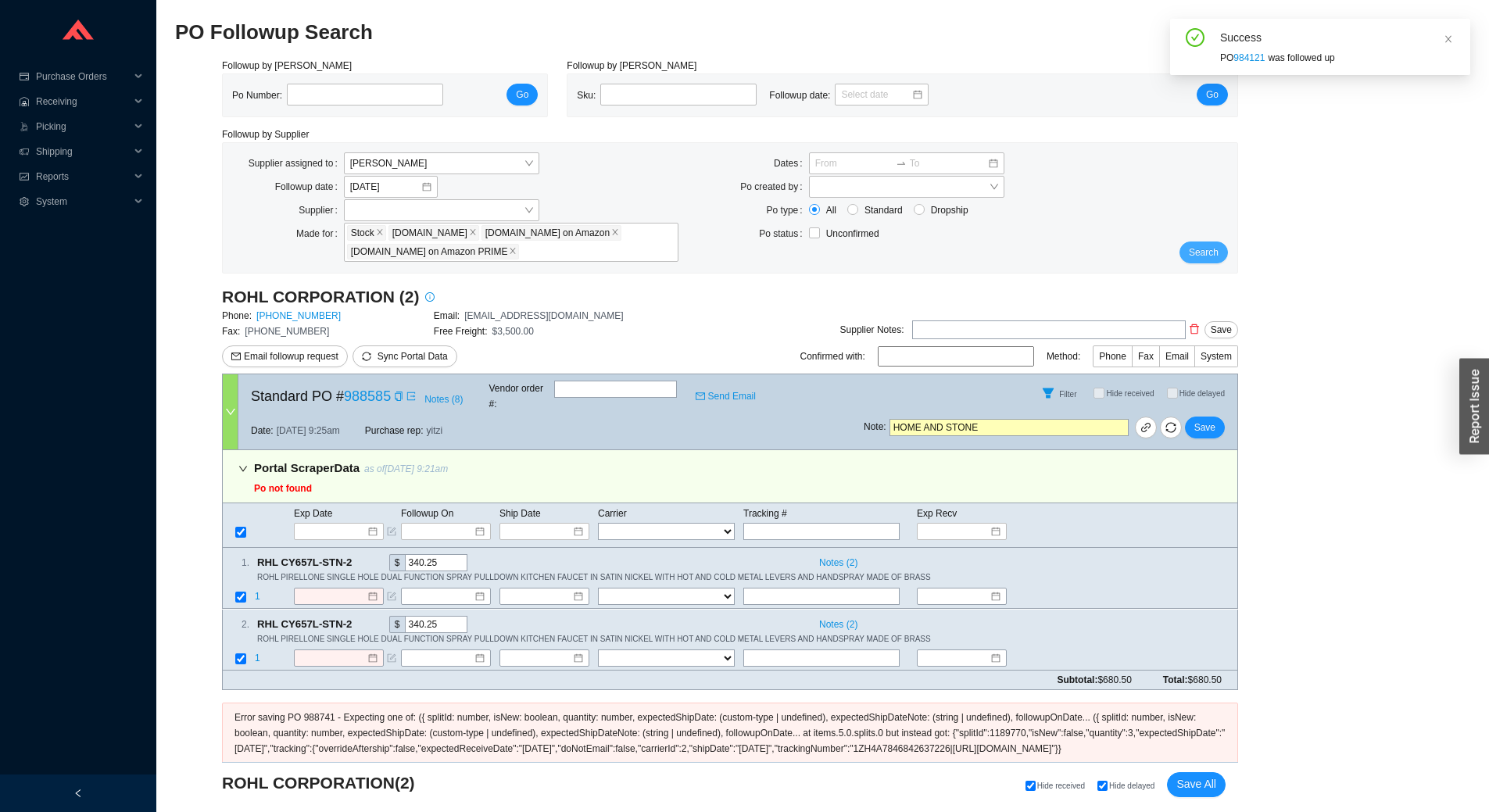
click at [1207, 246] on span "Search" at bounding box center [1203, 252] width 29 height 16
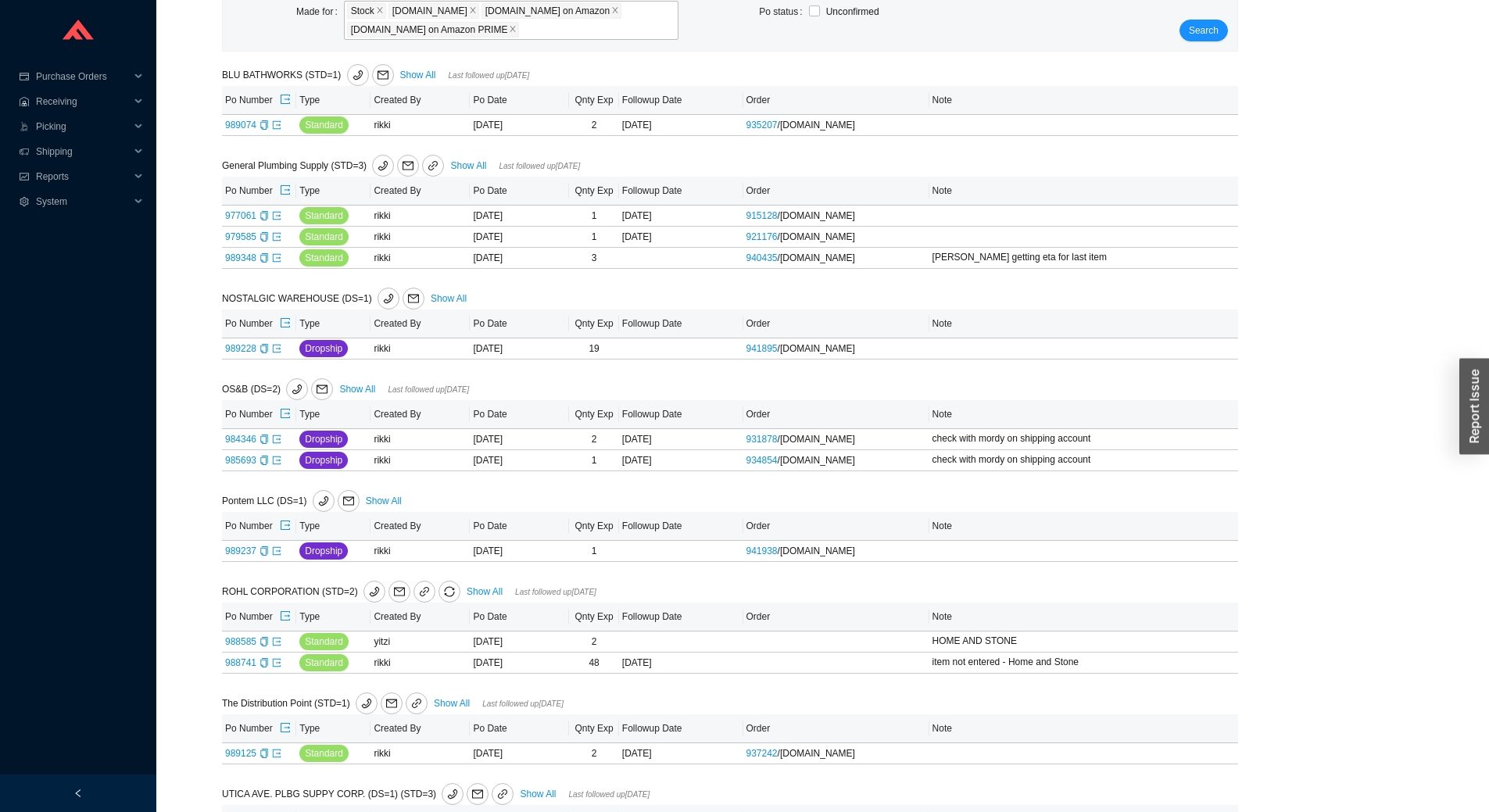
scroll to position [351, 0]
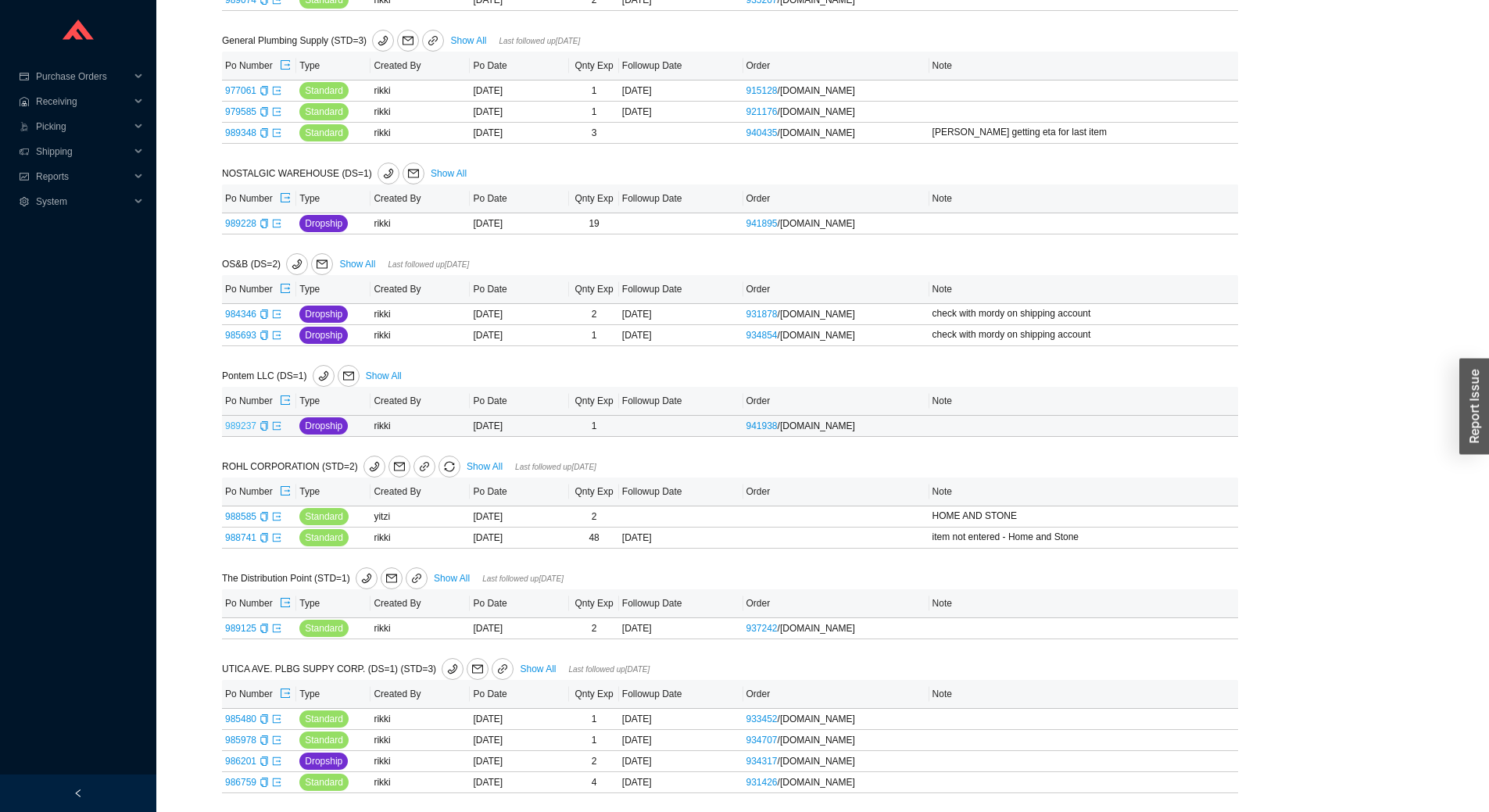
click at [245, 424] on link "989237" at bounding box center [241, 425] width 31 height 11
type input "989237"
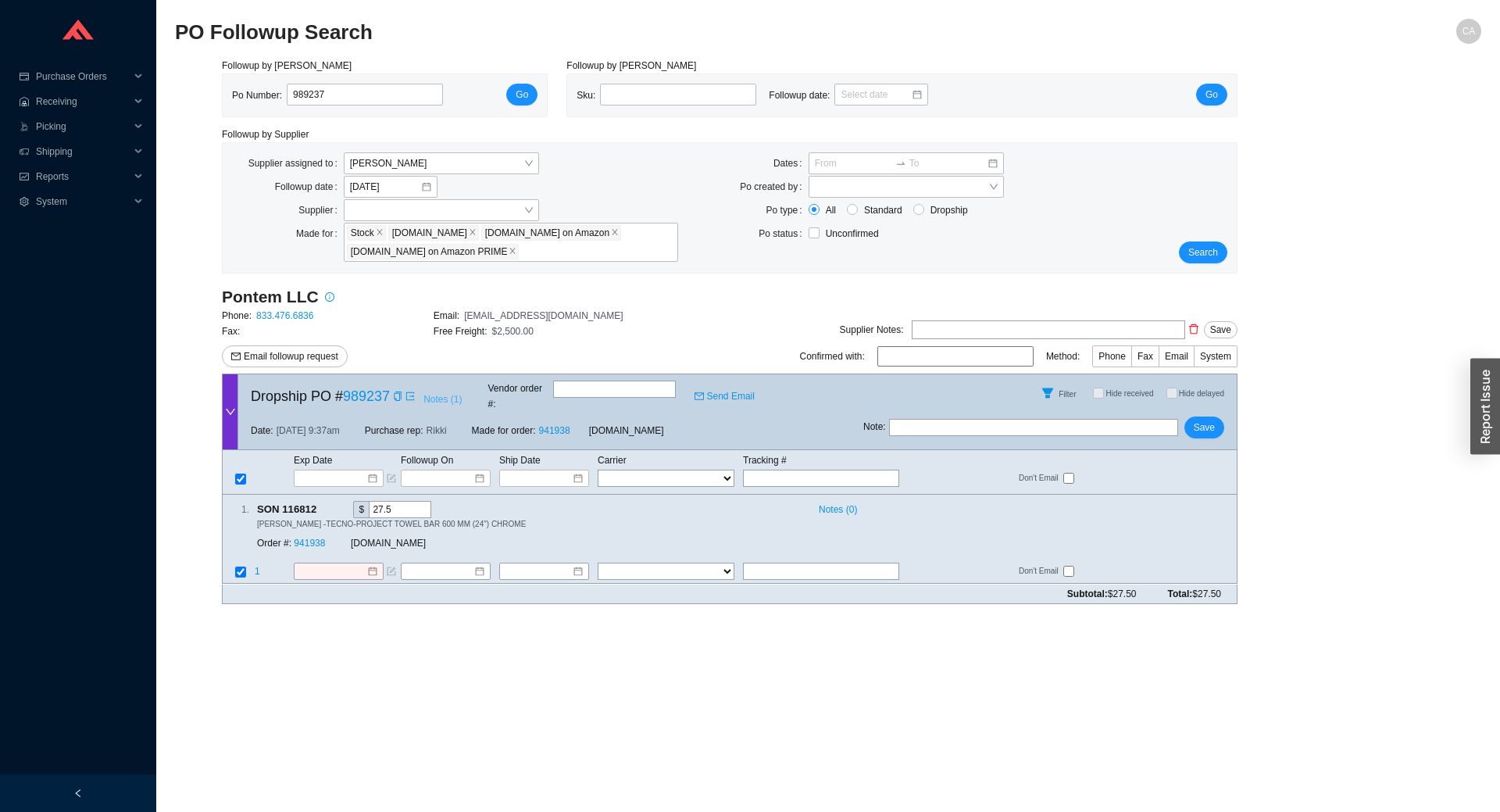
click at [454, 392] on span "Notes ( 1 )" at bounding box center [442, 399] width 38 height 16
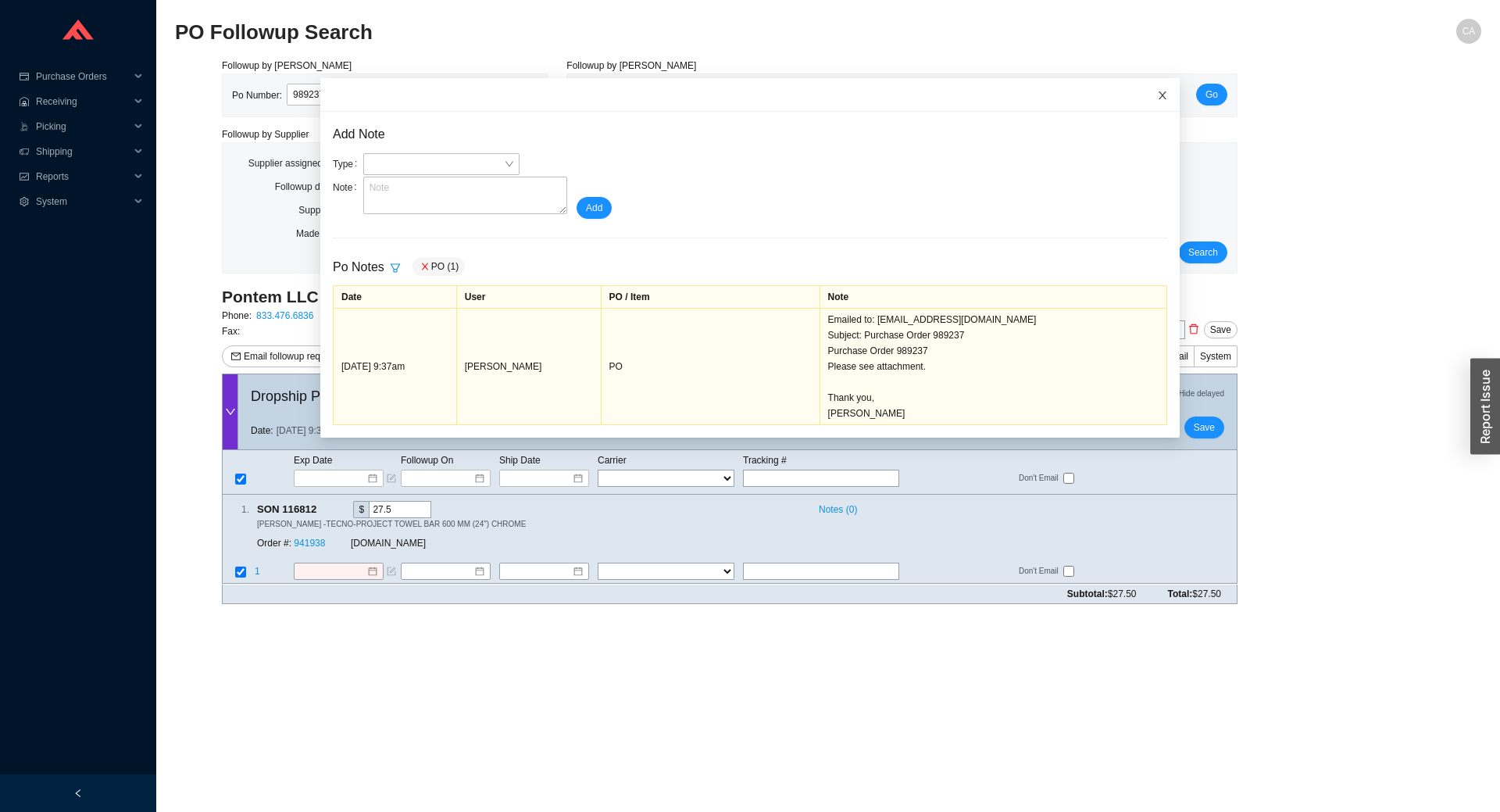
click at [1157, 91] on icon "close" at bounding box center [1162, 95] width 11 height 11
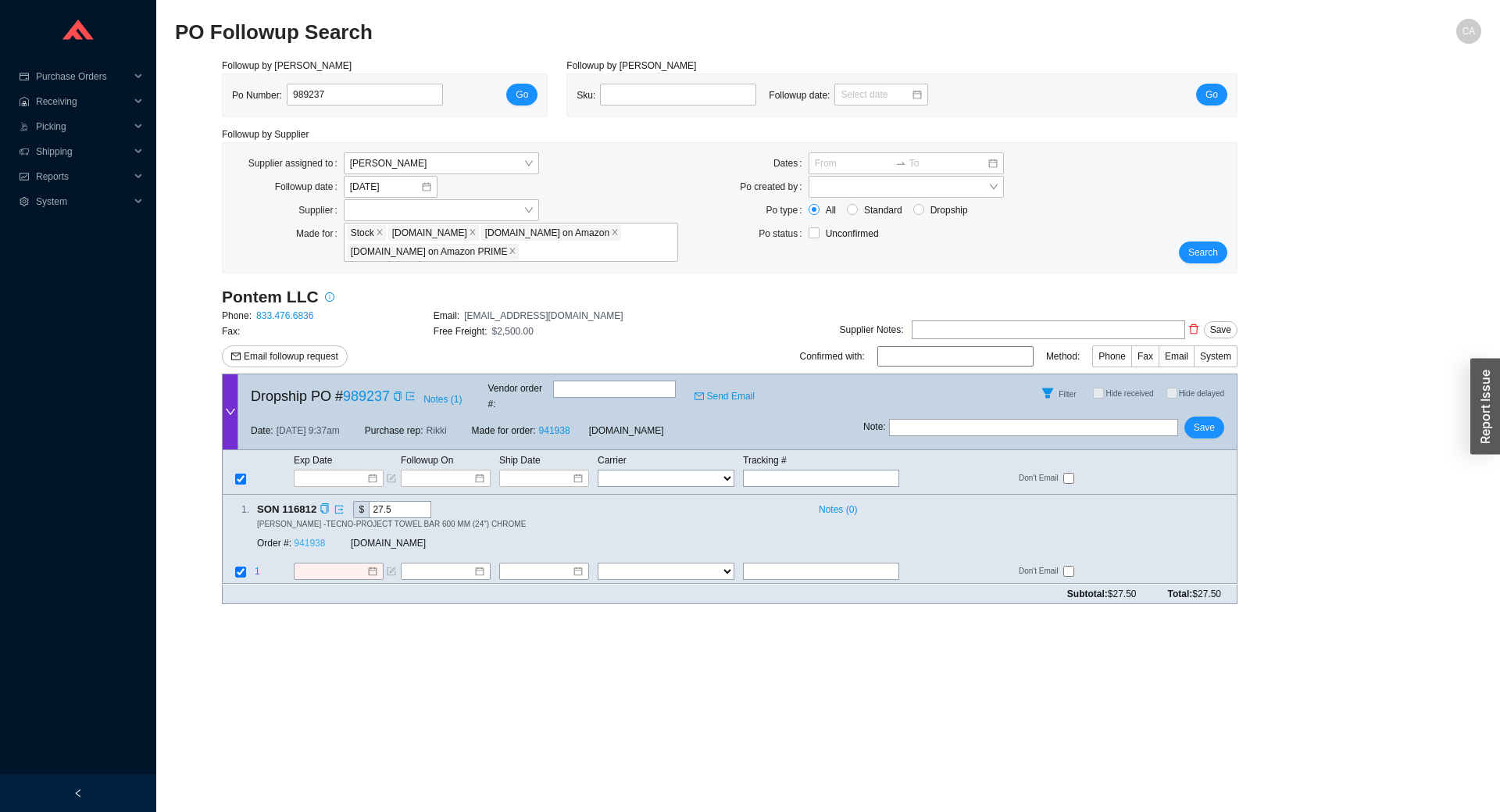
click at [324, 539] on link "941938" at bounding box center [309, 544] width 31 height 11
click at [1361, 449] on div "Followup by PO Po Number: 989237 Go Followup by Sku Sku: Followup date: Go Foll…" at bounding box center [828, 337] width 1307 height 559
click at [1005, 419] on input "text" at bounding box center [1033, 427] width 289 height 17
type input "discontinued"
click at [1205, 419] on span "Save" at bounding box center [1205, 427] width 21 height 16
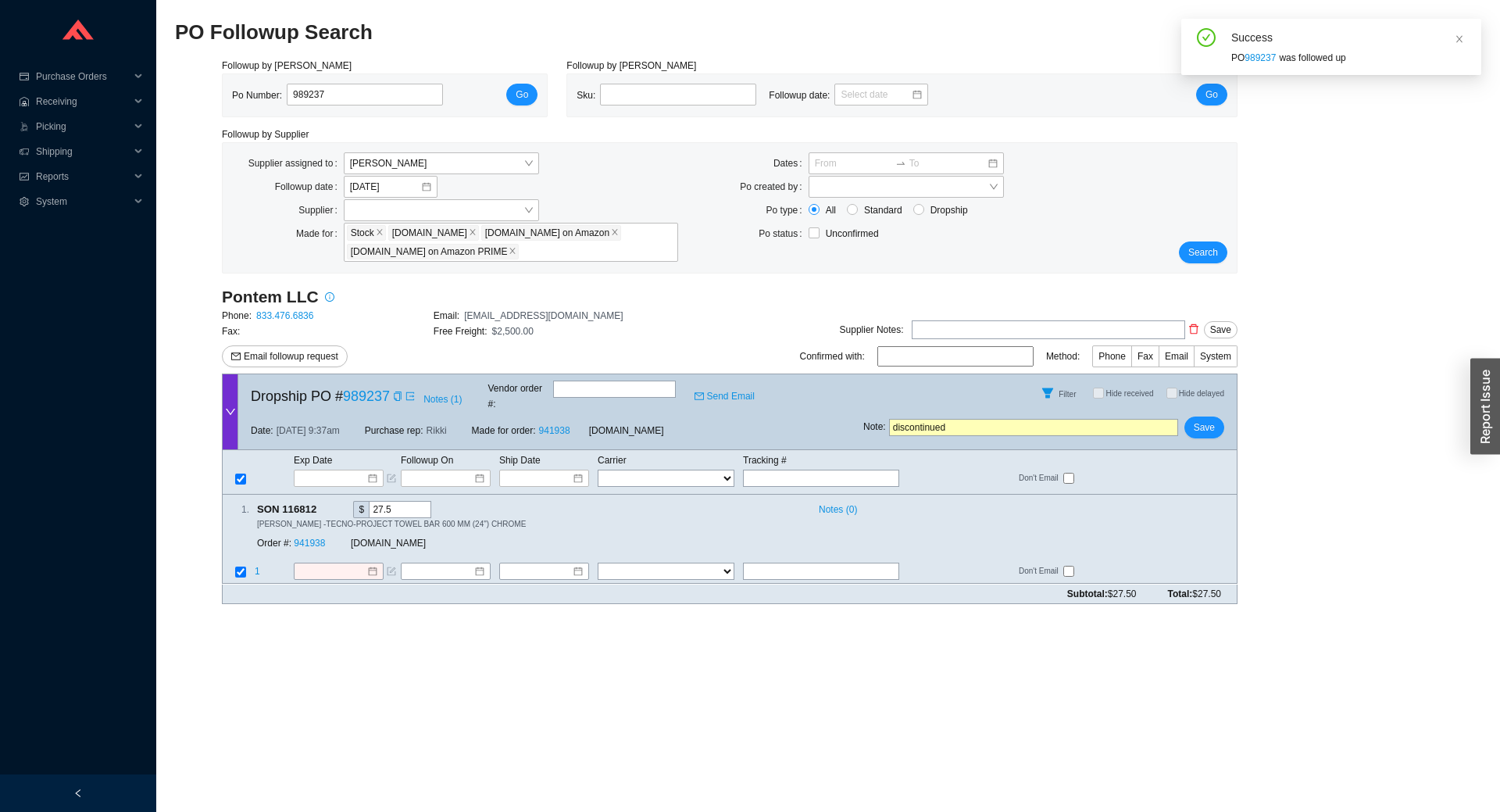
click at [1210, 239] on div "Search" at bounding box center [1194, 208] width 84 height 111
click at [1210, 242] on button "Search" at bounding box center [1203, 252] width 48 height 22
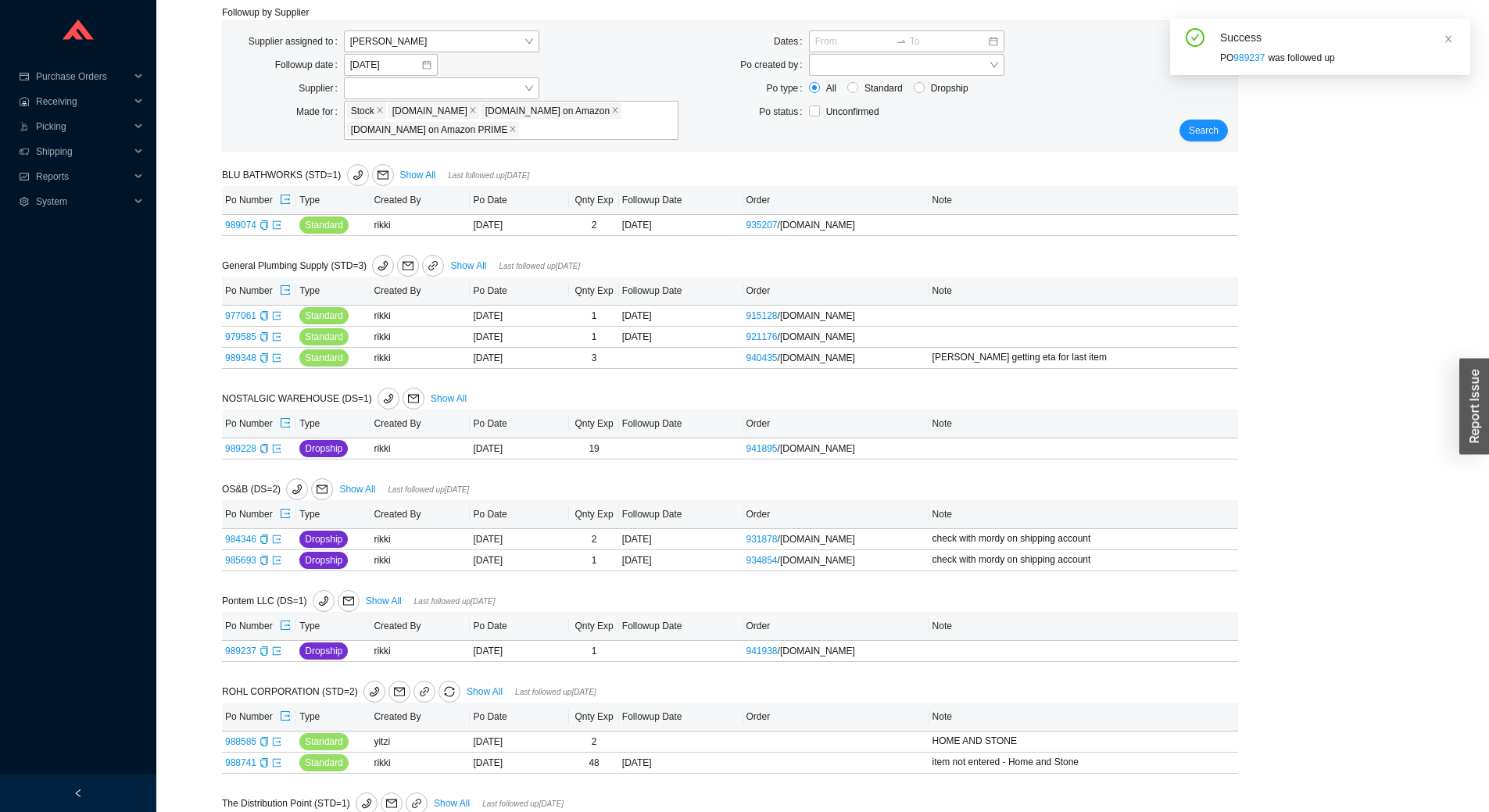
scroll to position [156, 0]
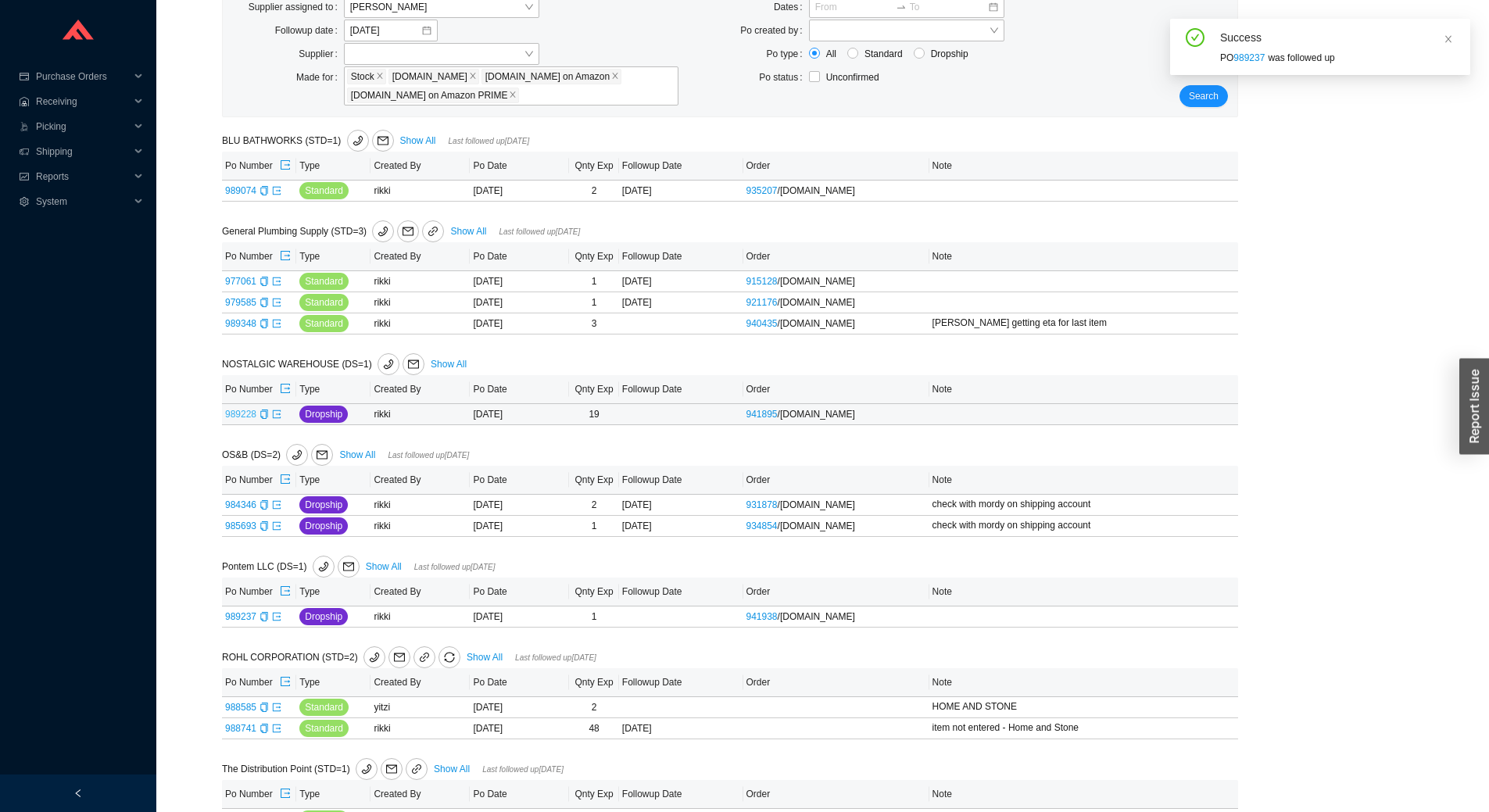
click at [244, 412] on link "989228" at bounding box center [241, 414] width 31 height 11
type input "989228"
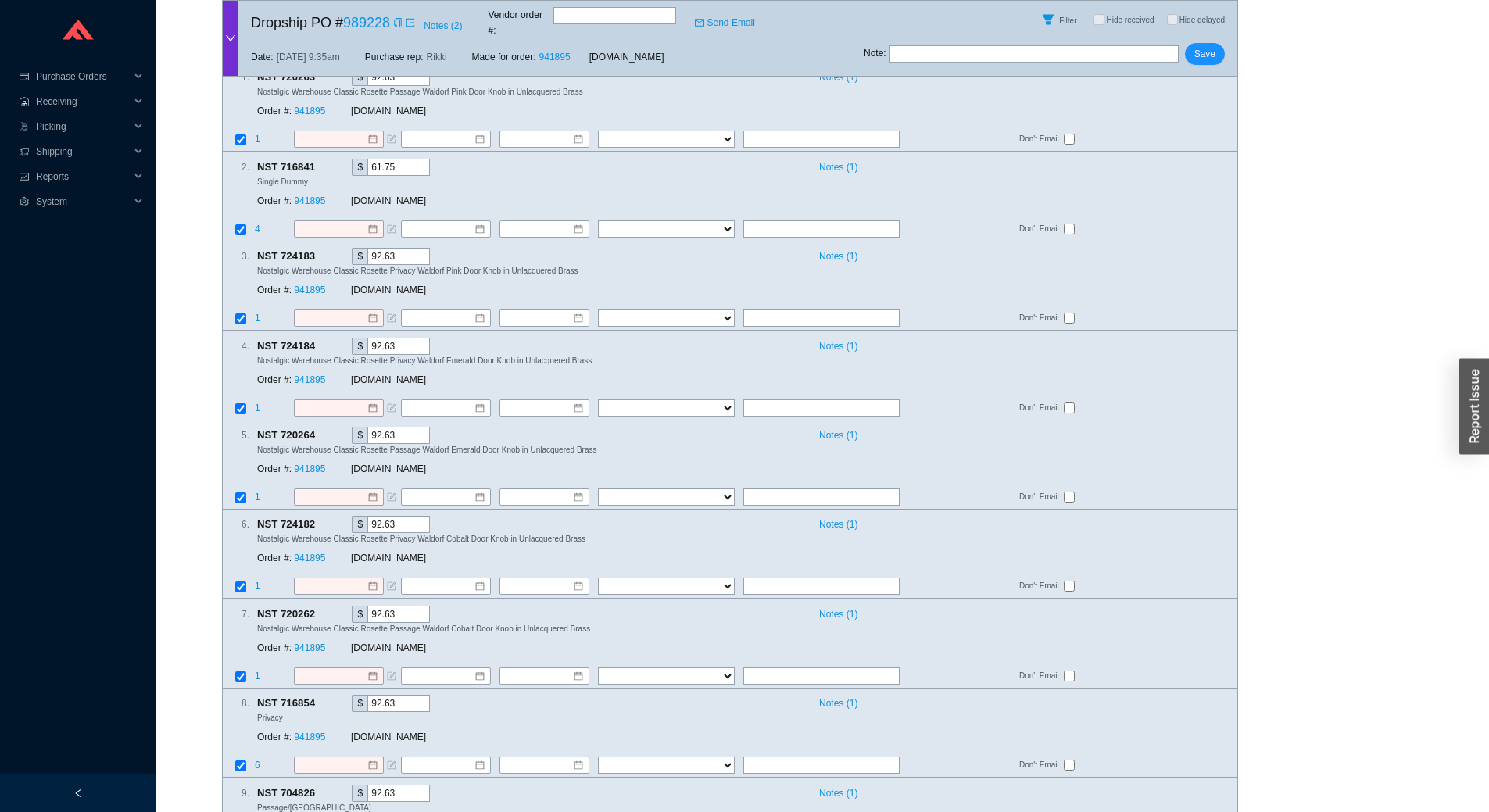
scroll to position [78, 0]
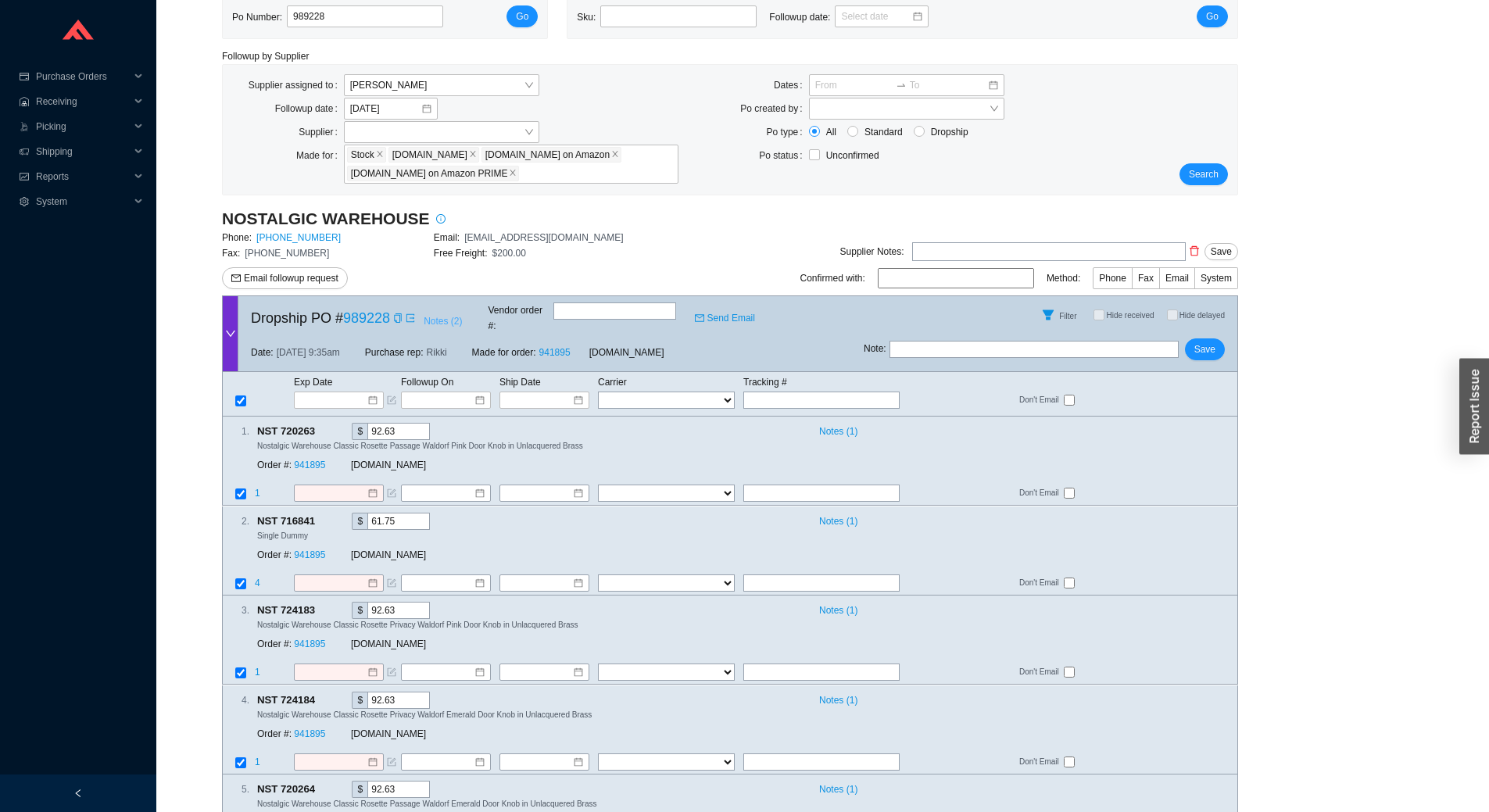
click at [442, 315] on span "Notes ( 2 )" at bounding box center [442, 321] width 38 height 16
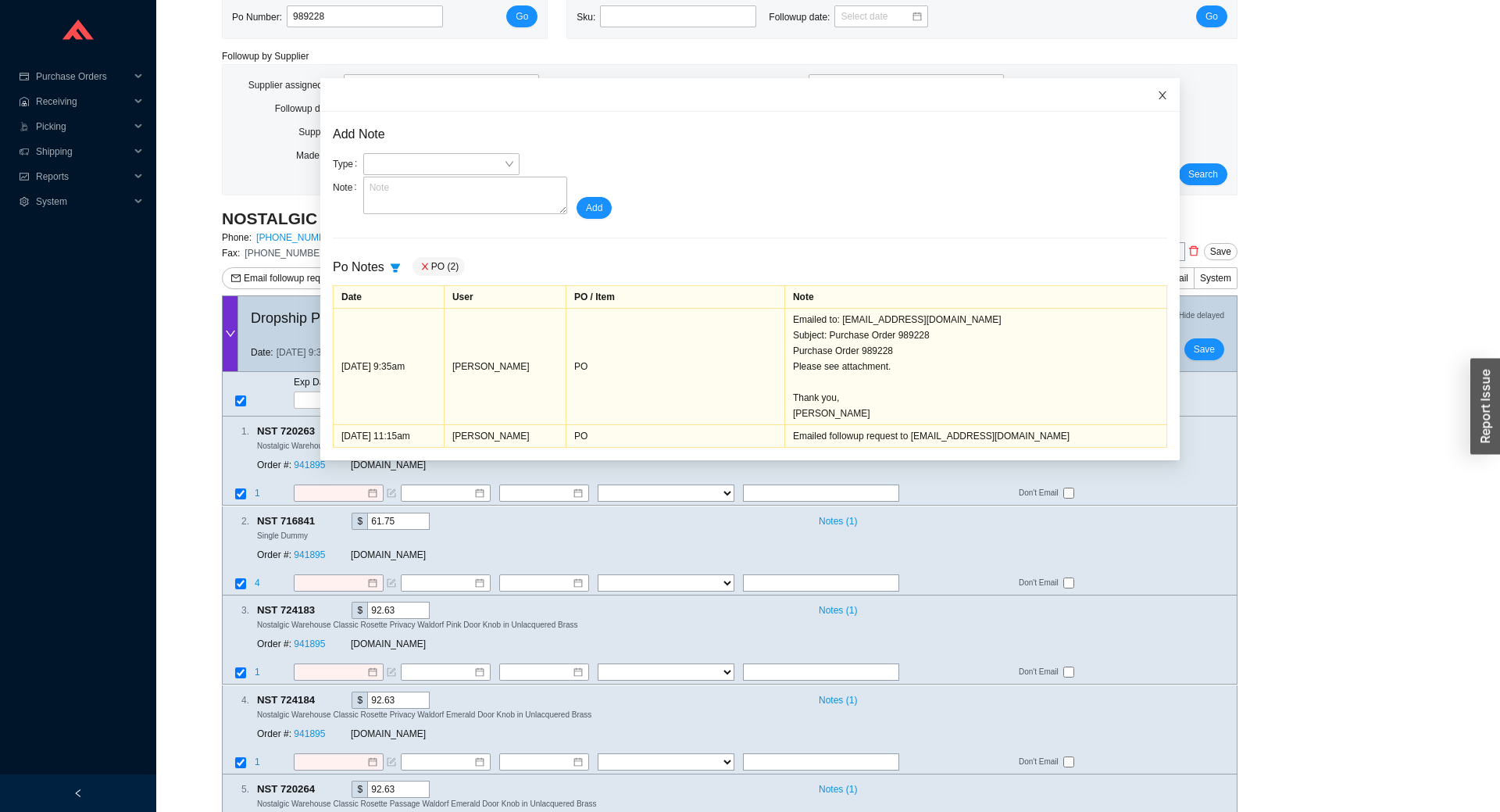
click at [1152, 91] on span "Close" at bounding box center [1163, 95] width 34 height 34
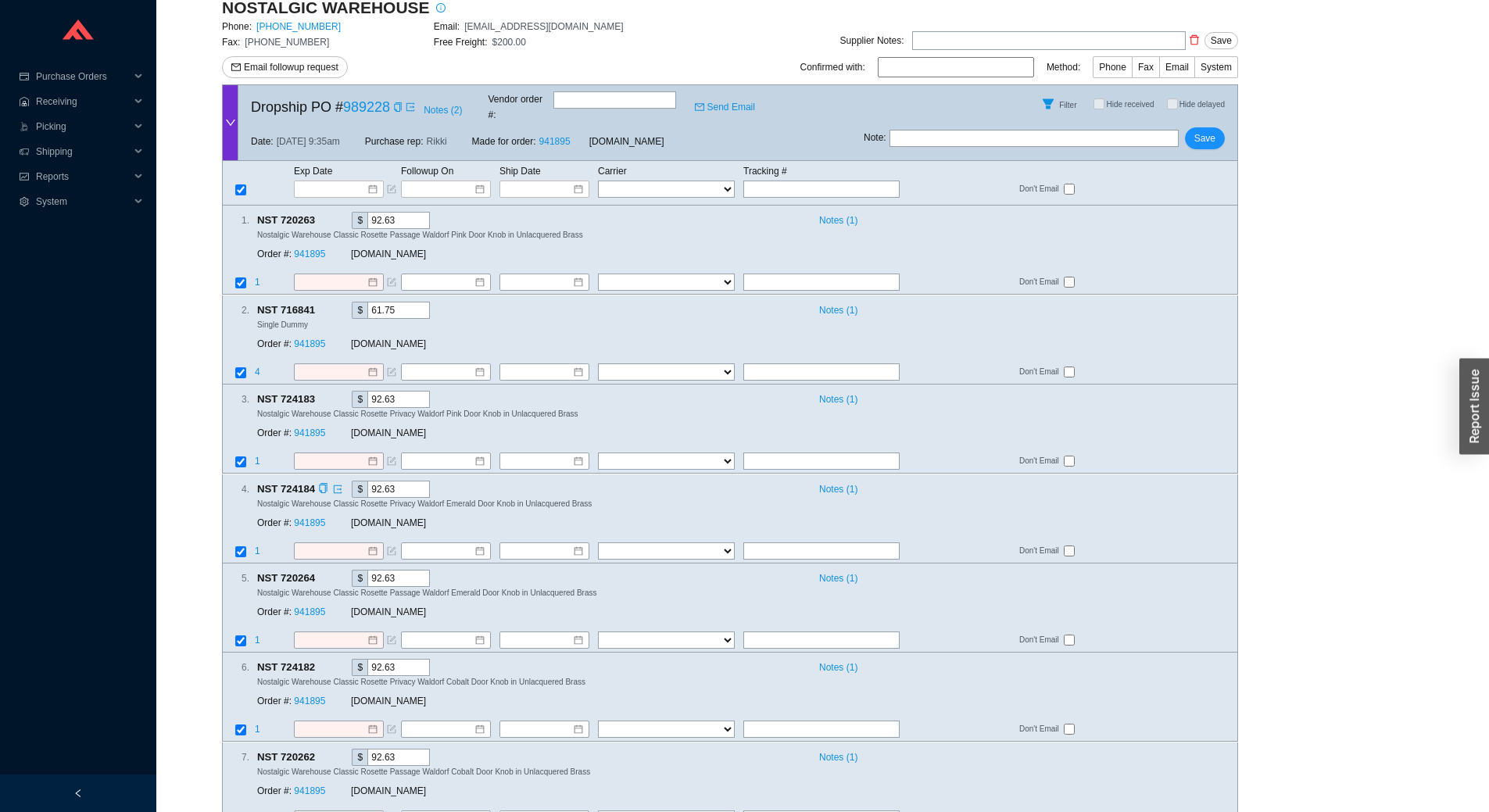
scroll to position [281, 0]
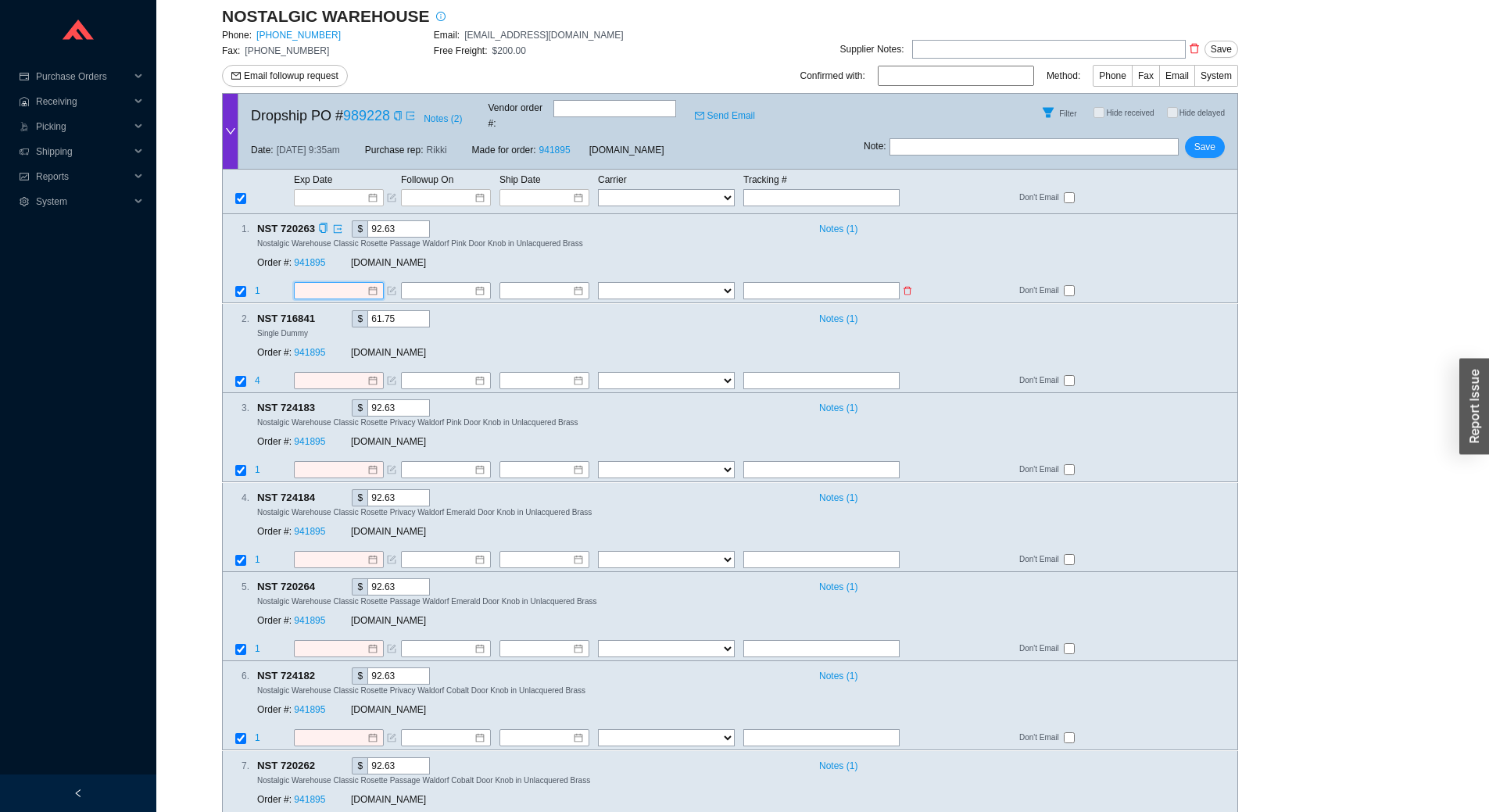
click at [348, 284] on input at bounding box center [333, 291] width 67 height 16
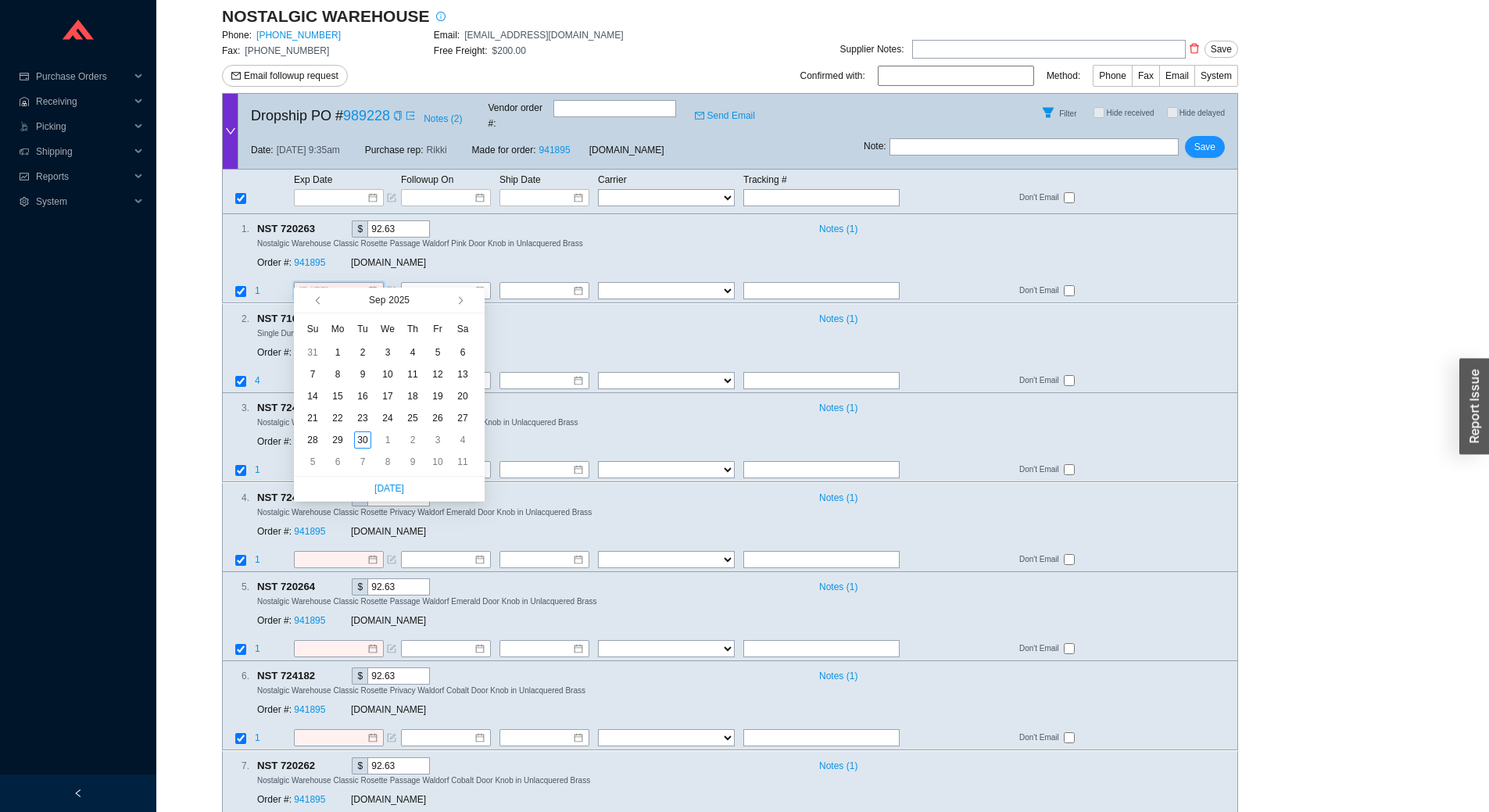
type input "9/3/2025"
click at [309, 190] on input at bounding box center [333, 197] width 66 height 16
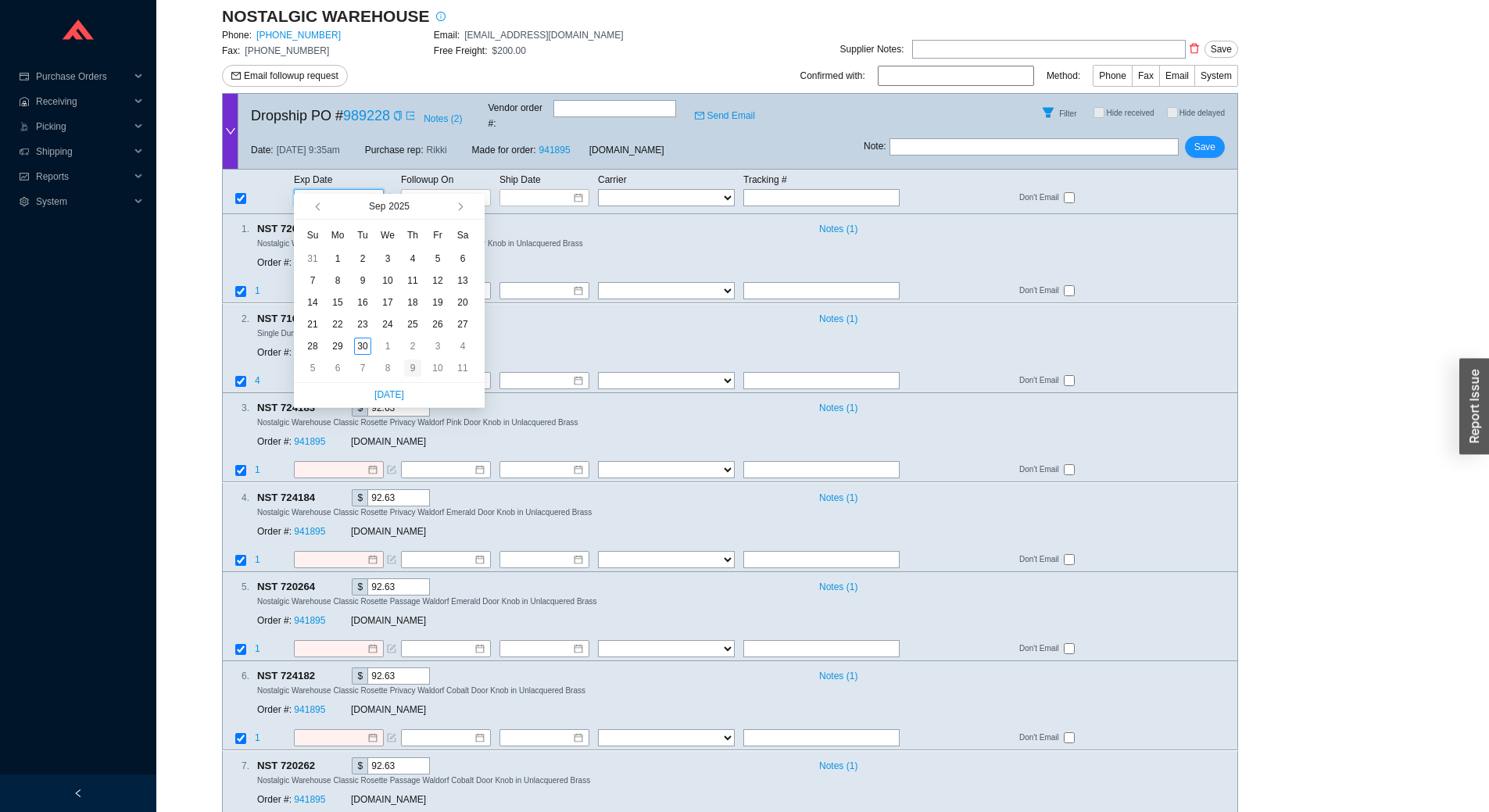
type input "10/9/2025"
type input "10/3/2025"
click at [432, 344] on div "3" at bounding box center [438, 346] width 17 height 17
type input "10/3/2025"
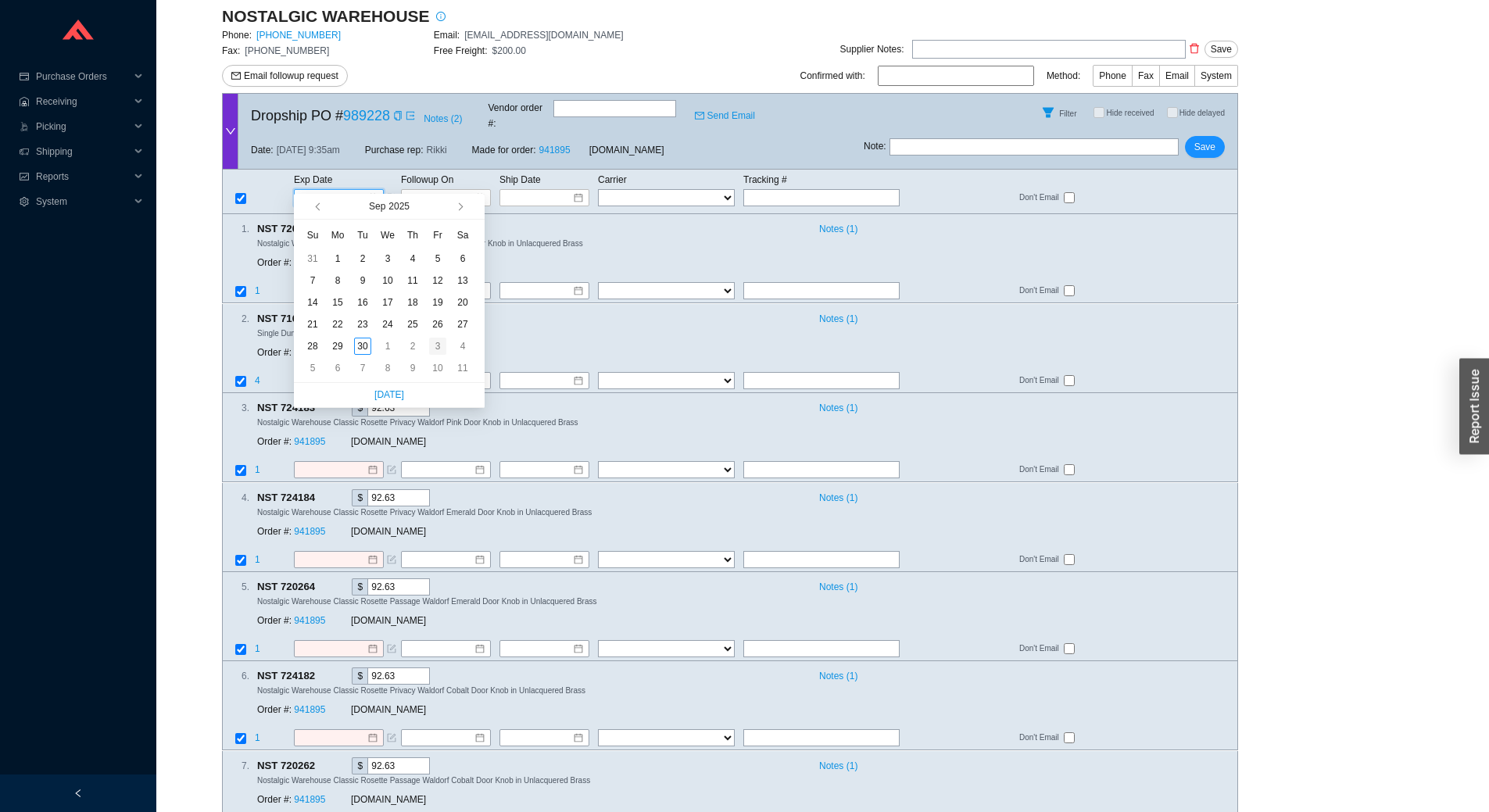
type input "10/3/2025"
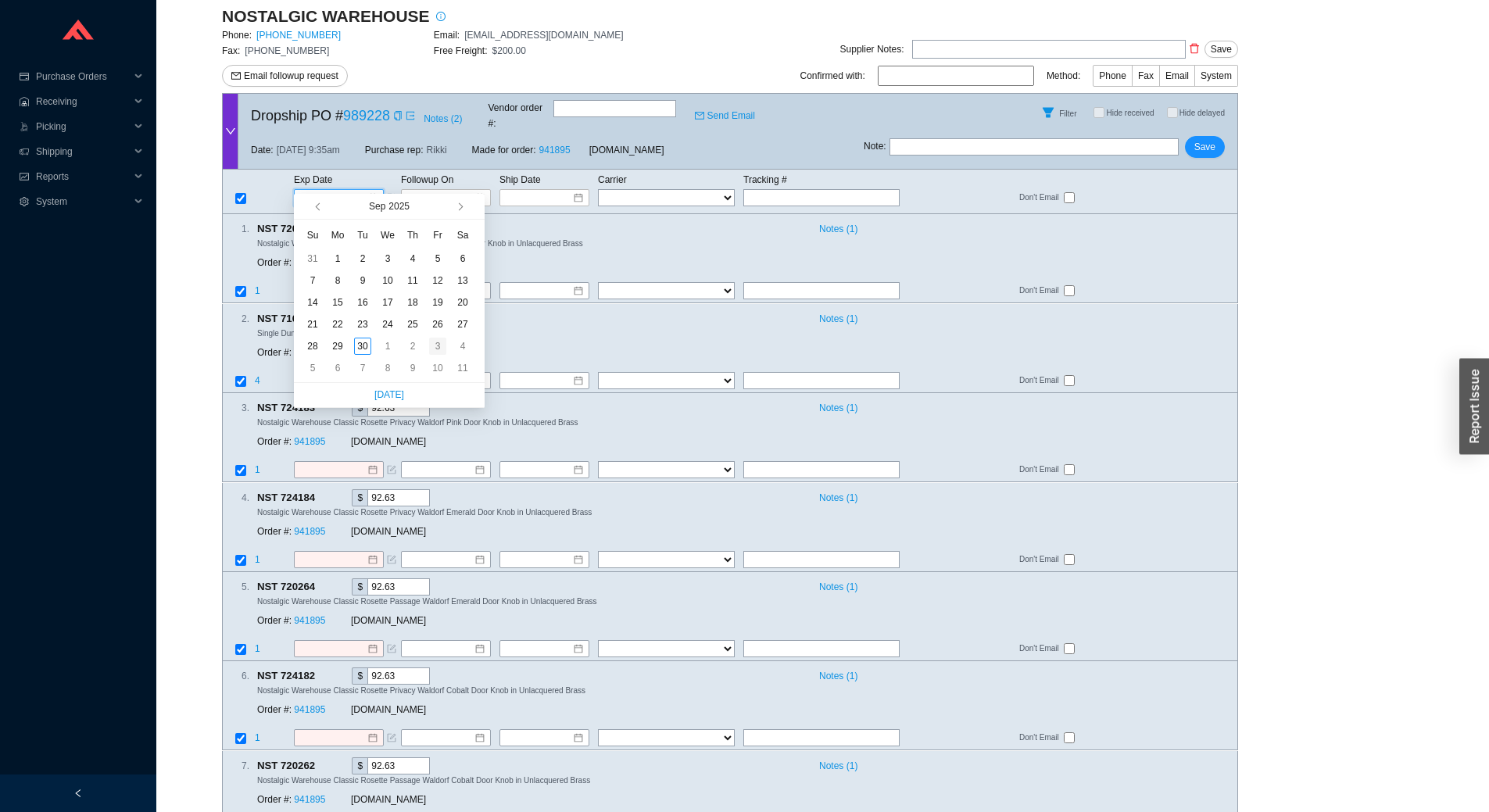
type input "10/3/2025"
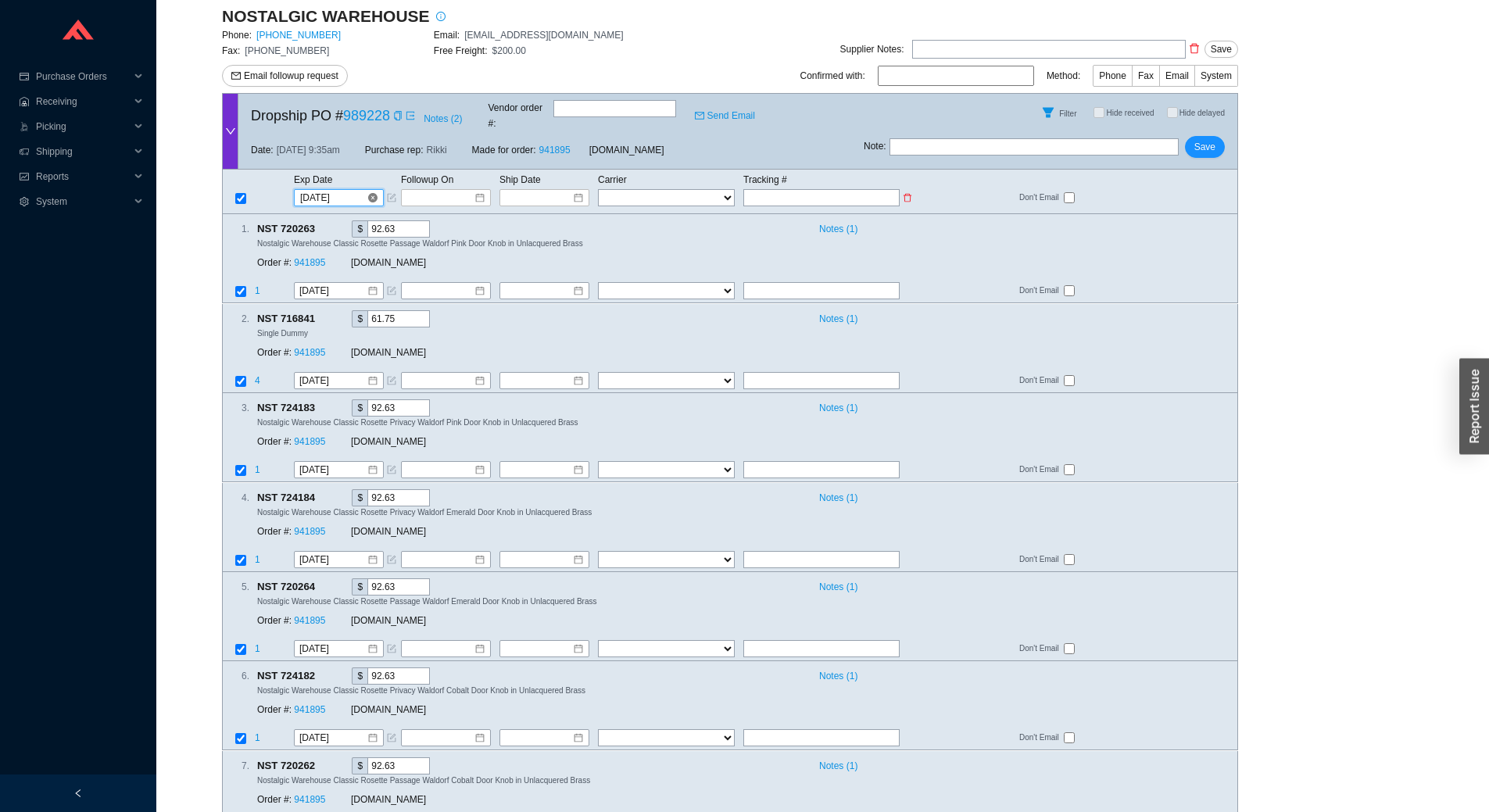
click at [353, 190] on input "10/3/2025" at bounding box center [333, 197] width 66 height 16
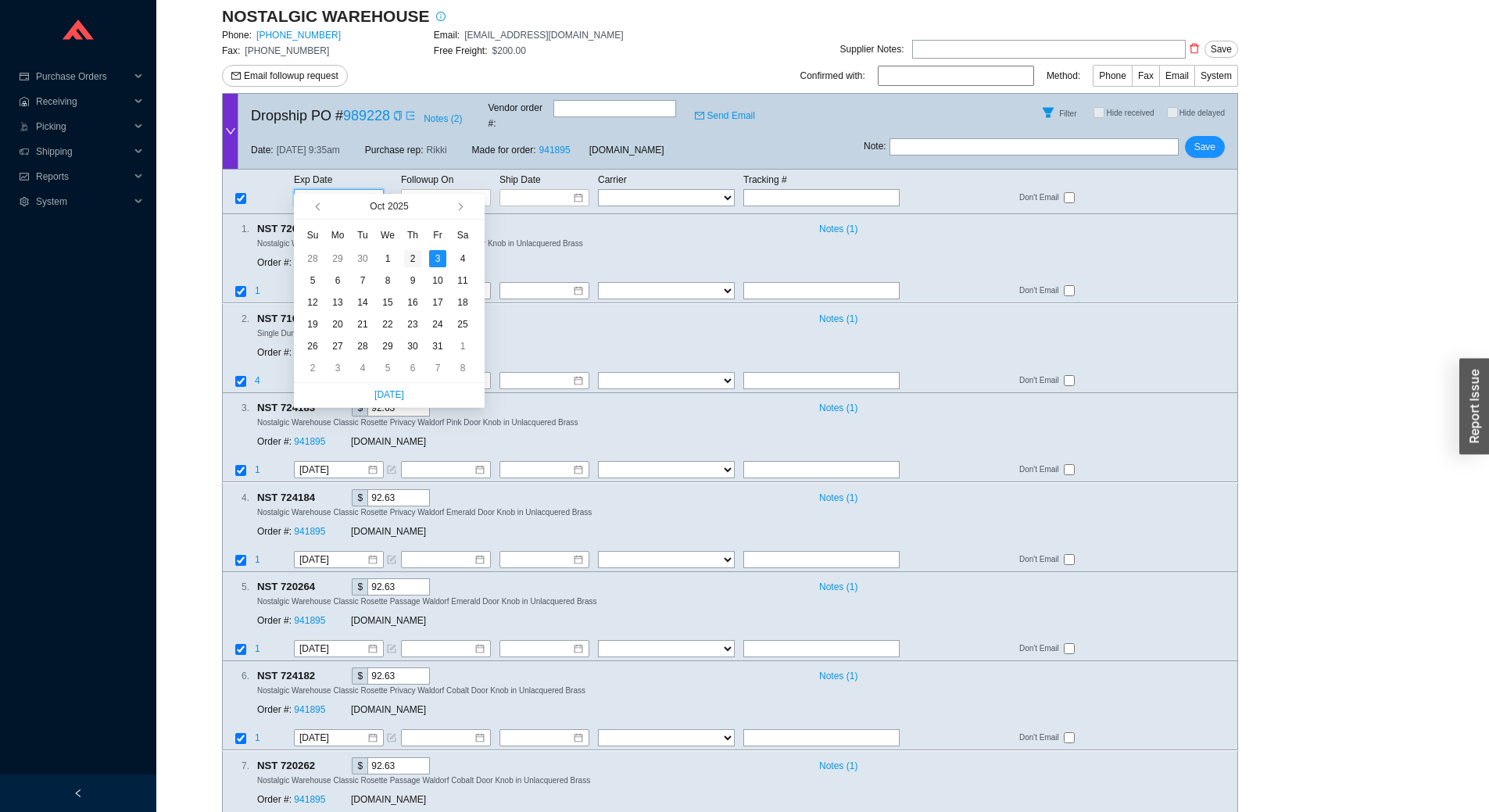
type input "10/2/2025"
click at [413, 259] on div "2" at bounding box center [412, 258] width 17 height 17
type input "10/2/2025"
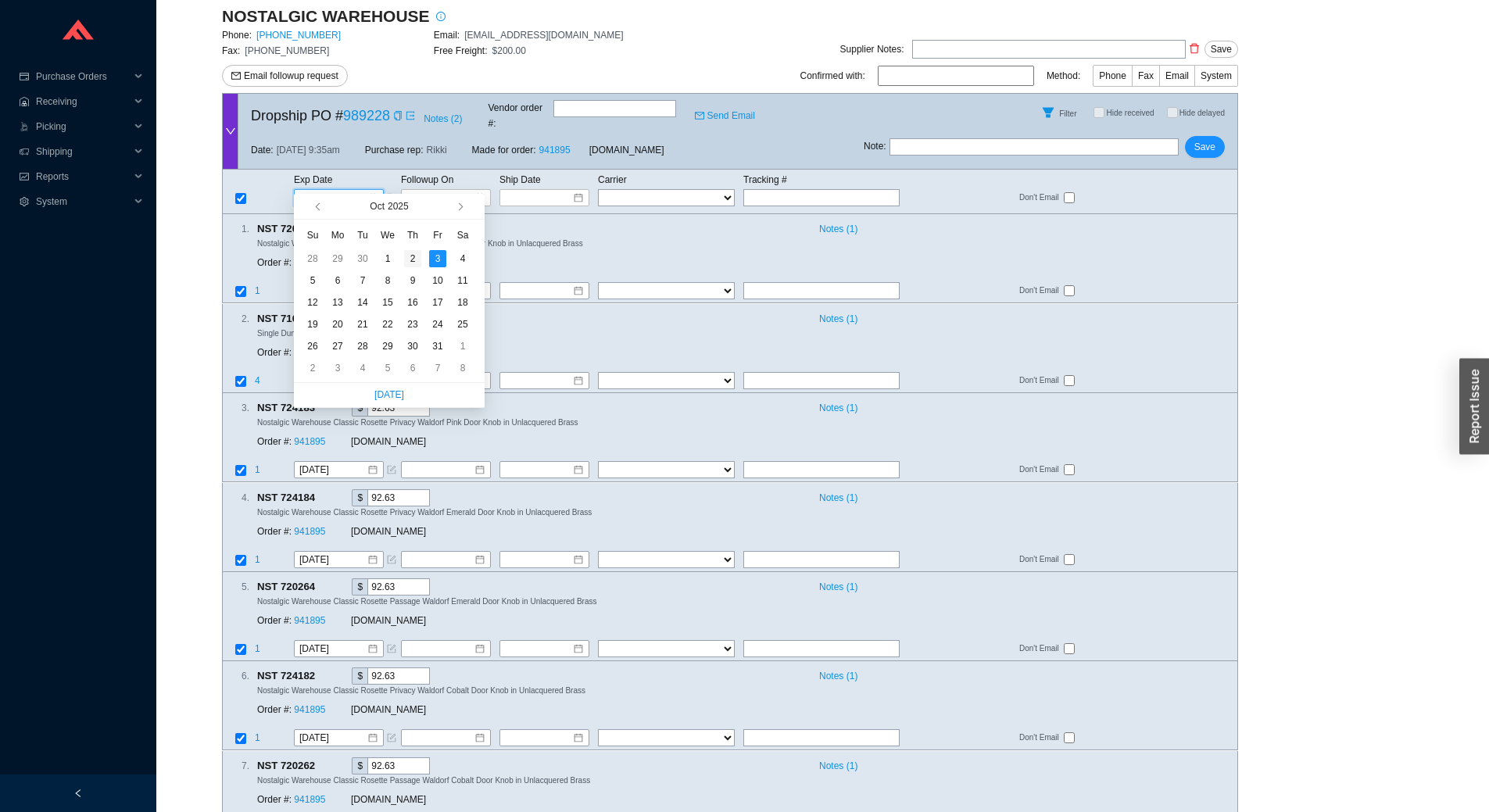
type input "10/2/2025"
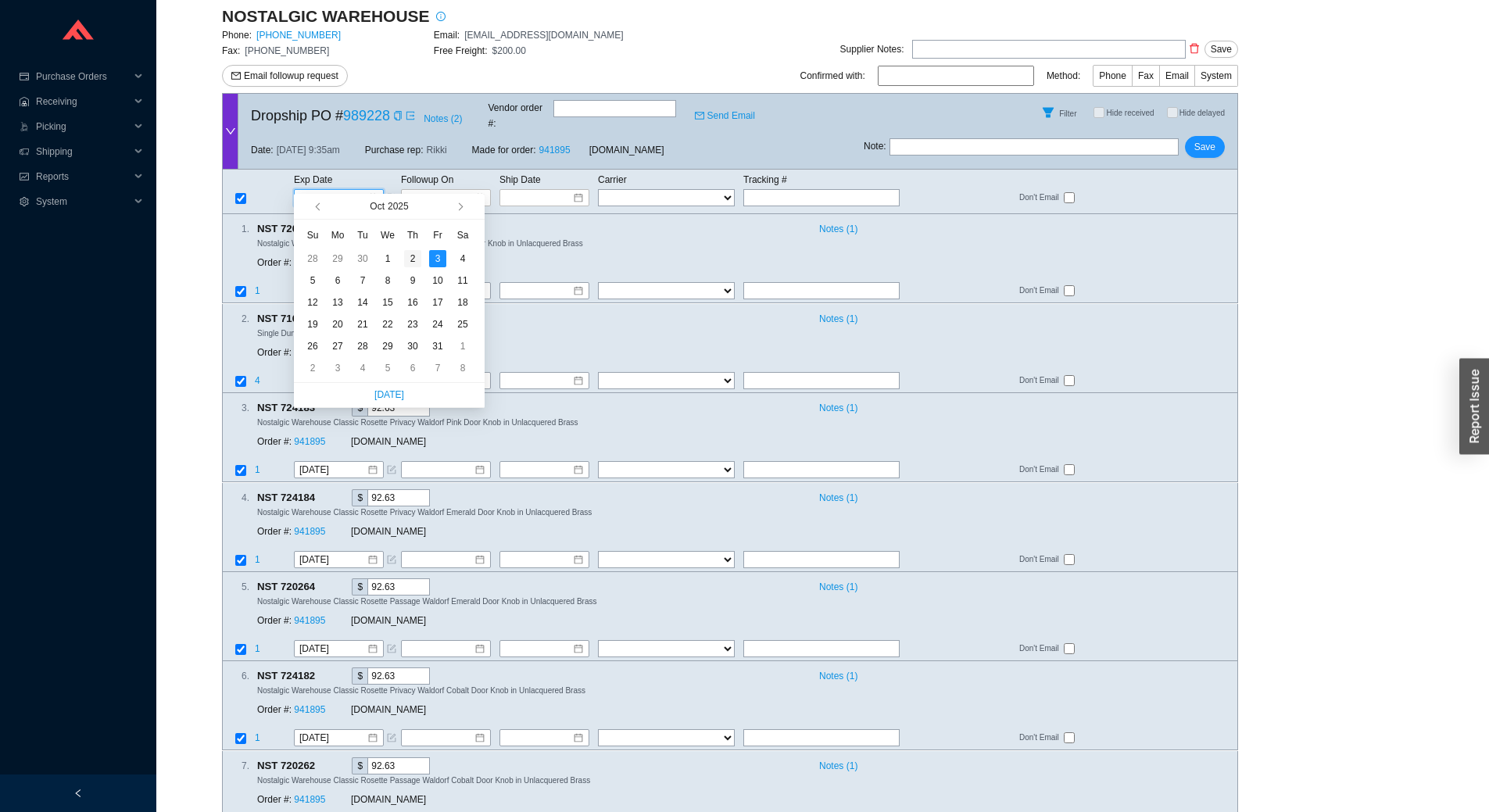
type input "10/2/2025"
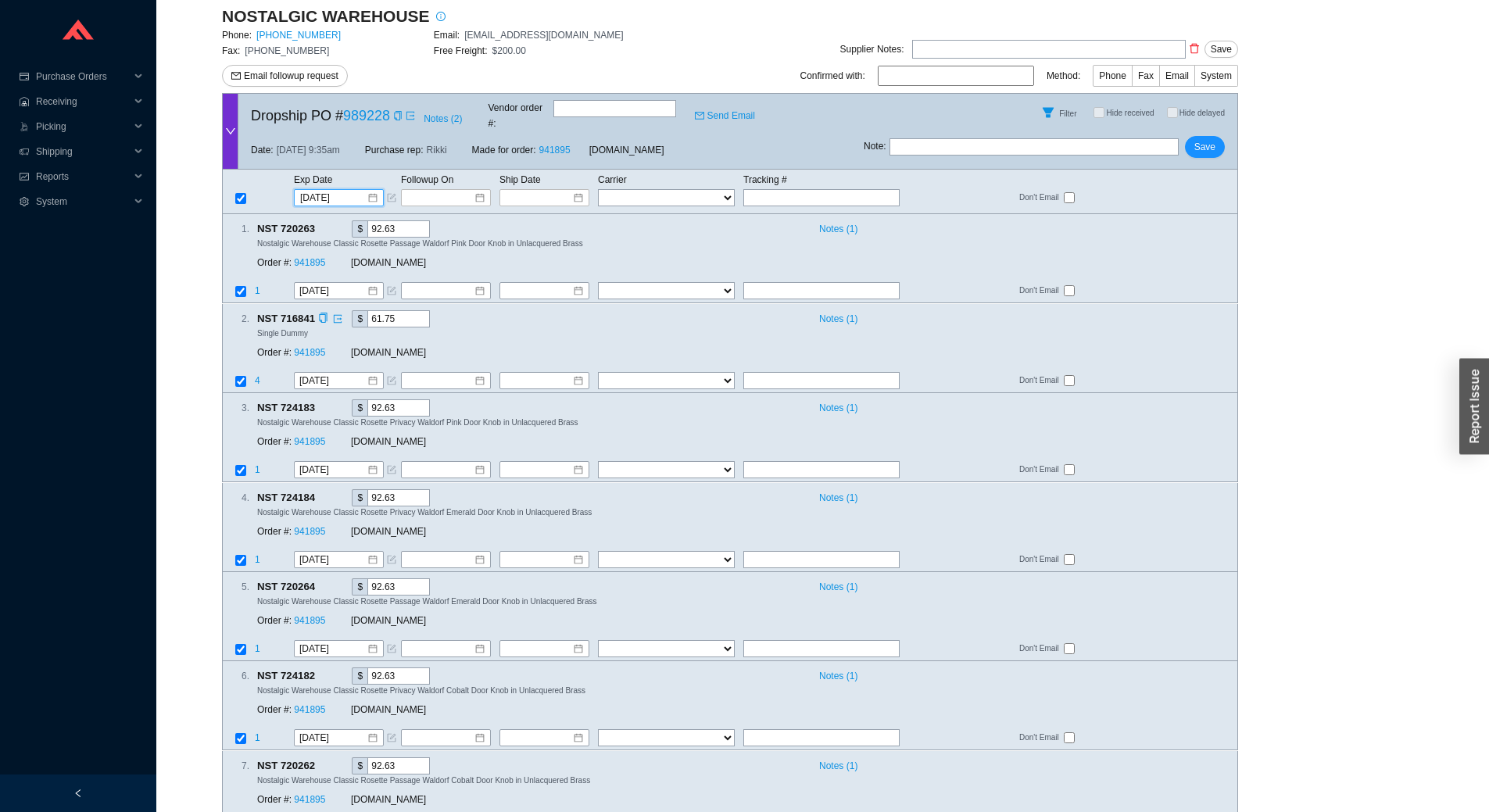
scroll to position [358, 0]
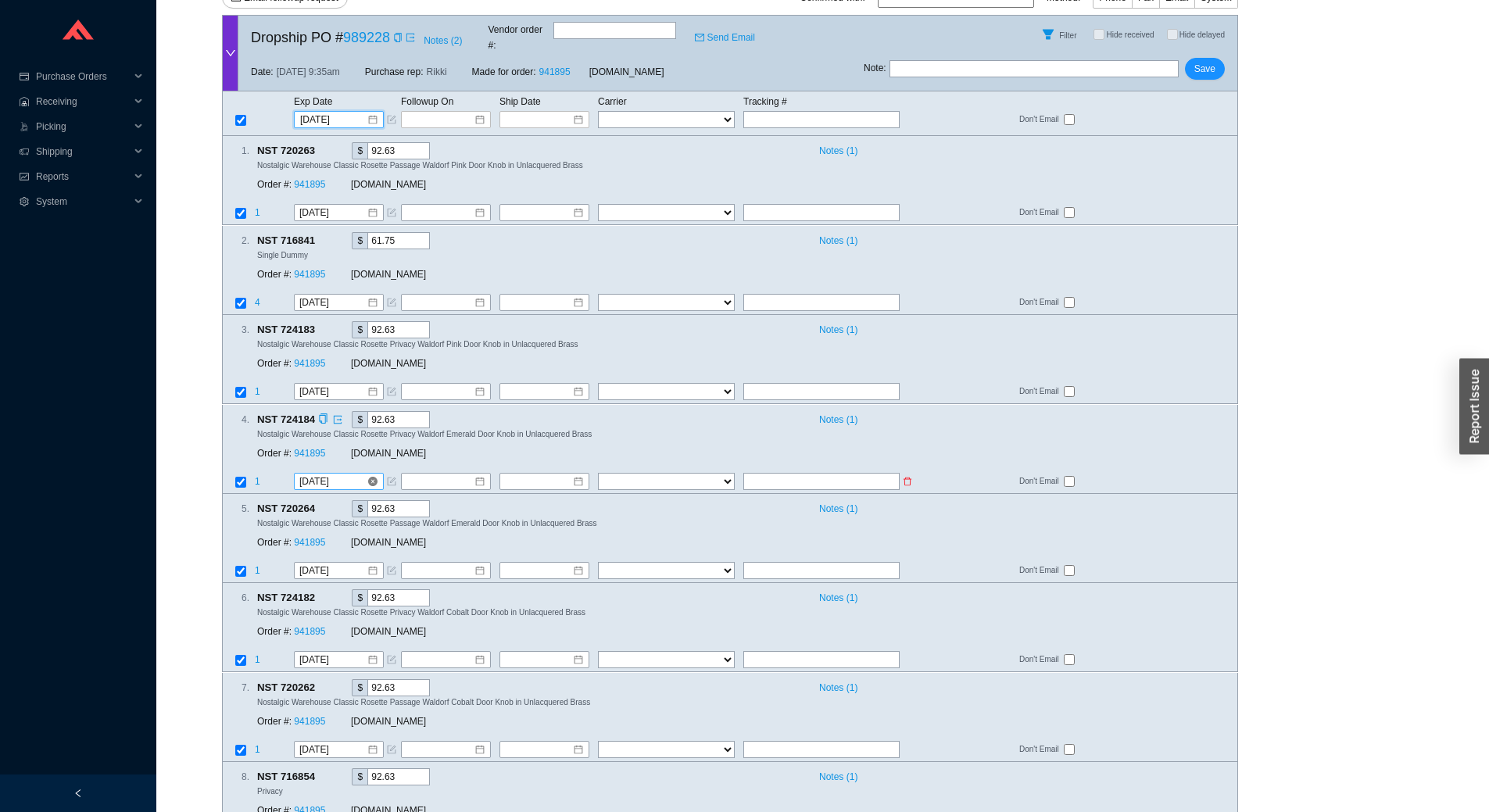
click at [345, 473] on input "10/2/2025" at bounding box center [333, 481] width 67 height 16
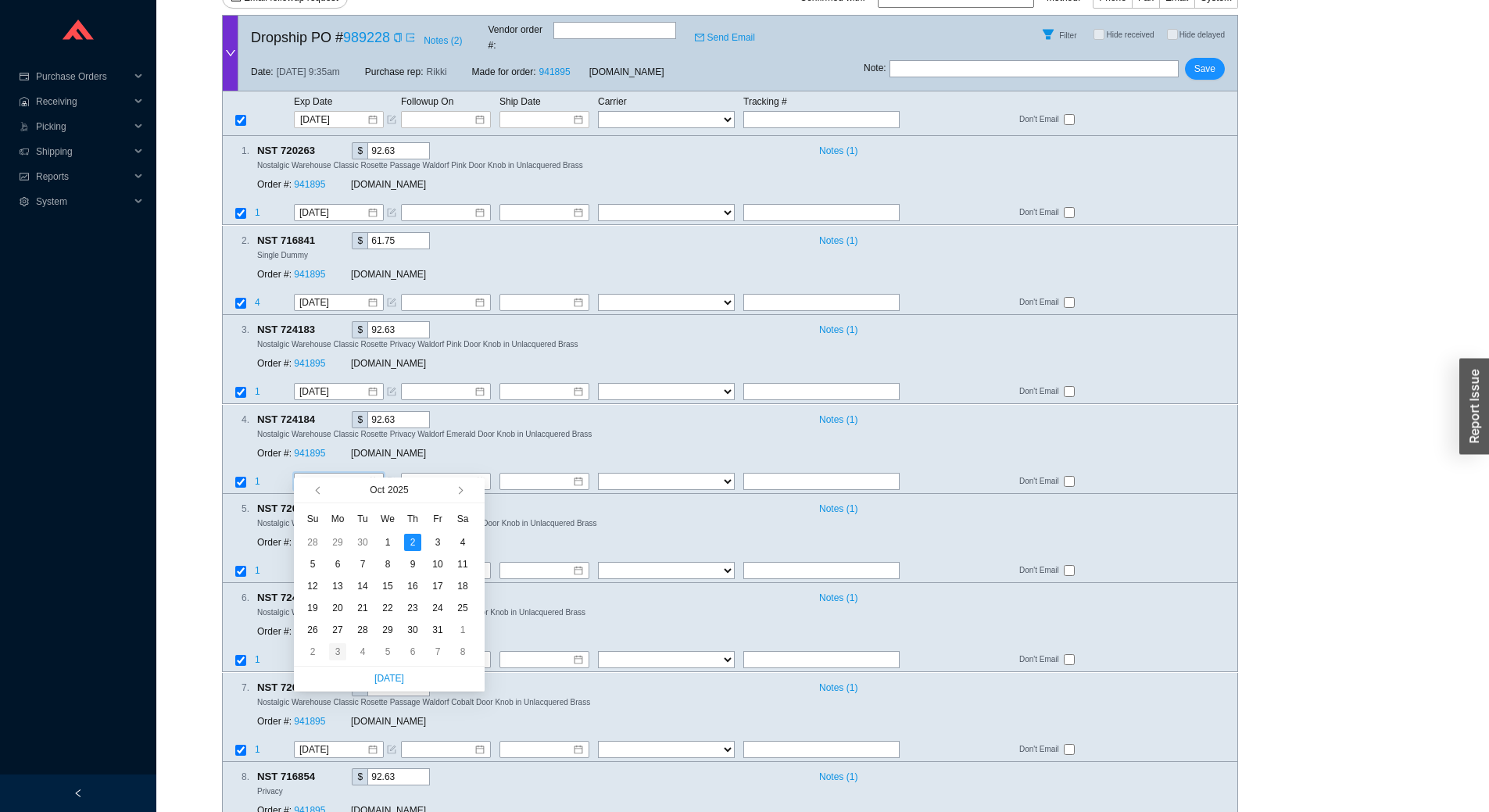
click at [335, 650] on div "3" at bounding box center [337, 651] width 17 height 17
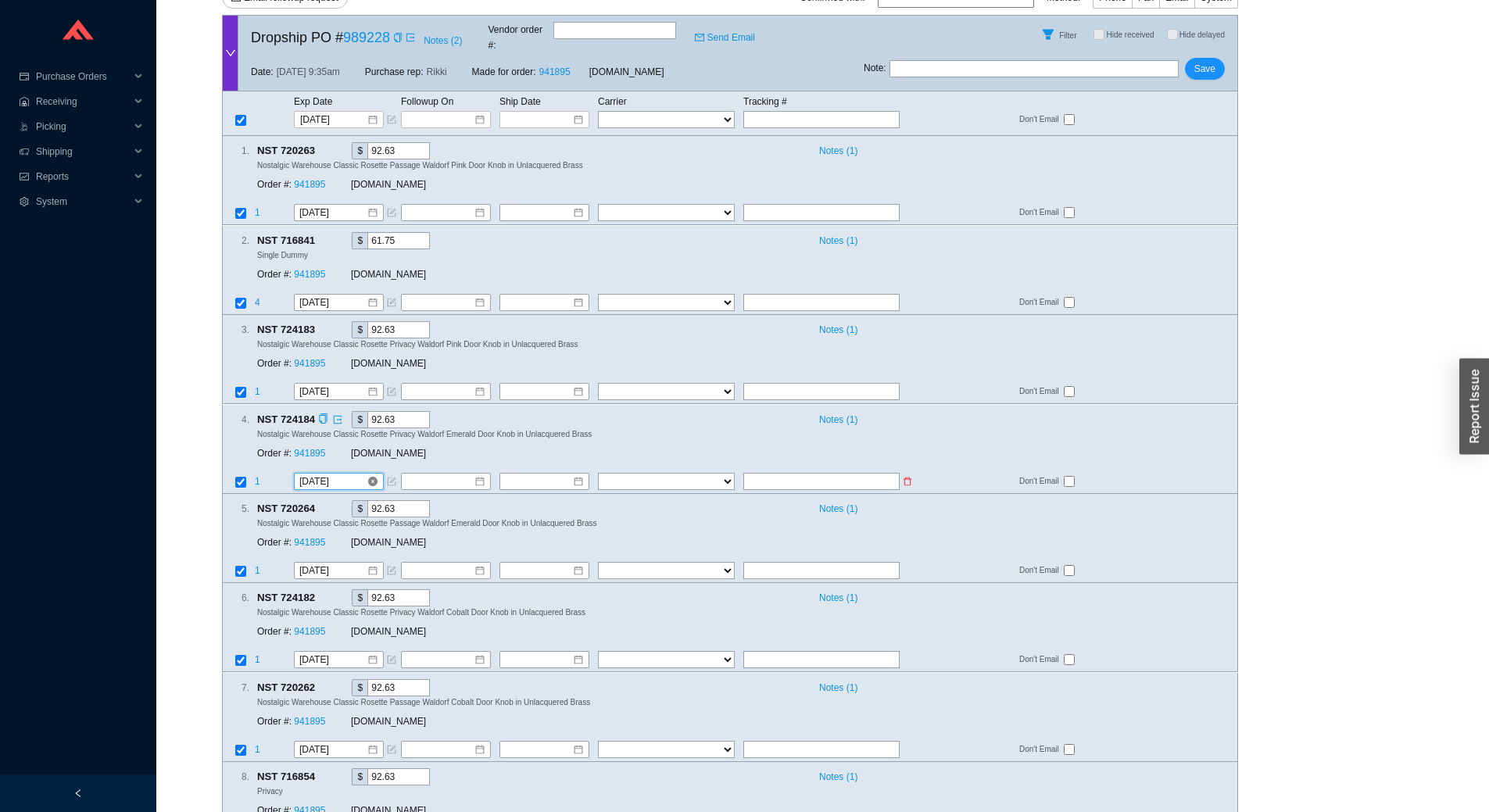
click at [349, 473] on input "11/3/2025" at bounding box center [333, 481] width 67 height 16
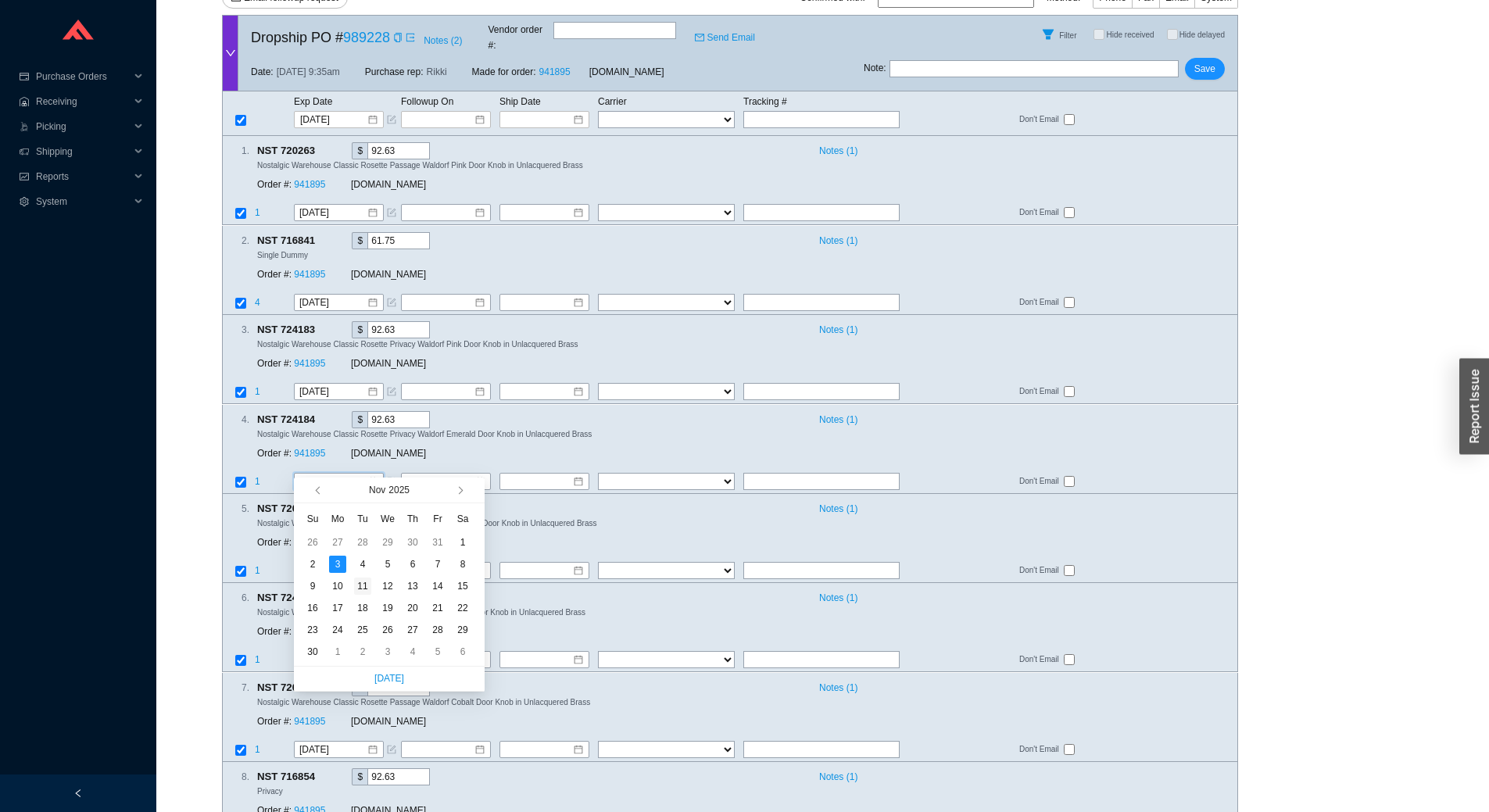
type input "11/11/2025"
click at [357, 583] on div "11" at bounding box center [362, 585] width 17 height 17
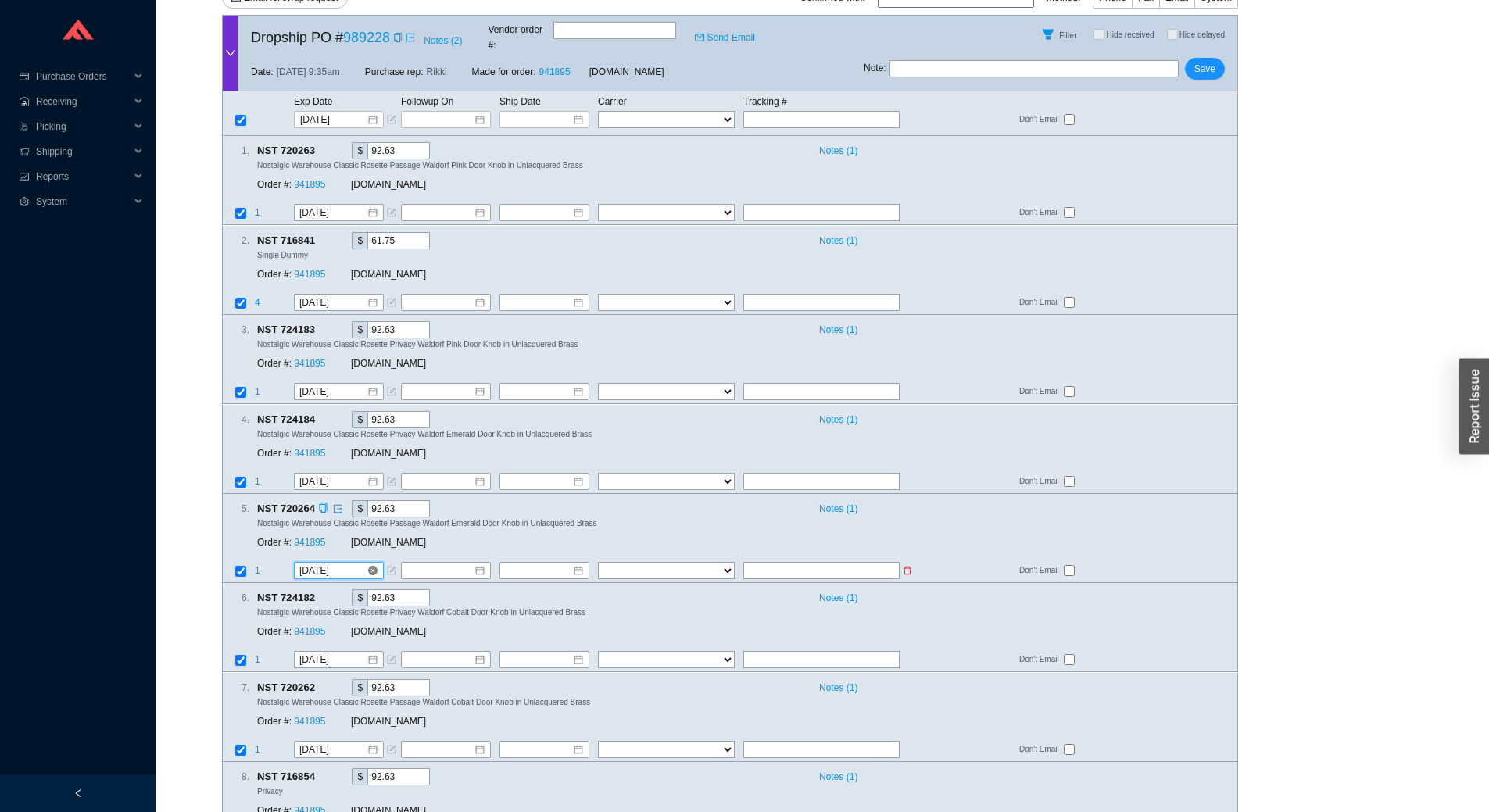
click at [350, 562] on input "10/2/2025" at bounding box center [333, 570] width 67 height 16
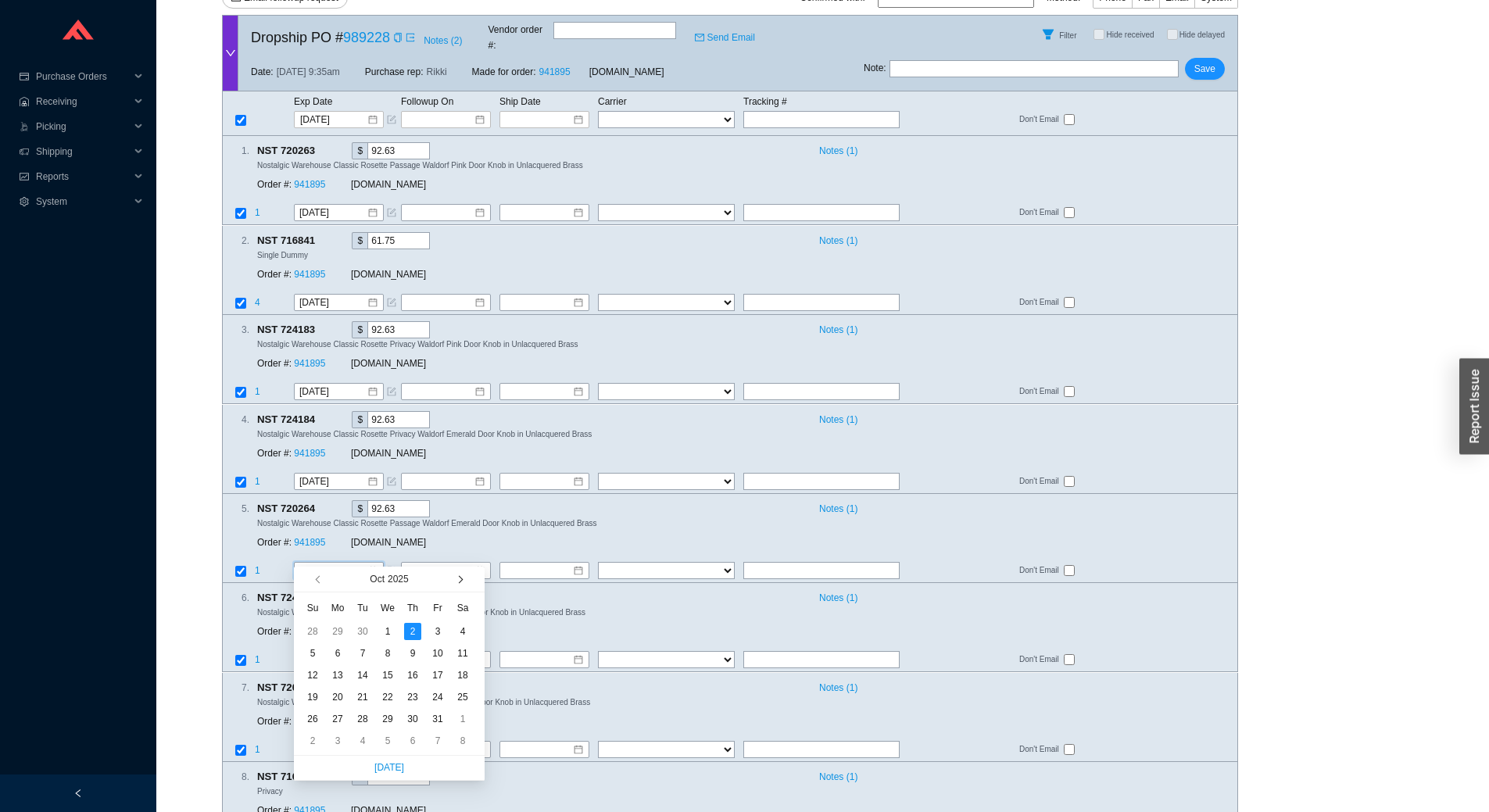
click at [462, 580] on span "button" at bounding box center [459, 580] width 8 height 8
click at [320, 582] on span "button" at bounding box center [320, 580] width 8 height 8
type input "11/11/2025"
click at [358, 677] on div "11" at bounding box center [362, 675] width 17 height 17
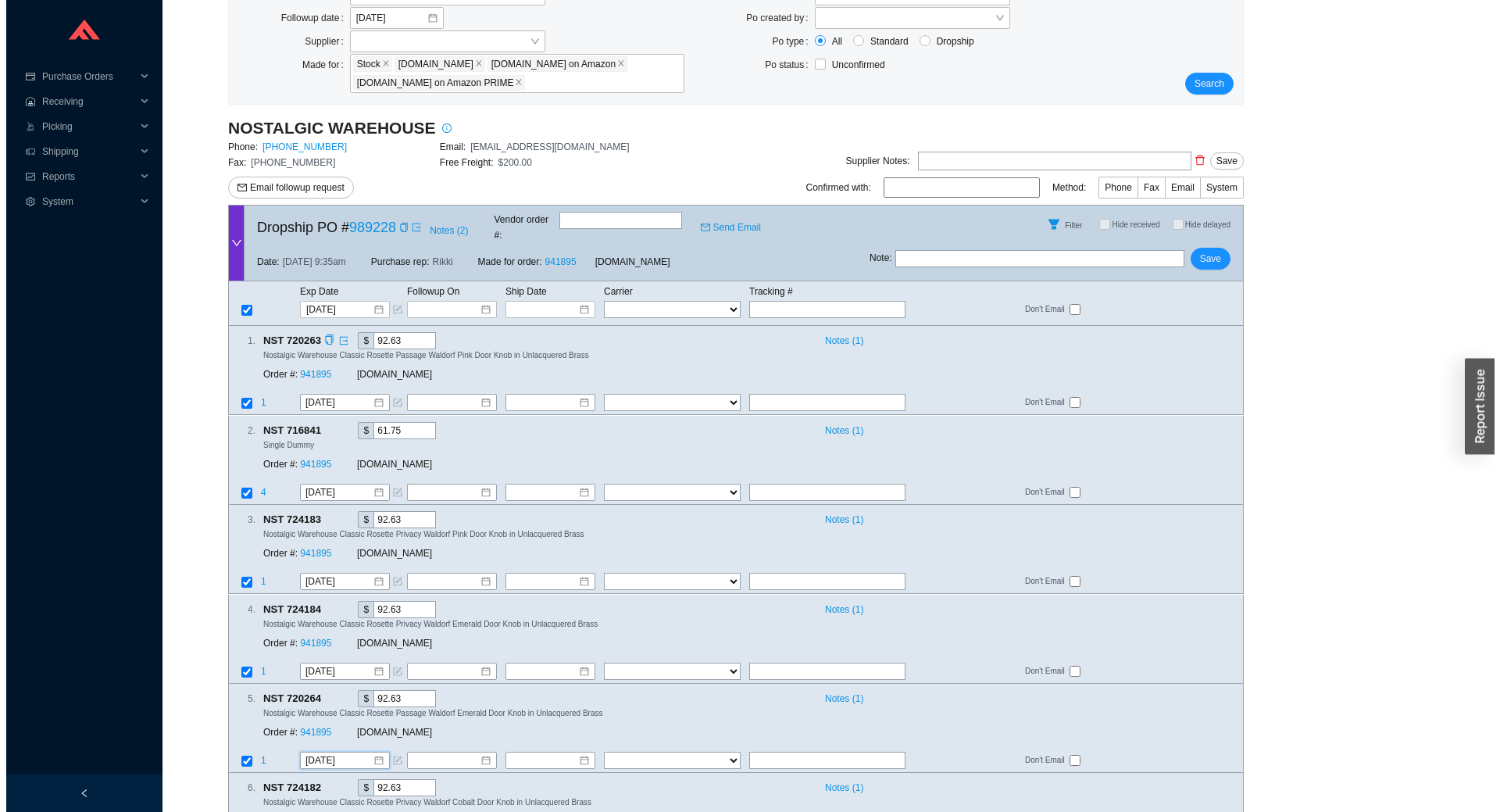
scroll to position [46, 0]
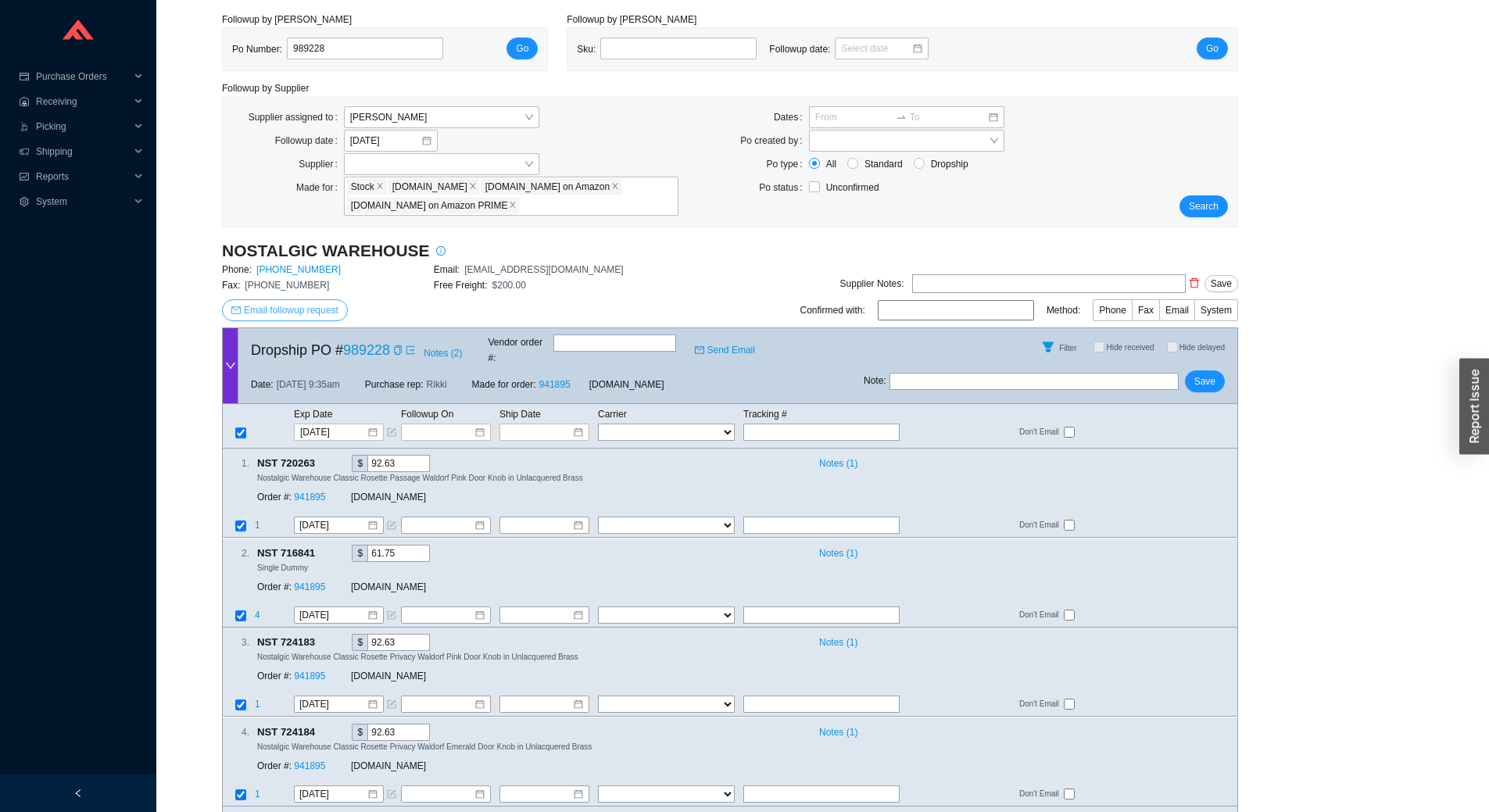
click at [308, 316] on span "Email followup request" at bounding box center [291, 310] width 95 height 16
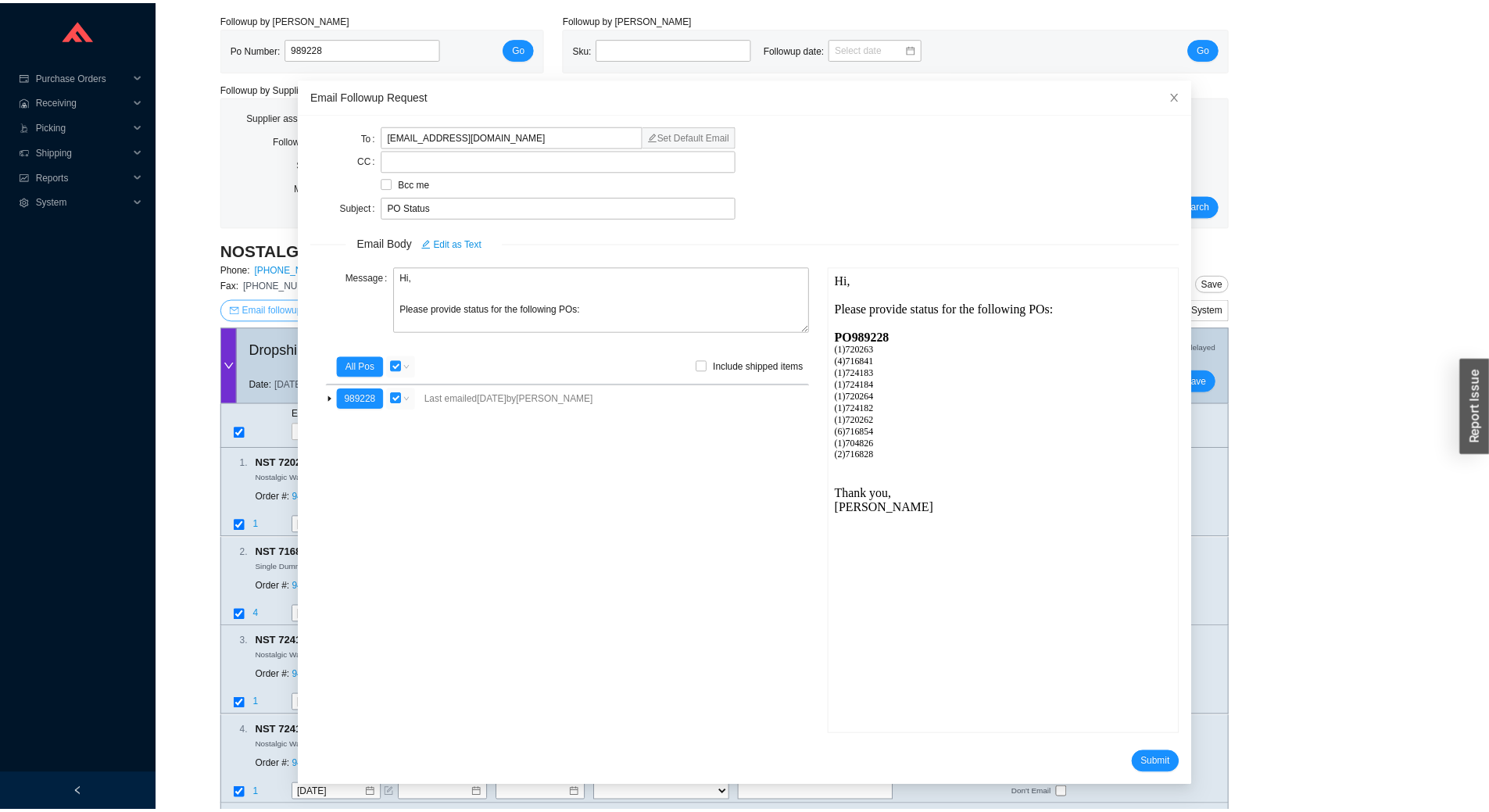
scroll to position [0, 0]
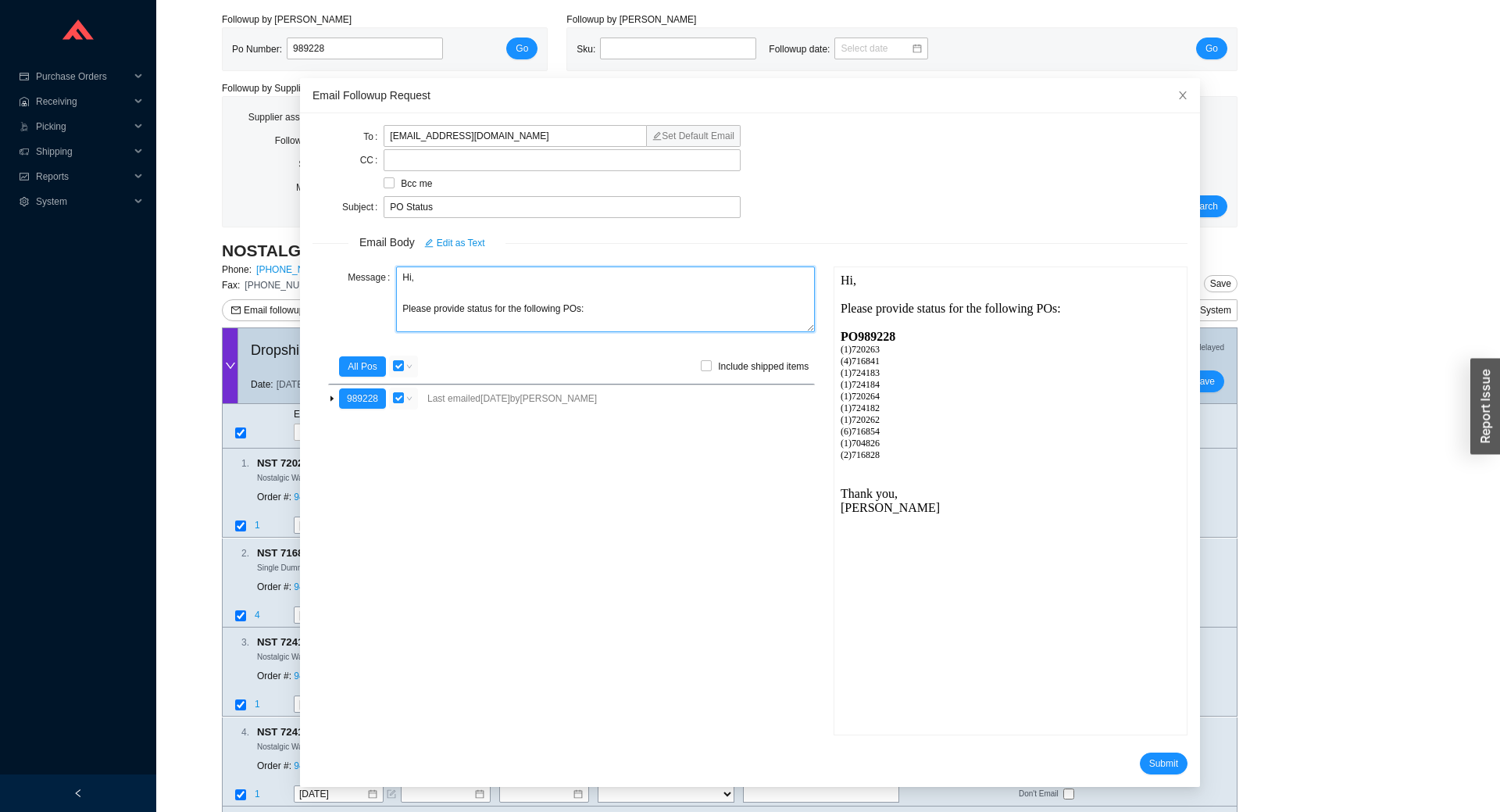
drag, startPoint x: 595, startPoint y: 310, endPoint x: 428, endPoint y: 302, distance: 167.2
click at [428, 302] on textarea "Hi, Please provide status for the following POs:" at bounding box center [605, 299] width 419 height 65
drag, startPoint x: 1610, startPoint y: 575, endPoint x: 836, endPoint y: 295, distance: 823.1
click at [584, 304] on textarea "Hi, Please ship the 2 backordered items separate and the in stock items ahead. …" at bounding box center [605, 299] width 419 height 65
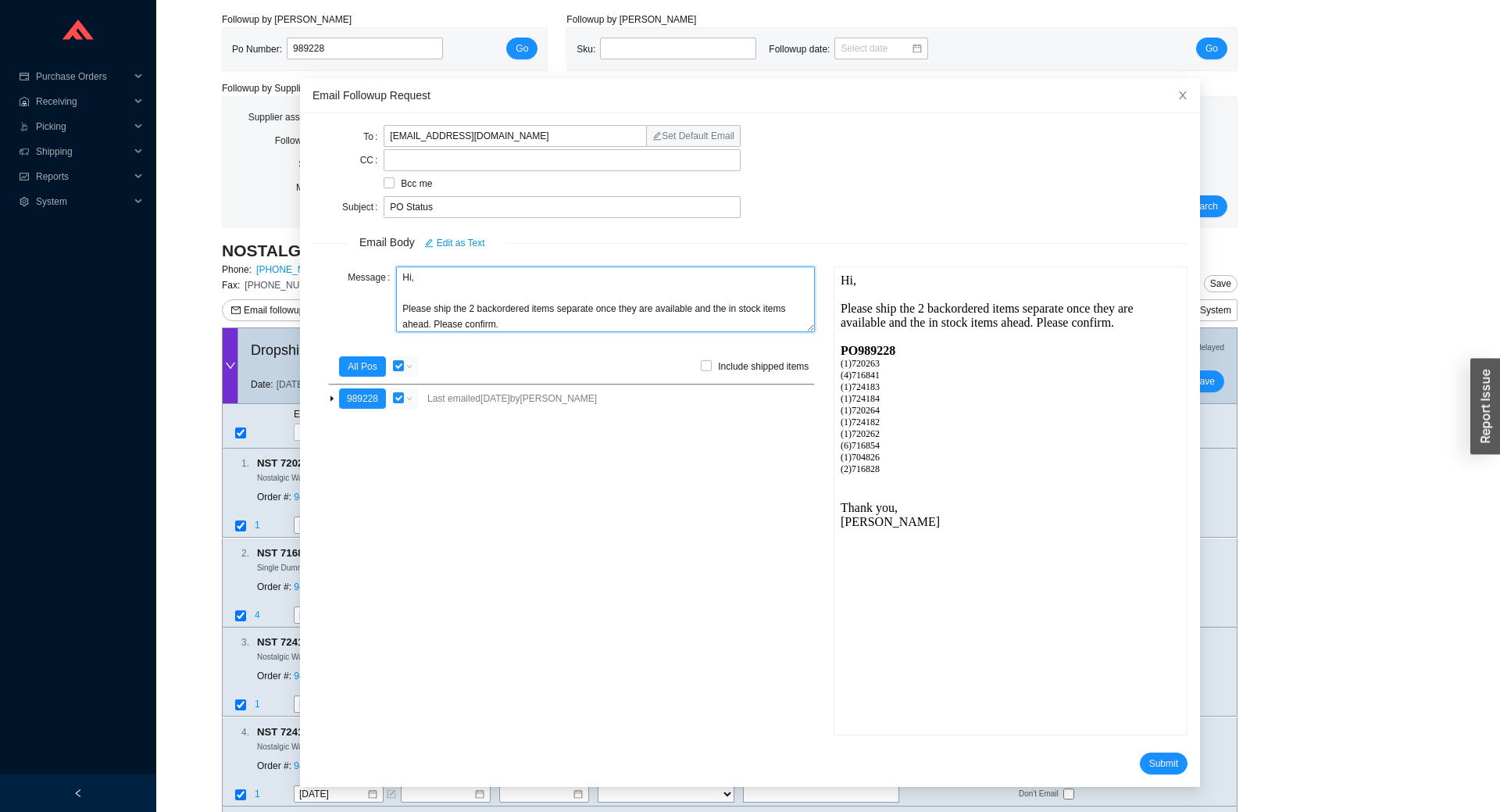
click at [499, 321] on textarea "Hi, Please ship the 2 backordered items separate once they are available and th…" at bounding box center [605, 299] width 419 height 65
type textarea "Hi, Please ship the 2 backordered items separate once they are available and th…"
click at [1148, 772] on button "Submit" at bounding box center [1164, 763] width 47 height 22
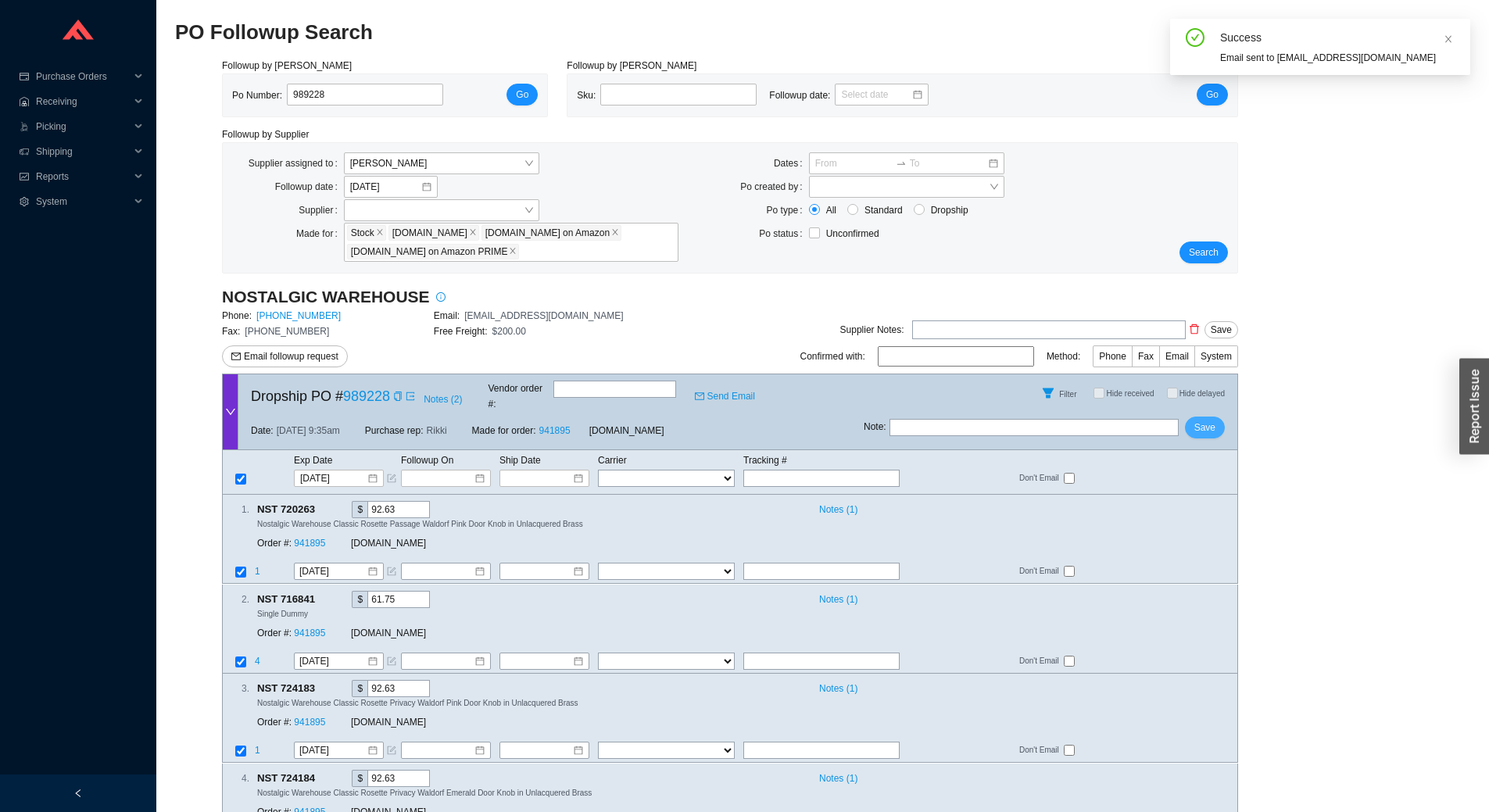
click at [1202, 419] on span "Save" at bounding box center [1205, 427] width 21 height 16
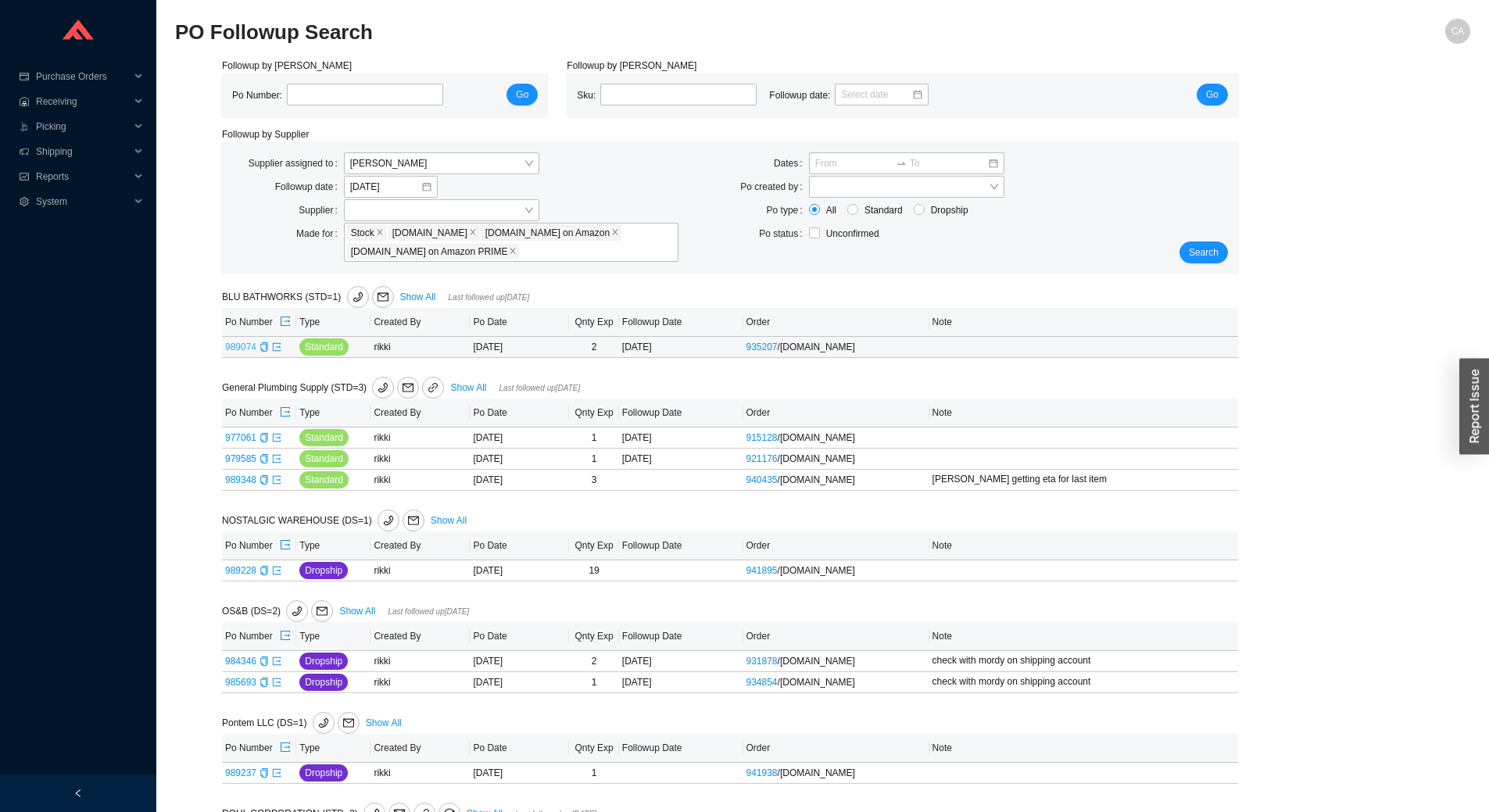
click at [233, 342] on link "989074" at bounding box center [241, 346] width 31 height 11
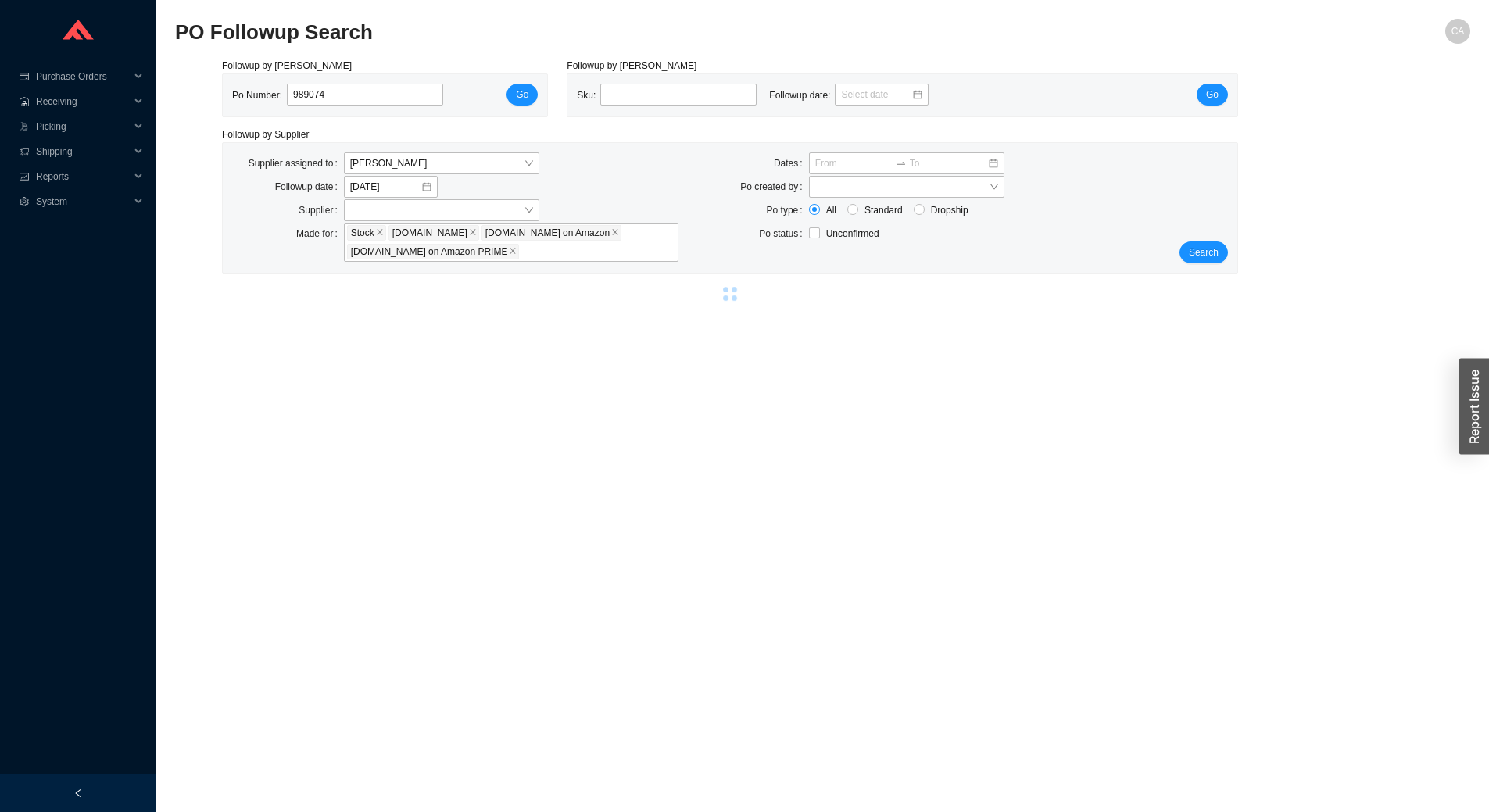
type input "989074"
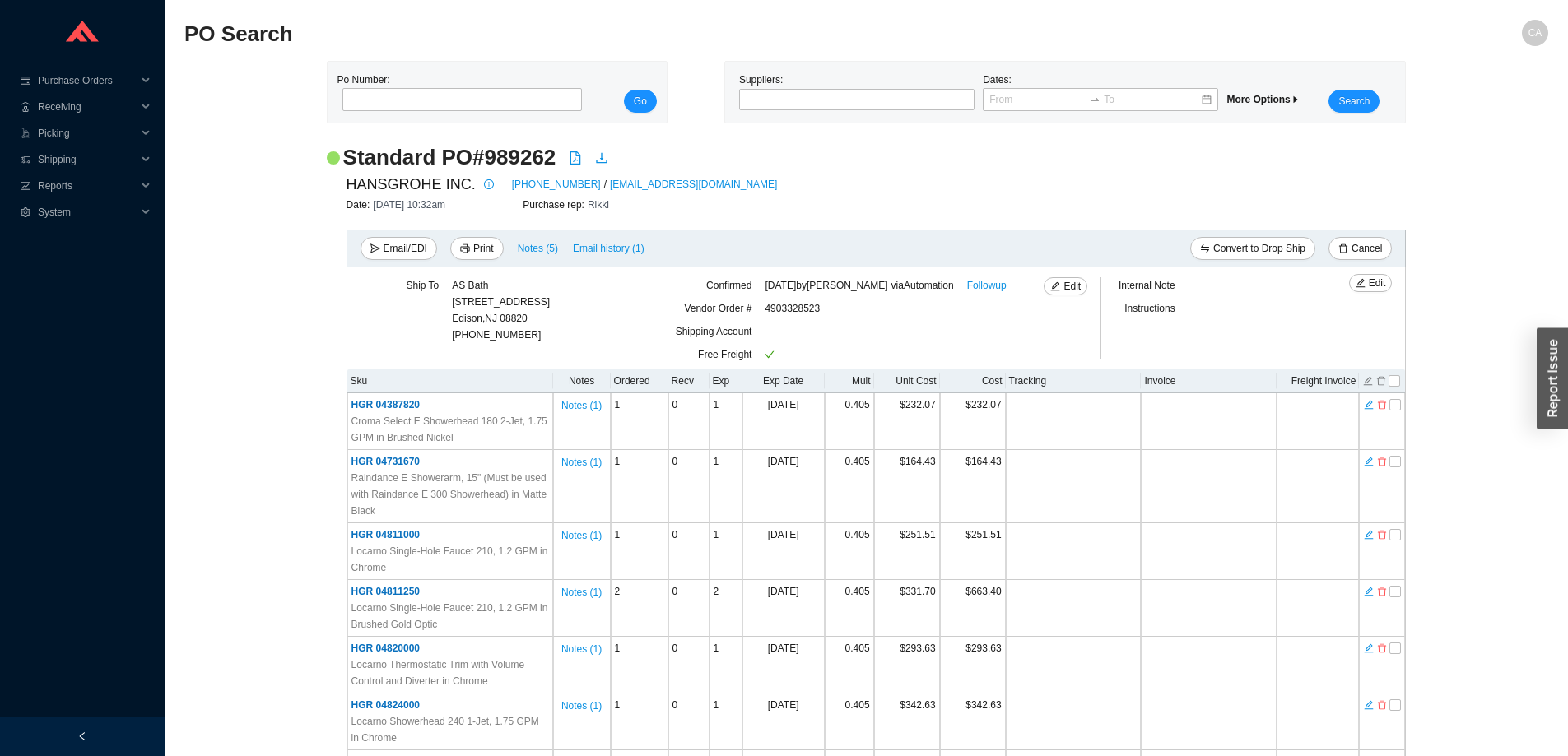
click at [389, 250] on span "Email/EDI" at bounding box center [405, 248] width 44 height 16
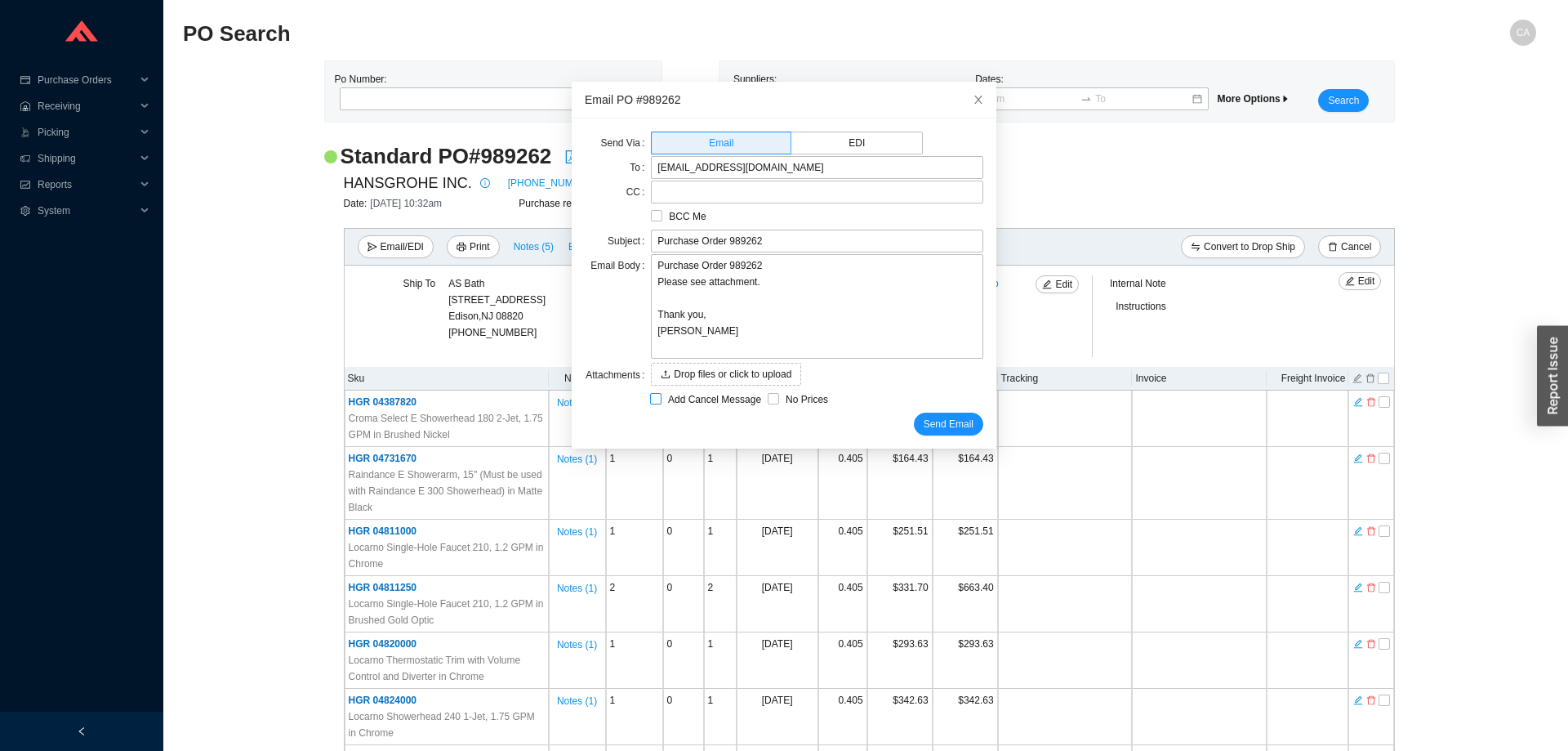
click at [650, 399] on input "Add Cancel Message" at bounding box center [655, 398] width 11 height 11
checkbox input "true"
type input "Purchase Order 989262 - PLEASE CANCEL"
type textarea "Please cancel and confirm via email. Thank you, [PERSON_NAME]"
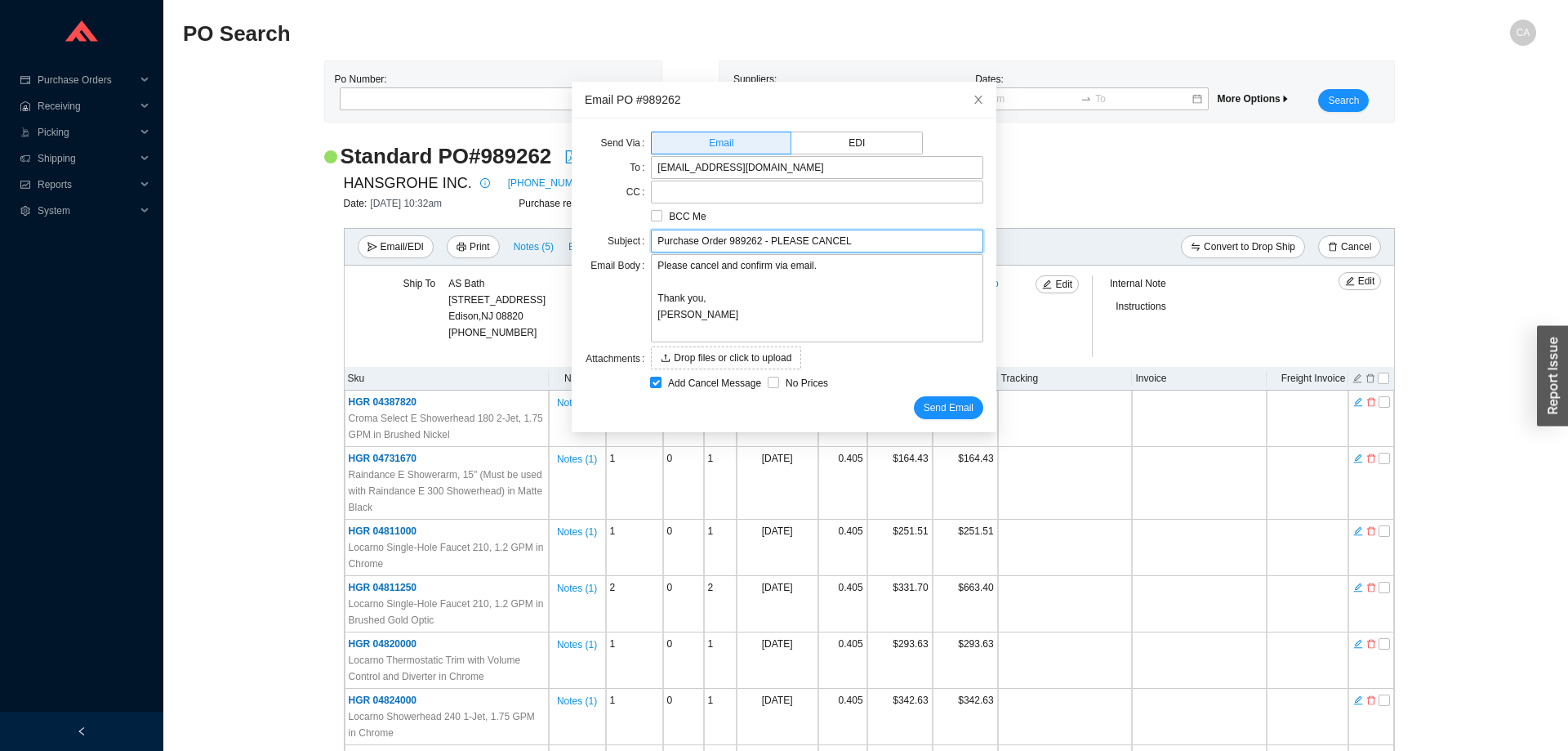
click at [837, 238] on input "Purchase Order 989262 - PLEASE CANCEL" at bounding box center [817, 241] width 333 height 23
paste input "04387820"
type input "Purchase Order 989262 - PLEASE CANCEL item 04387820"
click at [709, 262] on textarea "Please cancel and confirm via email. Thank you, Chaya" at bounding box center [817, 298] width 333 height 88
type textarea "Please cancel iand confirm via email. Thank you, Chaya"
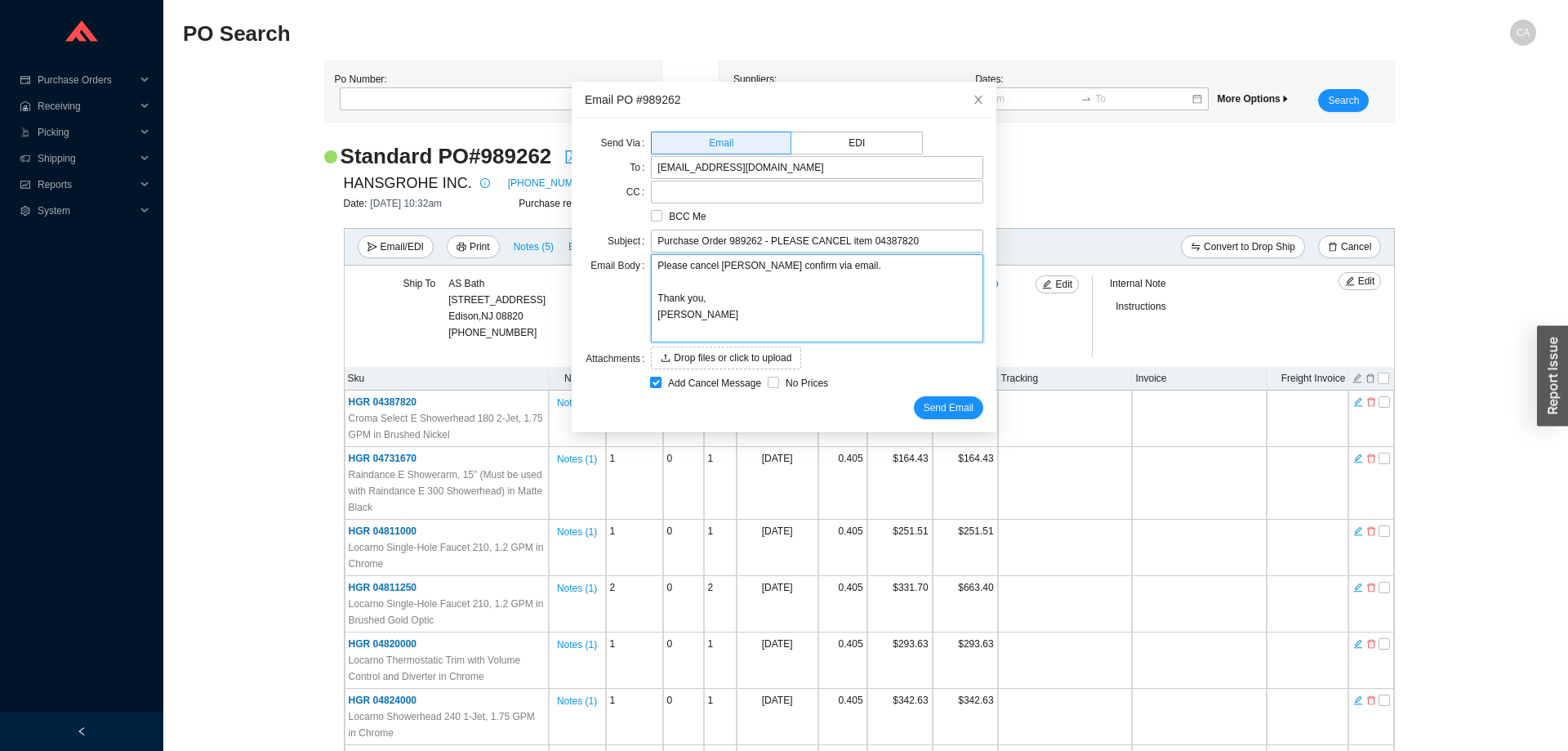
type textarea "Please cancel itand confirm via email. Thank you, Chaya"
type textarea "Please cancel iteand confirm via email. Thank you, Chaya"
type textarea "Please cancel itemand confirm via email. Thank you, Chaya"
type textarea "Please cancel item and confirm via email. Thank you, Chaya"
paste textarea "04387820"
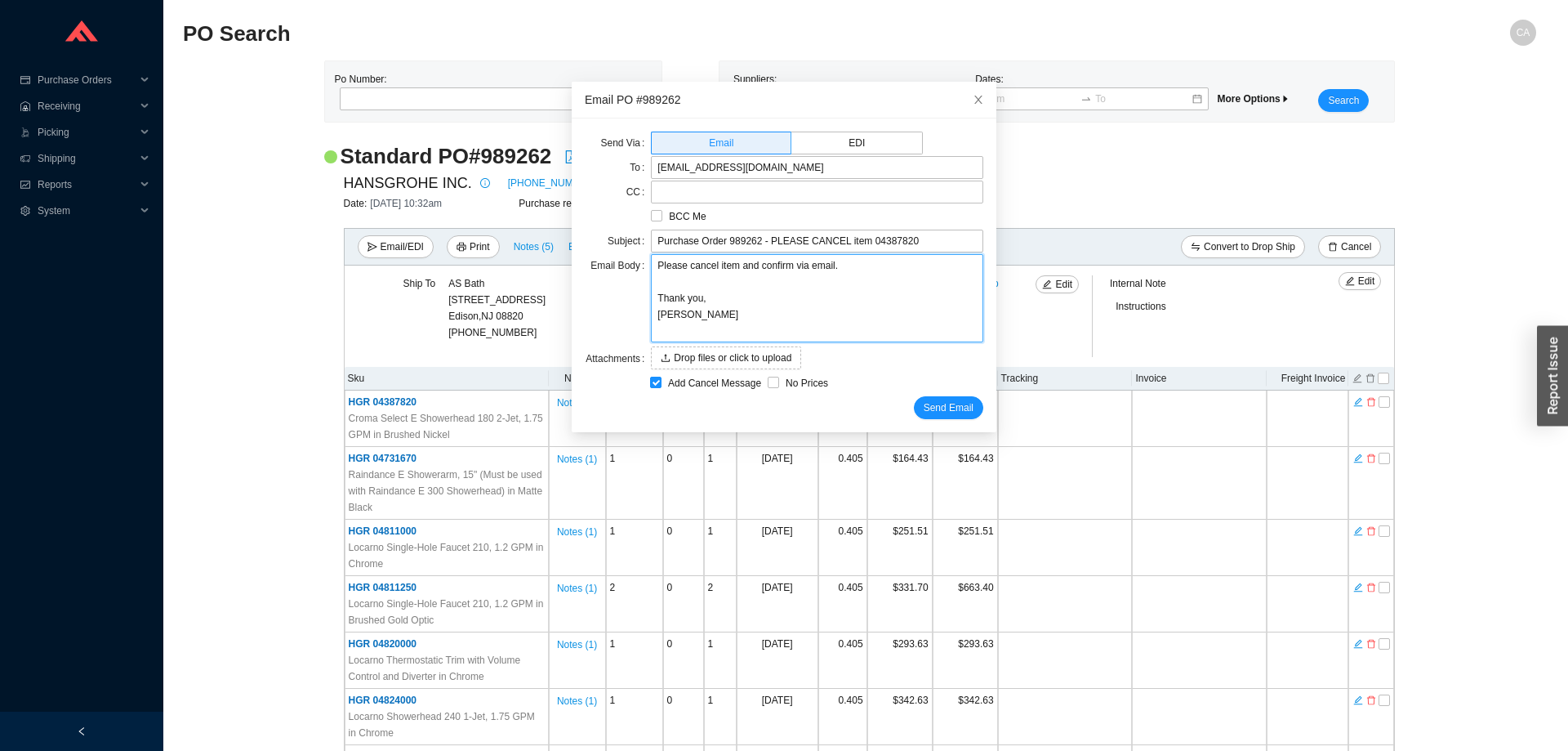
type textarea "Please cancel item 04387820and confirm via email. Thank you, Chaya"
type textarea "Please cancel item 04387820 and confirm via email. Thank you, Chaya"
type textarea "Please cancel item 04387820 fand confirm via email. Thank you, Chaya"
type textarea "Please cancel item 04387820 frand confirm via email. Thank you, Chaya"
type textarea "Please cancel item 04387820 froand confirm via email. Thank you, Chaya"
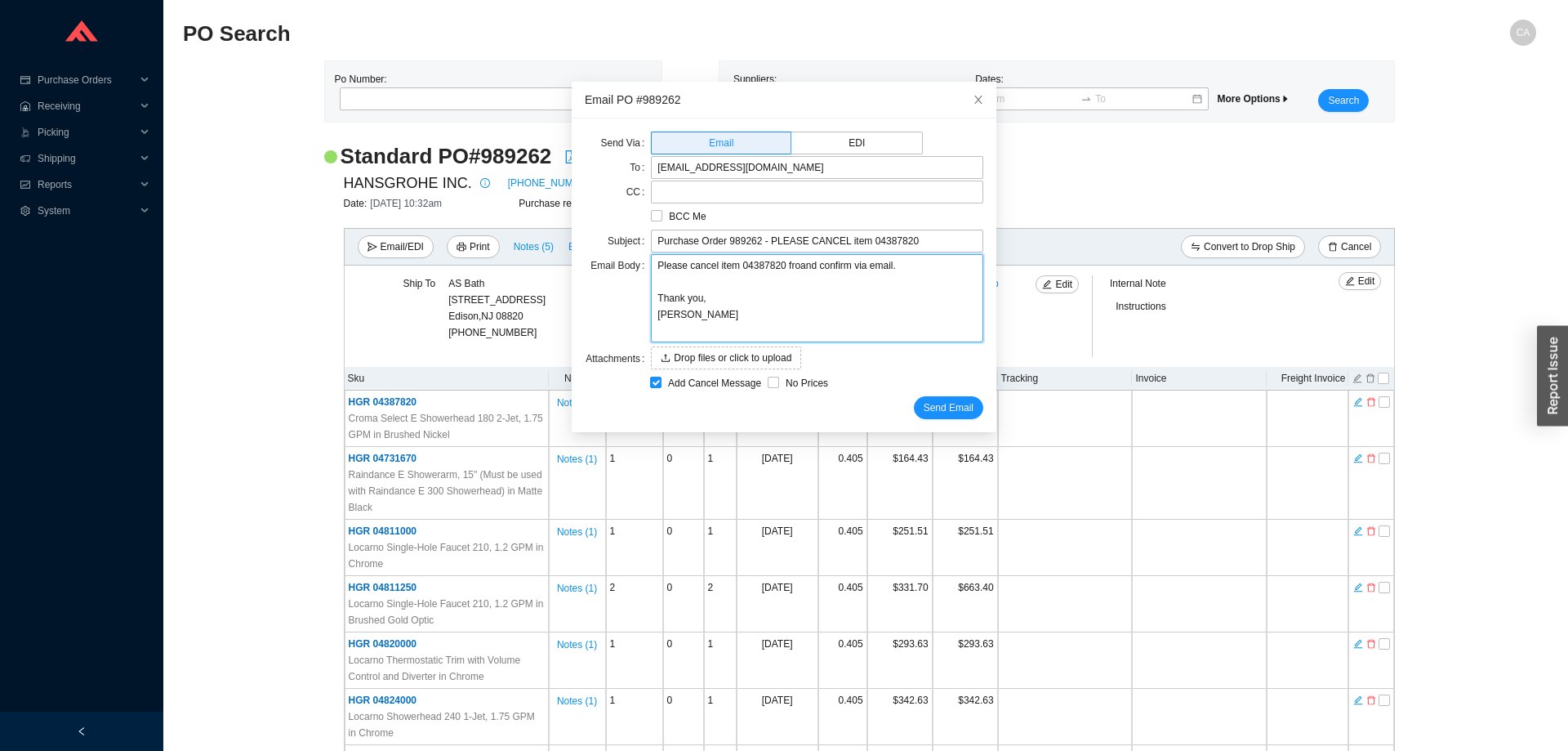
type textarea "Please cancel item 04387820 fromand confirm via email. Thank you, Chaya"
type textarea "Please cancel item 04387820 from and confirm via email. Thank you, Chaya"
type textarea "Please cancel item 04387820 from pand confirm via email. Thank you, Chaya"
type textarea "Please cancel item 04387820 from poand confirm via email. Thank you, Chaya"
type textarea "Please cancel item 04387820 from po and confirm via email. Thank you, Chaya"
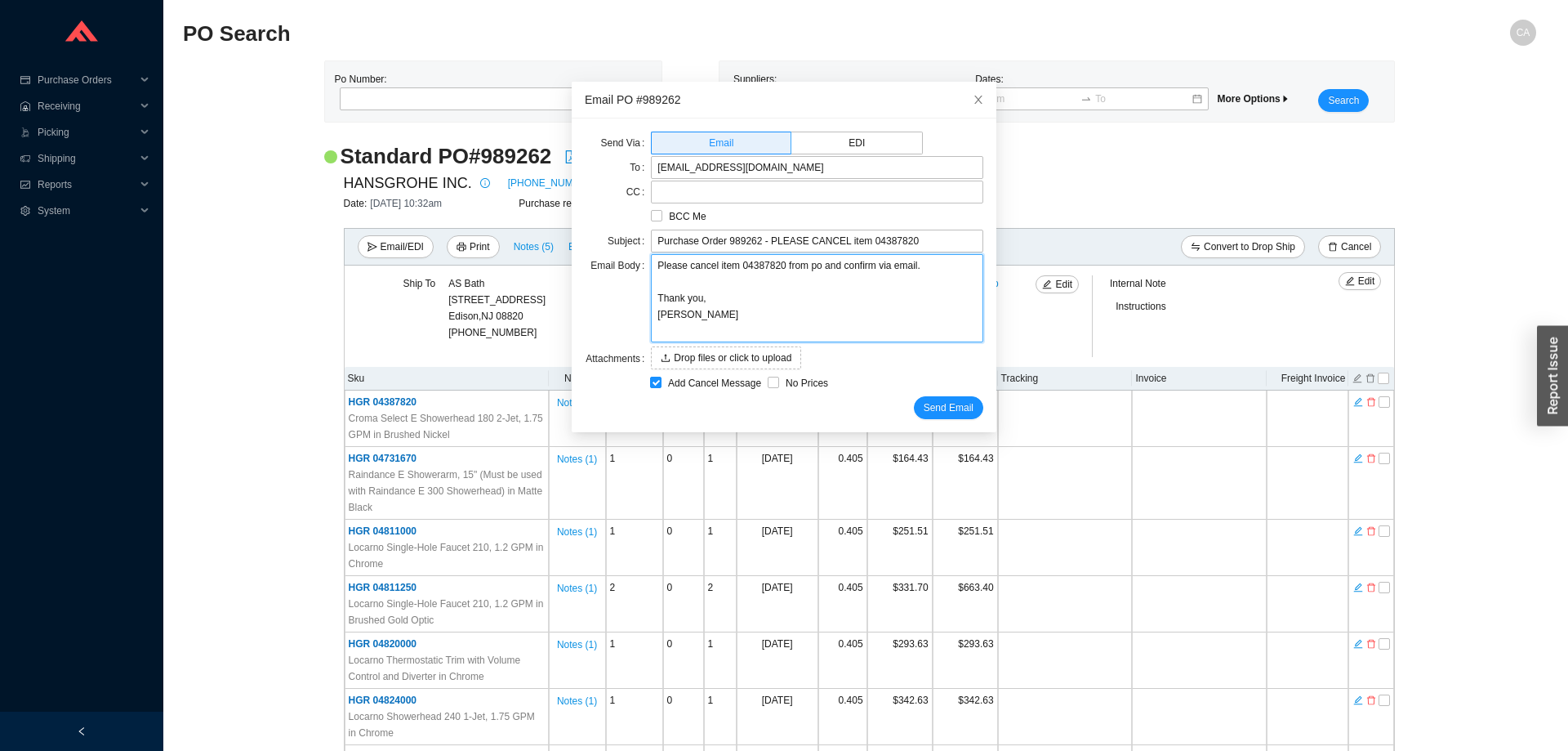
type textarea "Please cancel item 04387820 from po 9and confirm via email. Thank you, Chaya"
type textarea "Please cancel item 04387820 from po 98and confirm via email. Thank you, Chaya"
type textarea "Please cancel item 04387820 from po 989and confirm via email. Thank you, Chaya"
type textarea "Please cancel item 04387820 from po 9892and confirm via email. Thank you, Chaya"
type textarea "Please cancel item 04387820 from po 98926and confirm via email. Thank you, Chaya"
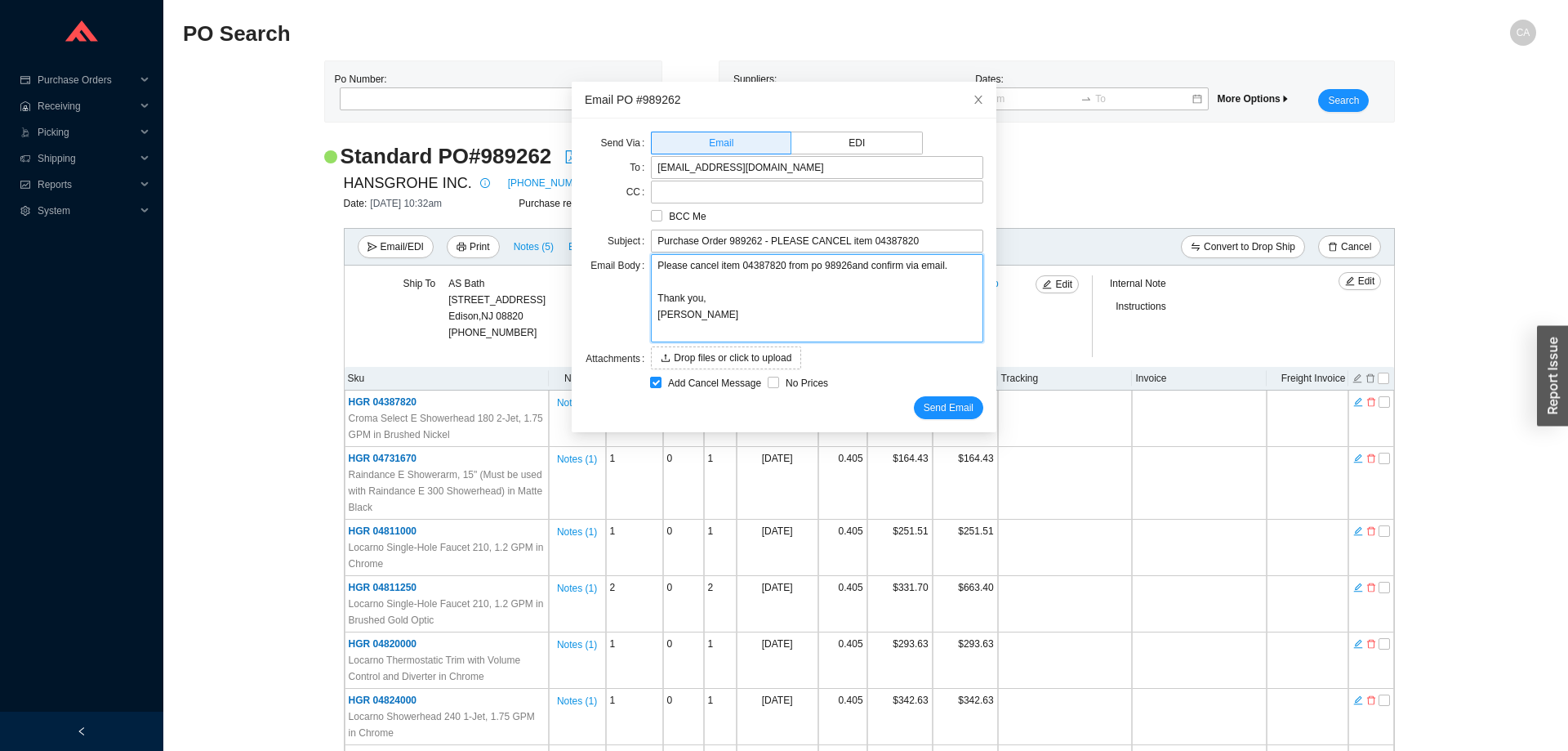
type textarea "Please cancel item 04387820 from po 989262and confirm via email. Thank you, Cha…"
type textarea "Please cancel item 04387820 from po 989262 and confirm via email. Thank you, Ch…"
click at [923, 422] on div "Send Via Email EDI To orders@hansgrohe-usa.com CC BCC Me Subject Purchase Order…" at bounding box center [784, 276] width 425 height 314
click at [925, 416] on button "Send Email" at bounding box center [948, 407] width 69 height 23
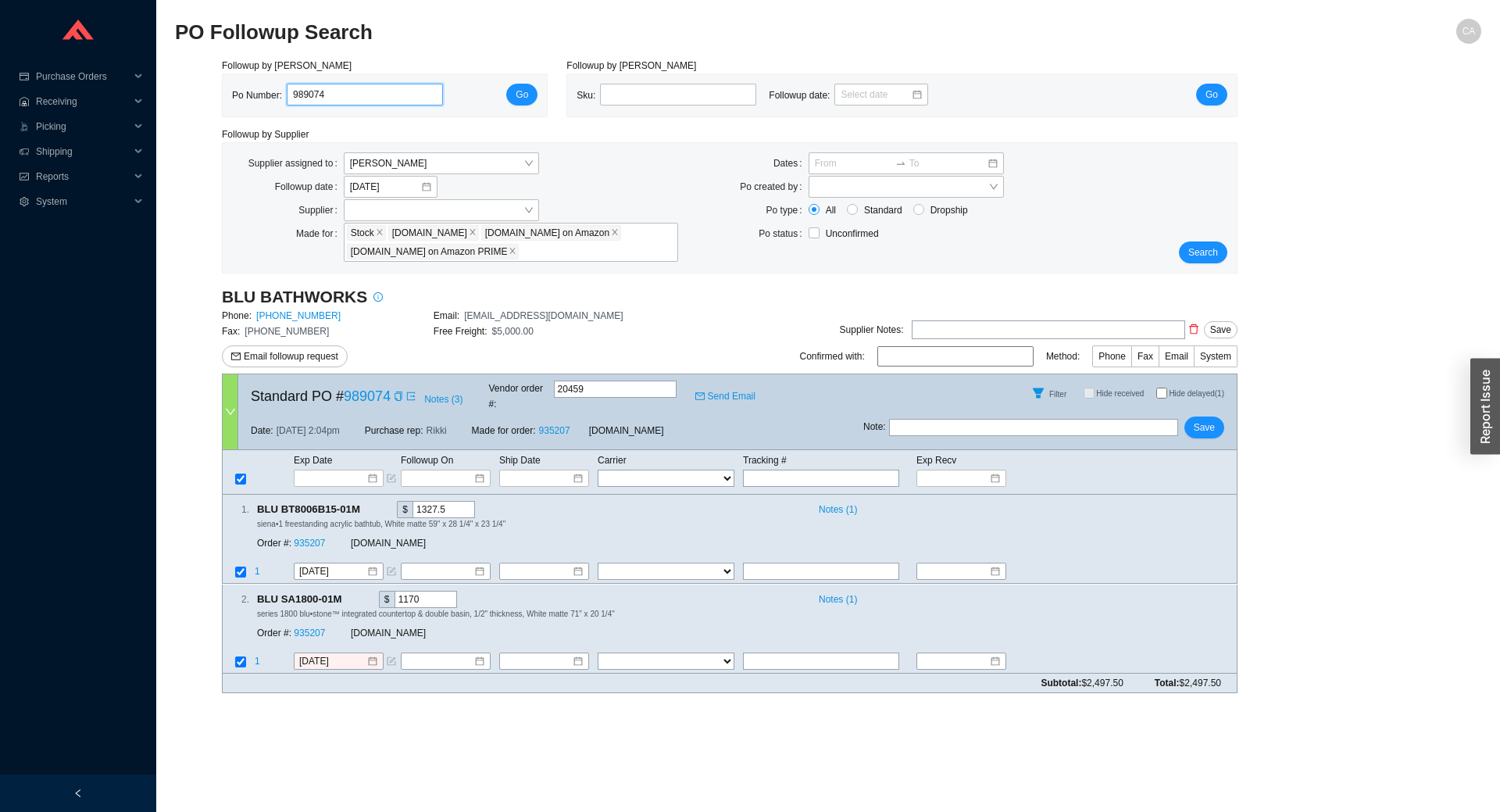
click at [339, 101] on input "989074" at bounding box center [364, 94] width 156 height 22
paste input "237"
type input "989237"
click at [520, 101] on span "Go" at bounding box center [521, 94] width 12 height 16
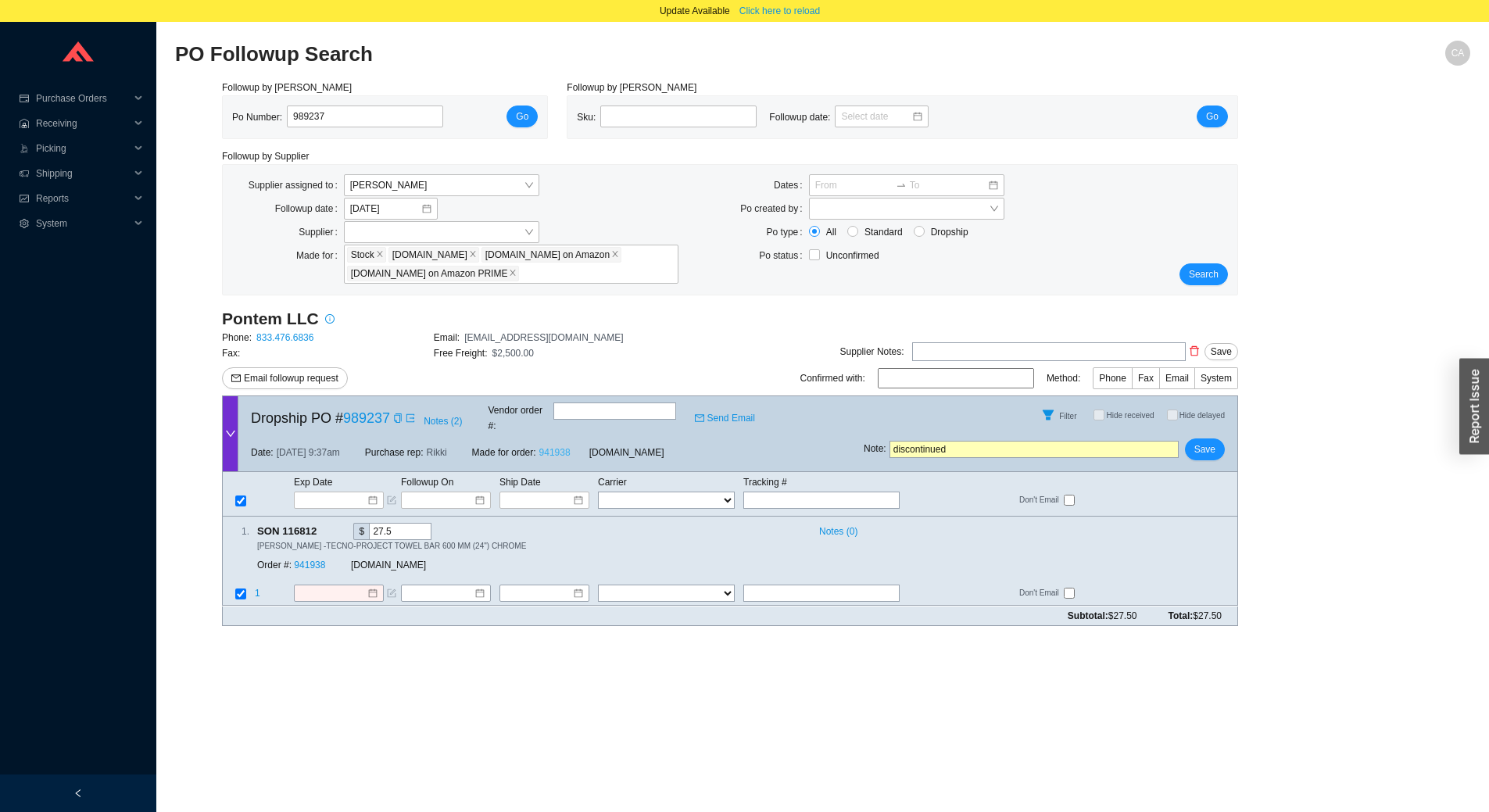
click at [556, 447] on link "941938" at bounding box center [555, 452] width 31 height 11
click at [376, 415] on link "989237" at bounding box center [366, 418] width 47 height 16
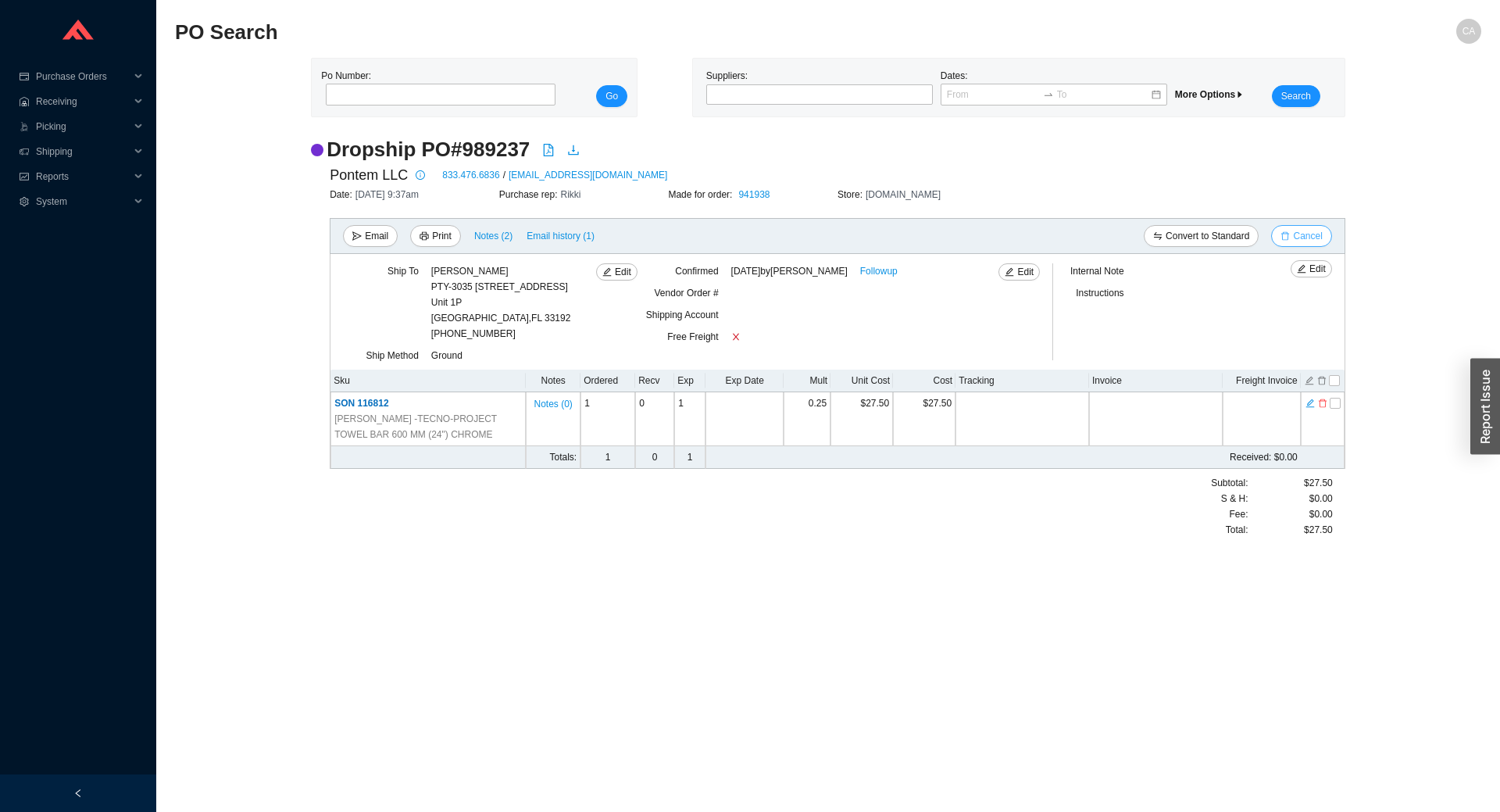
click at [1298, 239] on span "Cancel" at bounding box center [1307, 236] width 29 height 16
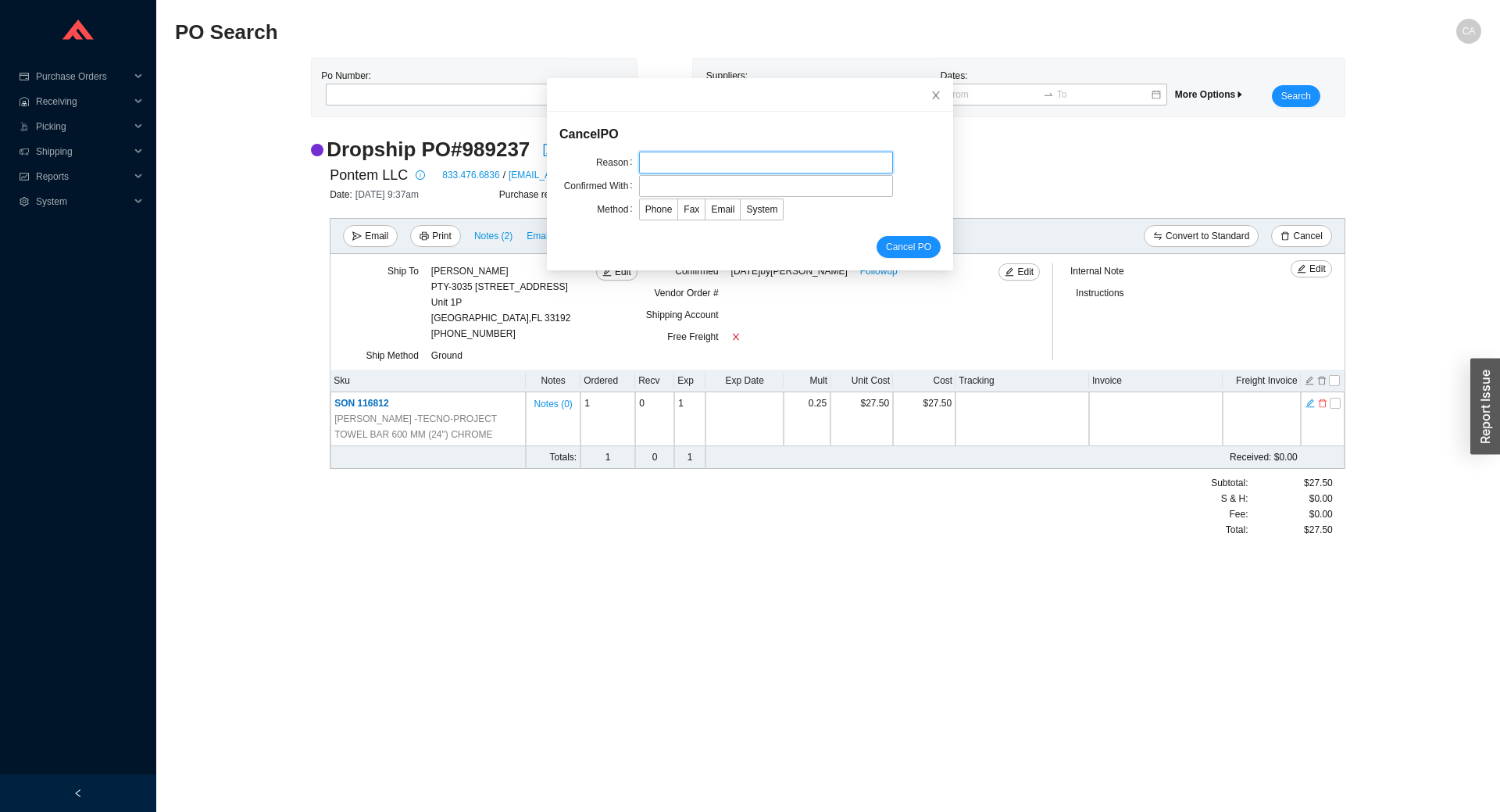
click at [735, 162] on input "text" at bounding box center [766, 162] width 254 height 22
type input "Discontinued"
drag, startPoint x: 703, startPoint y: 181, endPoint x: 708, endPoint y: 191, distance: 11.2
click at [703, 181] on input "text" at bounding box center [766, 185] width 254 height 22
type input "Confirmation"
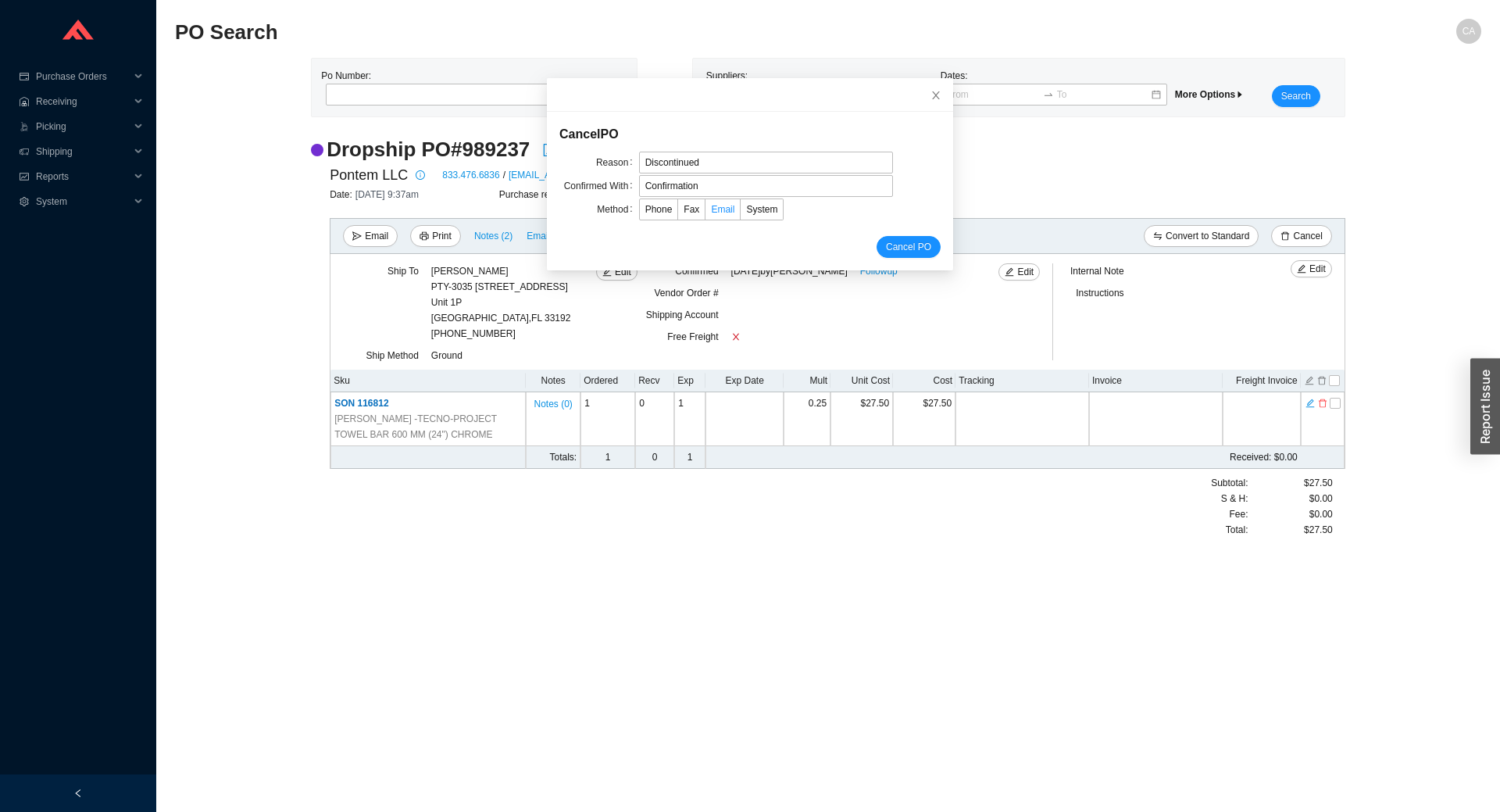
click at [706, 211] on label "Email" at bounding box center [723, 209] width 35 height 22
click at [706, 212] on input "Email" at bounding box center [706, 212] width 0 height 0
click at [889, 243] on span "Cancel PO" at bounding box center [909, 246] width 46 height 16
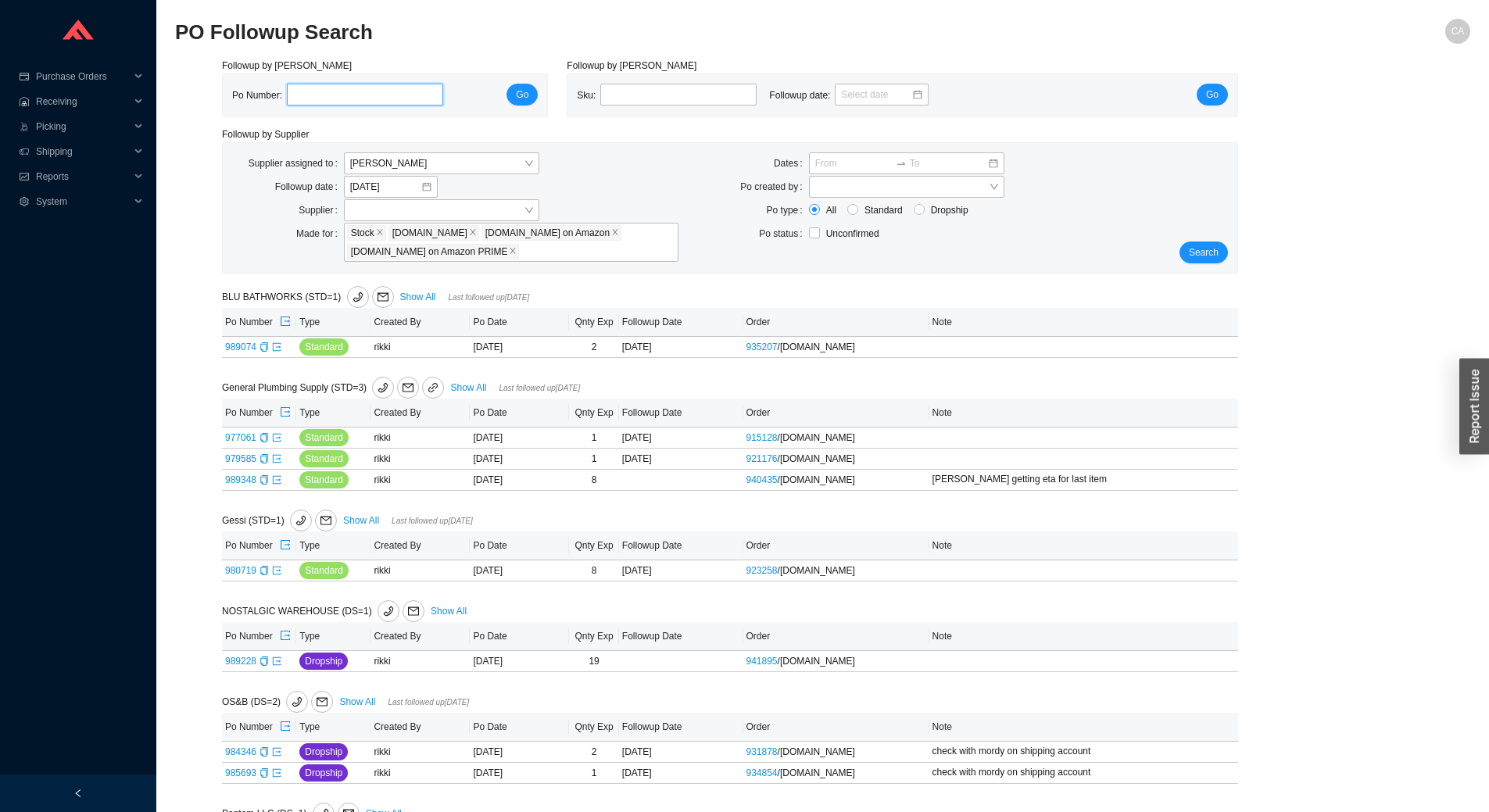
drag, startPoint x: 389, startPoint y: 100, endPoint x: 401, endPoint y: 100, distance: 12.0
click at [389, 100] on input "tel" at bounding box center [364, 94] width 156 height 22
paste input "989125"
type input "989125"
click at [516, 97] on button "Go" at bounding box center [522, 94] width 31 height 22
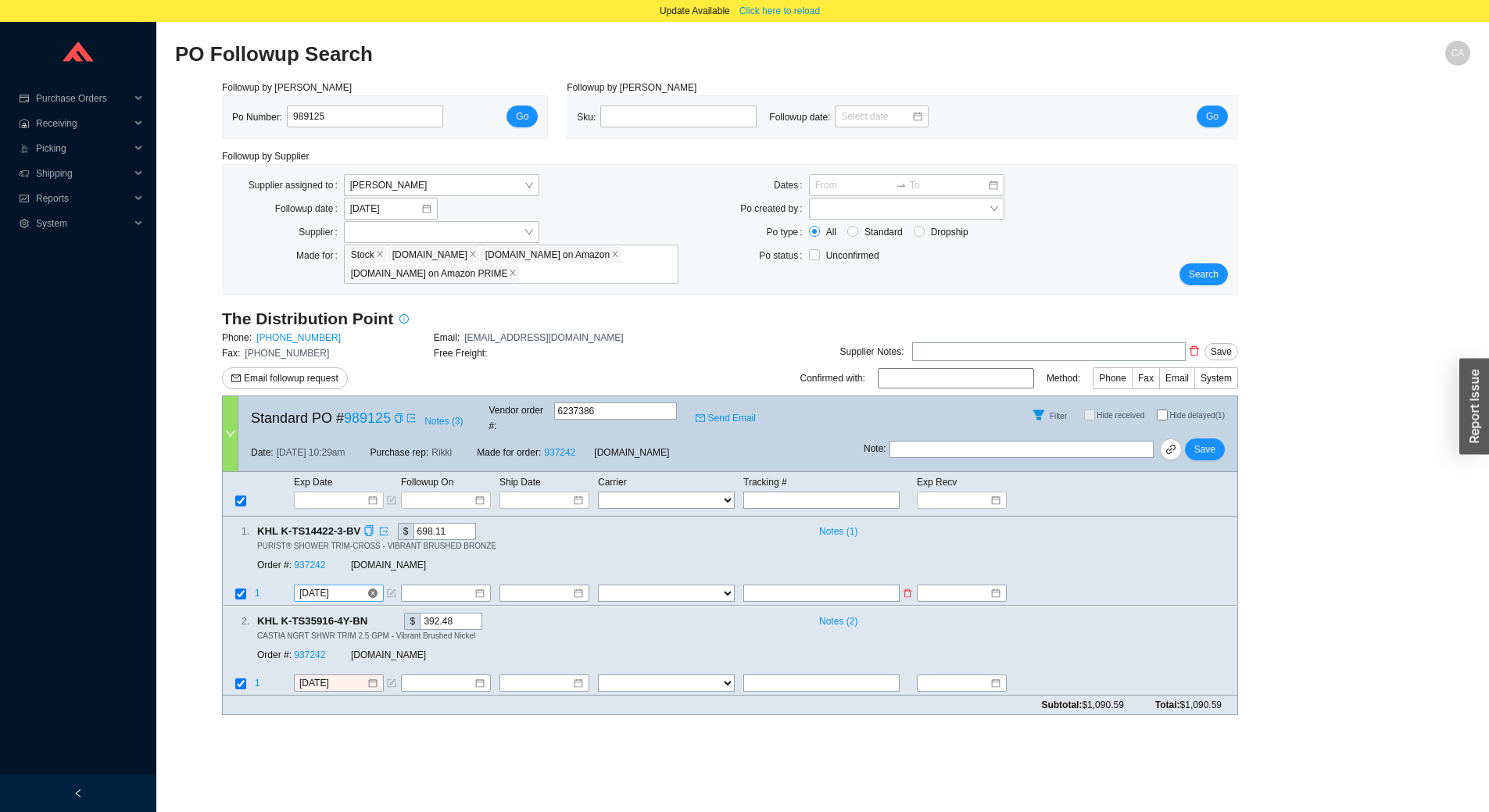
click at [351, 586] on input "[DATE]" at bounding box center [333, 593] width 67 height 16
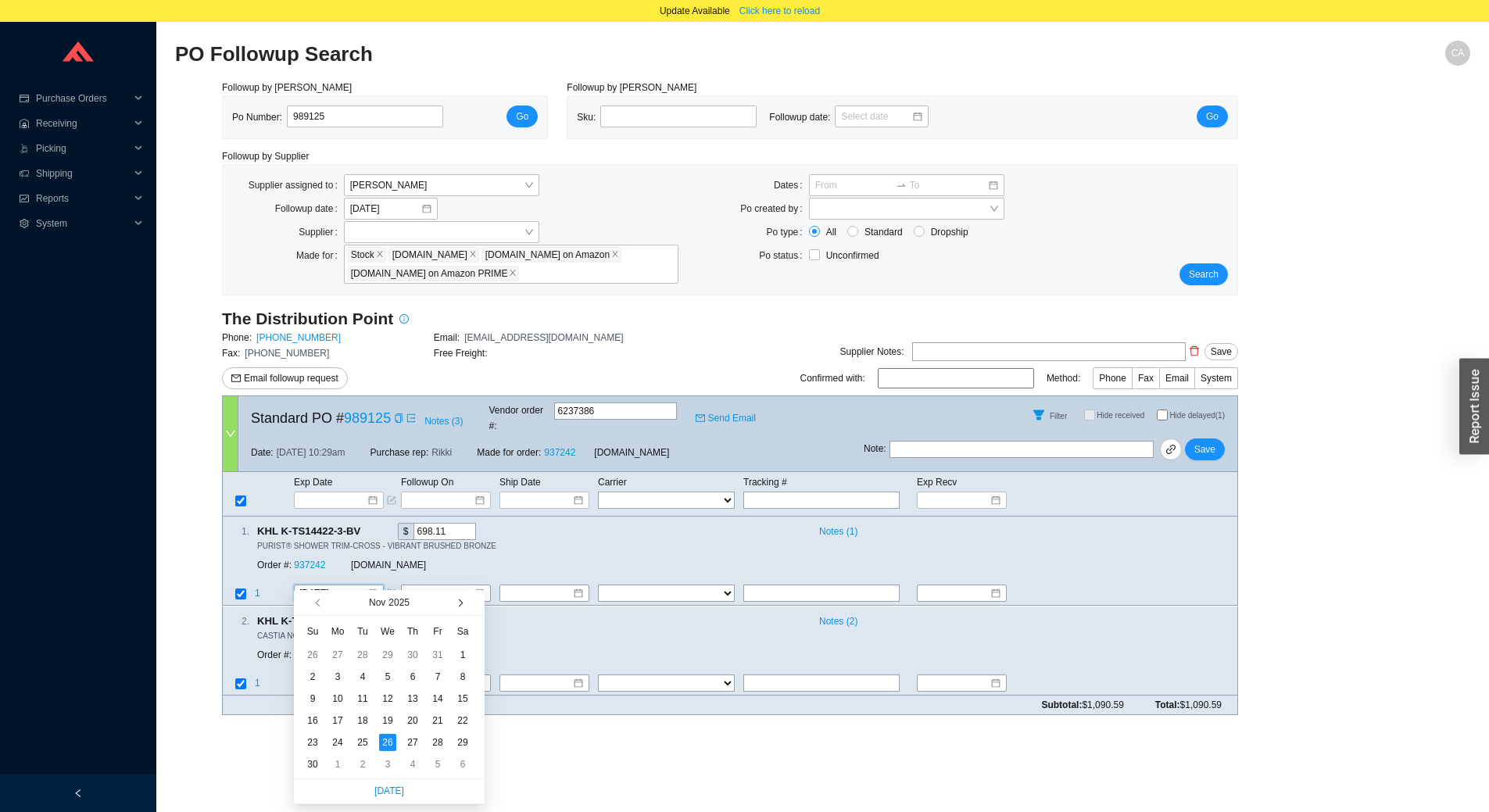
click at [454, 601] on button "button" at bounding box center [459, 602] width 15 height 25
type input "[DATE]"
click at [383, 697] on div "17" at bounding box center [387, 698] width 17 height 17
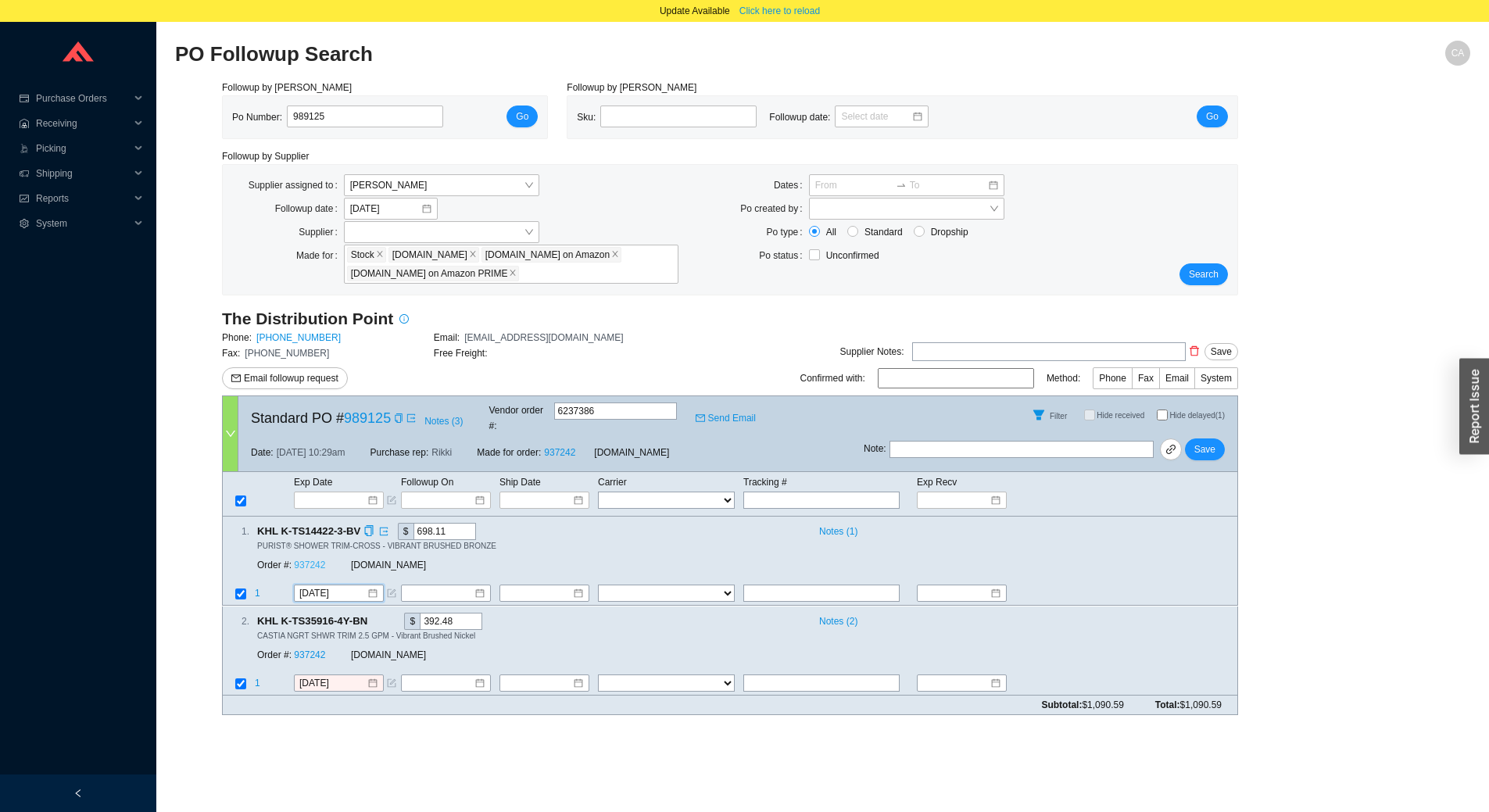
click at [303, 560] on link "937242" at bounding box center [309, 565] width 31 height 11
click at [353, 675] on input "[DATE]" at bounding box center [333, 682] width 67 height 16
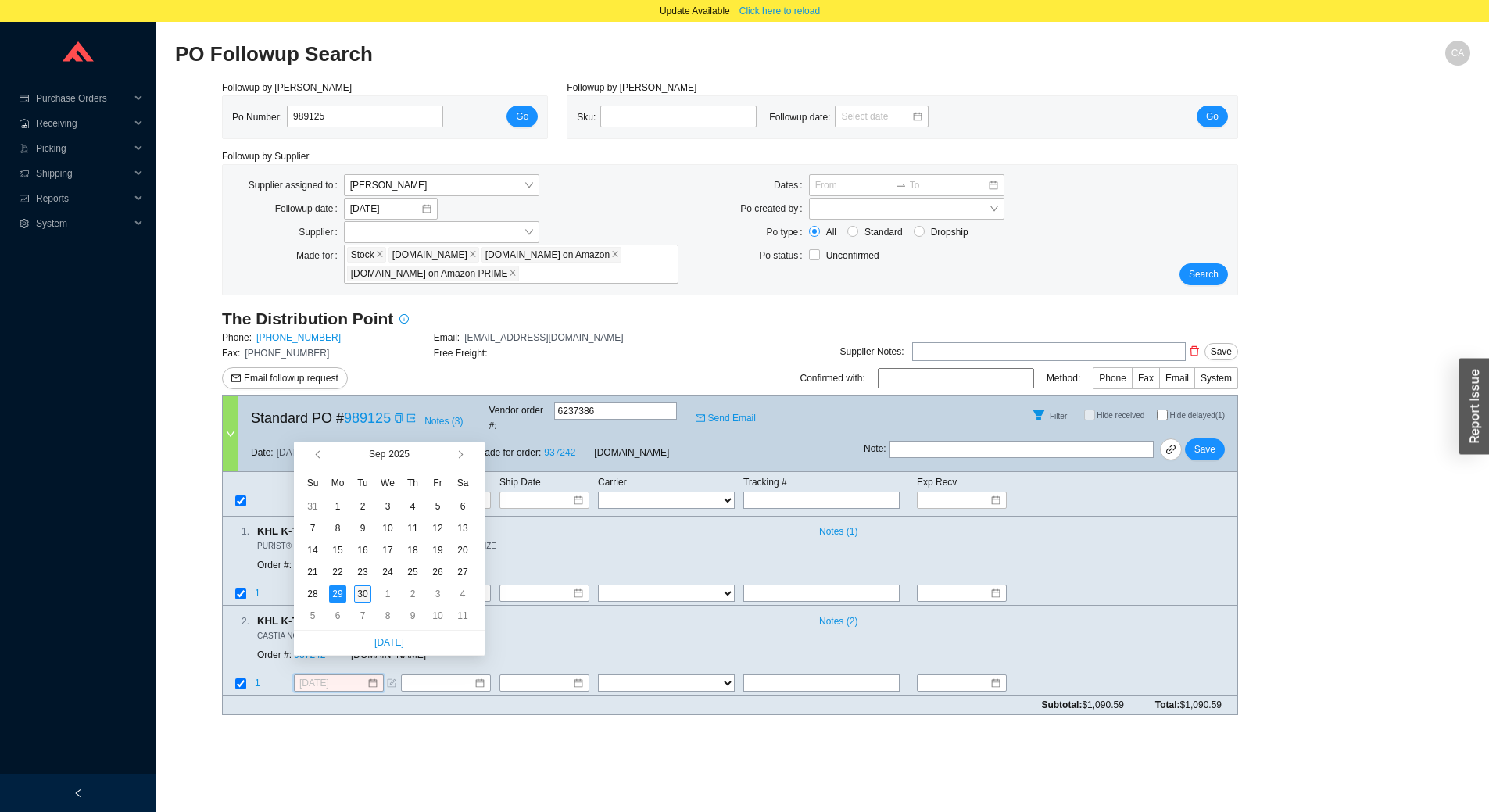
type input "[DATE]"
click at [360, 598] on div "30" at bounding box center [362, 593] width 17 height 17
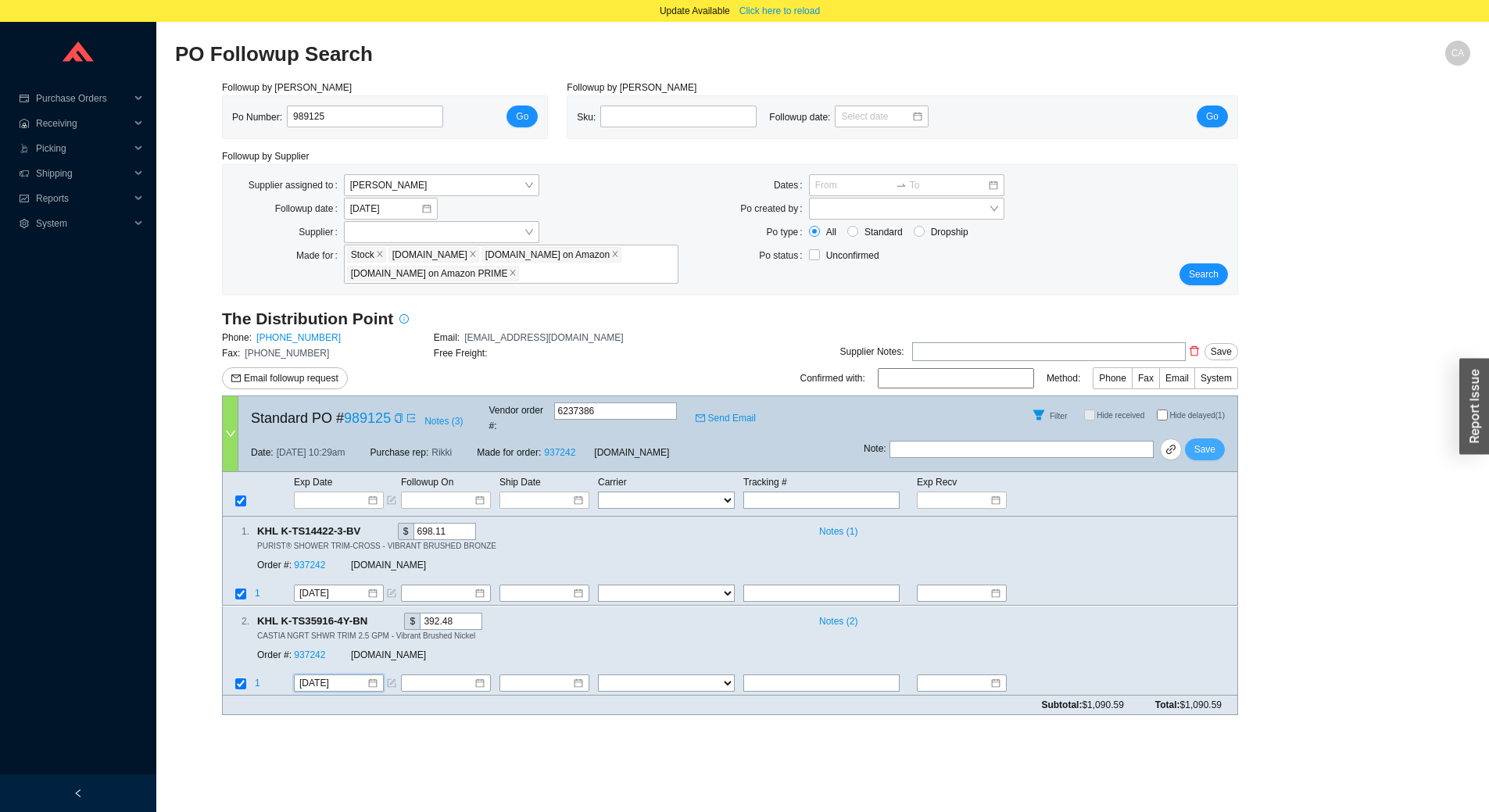
click at [1201, 438] on button "Save" at bounding box center [1204, 449] width 40 height 22
click at [1202, 264] on button "Search" at bounding box center [1203, 274] width 48 height 22
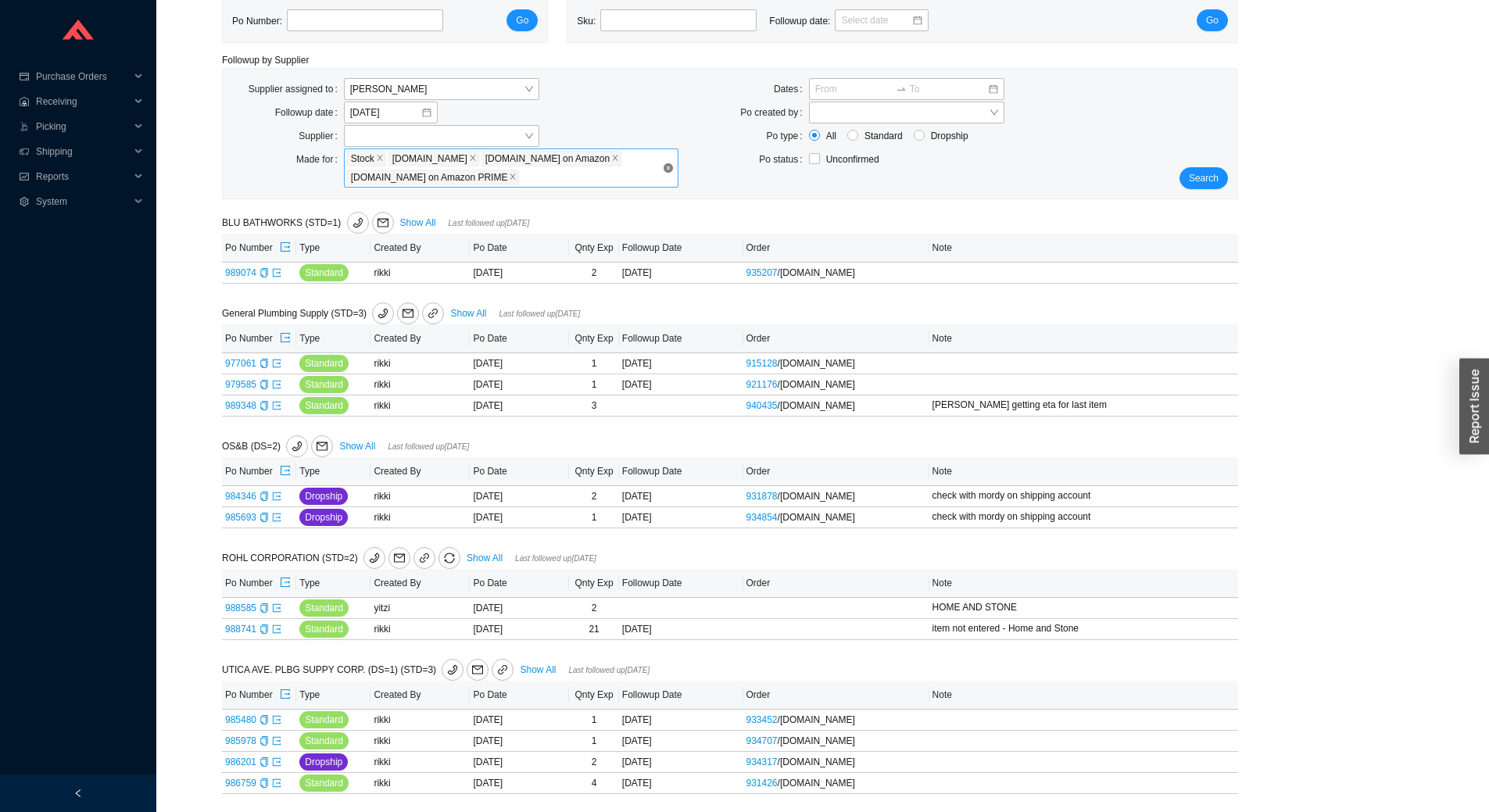
scroll to position [101, 0]
type input "989456"
click button "Go" at bounding box center [522, 20] width 31 height 22
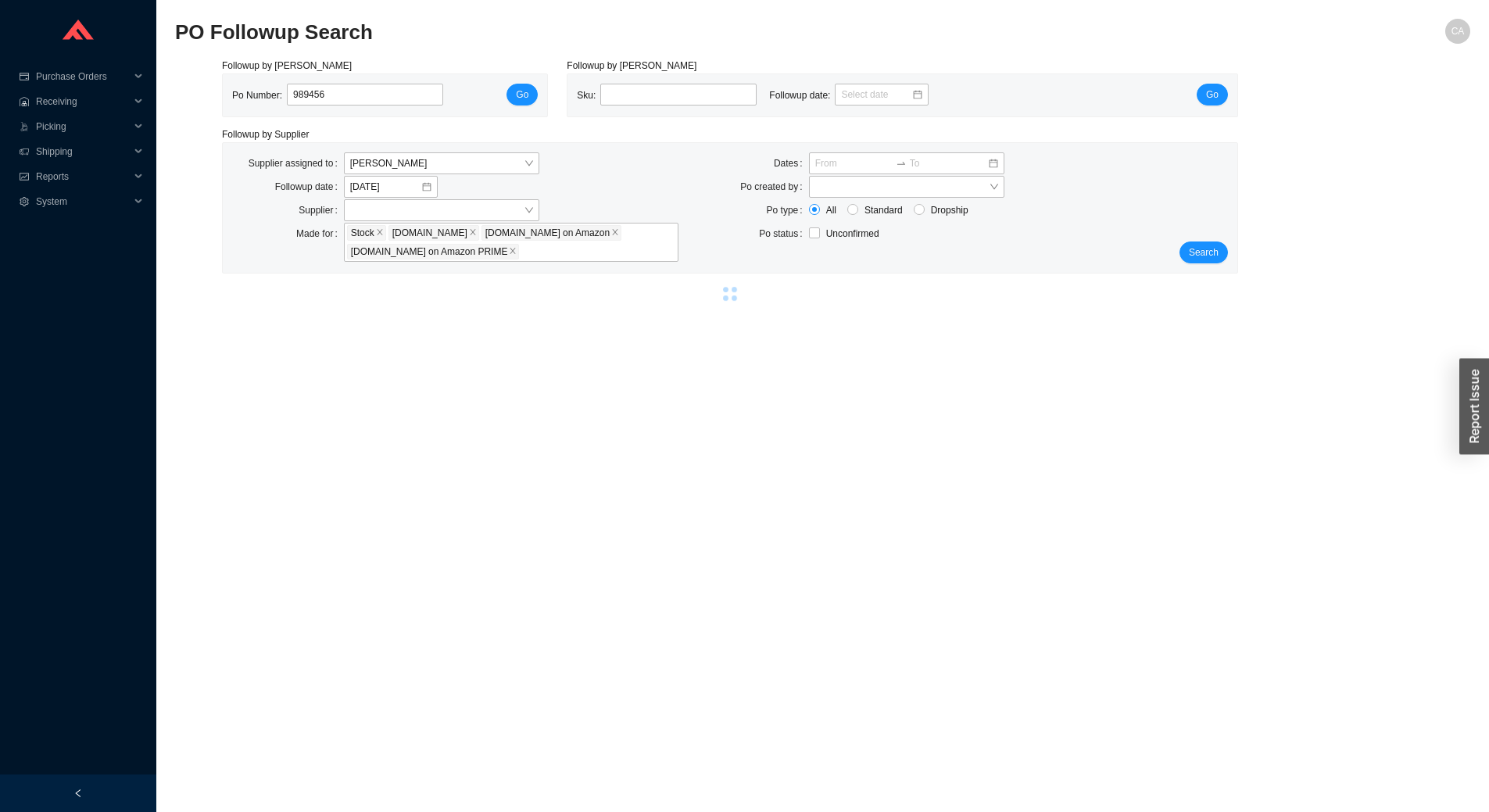
scroll to position [22, 0]
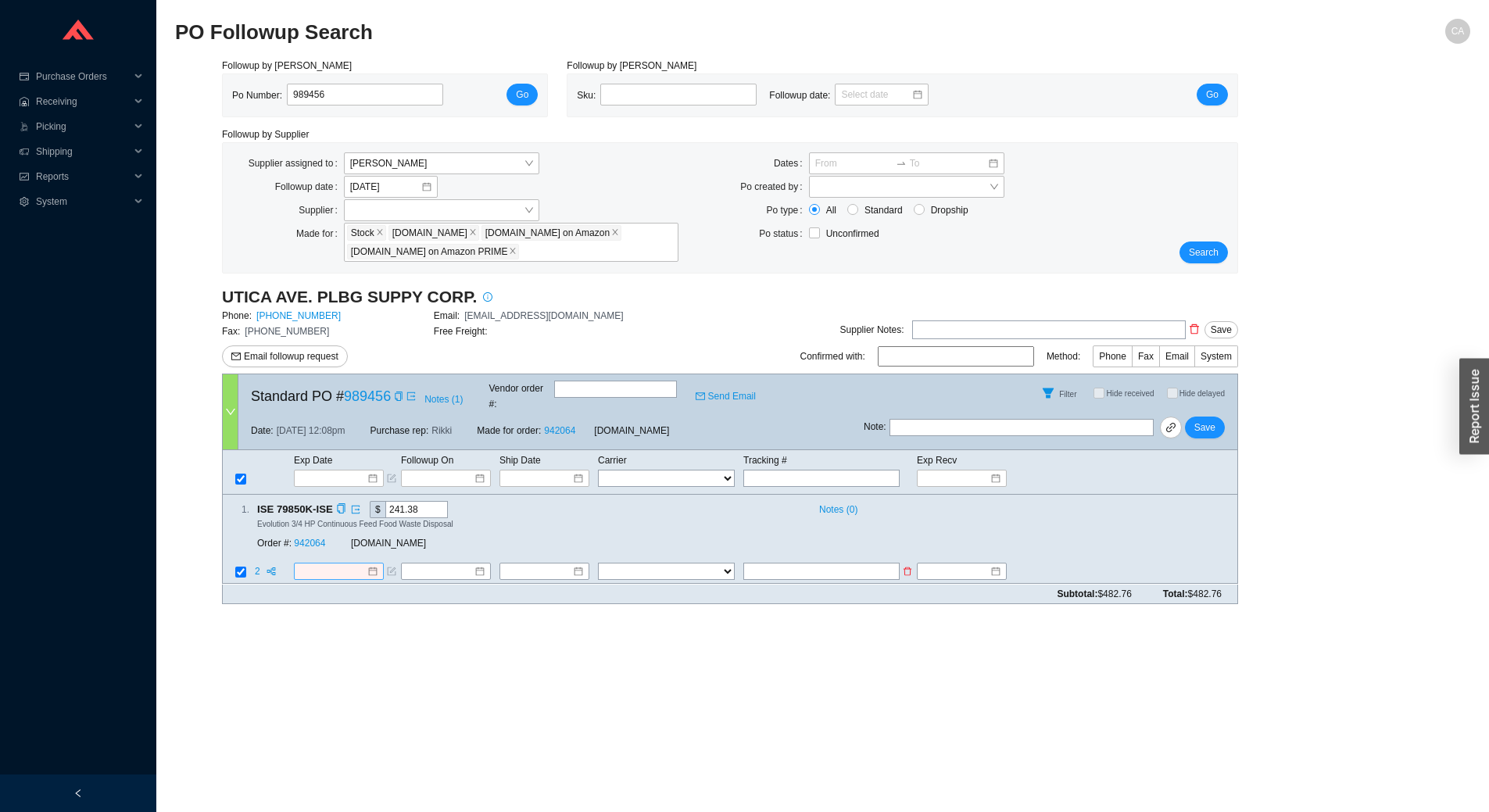
click at [304, 564] on input at bounding box center [333, 571] width 67 height 16
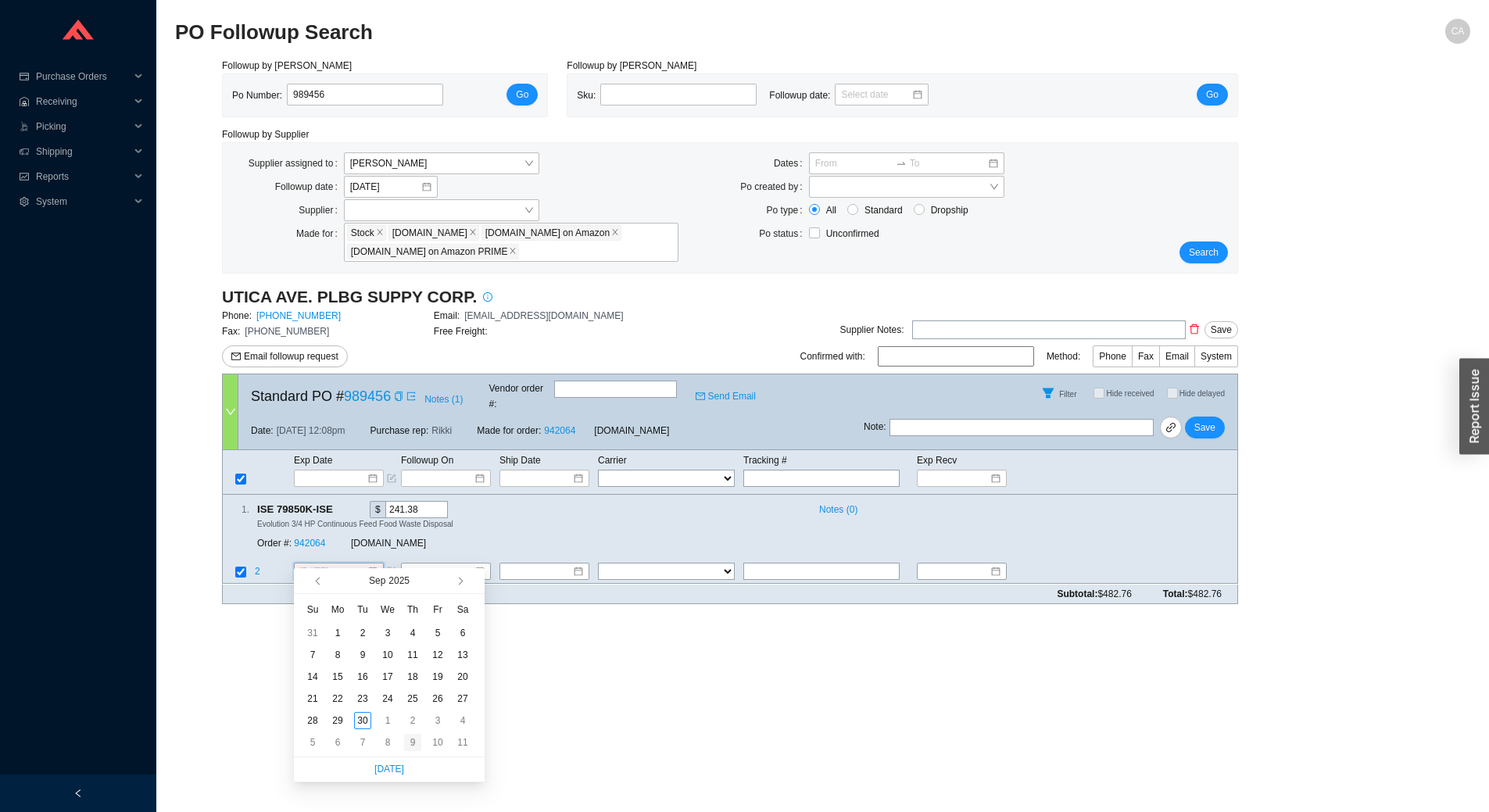
type input "[DATE]"
click at [460, 582] on span "button" at bounding box center [459, 581] width 8 height 8
type input "[DATE]"
click at [362, 701] on div "21" at bounding box center [362, 698] width 17 height 17
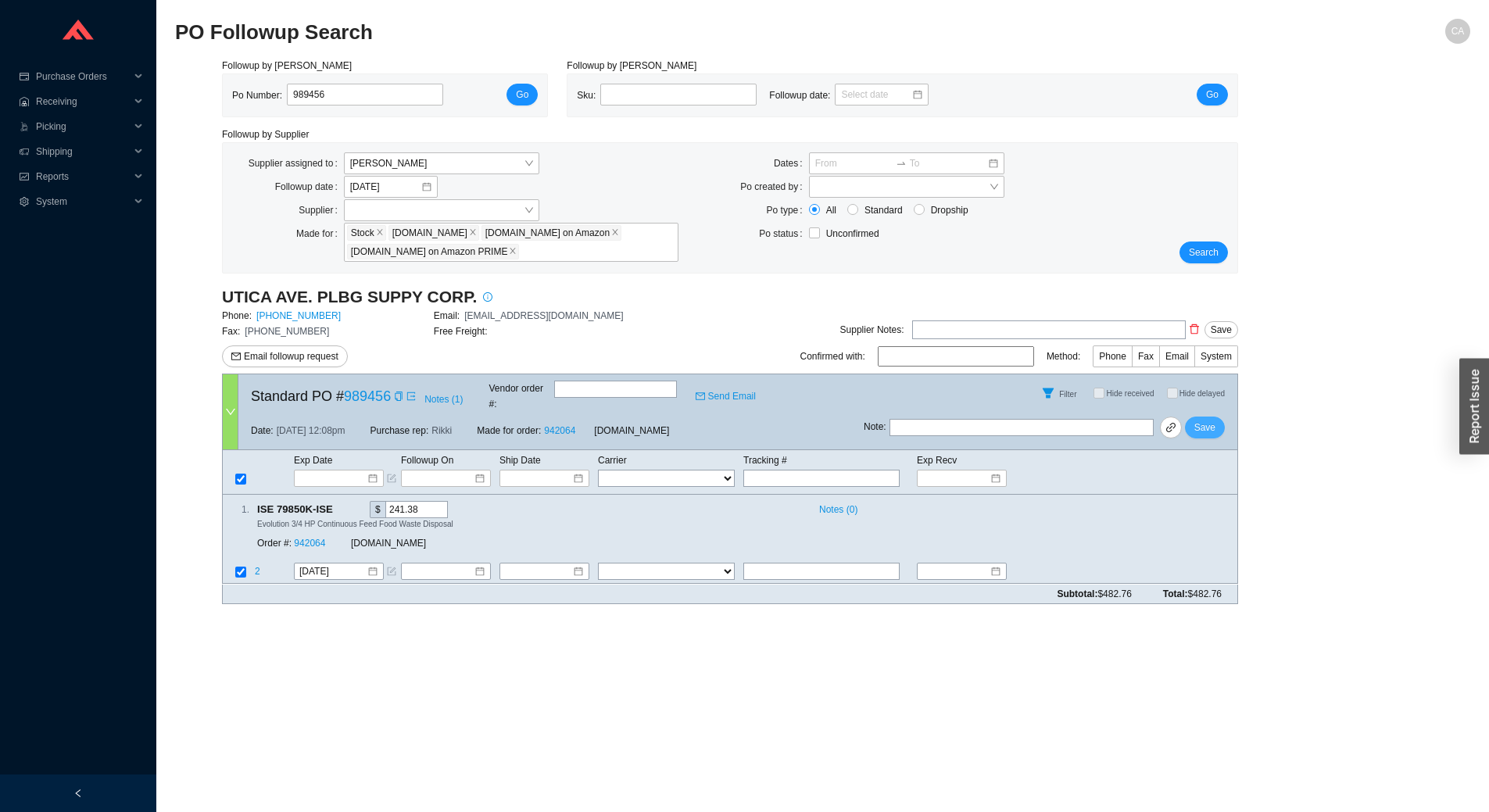
click at [1192, 416] on button "Save" at bounding box center [1204, 427] width 40 height 22
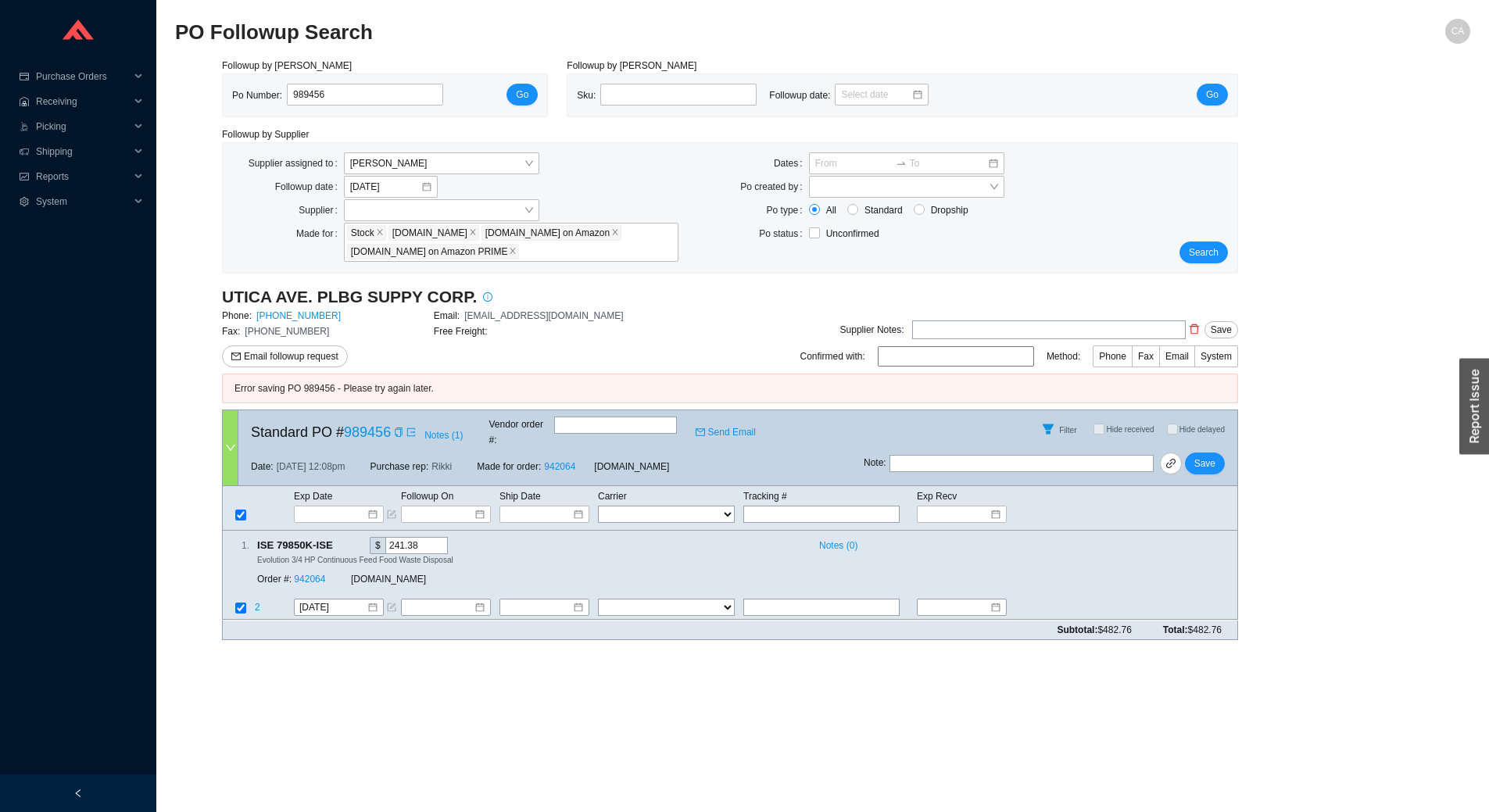
click at [1475, 402] on div "button" at bounding box center [1473, 406] width 29 height 96
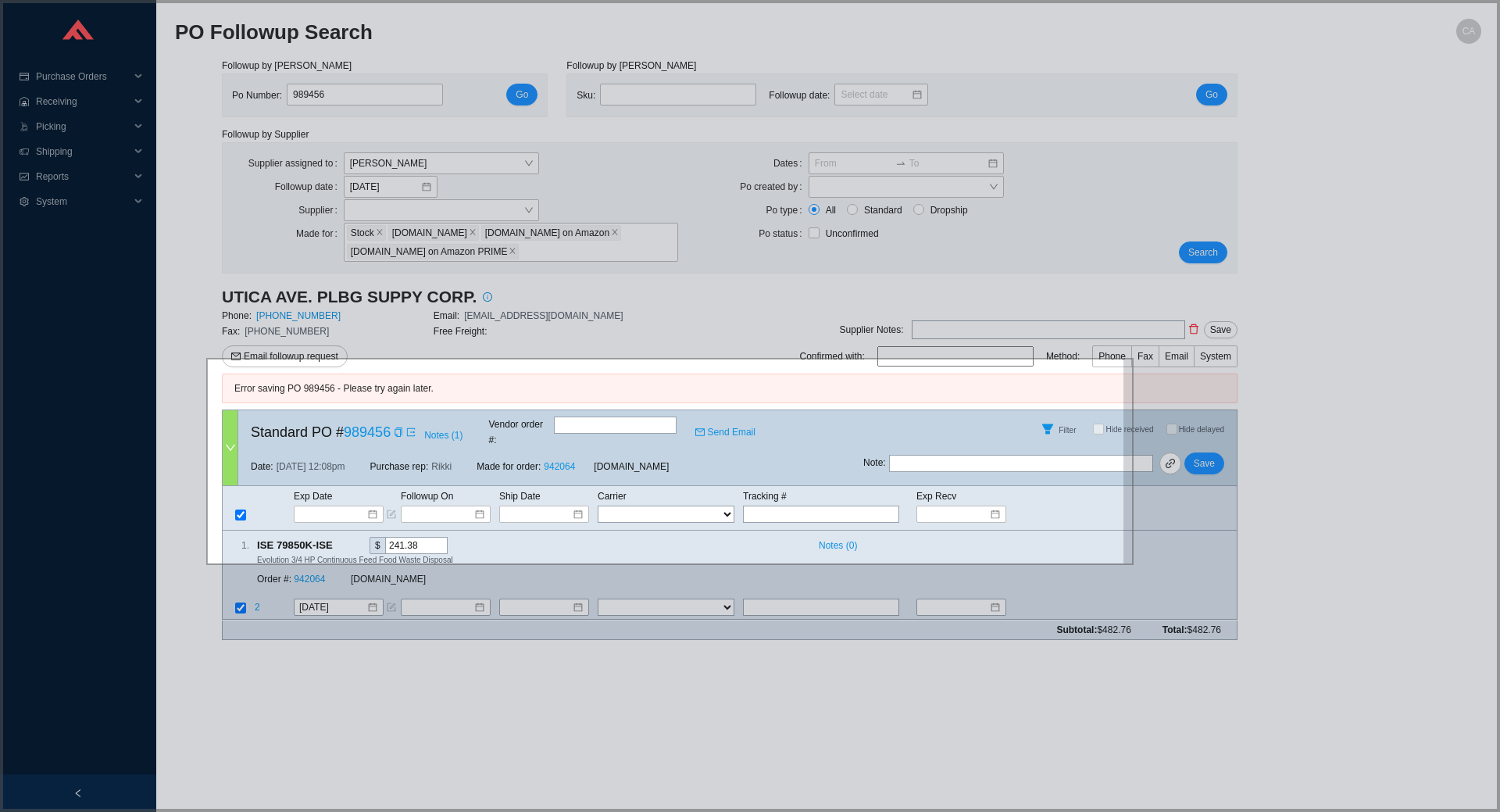
drag, startPoint x: 207, startPoint y: 358, endPoint x: 1138, endPoint y: 564, distance: 953.5
click at [1138, 564] on icon at bounding box center [750, 406] width 1500 height 812
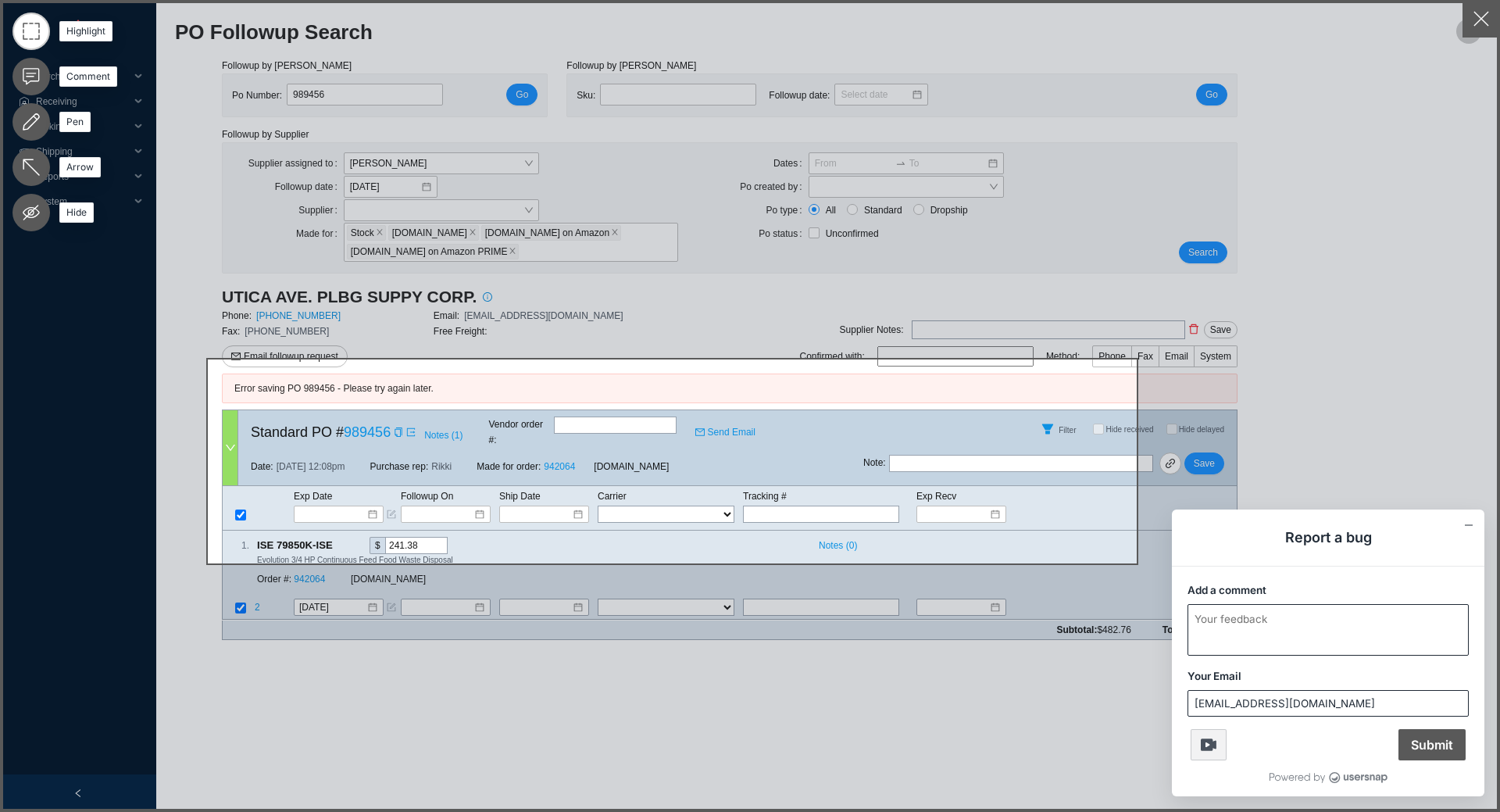
click at [1256, 610] on textarea "Add a comment" at bounding box center [1328, 629] width 280 height 50
type textarea "CAN'T SAVE"
click at [1433, 740] on span "Submit" at bounding box center [1432, 744] width 67 height 31
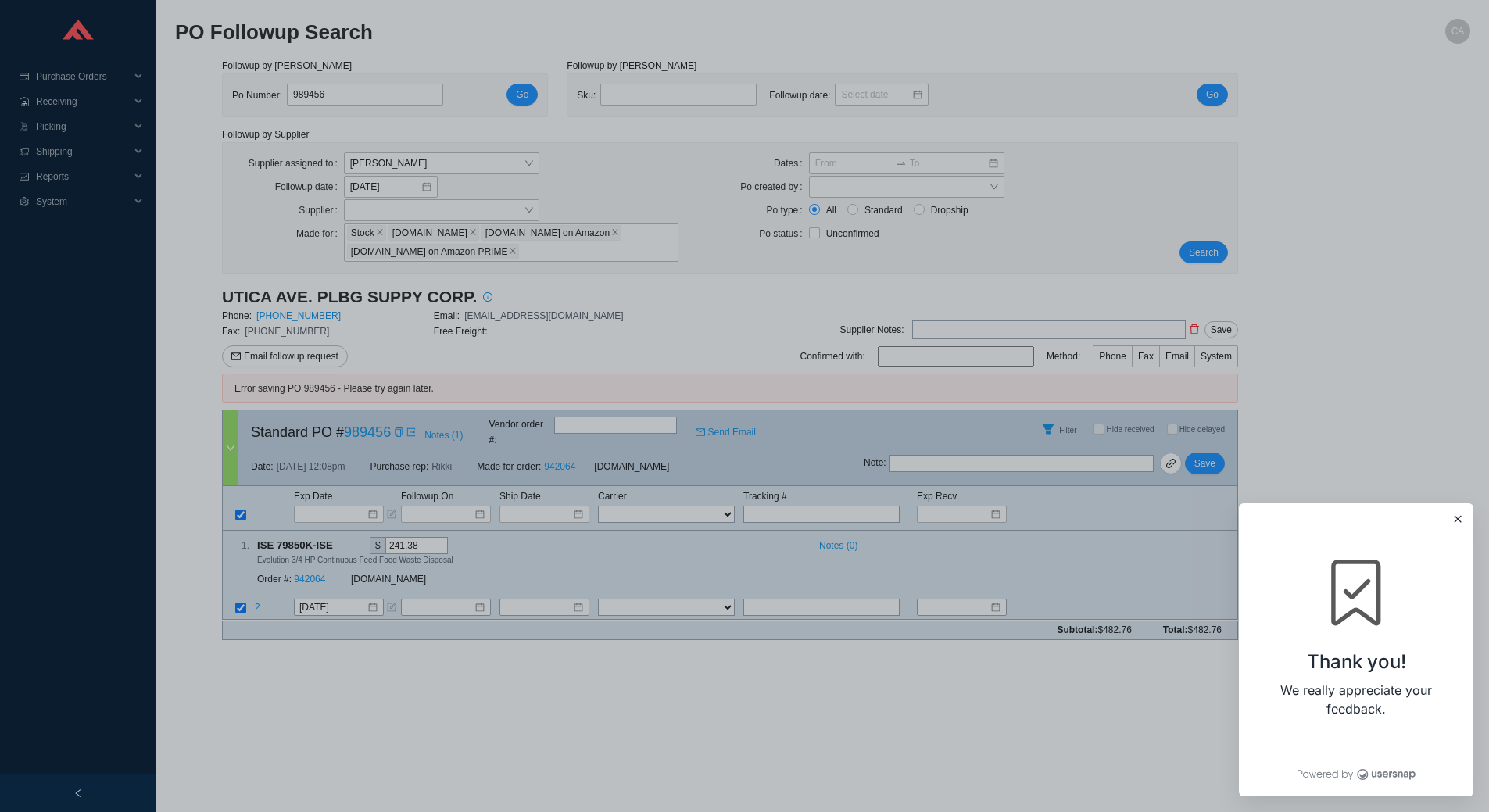
click at [1192, 450] on div at bounding box center [744, 406] width 1489 height 812
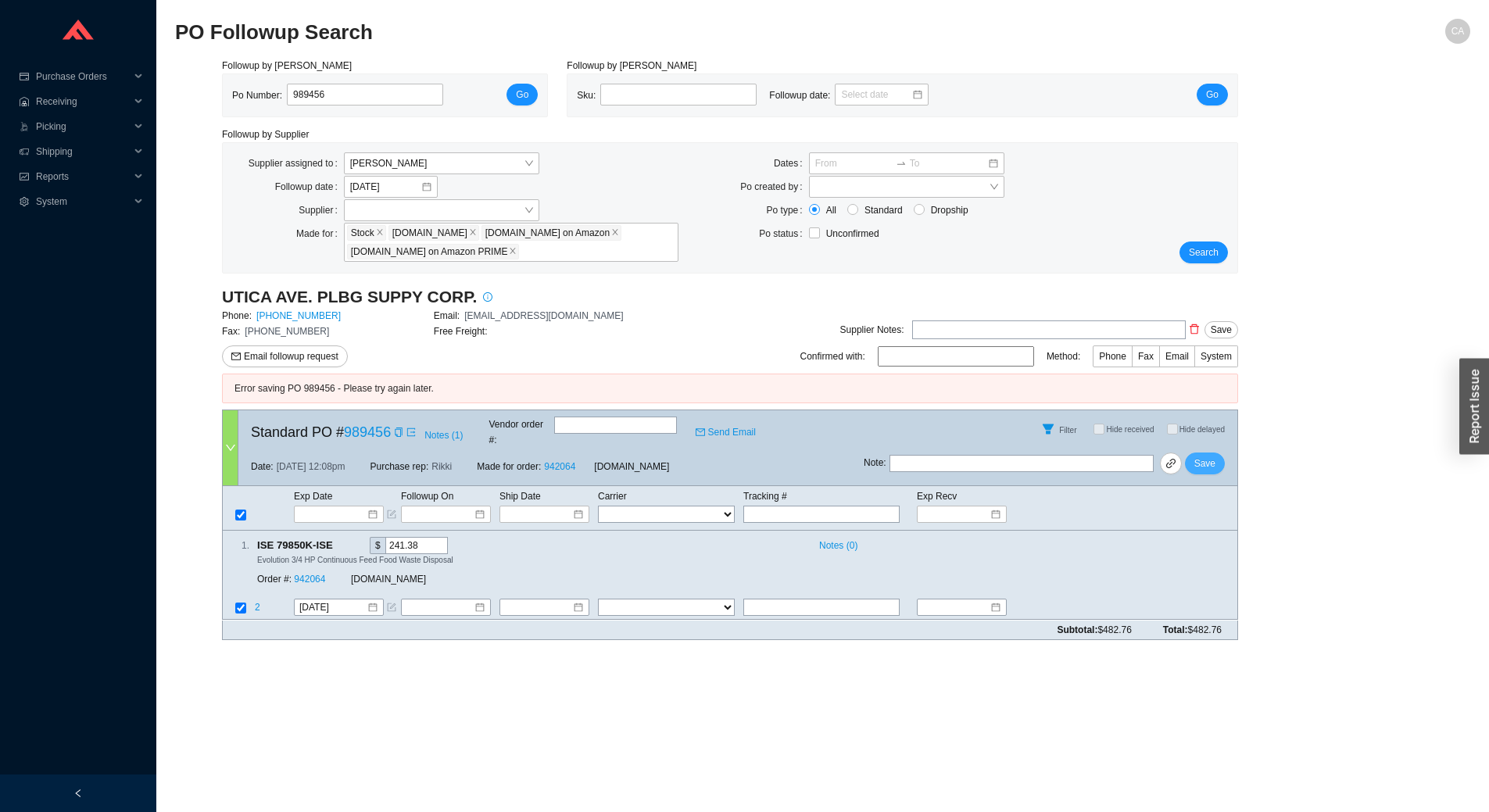
click at [1205, 455] on span "Save" at bounding box center [1205, 463] width 21 height 16
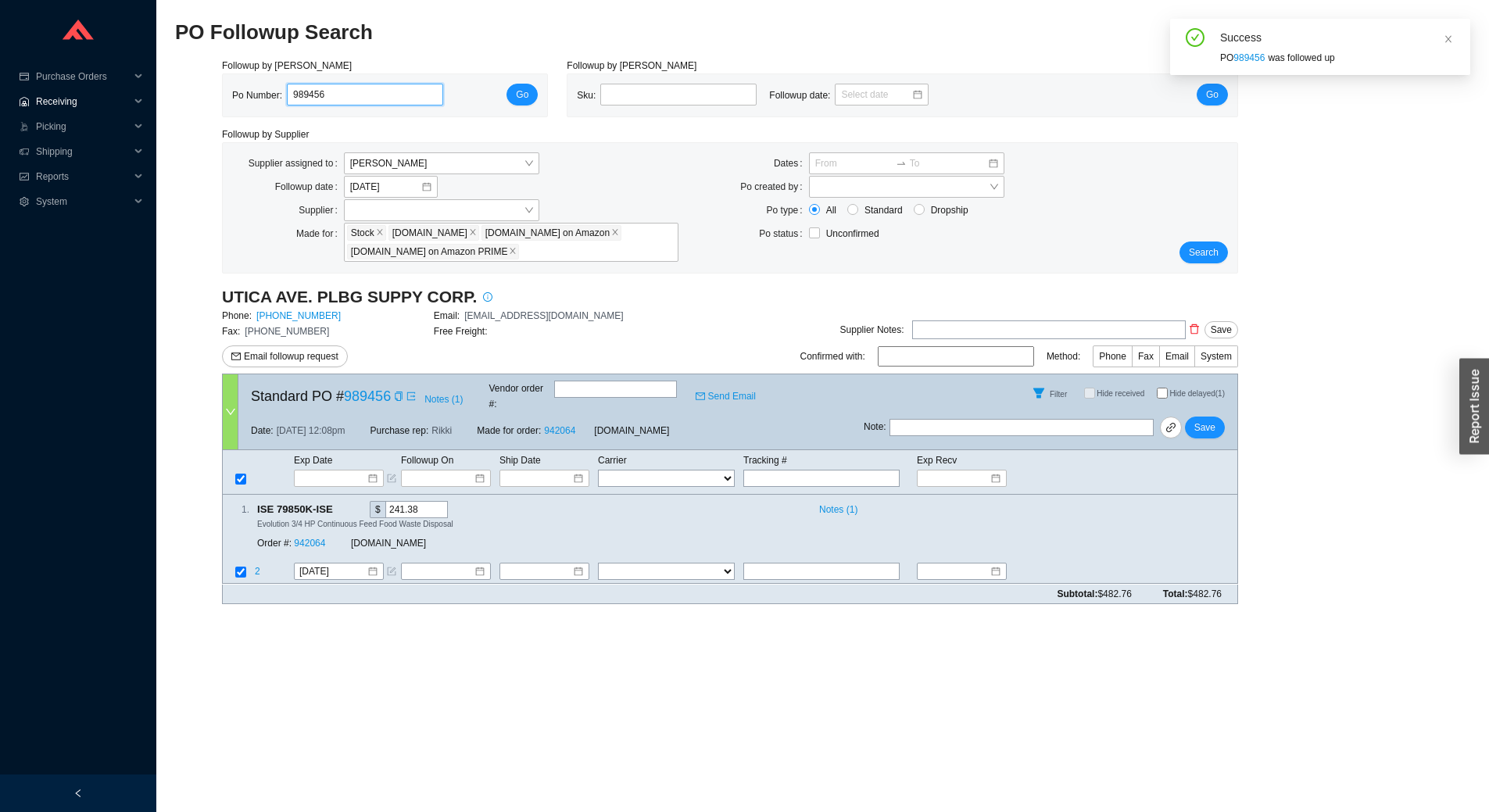
drag, startPoint x: 322, startPoint y: 90, endPoint x: 0, endPoint y: 93, distance: 322.0
click at [0, 93] on section "Purchase Orders .warehouse_svg__a{fill:none;stroke:currentColor;stroke-linecap:…" at bounding box center [744, 406] width 1489 height 812
paste input "7"
type input "989457"
click at [519, 102] on span "Go" at bounding box center [522, 94] width 12 height 16
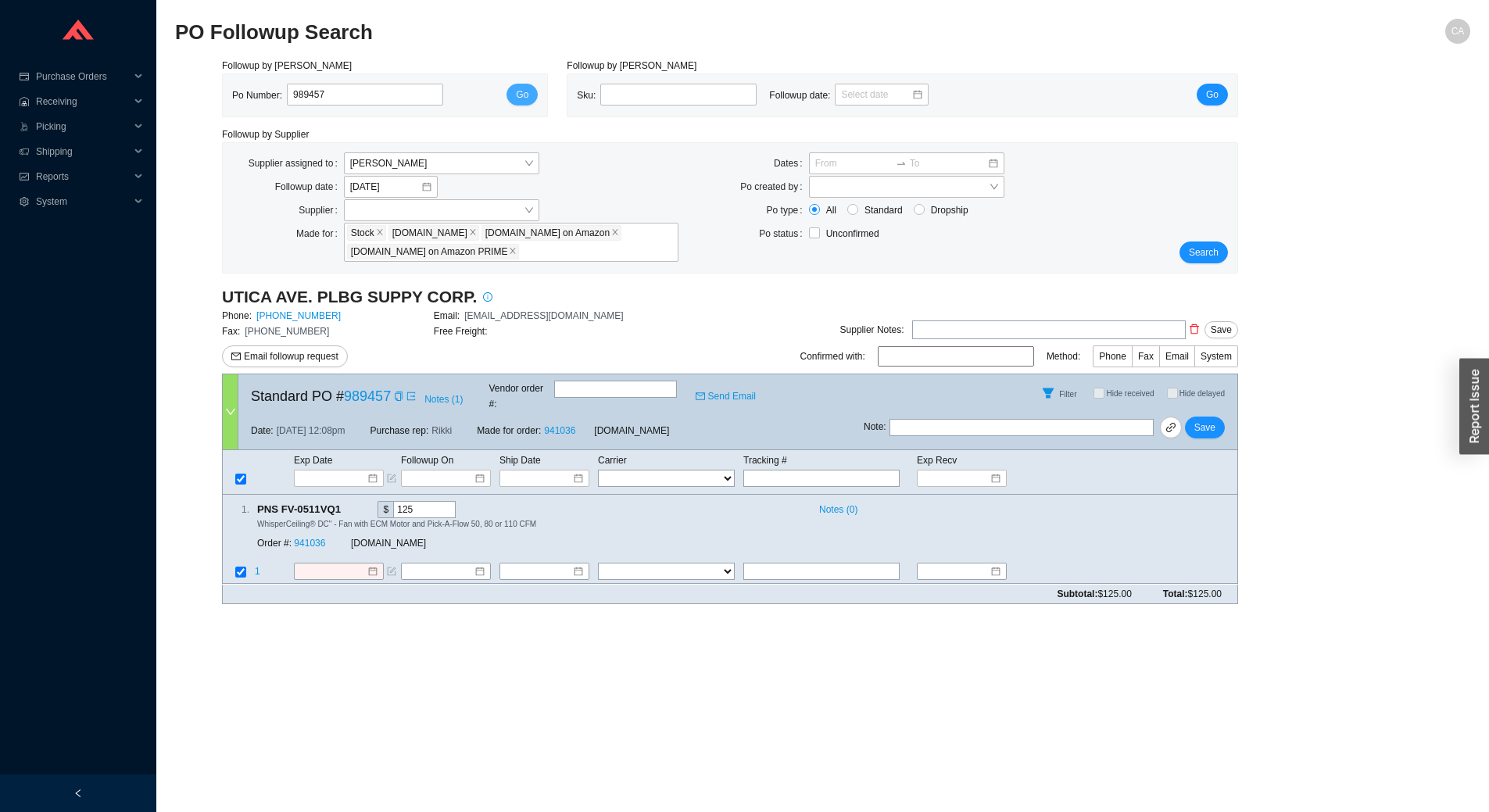
click at [533, 91] on button "Go" at bounding box center [522, 94] width 31 height 22
click at [950, 419] on input "text" at bounding box center [1021, 427] width 264 height 17
type input "order confirmed, waiting for eta"
click at [1202, 419] on span "Save" at bounding box center [1205, 427] width 21 height 16
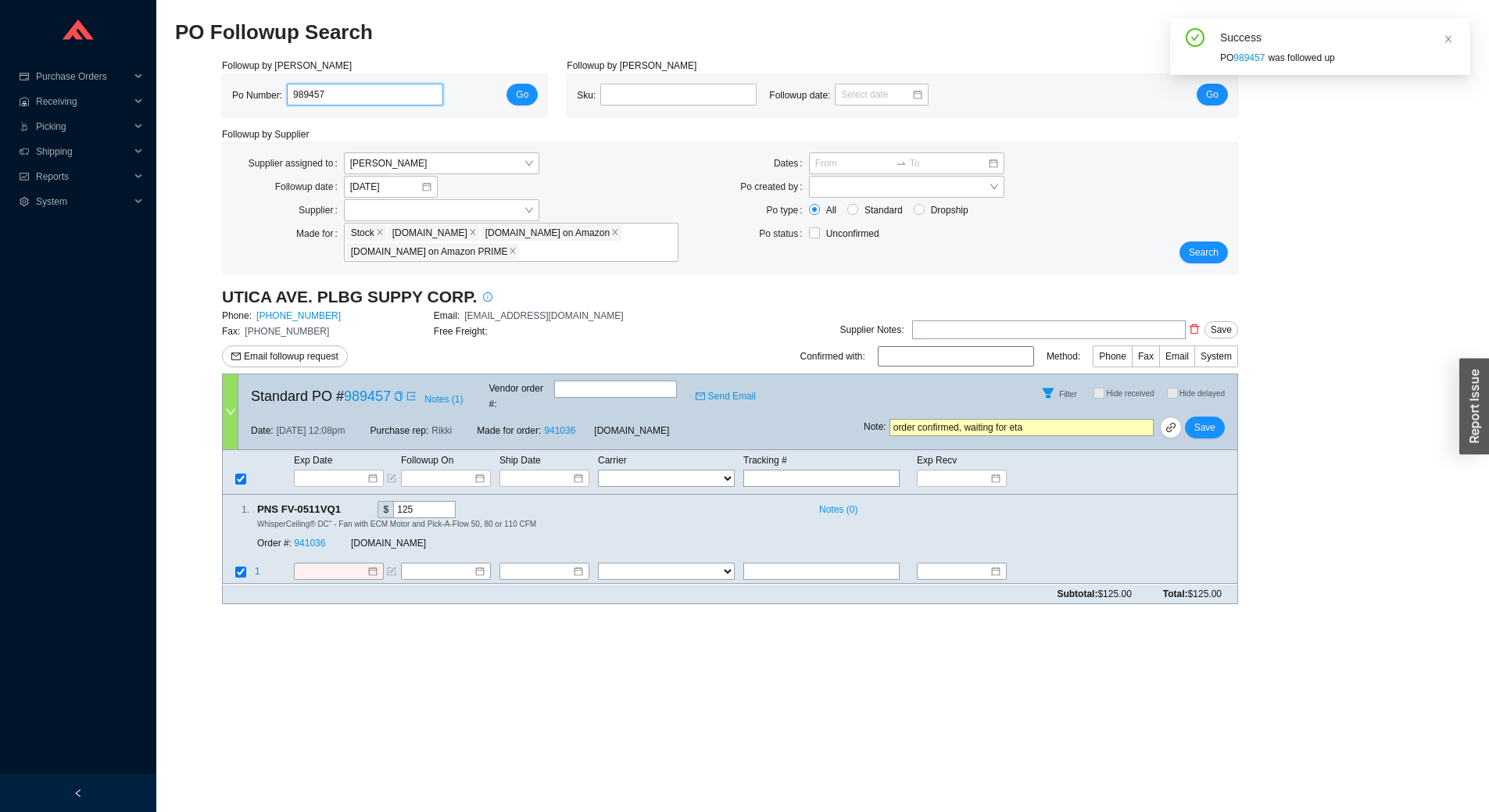
drag, startPoint x: 384, startPoint y: 103, endPoint x: 127, endPoint y: 49, distance: 262.6
click at [126, 48] on section "Purchase Orders .warehouse_svg__a{fill:none;stroke:currentColor;stroke-linecap:…" at bounding box center [744, 406] width 1489 height 812
paste input "8"
type input "989458"
click at [522, 101] on span "Go" at bounding box center [522, 94] width 12 height 16
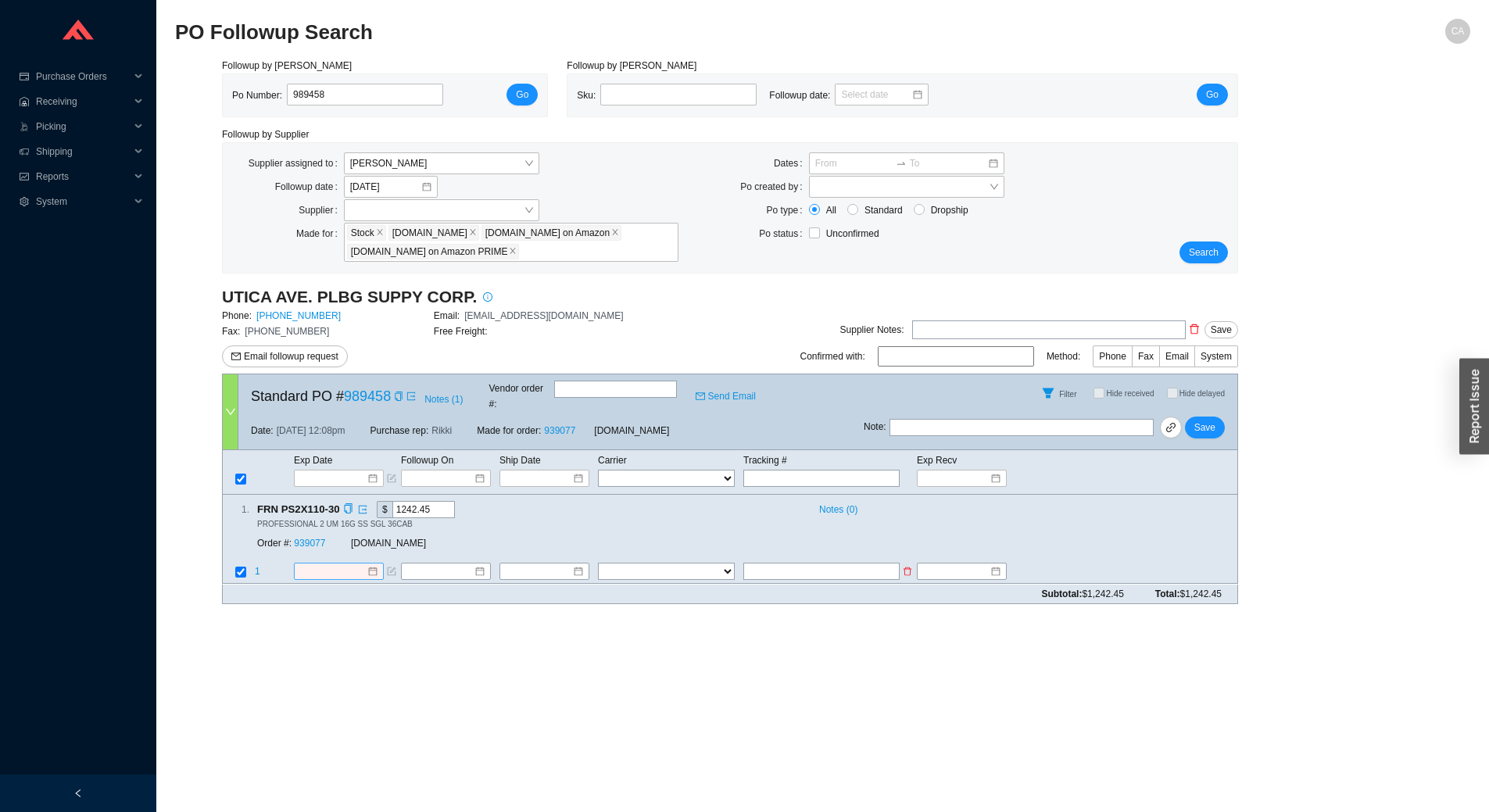
click at [331, 564] on input at bounding box center [333, 571] width 67 height 16
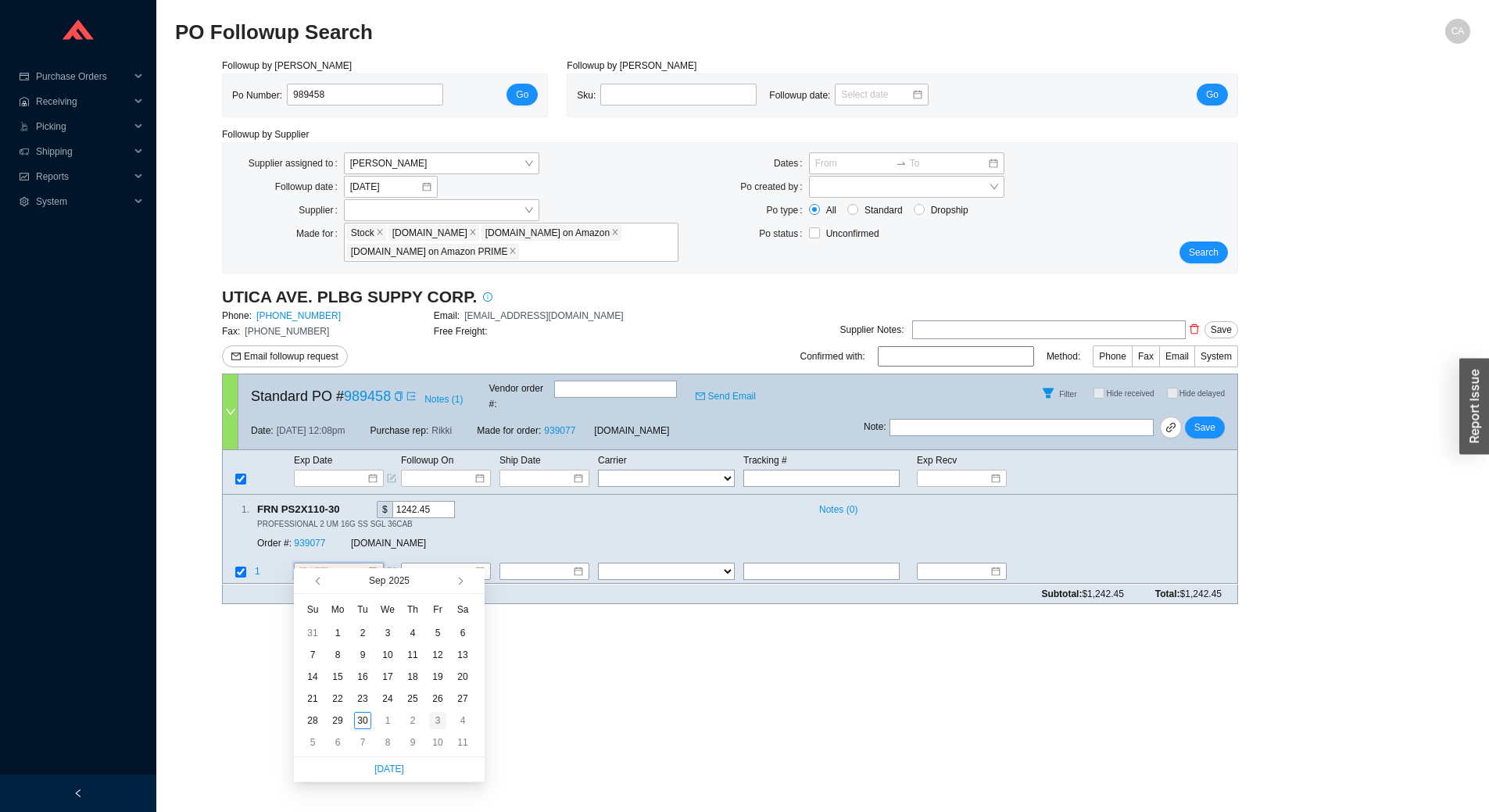
type input "[DATE]"
click at [433, 715] on div "3" at bounding box center [438, 720] width 17 height 17
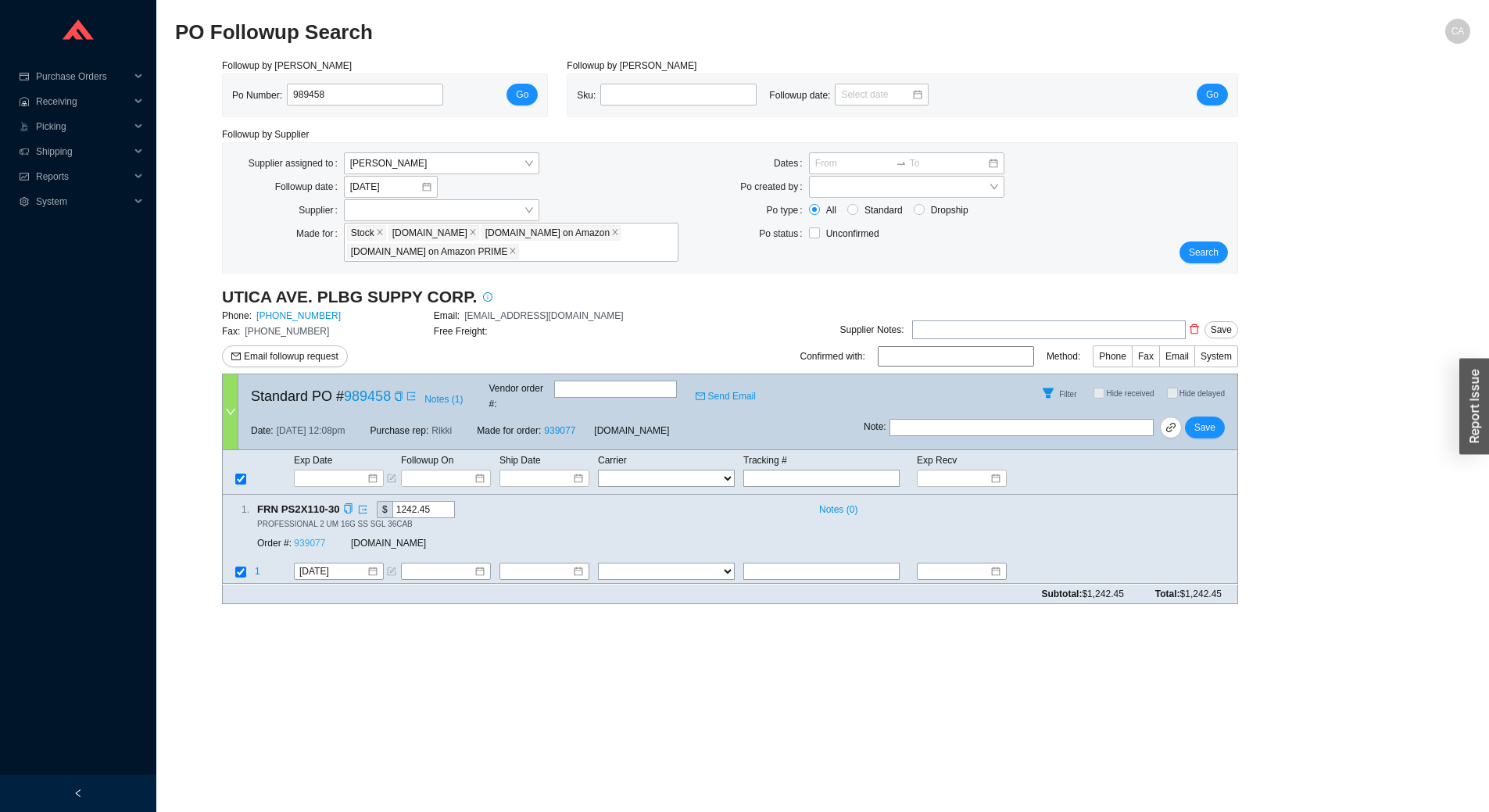
click at [321, 539] on link "939077" at bounding box center [309, 544] width 31 height 11
click at [1210, 419] on span "Save" at bounding box center [1205, 427] width 21 height 16
click at [346, 104] on input "989458" at bounding box center [364, 94] width 156 height 22
paste input "262"
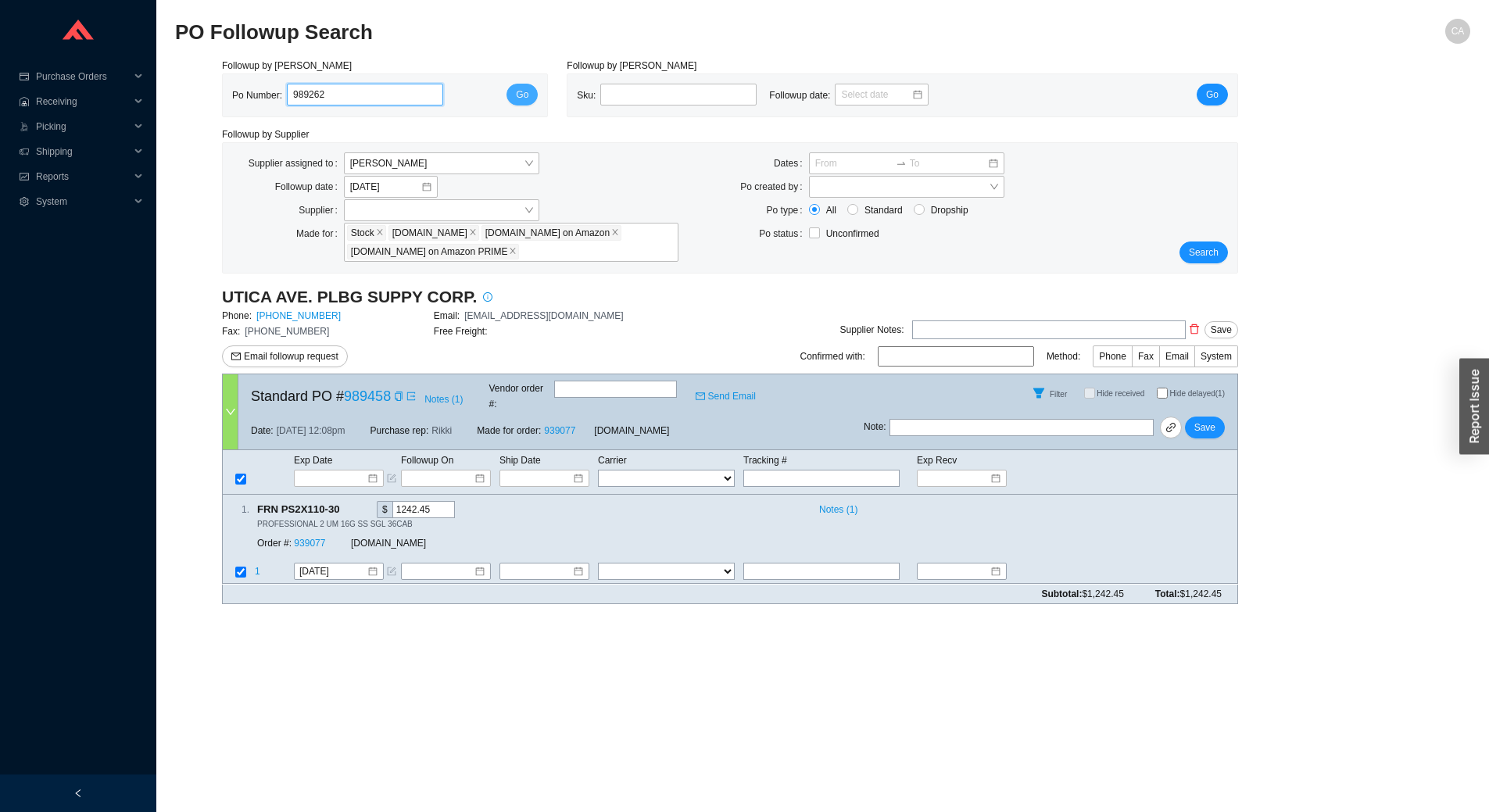
type input "989262"
click at [513, 97] on button "Go" at bounding box center [522, 94] width 31 height 22
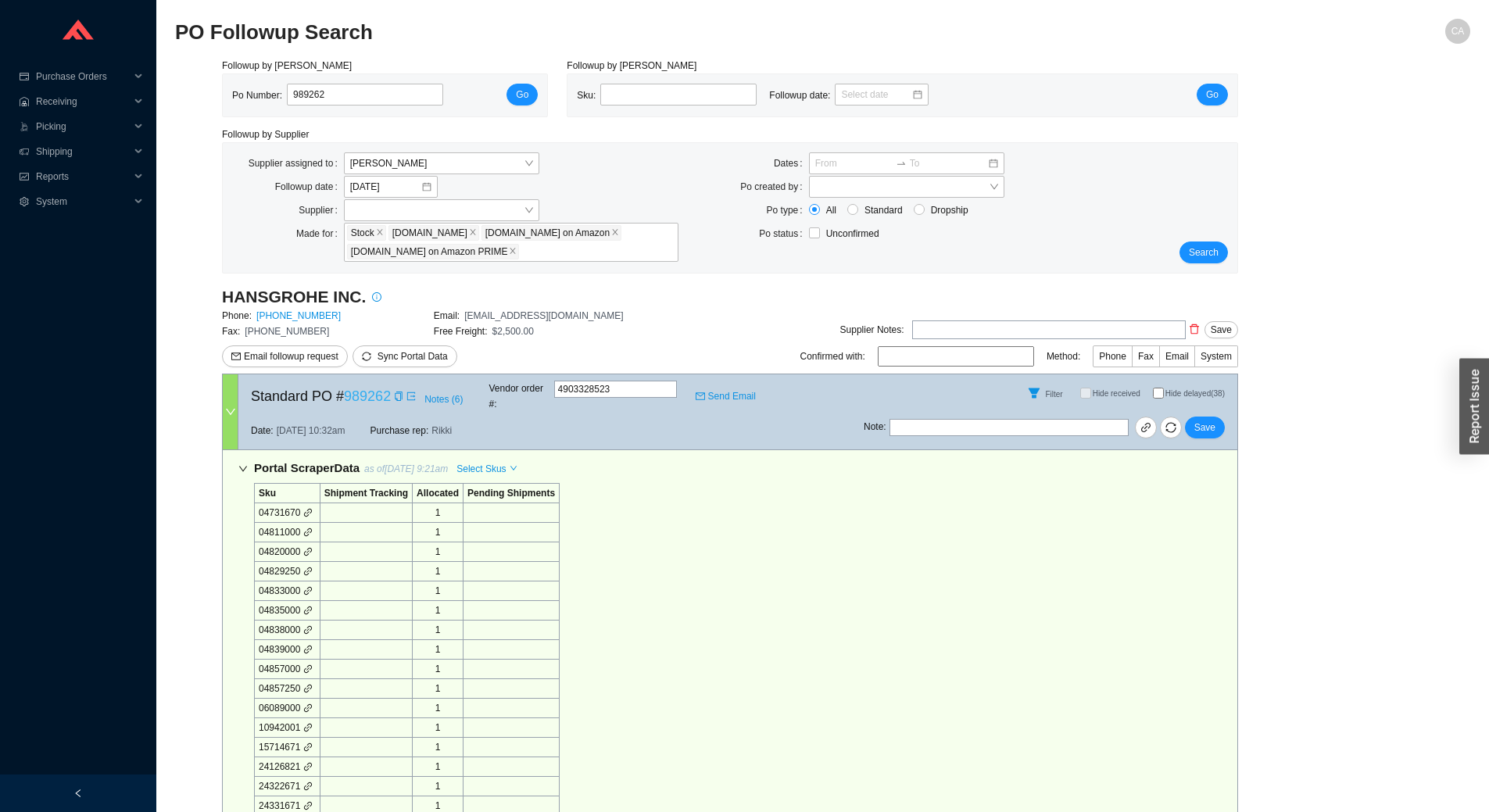
click at [370, 396] on link "989262" at bounding box center [367, 396] width 47 height 16
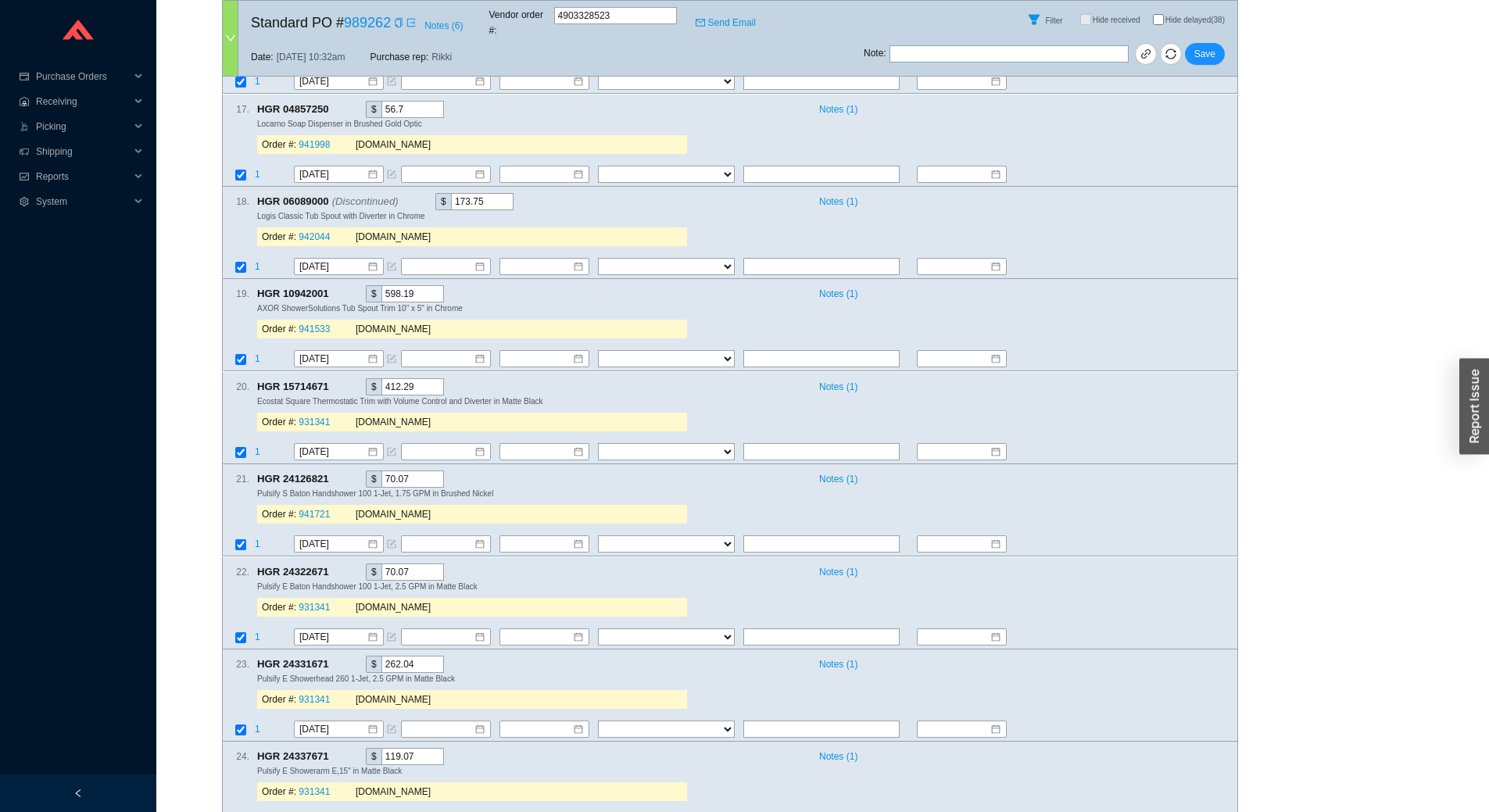
scroll to position [3799, 0]
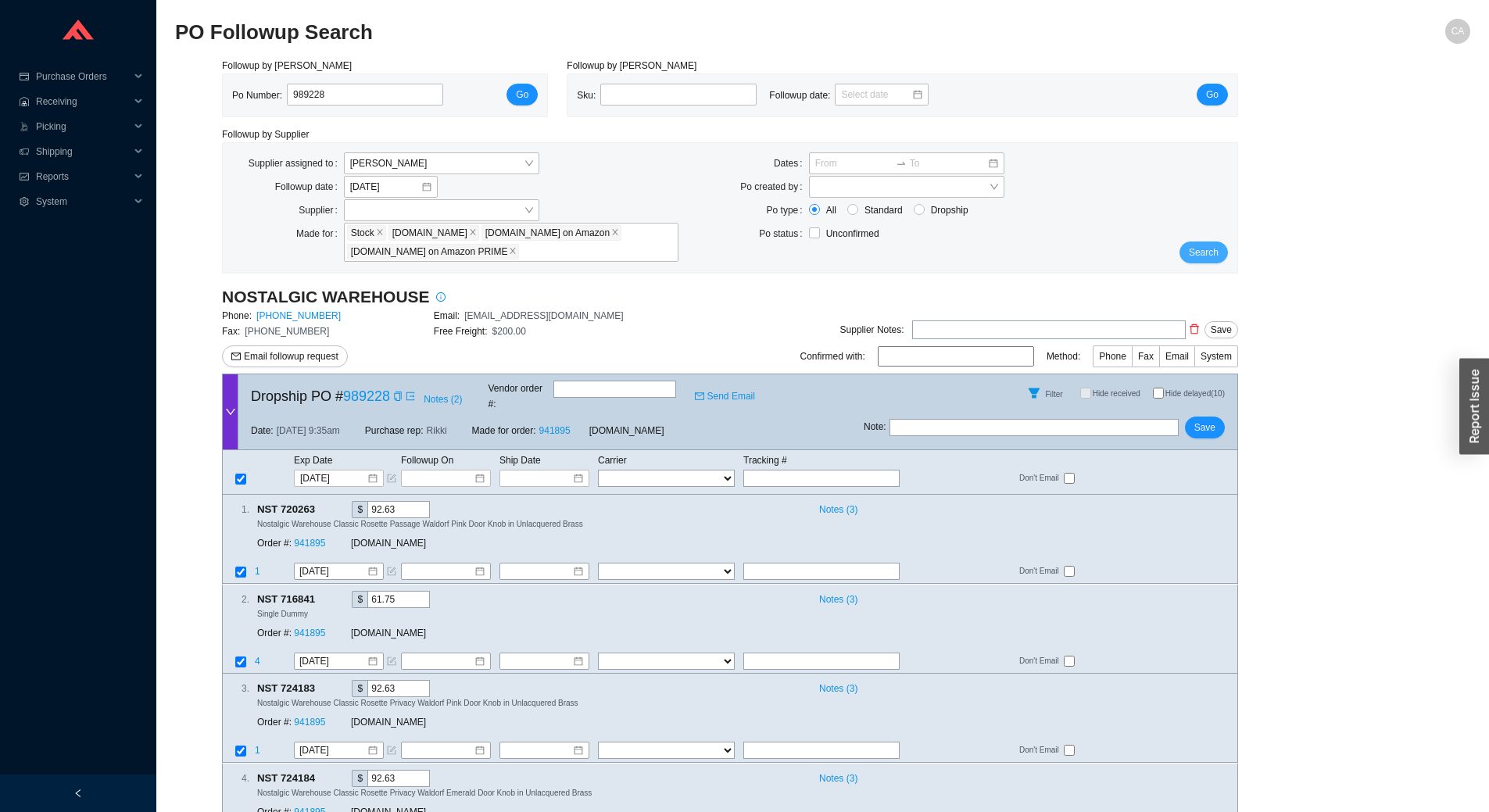
click at [1200, 259] on span "Search" at bounding box center [1203, 252] width 29 height 16
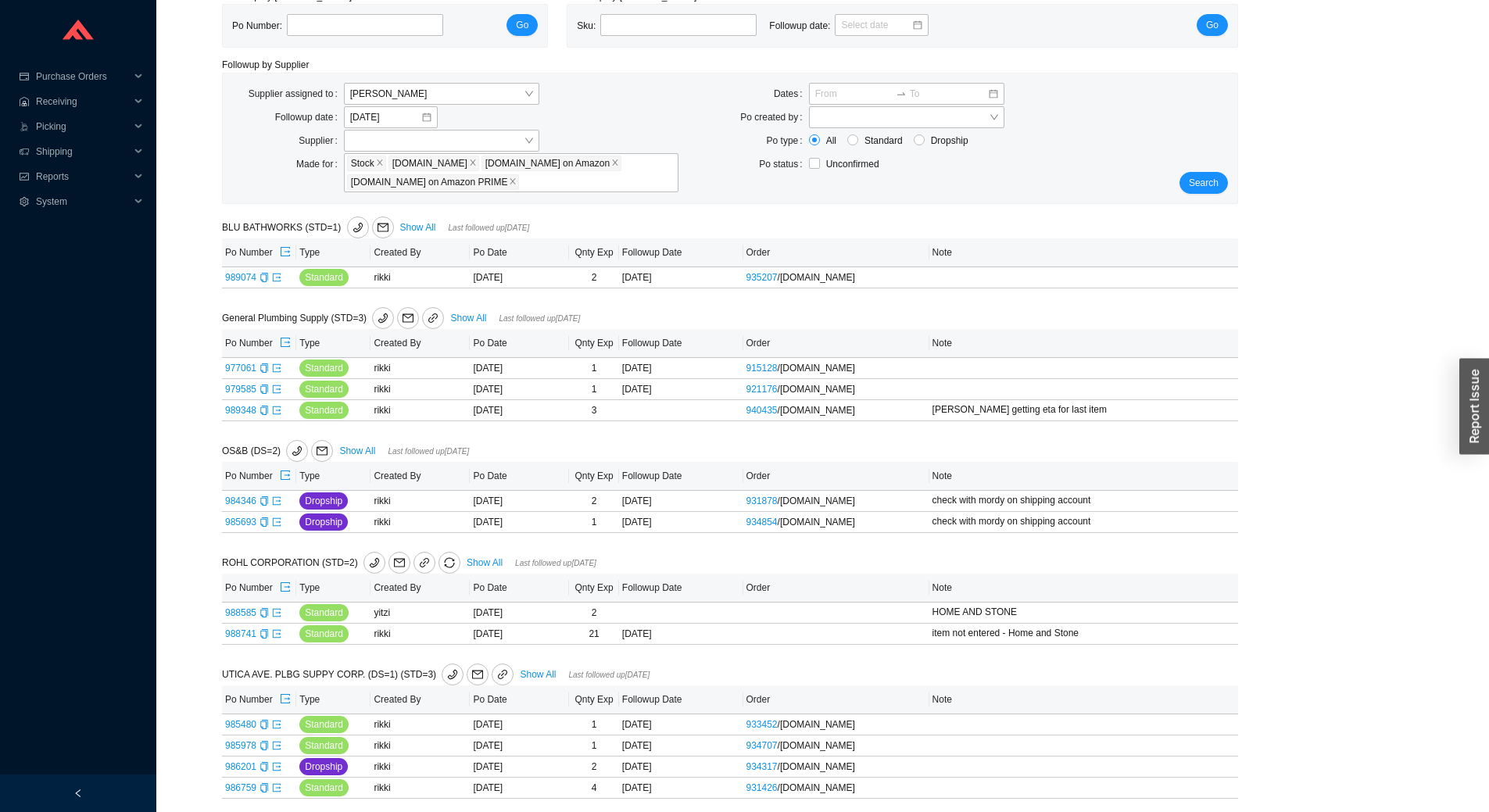
scroll to position [101, 0]
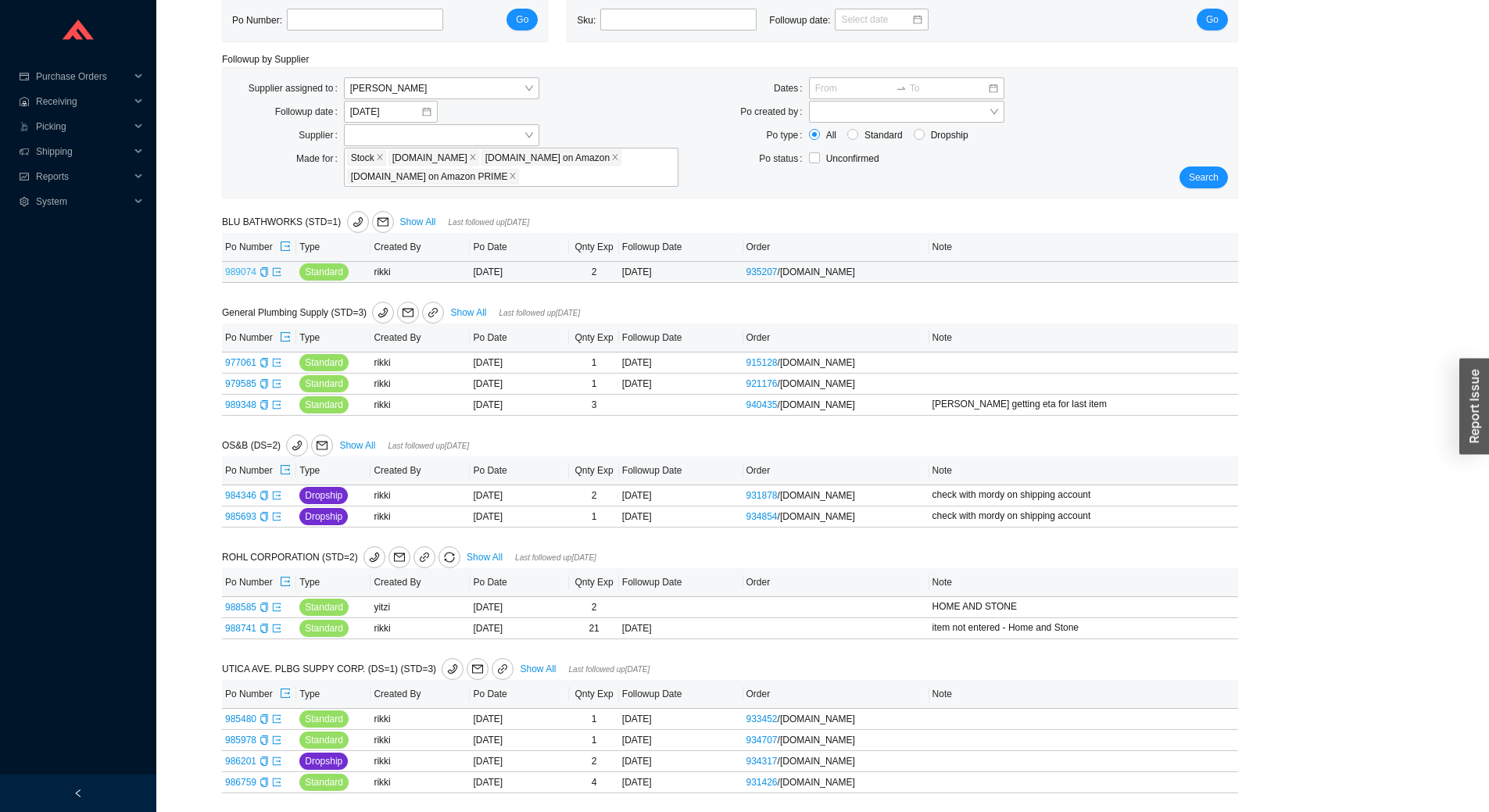
click at [248, 271] on link "989074" at bounding box center [241, 271] width 31 height 11
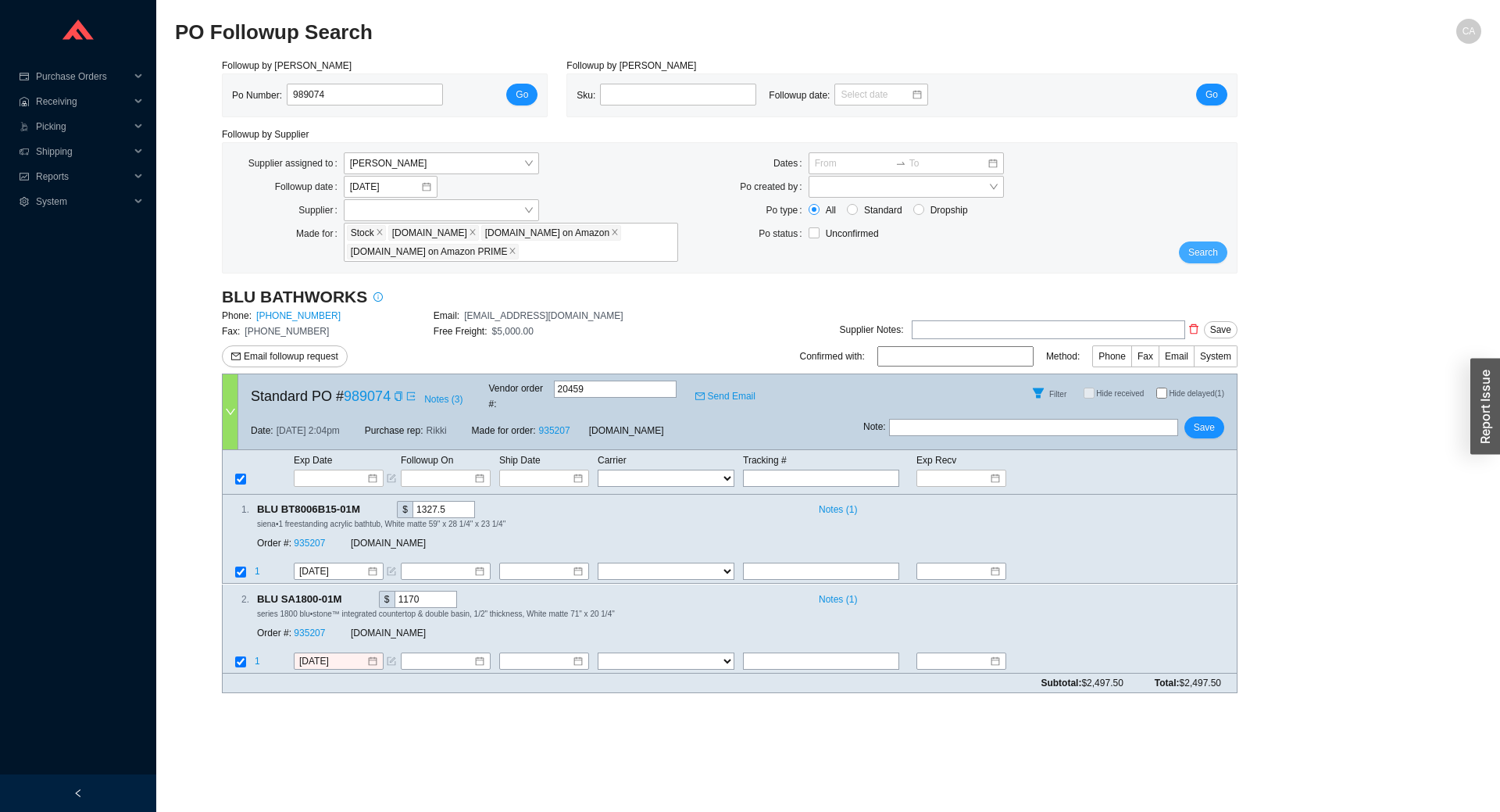
click at [1198, 242] on button "Search" at bounding box center [1203, 252] width 48 height 22
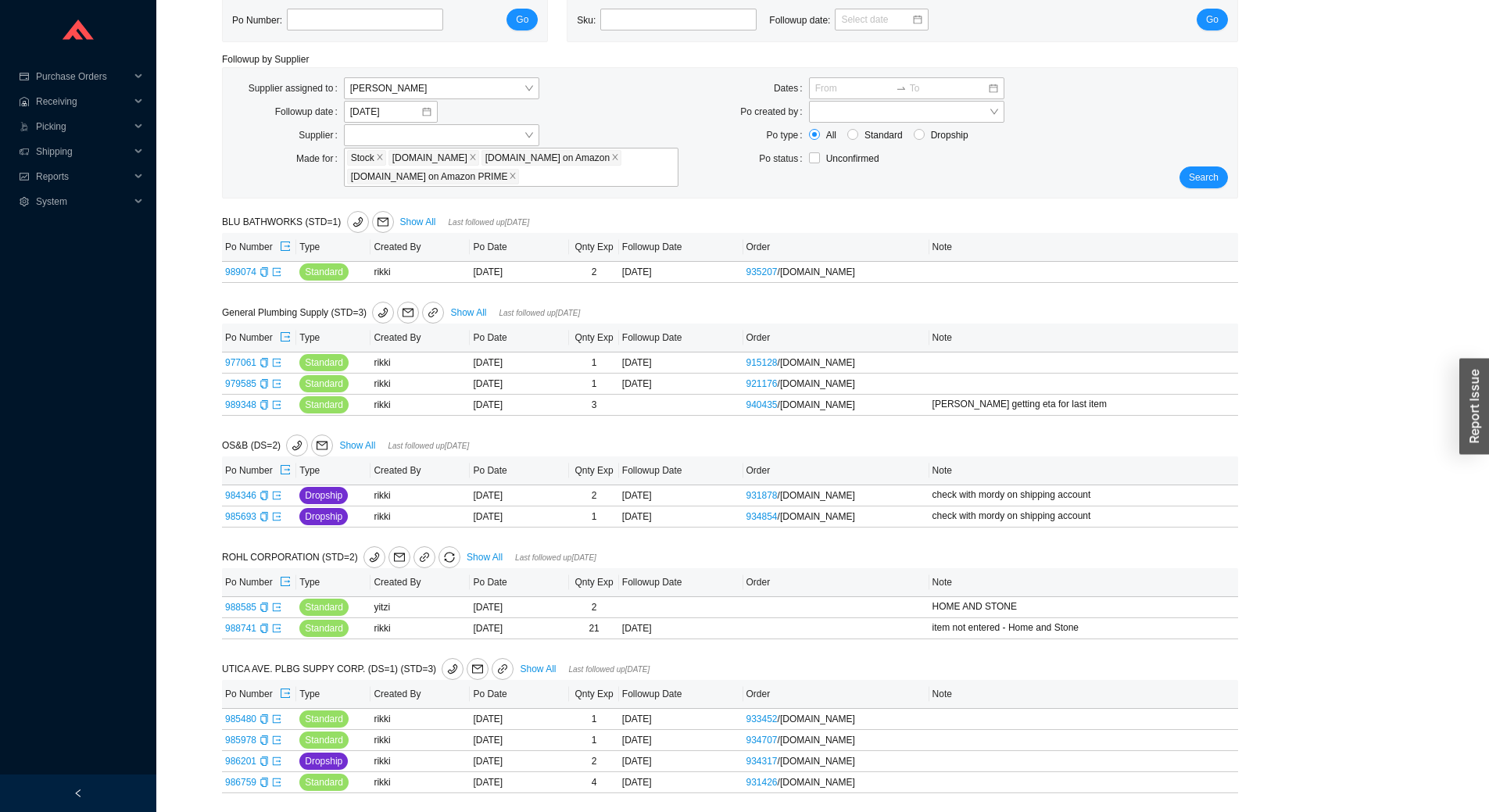
scroll to position [79, 0]
click at [356, 440] on link "Show All" at bounding box center [357, 445] width 36 height 11
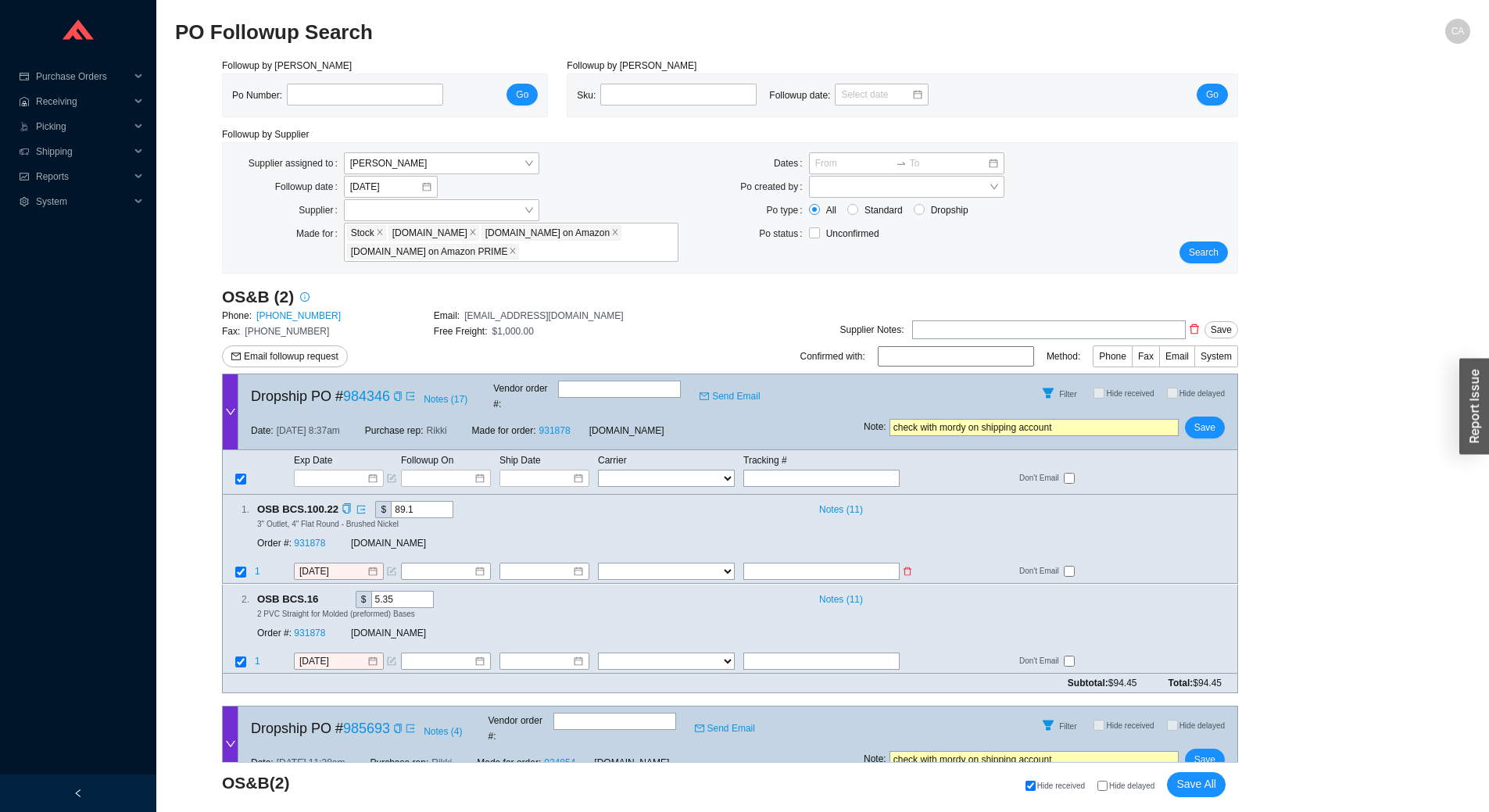
scroll to position [155, 0]
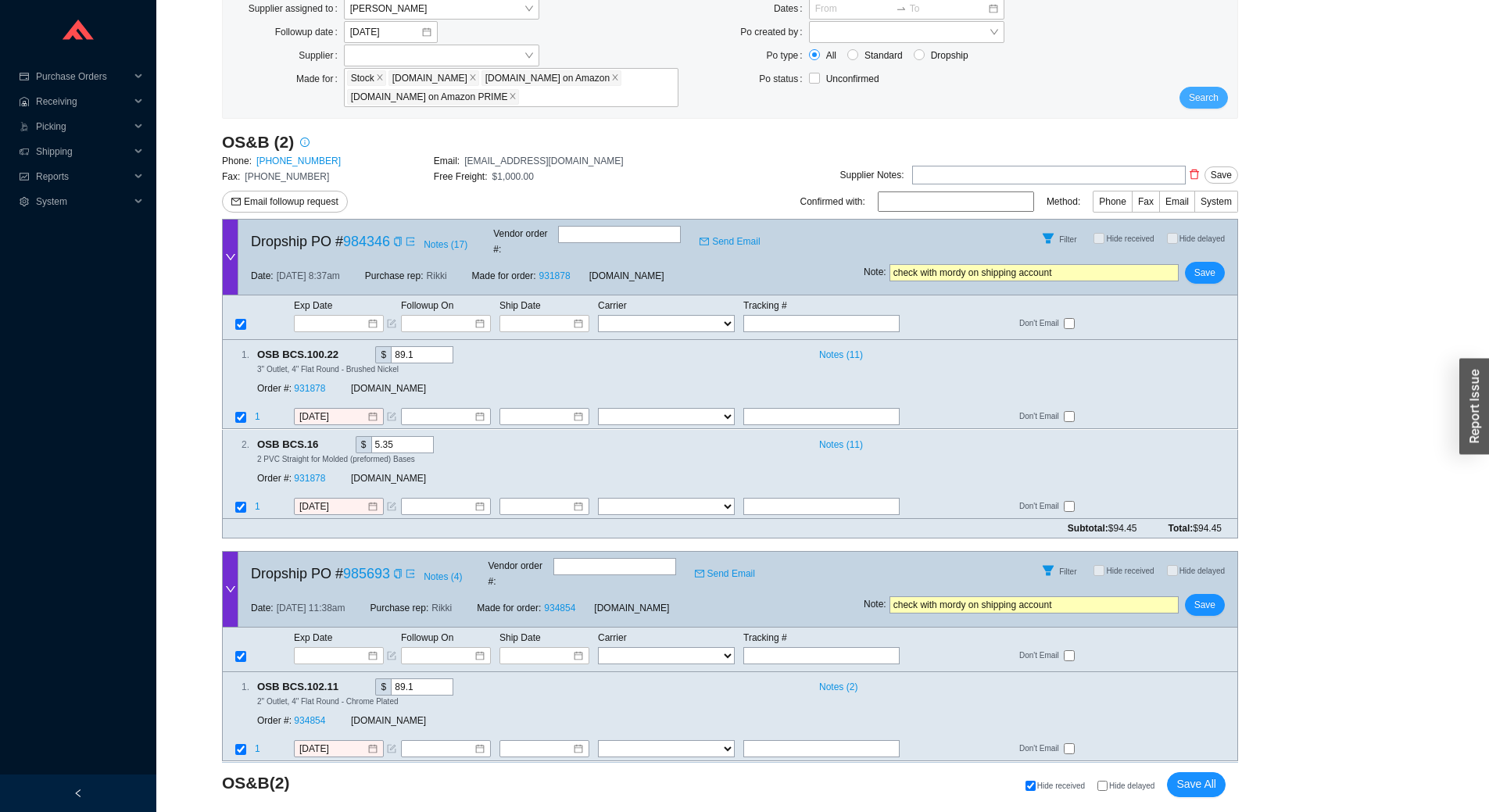
click at [1195, 101] on span "Search" at bounding box center [1203, 97] width 29 height 16
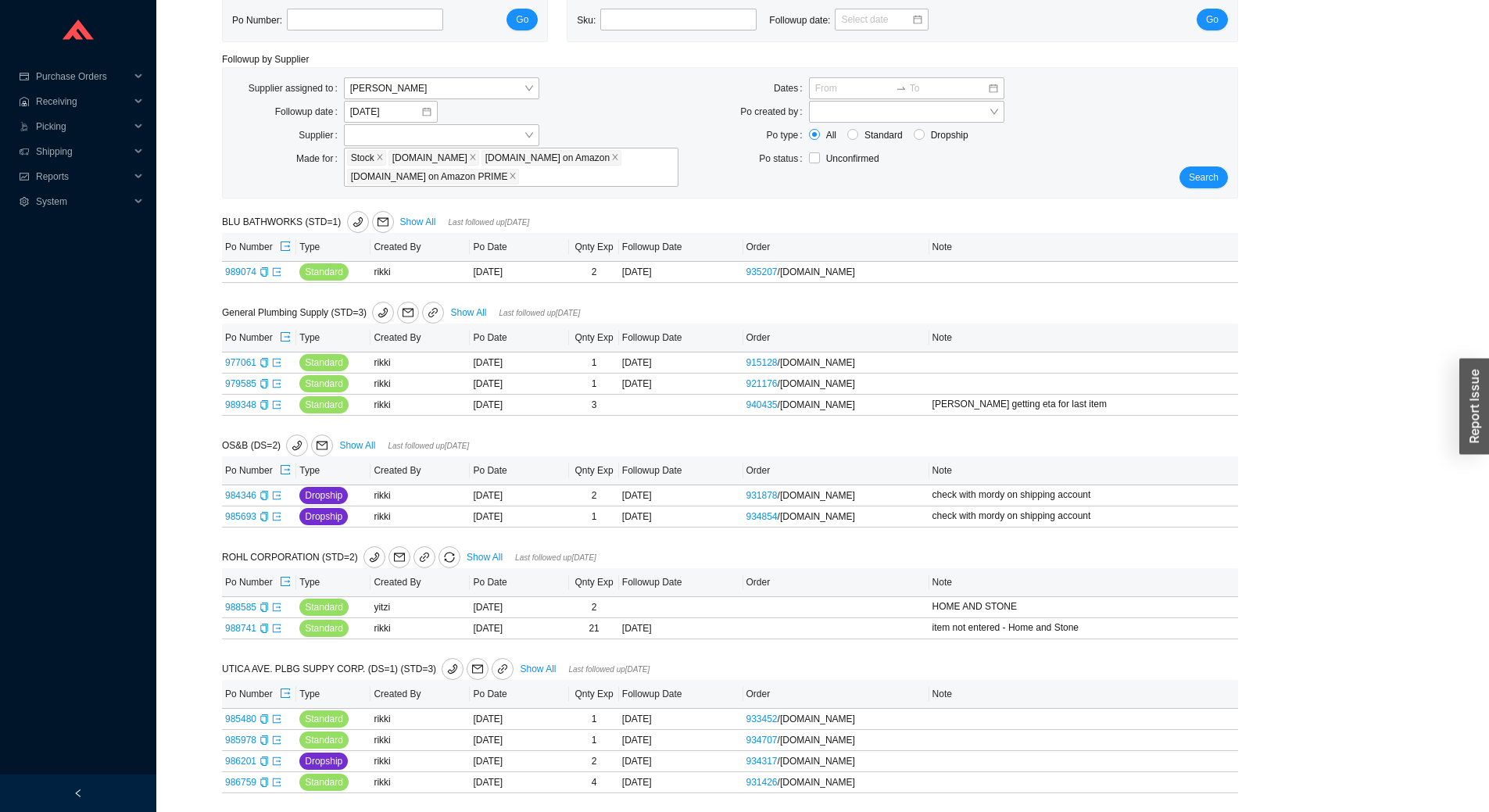
scroll to position [79, 0]
click at [520, 665] on link "Show All" at bounding box center [538, 668] width 36 height 11
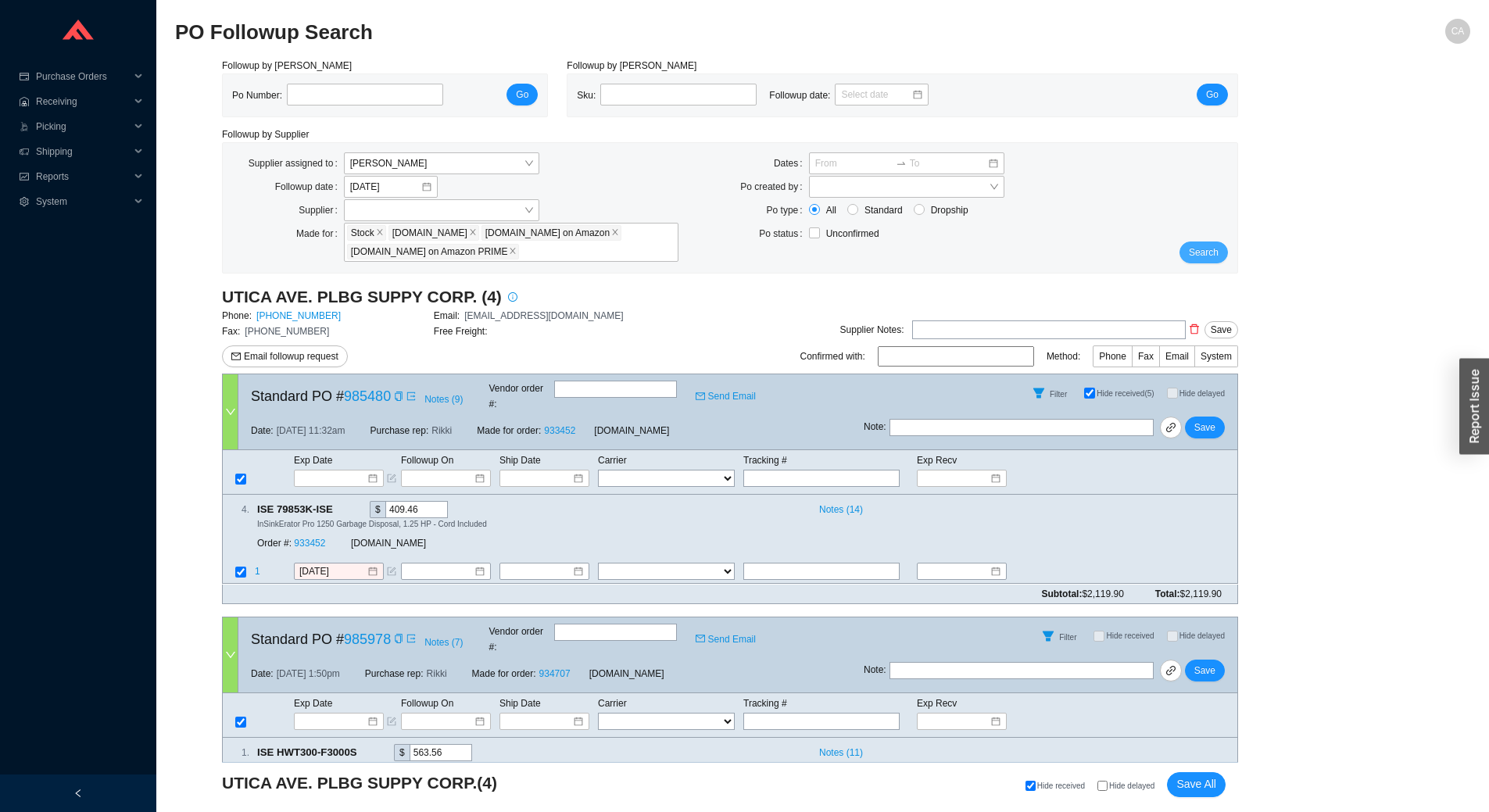
click at [1185, 255] on button "Search" at bounding box center [1203, 252] width 48 height 22
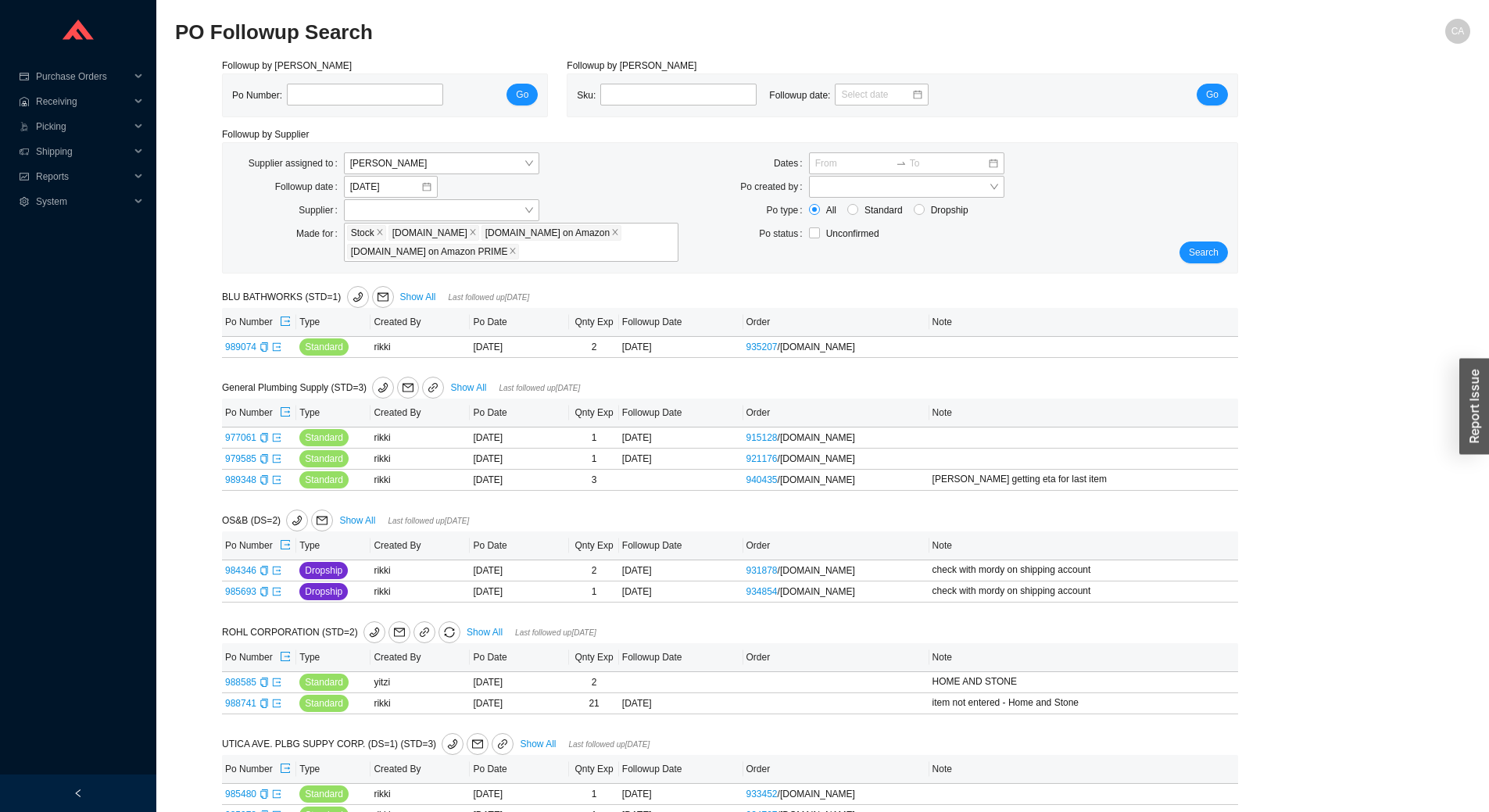
scroll to position [79, 0]
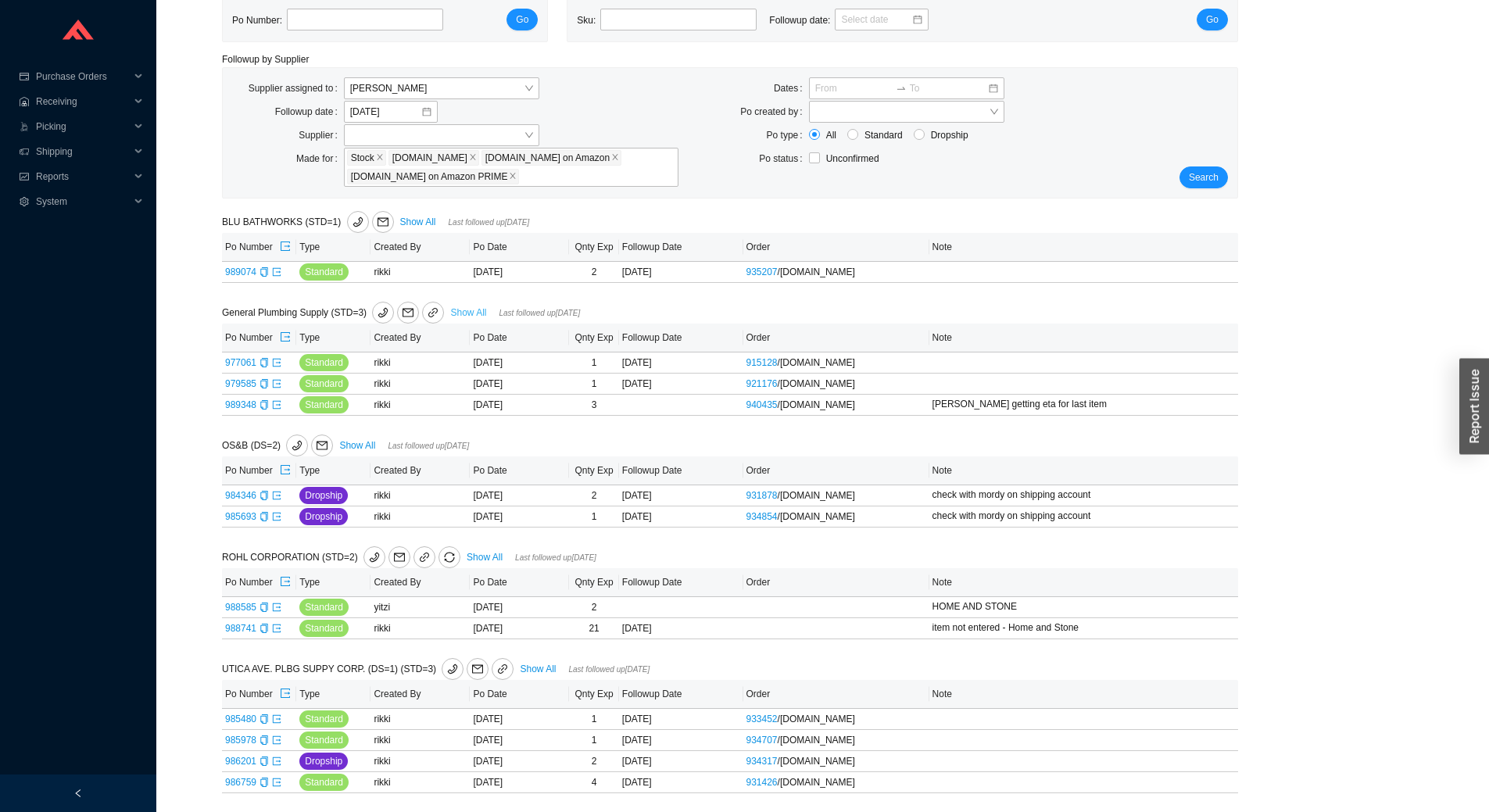
click at [473, 307] on link "Show All" at bounding box center [468, 312] width 36 height 11
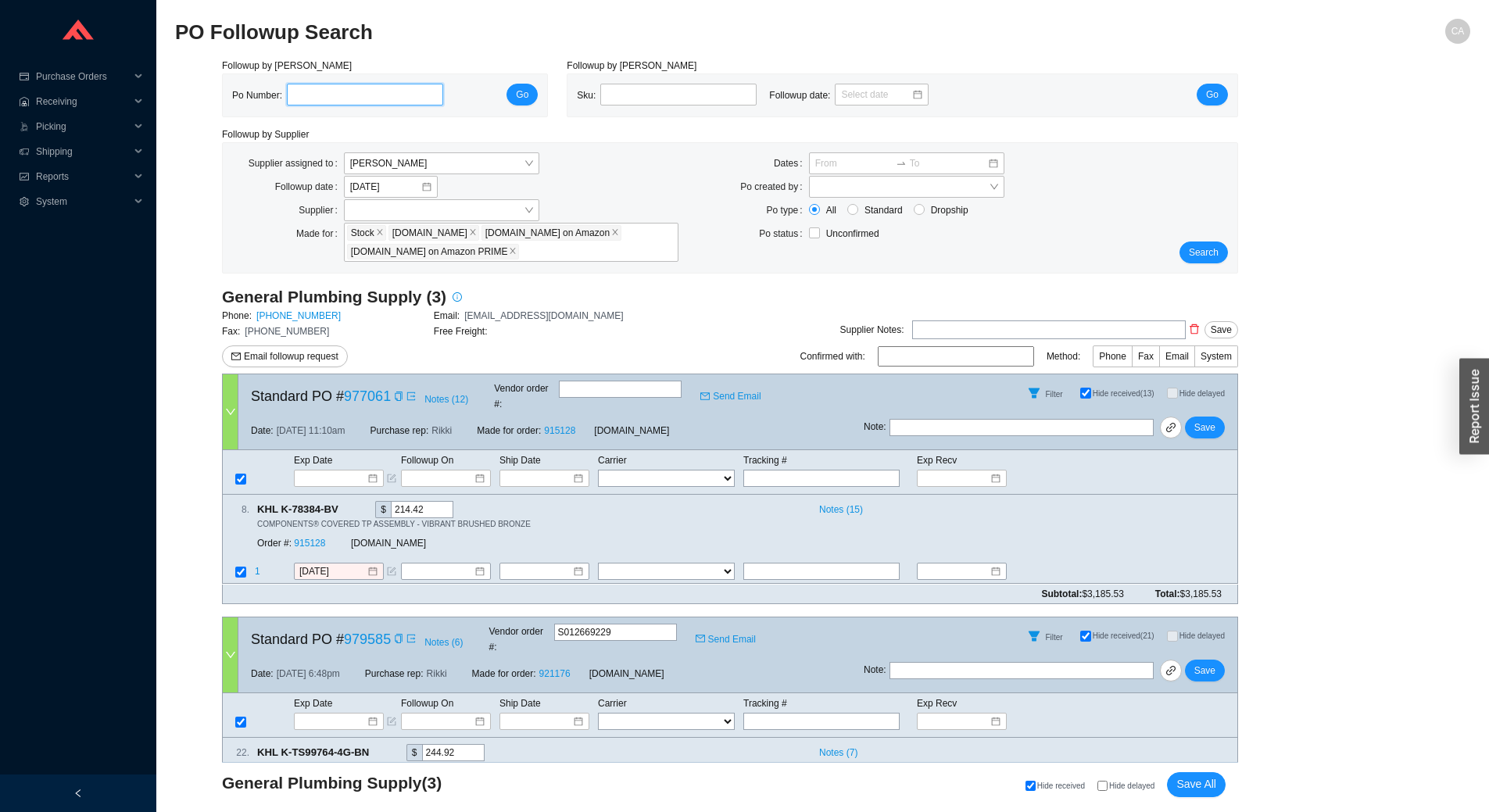
click at [368, 89] on input "tel" at bounding box center [364, 94] width 156 height 22
paste input "988910"
type input "988910"
click at [531, 101] on button "Go" at bounding box center [522, 94] width 31 height 22
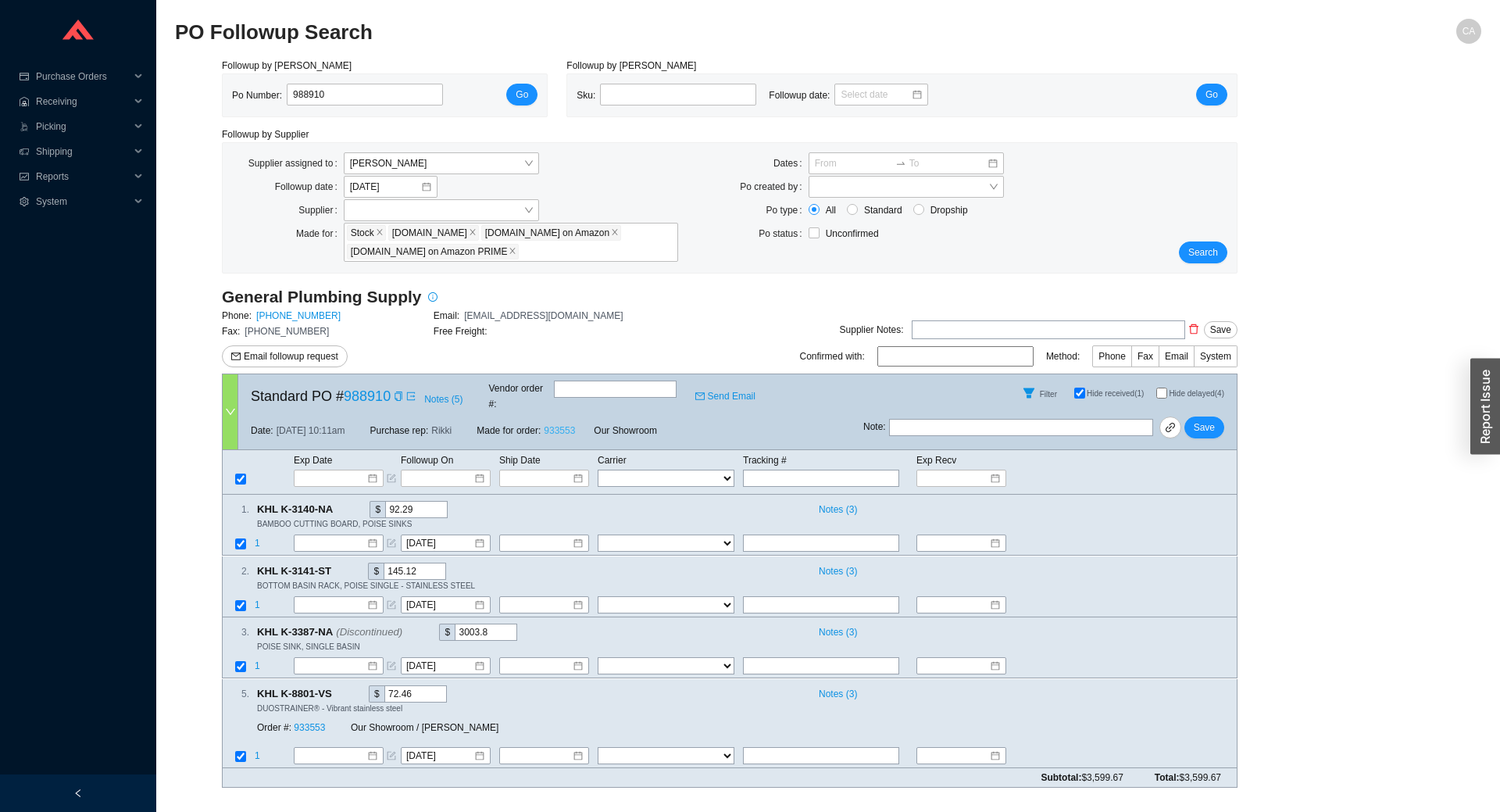
click at [568, 425] on link "933553" at bounding box center [559, 430] width 31 height 11
click at [1199, 247] on span "Search" at bounding box center [1203, 252] width 29 height 16
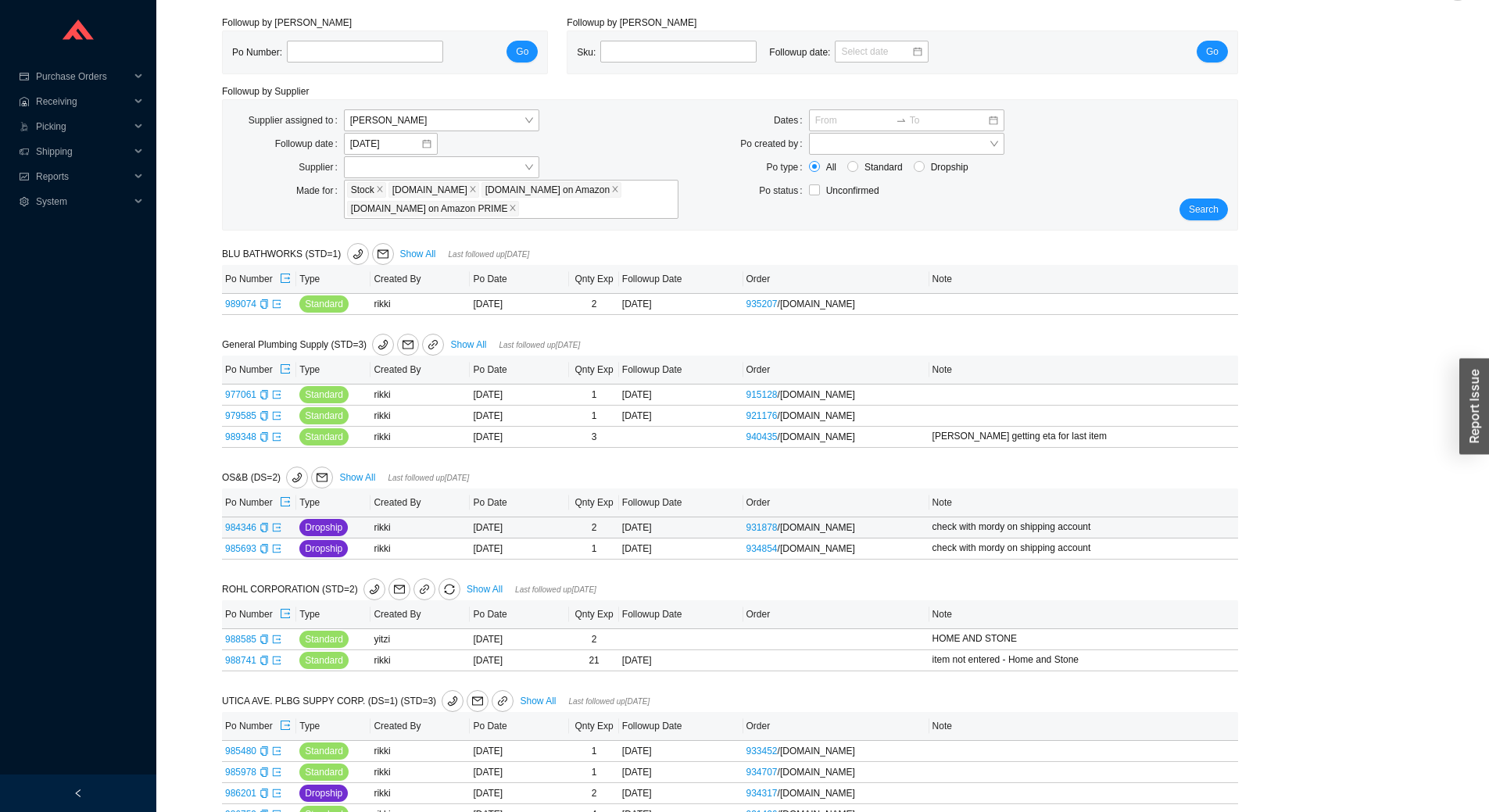
scroll to position [79, 0]
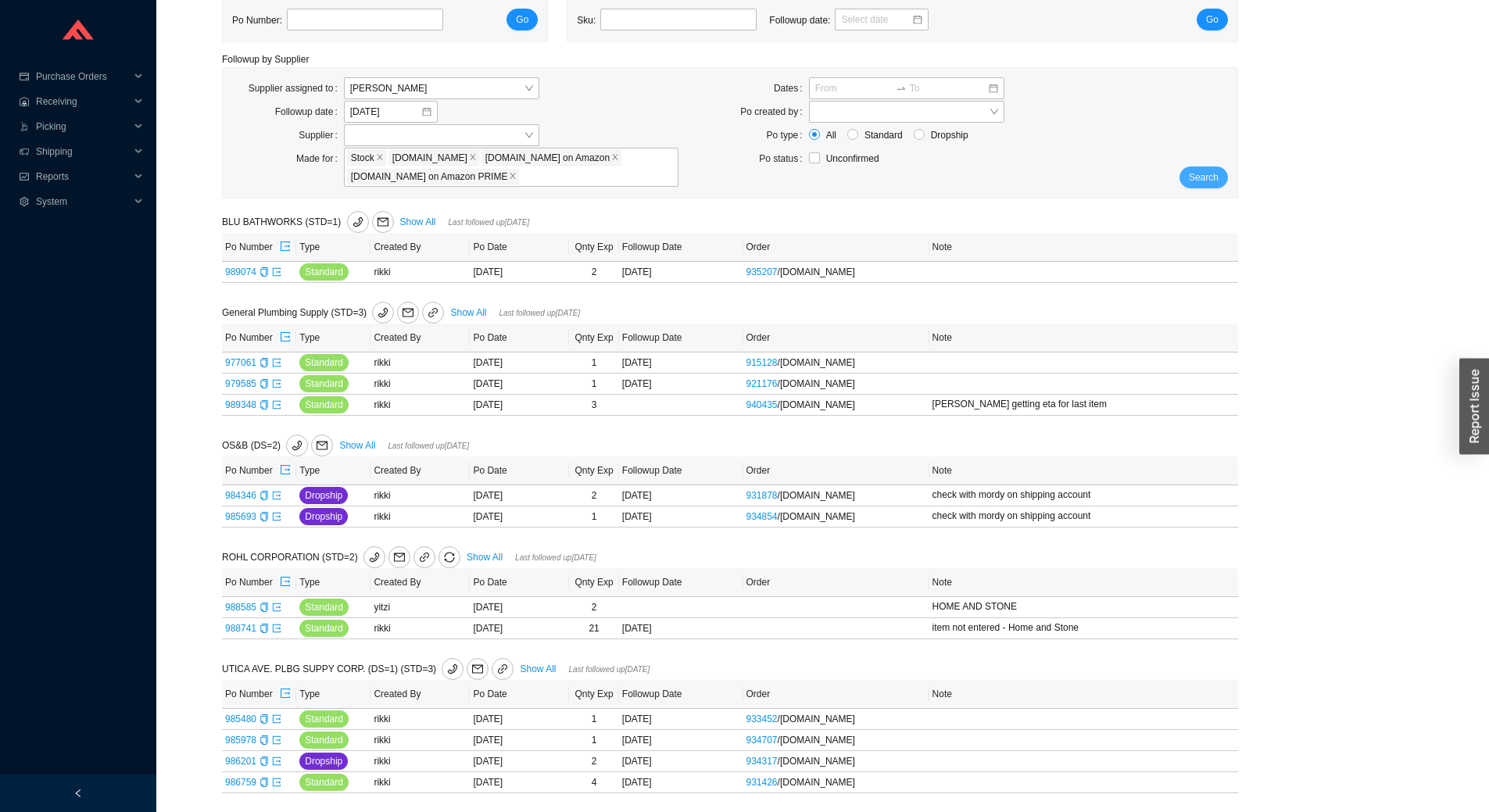
click at [1214, 171] on span "Search" at bounding box center [1203, 177] width 29 height 16
click at [1279, 558] on div "Followup by PO Po Number: Go Followup by Sku Sku: Followup date: Go Followup by…" at bounding box center [822, 397] width 1295 height 829
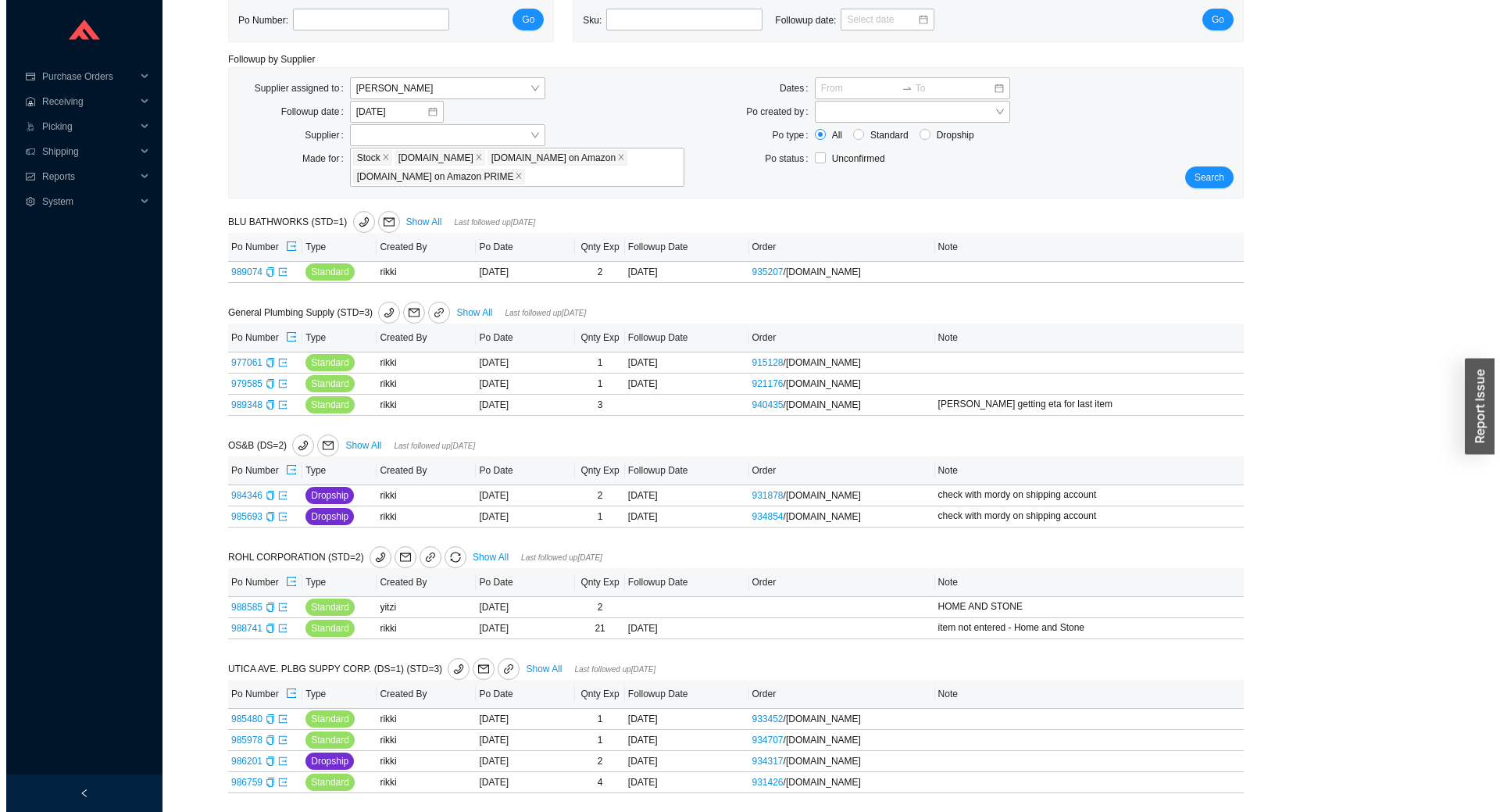
scroll to position [0, 0]
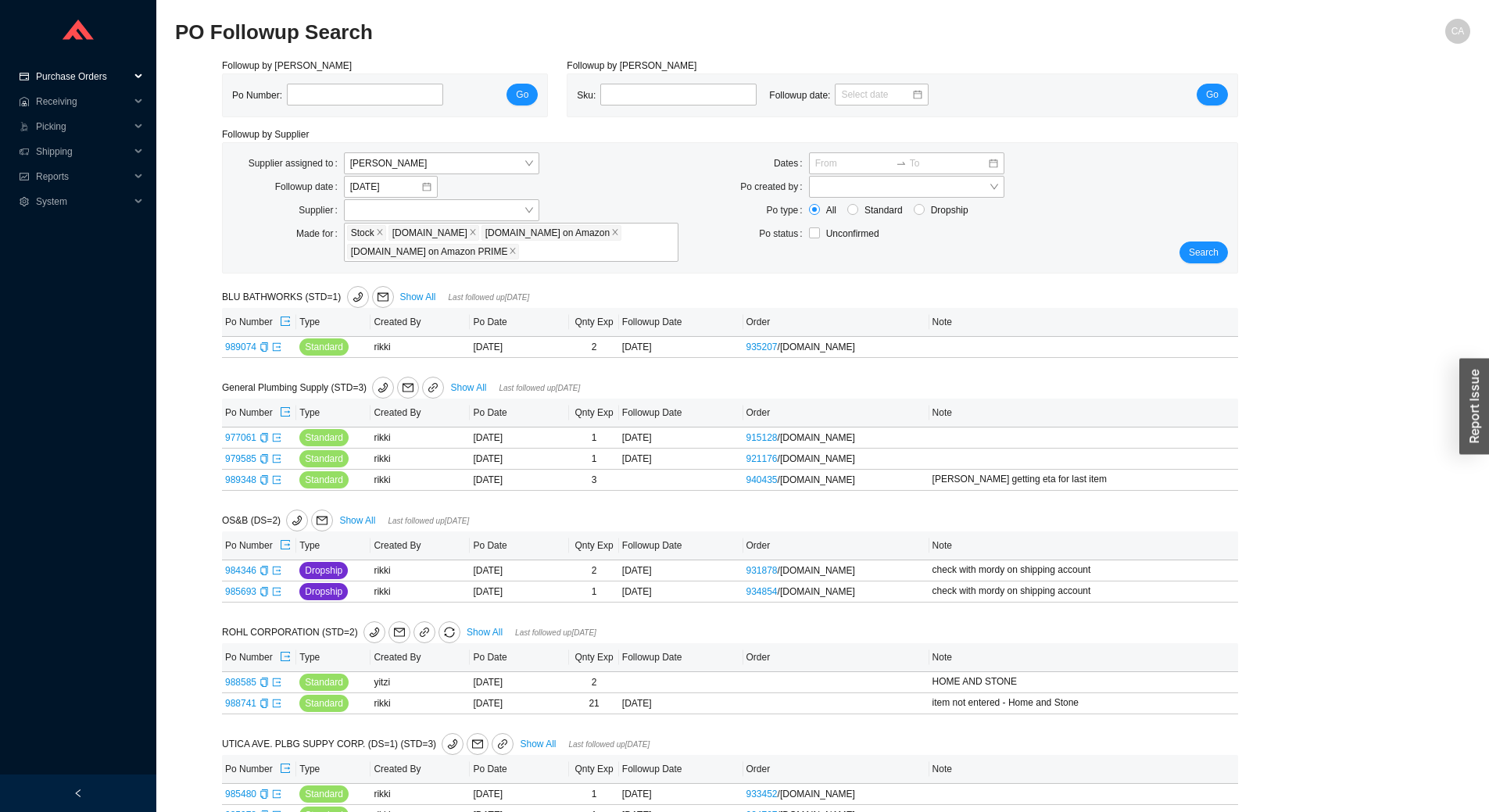
click at [57, 78] on span "Purchase Orders" at bounding box center [82, 77] width 94 height 25
click at [67, 107] on link "Search" at bounding box center [52, 101] width 29 height 11
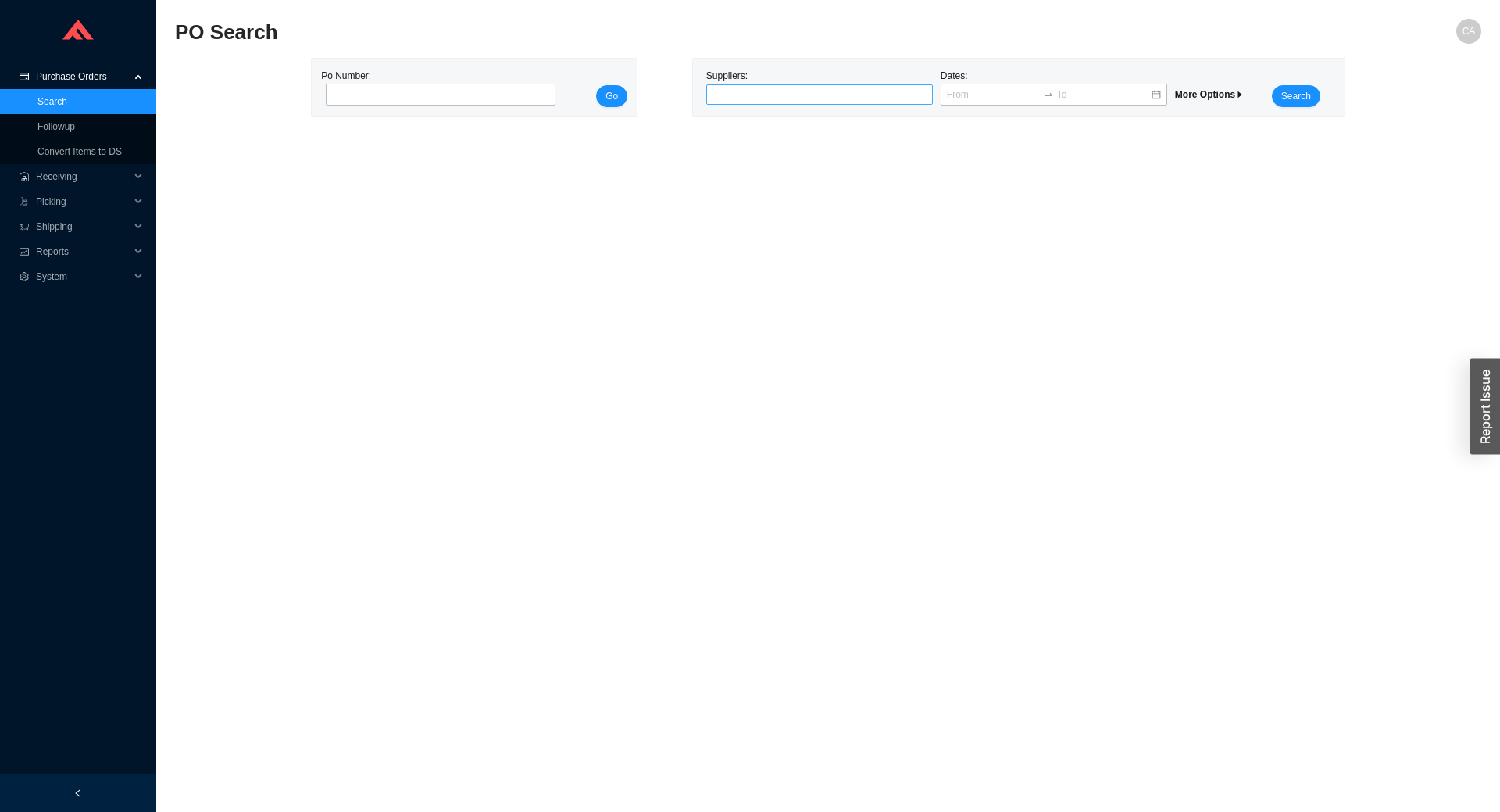
click at [755, 89] on div at bounding box center [813, 94] width 207 height 16
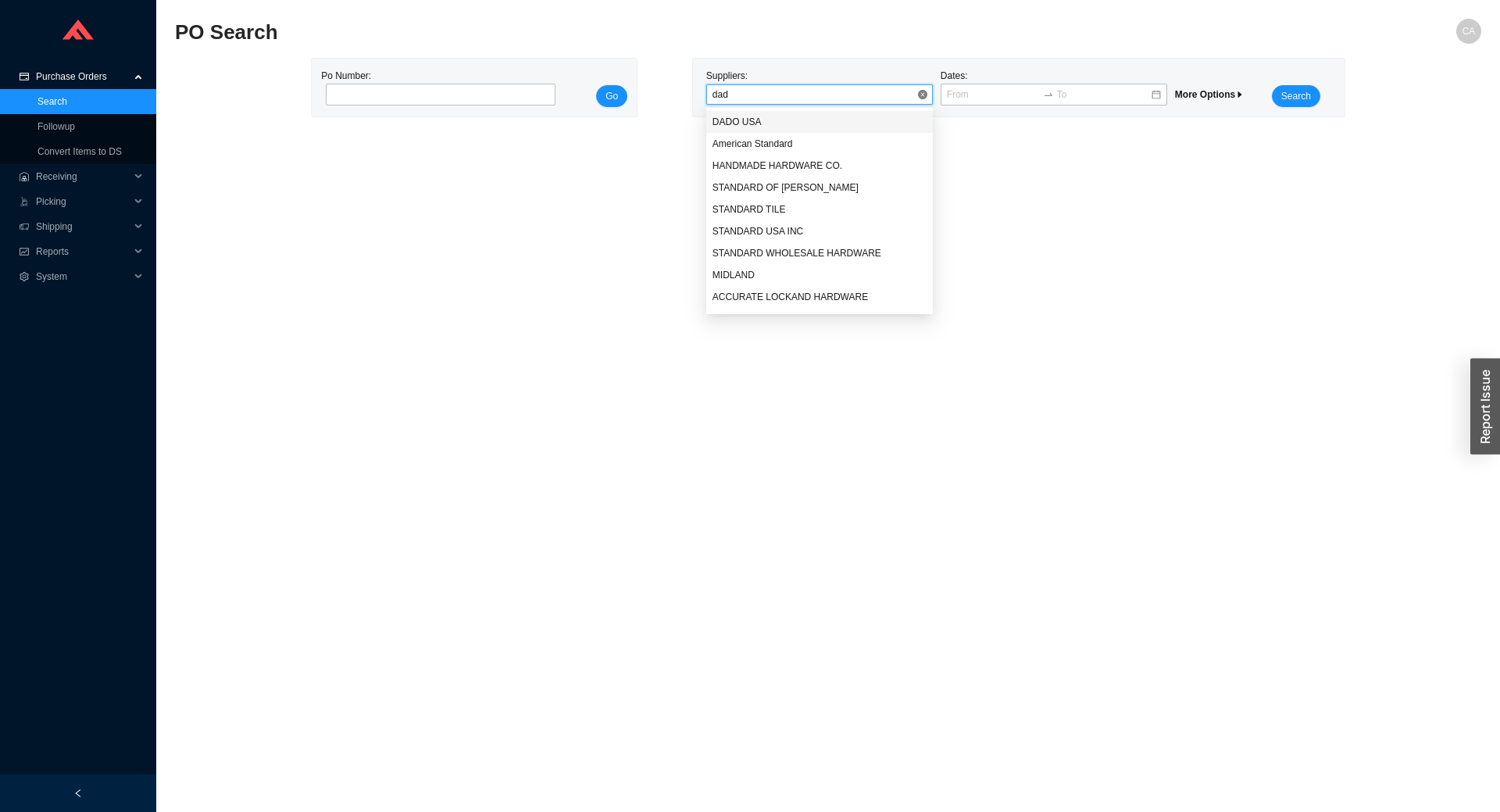
type input "dado"
click at [760, 125] on div "DADO USA" at bounding box center [819, 122] width 214 height 14
click at [1298, 95] on span "Search" at bounding box center [1296, 95] width 29 height 16
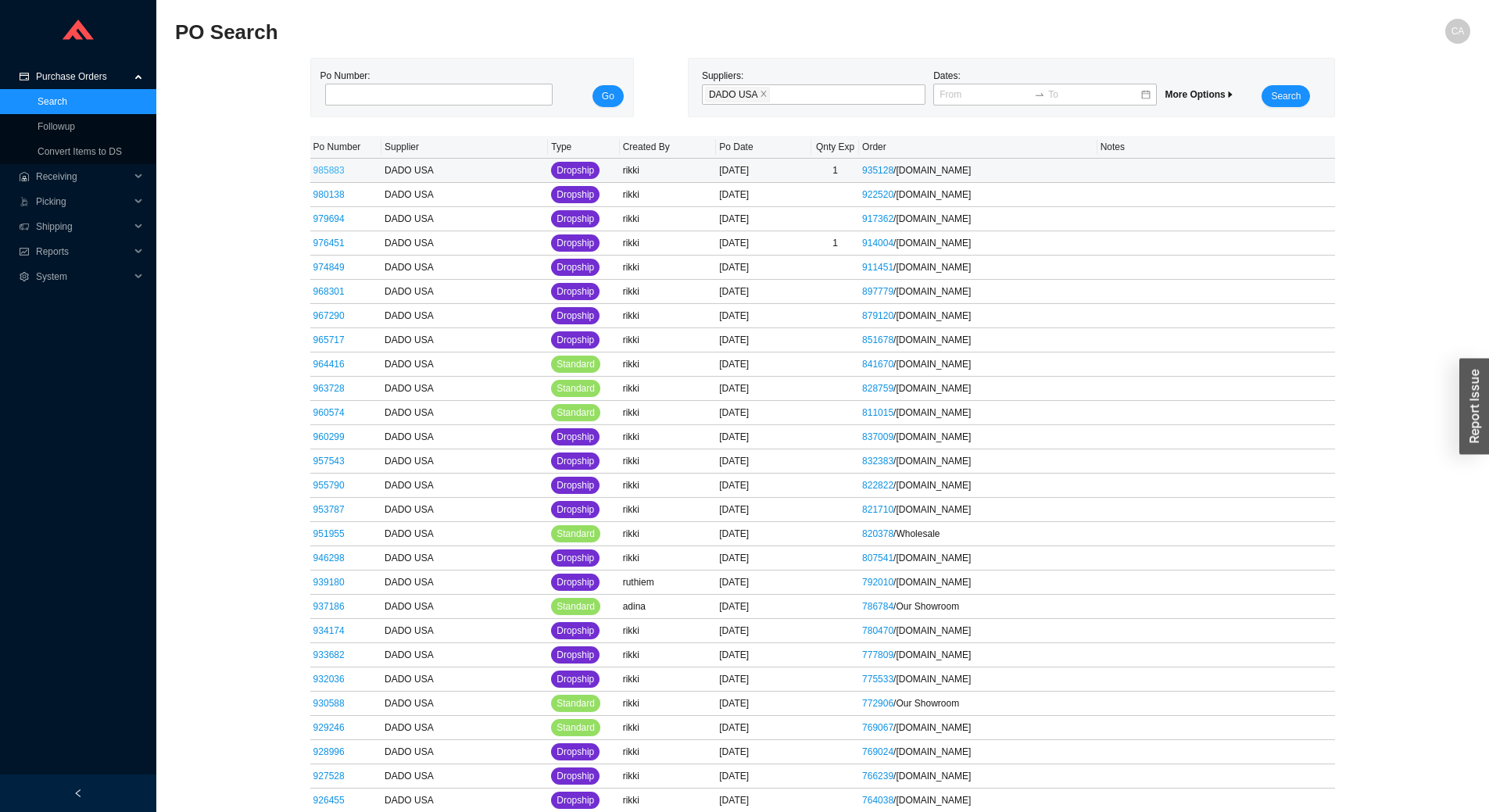
click at [332, 171] on link "985883" at bounding box center [329, 170] width 31 height 11
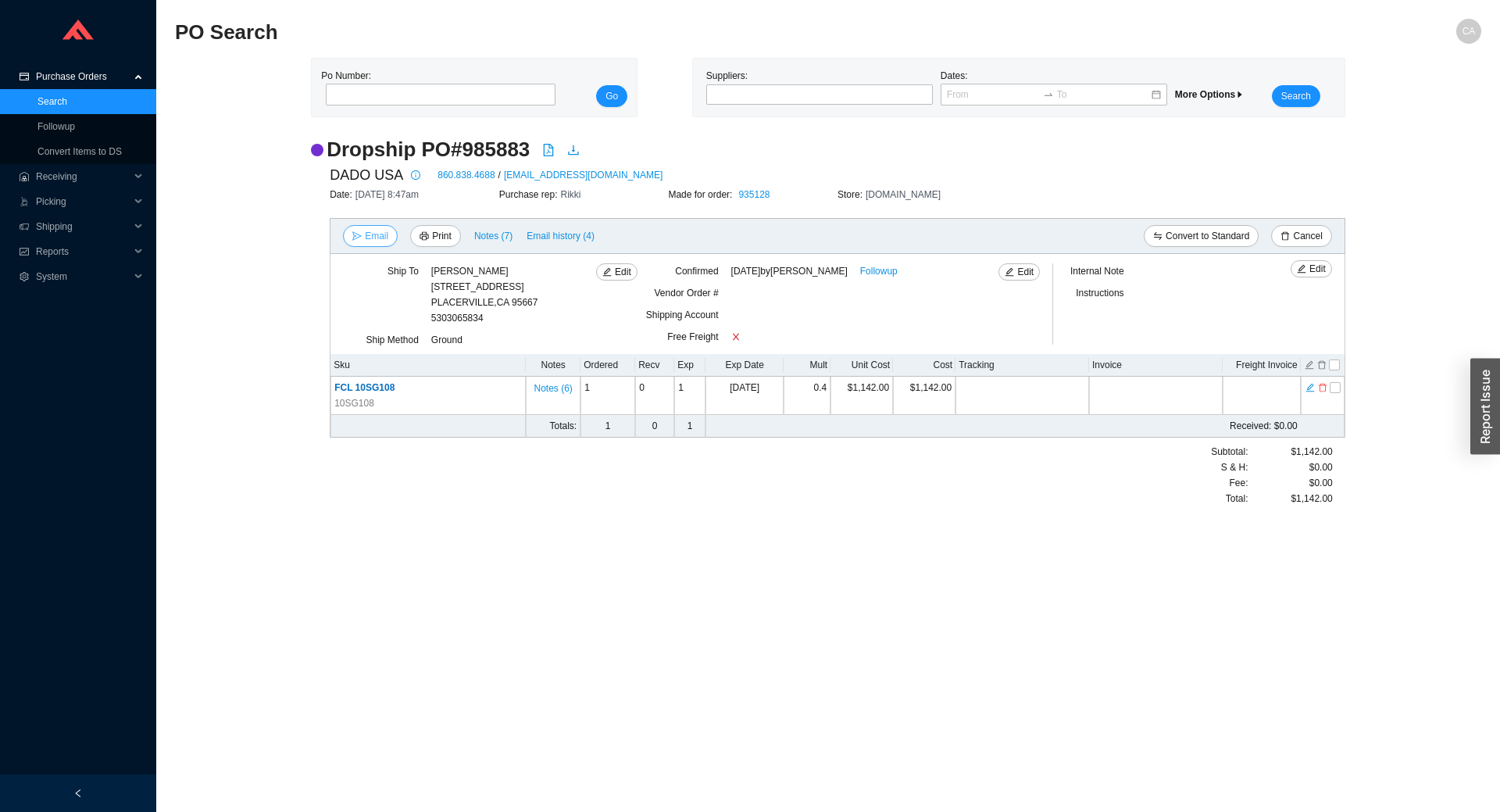
click at [391, 237] on button "Email" at bounding box center [370, 236] width 55 height 22
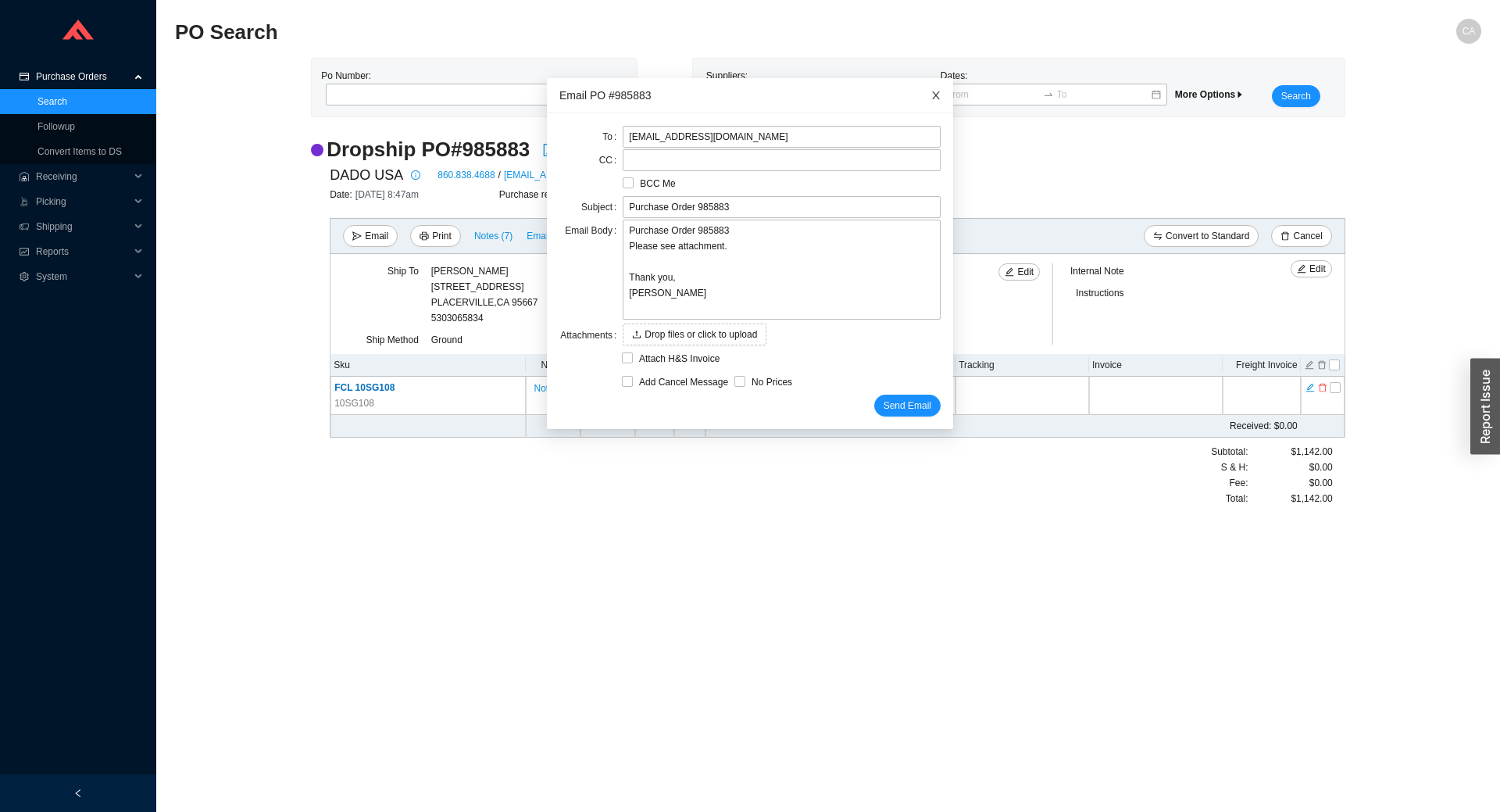
click at [930, 92] on icon "close" at bounding box center [935, 95] width 11 height 11
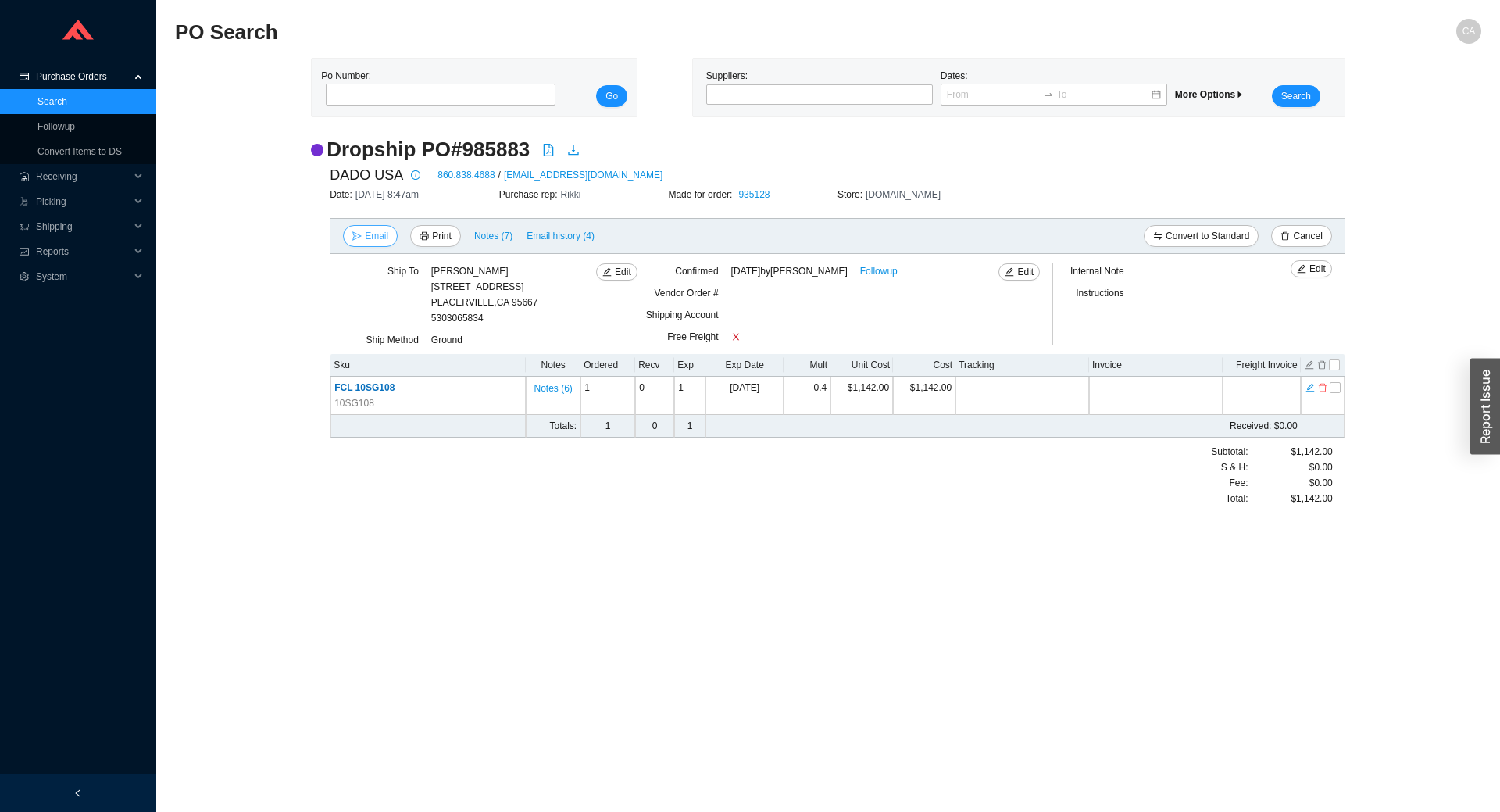
click at [376, 237] on span "Email" at bounding box center [376, 236] width 24 height 16
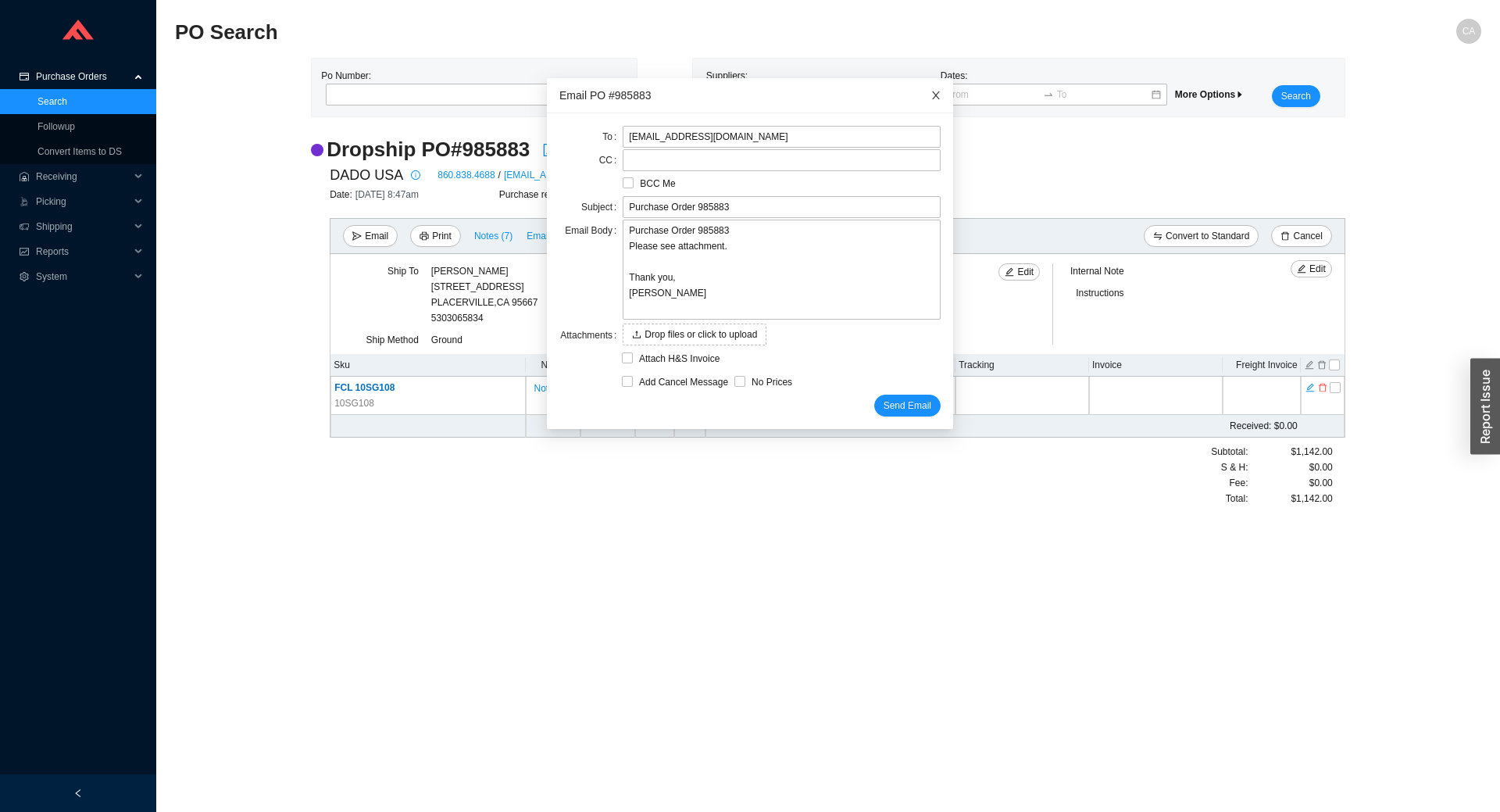
click at [930, 95] on icon "close" at bounding box center [935, 95] width 11 height 11
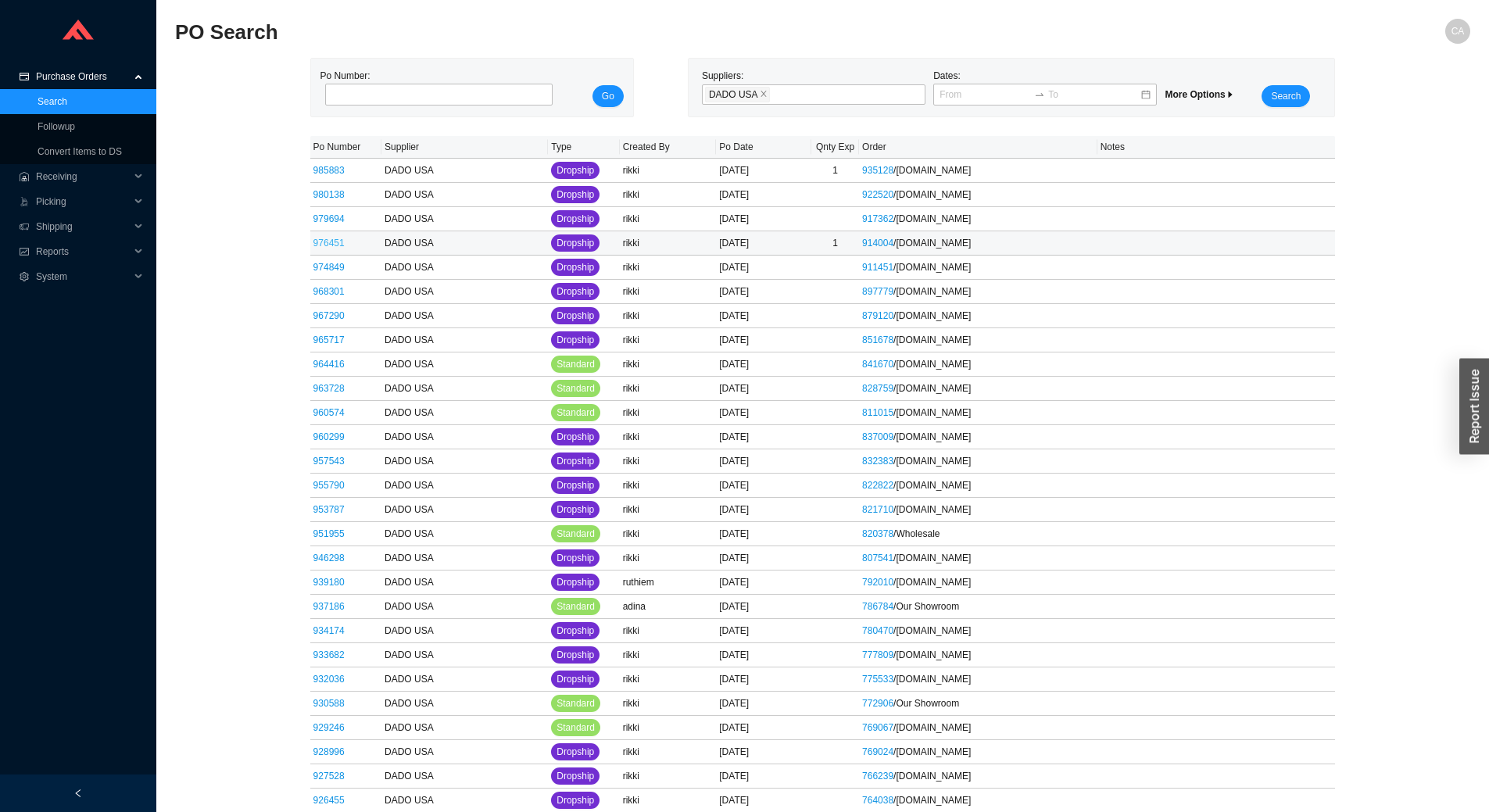
click at [325, 240] on link "976451" at bounding box center [329, 242] width 31 height 11
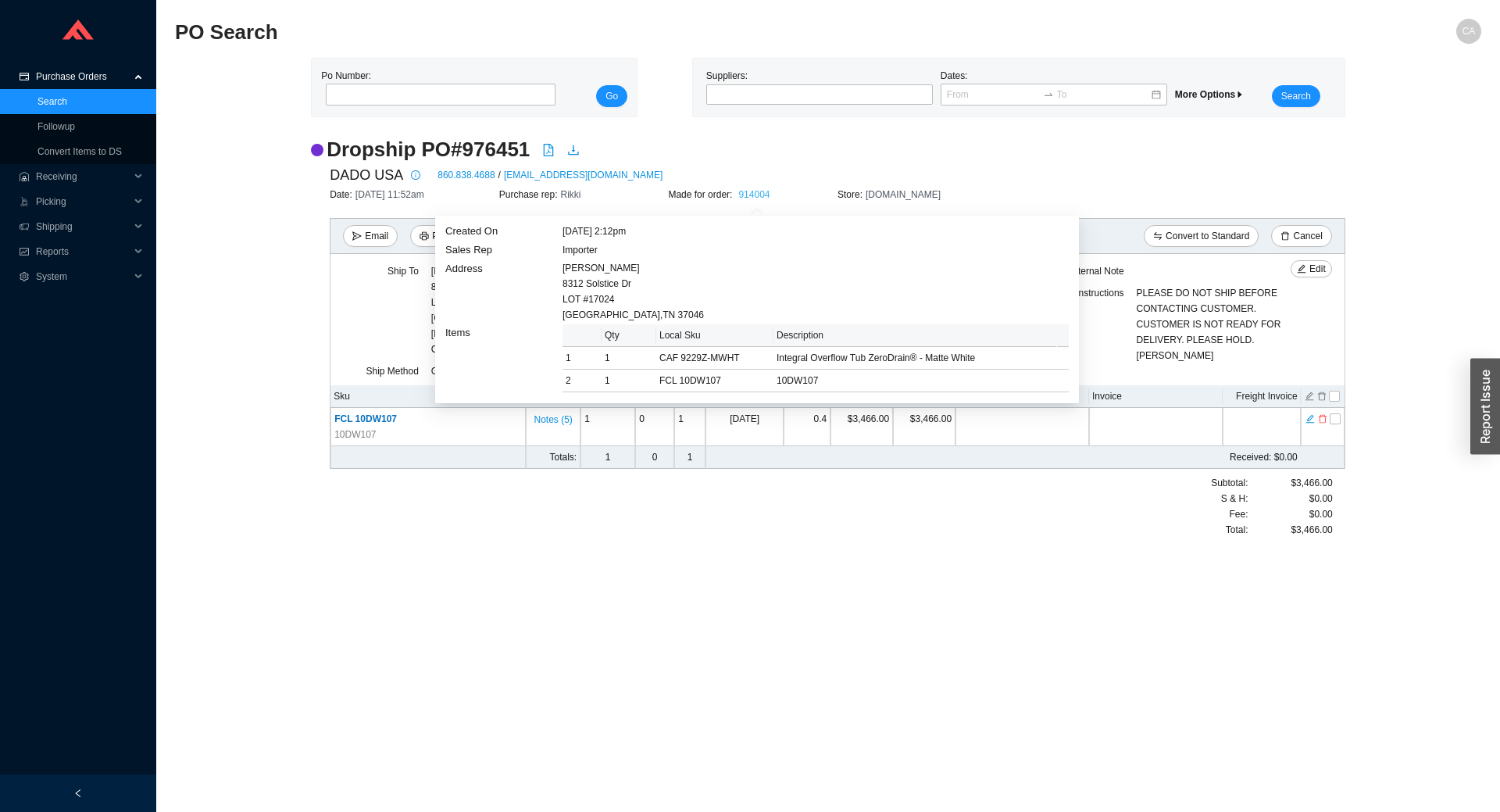
click at [761, 193] on link "914004" at bounding box center [754, 194] width 31 height 11
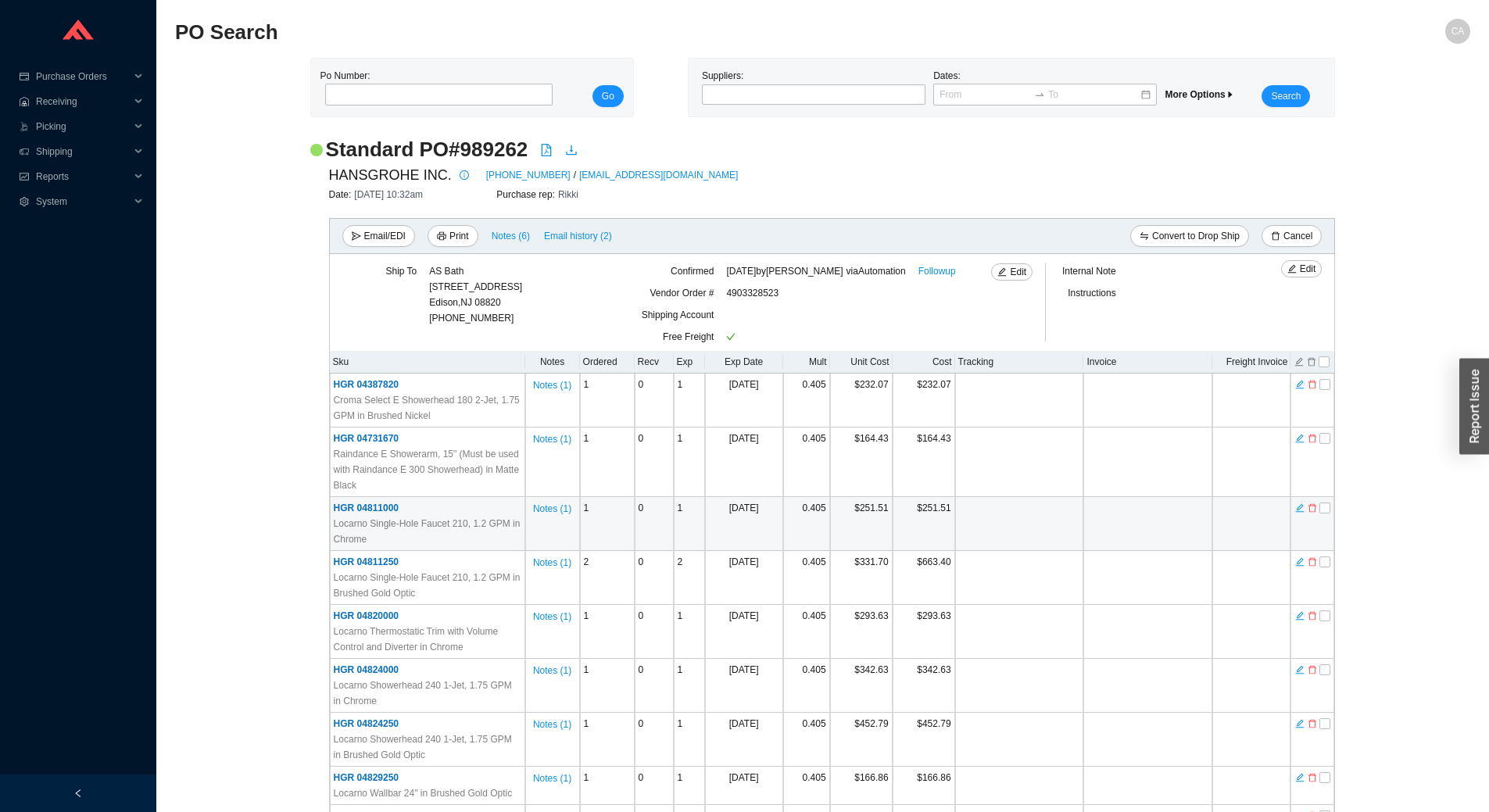
click at [1046, 504] on td at bounding box center [1020, 524] width 129 height 54
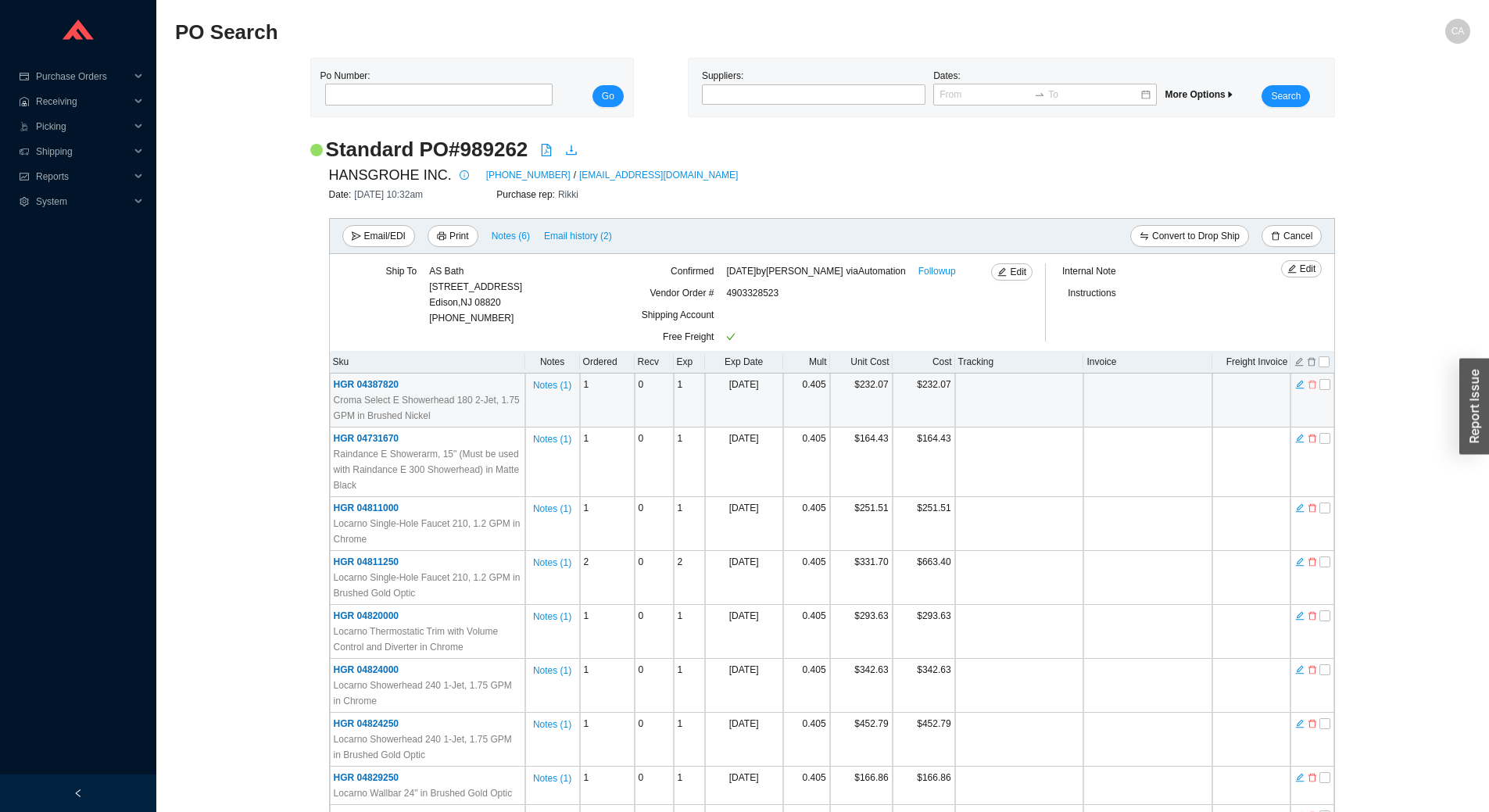
click at [1311, 385] on icon "delete" at bounding box center [1312, 384] width 9 height 11
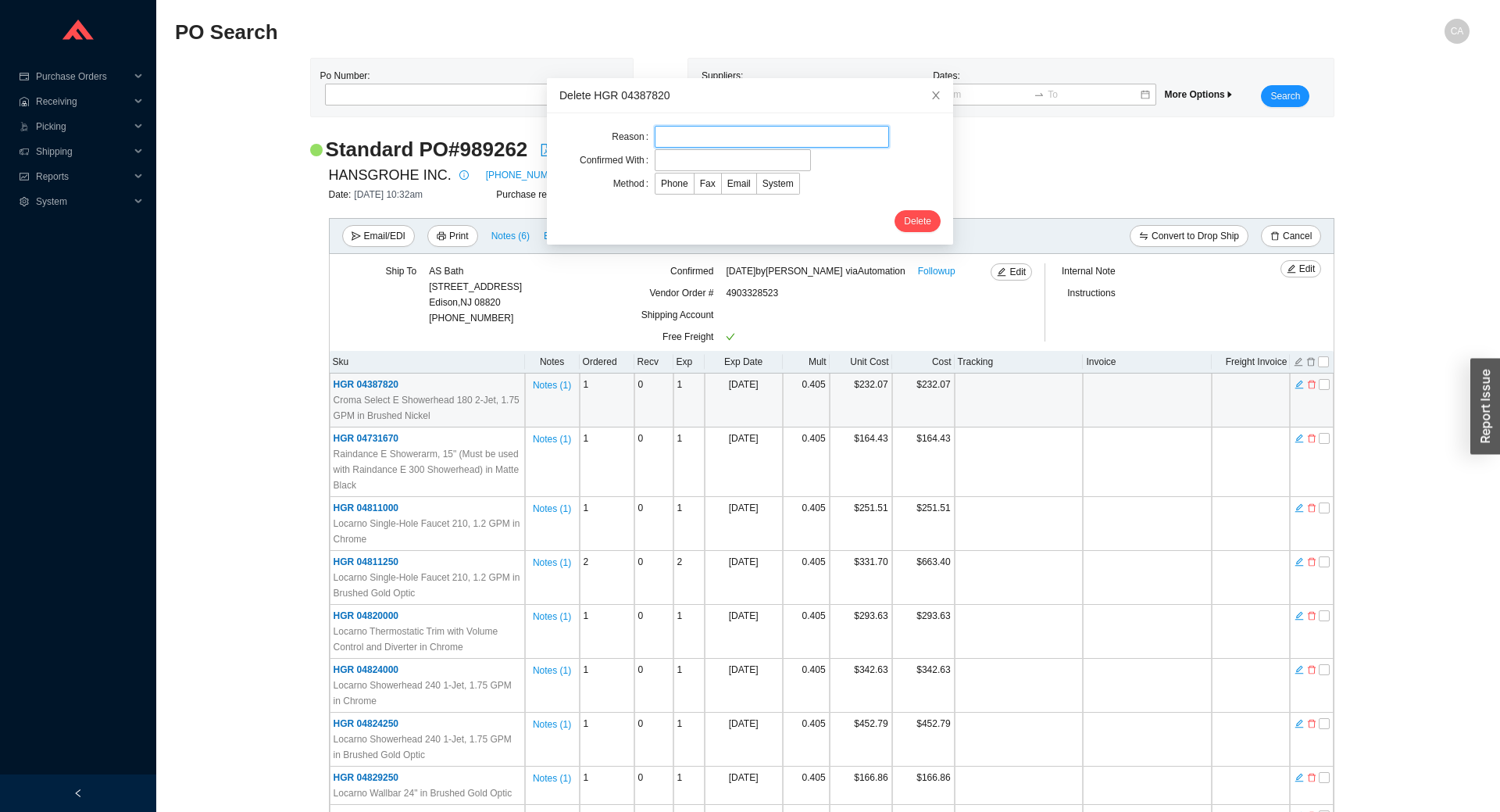
click at [761, 139] on input "text" at bounding box center [771, 136] width 234 height 22
type input "Cancellation"
click at [735, 161] on input "text" at bounding box center [732, 160] width 156 height 22
type input "Confirmation"
click at [734, 182] on span "Email" at bounding box center [739, 183] width 24 height 11
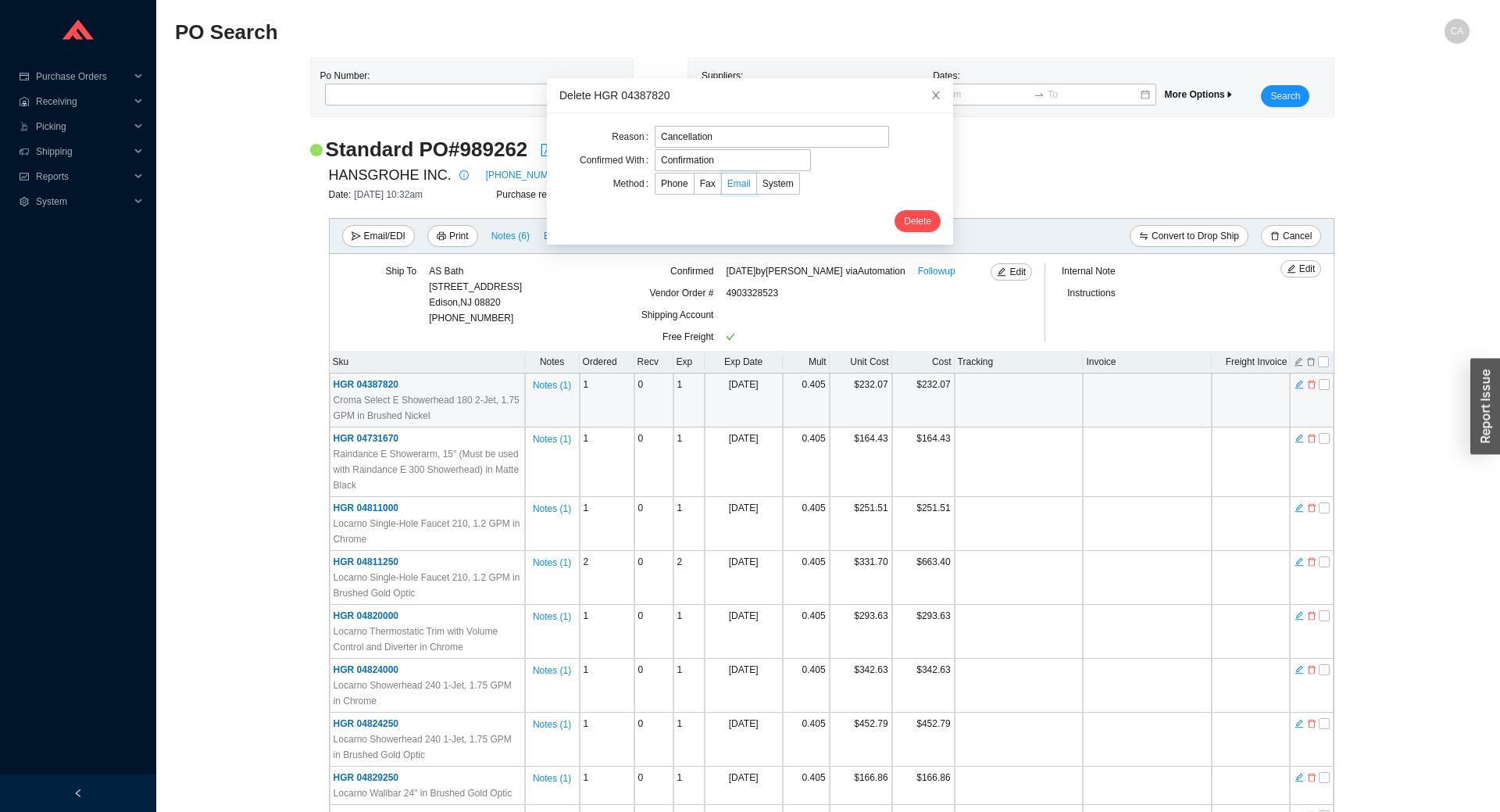
click at [722, 187] on input "Email" at bounding box center [722, 187] width 0 height 0
click at [907, 217] on span "Delete" at bounding box center [918, 220] width 28 height 16
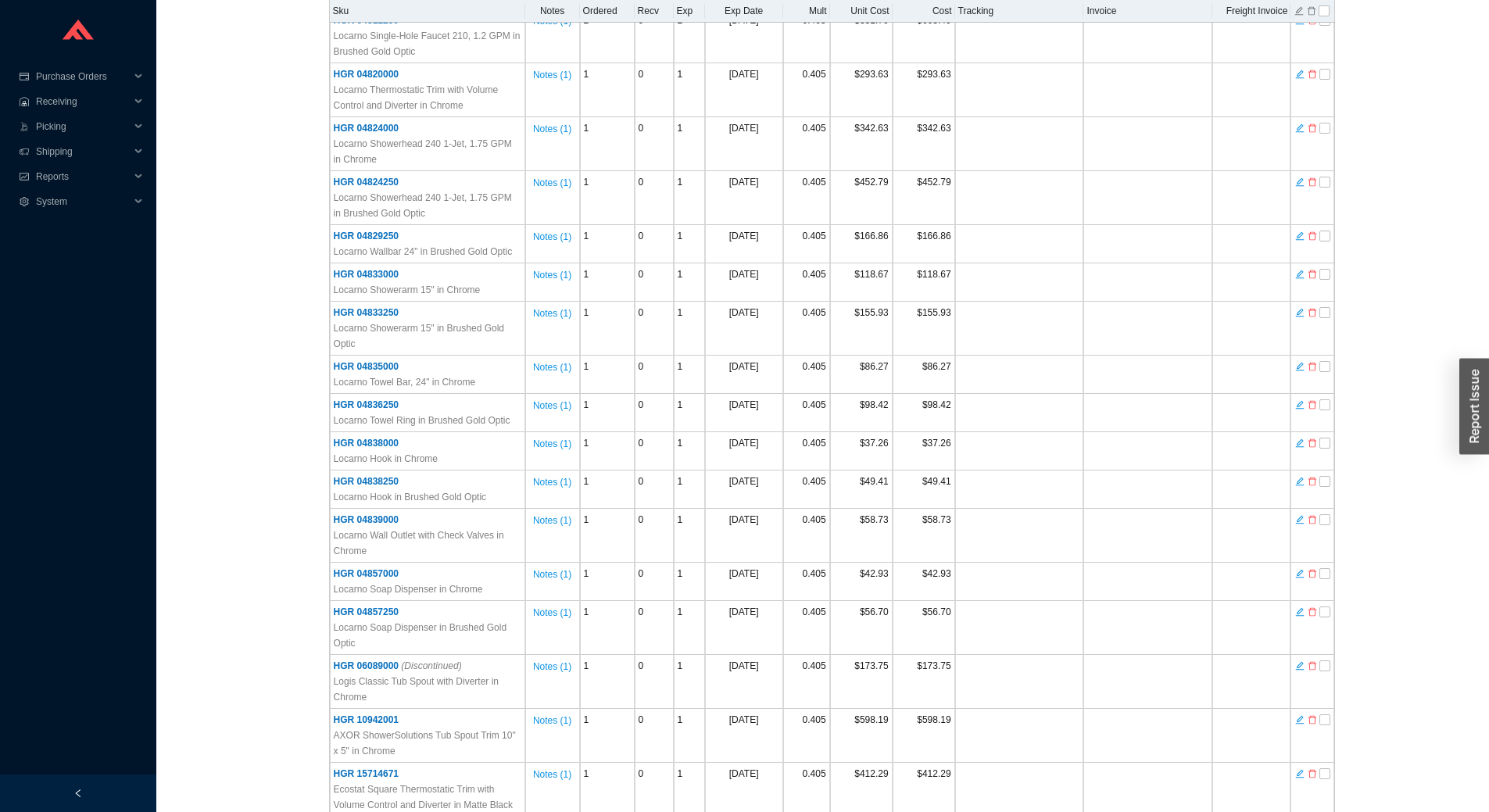
scroll to position [547, 0]
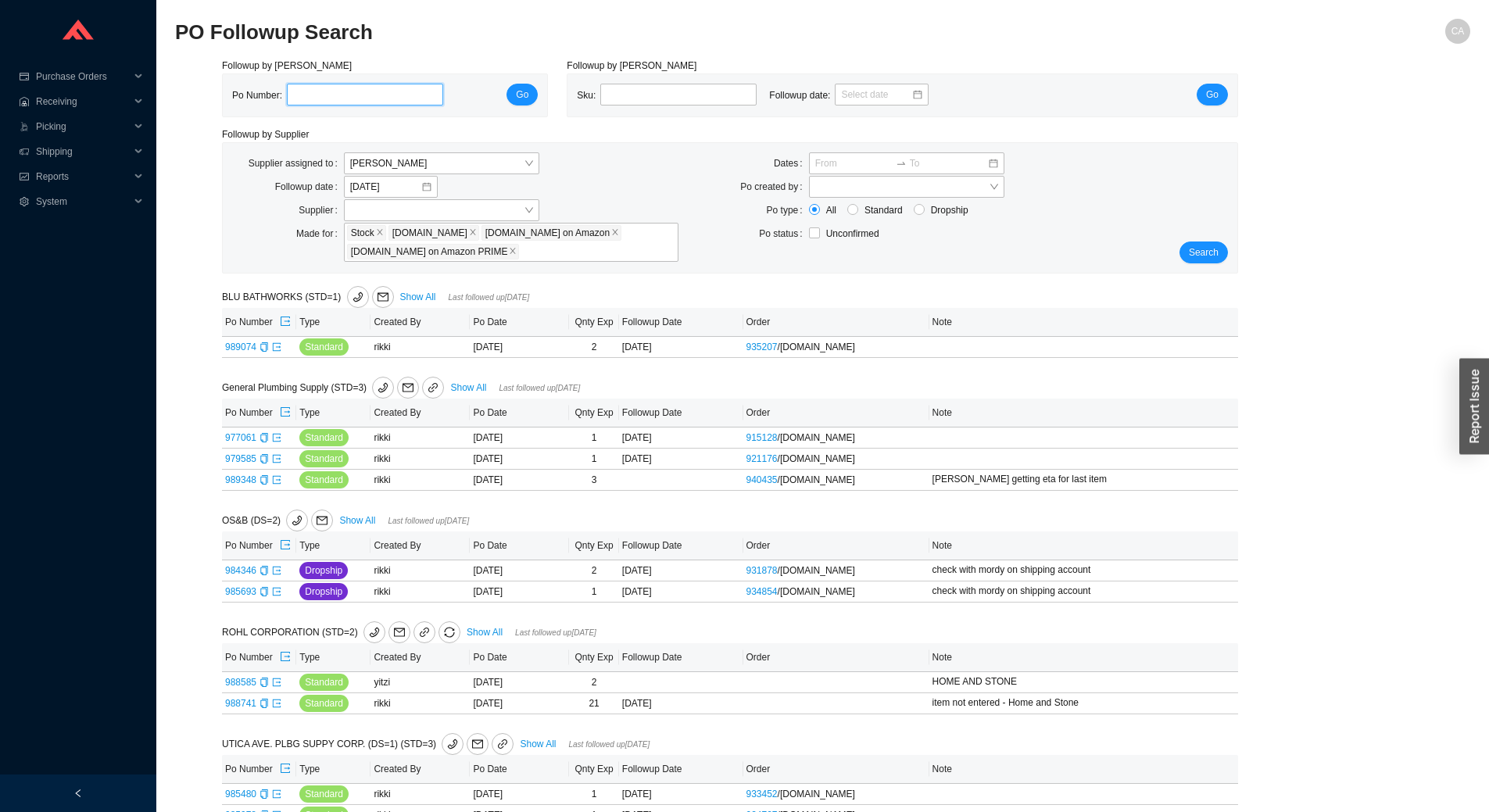
click at [367, 95] on input "tel" at bounding box center [364, 94] width 156 height 22
paste input "989407"
type input "989407"
click at [527, 95] on span "Go" at bounding box center [522, 94] width 12 height 16
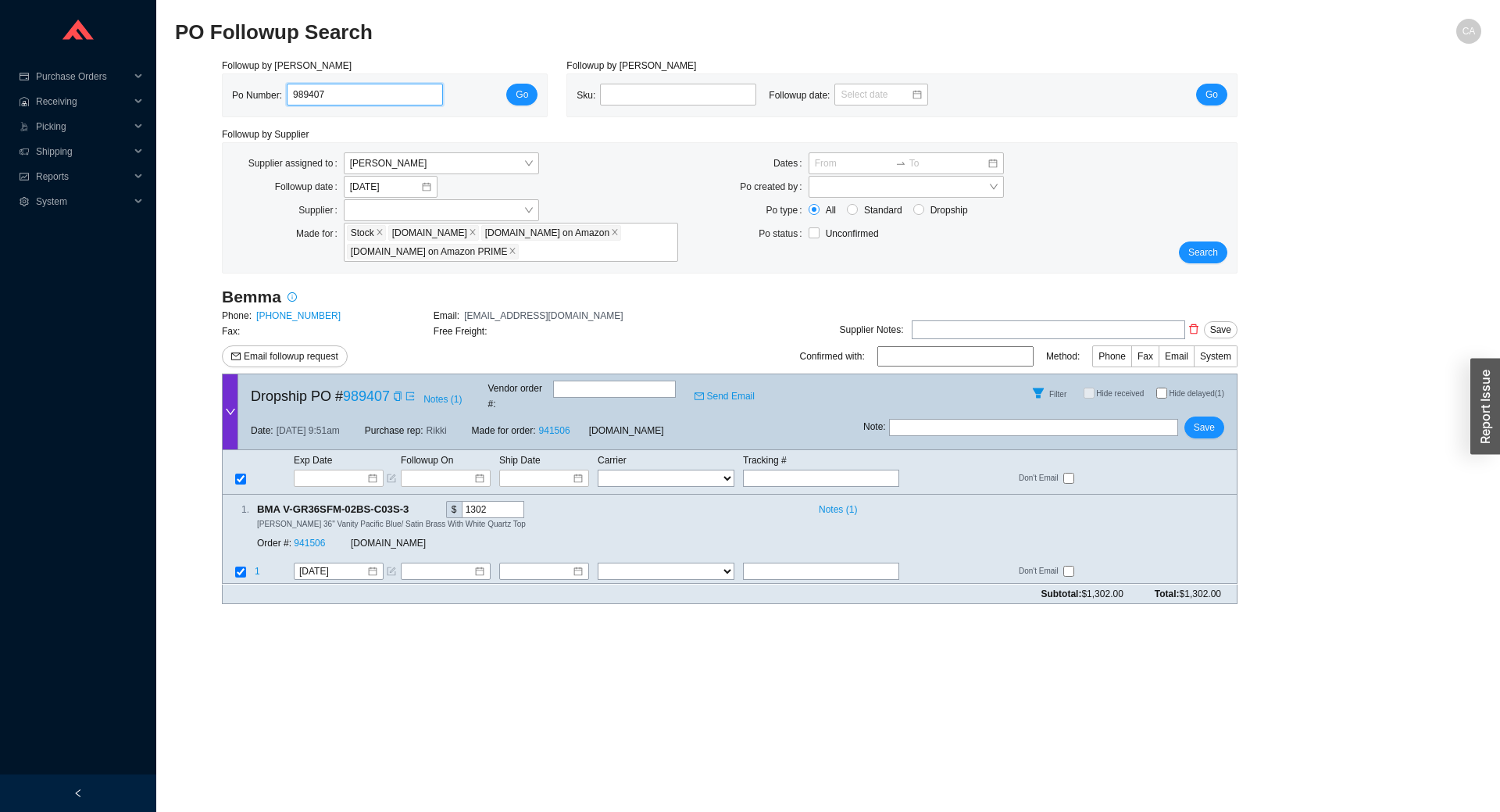
click at [375, 105] on input "989407" at bounding box center [364, 94] width 156 height 22
paste input "6"
type input "989406"
click at [517, 87] on span "Go" at bounding box center [521, 94] width 12 height 16
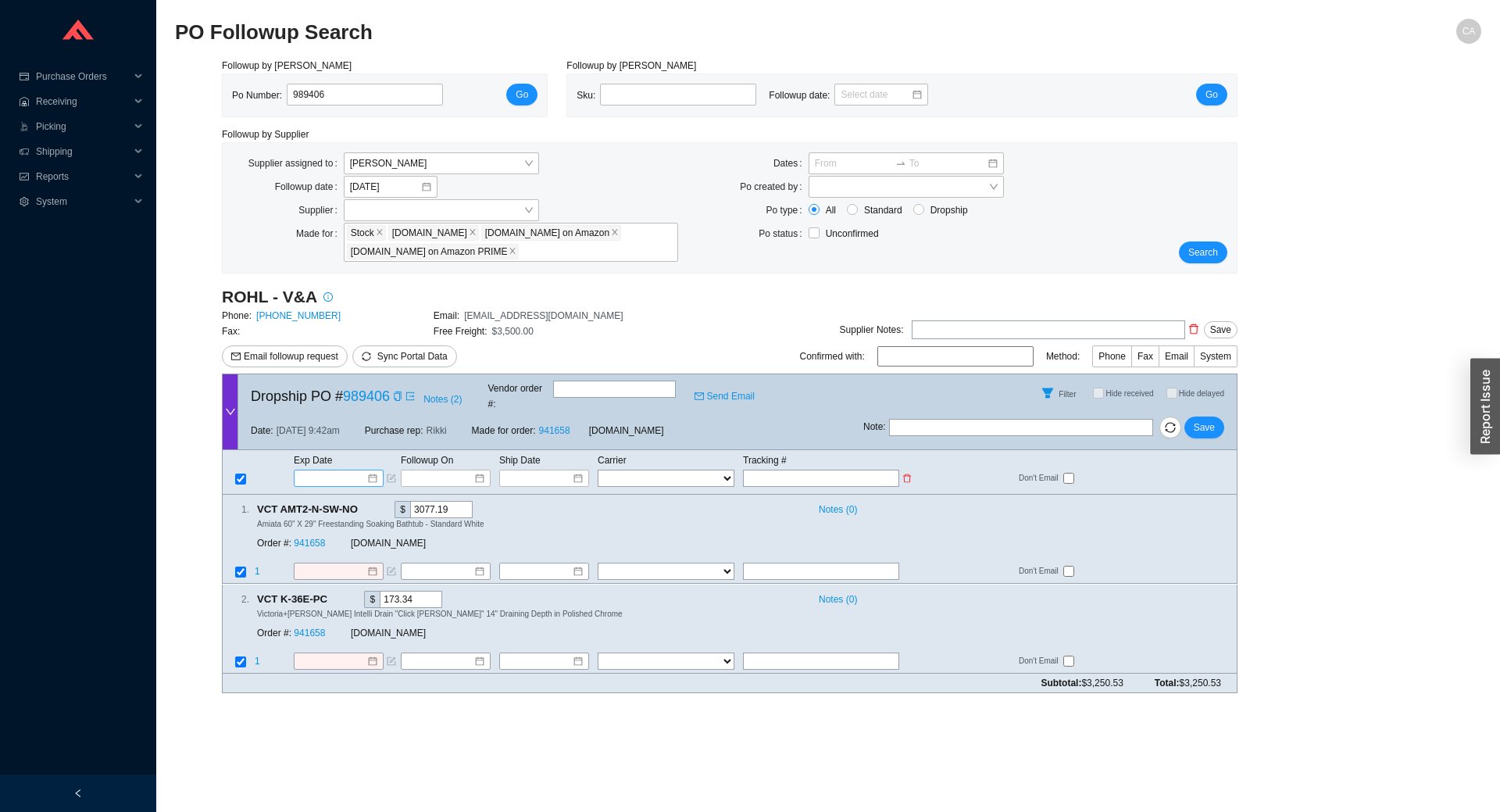
click at [342, 470] on input at bounding box center [333, 477] width 66 height 16
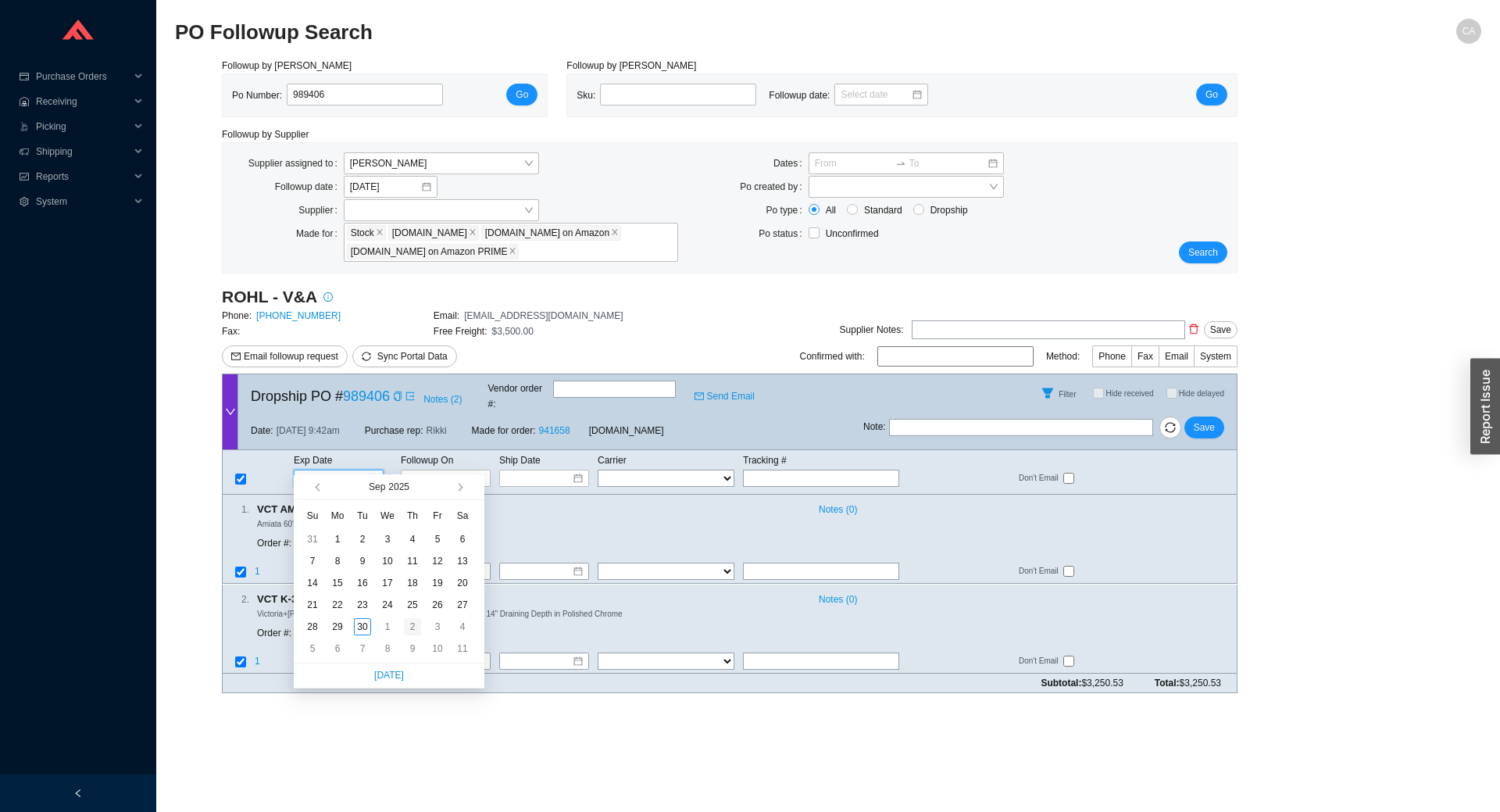
type input "[DATE]"
click at [416, 625] on div "2" at bounding box center [412, 626] width 17 height 17
type input "[DATE]"
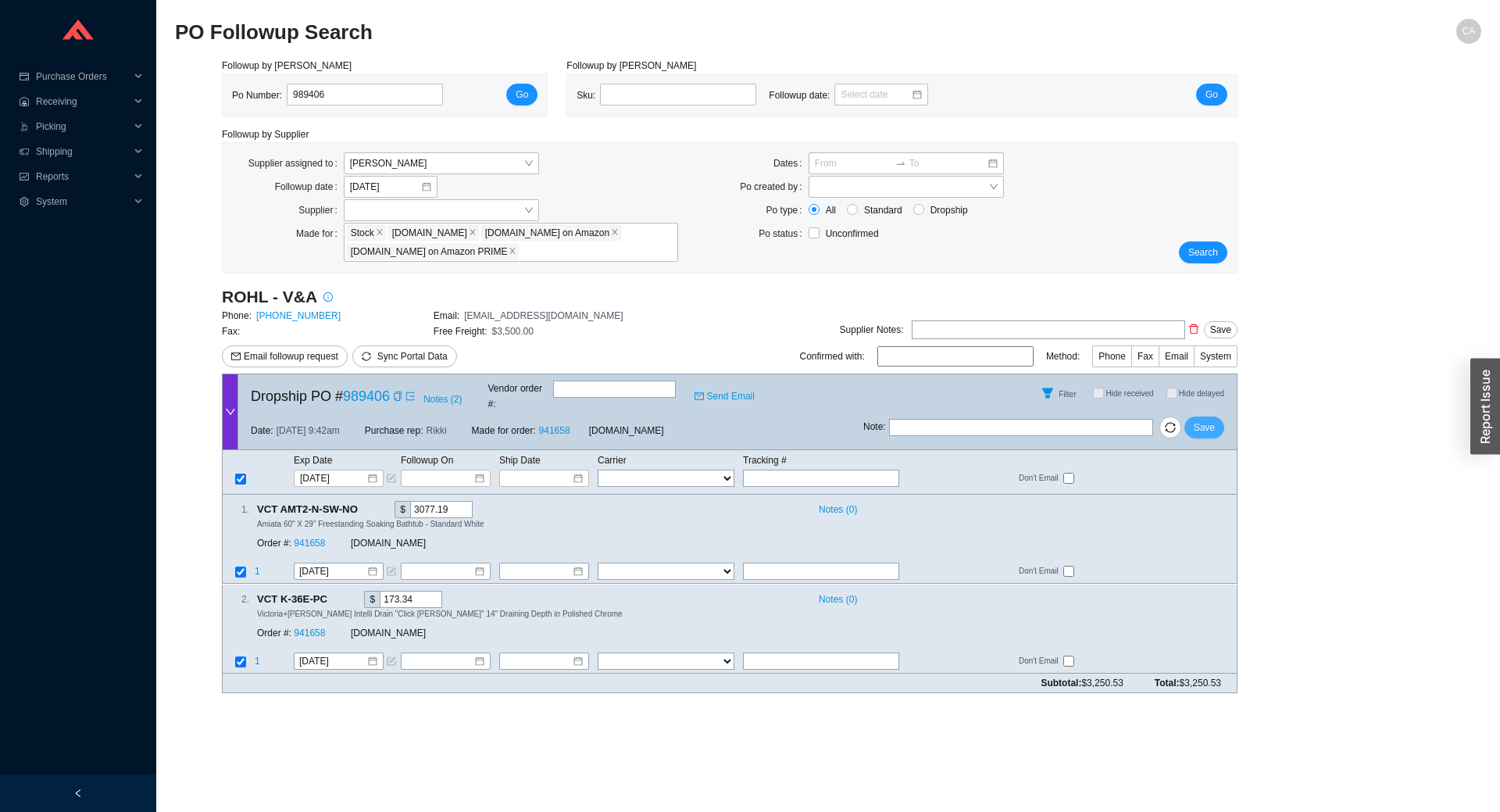
click at [1210, 419] on span "Save" at bounding box center [1205, 427] width 21 height 16
click at [775, 563] on input "text" at bounding box center [820, 571] width 156 height 17
paste input "6347-68"
type input "6347-68"
drag, startPoint x: 348, startPoint y: 91, endPoint x: 311, endPoint y: 84, distance: 37.7
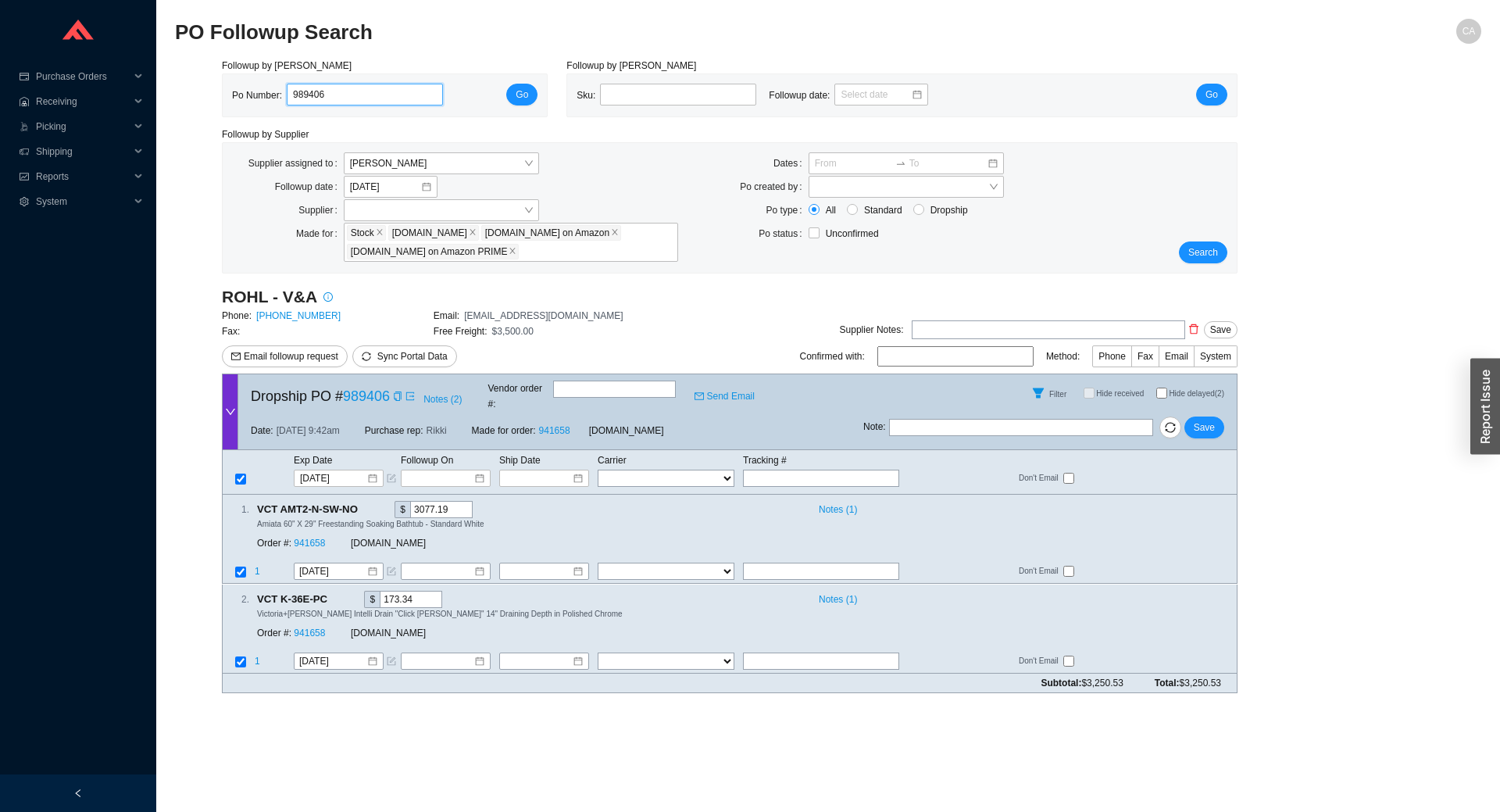
click at [311, 84] on input "989406" at bounding box center [364, 94] width 156 height 22
type input "989451"
click button "Go" at bounding box center [521, 94] width 31 height 22
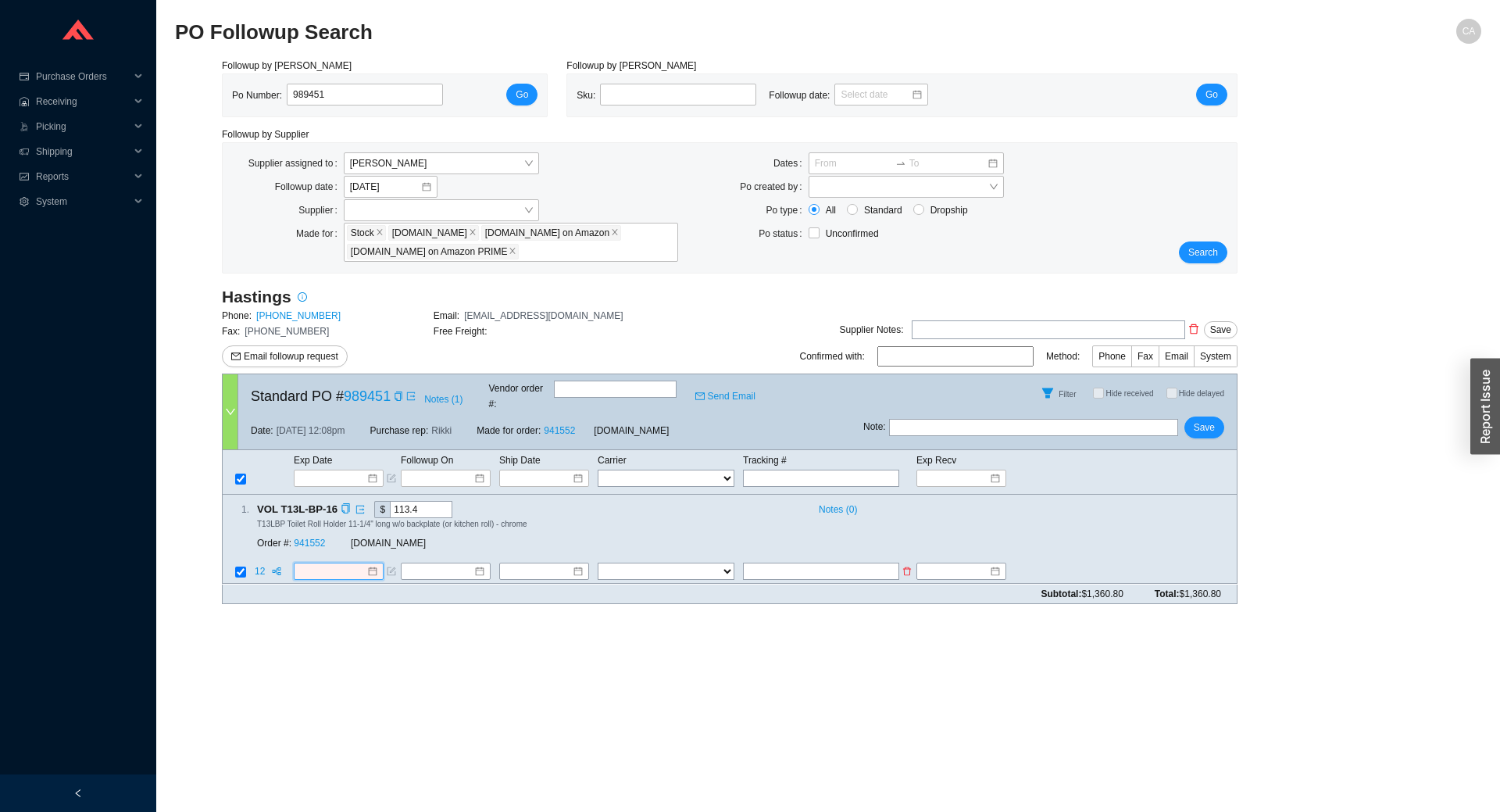
click at [350, 564] on input at bounding box center [333, 571] width 67 height 16
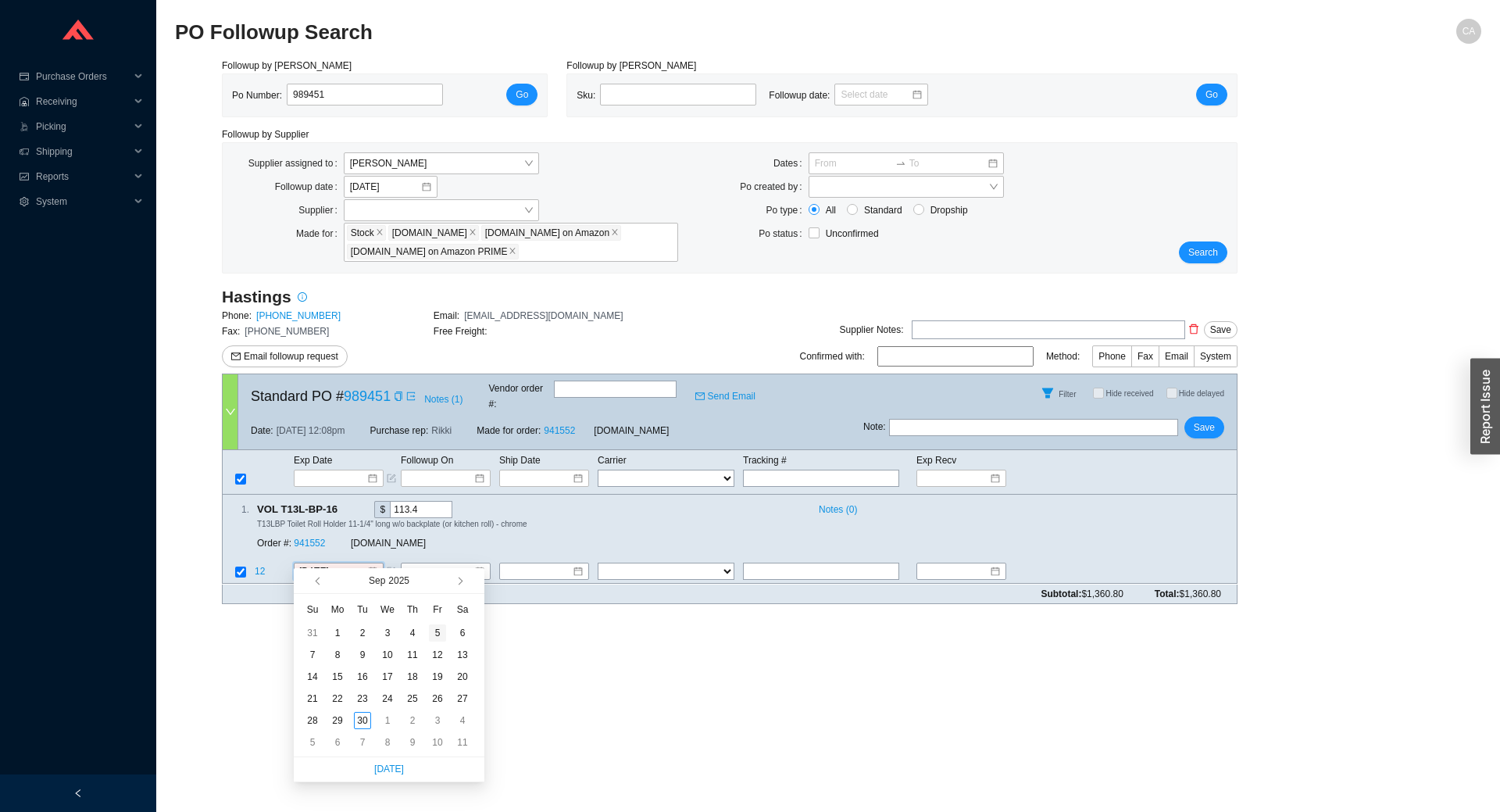
type input "[DATE]"
click at [461, 583] on span "button" at bounding box center [459, 581] width 8 height 8
type input "[DATE]"
click at [464, 582] on button "button" at bounding box center [459, 580] width 15 height 25
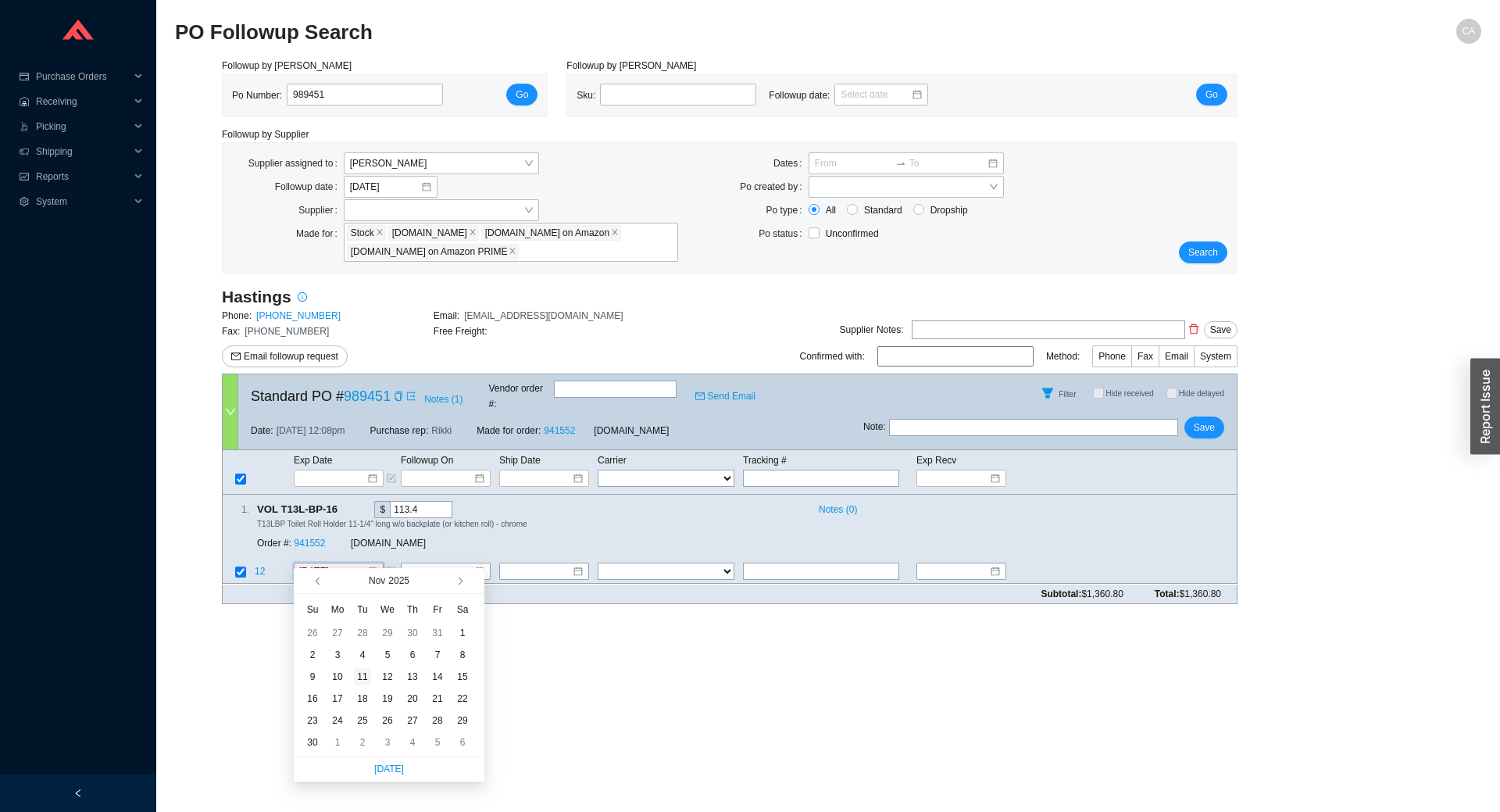
type input "[DATE]"
click at [367, 679] on div "11" at bounding box center [362, 677] width 17 height 17
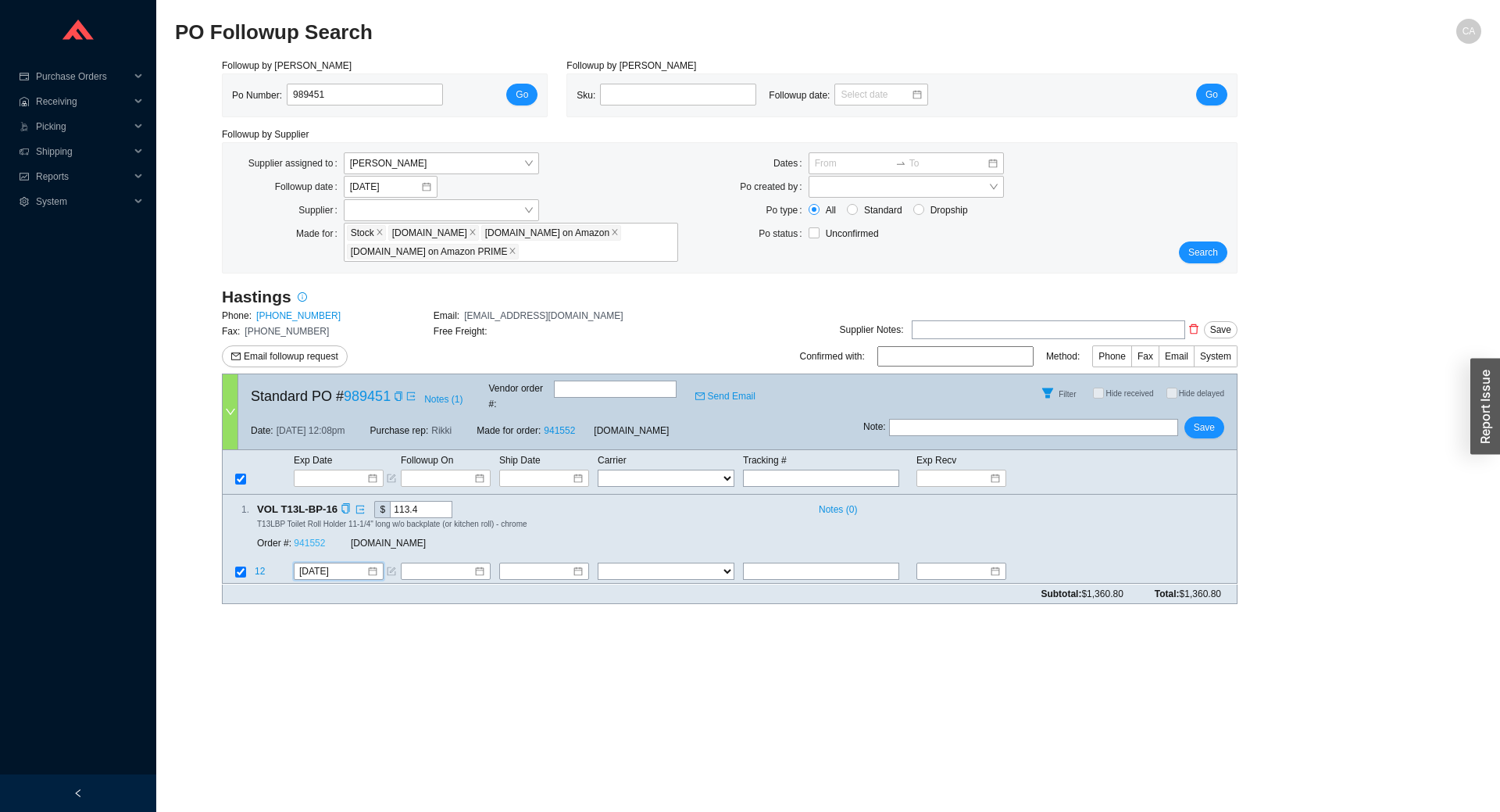
click at [316, 539] on link "941552" at bounding box center [309, 544] width 31 height 11
click at [1204, 419] on span "Save" at bounding box center [1205, 427] width 21 height 16
click at [318, 539] on link "941552" at bounding box center [309, 544] width 31 height 11
click at [1206, 419] on span "Save" at bounding box center [1205, 427] width 21 height 16
click at [336, 90] on input "989451" at bounding box center [364, 94] width 156 height 22
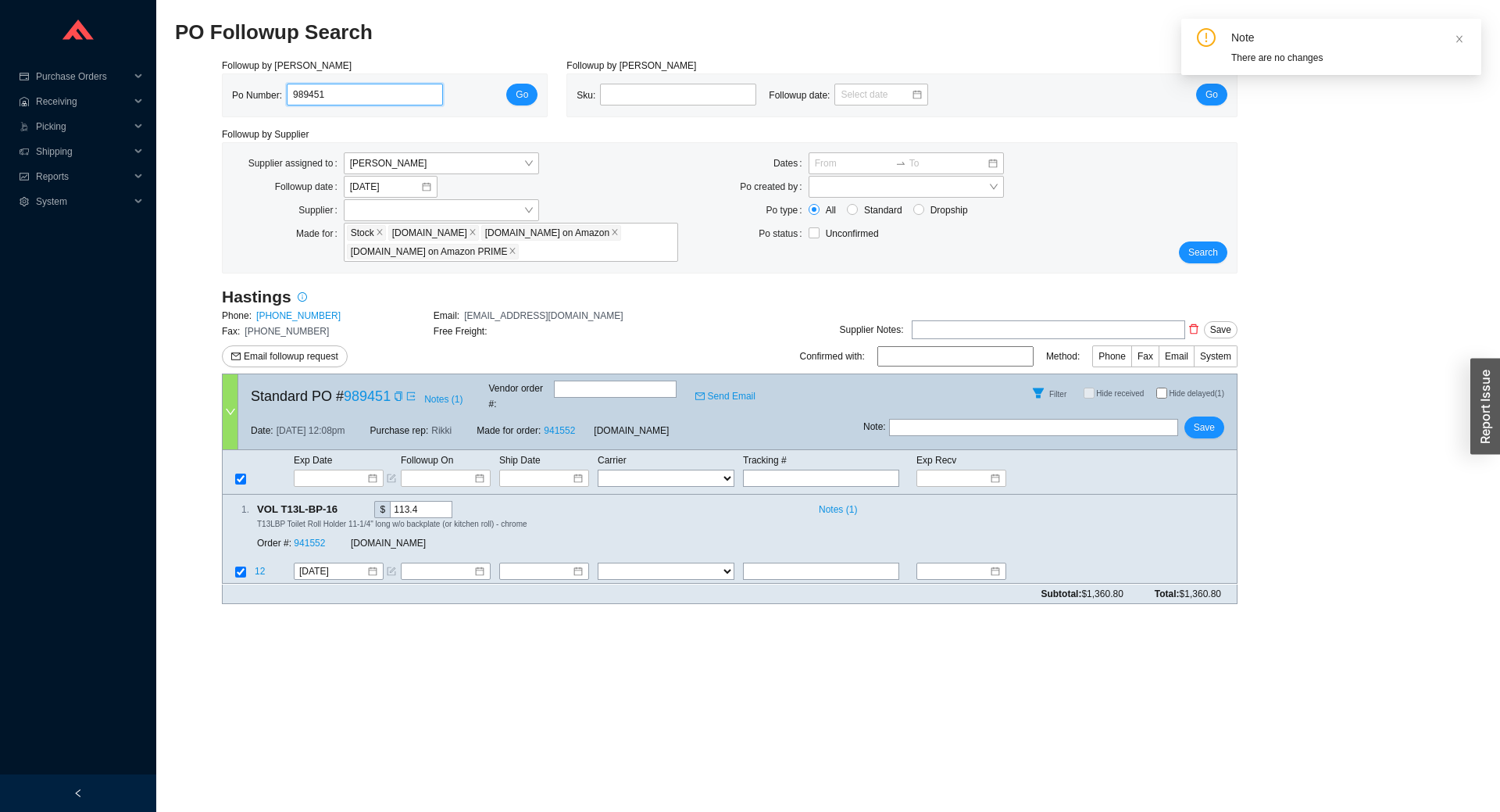
click at [336, 90] on input "989451" at bounding box center [364, 94] width 156 height 22
paste input "40"
type input "989440"
click at [526, 83] on button "Go" at bounding box center [521, 94] width 31 height 22
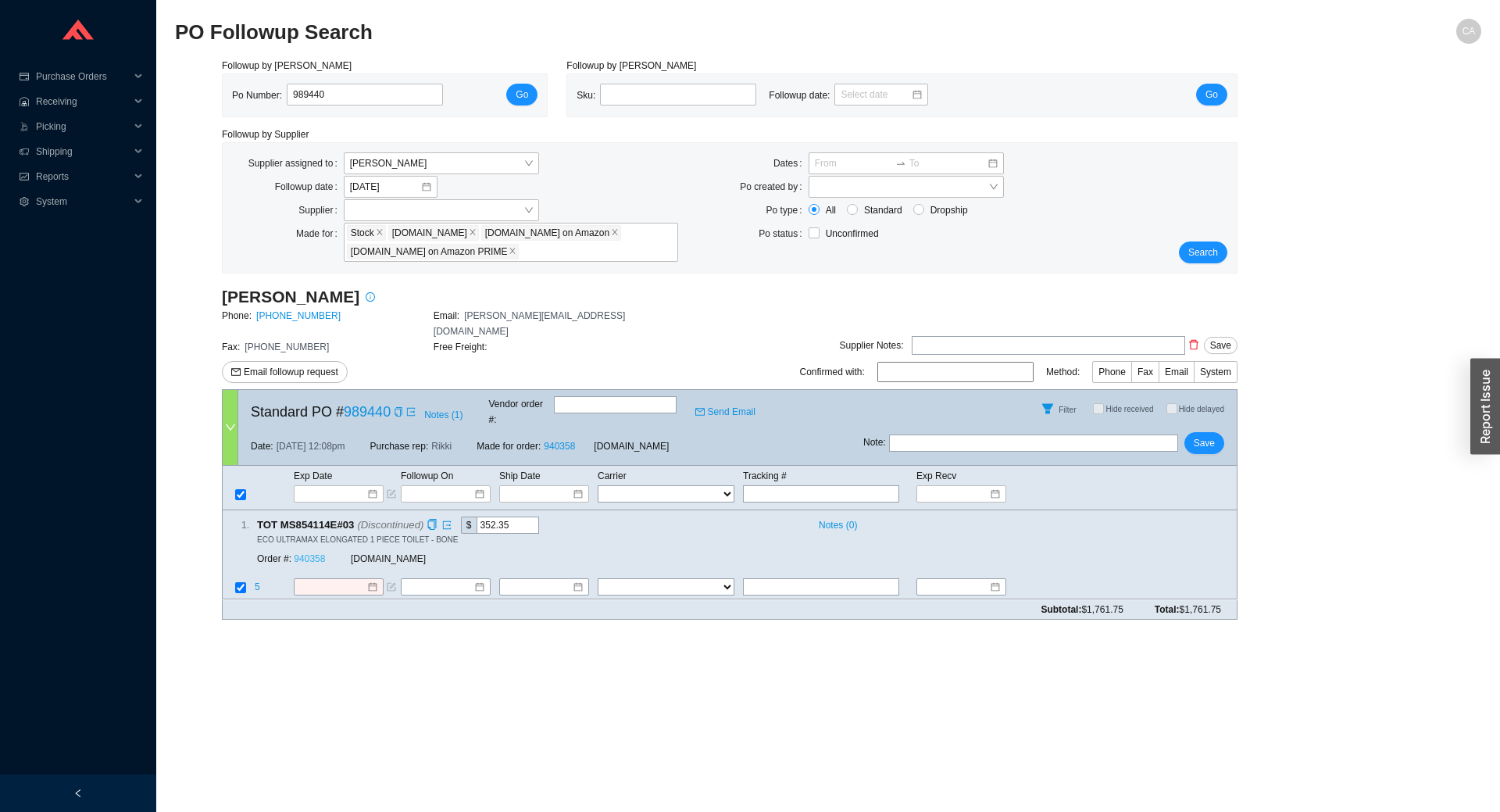
click at [321, 554] on link "940358" at bounding box center [309, 559] width 31 height 11
click at [908, 434] on input "text" at bounding box center [1033, 442] width 289 height 17
type input "discontinued, one in stock, waiting for cust decision"
click at [1198, 435] on span "Save" at bounding box center [1205, 442] width 21 height 16
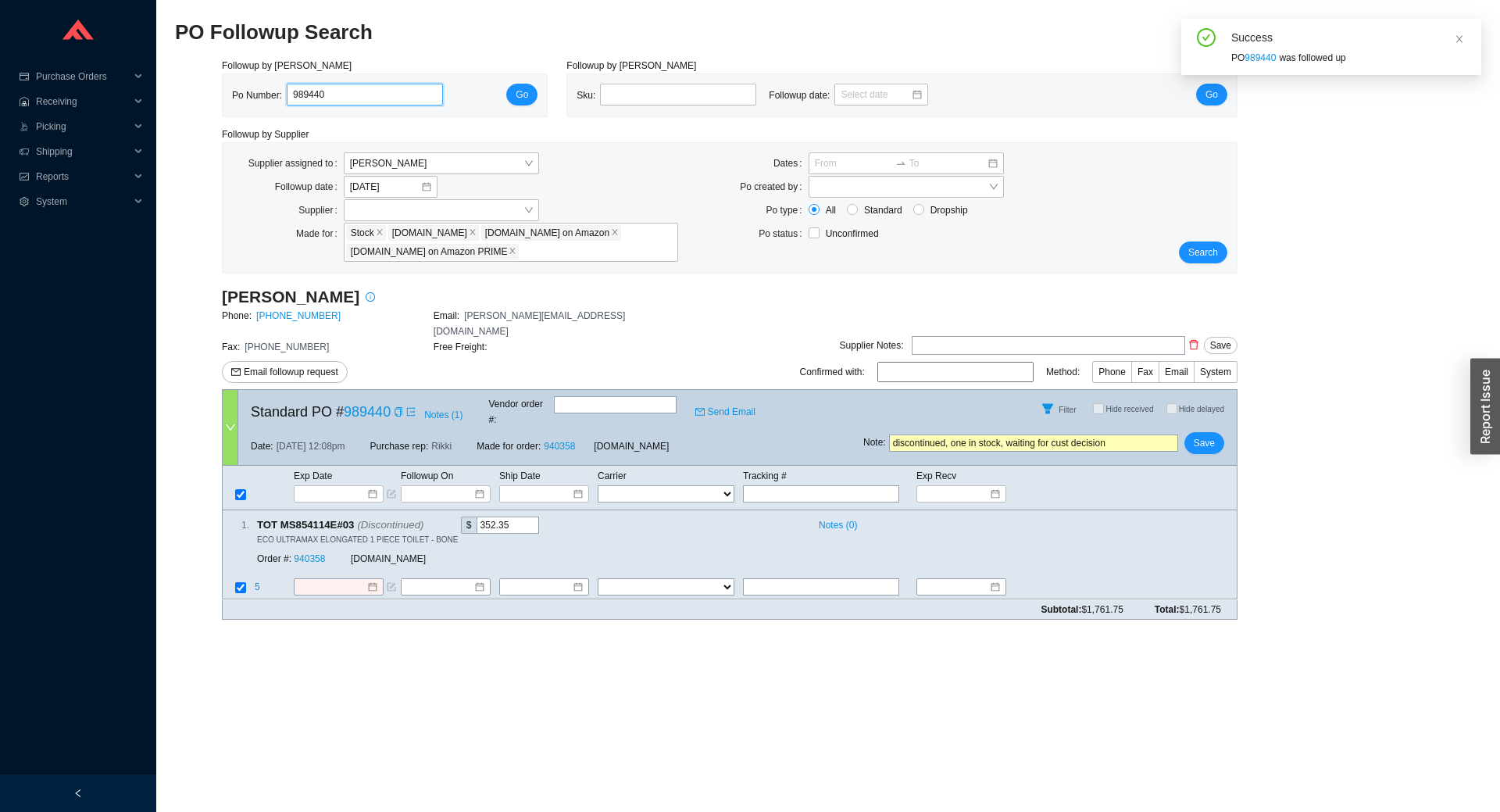
click at [358, 99] on input "989440" at bounding box center [364, 94] width 156 height 22
click at [508, 99] on button "Go" at bounding box center [521, 94] width 31 height 22
click at [513, 90] on button "Go" at bounding box center [521, 94] width 31 height 22
click at [521, 94] on span "Go" at bounding box center [521, 94] width 12 height 16
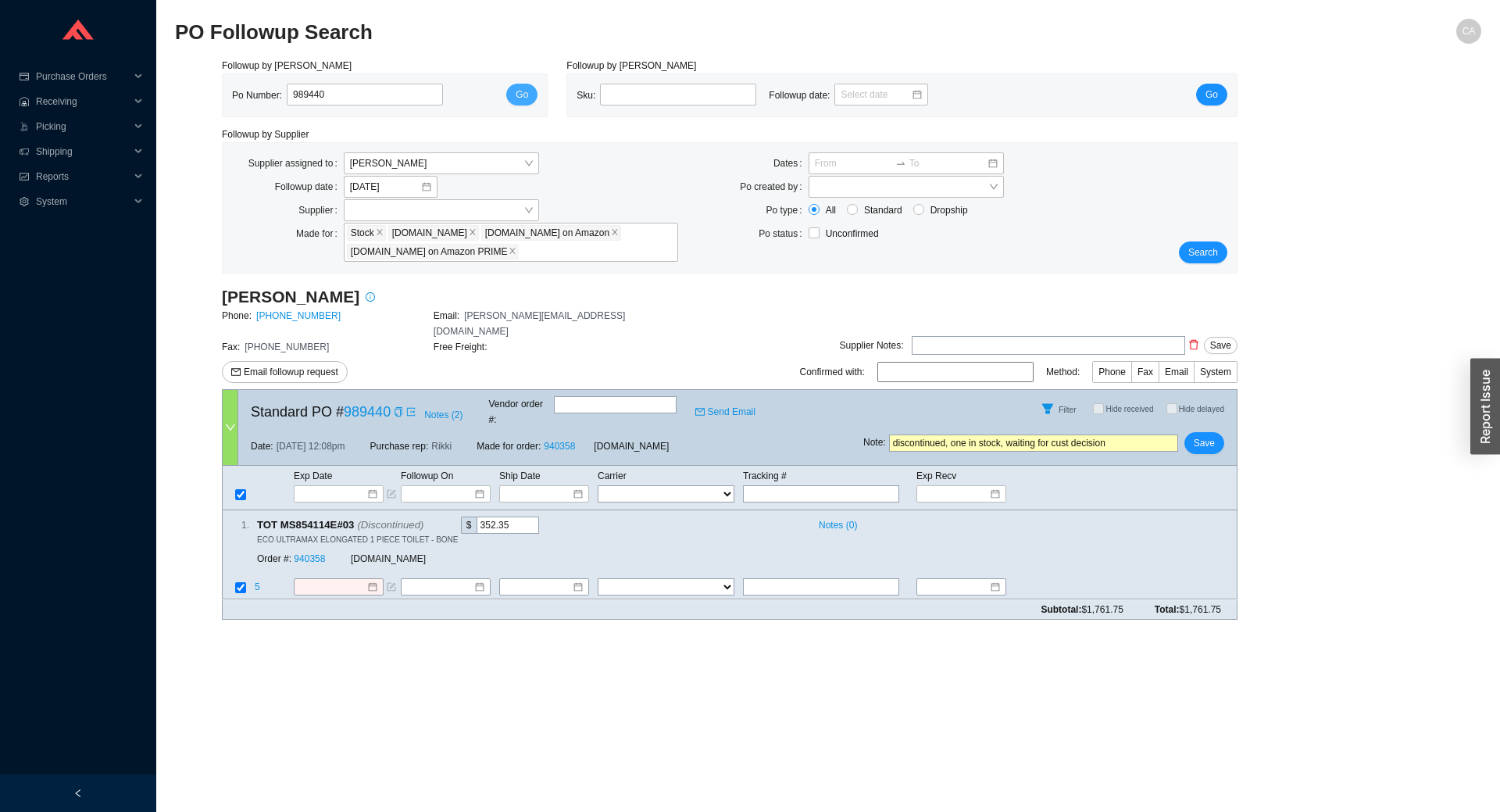
click at [521, 94] on span "Go" at bounding box center [521, 94] width 12 height 16
click at [1193, 246] on span "Search" at bounding box center [1203, 252] width 29 height 16
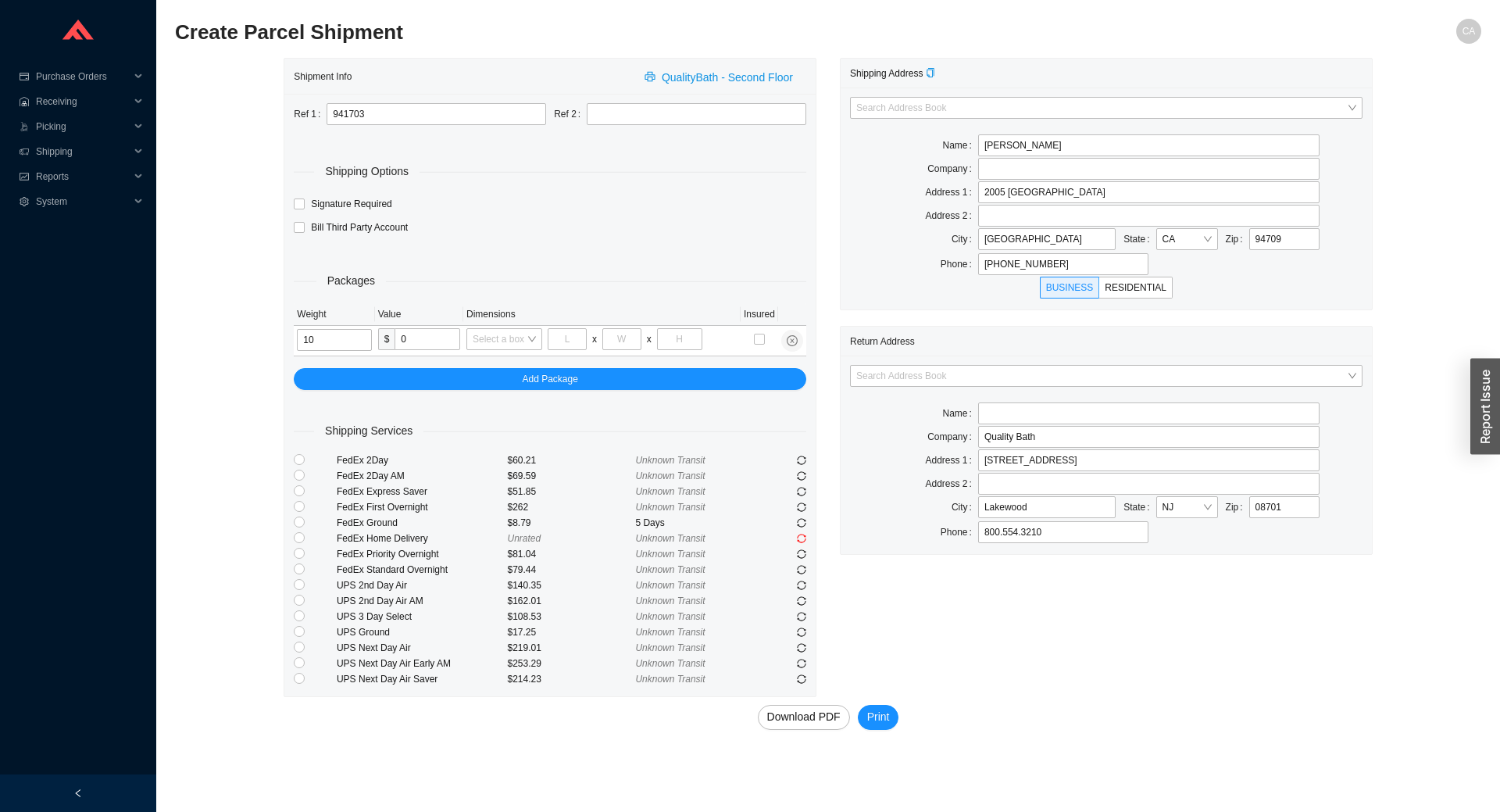
type input "10"
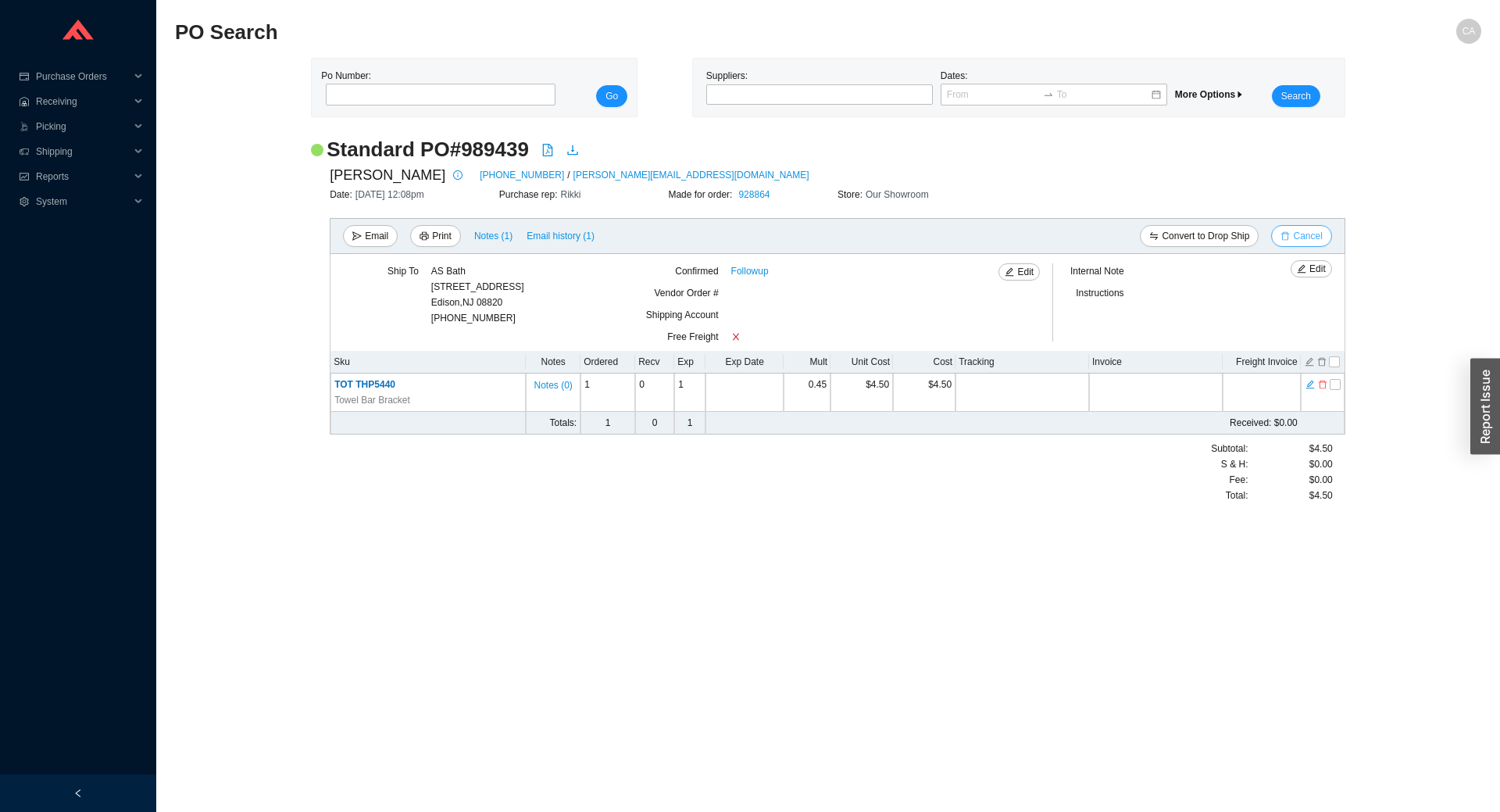
click at [1286, 233] on icon "delete" at bounding box center [1285, 235] width 9 height 9
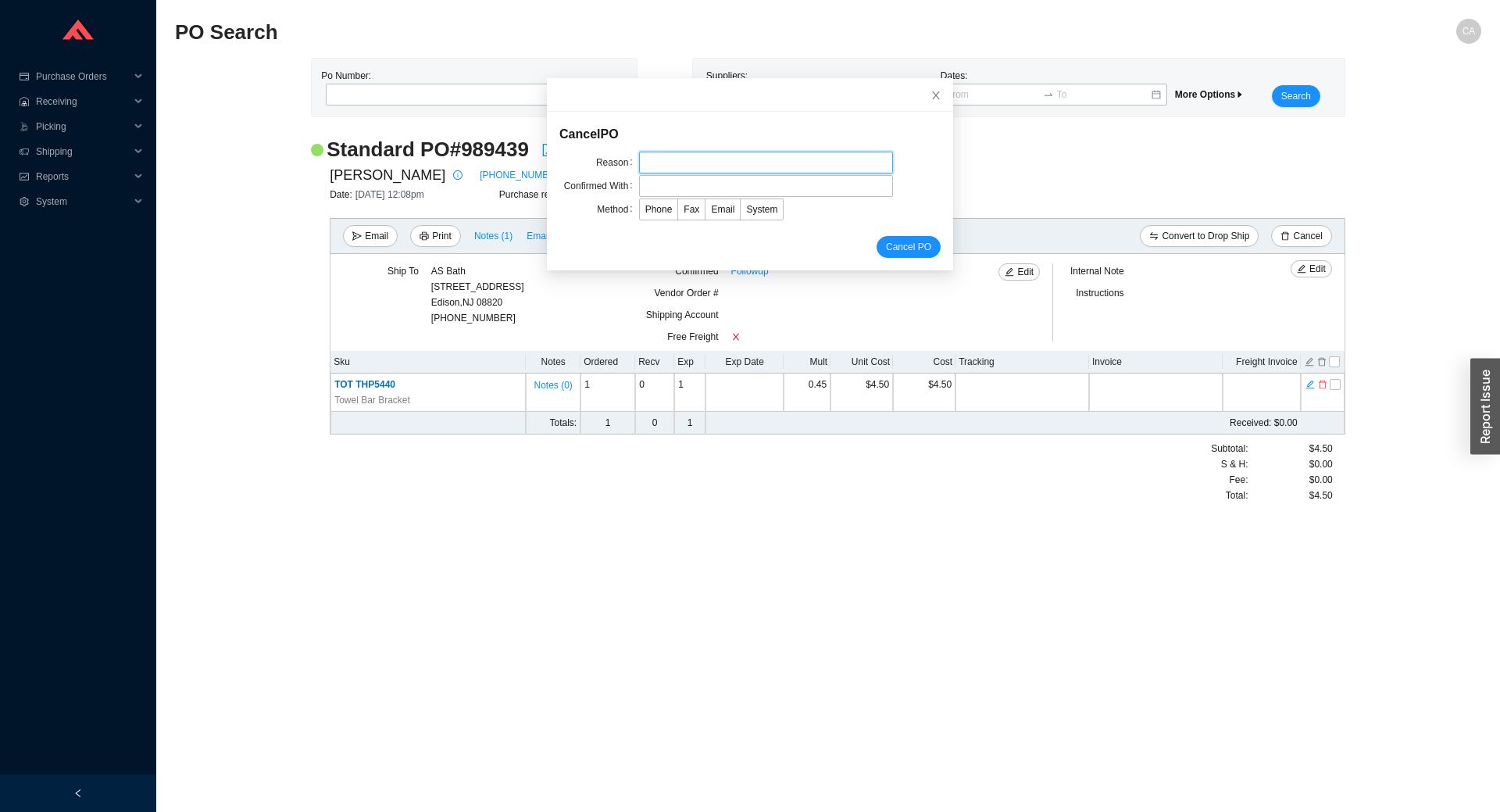
click at [753, 170] on input "text" at bounding box center [766, 162] width 254 height 22
type input "don't stock"
click at [791, 185] on input "text" at bounding box center [766, 185] width 254 height 22
type input "Confirmation"
click at [712, 202] on label "Email" at bounding box center [723, 209] width 35 height 22
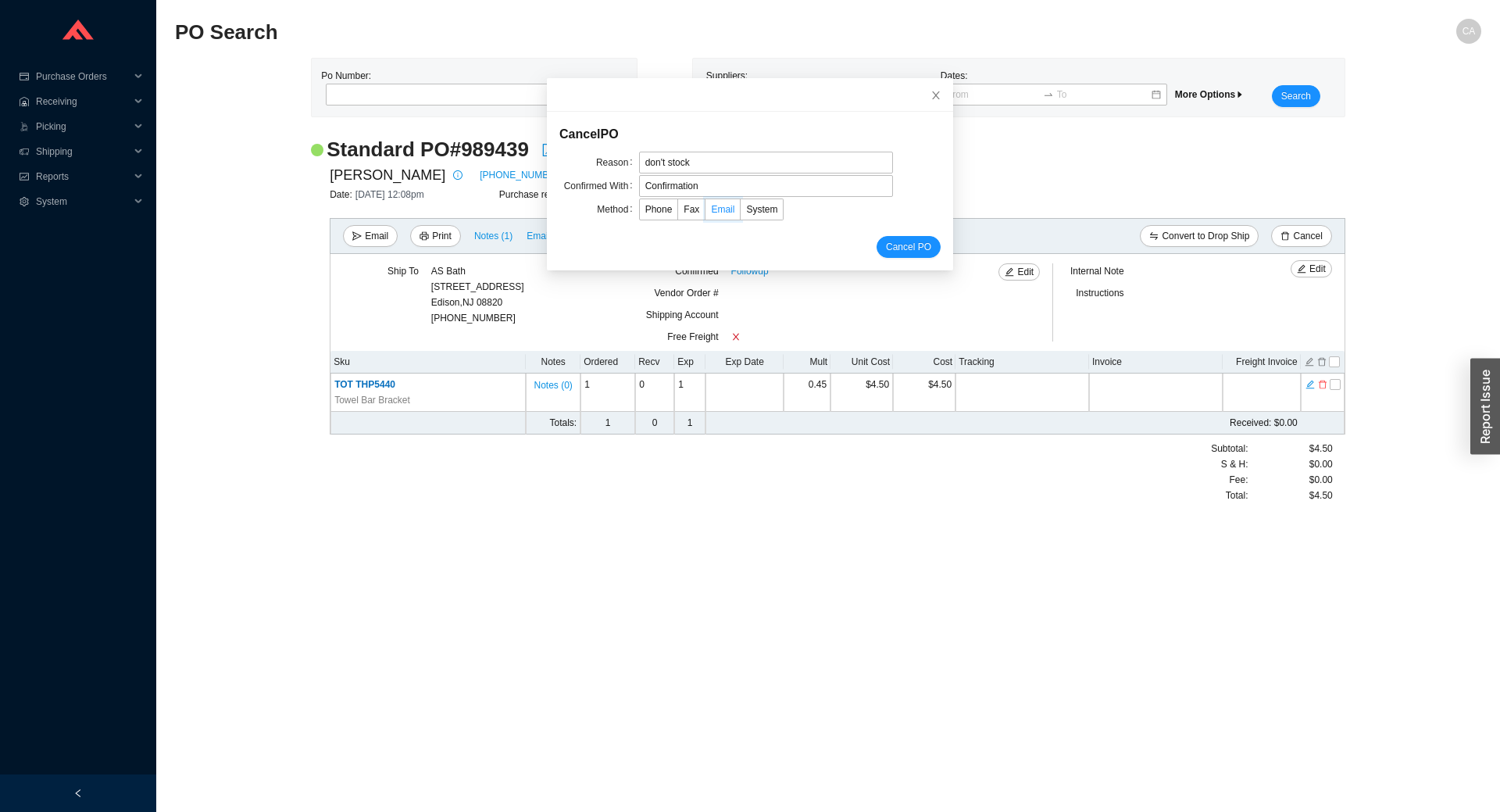
click at [706, 212] on input "Email" at bounding box center [706, 212] width 0 height 0
click at [886, 242] on span "Cancel PO" at bounding box center [909, 246] width 46 height 16
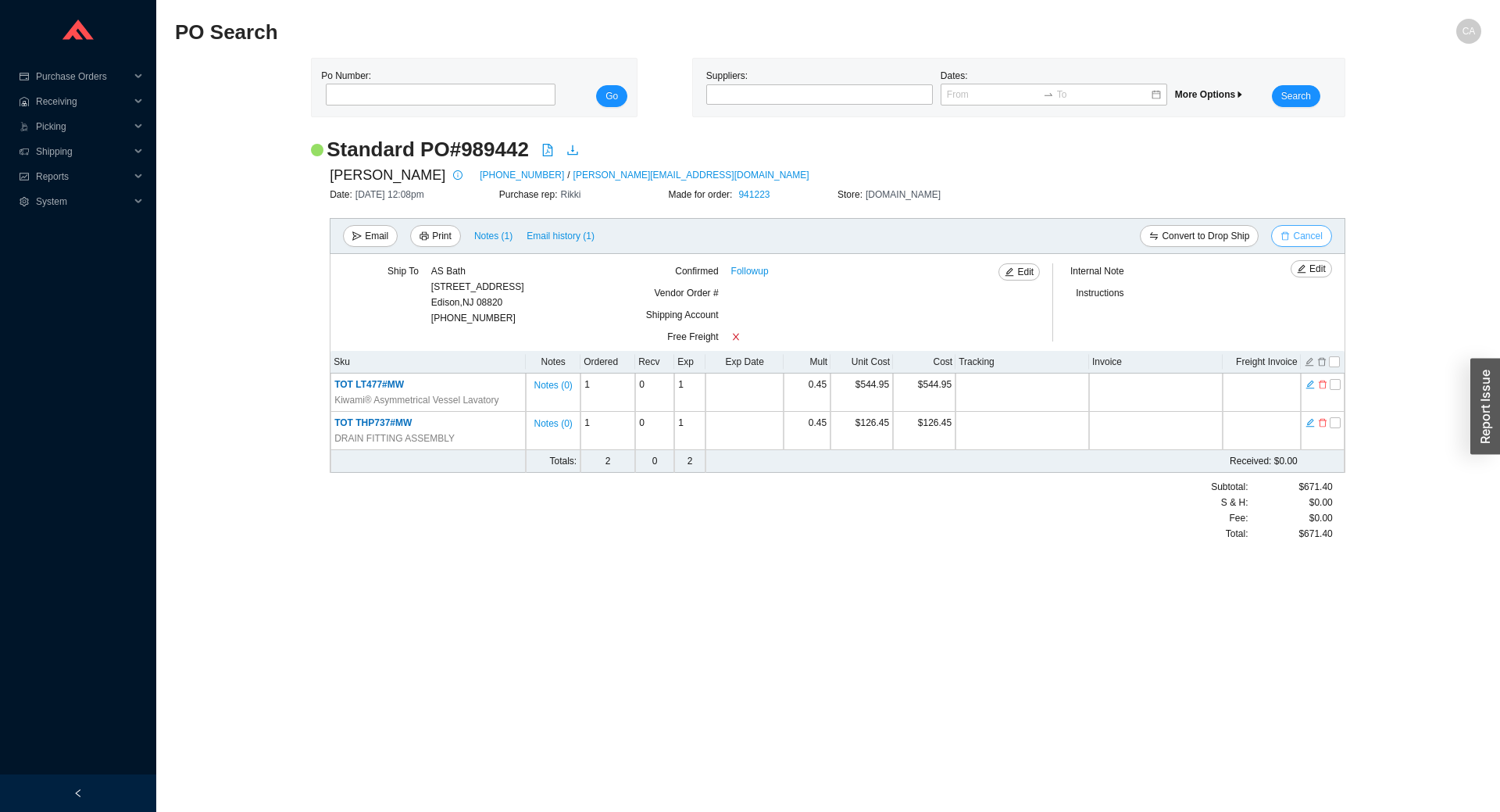
click at [1285, 232] on icon "delete" at bounding box center [1285, 235] width 9 height 9
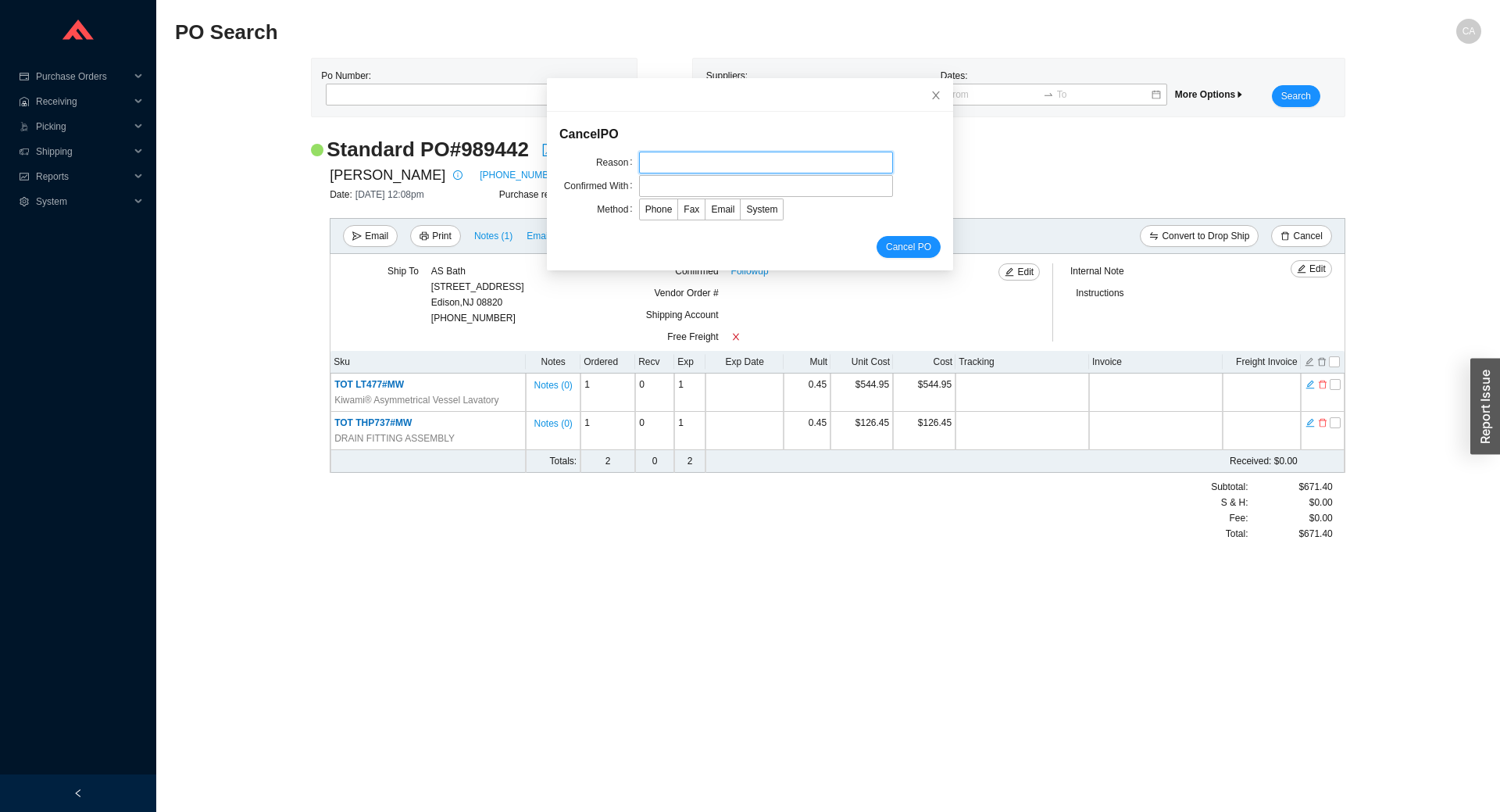
click at [717, 156] on input "text" at bounding box center [766, 162] width 254 height 22
type input "don't stock"
click at [679, 195] on input "text" at bounding box center [766, 185] width 254 height 22
type input "Confirmation"
click at [711, 212] on span "Email" at bounding box center [722, 209] width 24 height 11
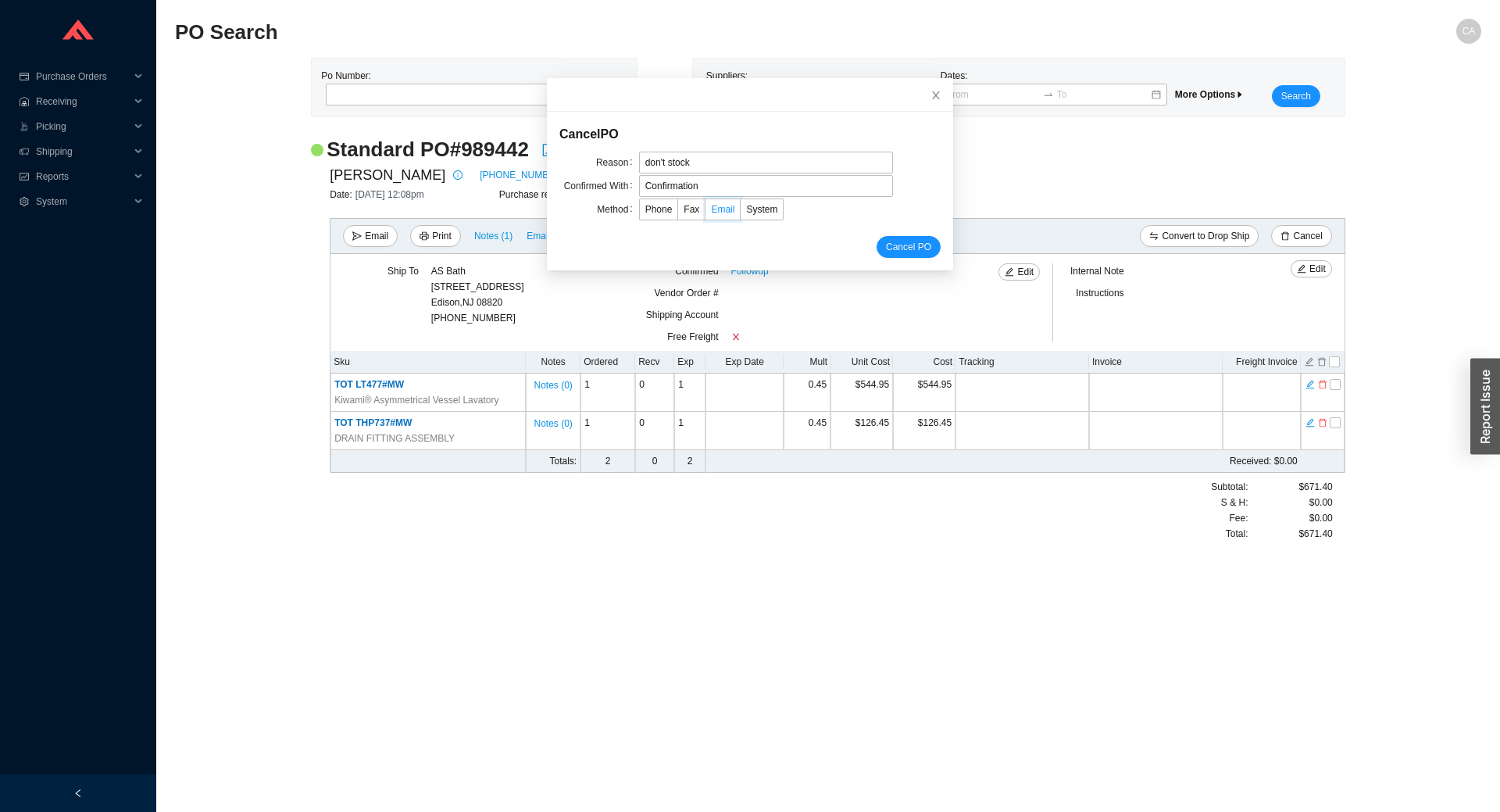
click at [706, 212] on input "Email" at bounding box center [706, 212] width 0 height 0
click at [915, 242] on button "Cancel PO" at bounding box center [908, 246] width 64 height 22
